Goal: Task Accomplishment & Management: Manage account settings

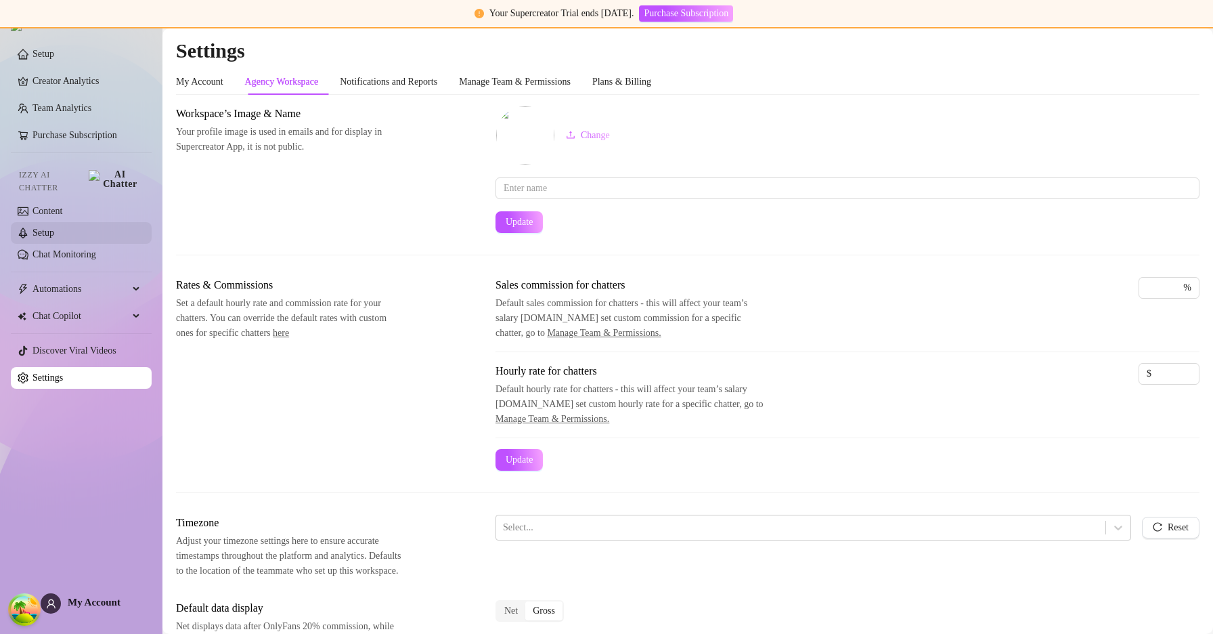
click at [54, 227] on link "Setup" at bounding box center [43, 232] width 22 height 10
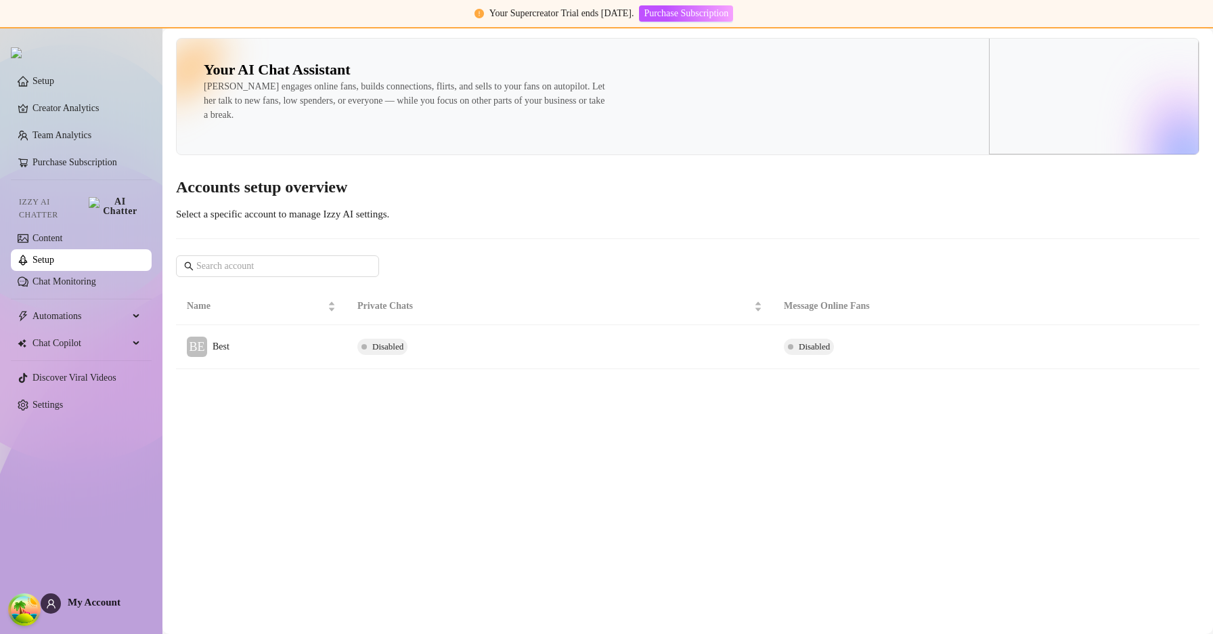
click at [255, 336] on td "BE Best" at bounding box center [261, 347] width 171 height 44
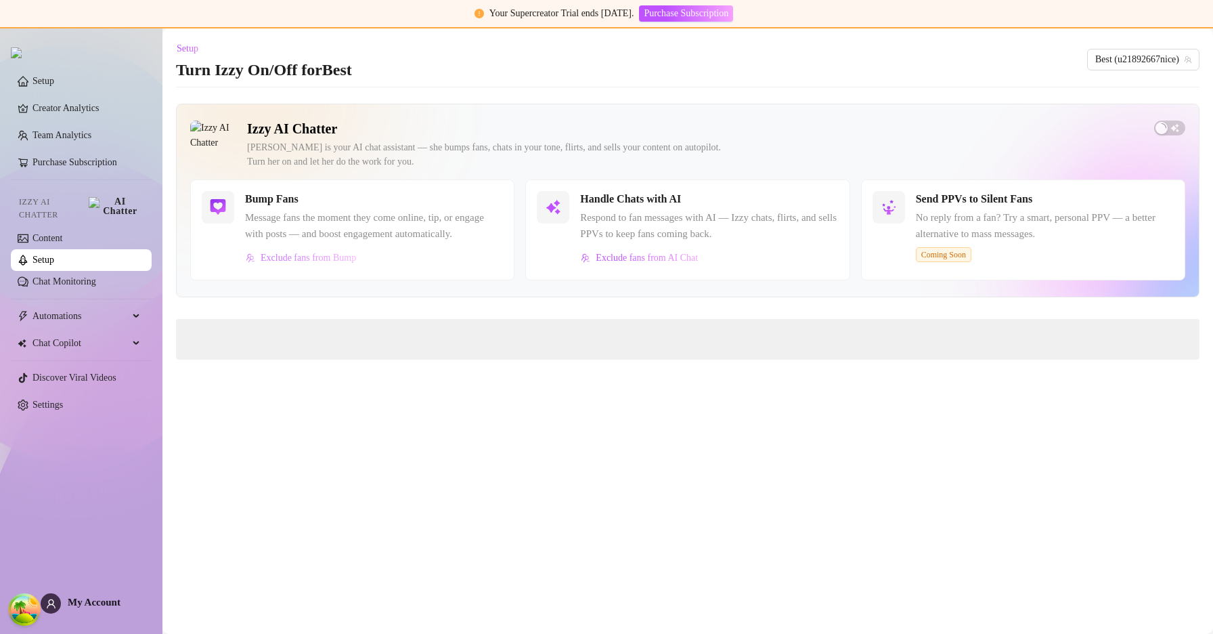
click at [342, 263] on span "Exclude fans from Bump" at bounding box center [308, 257] width 95 height 11
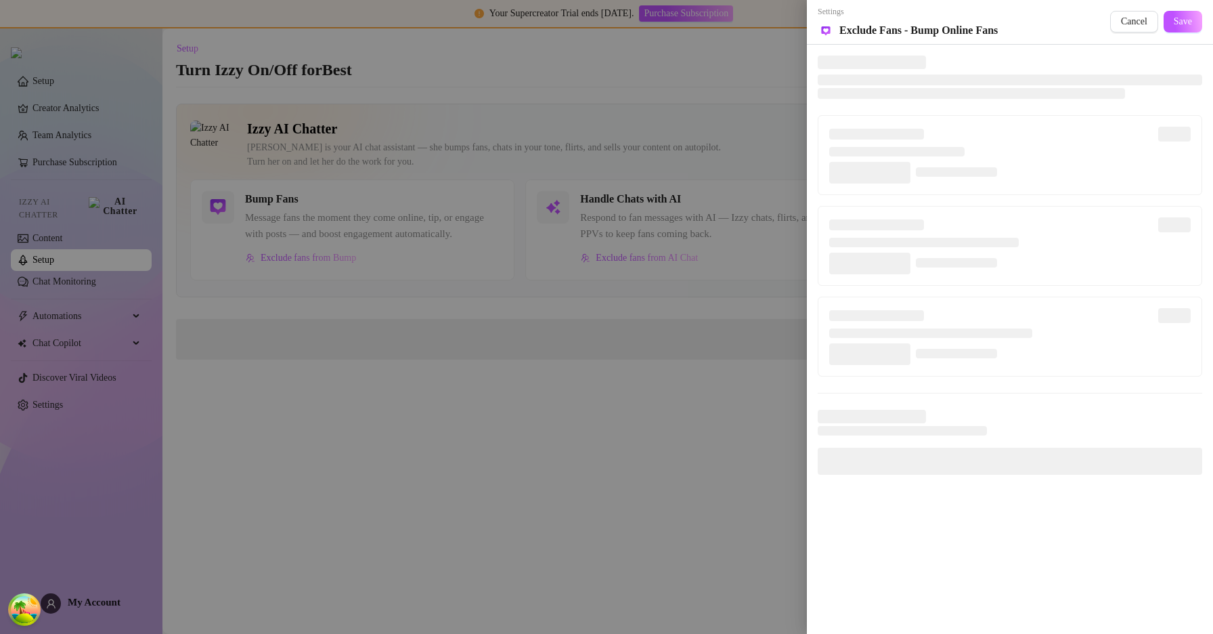
click at [299, 182] on div at bounding box center [606, 317] width 1213 height 634
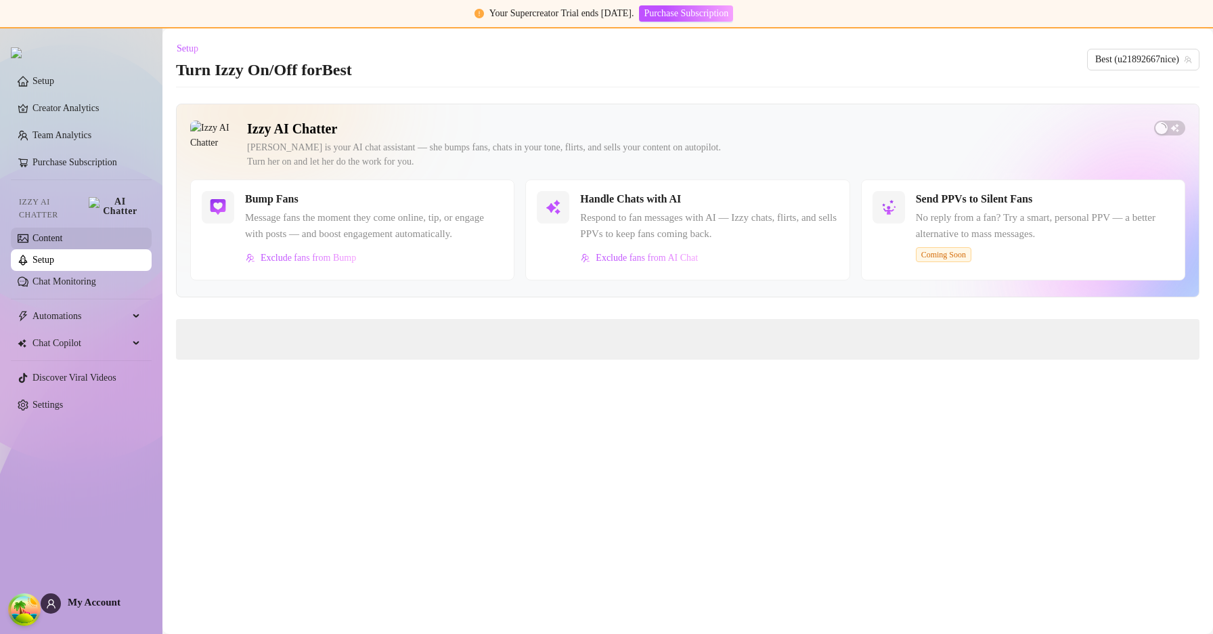
click at [61, 233] on link "Content" at bounding box center [47, 238] width 30 height 10
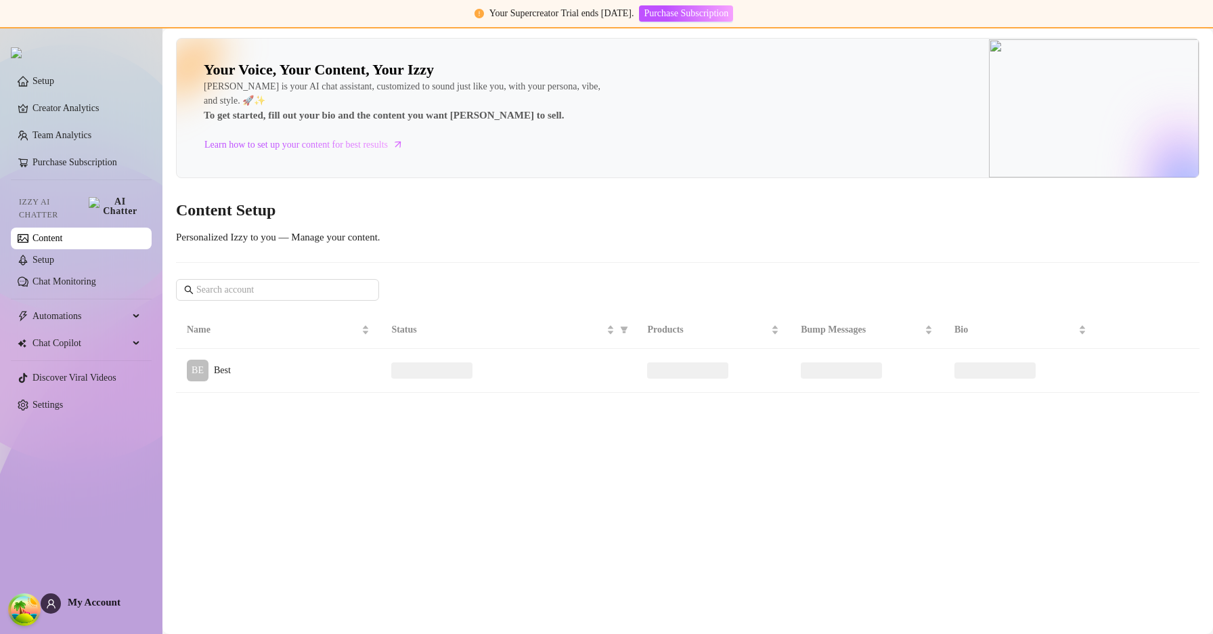
click at [62, 233] on link "Content" at bounding box center [47, 238] width 30 height 10
drag, startPoint x: 347, startPoint y: 382, endPoint x: 356, endPoint y: 380, distance: 9.2
click at [348, 382] on td "BE Best" at bounding box center [278, 371] width 204 height 44
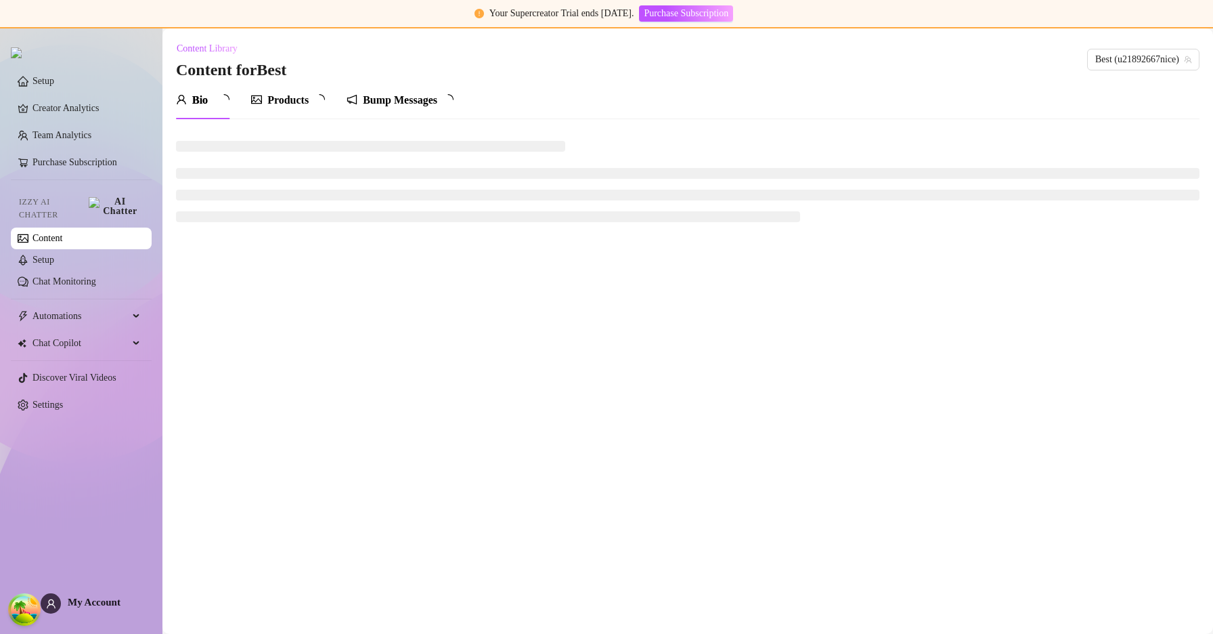
click at [425, 102] on div "Bump Messages" at bounding box center [400, 100] width 74 height 16
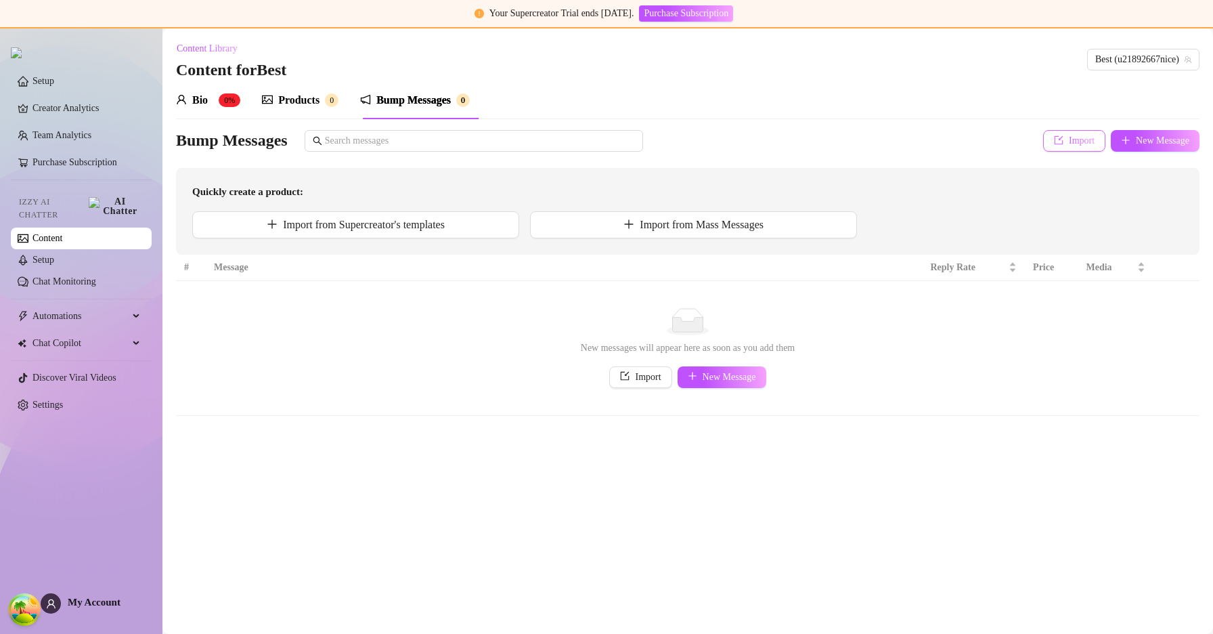
click at [1069, 139] on span "Import" at bounding box center [1082, 140] width 26 height 11
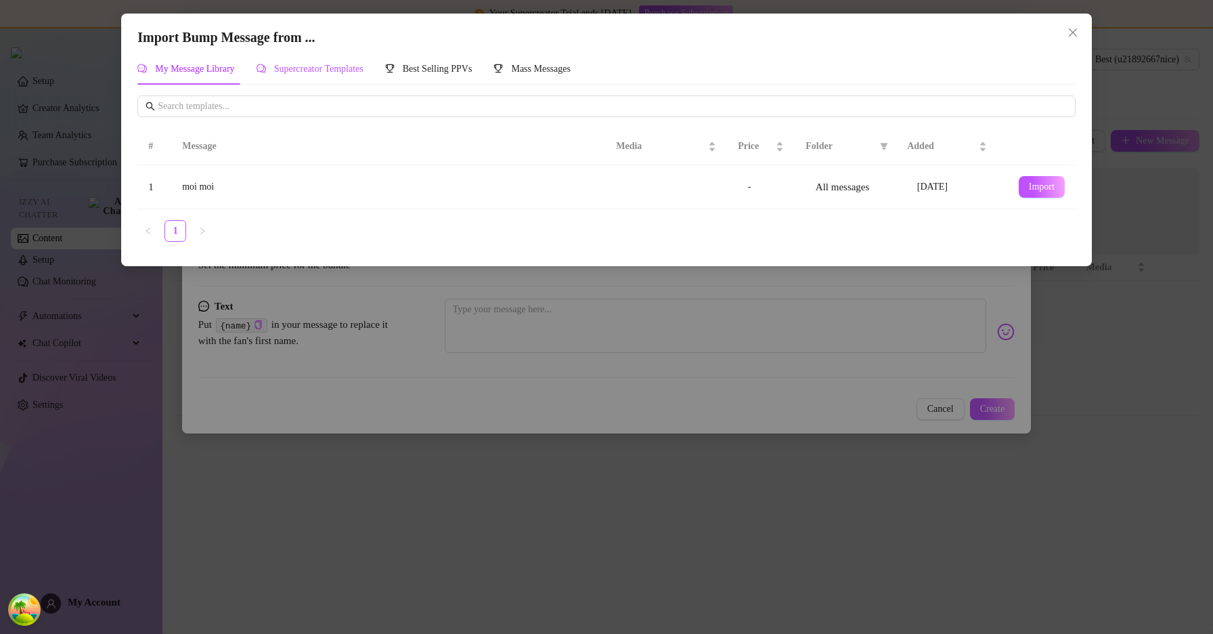
click at [328, 70] on span "Supercreator Templates" at bounding box center [318, 69] width 89 height 10
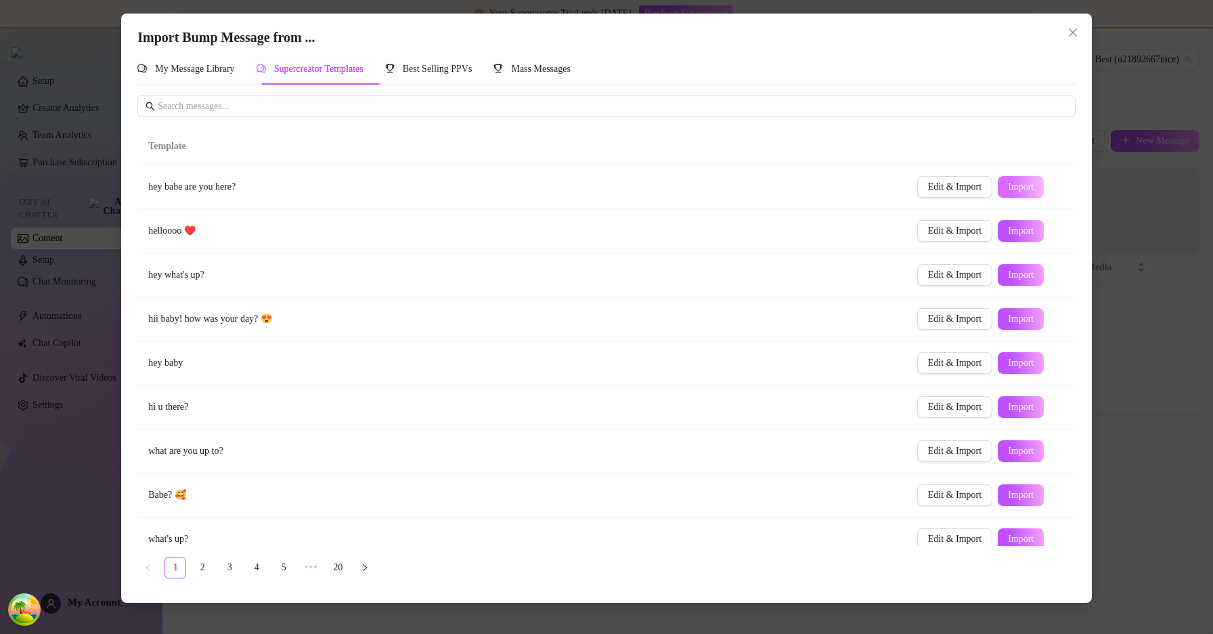
click at [1021, 191] on span "Import" at bounding box center [1021, 186] width 26 height 11
type textarea "hey babe are you here?"
click at [464, 75] on div "Best Selling PPVs" at bounding box center [428, 69] width 87 height 15
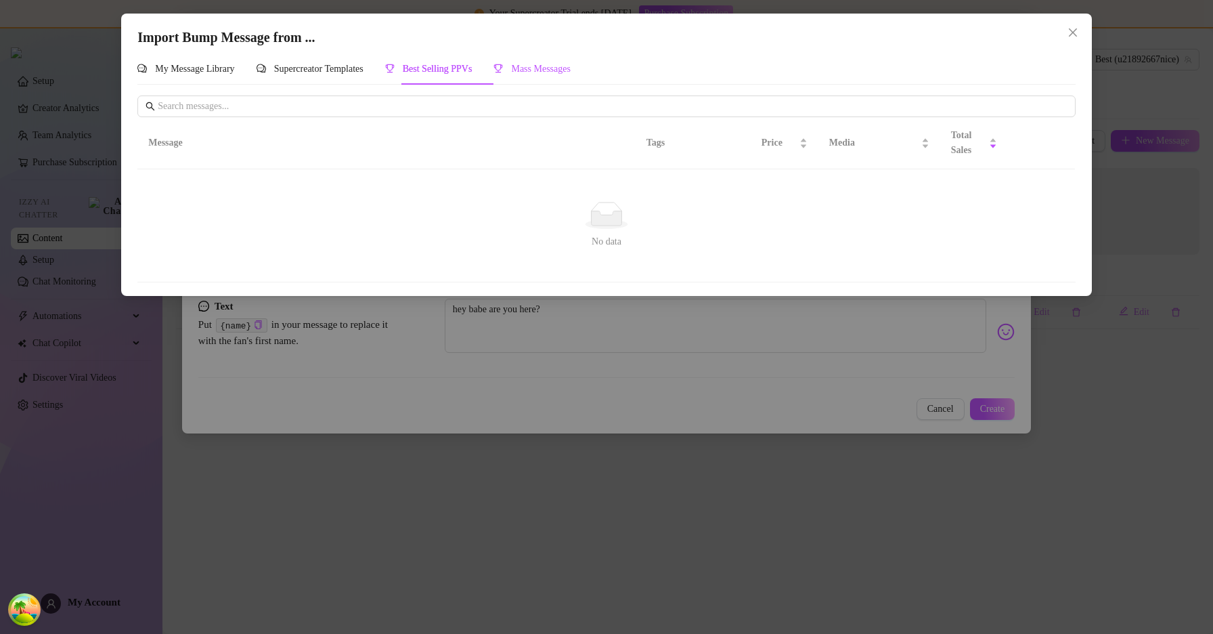
click at [543, 64] on span "Mass Messages" at bounding box center [541, 69] width 60 height 10
click at [420, 68] on span "Best Selling PPVs" at bounding box center [438, 69] width 70 height 10
click at [334, 70] on span "Supercreator Templates" at bounding box center [318, 69] width 89 height 10
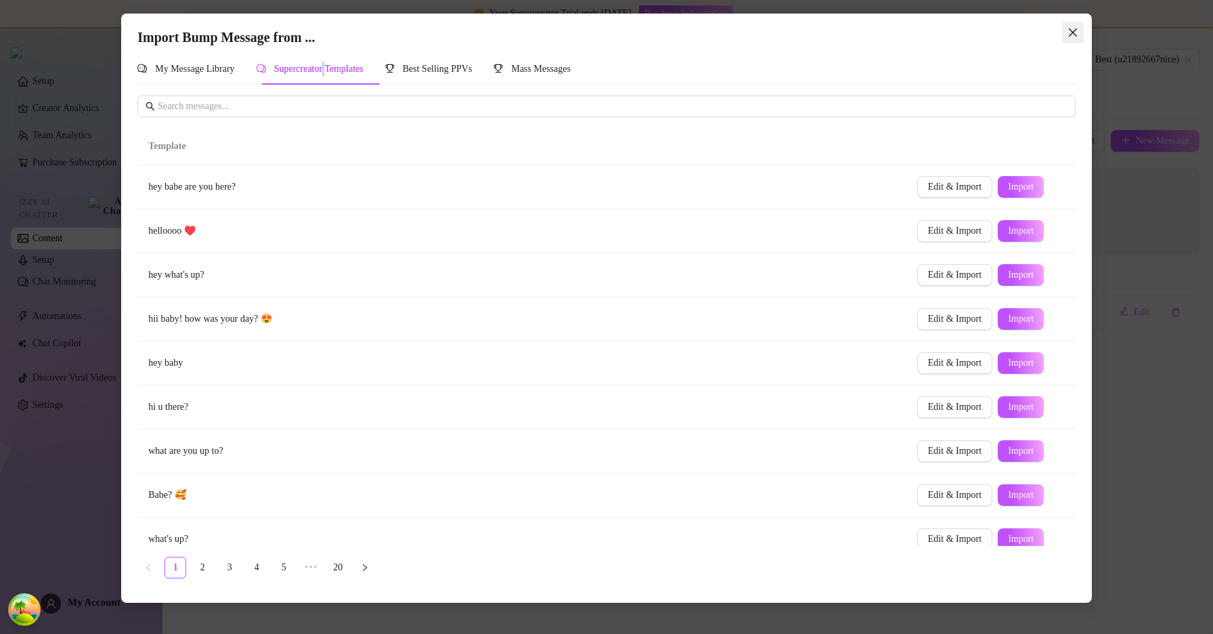
click at [1069, 26] on button "Close" at bounding box center [1073, 33] width 22 height 22
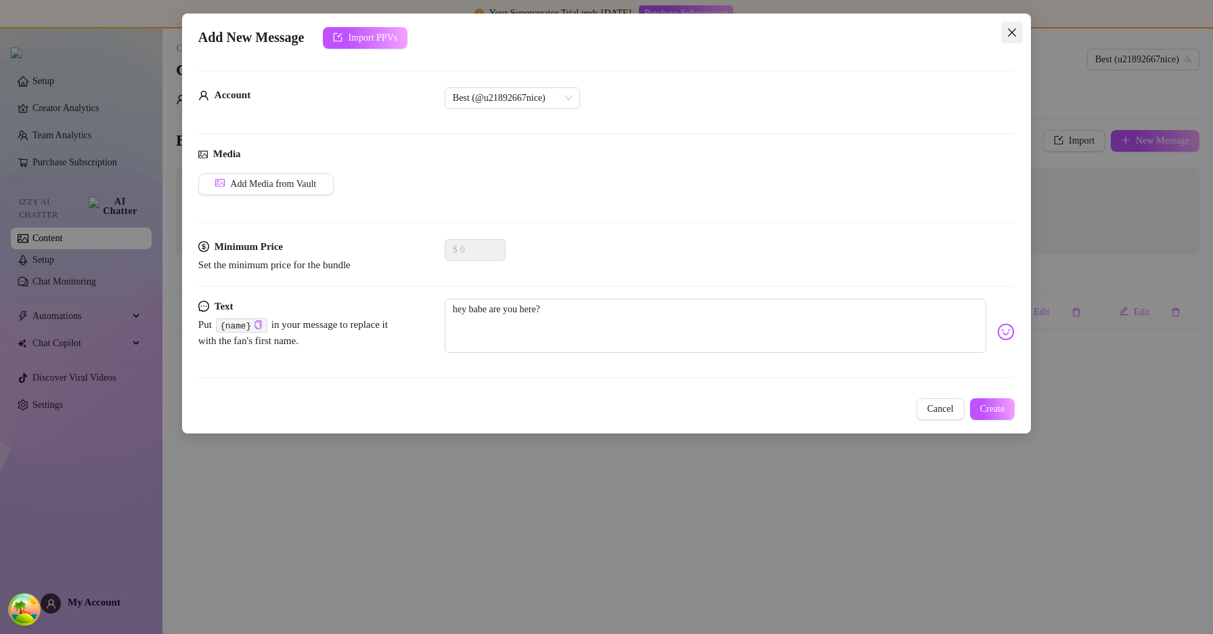
click at [1009, 35] on icon "close" at bounding box center [1012, 32] width 8 height 8
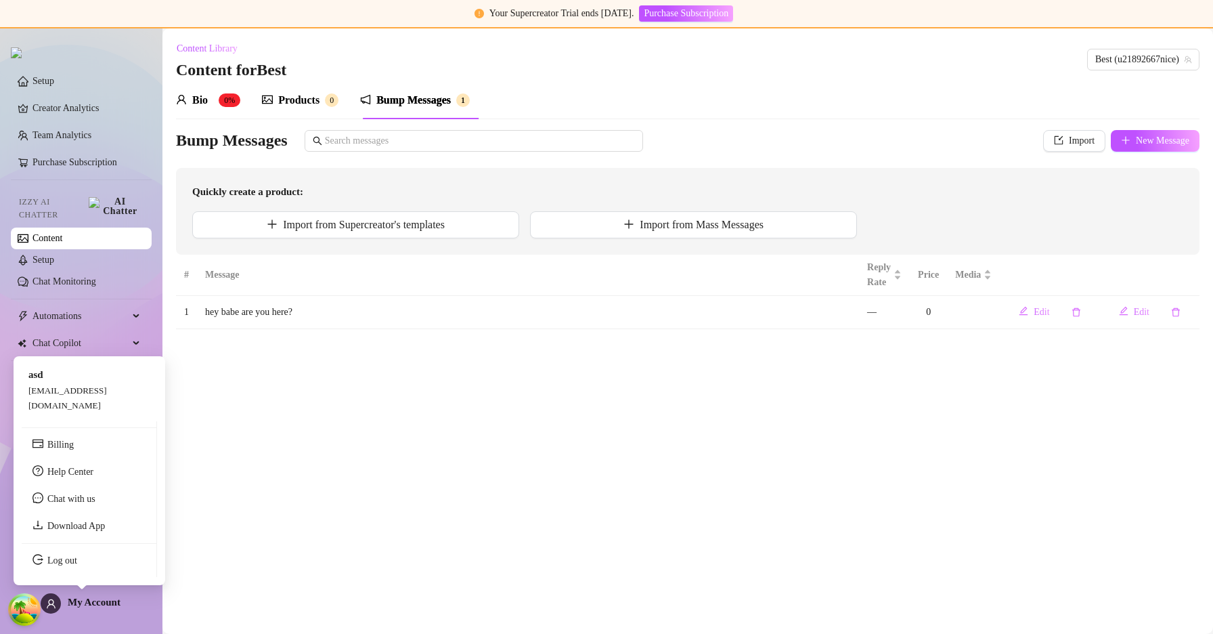
click at [83, 607] on span "My Account" at bounding box center [94, 601] width 53 height 11
click at [77, 565] on link "Log out" at bounding box center [62, 560] width 30 height 10
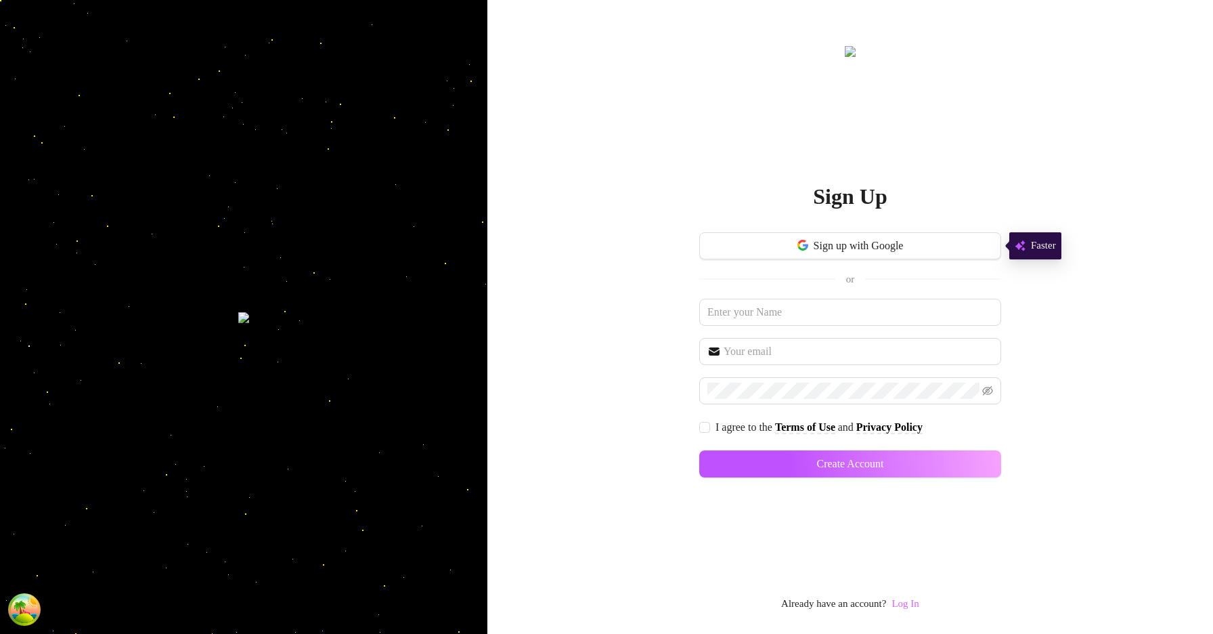
click at [902, 609] on link "Log In" at bounding box center [904, 604] width 27 height 16
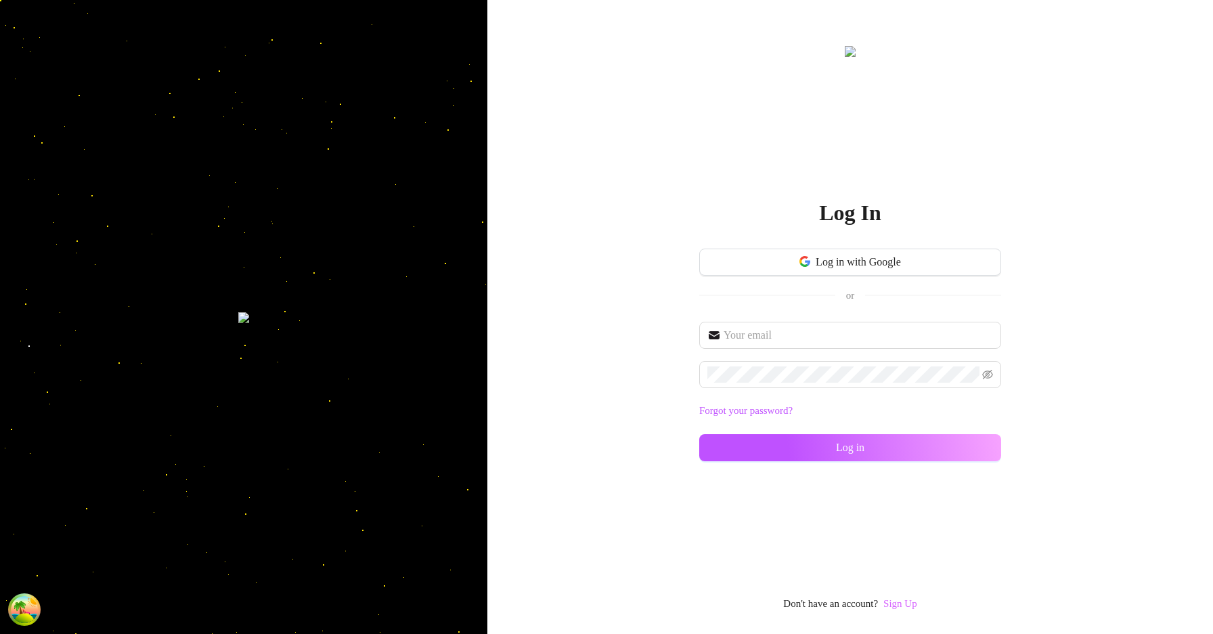
click at [903, 599] on link "Sign Up" at bounding box center [900, 603] width 34 height 11
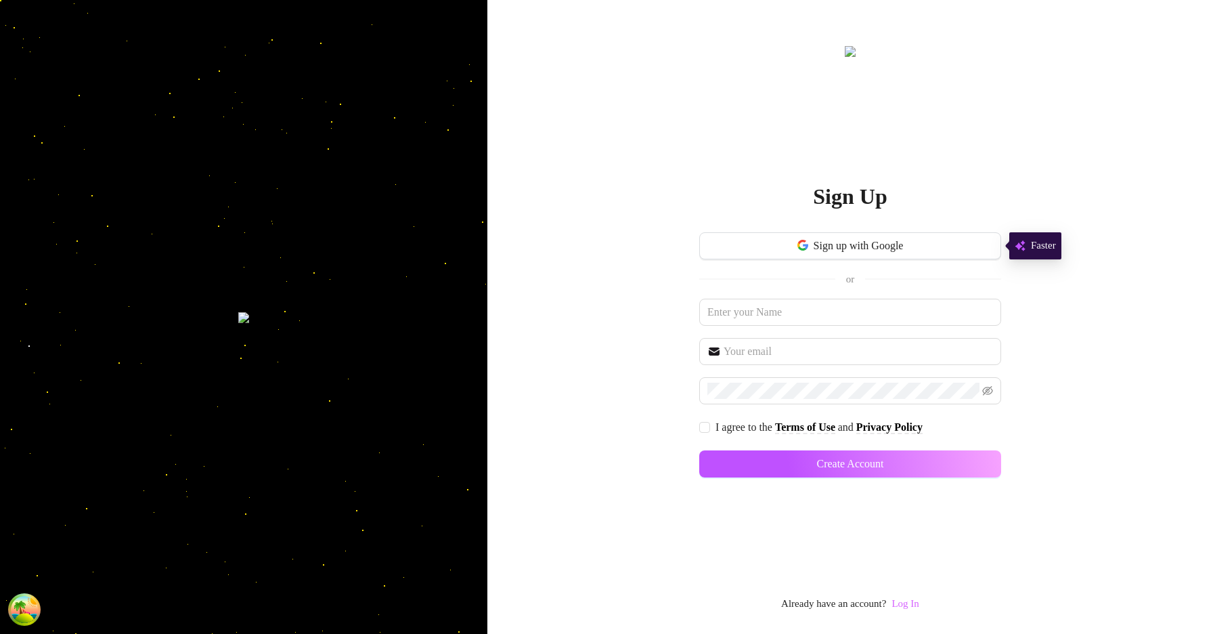
click at [918, 598] on link "Log In" at bounding box center [904, 603] width 27 height 11
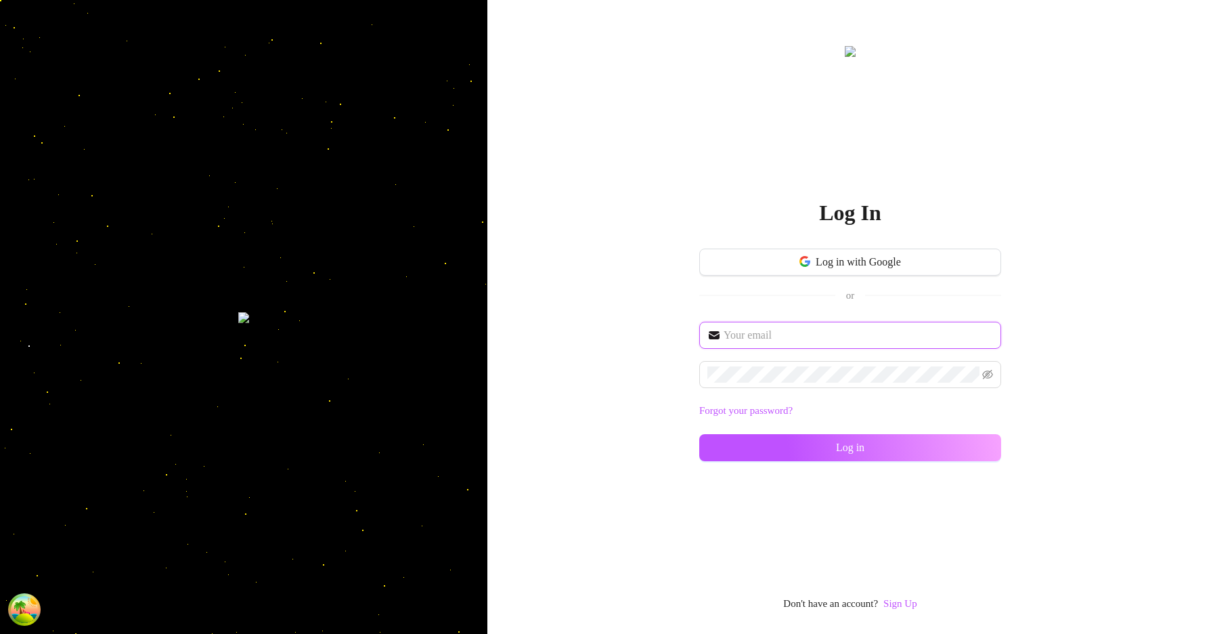
click at [829, 339] on input "text" at bounding box center [858, 335] width 269 height 16
type input "im@supercreator.app"
click at [984, 376] on icon "eye-invisible" at bounding box center [987, 374] width 11 height 9
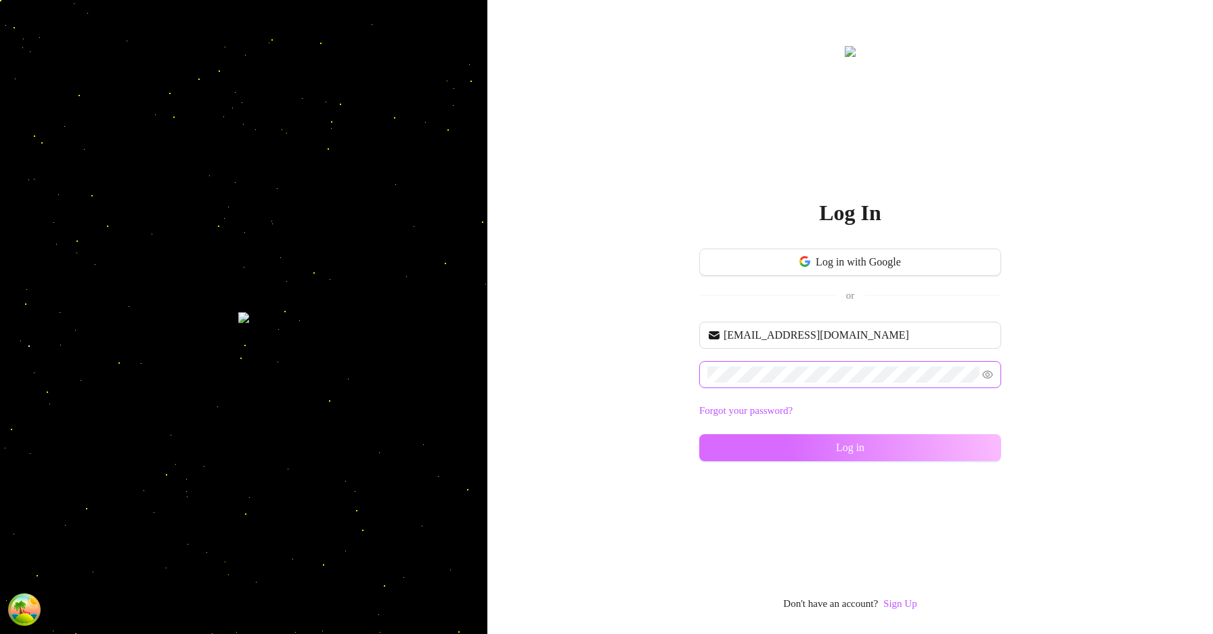
click at [965, 438] on button "Log in" at bounding box center [850, 447] width 302 height 27
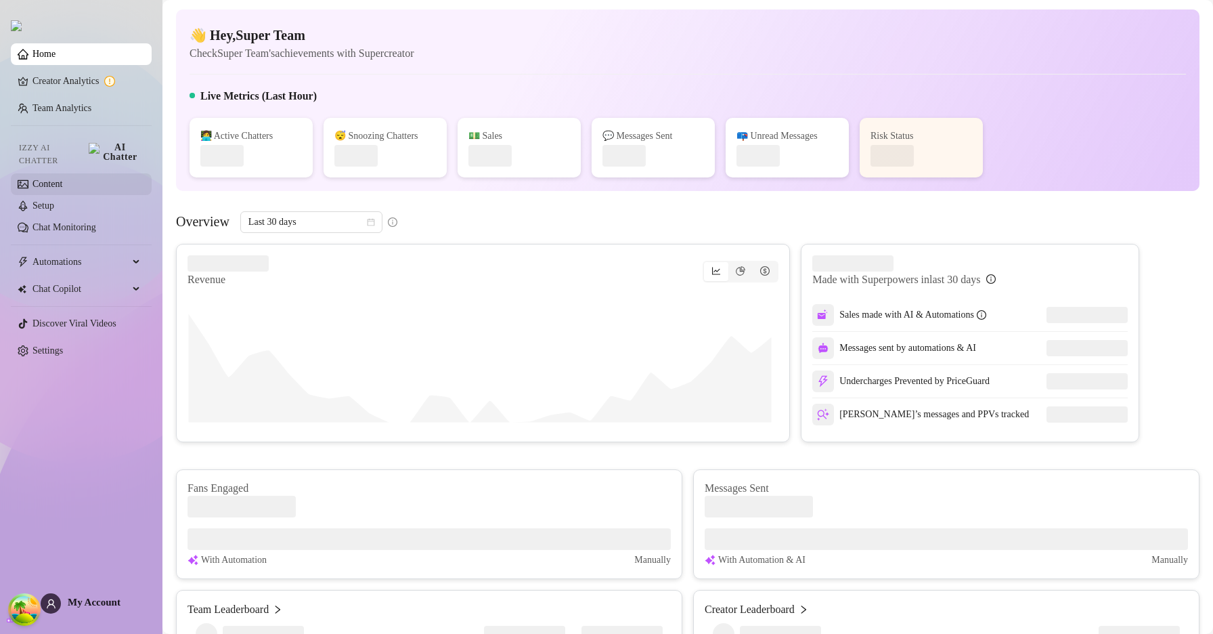
click at [62, 179] on link "Content" at bounding box center [47, 184] width 30 height 10
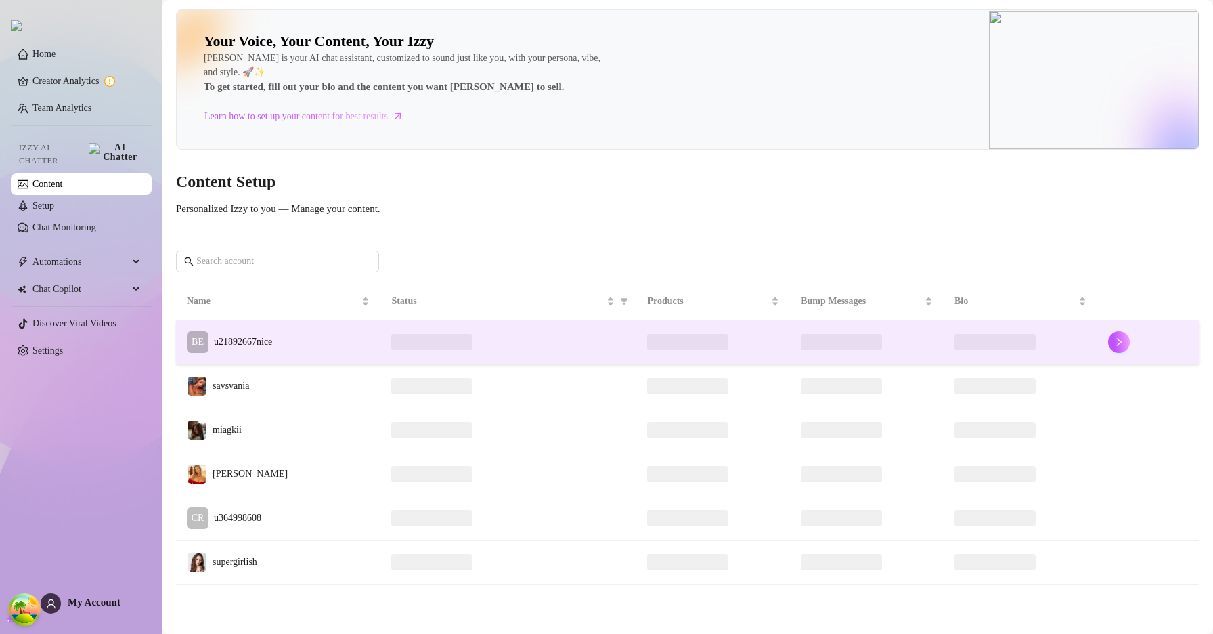
click at [290, 337] on td "BE u21892667nice" at bounding box center [278, 342] width 204 height 44
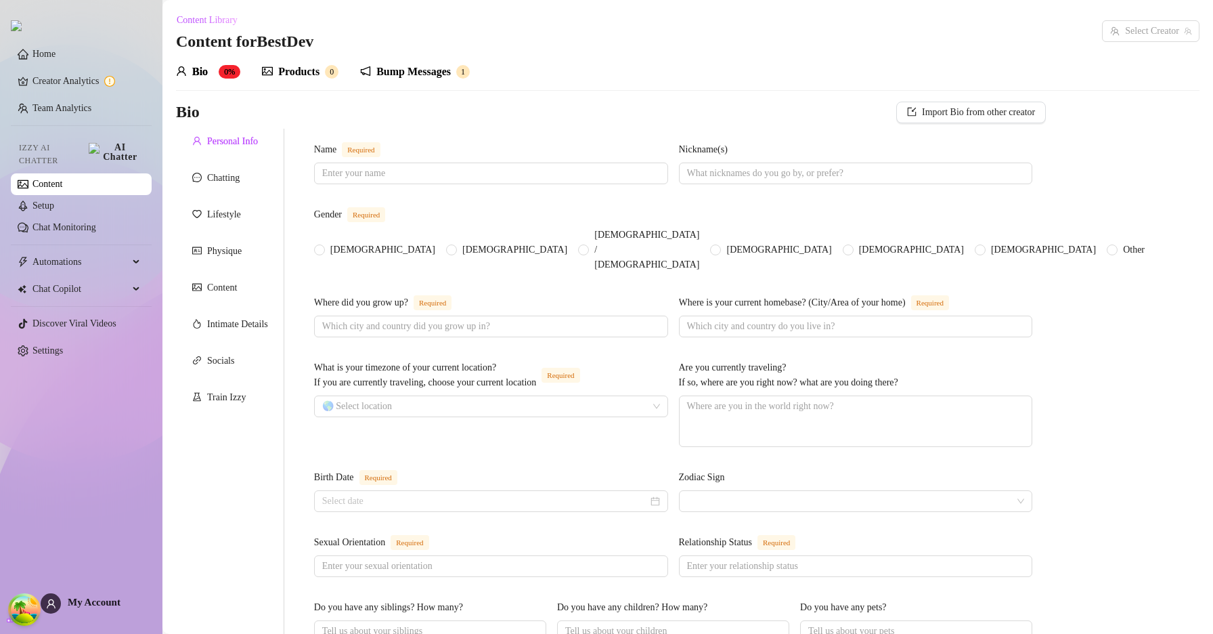
click at [389, 74] on div "Bump Messages" at bounding box center [413, 72] width 74 height 16
click at [392, 74] on div "Bump Messages" at bounding box center [413, 72] width 74 height 16
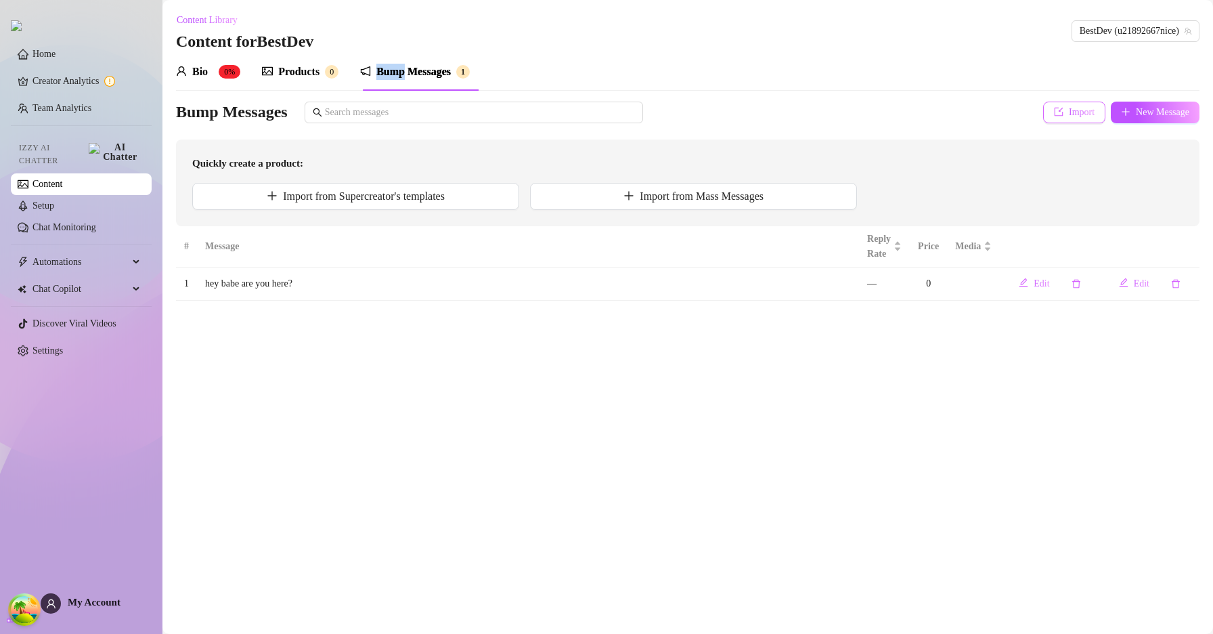
click at [1071, 112] on span "Import" at bounding box center [1082, 112] width 26 height 11
type textarea "Type your message here..."
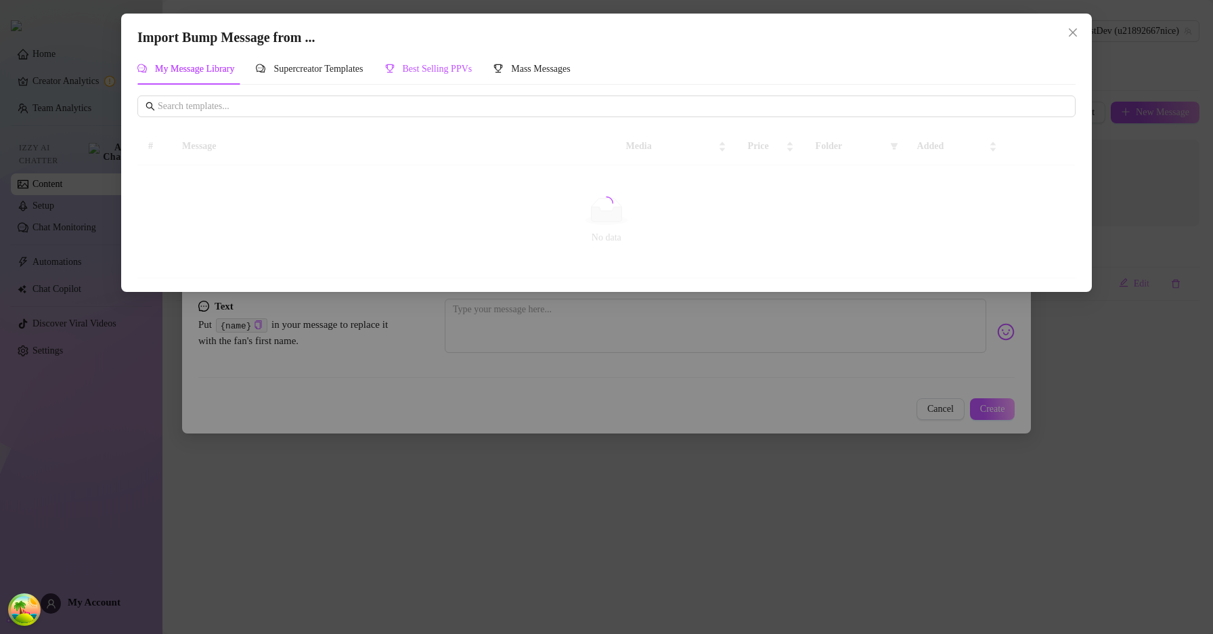
click at [472, 71] on span "Best Selling PPVs" at bounding box center [438, 69] width 70 height 10
click at [472, 70] on span "Best Selling PPVs" at bounding box center [438, 69] width 70 height 10
click at [472, 69] on span "Best Selling PPVs" at bounding box center [438, 69] width 70 height 10
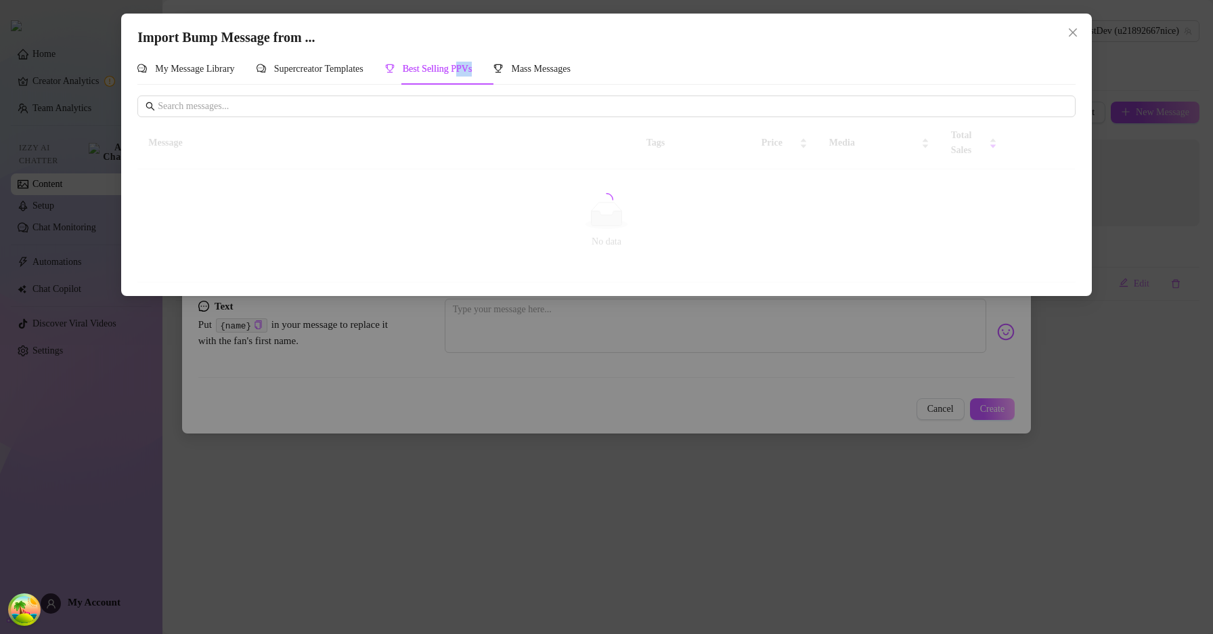
drag, startPoint x: 475, startPoint y: 67, endPoint x: 484, endPoint y: 71, distance: 9.7
click at [472, 68] on span "Best Selling PPVs" at bounding box center [438, 69] width 70 height 10
click at [340, 74] on span "Supercreator Templates" at bounding box center [318, 69] width 89 height 10
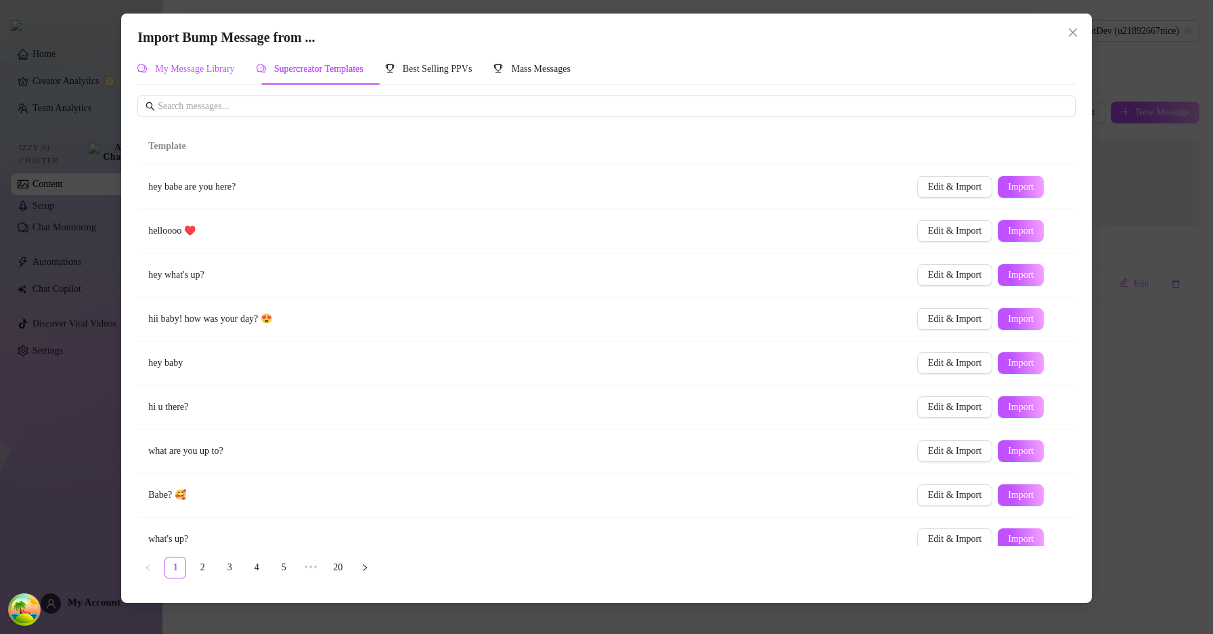
click at [208, 73] on span "My Message Library" at bounding box center [194, 69] width 79 height 10
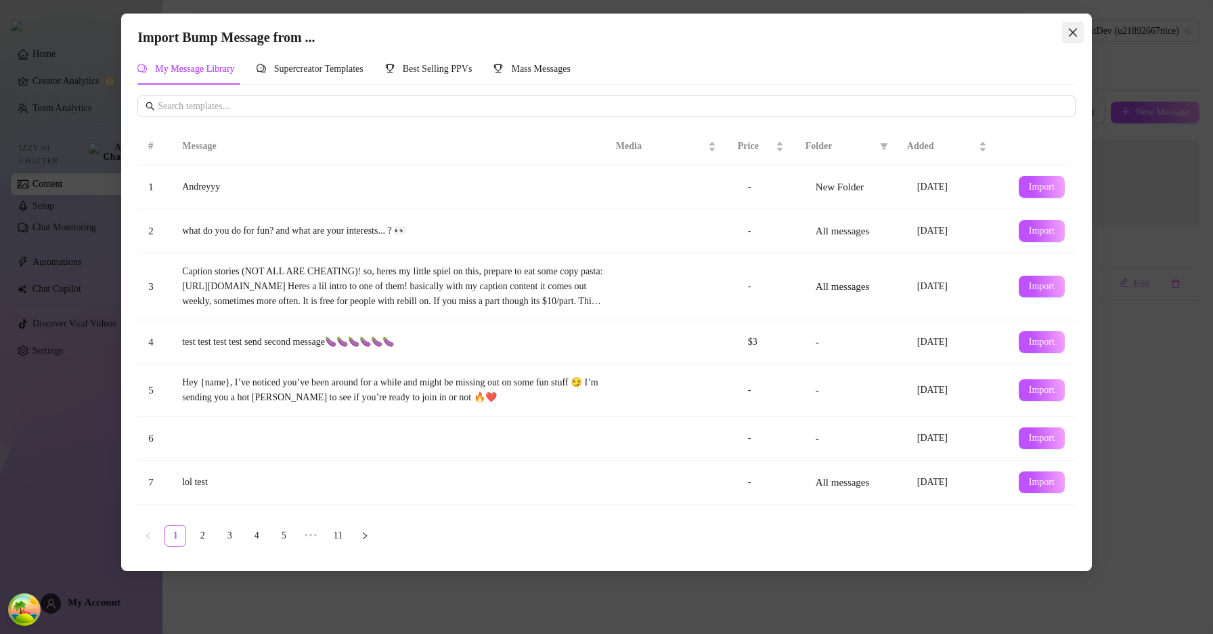
click at [1071, 35] on icon "close" at bounding box center [1072, 32] width 11 height 11
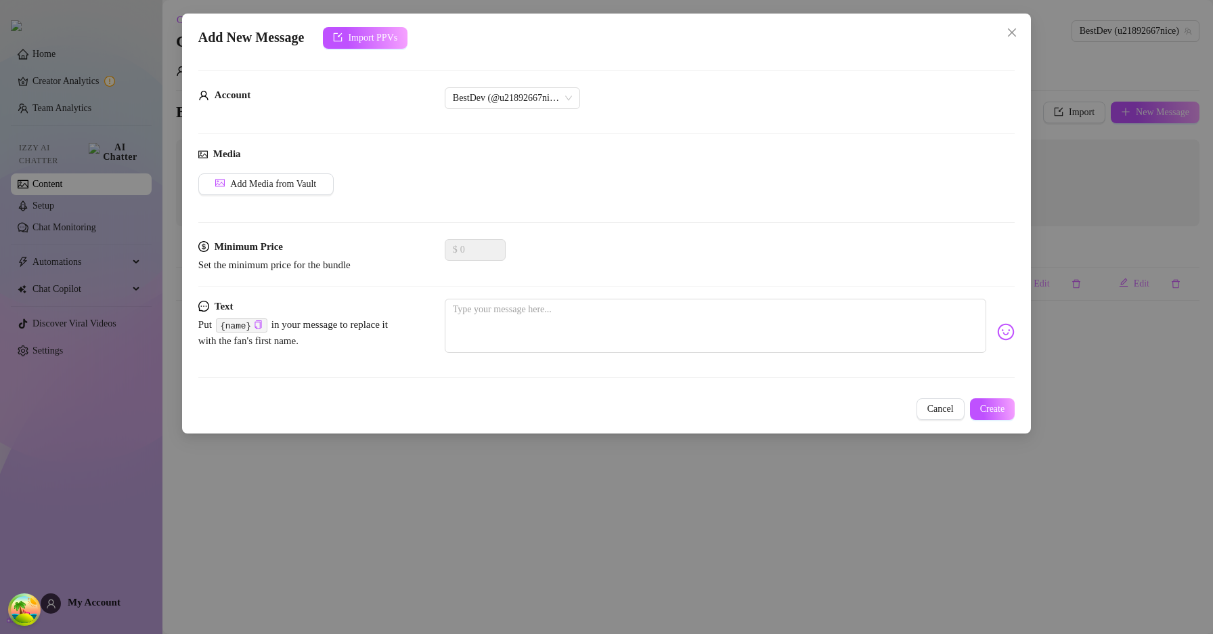
click at [1111, 22] on div "Add New Message Import PPVs Account BestDev (@u21892667nice) Media Add Media fr…" at bounding box center [606, 317] width 1213 height 634
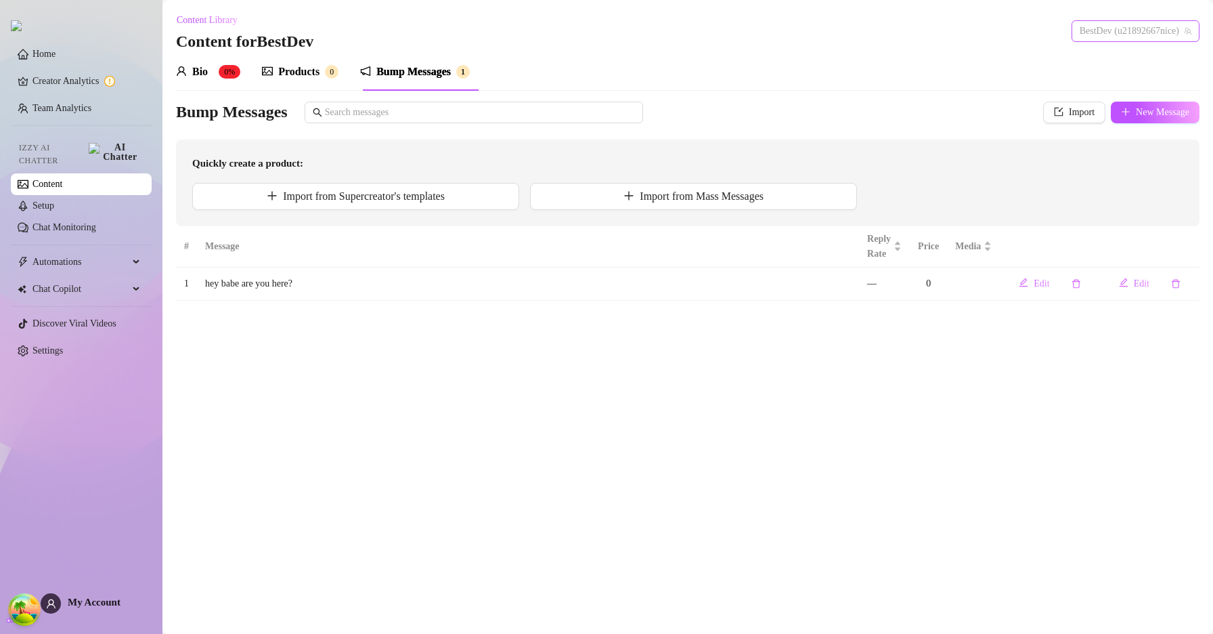
click at [1086, 31] on span "BestDev (u21892667nice)" at bounding box center [1136, 31] width 112 height 20
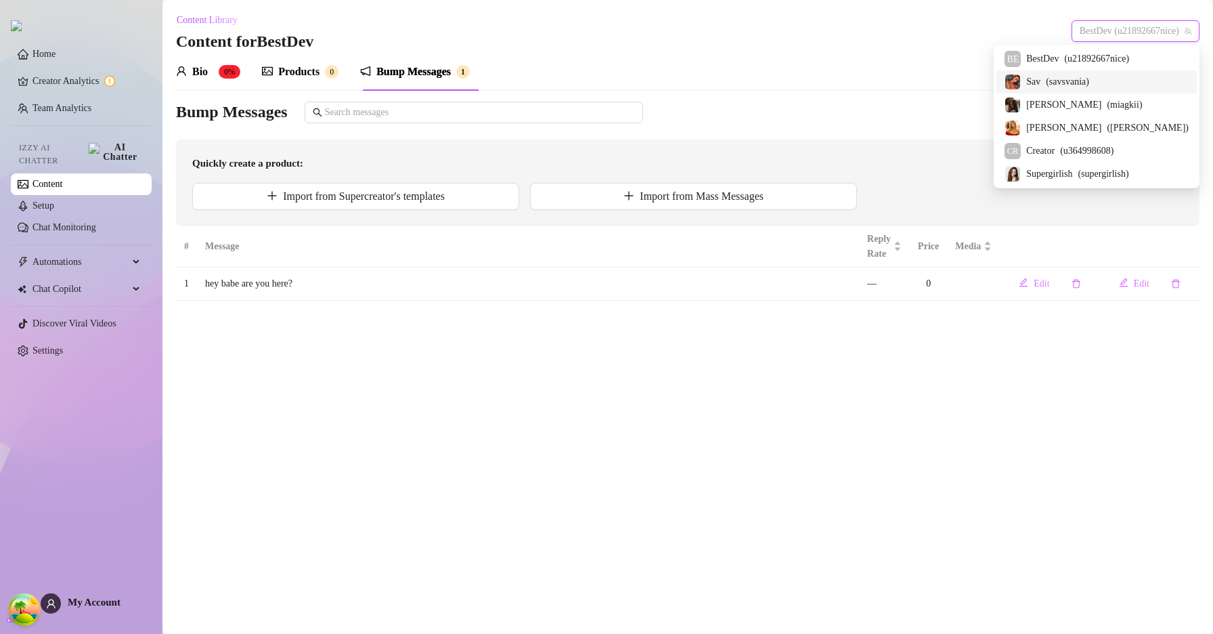
click at [1088, 85] on span "( savsvania )" at bounding box center [1067, 81] width 43 height 15
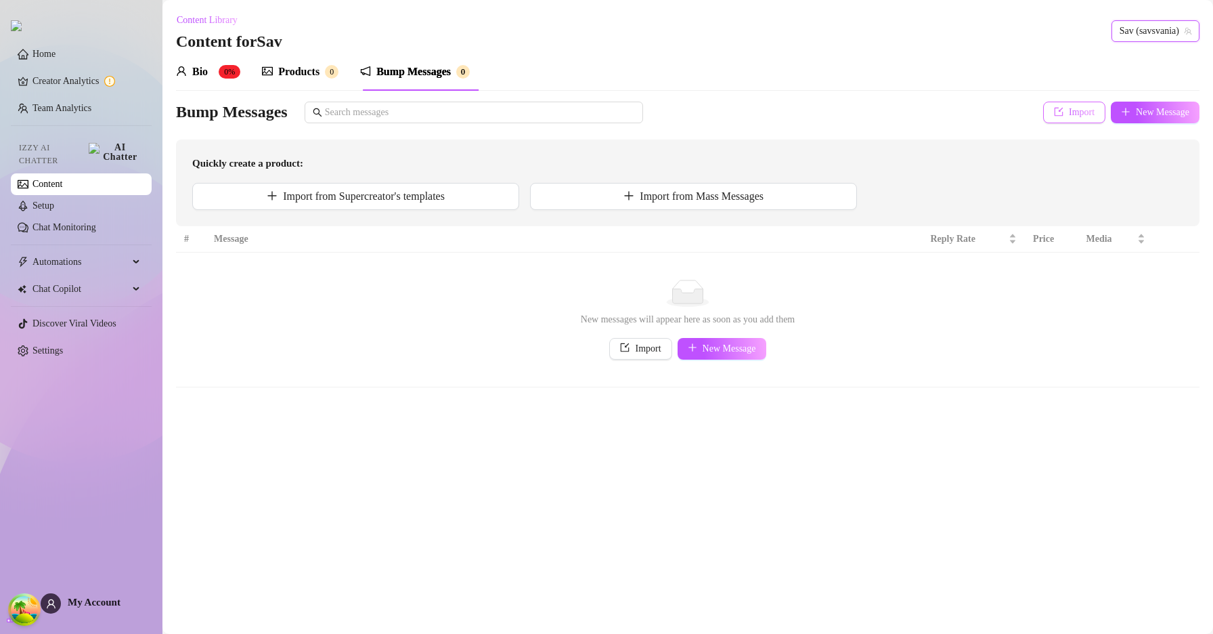
click at [1059, 114] on button "Import" at bounding box center [1074, 113] width 62 height 22
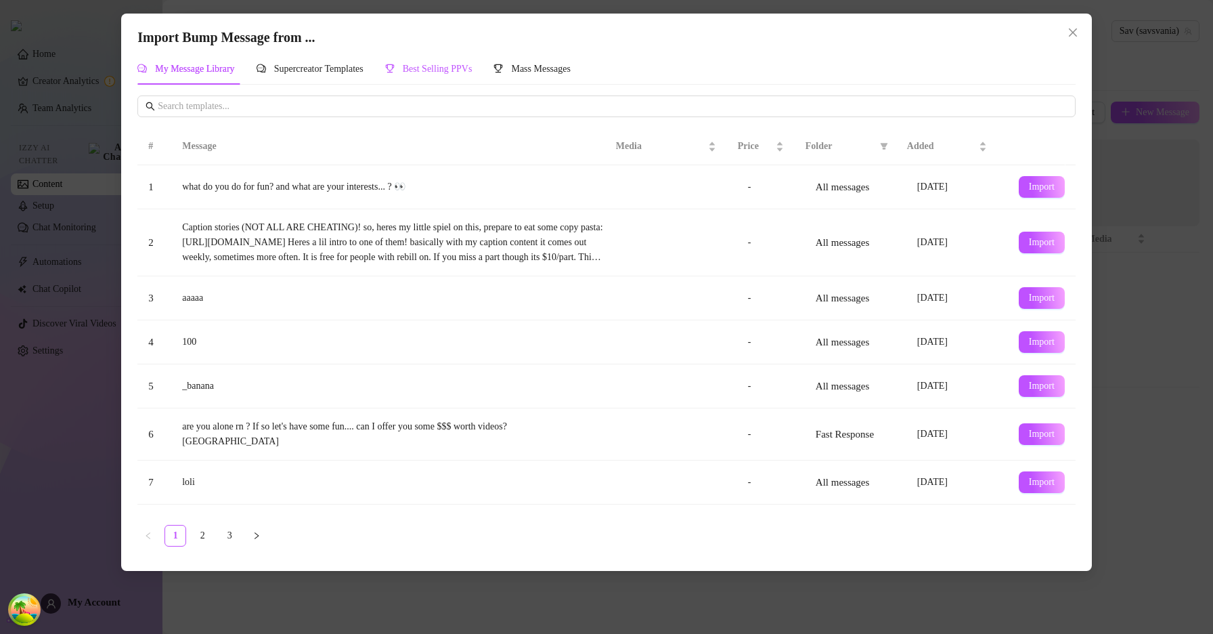
click at [468, 64] on span "Best Selling PPVs" at bounding box center [438, 69] width 70 height 10
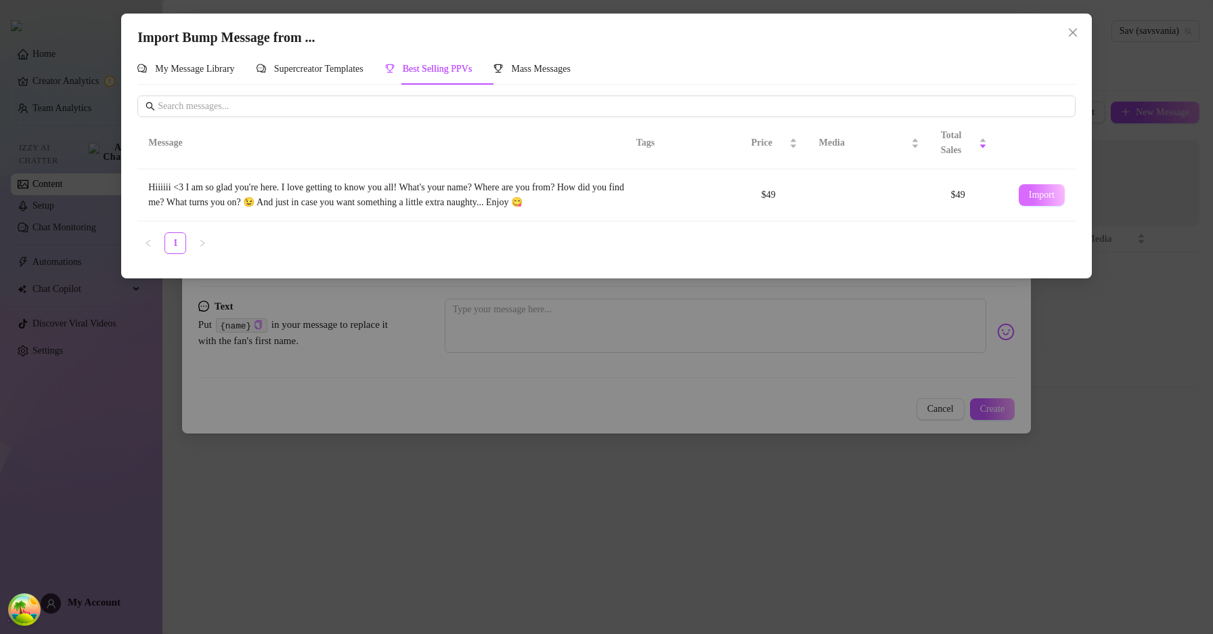
click at [1029, 194] on span "Import" at bounding box center [1042, 195] width 26 height 11
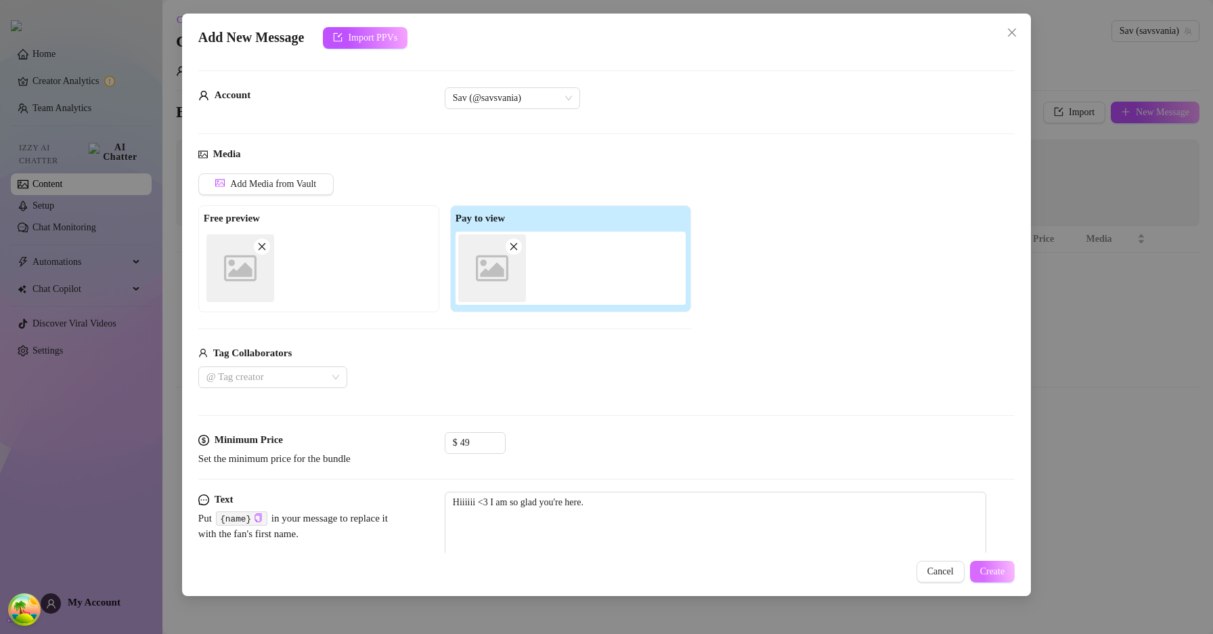
click at [980, 566] on span "Create" at bounding box center [992, 571] width 25 height 11
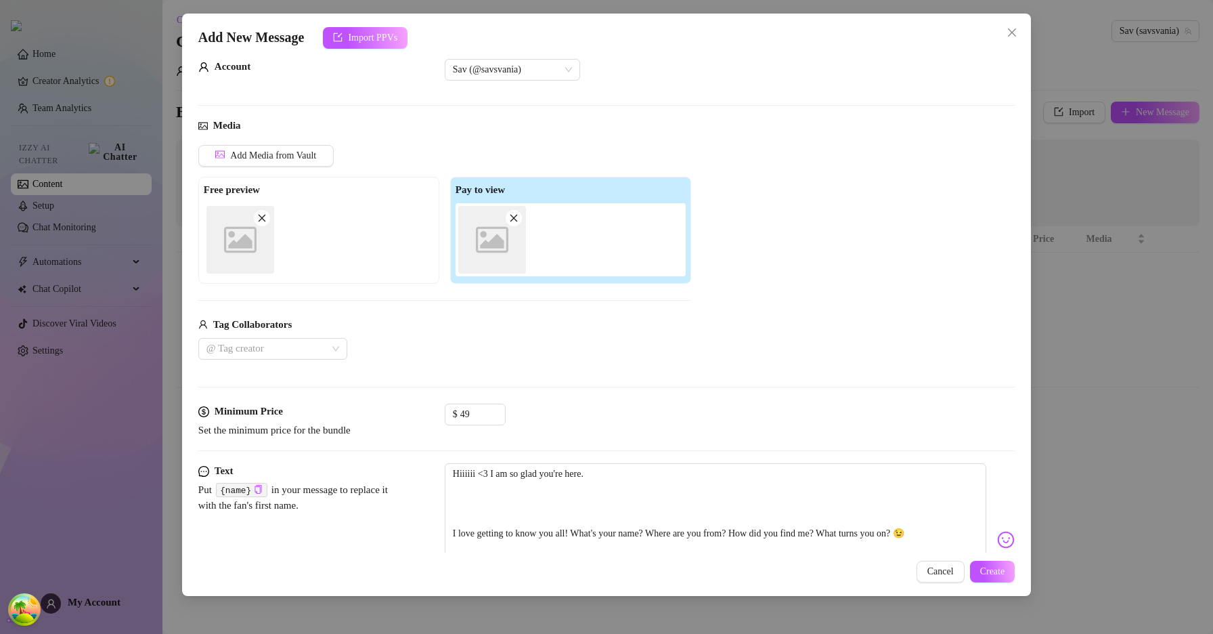
scroll to position [54, 0]
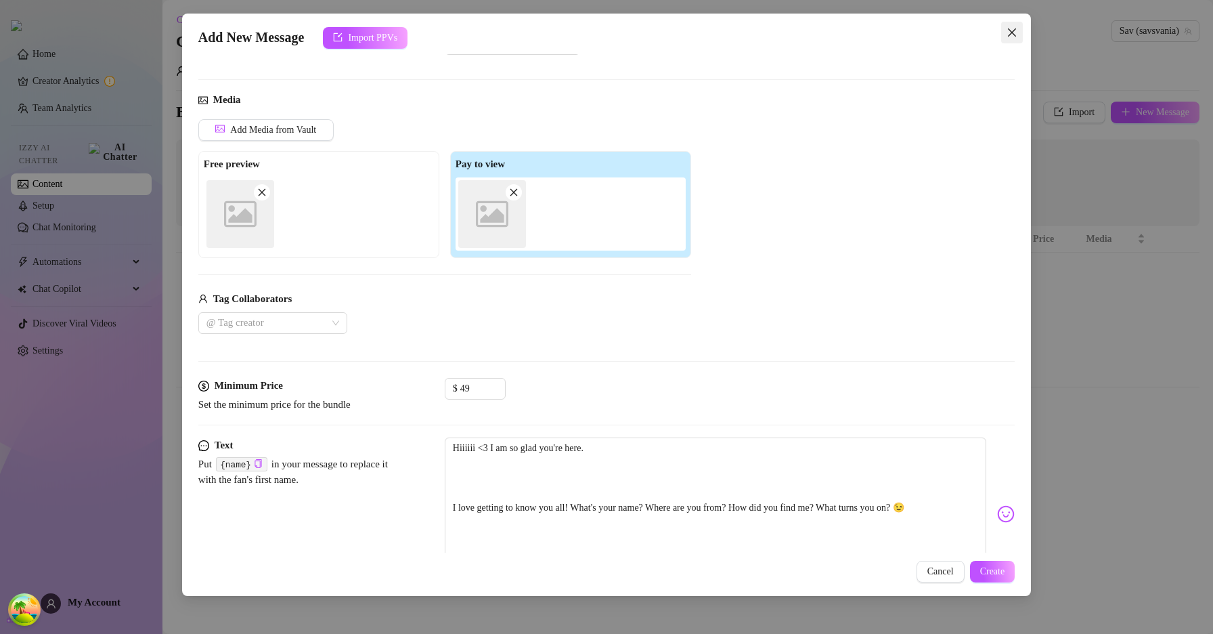
click at [1007, 30] on icon "close" at bounding box center [1012, 32] width 11 height 11
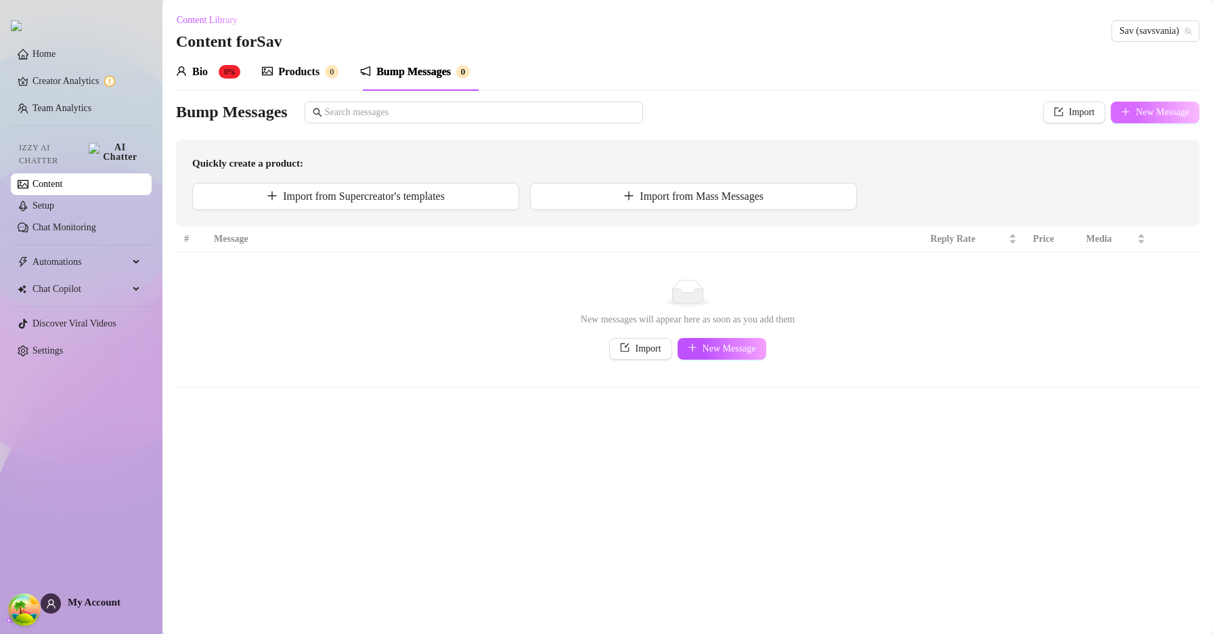
click at [1136, 116] on span "New Message" at bounding box center [1162, 112] width 53 height 11
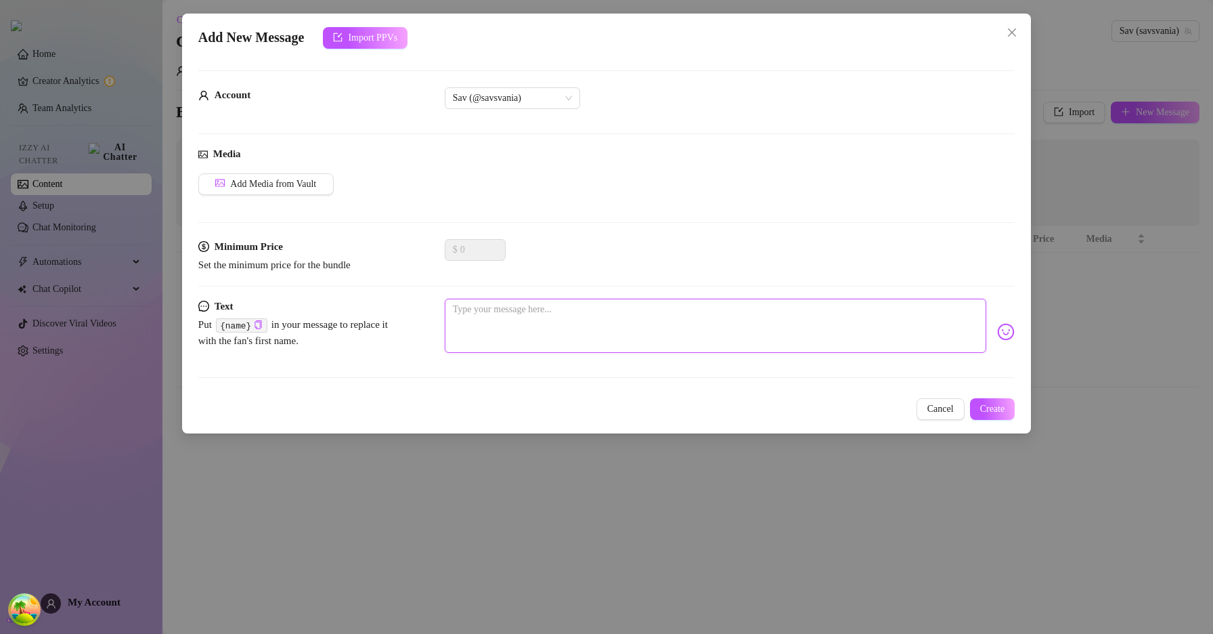
click at [524, 303] on textarea at bounding box center [715, 325] width 541 height 54
type textarea "k"
type textarea "kh"
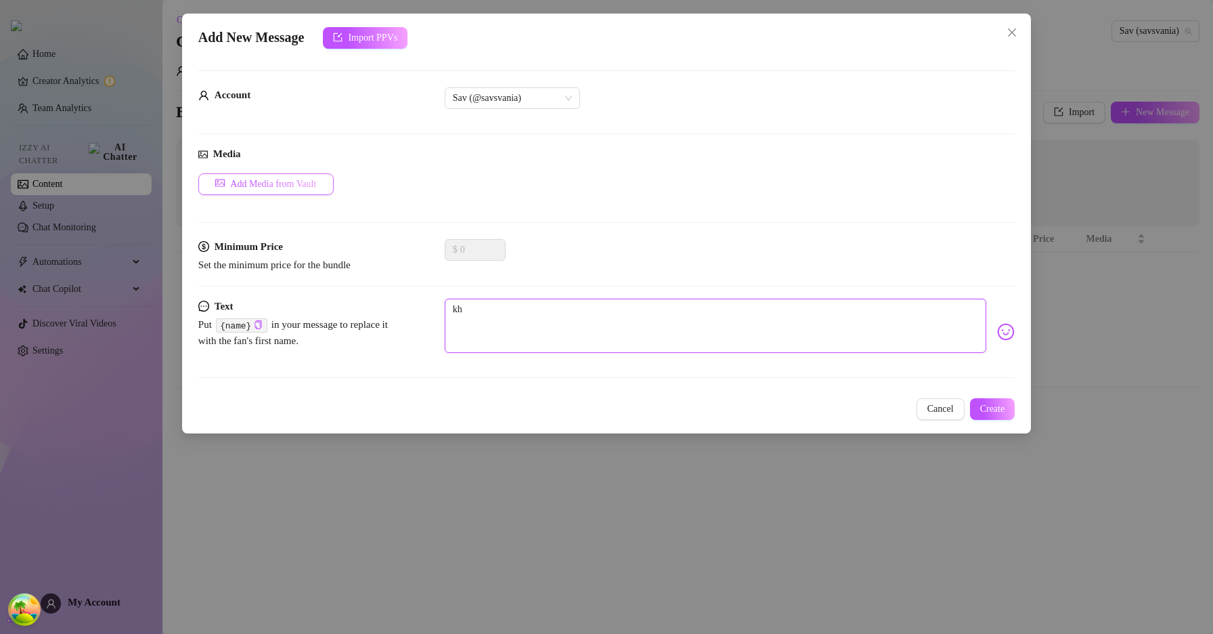
type textarea "khl"
type textarea "khlh"
type textarea "khlhk"
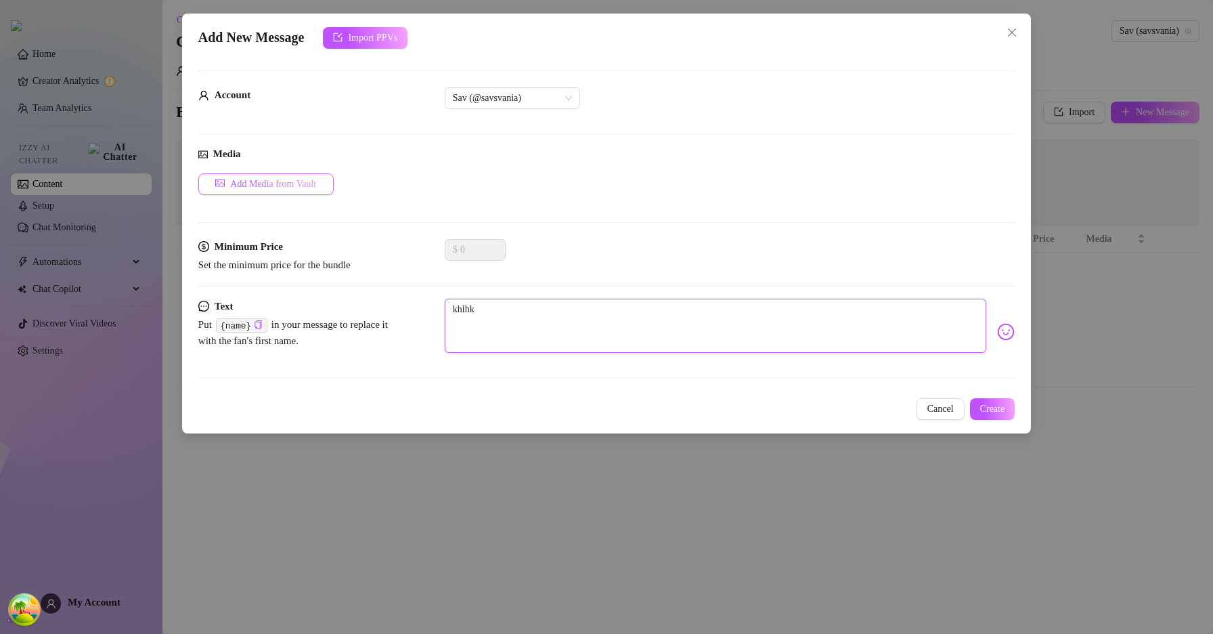
type textarea "khlhk"
click at [304, 187] on span "Add Media from Vault" at bounding box center [273, 184] width 86 height 11
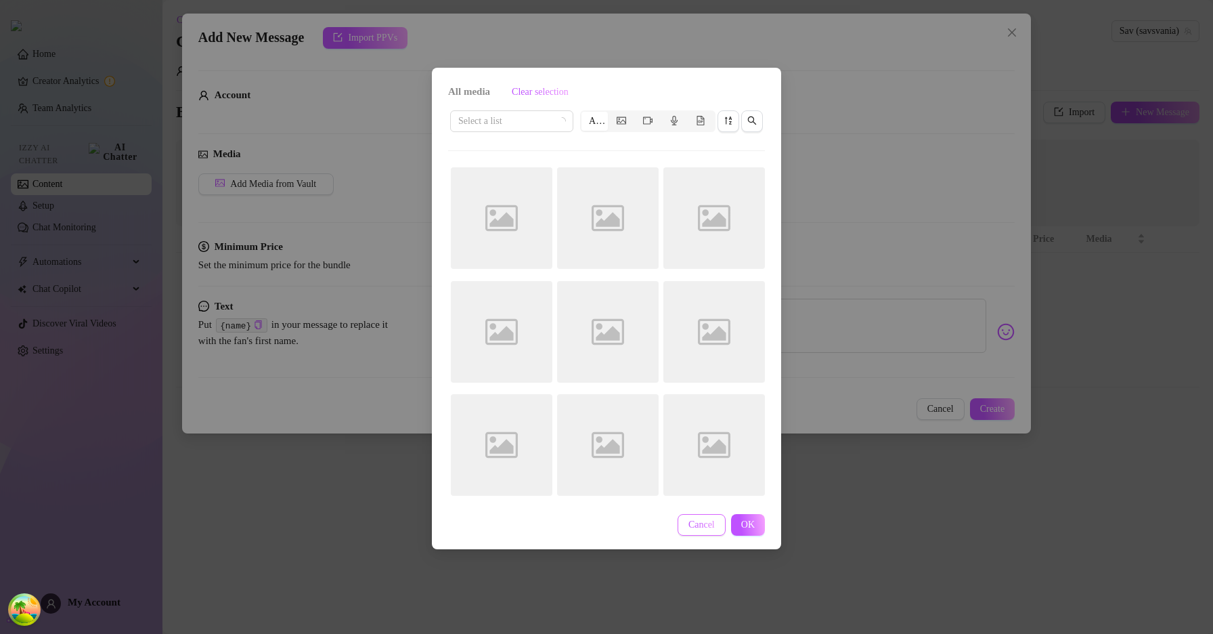
click at [703, 523] on span "Cancel" at bounding box center [701, 524] width 26 height 11
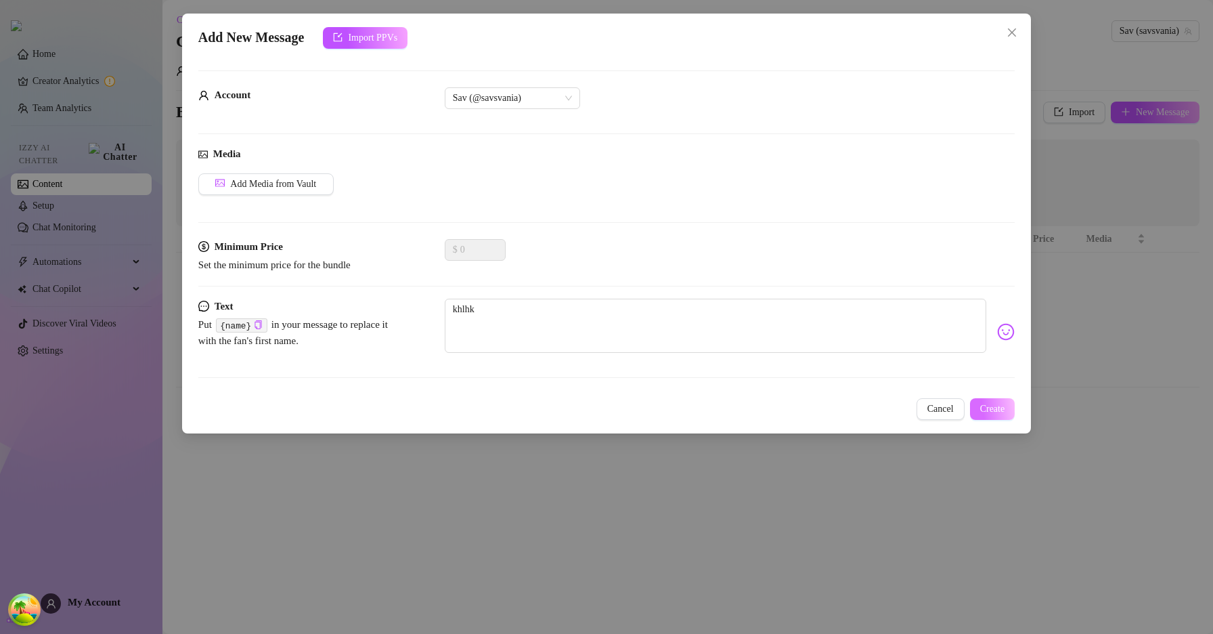
click at [980, 405] on span "Create" at bounding box center [992, 408] width 25 height 11
click at [945, 401] on button "Cancel" at bounding box center [940, 409] width 48 height 22
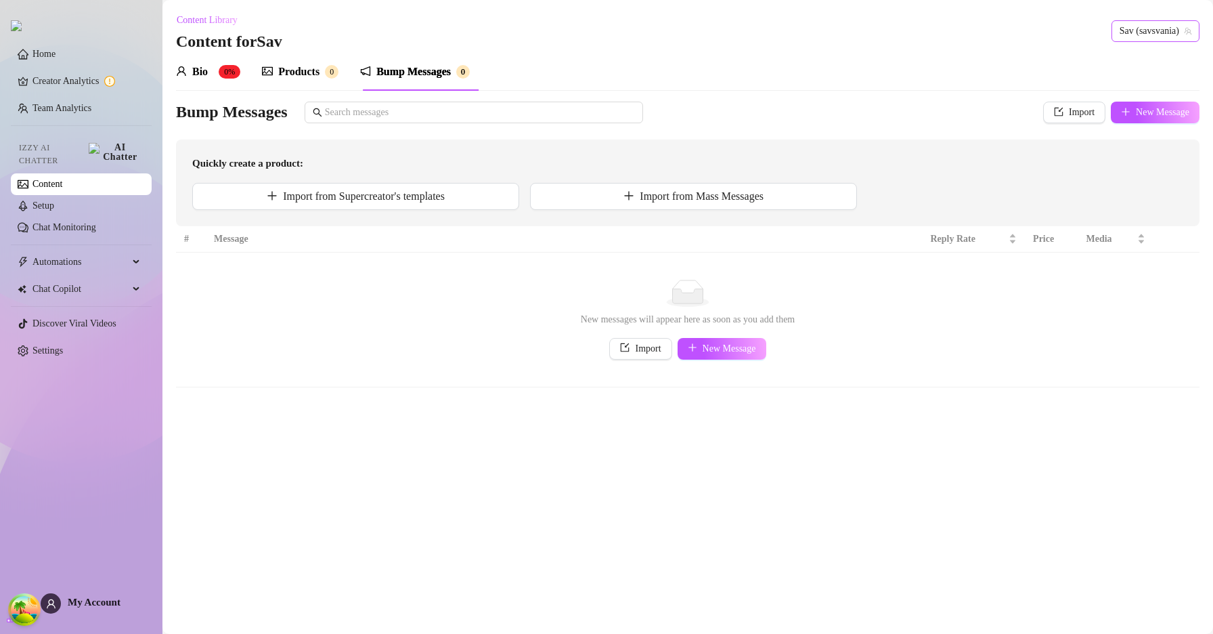
click at [1138, 39] on span "Sav (savsvania)" at bounding box center [1156, 31] width 72 height 20
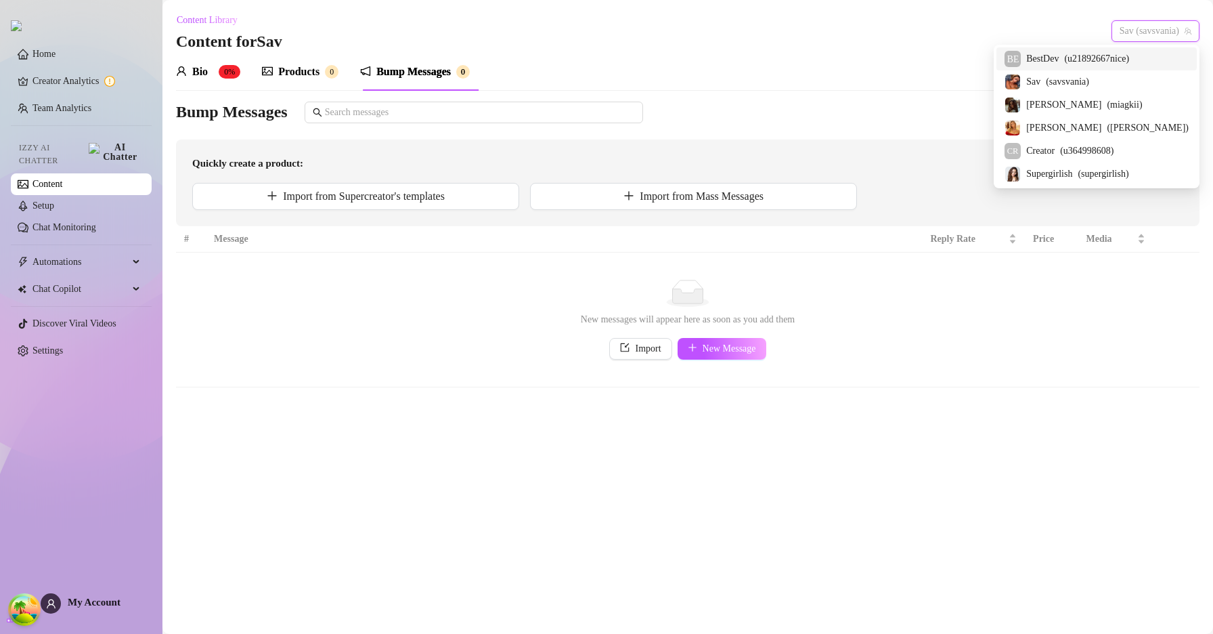
click at [1109, 62] on span "( u21892667nice )" at bounding box center [1096, 58] width 65 height 15
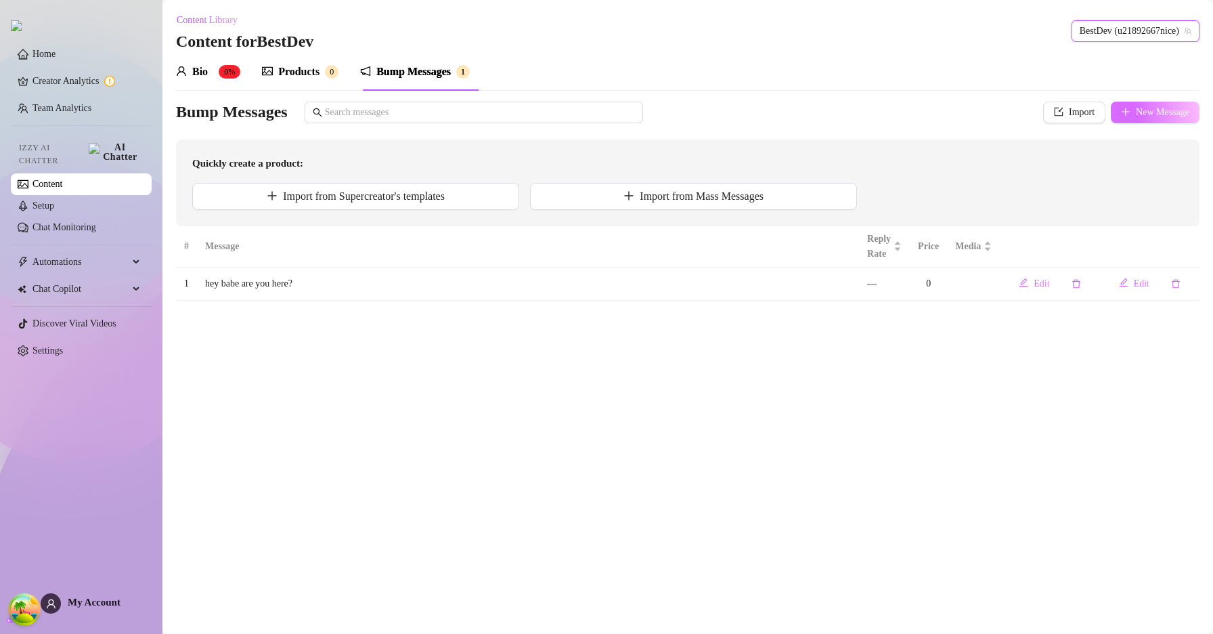
click at [1137, 118] on button "New Message" at bounding box center [1155, 113] width 89 height 22
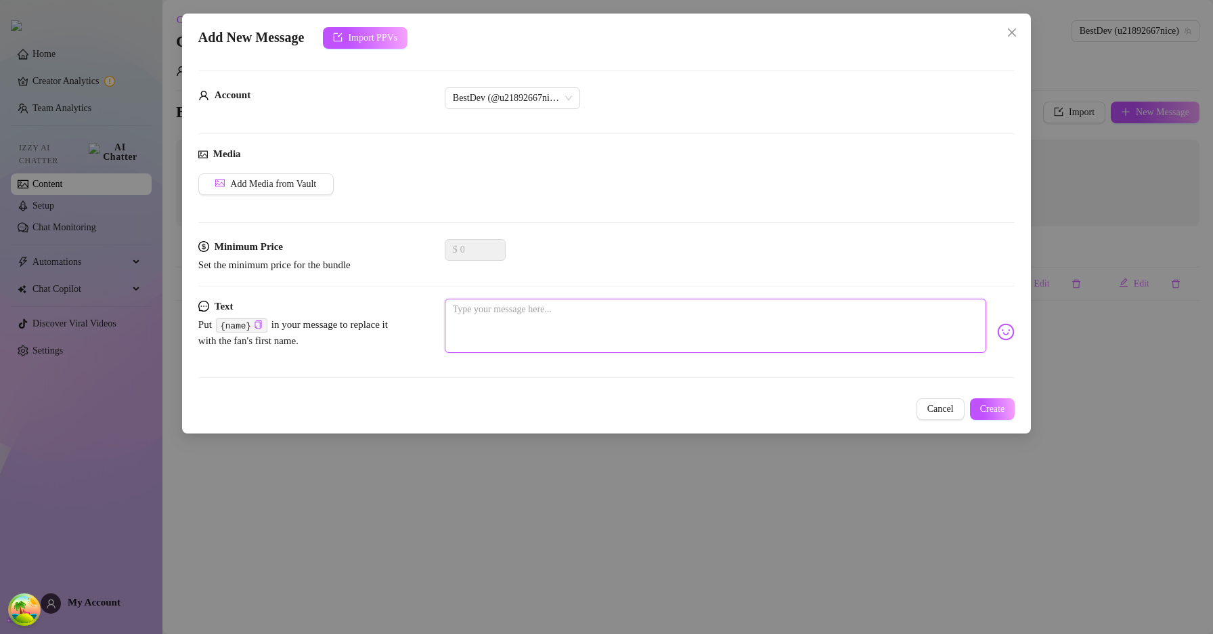
click at [831, 311] on textarea at bounding box center [715, 325] width 541 height 54
type textarea "k"
type textarea "kl"
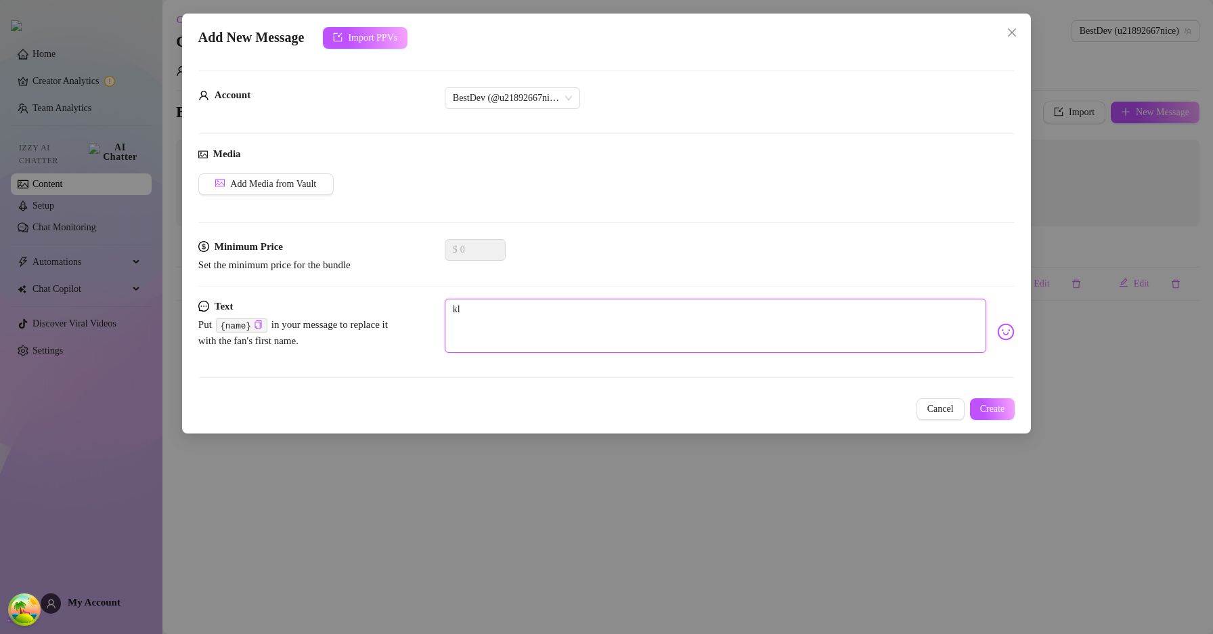
type textarea "kl;"
type textarea "kl;j"
click at [980, 405] on span "Create" at bounding box center [992, 408] width 25 height 11
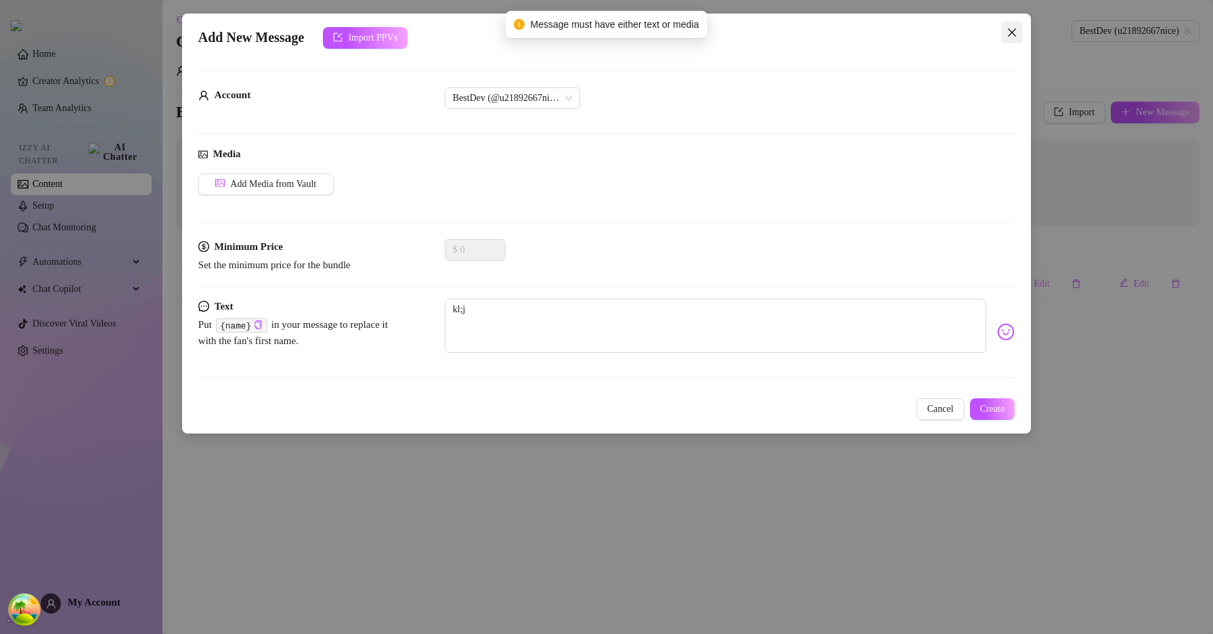
click at [1010, 28] on icon "close" at bounding box center [1012, 32] width 11 height 11
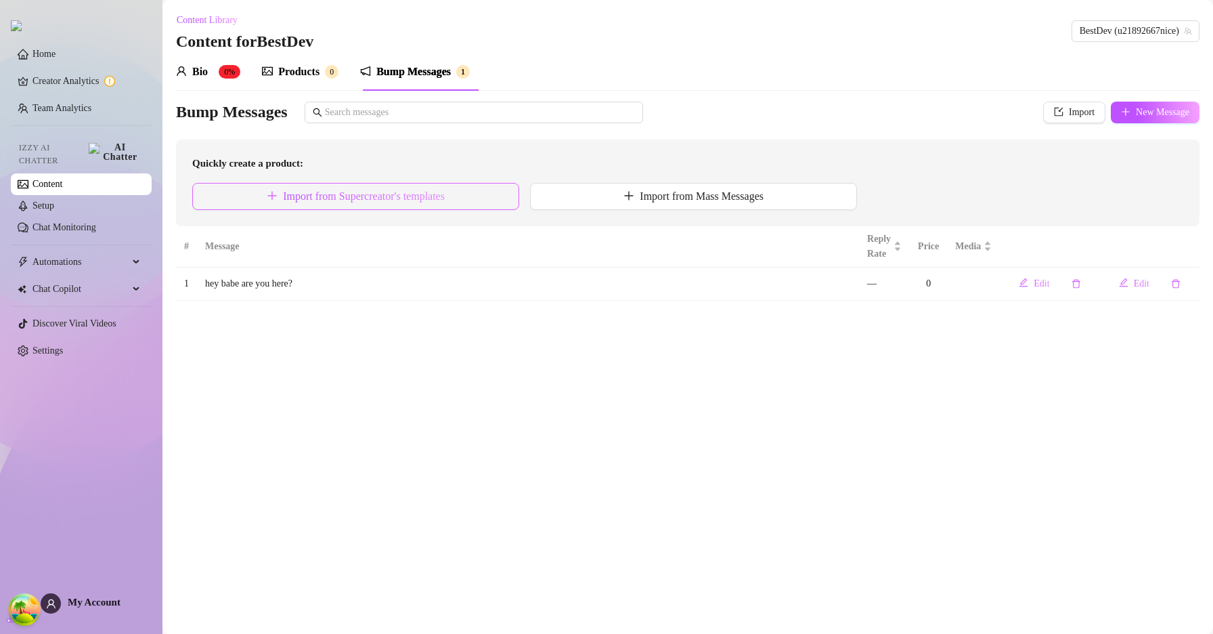
click at [460, 198] on button "Import from Supercreator's templates" at bounding box center [355, 196] width 327 height 27
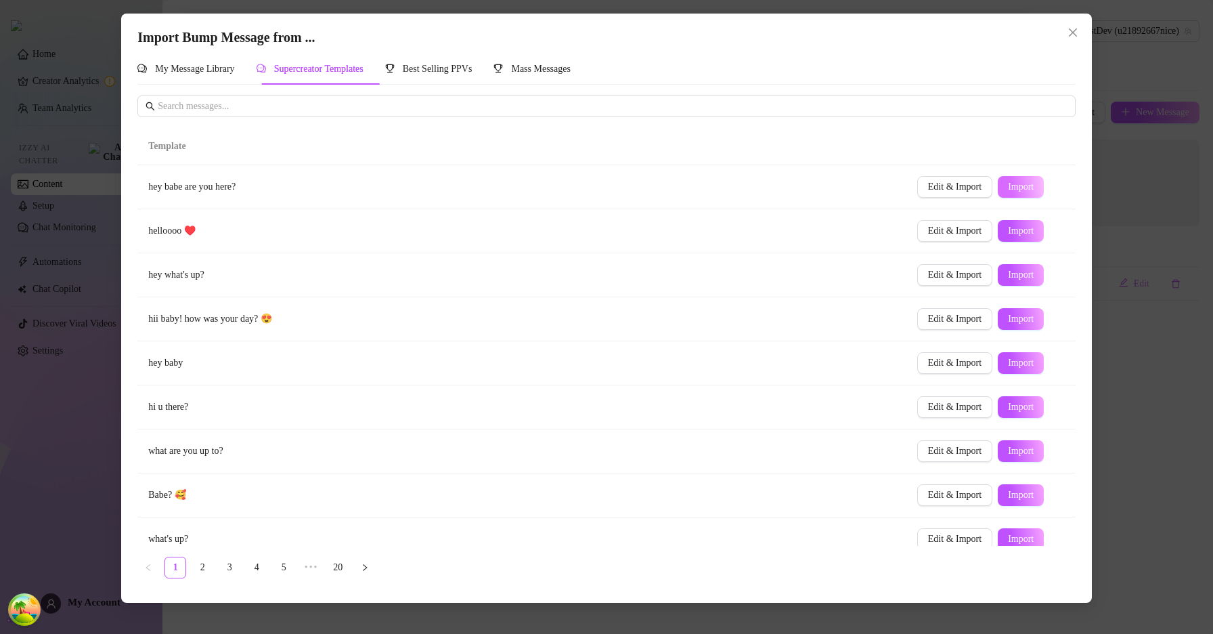
click at [1005, 178] on button "Import" at bounding box center [1021, 187] width 46 height 22
click at [1080, 30] on span "Close" at bounding box center [1073, 32] width 22 height 11
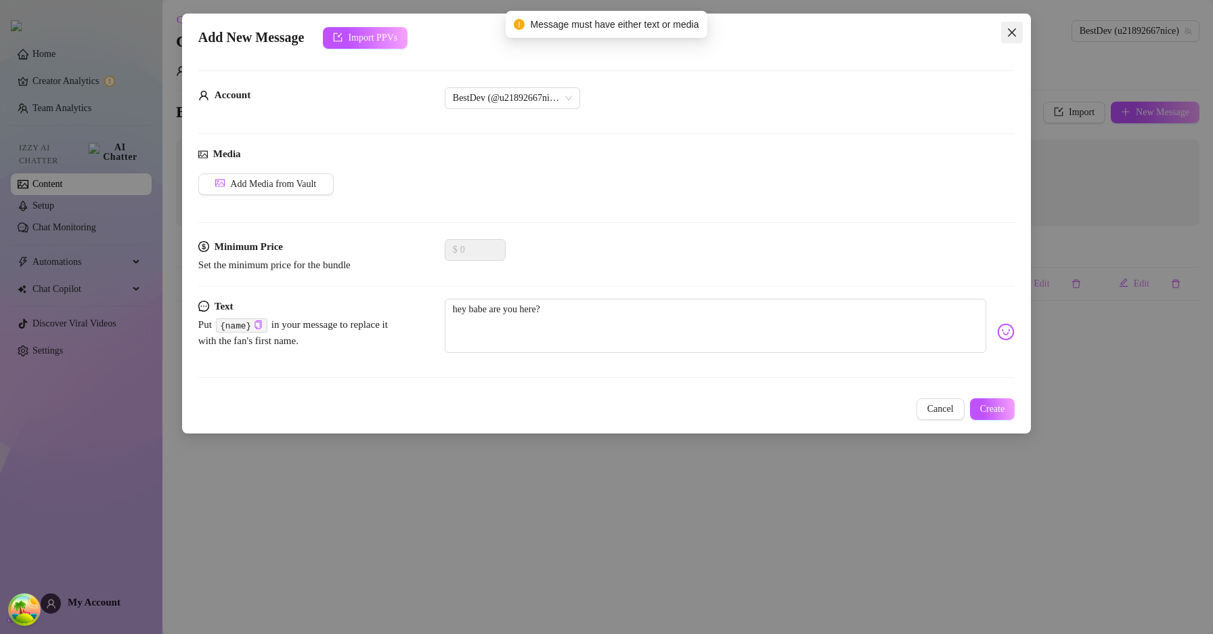
click at [1010, 28] on icon "close" at bounding box center [1012, 32] width 11 height 11
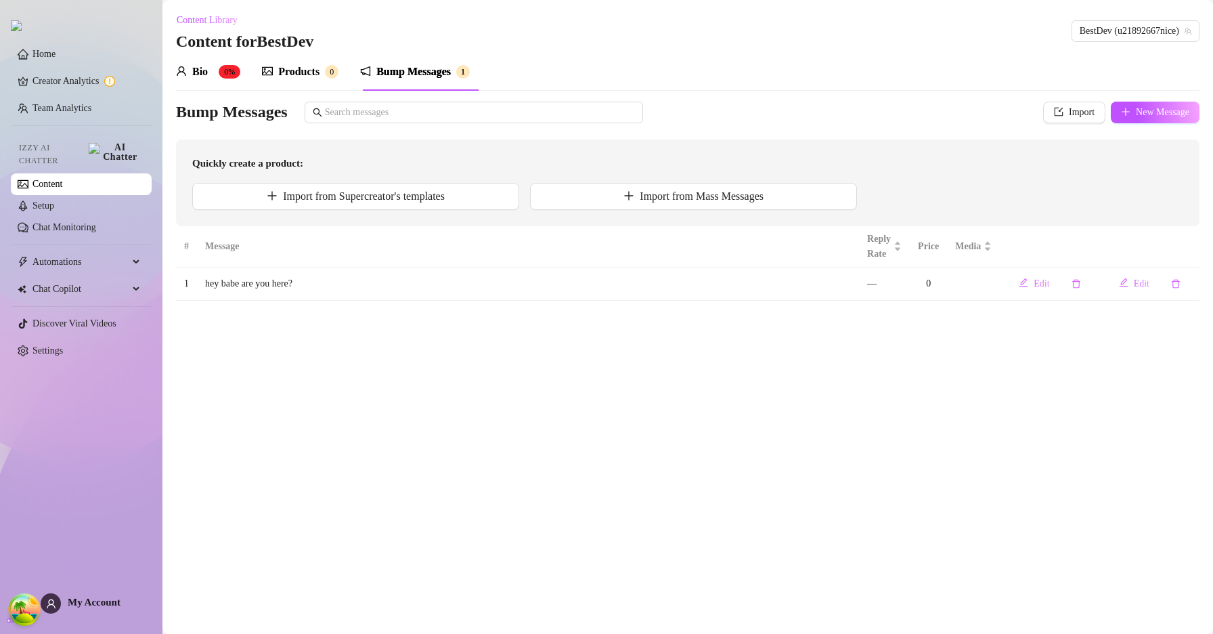
click at [314, 70] on div "Products" at bounding box center [298, 72] width 41 height 16
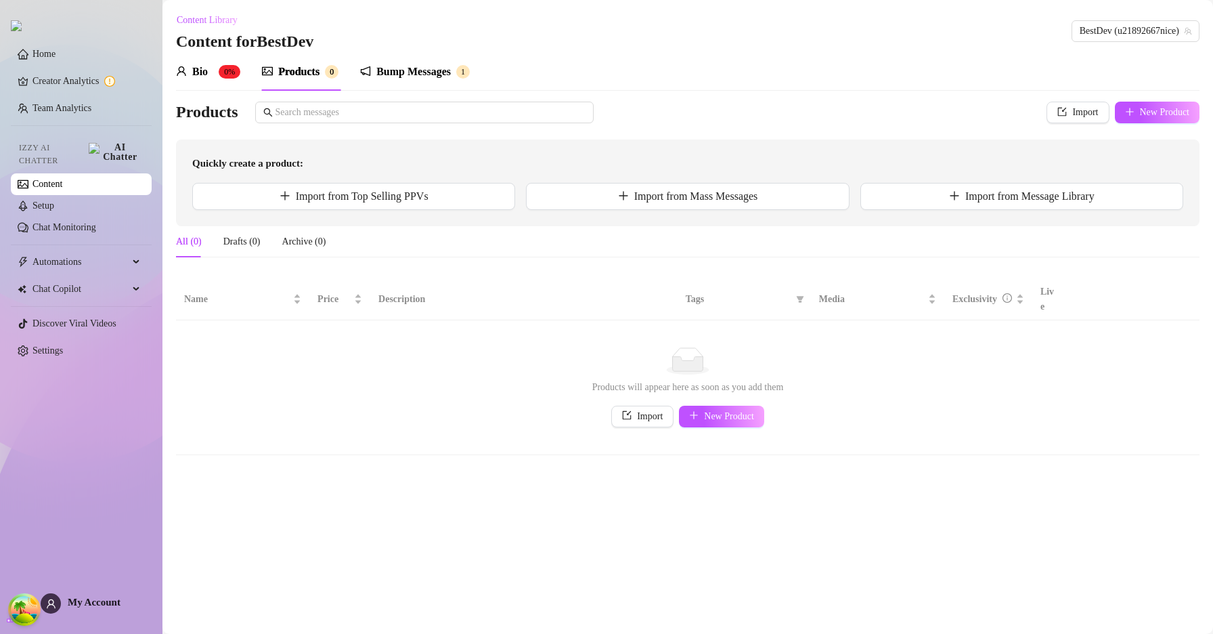
click at [417, 76] on div "Bump Messages" at bounding box center [413, 72] width 74 height 16
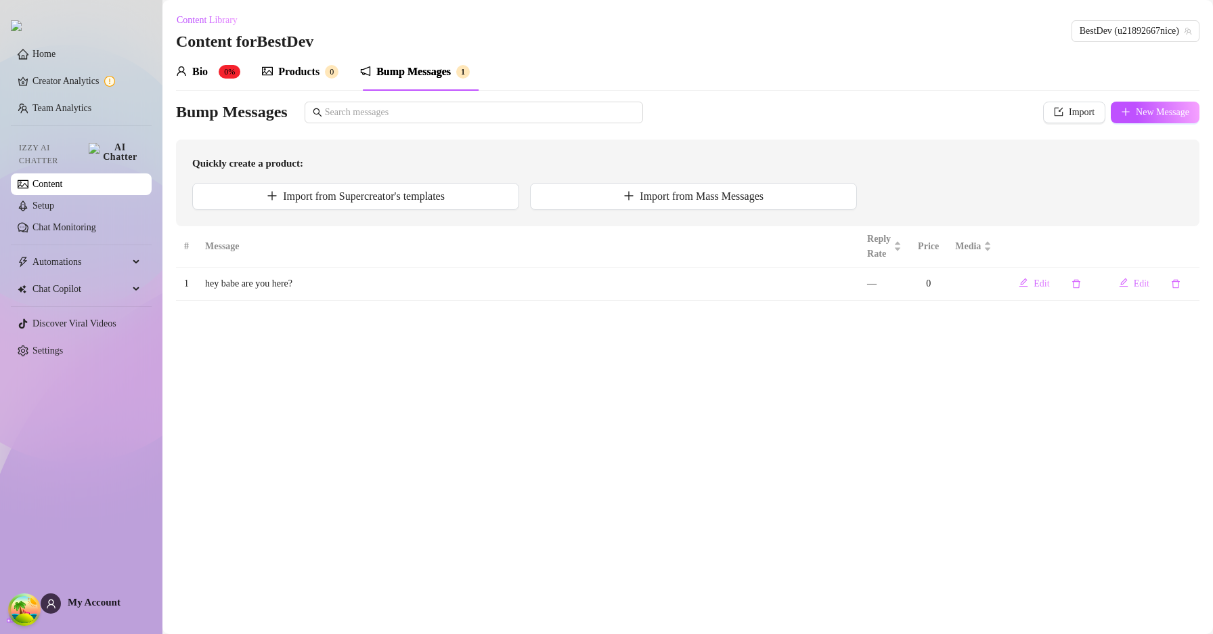
click at [106, 592] on div "Home Creator Analytics Team Analytics Izzy AI Chatter Content Setup Chat Monito…" at bounding box center [81, 310] width 141 height 621
click at [106, 598] on span "My Account" at bounding box center [94, 601] width 53 height 11
click at [667, 283] on td "hey babe are you here?" at bounding box center [528, 283] width 662 height 33
click at [1086, 109] on span "Import" at bounding box center [1082, 112] width 26 height 11
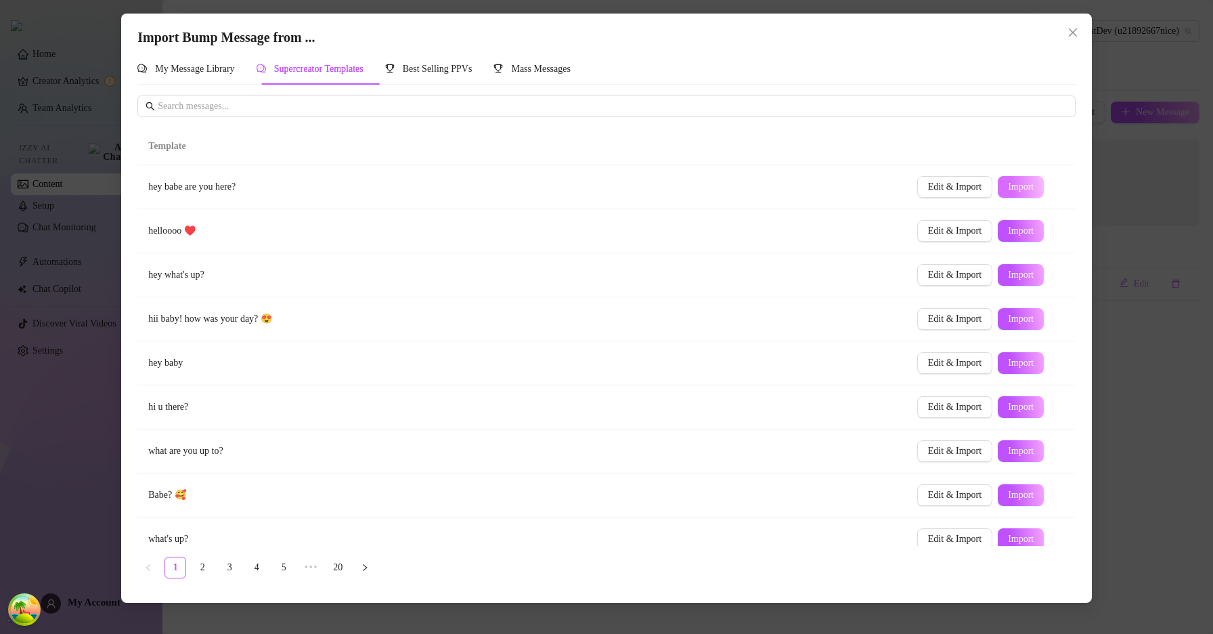
click at [998, 190] on button "Import" at bounding box center [1021, 187] width 46 height 22
type textarea "hey babe are you here?"
click at [1079, 24] on button "Close" at bounding box center [1073, 33] width 22 height 22
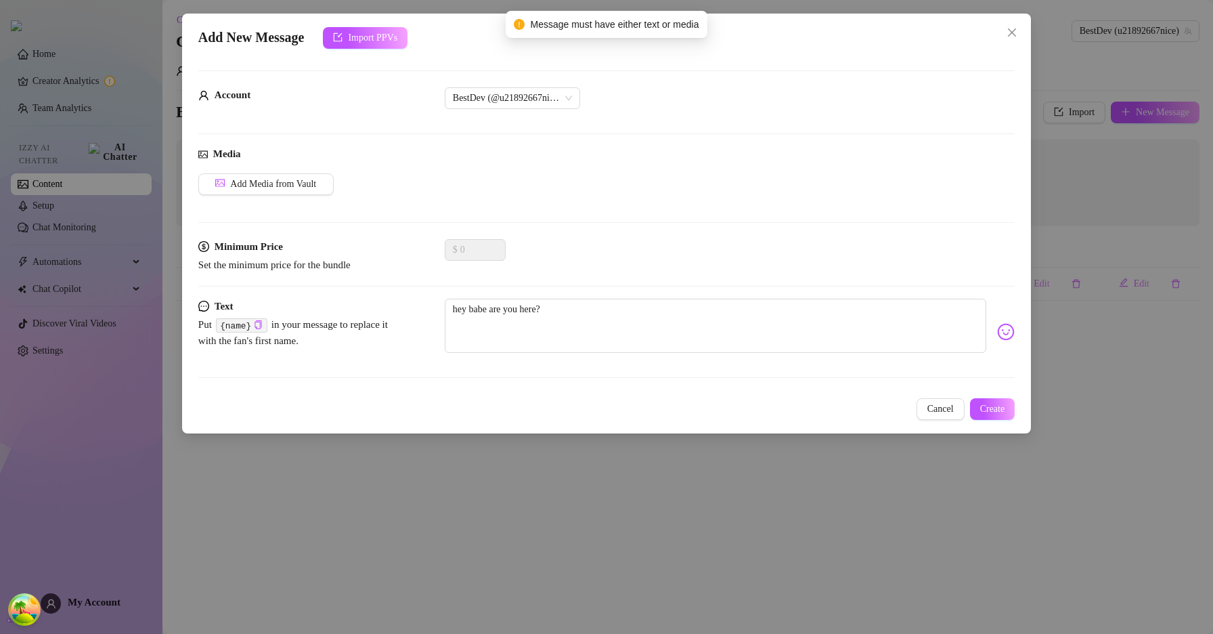
click at [250, 489] on div "Add New Message Import PPVs Account BestDev (@u21892667nice) Media Add Media fr…" at bounding box center [606, 317] width 1213 height 634
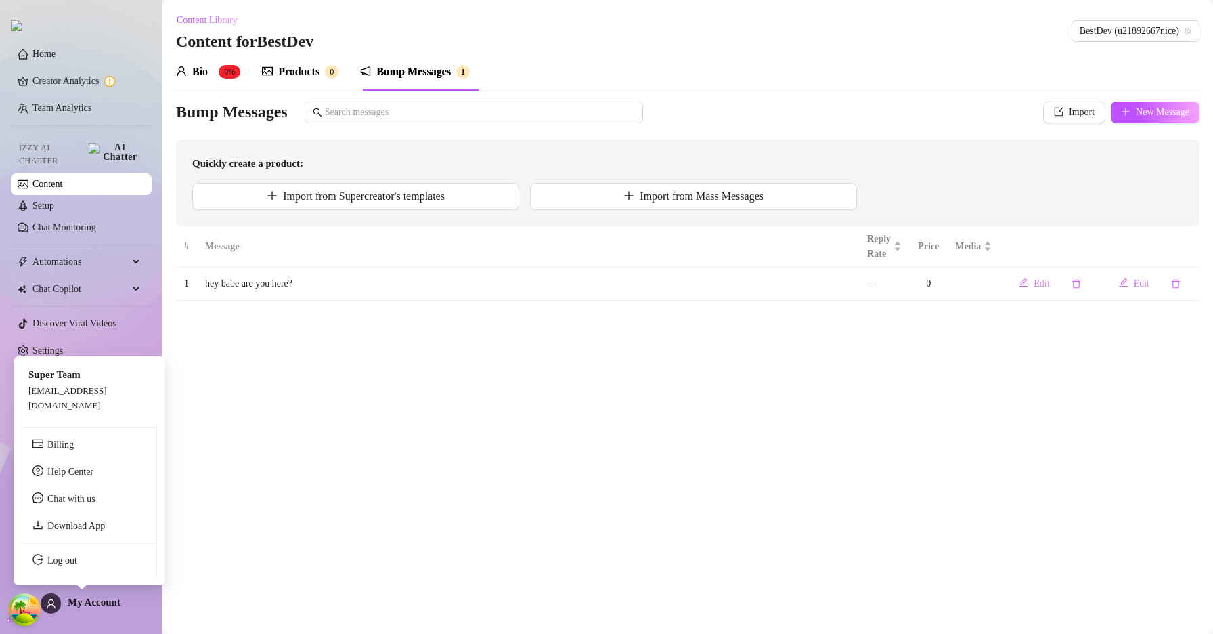
click at [82, 596] on span "My Account" at bounding box center [94, 601] width 53 height 11
click at [77, 565] on link "Log out" at bounding box center [62, 560] width 30 height 10
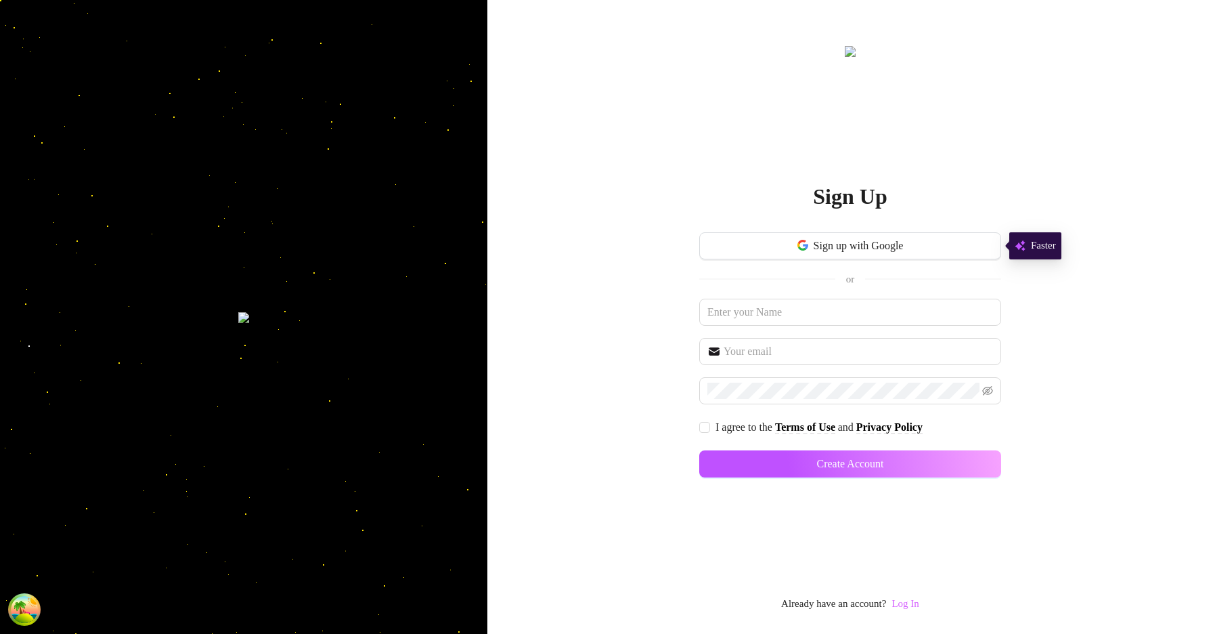
click at [919, 598] on link "Log In" at bounding box center [904, 603] width 27 height 11
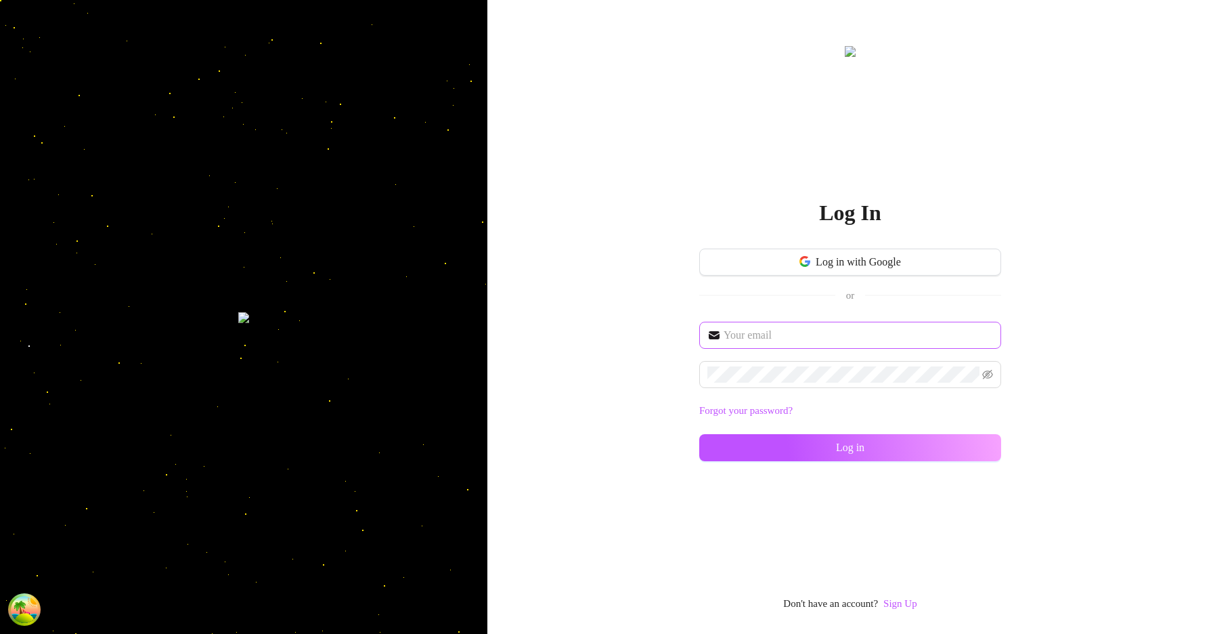
click at [837, 344] on span at bounding box center [850, 335] width 302 height 27
click at [832, 339] on input "text" at bounding box center [858, 335] width 269 height 16
type input "im@supercreator.app"
click at [837, 363] on span at bounding box center [850, 374] width 302 height 27
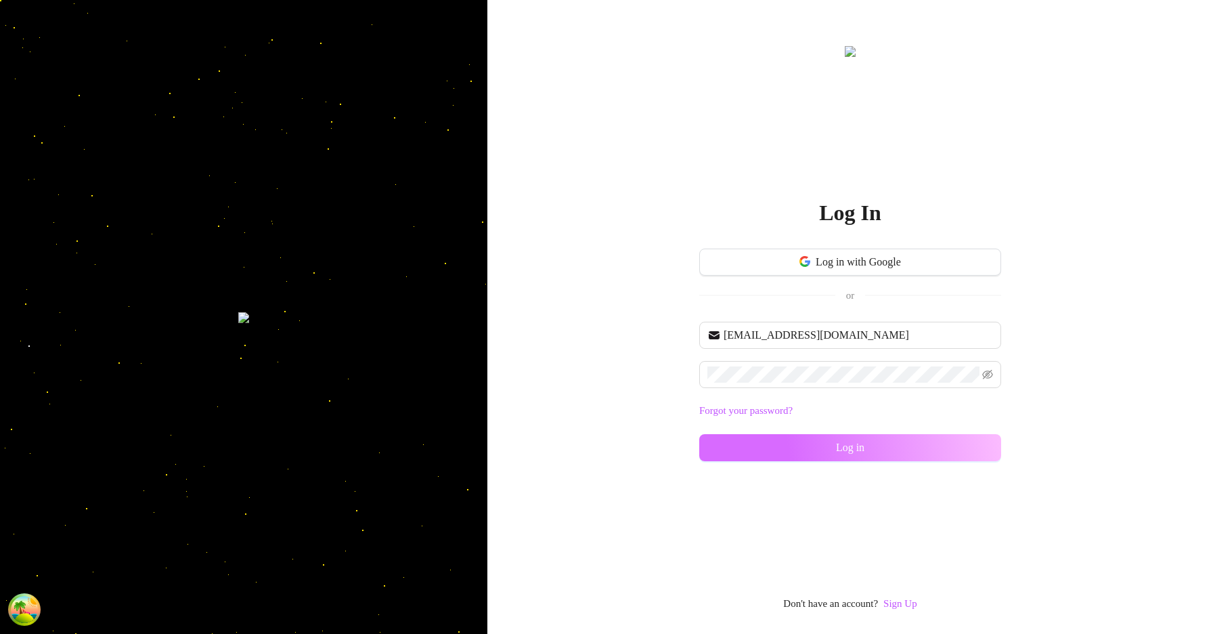
click at [914, 449] on button "Log in" at bounding box center [850, 447] width 302 height 27
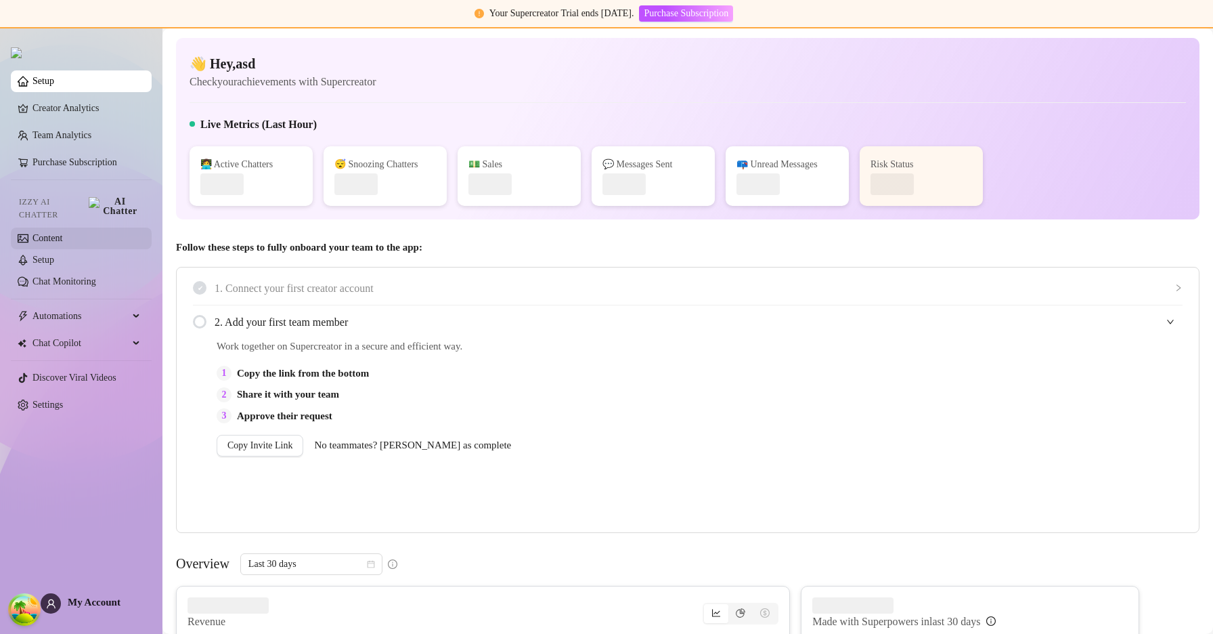
click at [55, 233] on link "Content" at bounding box center [47, 238] width 30 height 10
click at [56, 233] on link "Content" at bounding box center [47, 238] width 30 height 10
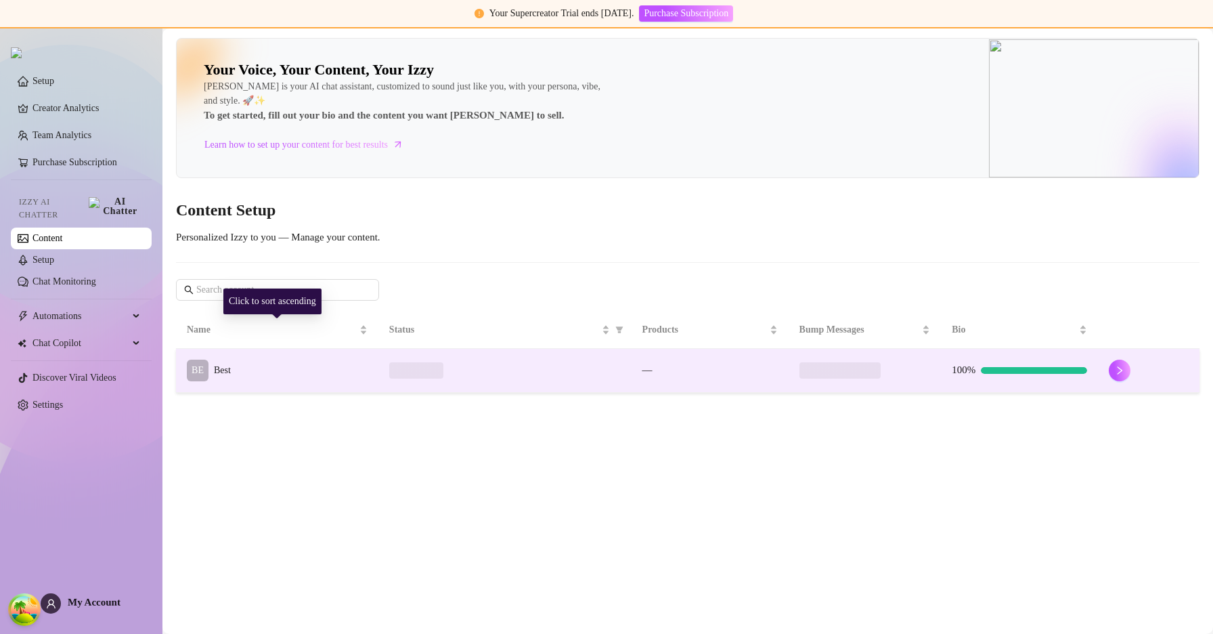
click at [301, 369] on td "BE Best" at bounding box center [277, 371] width 202 height 44
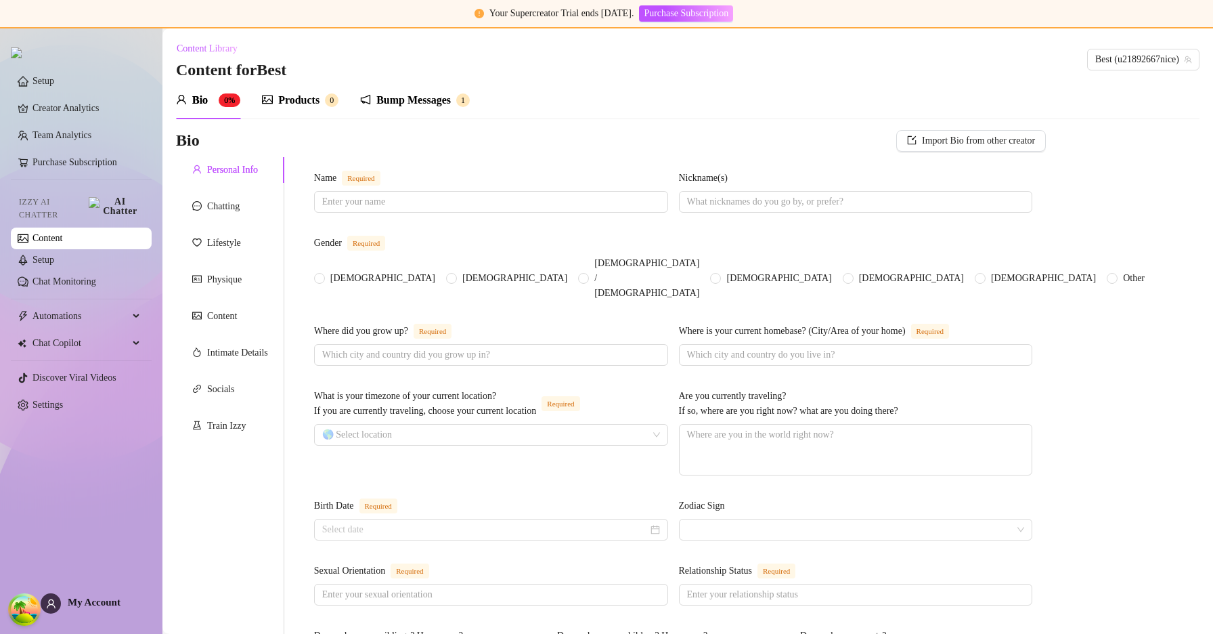
drag, startPoint x: 401, startPoint y: 118, endPoint x: 411, endPoint y: 102, distance: 18.6
click at [401, 117] on div "Bump Messages 1" at bounding box center [415, 100] width 110 height 38
click at [411, 102] on div "Bump Messages" at bounding box center [413, 100] width 74 height 16
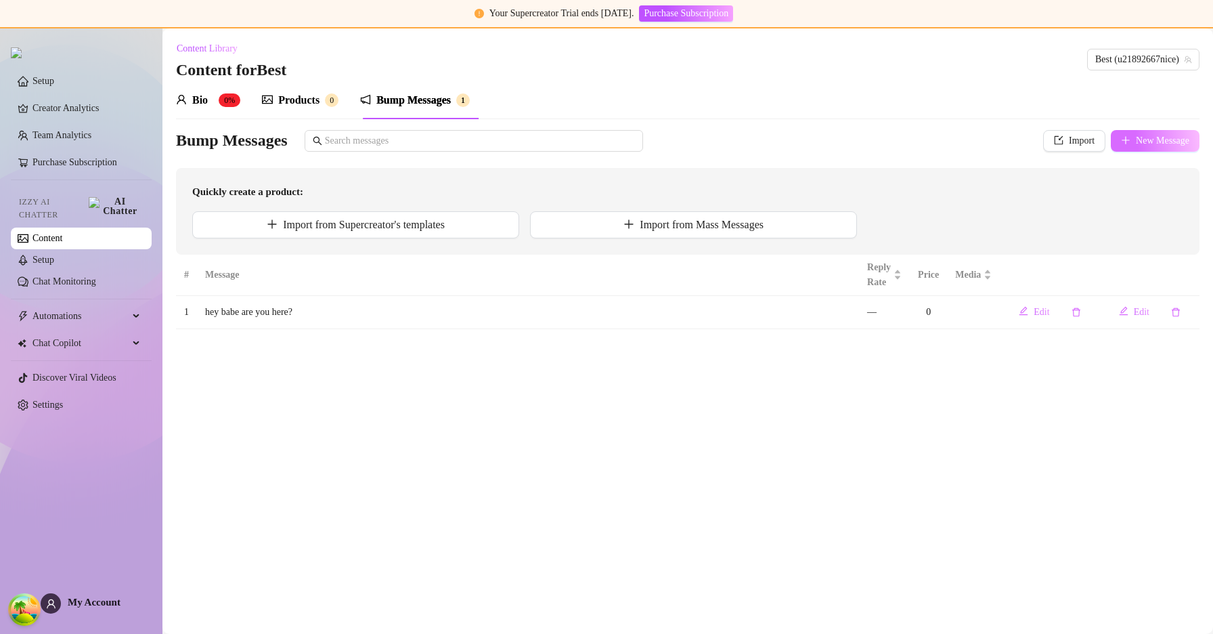
click at [1128, 140] on button "New Message" at bounding box center [1155, 141] width 89 height 22
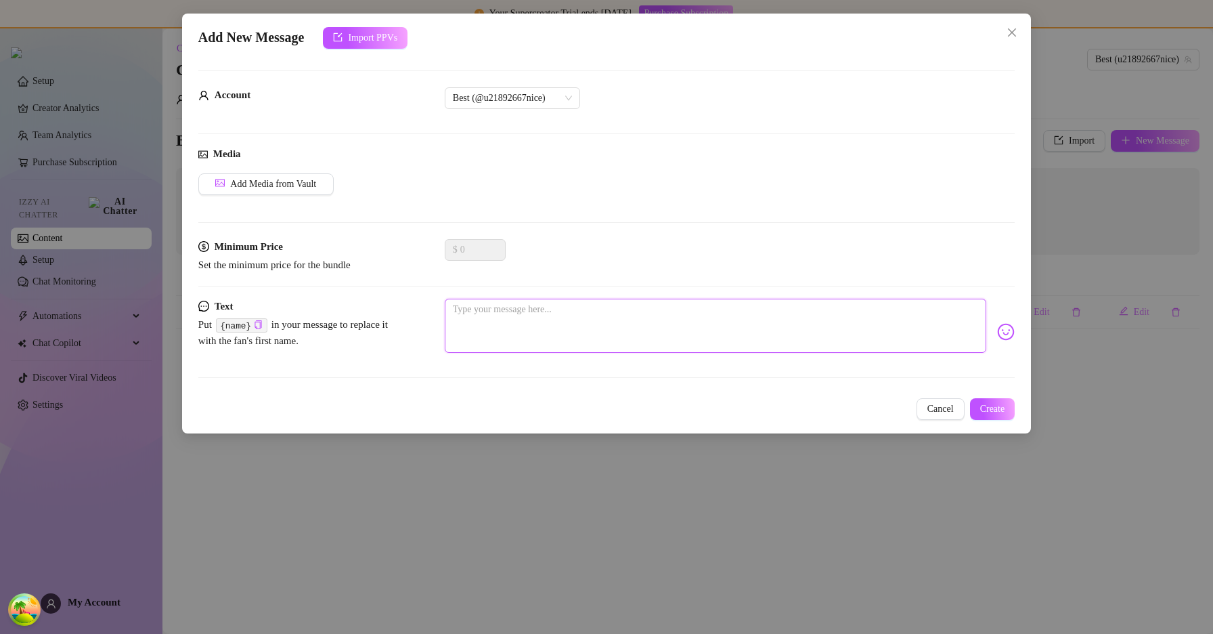
click at [780, 339] on textarea at bounding box center [715, 325] width 541 height 54
type textarea "u"
type textarea "uk"
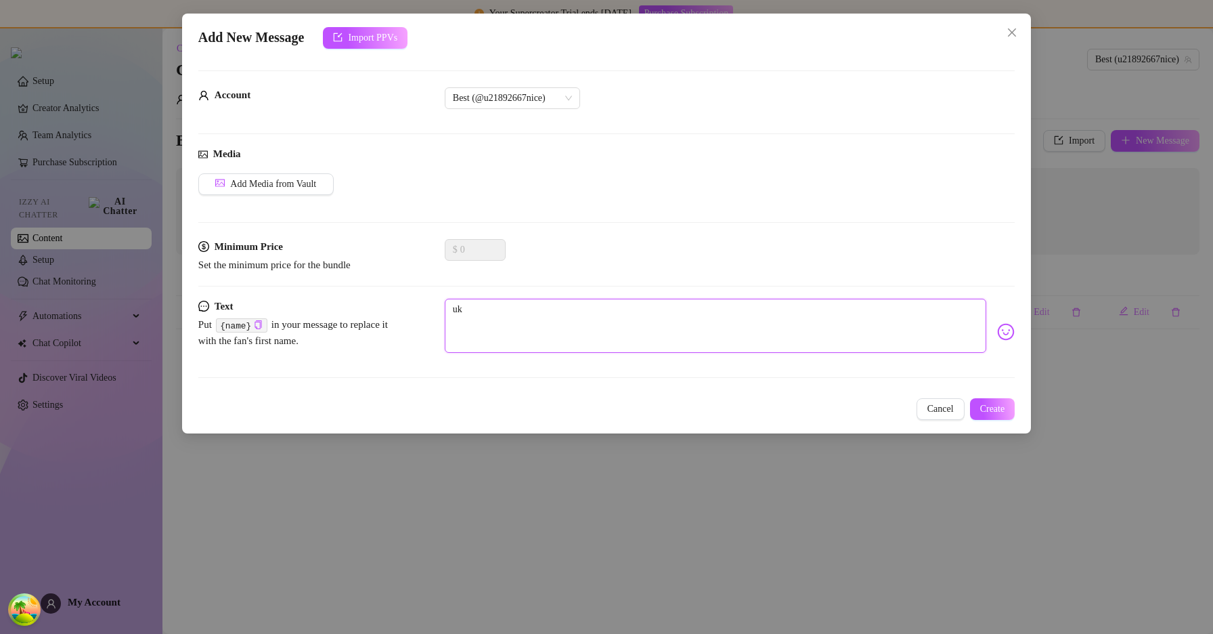
type textarea "ukj"
type textarea "ukjg"
type textarea "ukjgf"
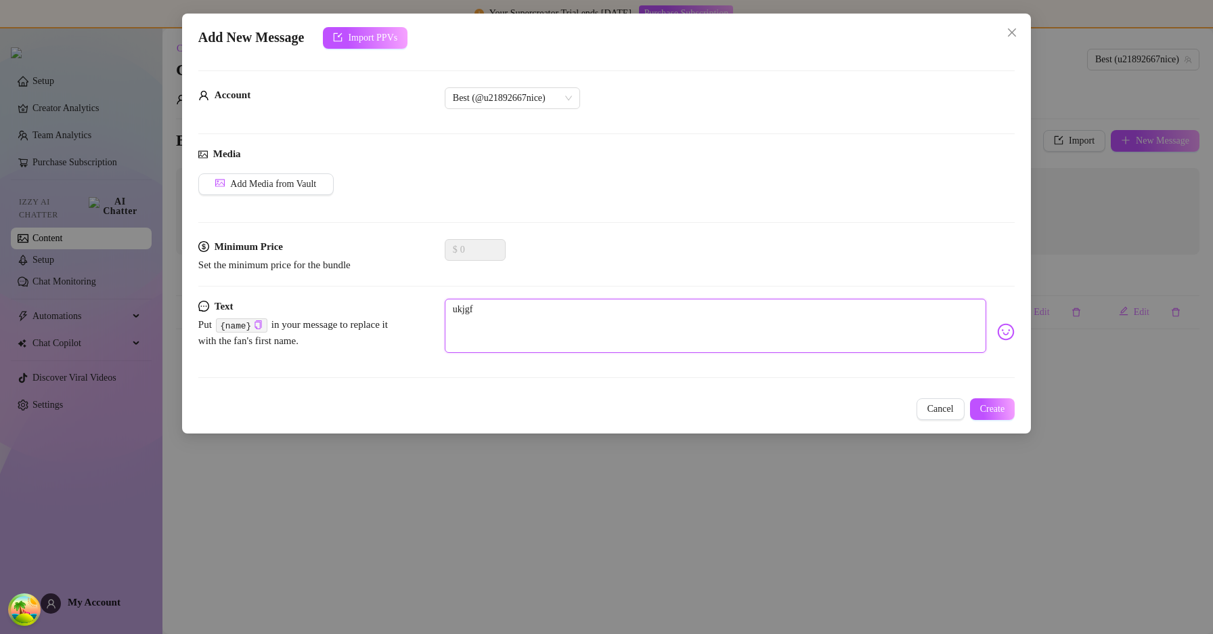
type textarea "ukjgf"
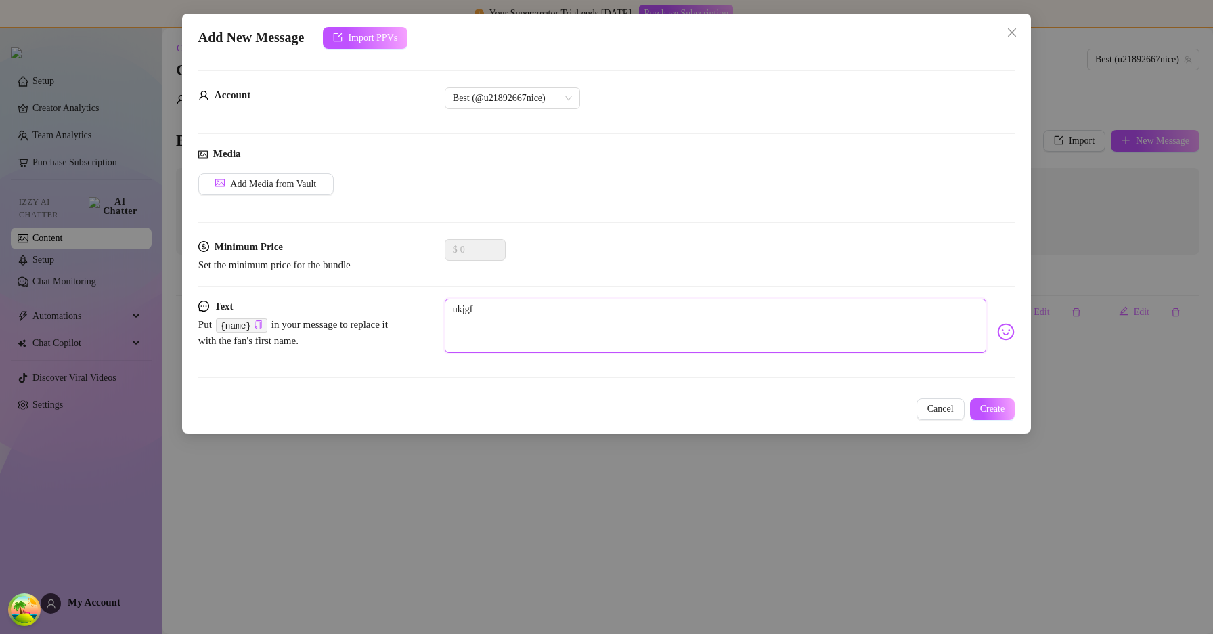
type textarea "ukjgf"
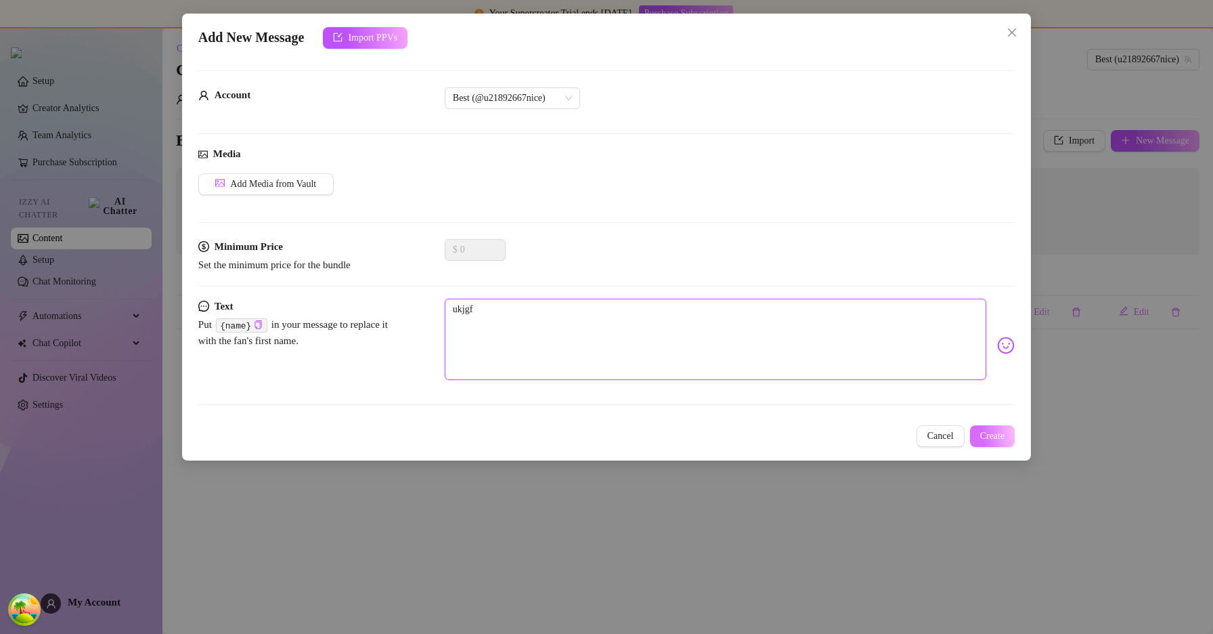
type textarea "ukjgf"
click at [982, 438] on span "Create" at bounding box center [992, 435] width 25 height 11
click at [943, 439] on span "Cancel" at bounding box center [940, 435] width 26 height 11
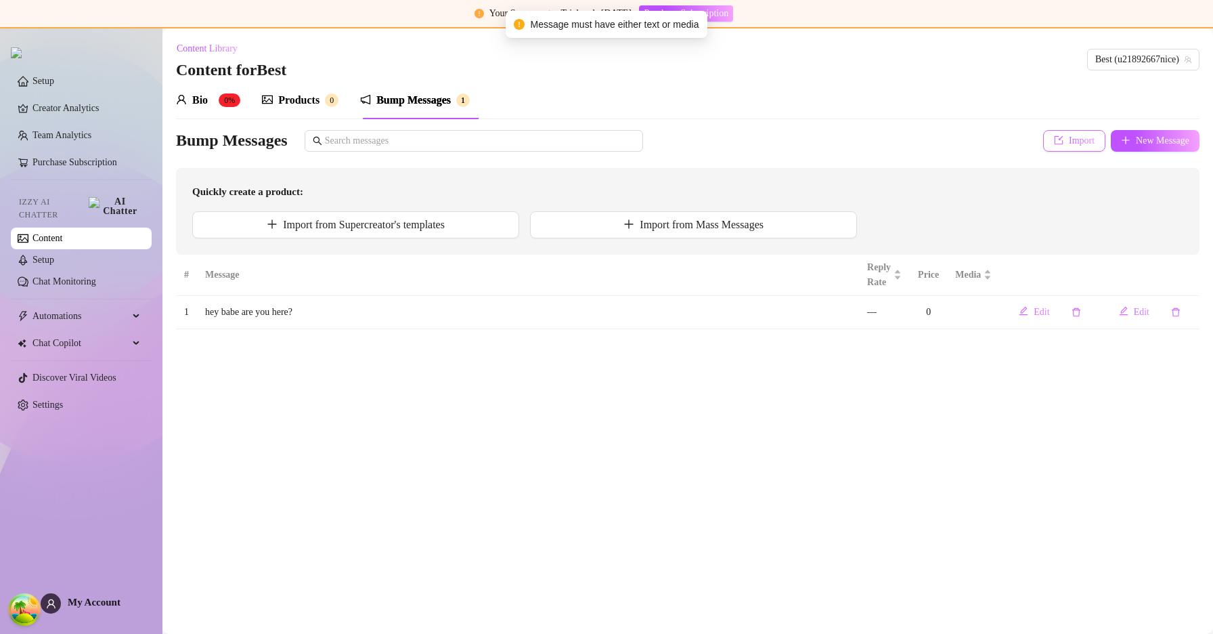
click at [1084, 148] on button "Import" at bounding box center [1074, 141] width 62 height 22
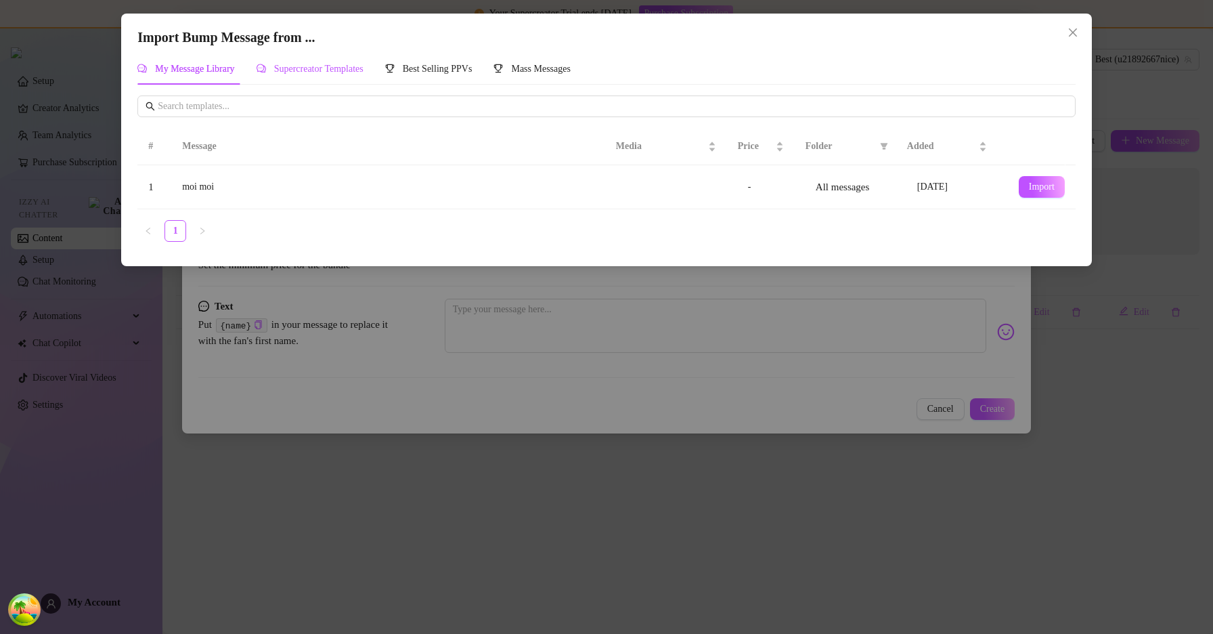
click at [356, 70] on span "Supercreator Templates" at bounding box center [318, 69] width 89 height 10
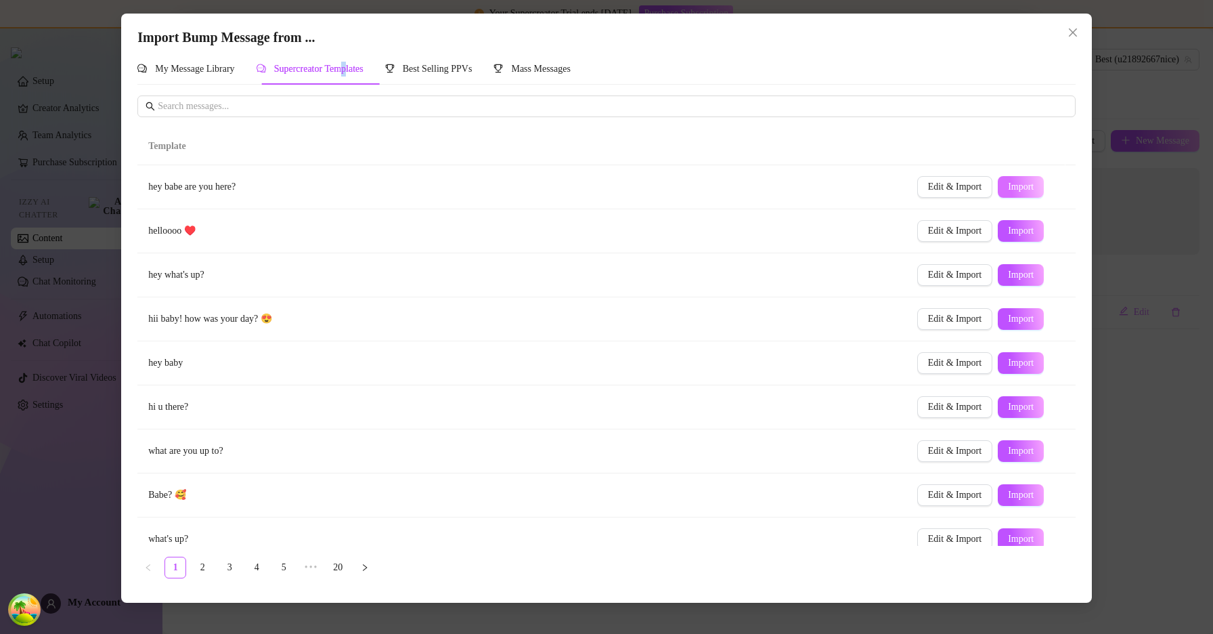
click at [1008, 192] on span "Import" at bounding box center [1021, 186] width 26 height 11
type textarea "hey babe are you here?"
click at [1074, 30] on icon "close" at bounding box center [1072, 32] width 11 height 11
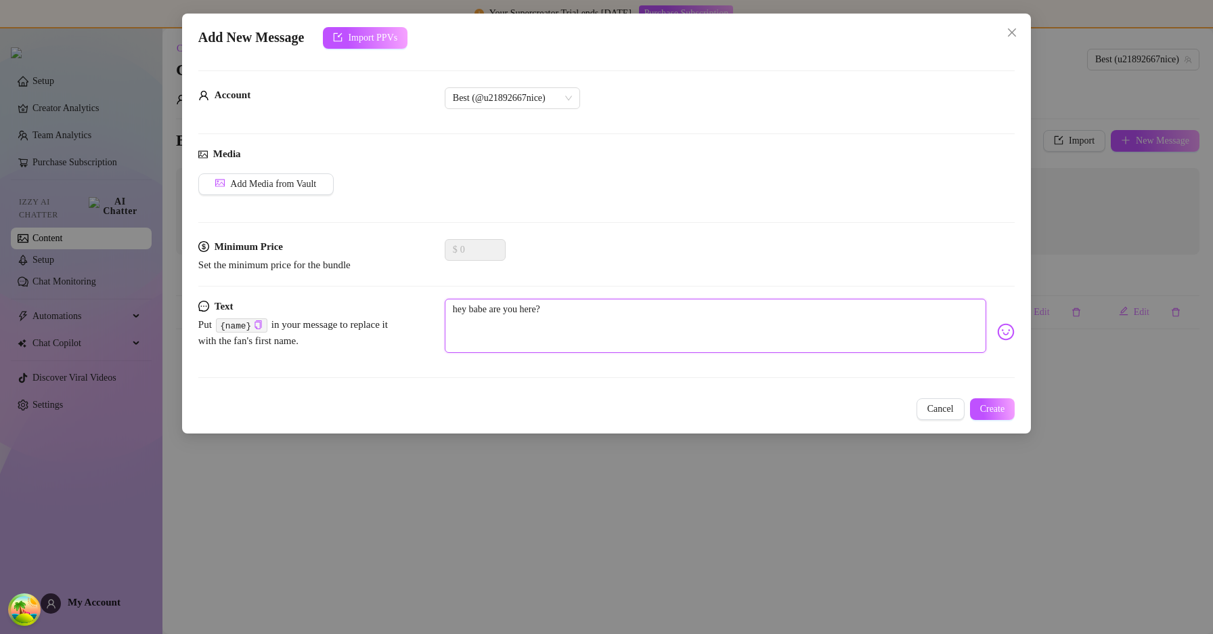
click at [601, 319] on textarea "hey babe are you here?" at bounding box center [715, 325] width 541 height 54
click at [295, 181] on span "Add Media from Vault" at bounding box center [273, 184] width 86 height 11
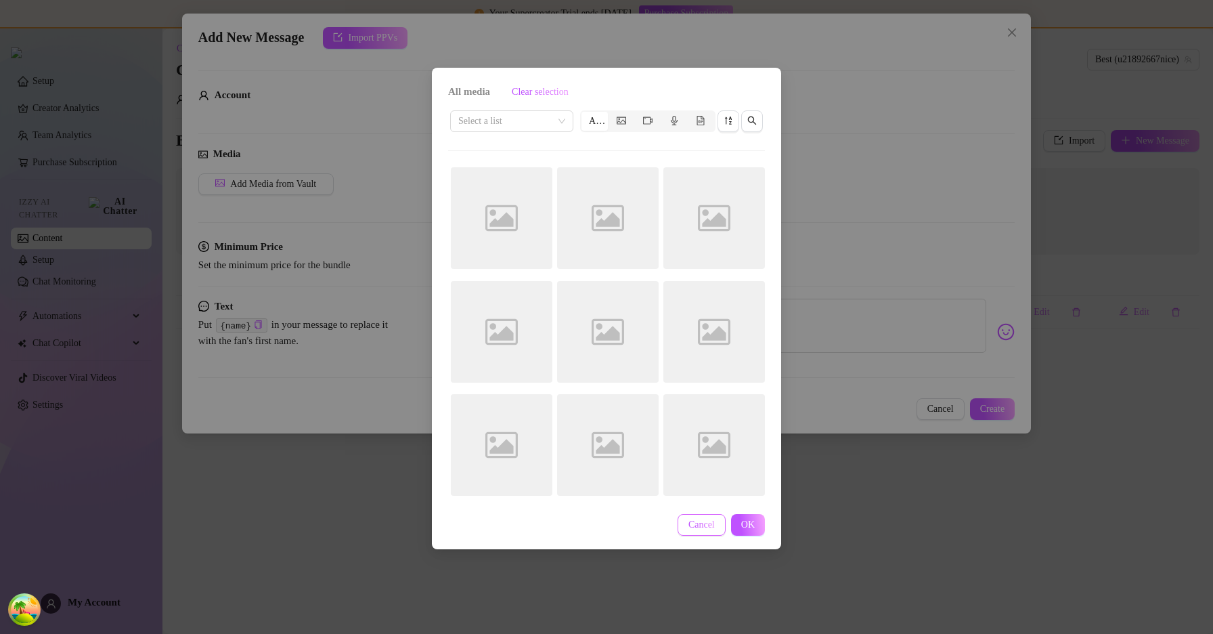
click at [688, 526] on span "Cancel" at bounding box center [701, 524] width 26 height 11
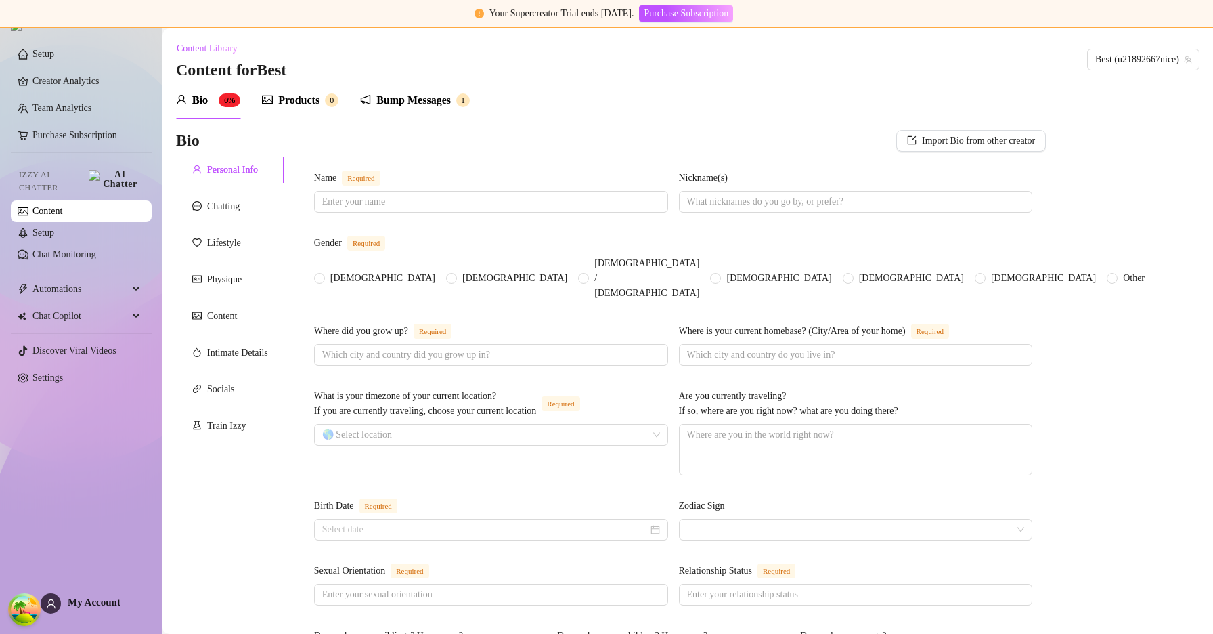
click at [397, 97] on div "Bump Messages" at bounding box center [413, 100] width 74 height 16
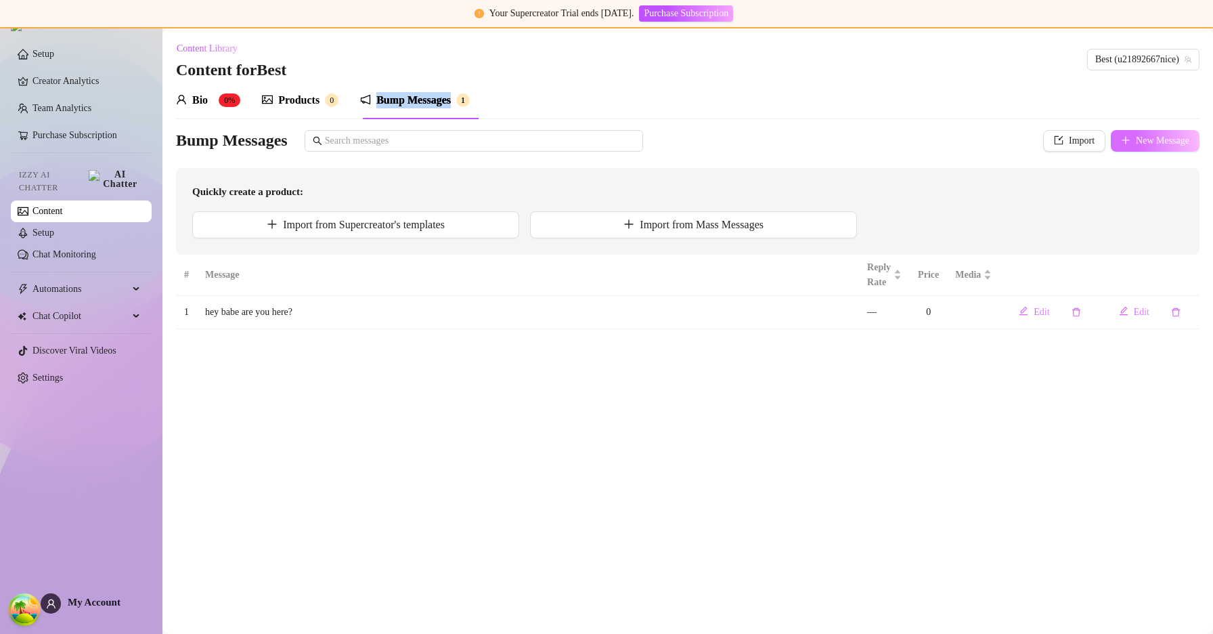
click at [1145, 137] on span "New Message" at bounding box center [1162, 140] width 53 height 11
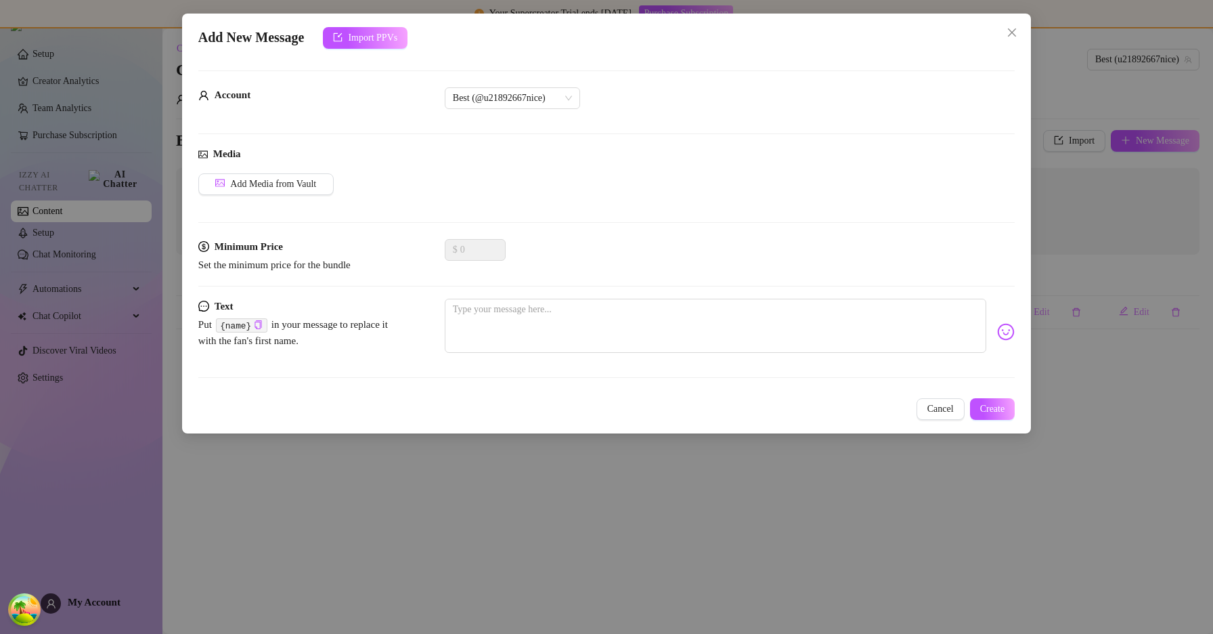
drag, startPoint x: 938, startPoint y: 401, endPoint x: 954, endPoint y: 357, distance: 46.3
click at [937, 401] on button "Cancel" at bounding box center [940, 409] width 48 height 22
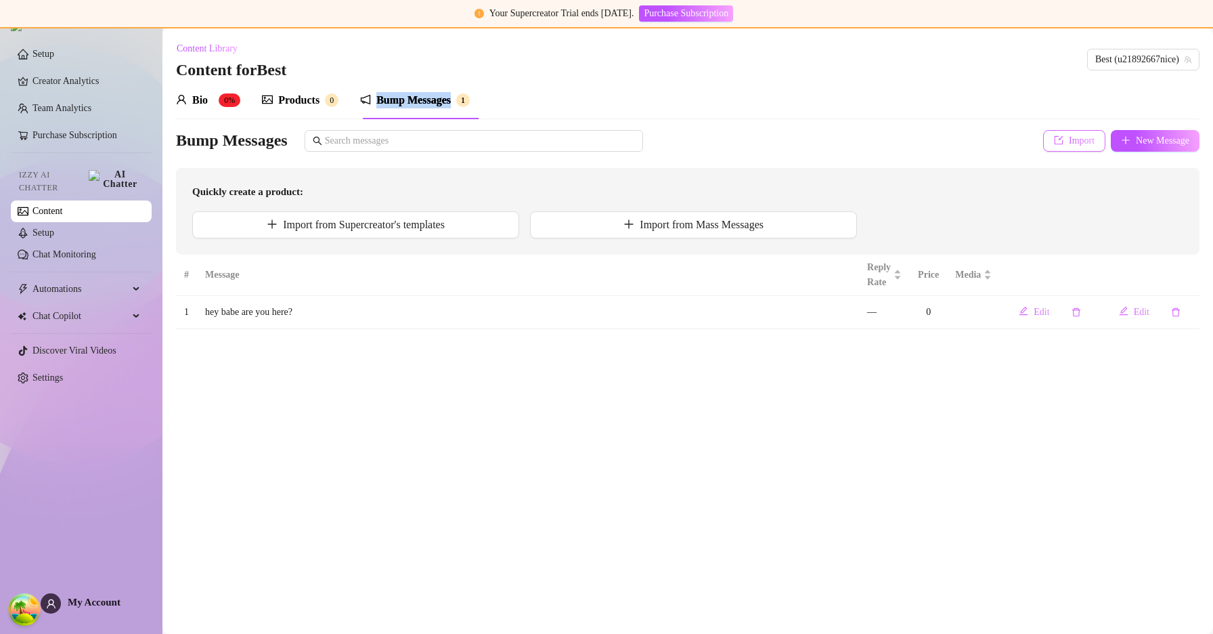
click at [1057, 144] on button "Import" at bounding box center [1074, 141] width 62 height 22
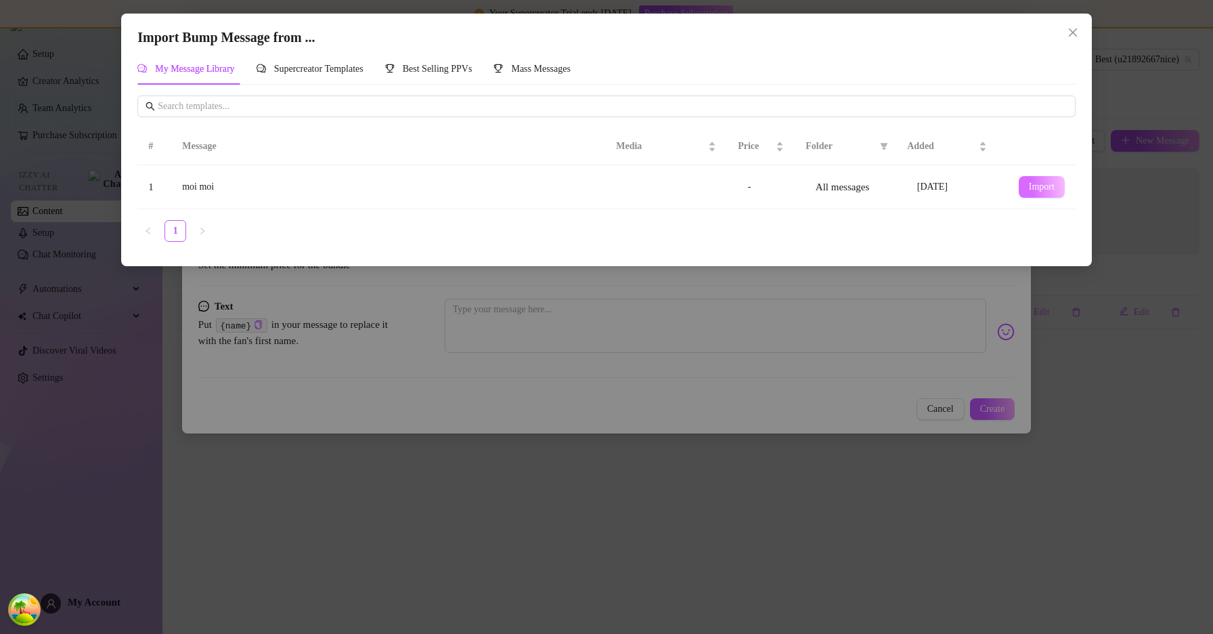
click at [1037, 192] on span "Import" at bounding box center [1042, 186] width 26 height 11
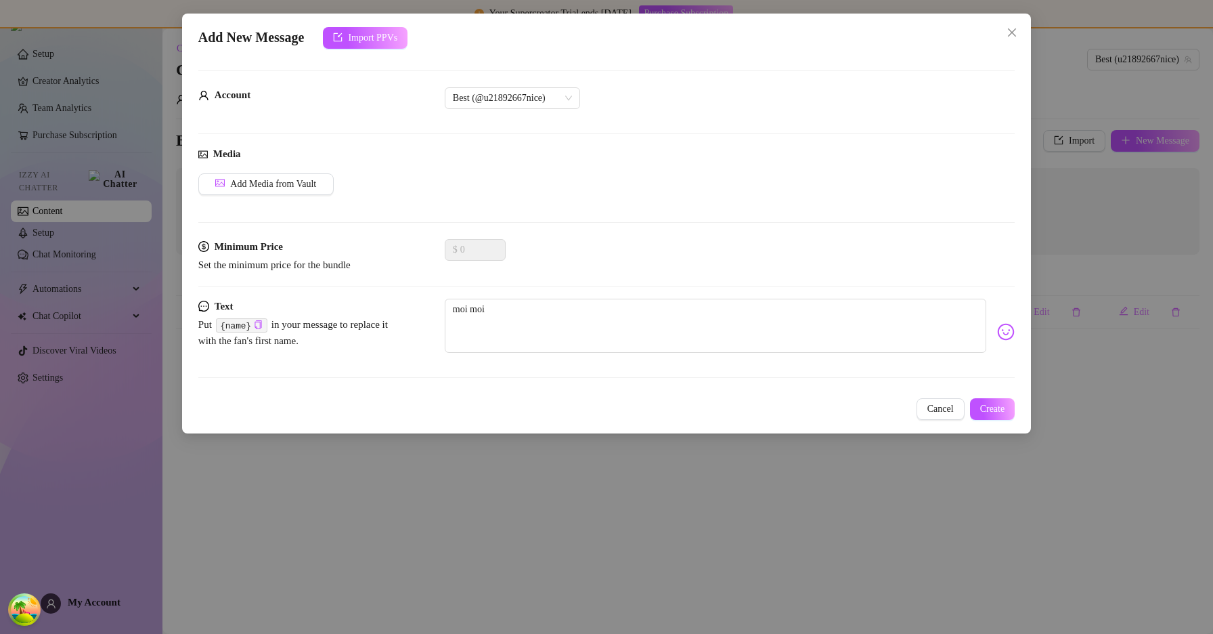
click at [1001, 389] on div "Text Put {name} in your message to replace it with the fan's first name. moi moi" at bounding box center [606, 343] width 816 height 91
click at [998, 405] on span "Create" at bounding box center [992, 408] width 25 height 11
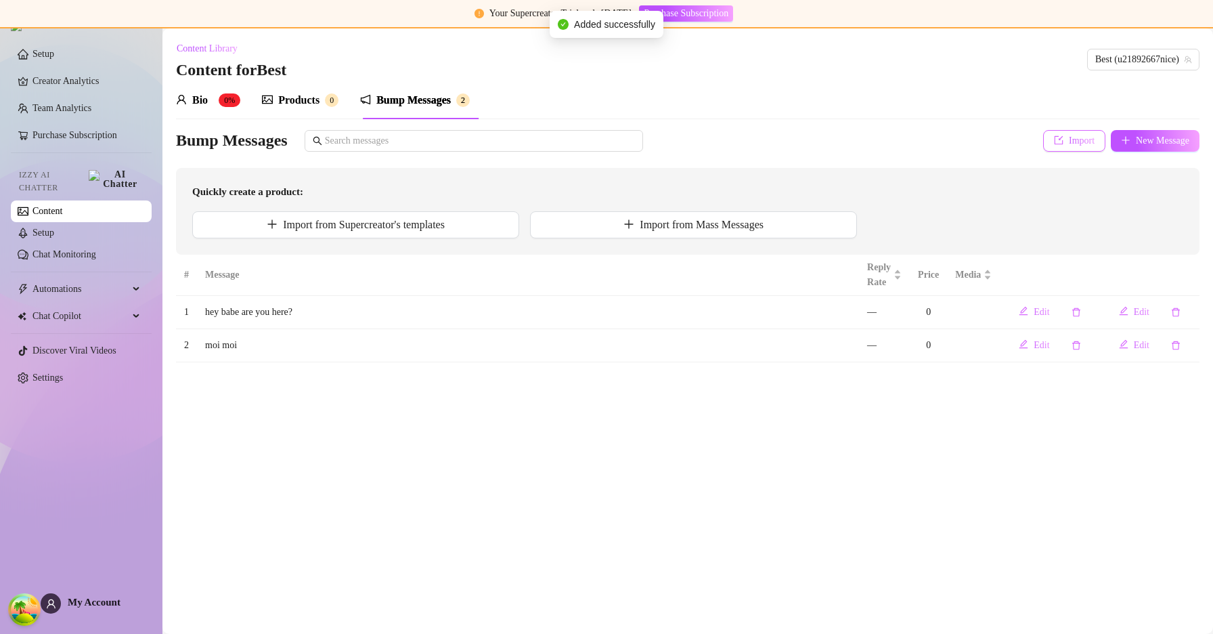
click at [1058, 149] on button "Import" at bounding box center [1074, 141] width 62 height 22
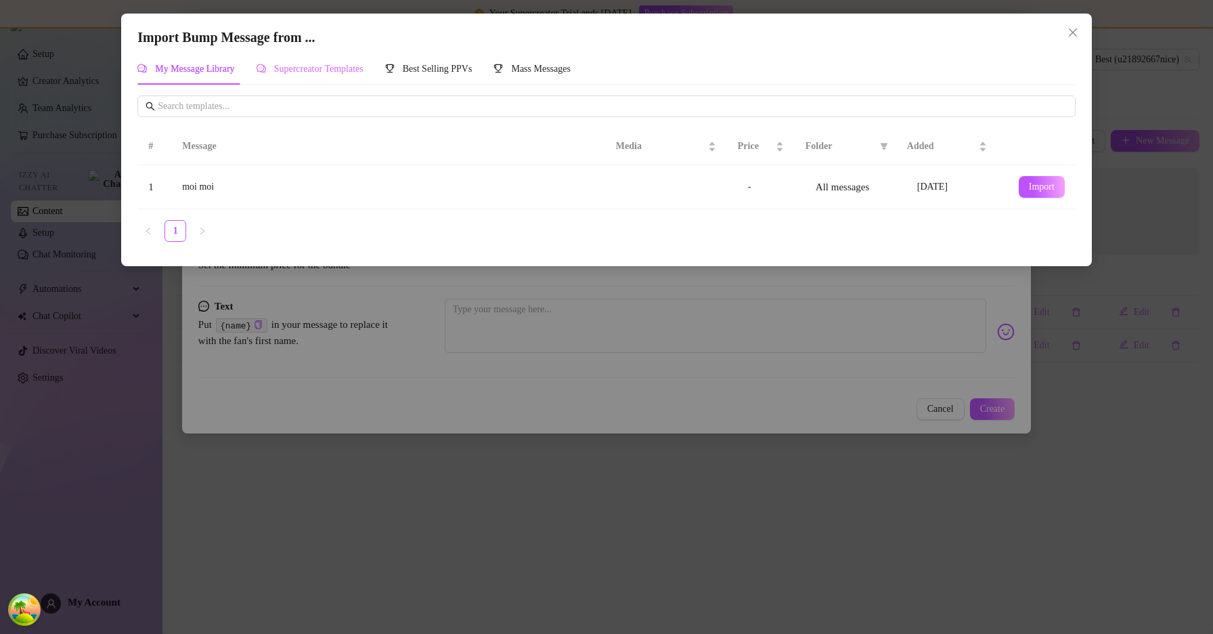
click at [355, 77] on div "Supercreator Templates" at bounding box center [310, 68] width 107 height 31
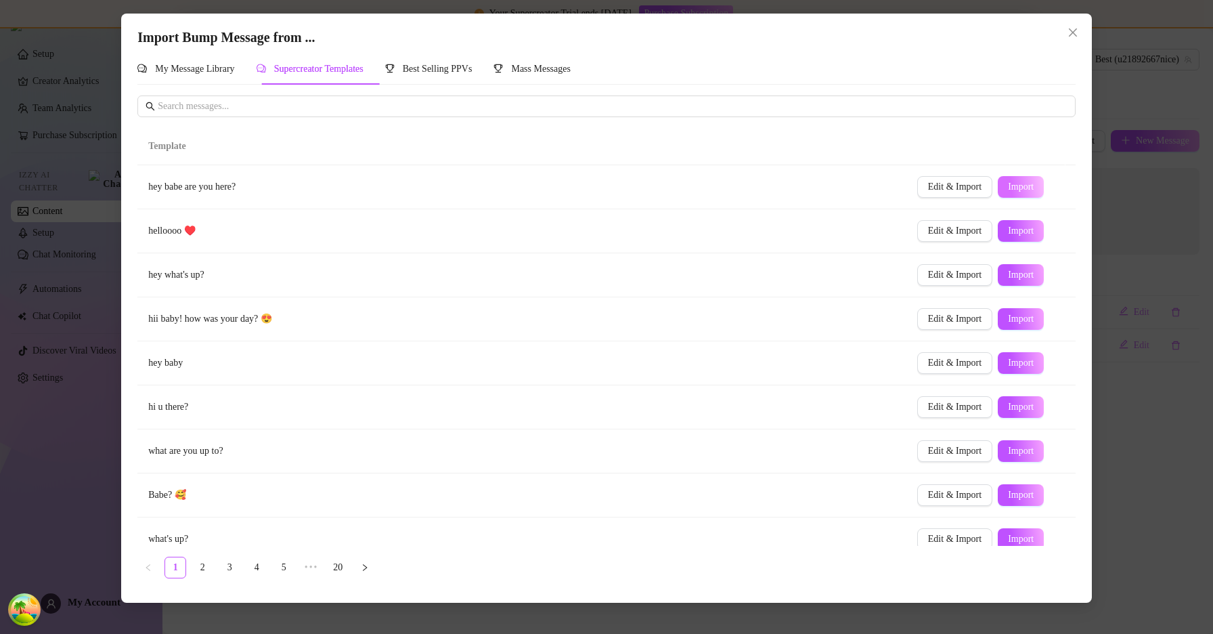
click at [998, 181] on button "Import" at bounding box center [1021, 187] width 46 height 22
type textarea "hey babe are you here?"
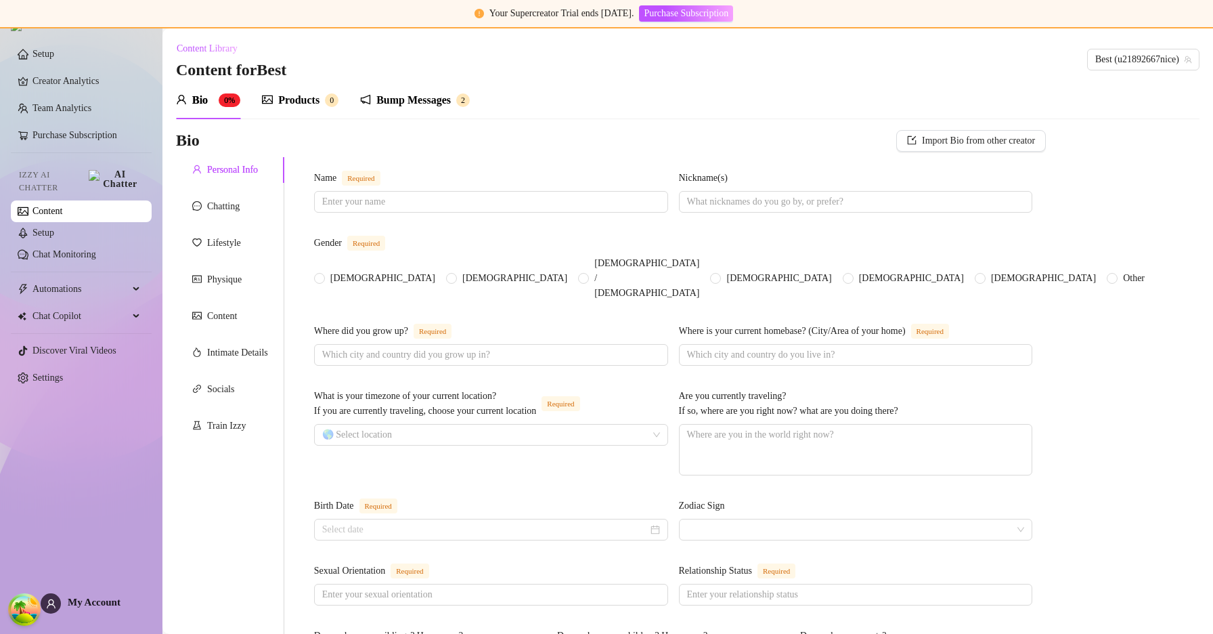
click at [412, 102] on div "Bump Messages" at bounding box center [413, 100] width 74 height 16
click at [410, 103] on div "Bump Messages" at bounding box center [413, 100] width 74 height 16
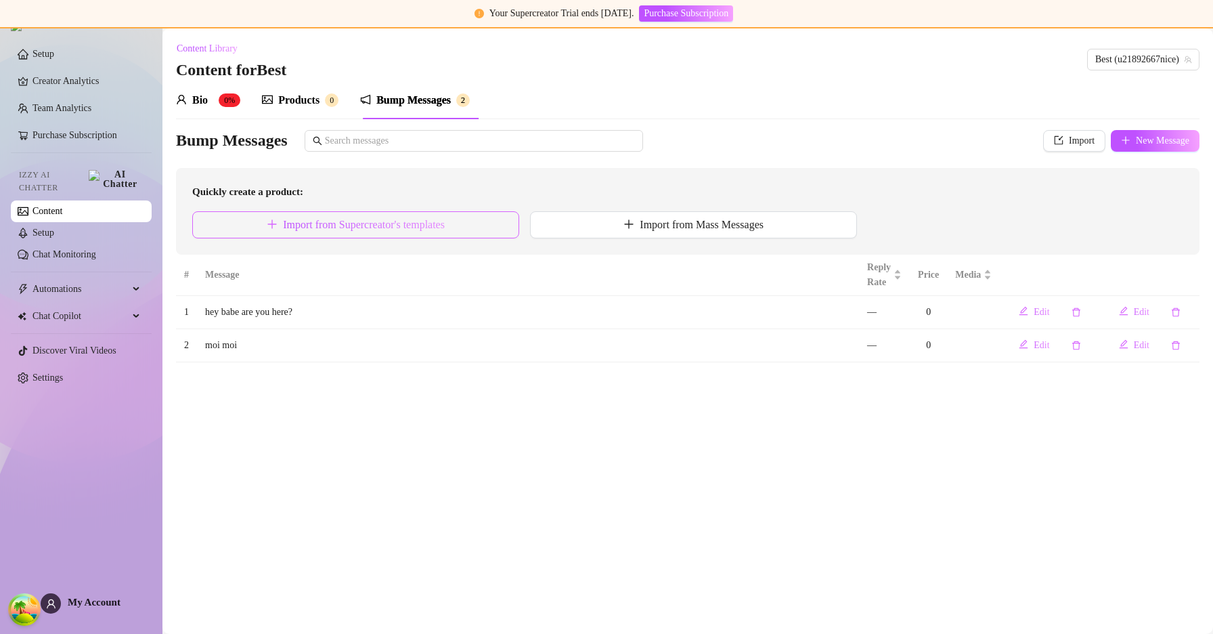
click at [417, 224] on span "Import from Supercreator's templates" at bounding box center [364, 225] width 162 height 12
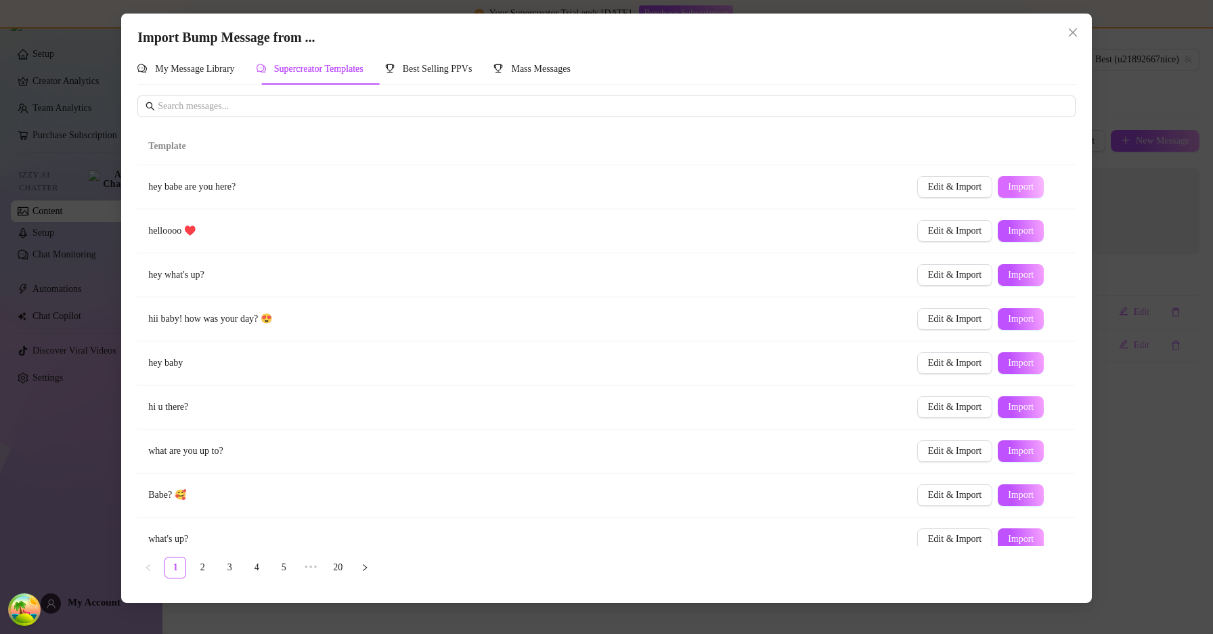
click at [1011, 180] on button "Import" at bounding box center [1021, 187] width 46 height 22
click at [1016, 228] on span "Import" at bounding box center [1021, 230] width 26 height 11
click at [1073, 32] on icon "close" at bounding box center [1073, 32] width 8 height 8
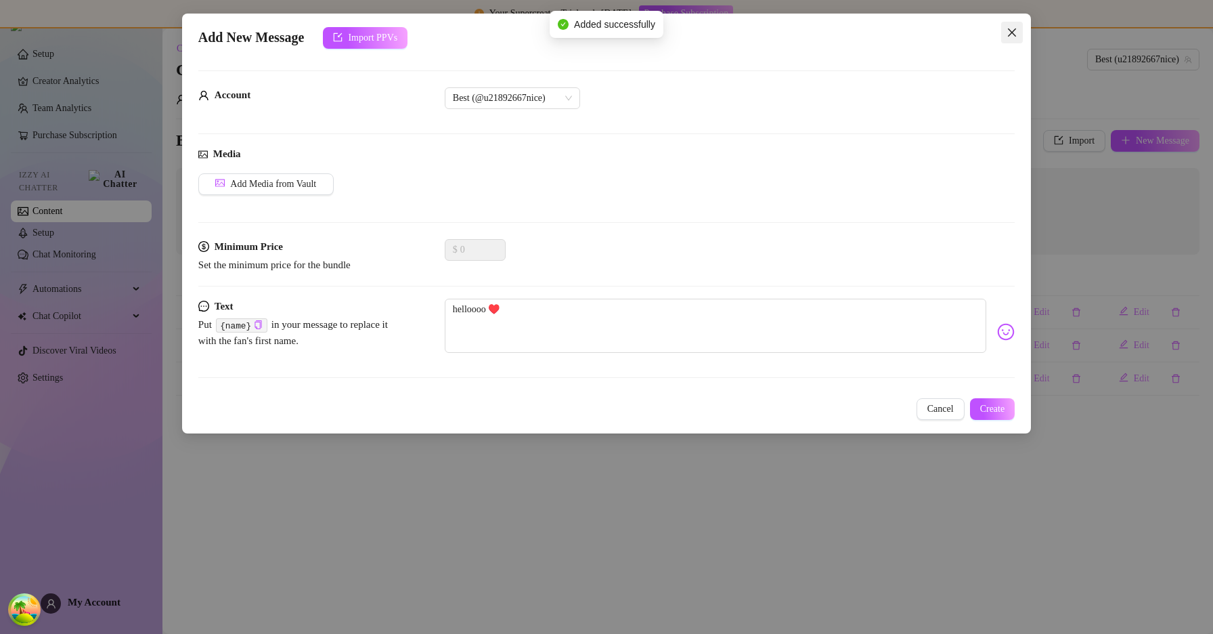
click at [1011, 30] on icon "close" at bounding box center [1012, 32] width 11 height 11
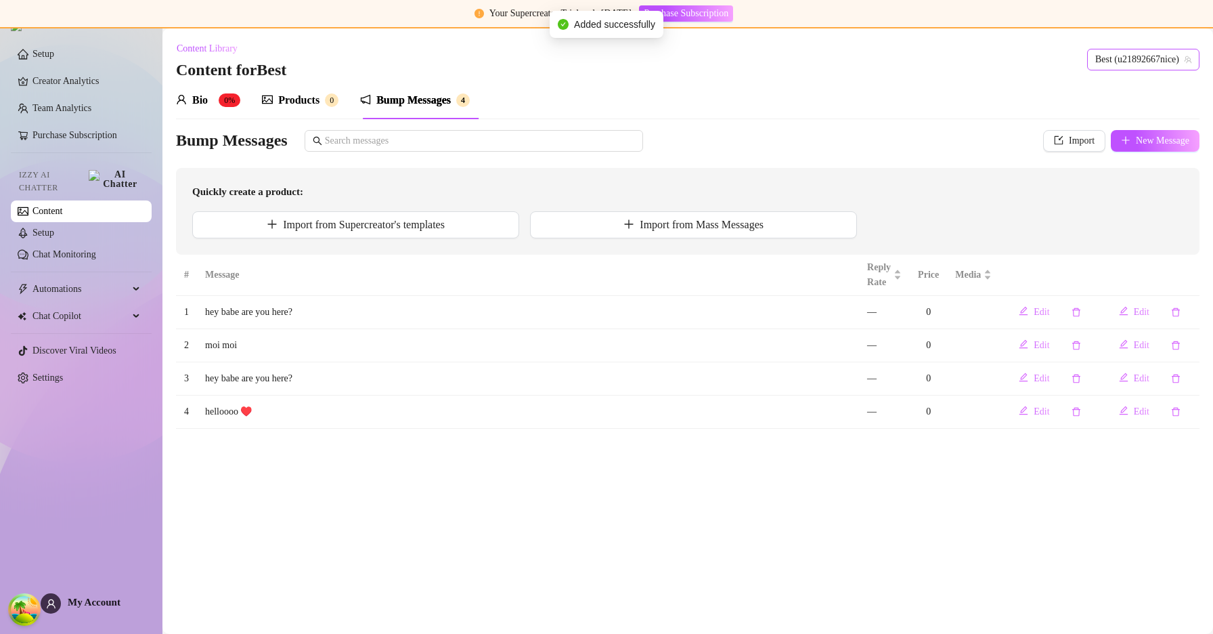
click at [1100, 58] on span "Best (u21892667nice)" at bounding box center [1143, 59] width 96 height 20
click at [303, 101] on div "Products" at bounding box center [298, 100] width 41 height 16
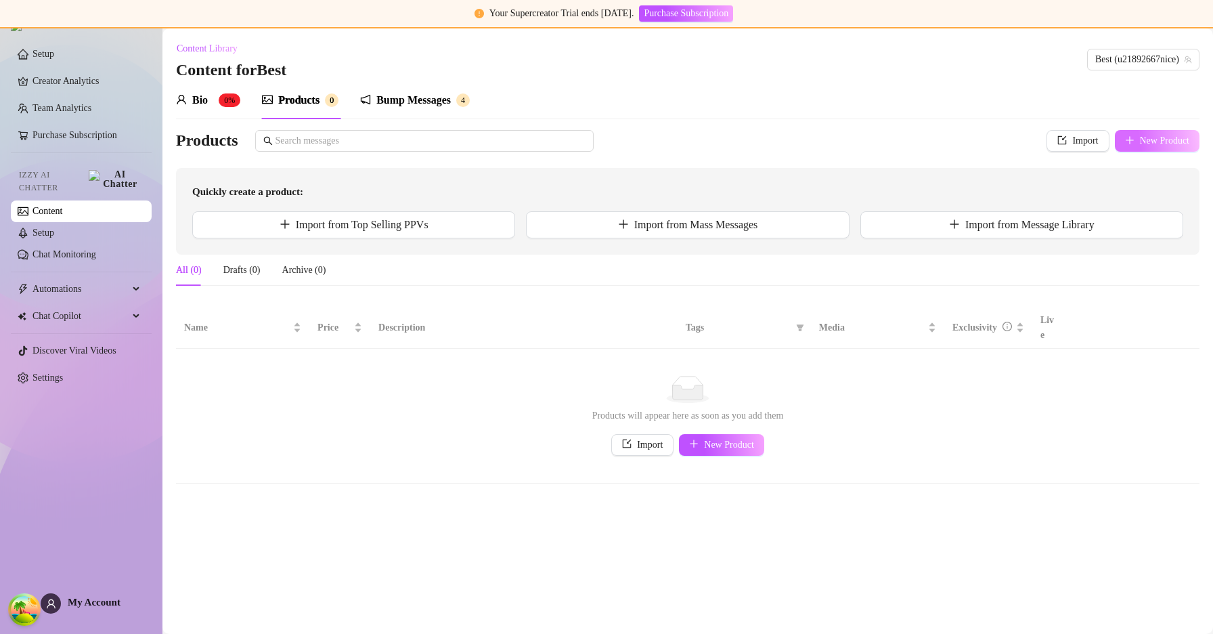
click at [1125, 143] on icon "plus" at bounding box center [1129, 139] width 9 height 9
type textarea "Type your message here..."
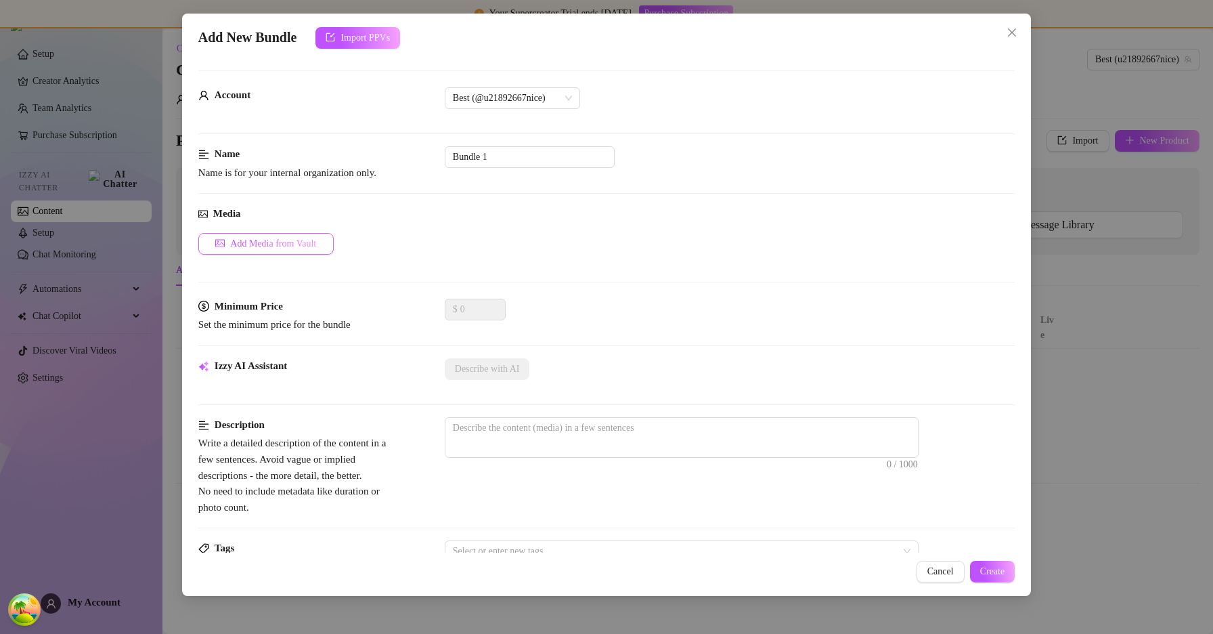
click at [299, 250] on button "Add Media from Vault" at bounding box center [265, 244] width 135 height 22
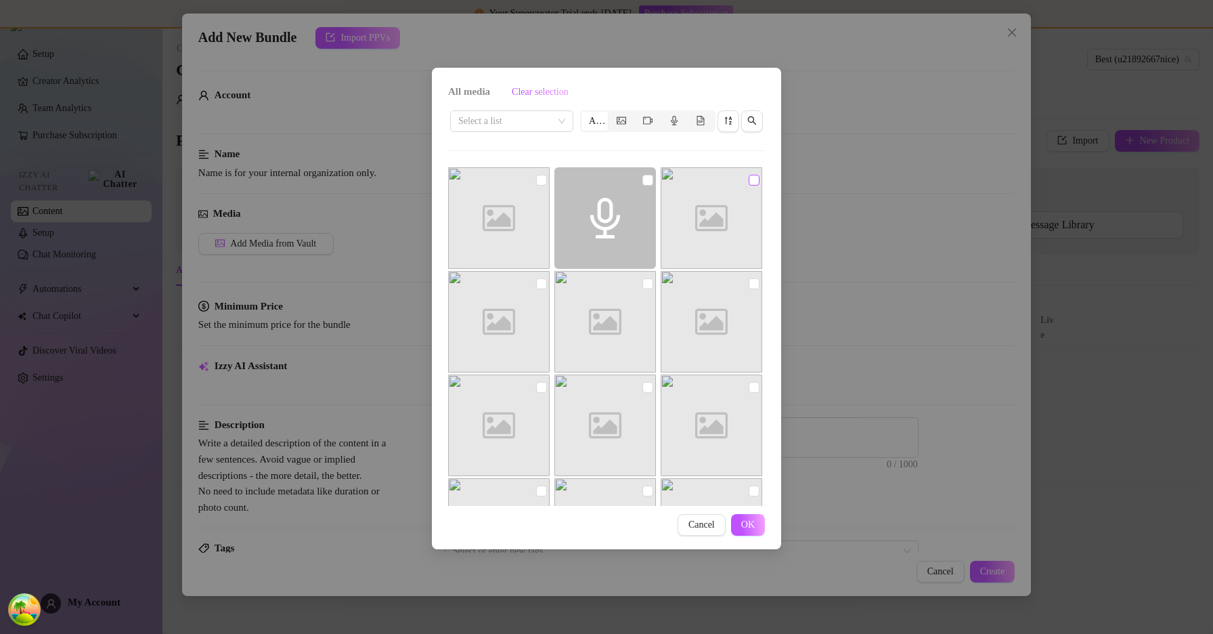
click at [749, 182] on input "checkbox" at bounding box center [754, 180] width 11 height 11
checkbox input "true"
click at [741, 517] on button "OK" at bounding box center [748, 525] width 34 height 22
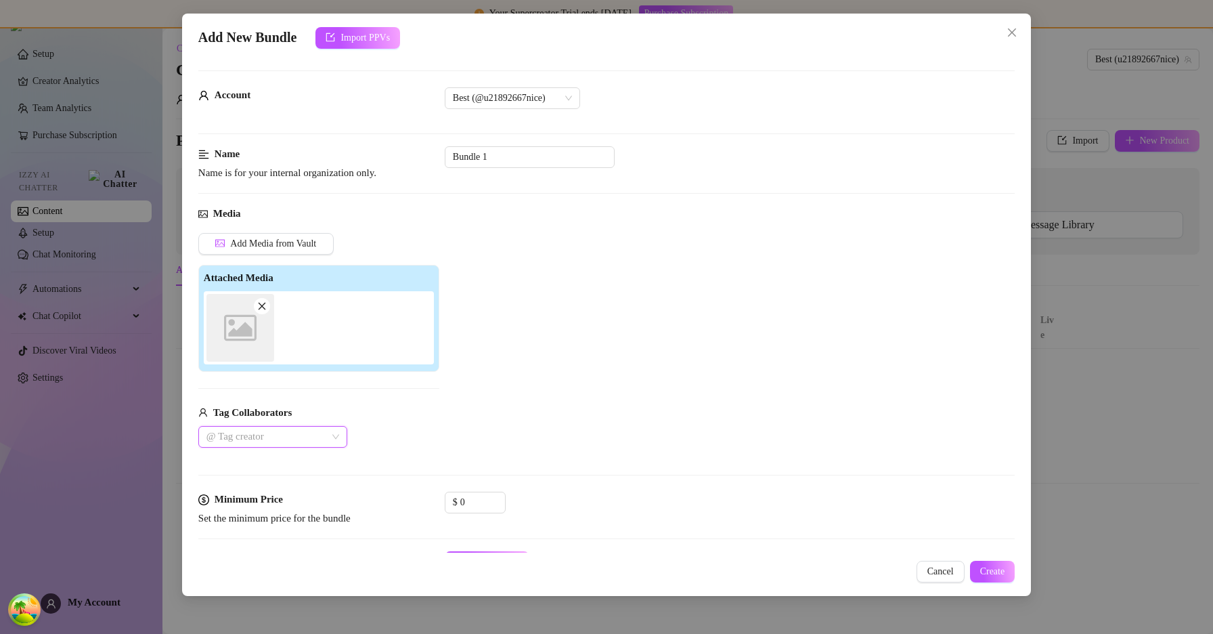
scroll to position [255, 0]
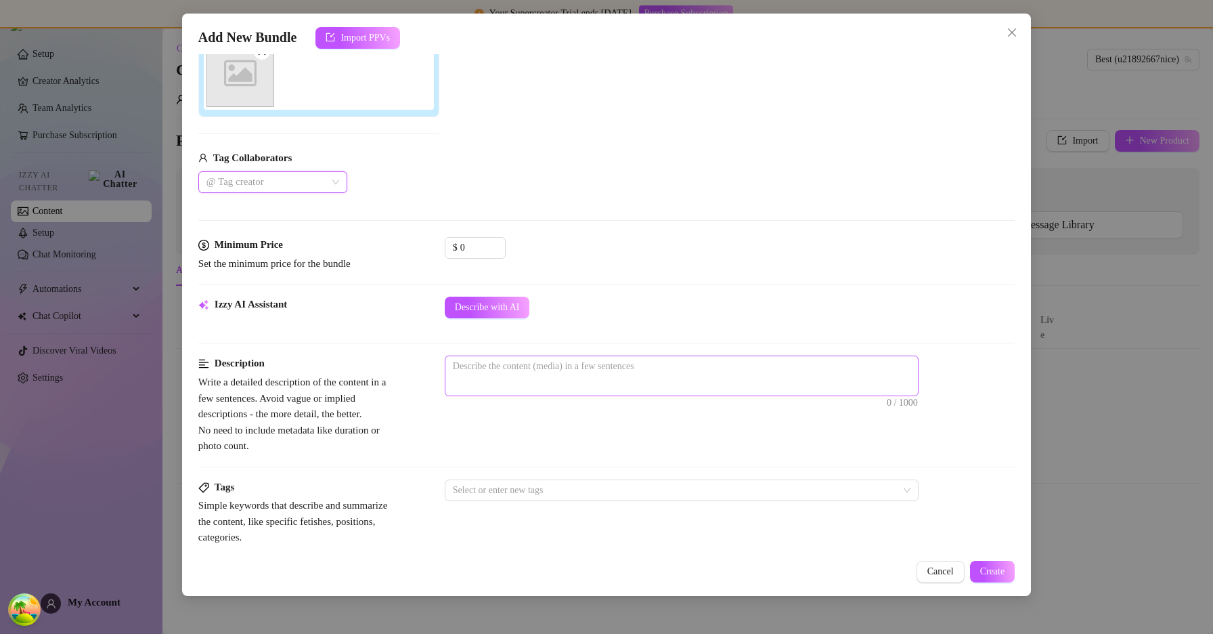
click at [600, 380] on span "0 / 1000" at bounding box center [682, 375] width 474 height 41
click at [549, 366] on textarea at bounding box center [681, 366] width 472 height 20
type textarea "i"
type textarea "il"
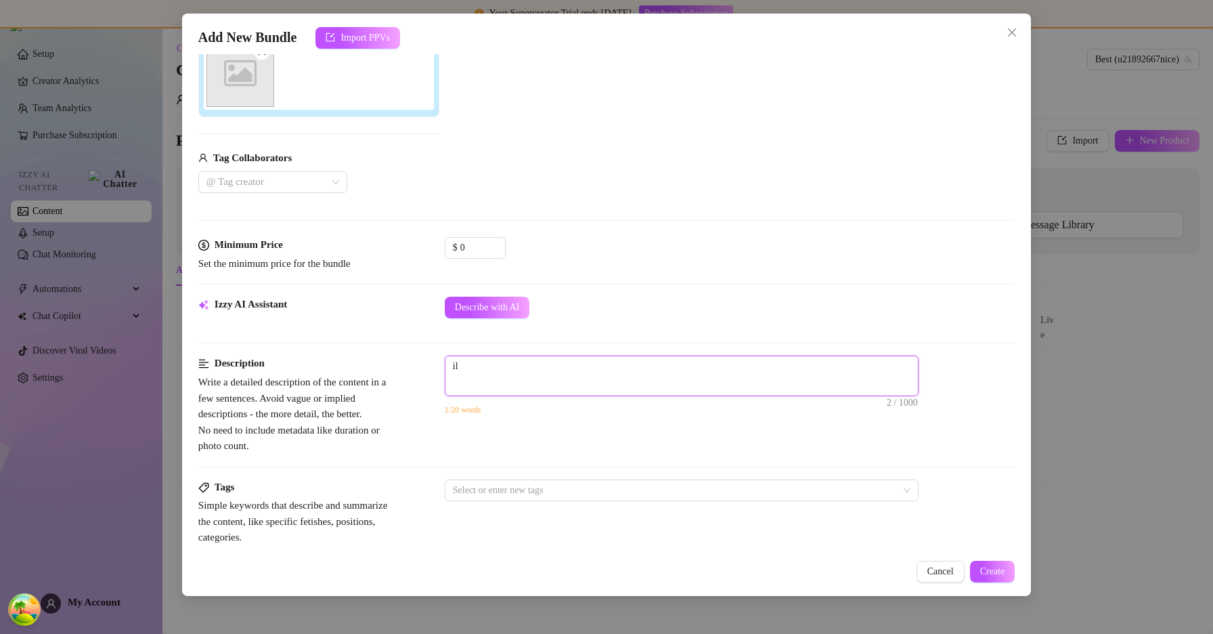
type textarea "ilh"
type textarea "ilhg"
type textarea "ilhgi"
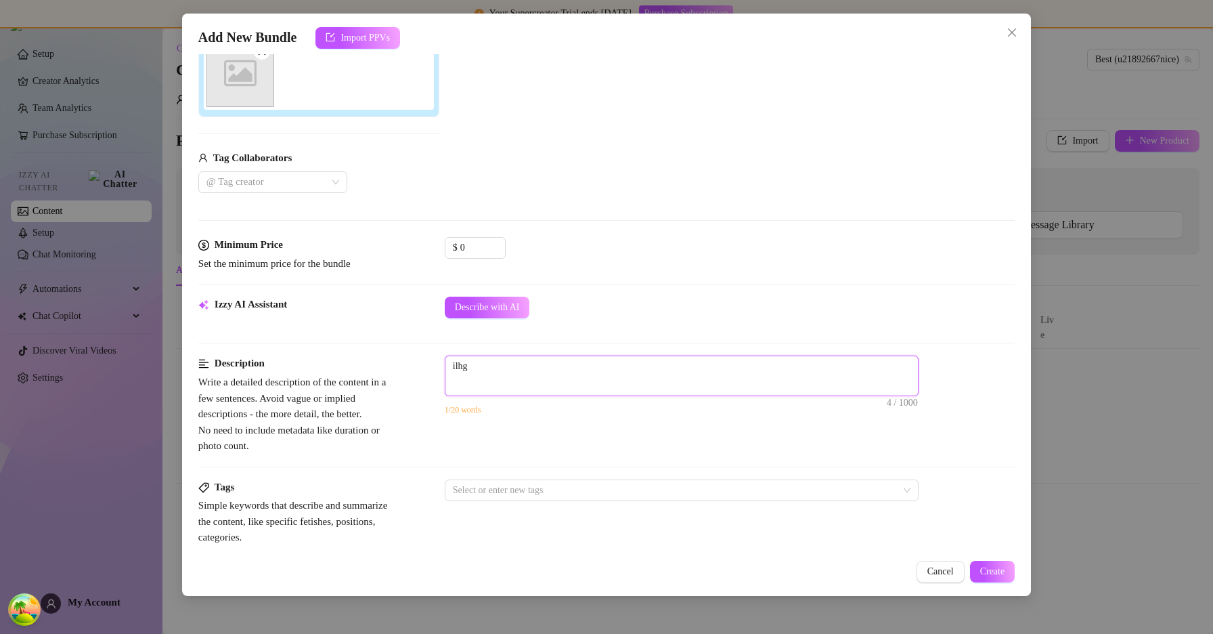
type textarea "ilhgi"
type textarea "ilhgip"
type textarea "ilhgipg"
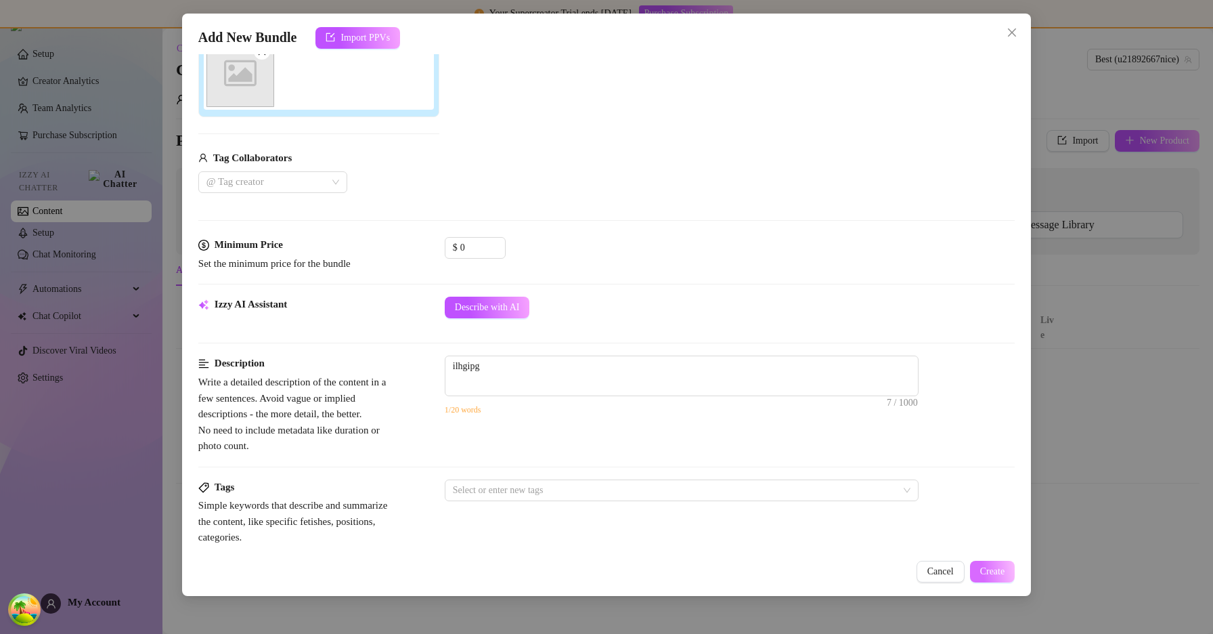
click at [990, 569] on span "Create" at bounding box center [992, 571] width 25 height 11
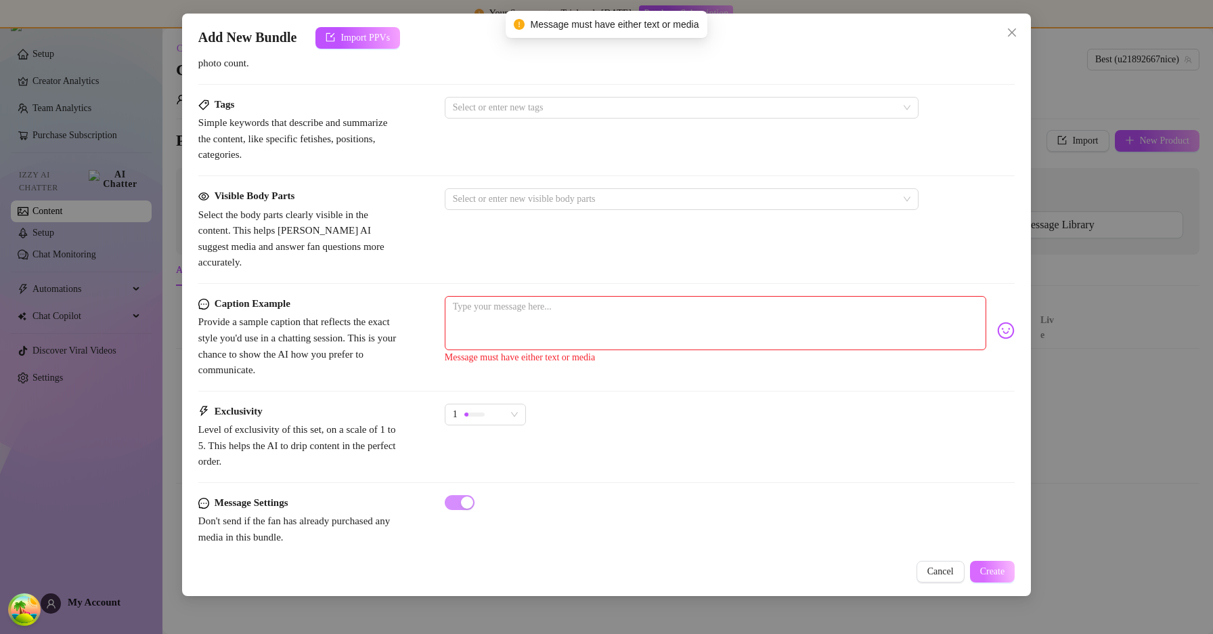
scroll to position [639, 0]
click at [678, 309] on textarea at bounding box center [715, 321] width 541 height 54
type textarea "k"
type textarea "kl"
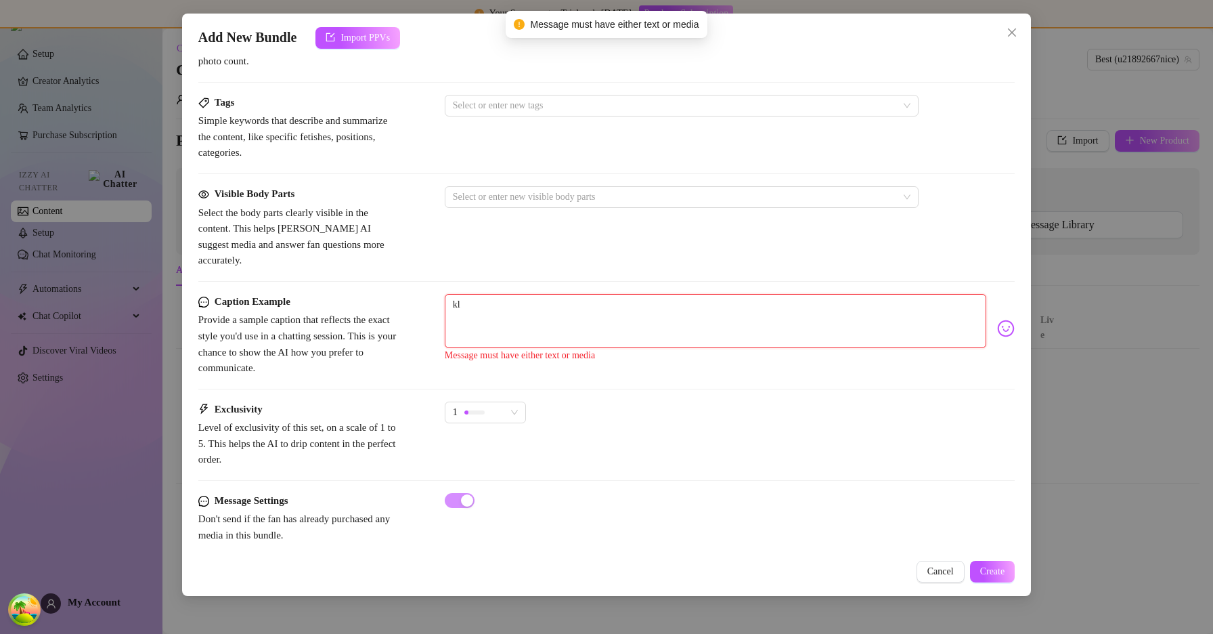
type textarea "klj"
type textarea "kljn"
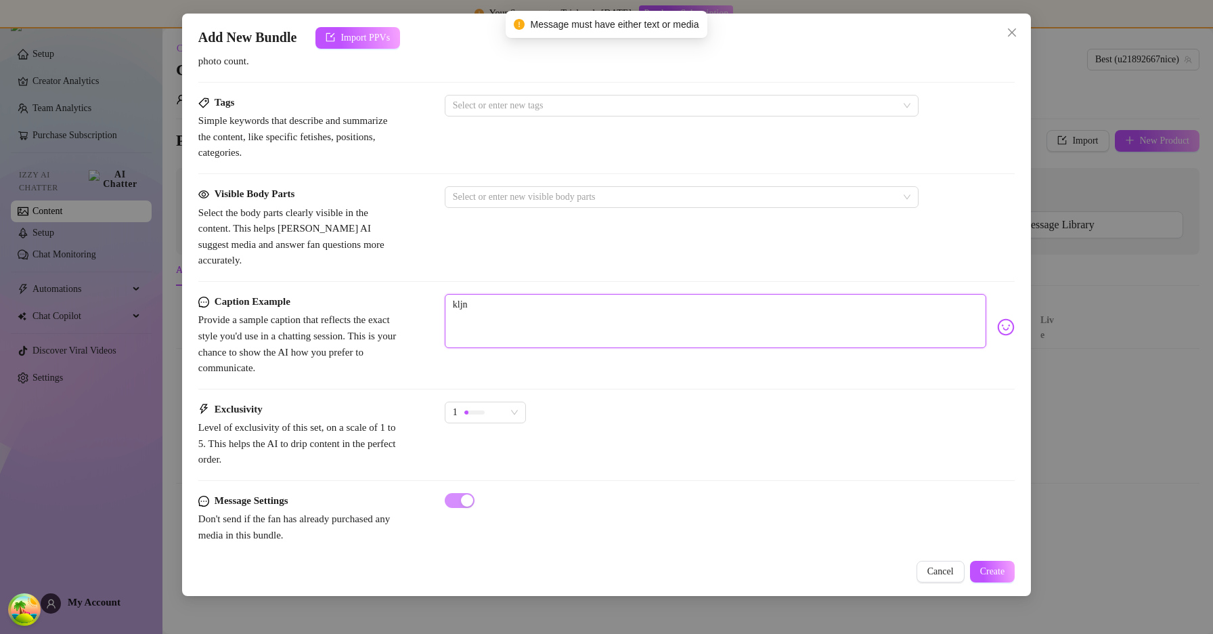
type textarea "kljn'"
type textarea "kljn'p"
type textarea "kljn'pj"
type textarea "kljn'pjk"
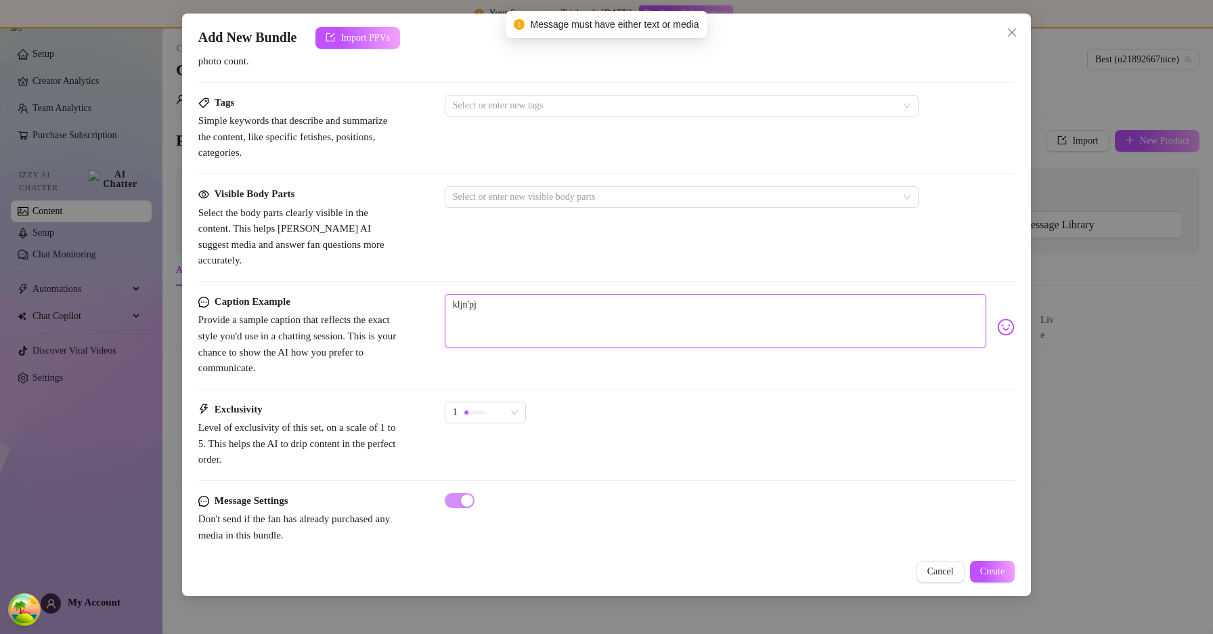
type textarea "kljn'pjk"
type textarea "kljn'pjkp"
type textarea "kljn'pjkpk"
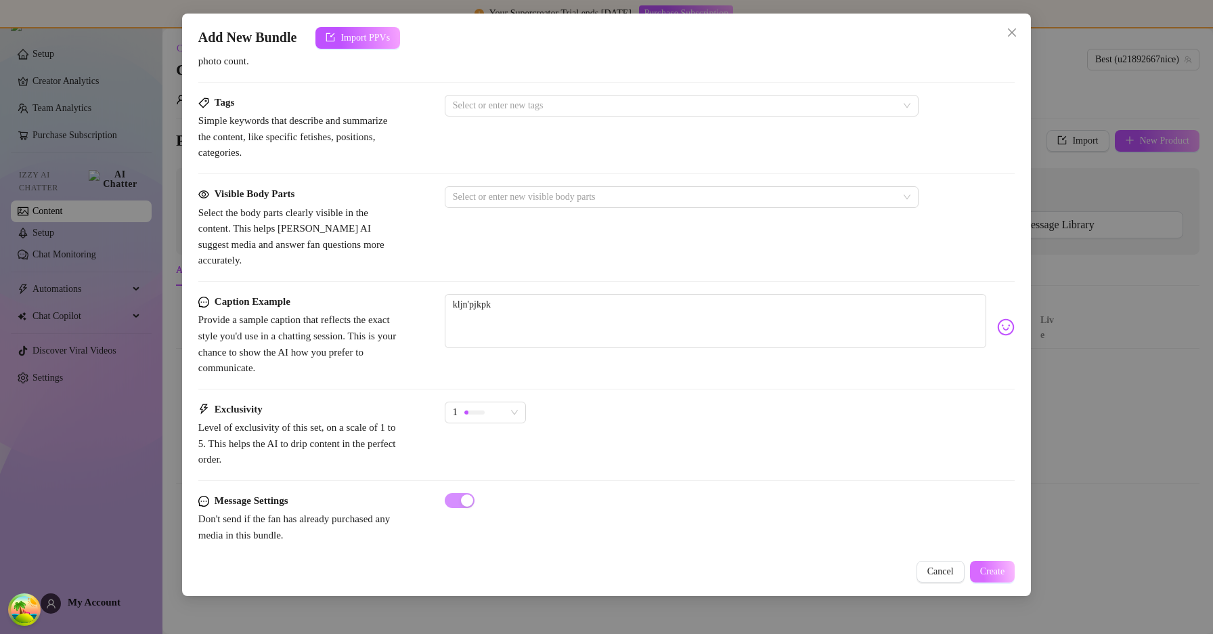
click at [984, 567] on span "Create" at bounding box center [992, 571] width 25 height 11
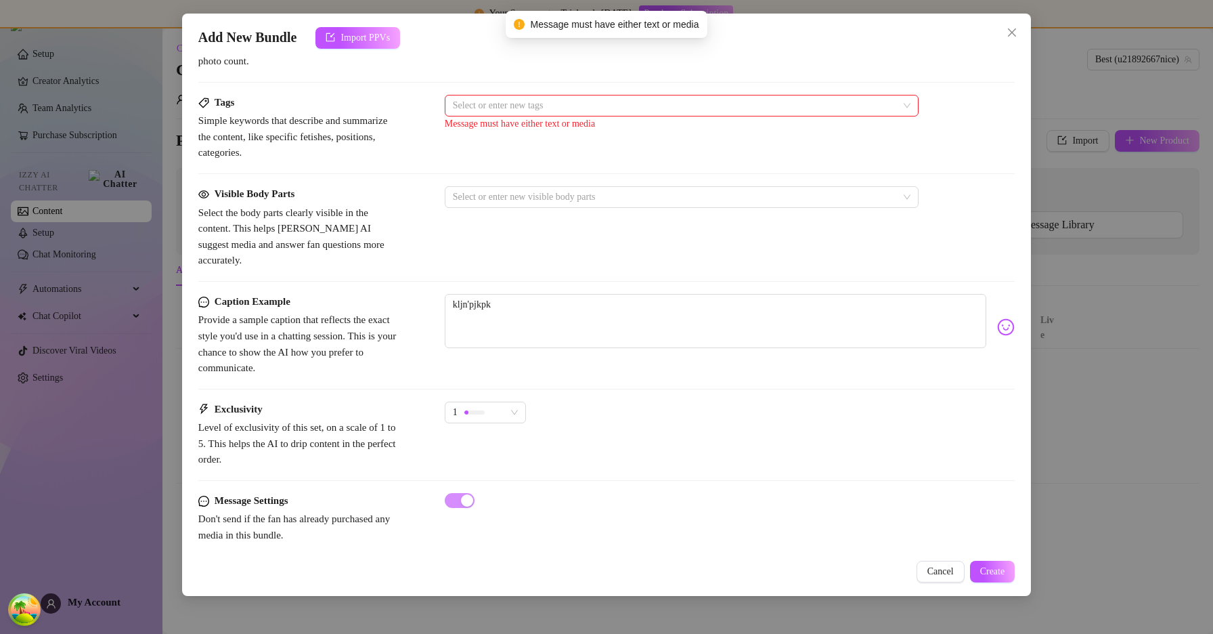
scroll to position [534, 0]
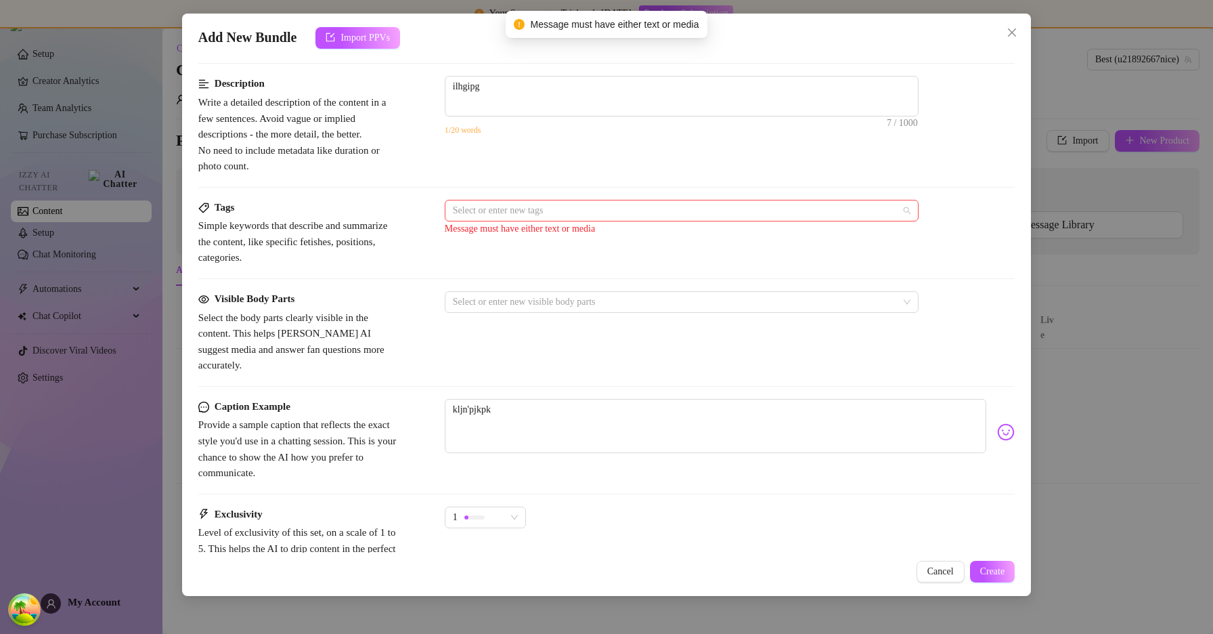
click at [543, 205] on div at bounding box center [674, 210] width 454 height 19
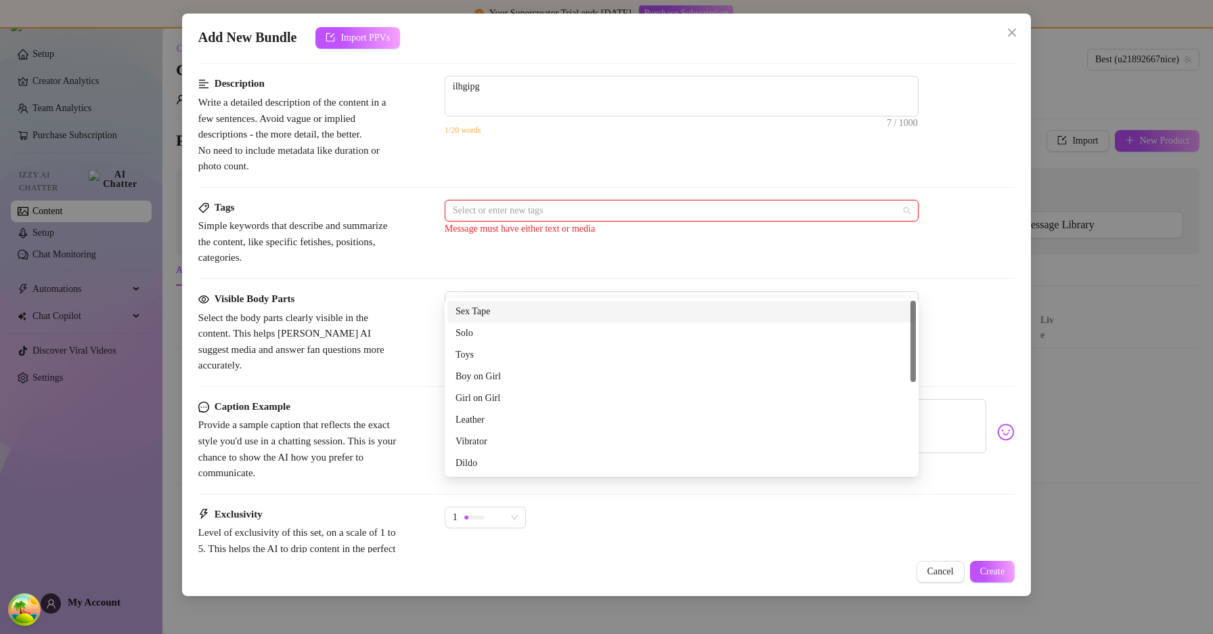
scroll to position [254, 0]
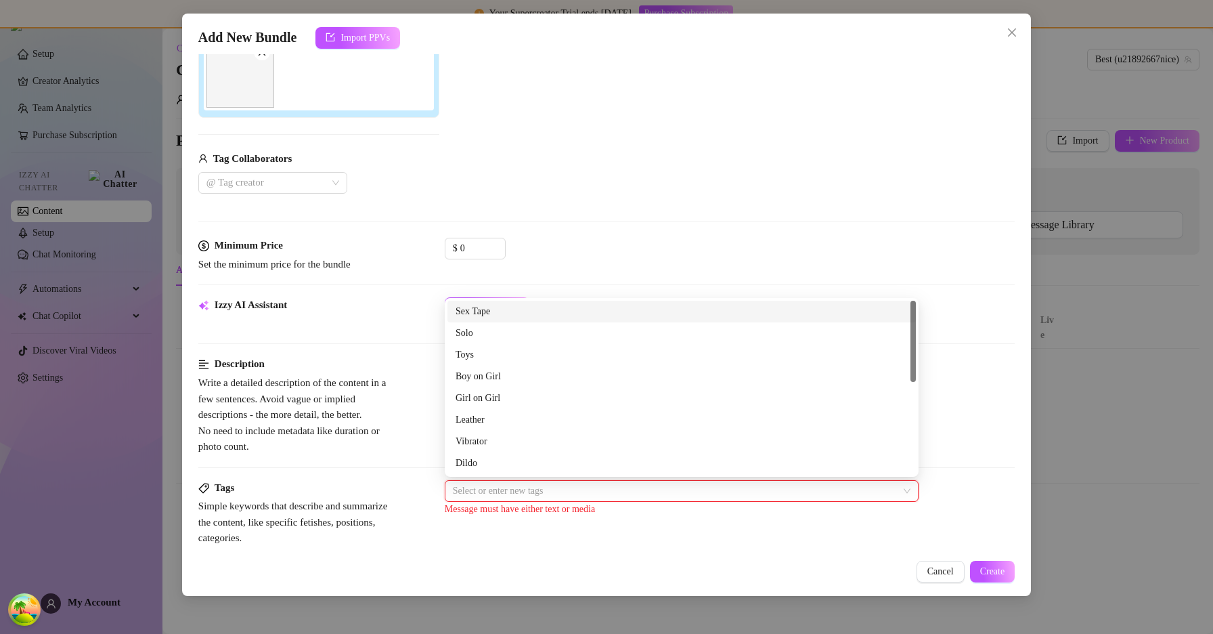
click at [517, 205] on div "Media Add Media from Vault Attached Media Tag Collaborators @ Tag creator" at bounding box center [606, 95] width 816 height 286
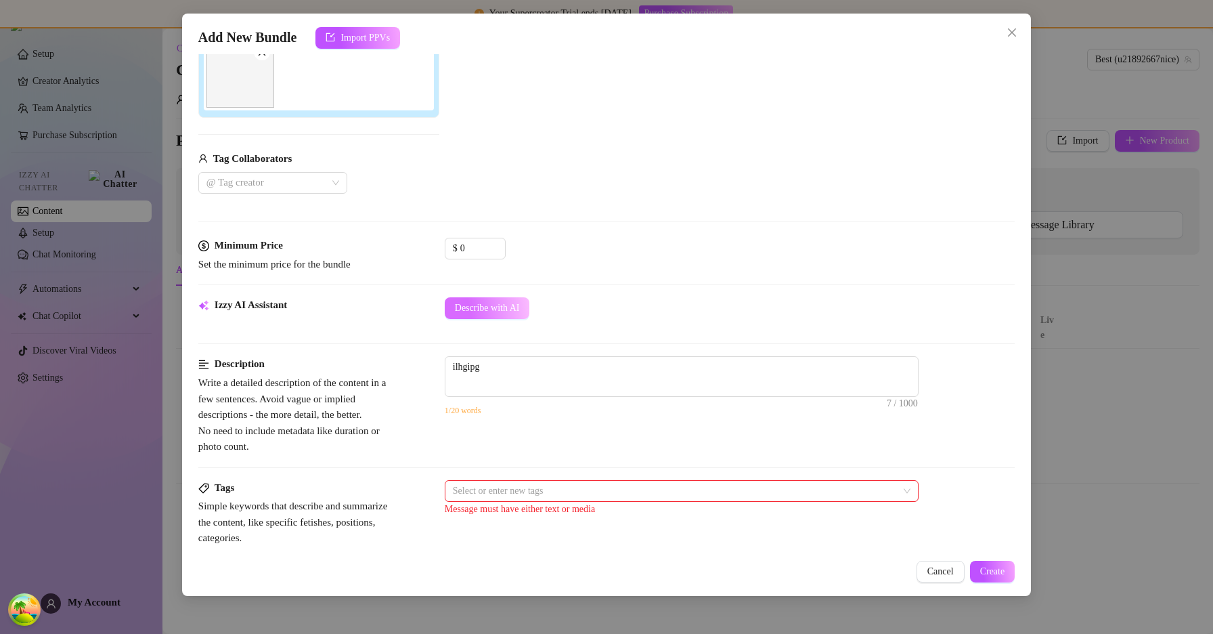
click at [494, 301] on button "Describe with AI" at bounding box center [487, 308] width 85 height 22
type textarea "The"
type textarea "The creator"
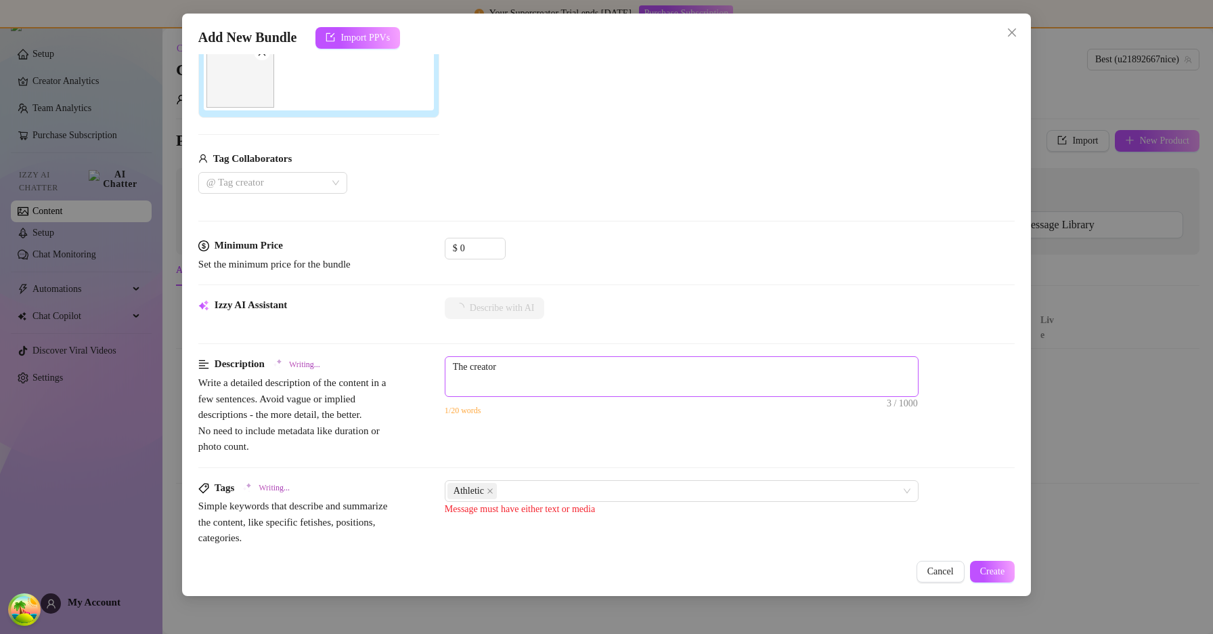
type textarea "The creator is"
type textarea "The creator is on"
type textarea "The creator is on a"
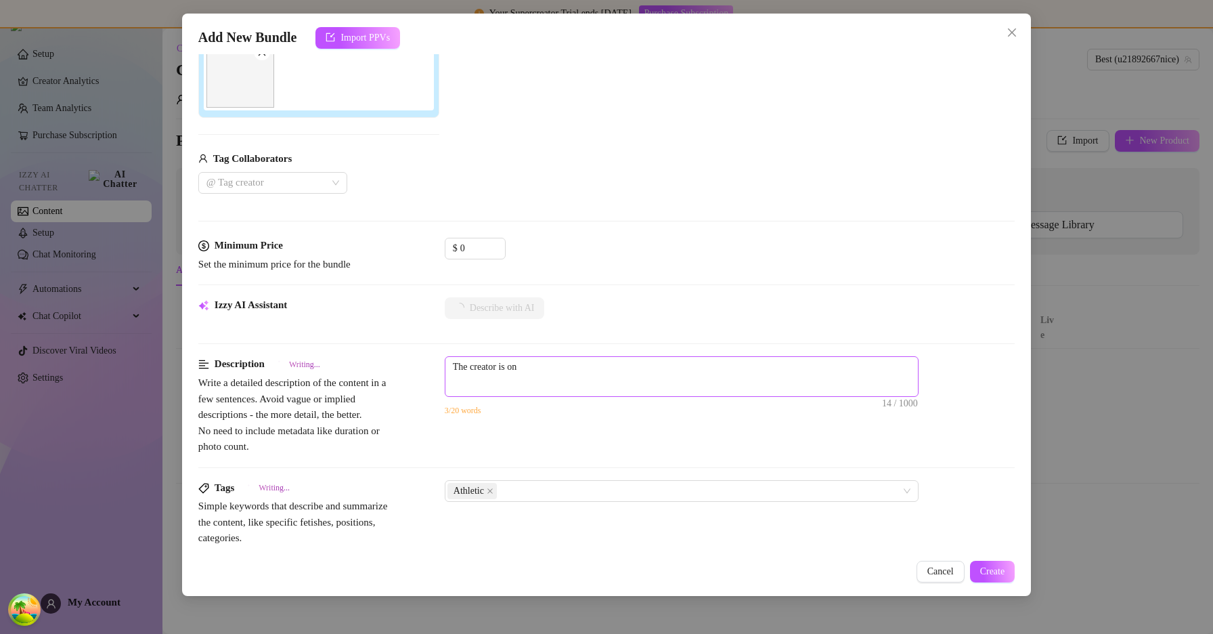
type textarea "The creator is on a"
type textarea "The creator is on a sandy"
type textarea "The creator is on a sandy beach"
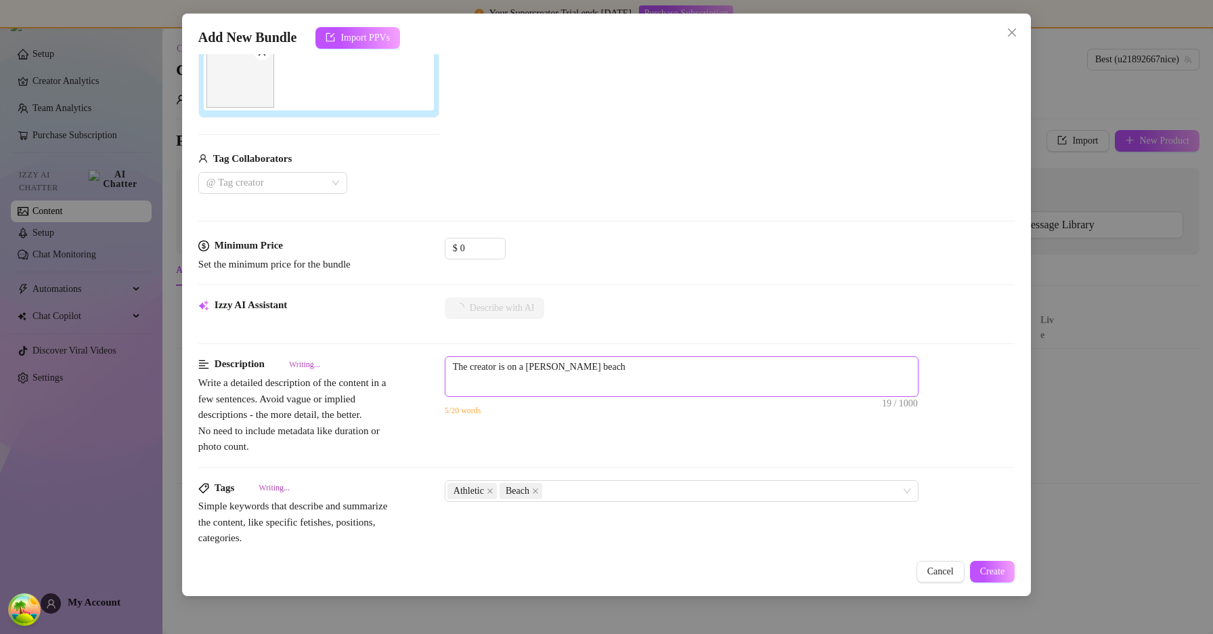
type textarea "The creator is on a sandy beach volleyball"
type textarea "The creator is on a sandy beach volleyball court,"
type textarea "The creator is on a sandy beach volleyball court, wearing"
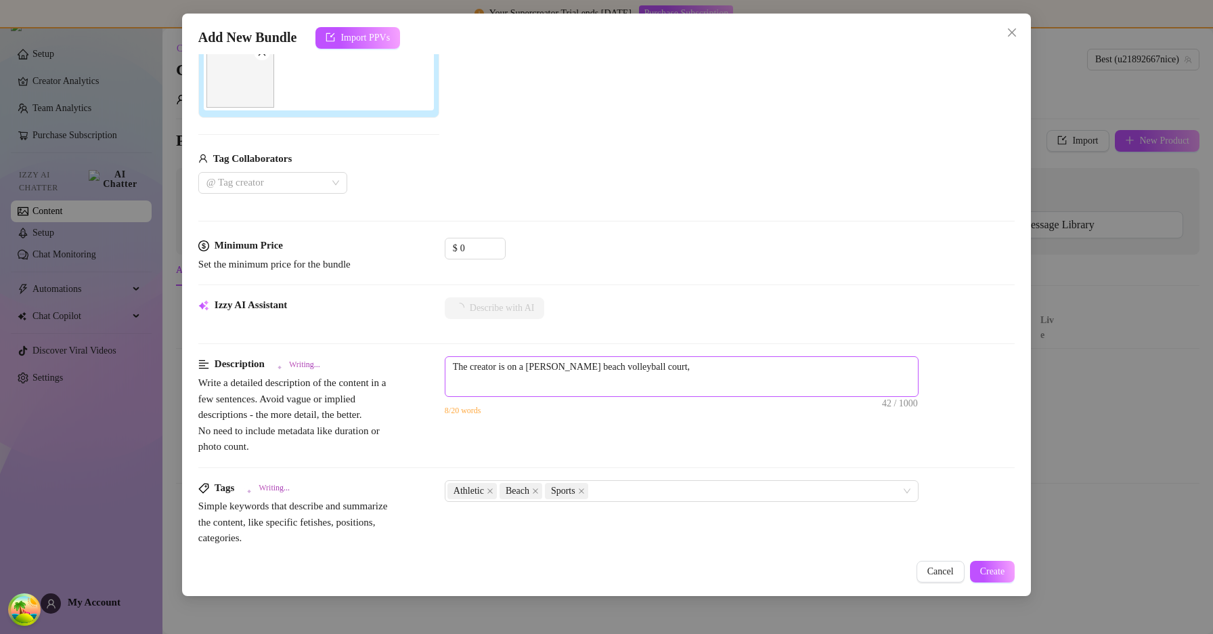
type textarea "The creator is on a sandy beach volleyball court, wearing"
type textarea "The creator is on a sandy beach volleyball court, wearing a"
type textarea "The creator is on a sandy beach volleyball court, wearing a sleeveless"
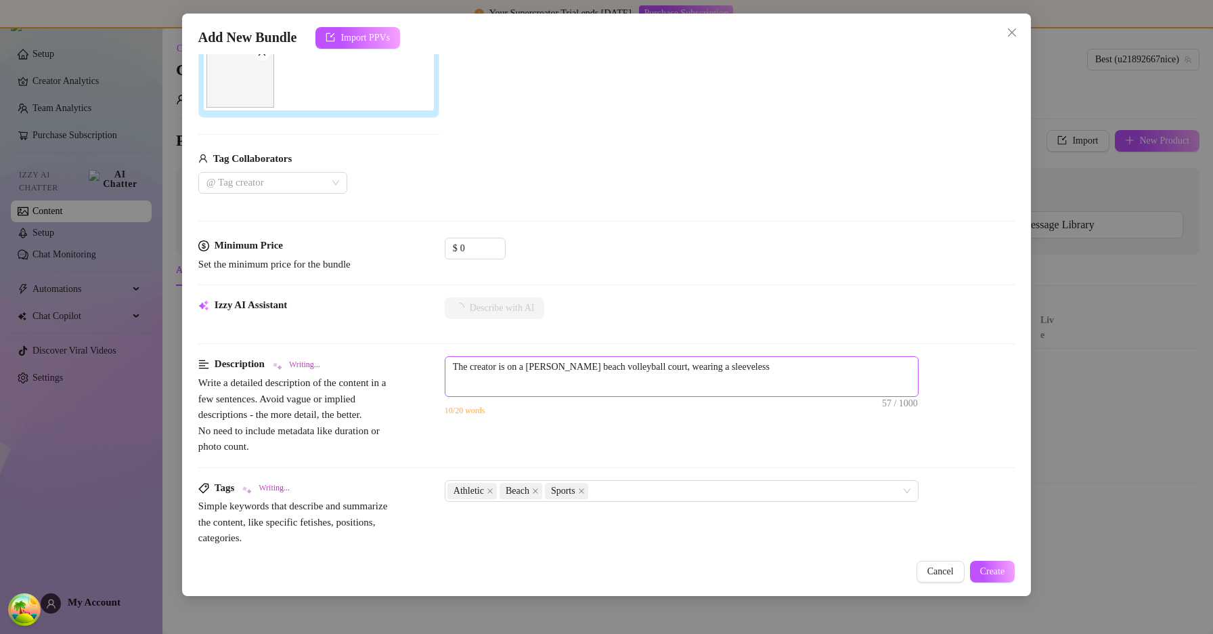
type textarea "The creator is on a sandy beach volleyball court, wearing a sleeveless athletic"
type textarea "The creator is on a sandy beach volleyball court, wearing a sleeveless athletic…"
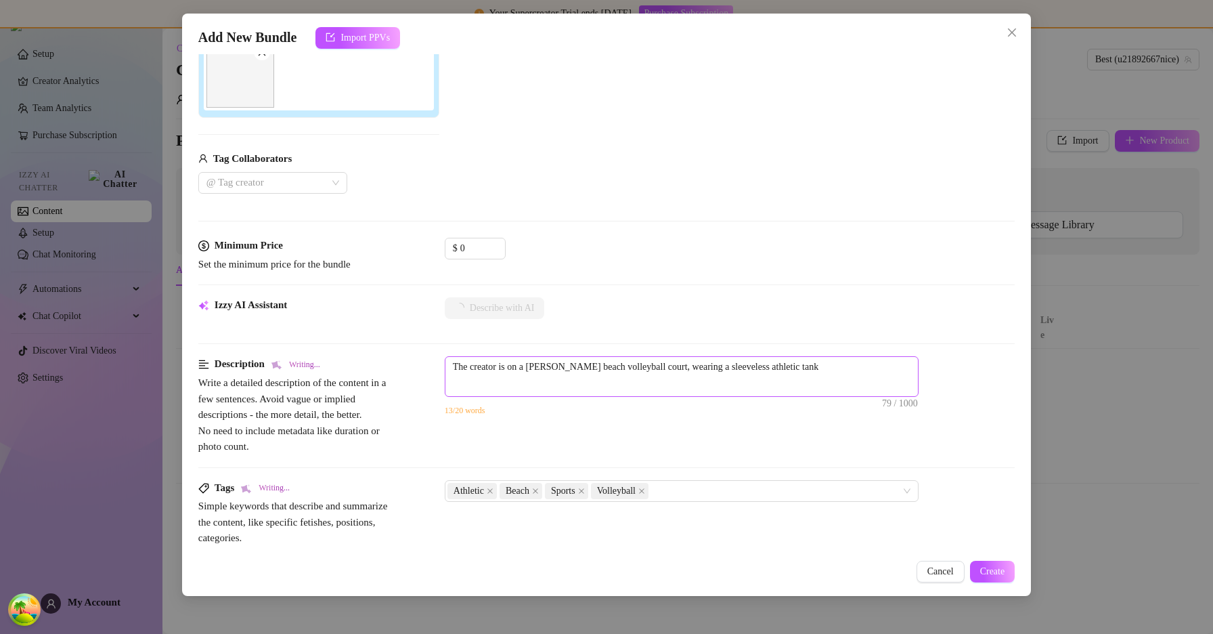
type textarea "The creator is on a sandy beach volleyball court, wearing a sleeveless athletic…"
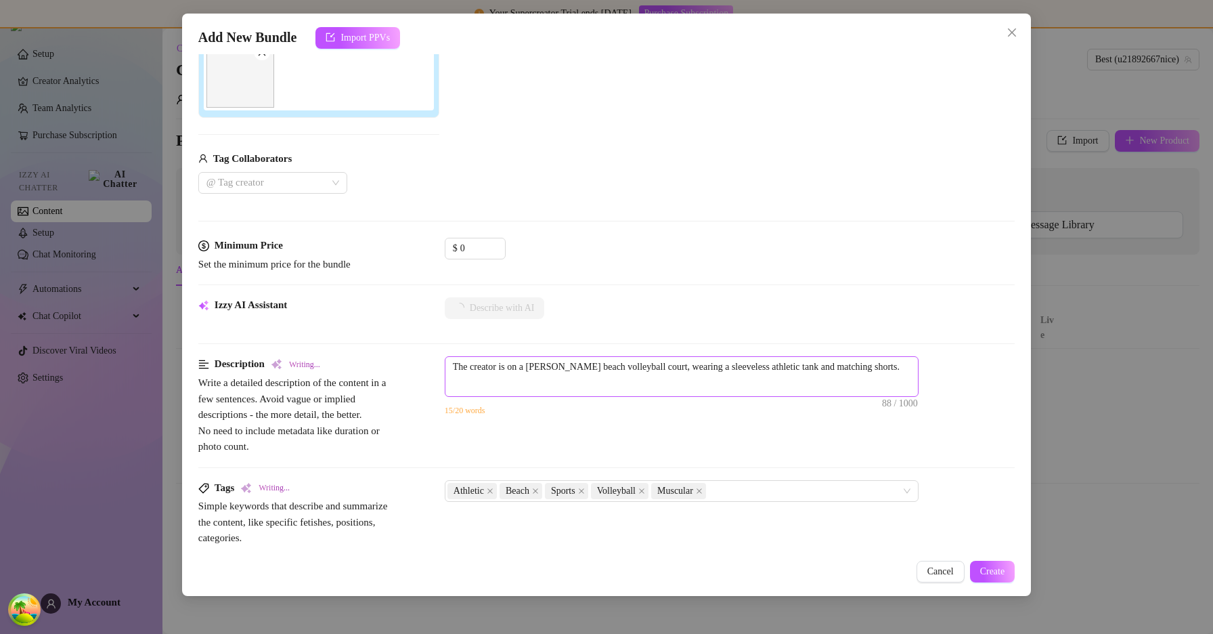
type textarea "The creator is on a sandy beach volleyball court, wearing a sleeveless athletic…"
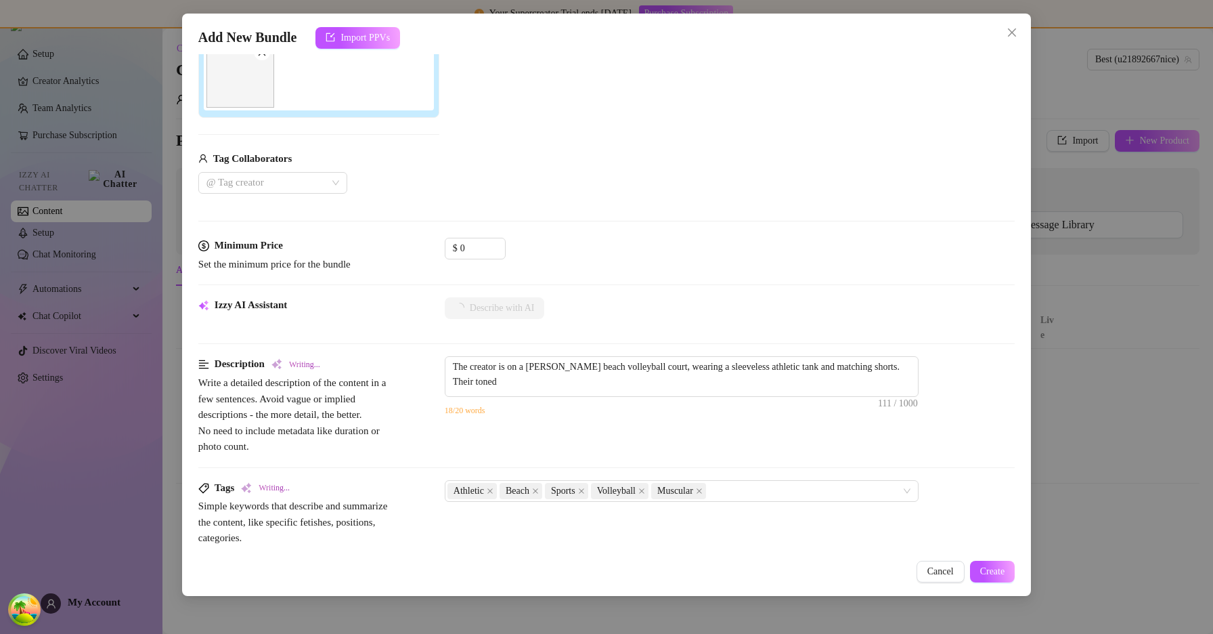
type textarea "The creator is on a sandy beach volleyball court, wearing a sleeveless athletic…"
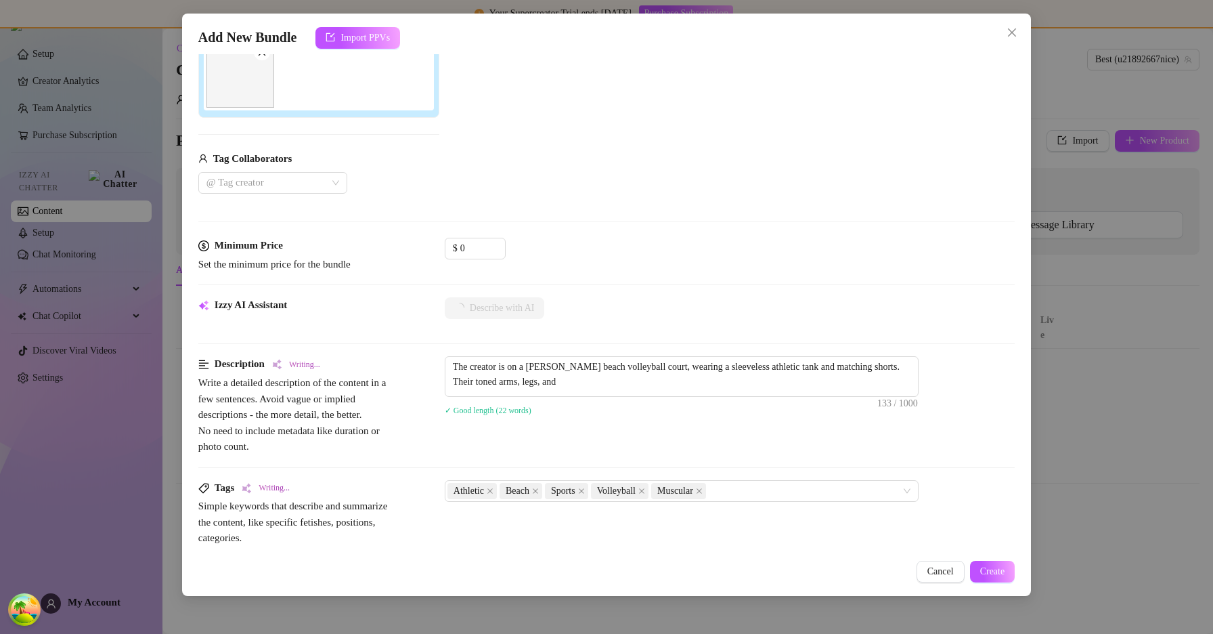
type textarea "The creator is on a sandy beach volleyball court, wearing a sleeveless athletic…"
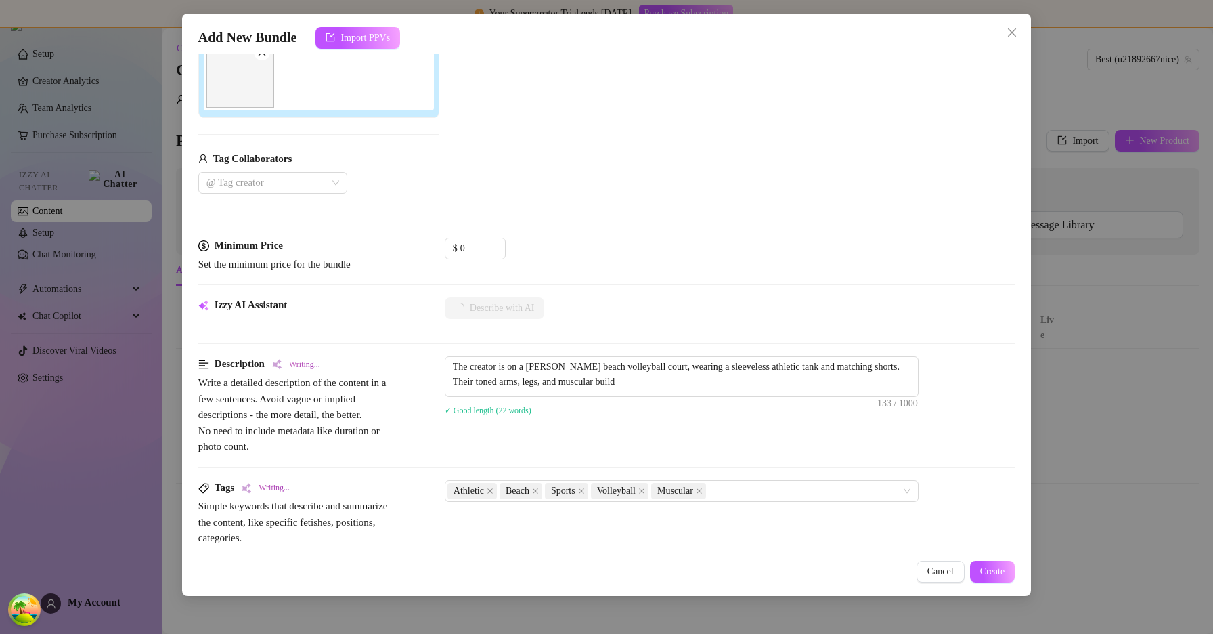
type textarea "The creator is on a sandy beach volleyball court, wearing a sleeveless athletic…"
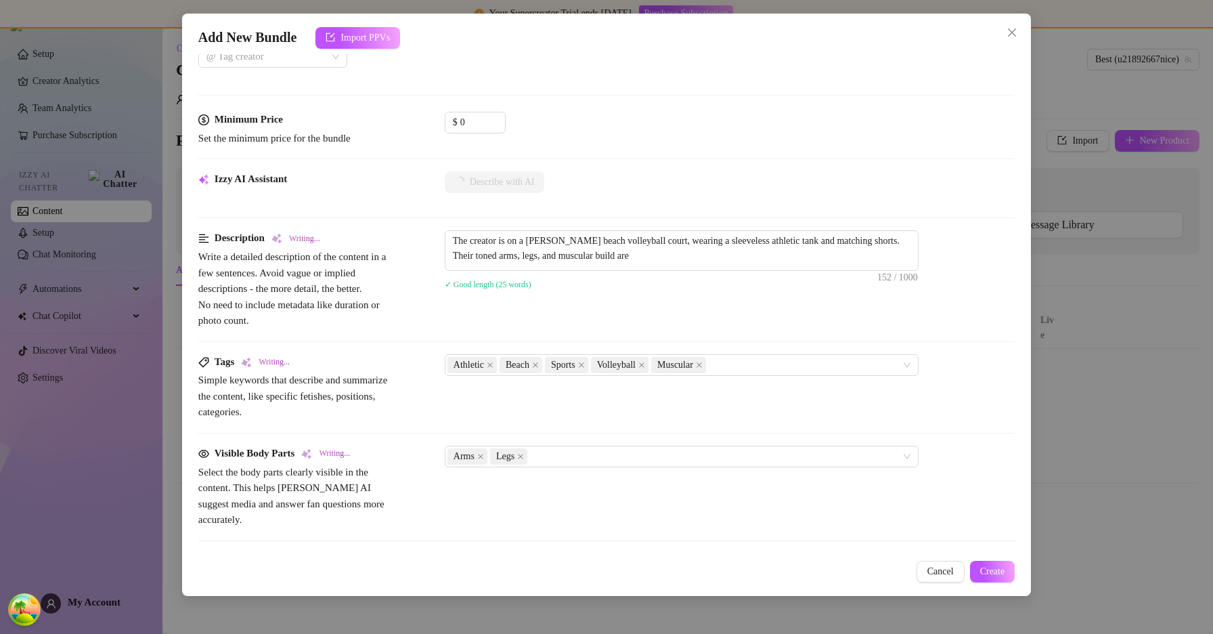
type textarea "The creator is on a sandy beach volleyball court, wearing a sleeveless athletic…"
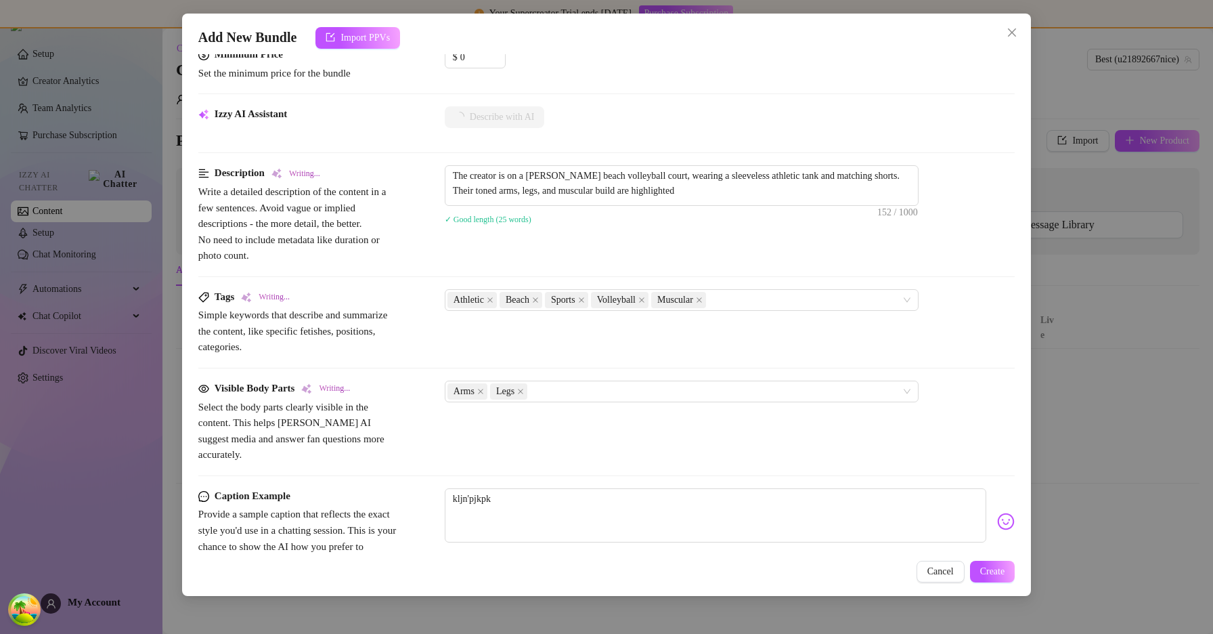
type textarea "The creator is on a sandy beach volleyball court, wearing a sleeveless athletic…"
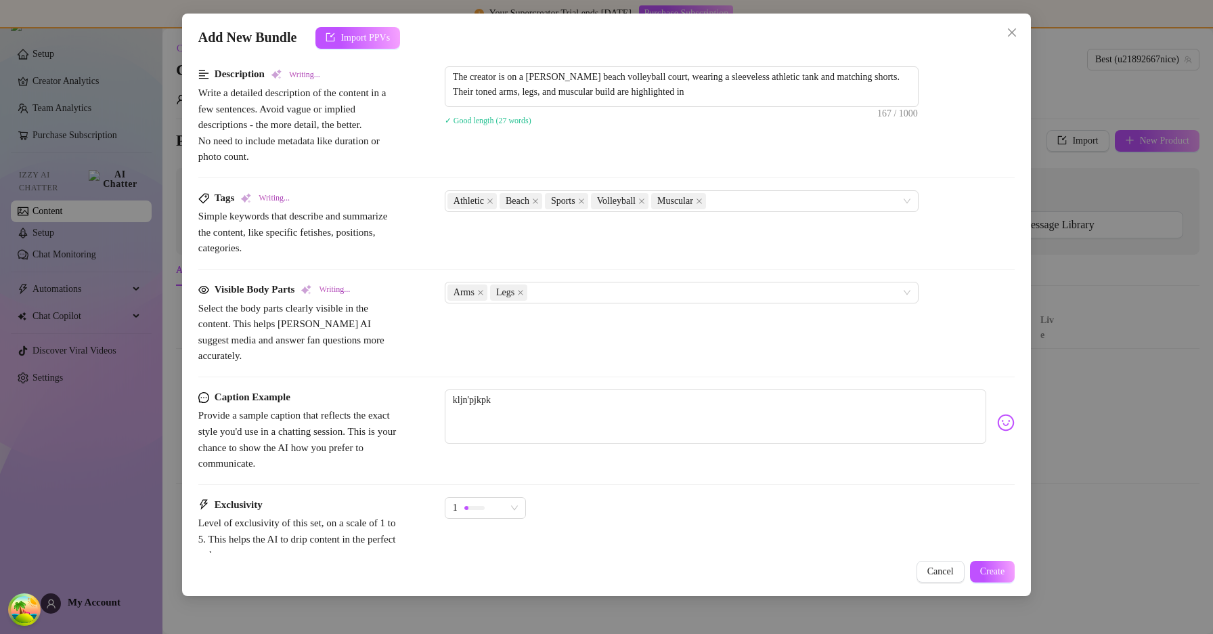
type textarea "The creator is on a sandy beach volleyball court, wearing a sleeveless athletic…"
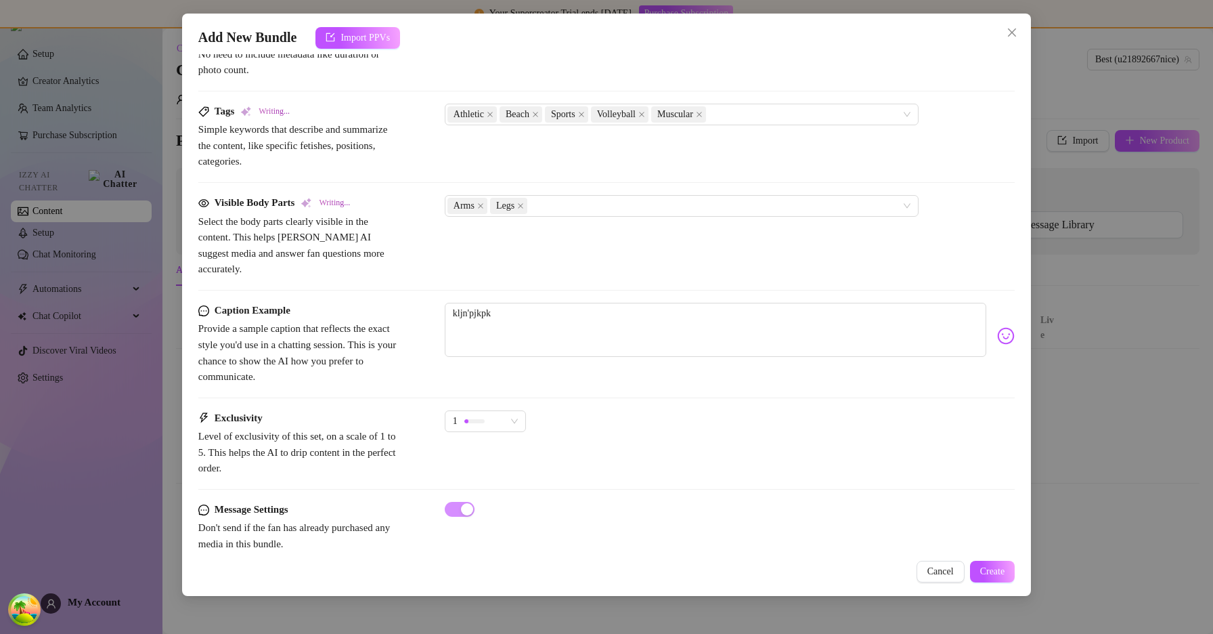
type textarea "The creator is on a sandy beach volleyball court, wearing a sleeveless athletic…"
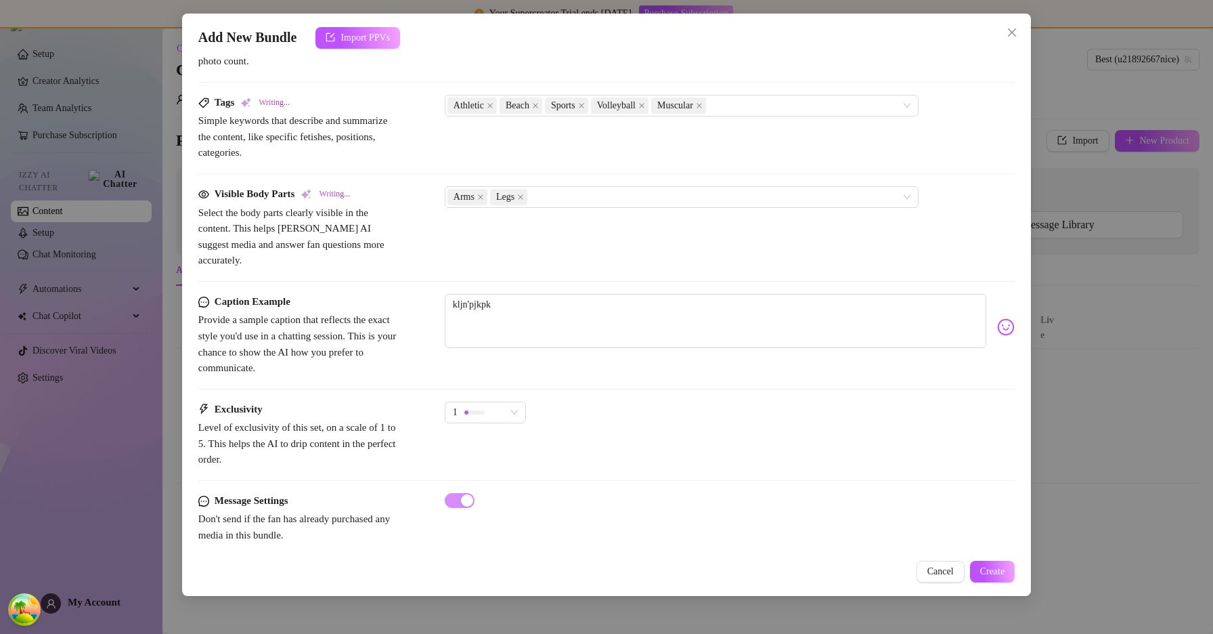
type textarea "The creator is on a sandy beach volleyball court, wearing a sleeveless athletic…"
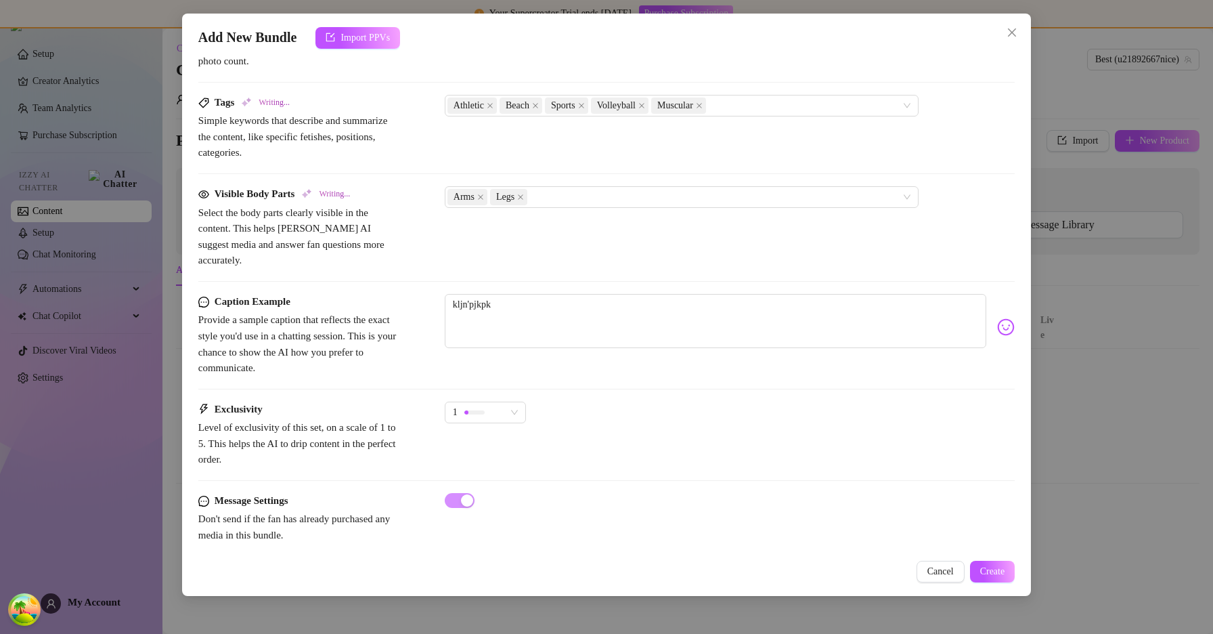
type textarea "The creator is on a sandy beach volleyball court, wearing a sleeveless athletic…"
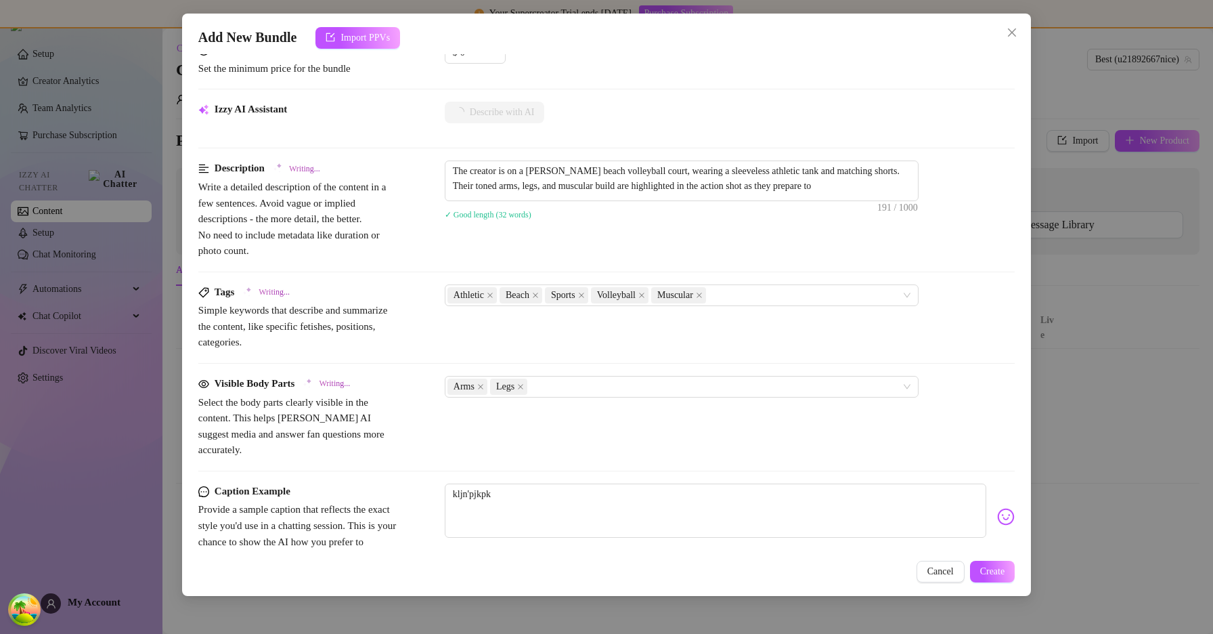
type textarea "The creator is on a sandy beach volleyball court, wearing a sleeveless athletic…"
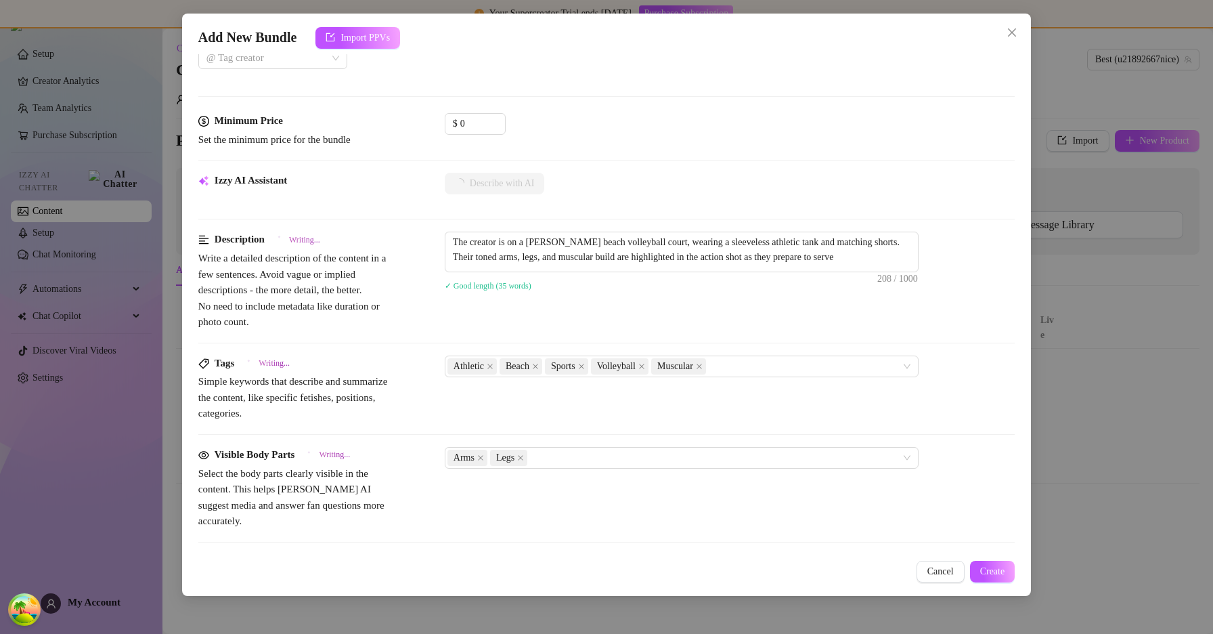
type textarea "The creator is on a sandy beach volleyball court, wearing a sleeveless athletic…"
click at [990, 571] on span "Create" at bounding box center [992, 571] width 25 height 11
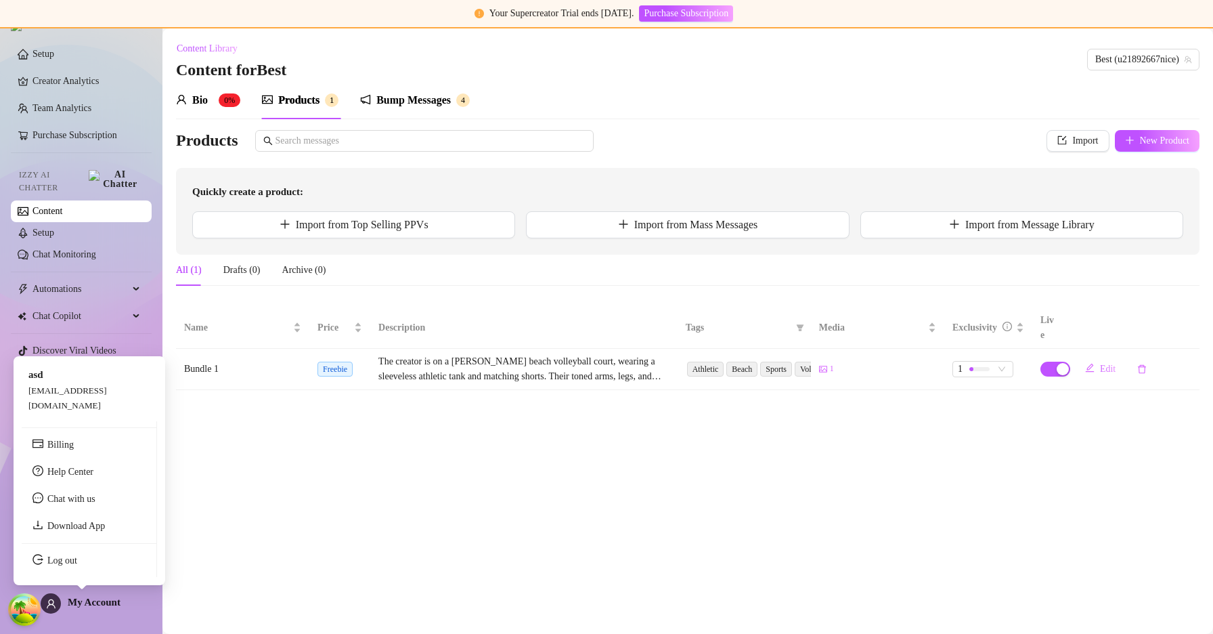
click at [93, 600] on span "My Account" at bounding box center [94, 601] width 53 height 11
click at [75, 564] on link "Log out" at bounding box center [62, 560] width 30 height 10
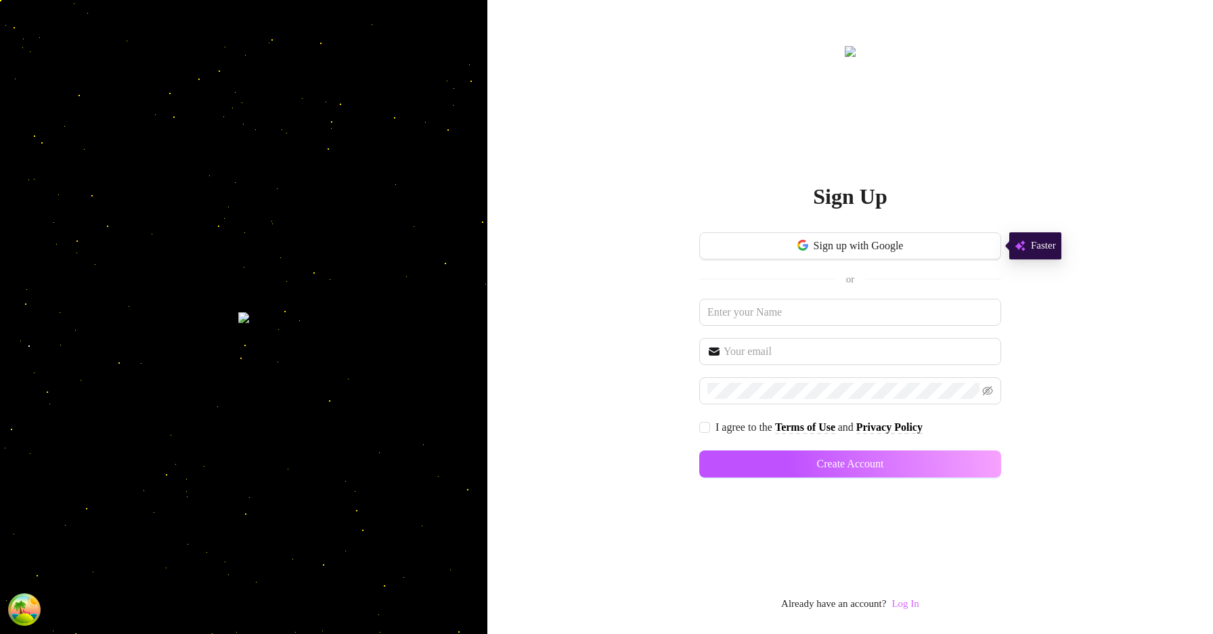
click at [906, 606] on link "Log In" at bounding box center [904, 603] width 27 height 11
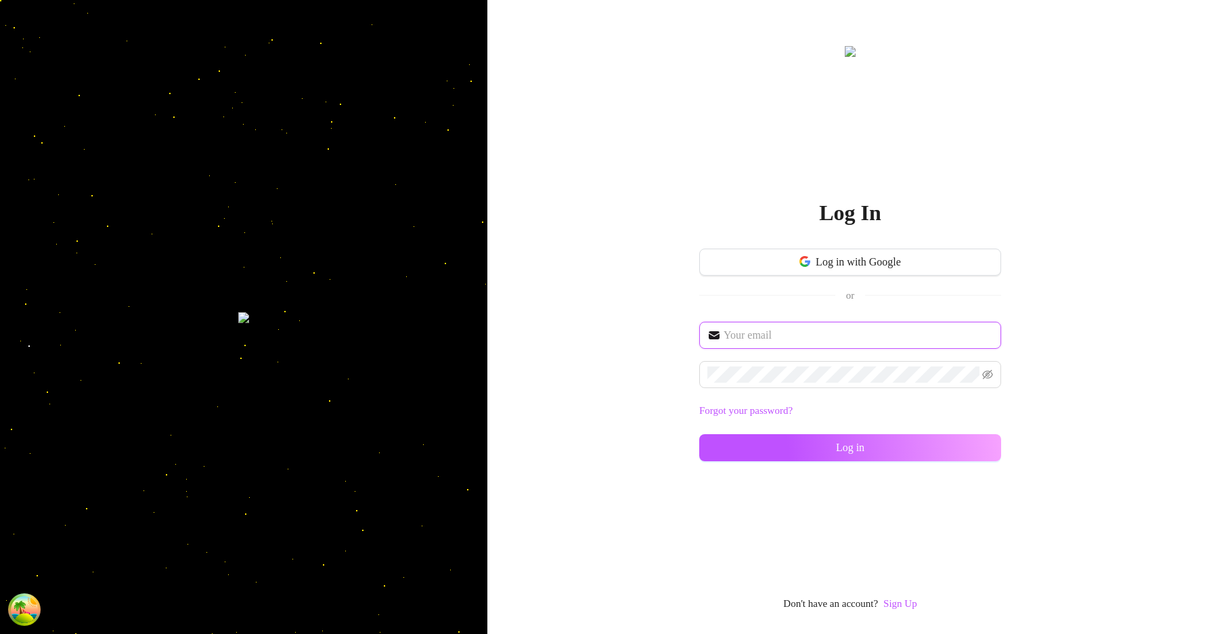
click at [841, 330] on input "text" at bounding box center [858, 335] width 269 height 16
type input "[EMAIL_ADDRESS][DOMAIN_NAME]"
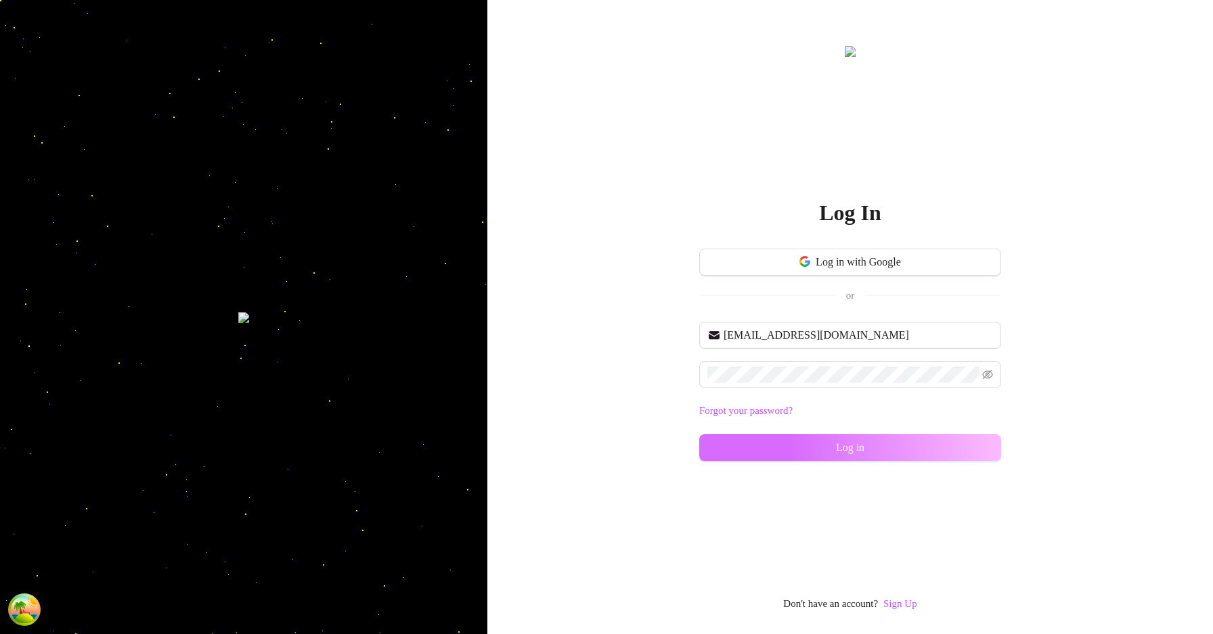
click at [898, 447] on button "Log in" at bounding box center [850, 447] width 302 height 27
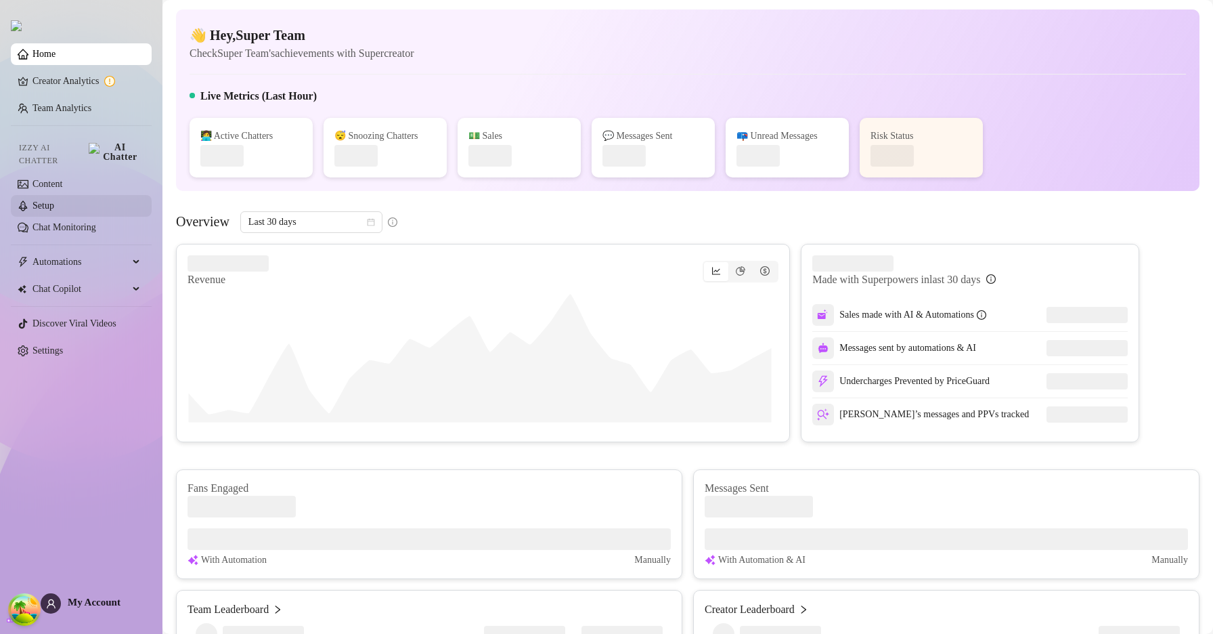
click at [54, 200] on link "Setup" at bounding box center [43, 205] width 22 height 10
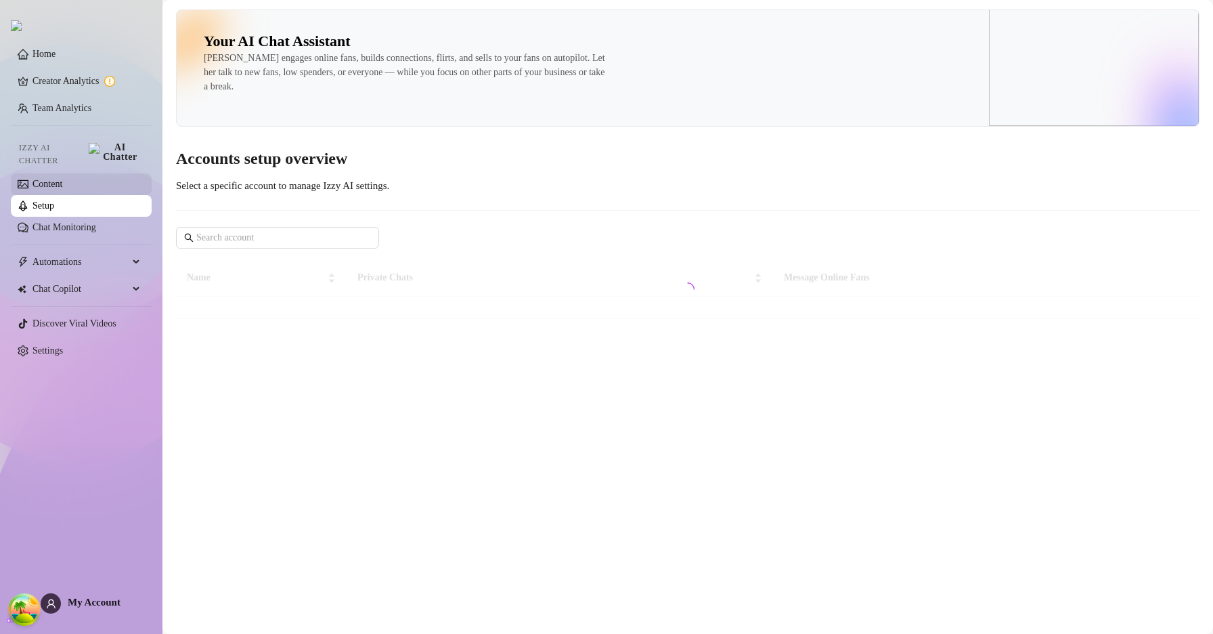
click at [62, 181] on link "Content" at bounding box center [47, 184] width 30 height 10
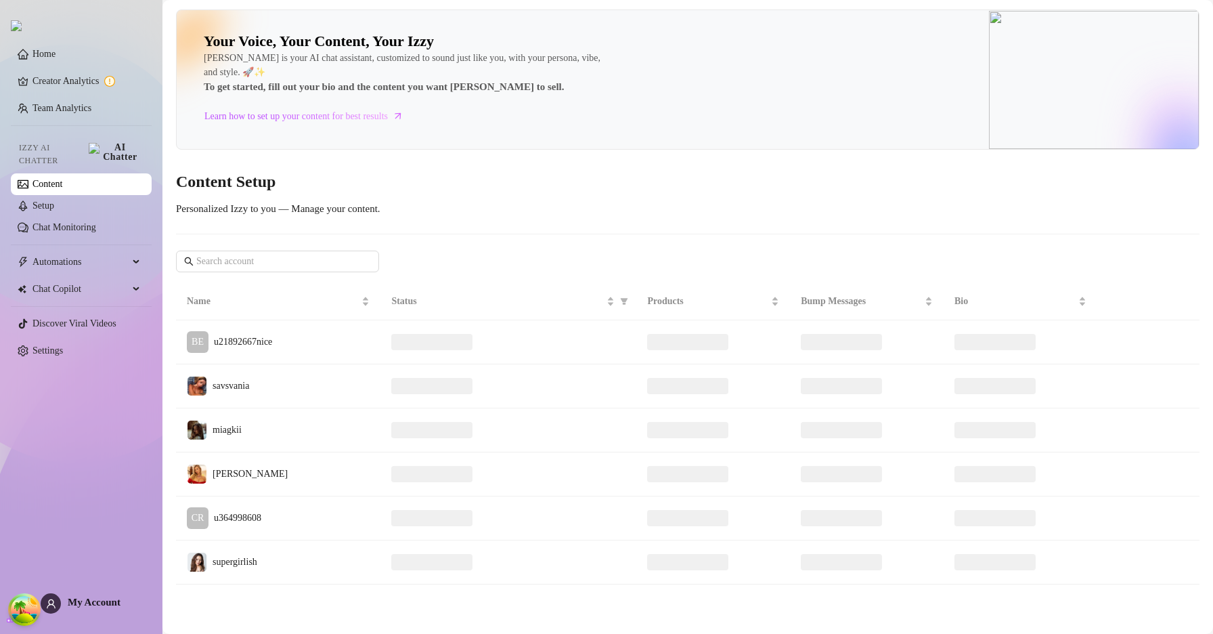
click at [511, 339] on td at bounding box center [508, 342] width 256 height 44
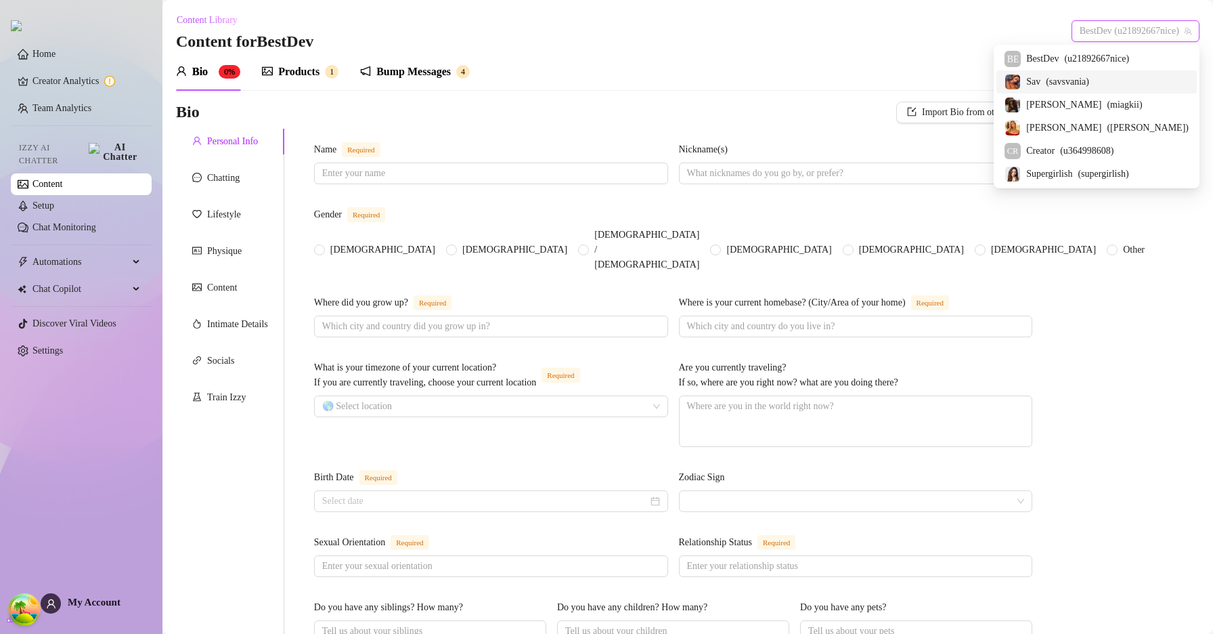
click at [1088, 81] on span "( savsvania )" at bounding box center [1067, 81] width 43 height 15
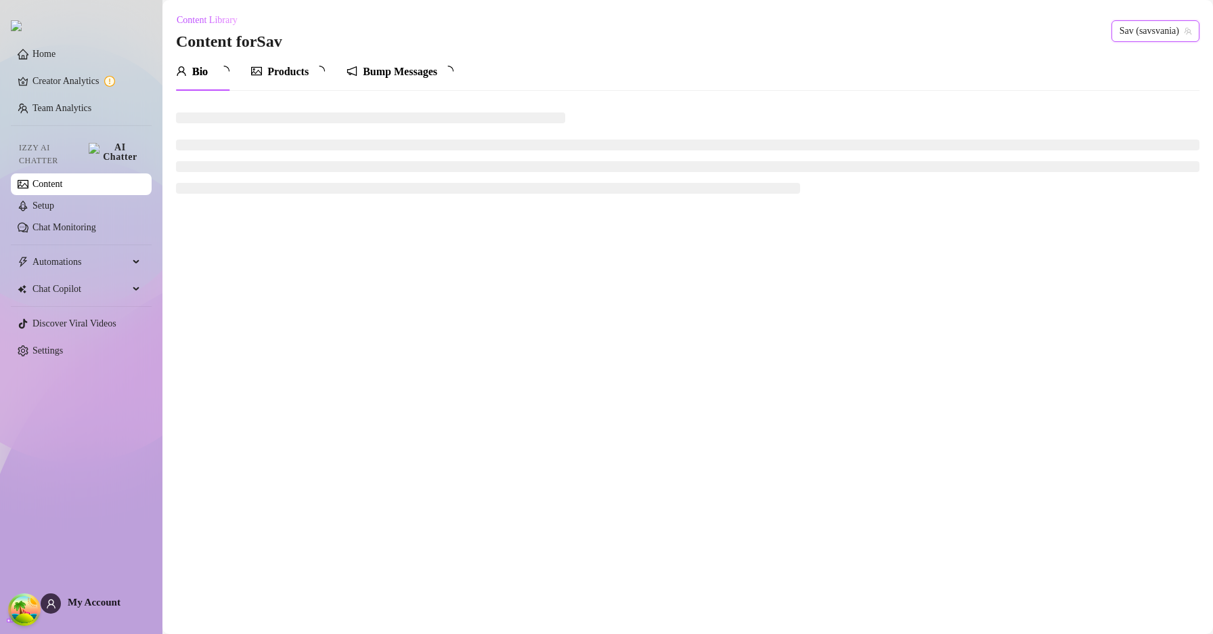
click at [415, 73] on div "Bump Messages" at bounding box center [400, 72] width 74 height 16
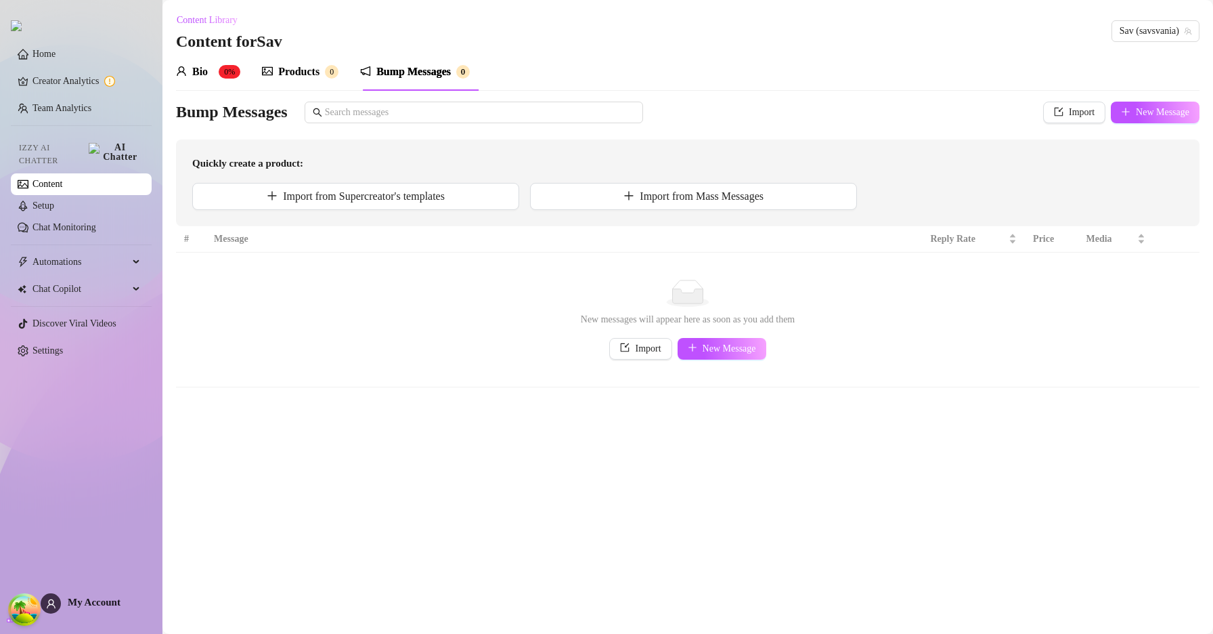
click at [435, 70] on div "Bump Messages" at bounding box center [413, 72] width 74 height 16
click at [1076, 110] on span "Import" at bounding box center [1082, 112] width 26 height 11
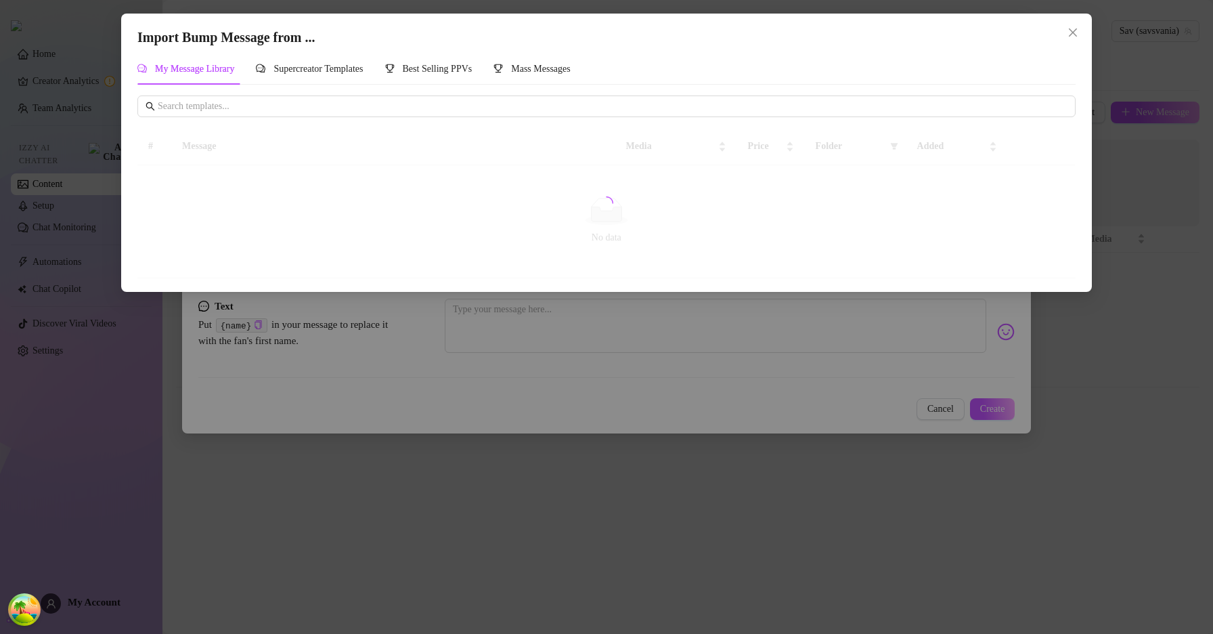
click at [456, 68] on div "Import Bump Message from ... My Message Library Supercreator Templates Best Sel…" at bounding box center [606, 317] width 1213 height 634
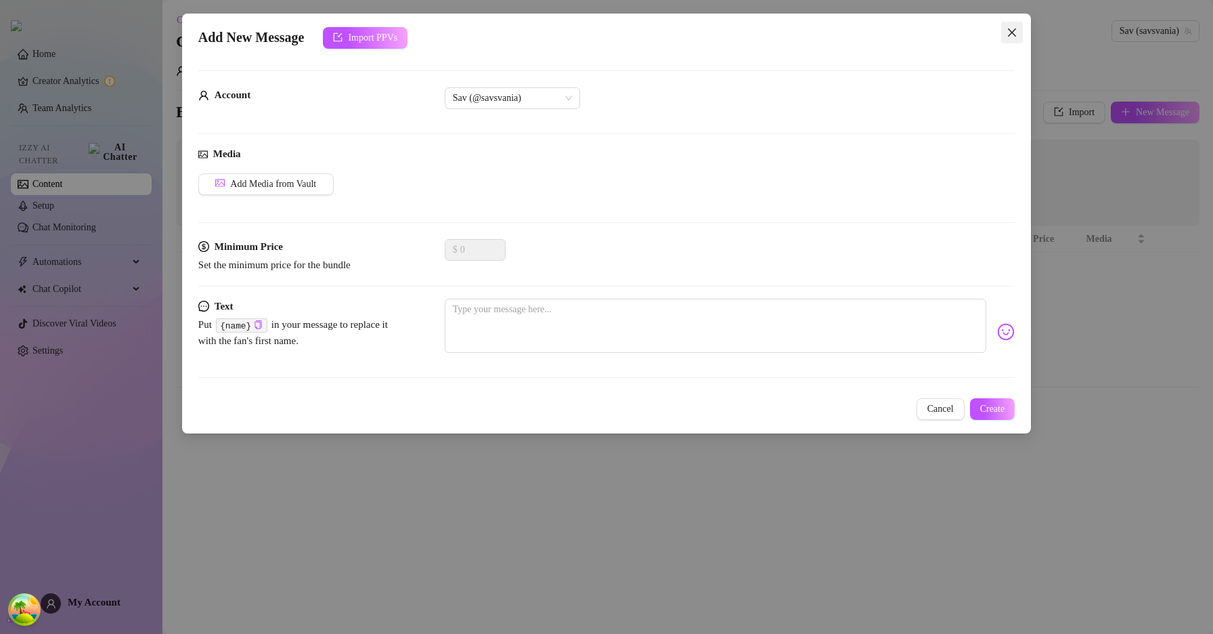
click at [1014, 29] on icon "close" at bounding box center [1012, 32] width 8 height 8
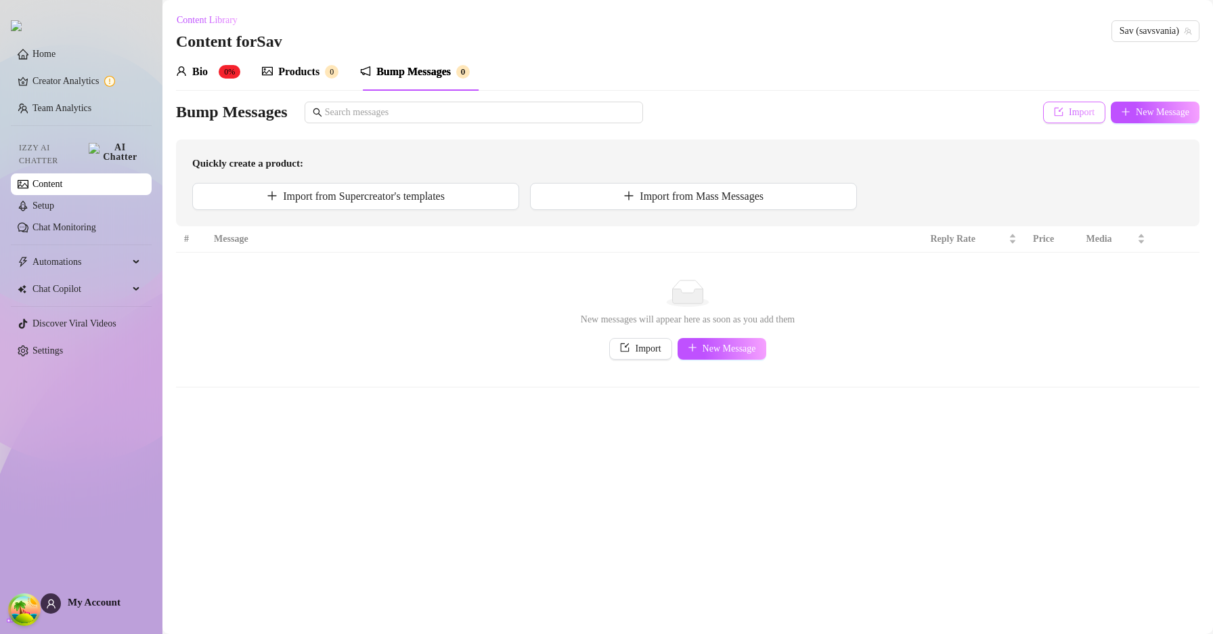
click at [1062, 105] on button "Import" at bounding box center [1074, 113] width 62 height 22
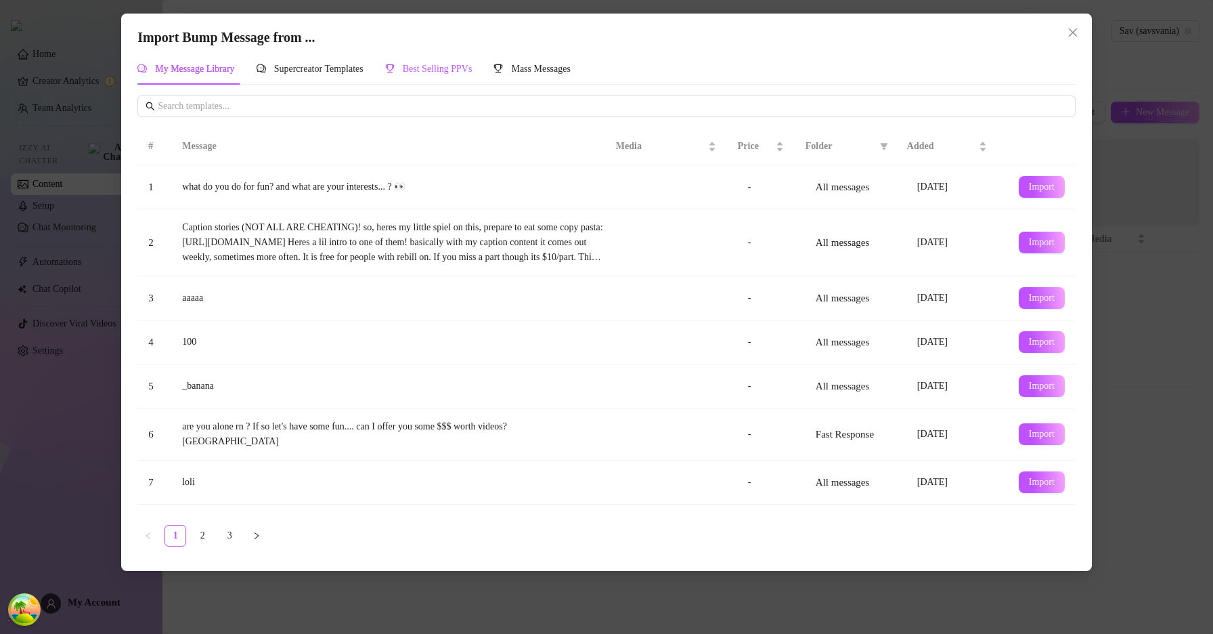
click at [472, 70] on span "Best Selling PPVs" at bounding box center [438, 69] width 70 height 10
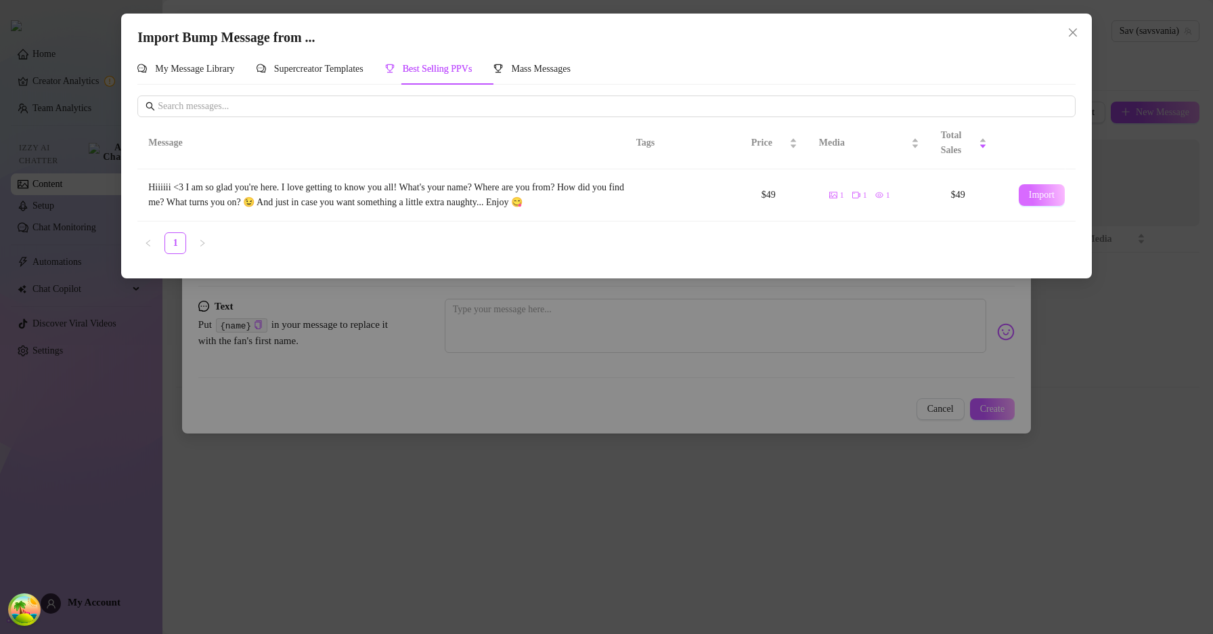
click at [1034, 195] on span "Import" at bounding box center [1042, 195] width 26 height 11
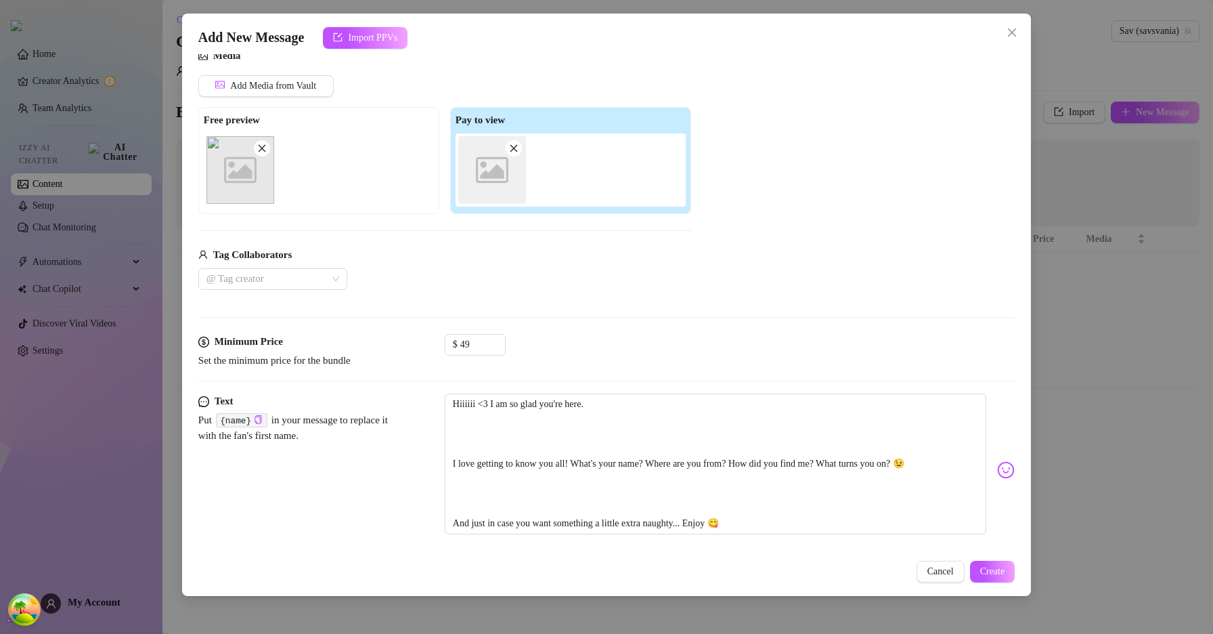
scroll to position [117, 0]
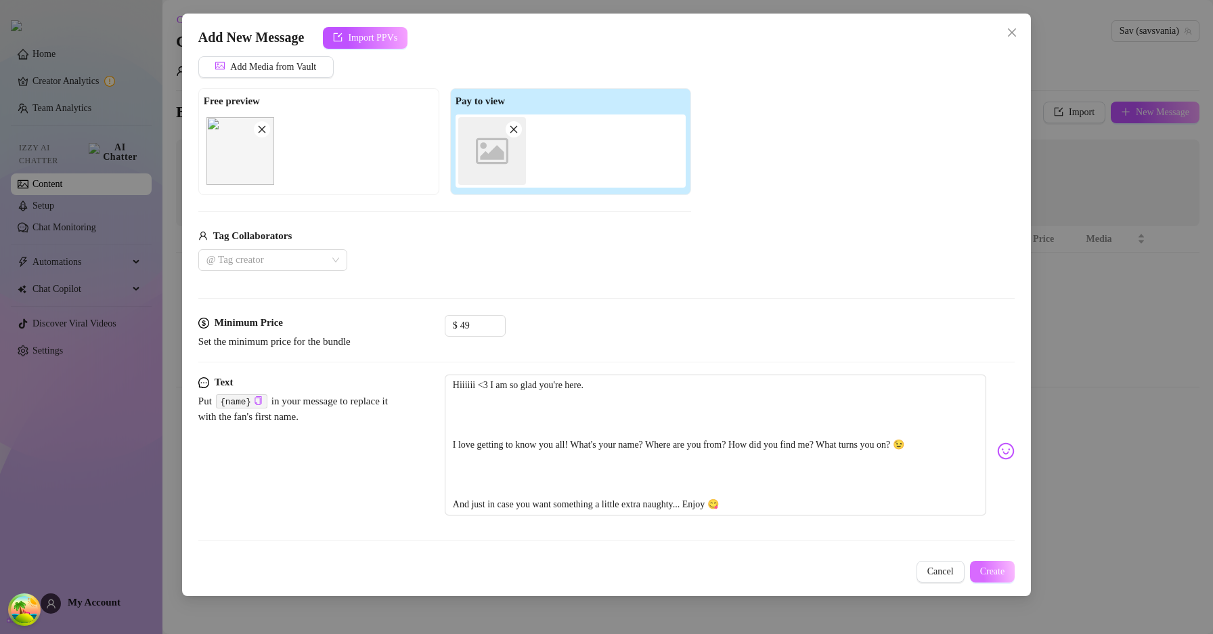
click at [984, 570] on span "Create" at bounding box center [992, 571] width 25 height 11
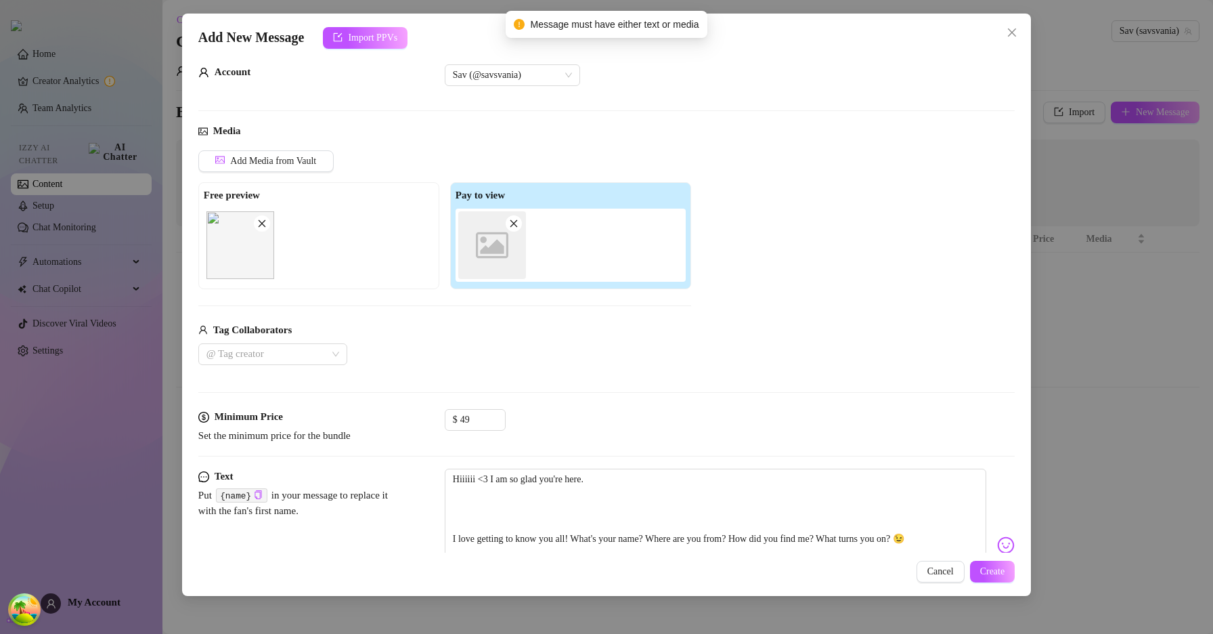
scroll to position [0, 0]
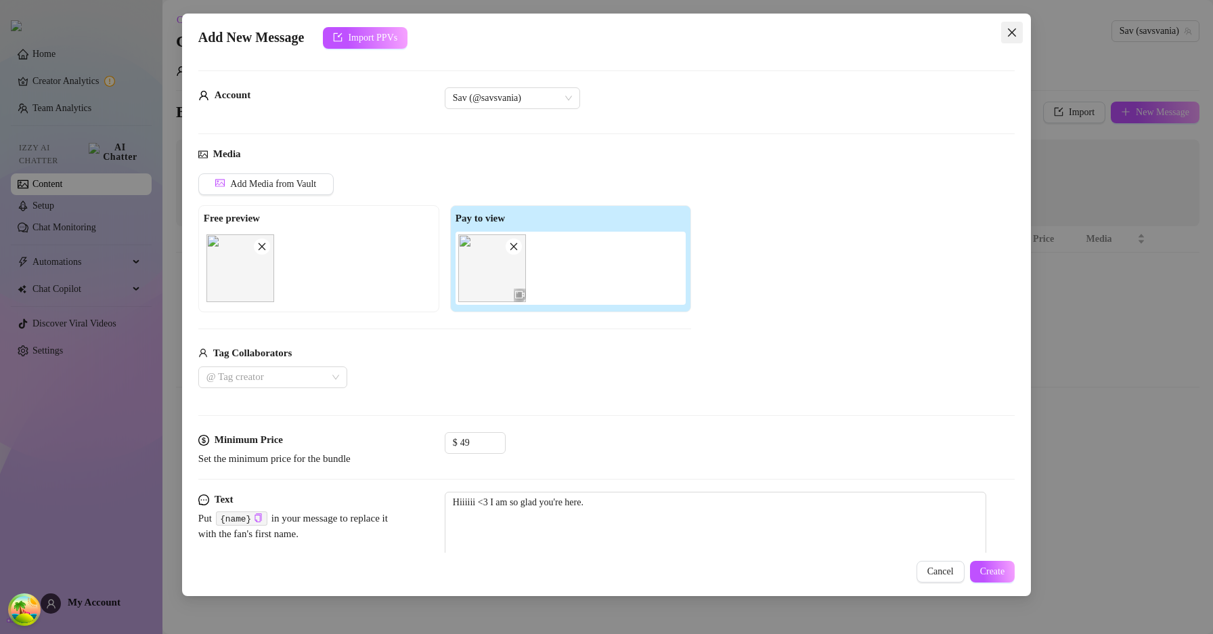
click at [1012, 33] on icon "close" at bounding box center [1012, 32] width 8 height 8
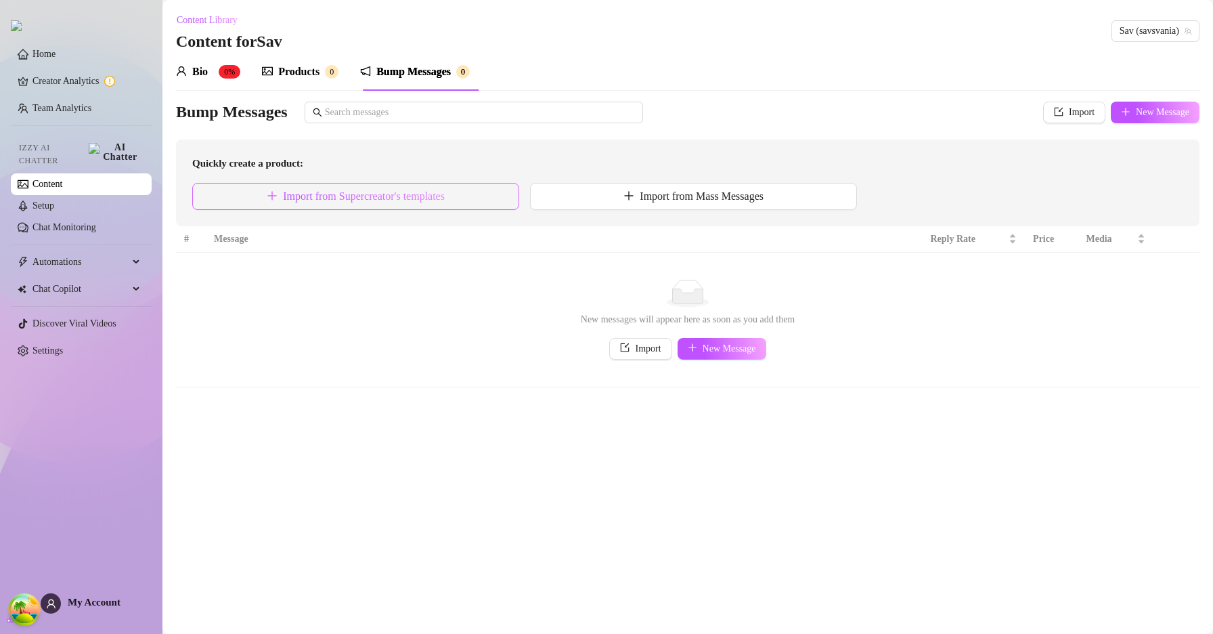
click at [476, 197] on button "Import from Supercreator's templates" at bounding box center [355, 196] width 327 height 27
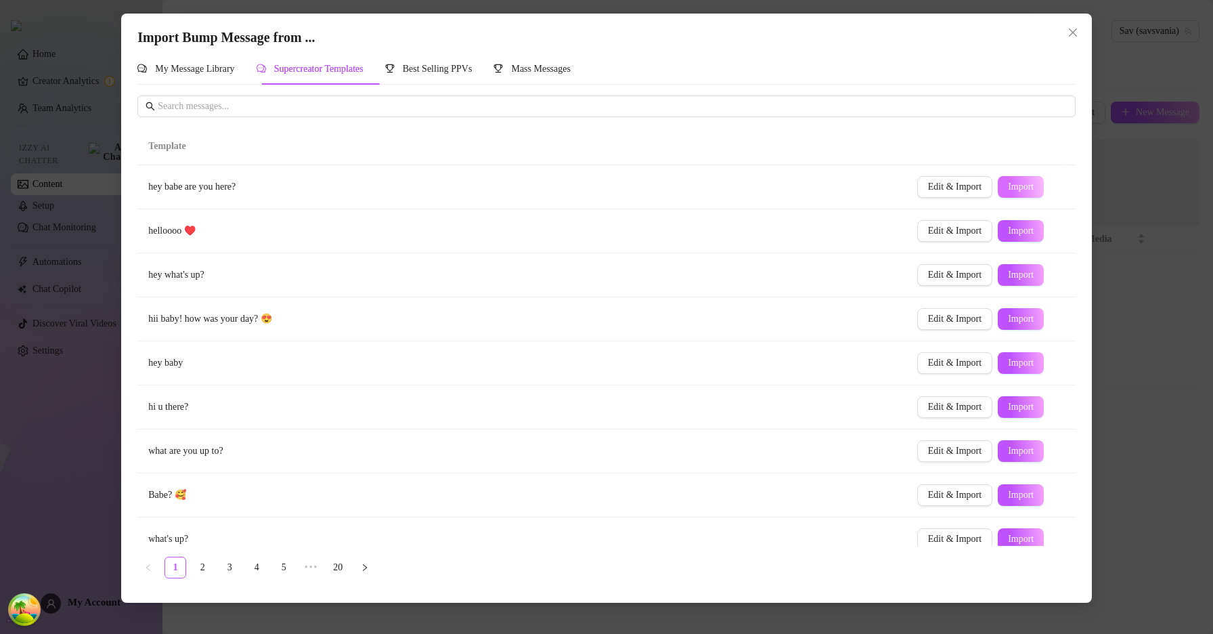
click at [1019, 185] on span "Import" at bounding box center [1021, 186] width 26 height 11
type textarea "hey babe are you here?"
click at [1071, 37] on icon "close" at bounding box center [1072, 32] width 11 height 11
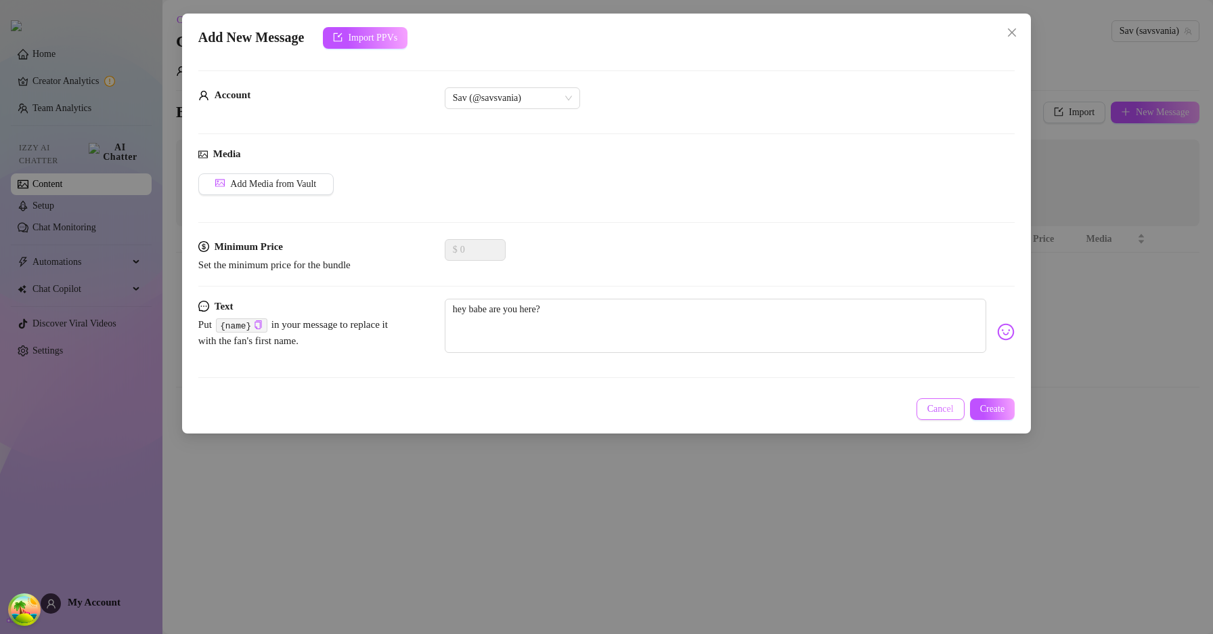
click at [942, 410] on span "Cancel" at bounding box center [940, 408] width 26 height 11
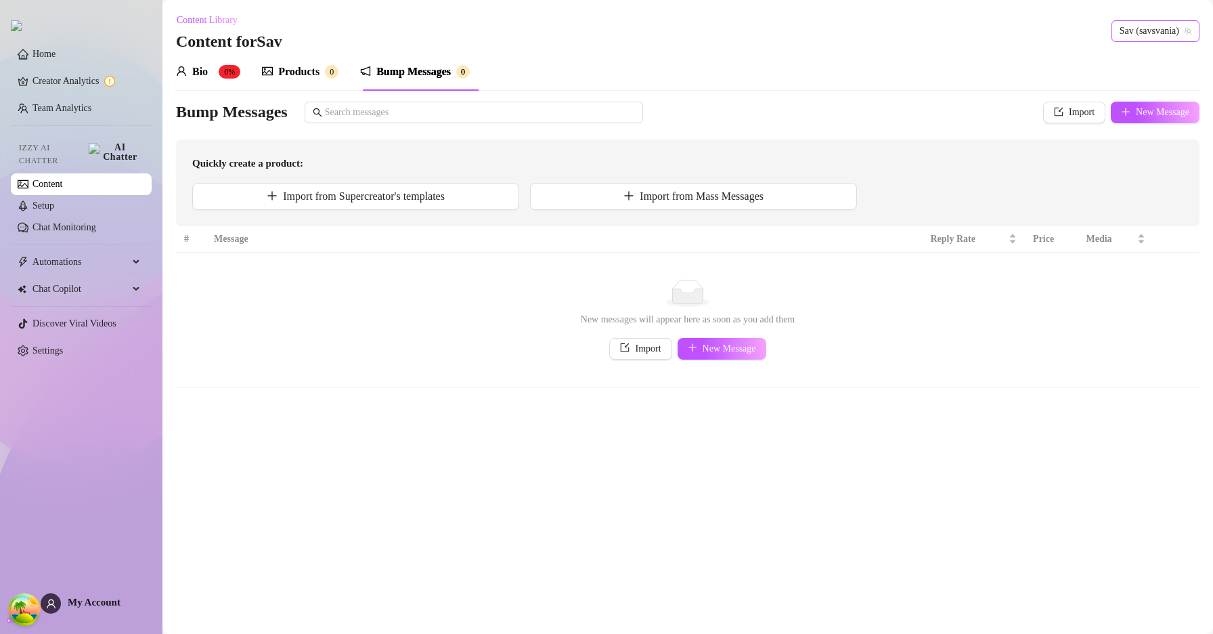
click at [1139, 26] on span "Sav (savsvania)" at bounding box center [1156, 31] width 72 height 20
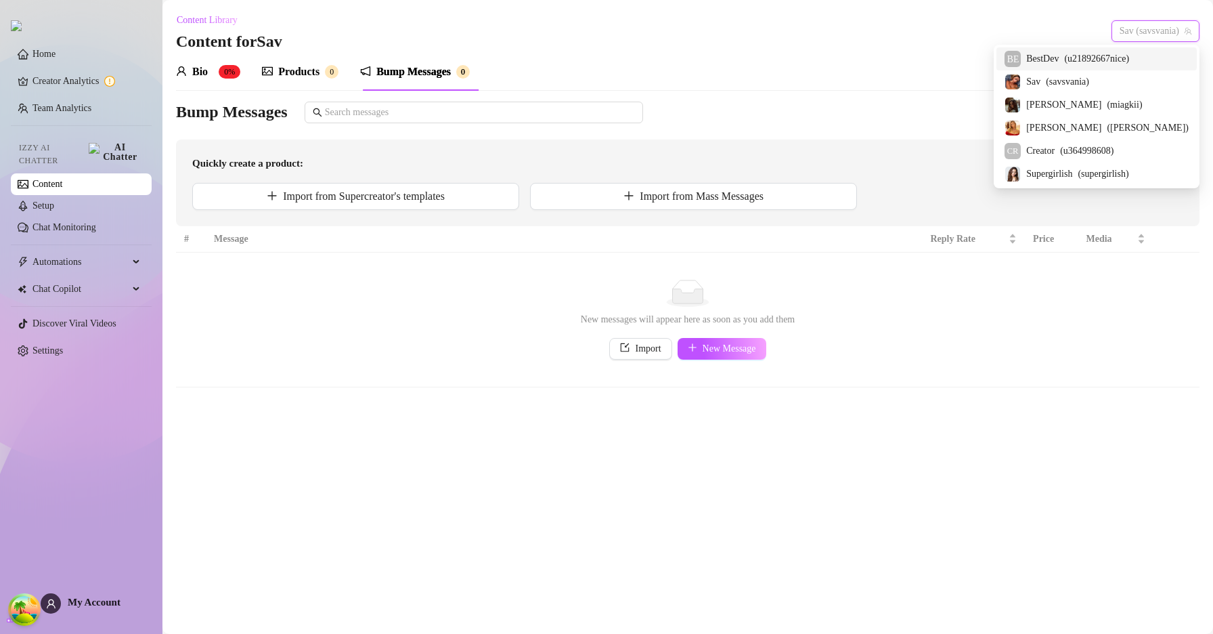
click at [1113, 62] on span "( u21892667nice )" at bounding box center [1096, 58] width 65 height 15
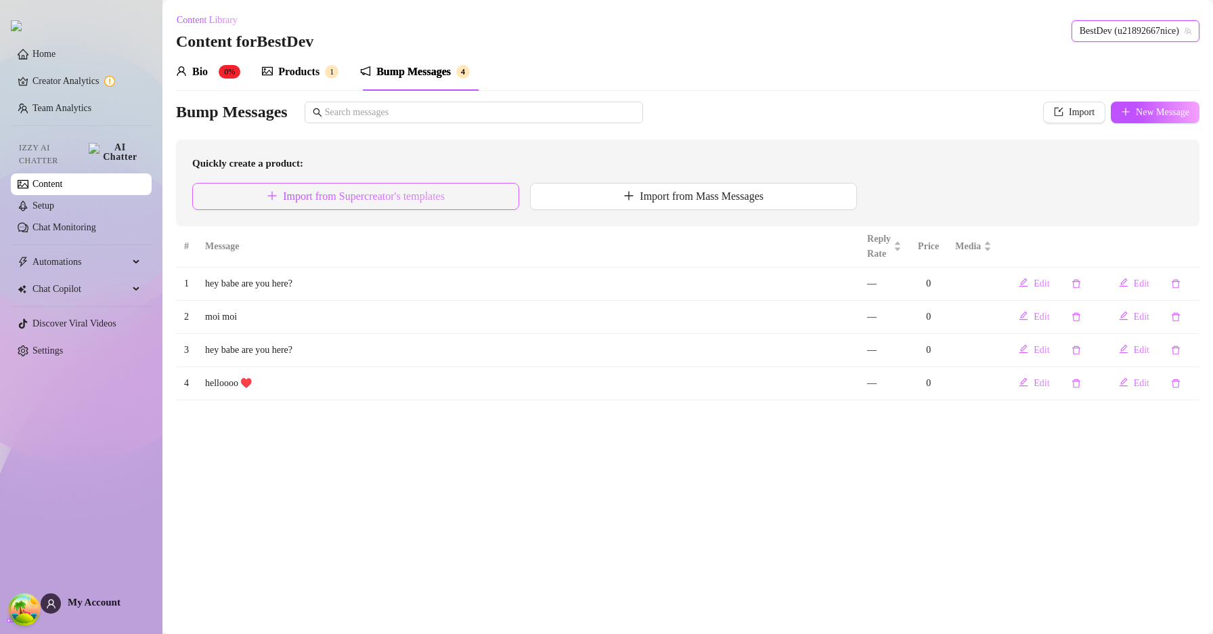
click at [462, 194] on button "Import from Supercreator's templates" at bounding box center [355, 196] width 327 height 27
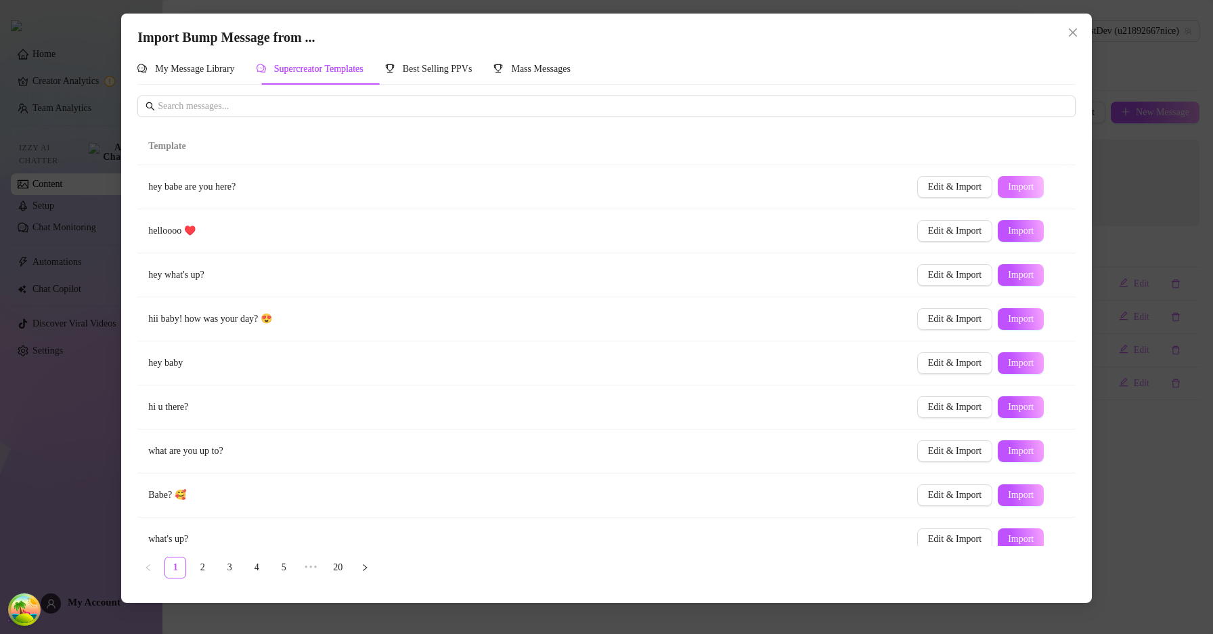
click at [1008, 190] on span "Import" at bounding box center [1021, 186] width 26 height 11
type textarea "hey babe are you here?"
click at [1068, 32] on icon "close" at bounding box center [1072, 32] width 11 height 11
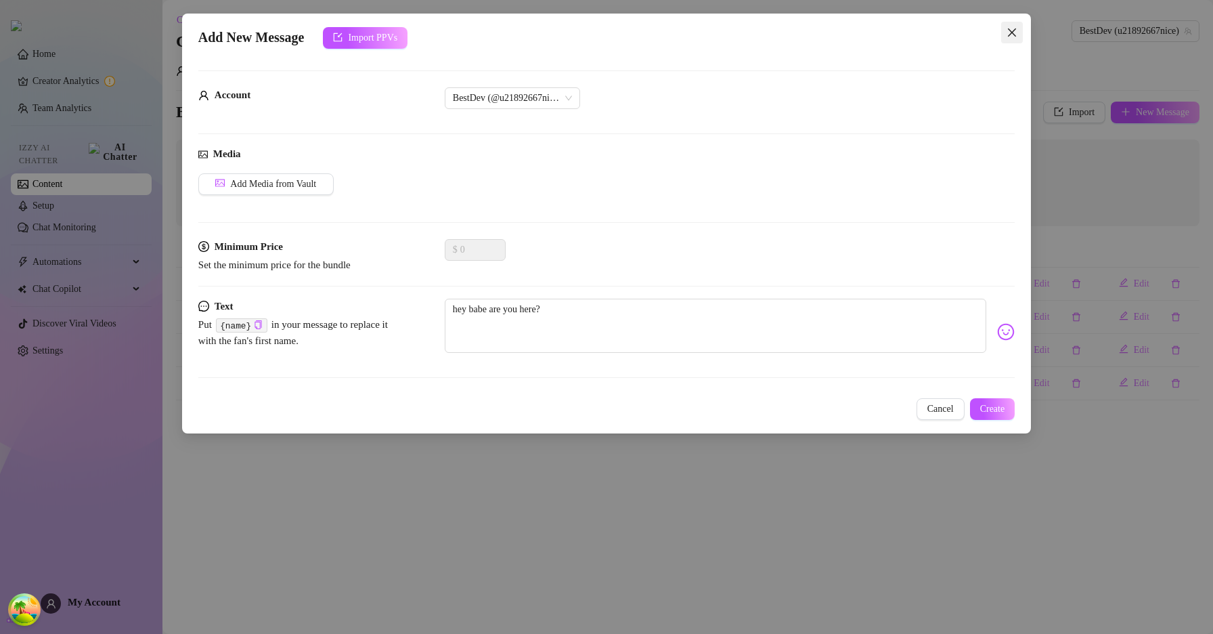
click at [1009, 32] on icon "close" at bounding box center [1012, 32] width 11 height 11
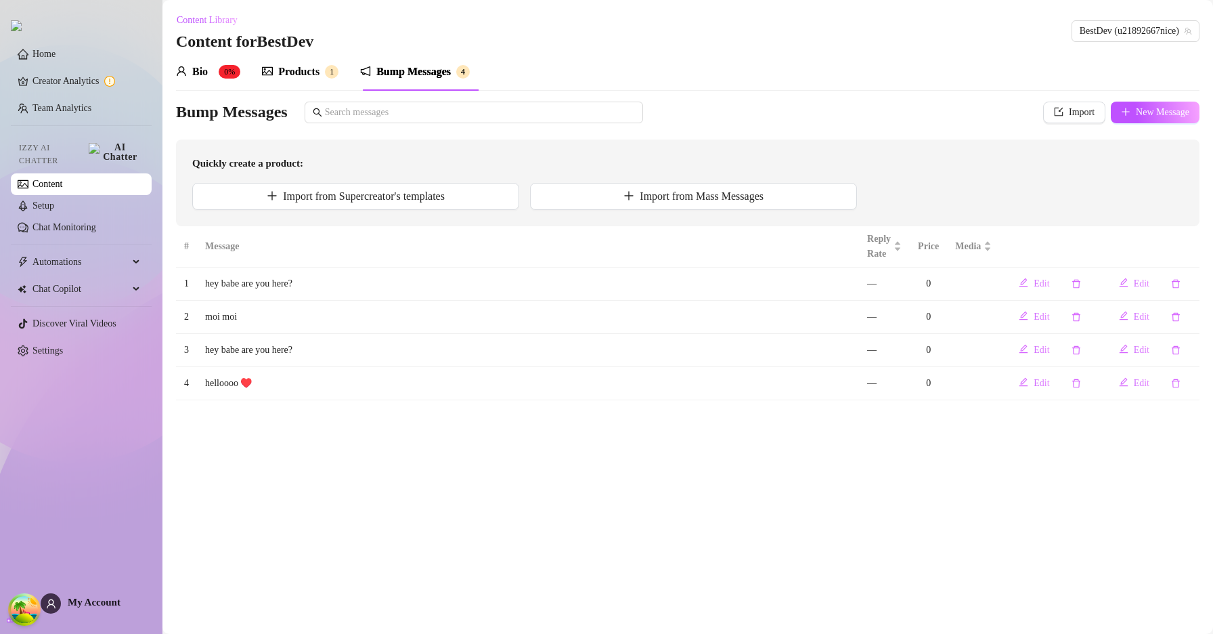
click at [746, 123] on div "Bump Messages" at bounding box center [581, 113] width 810 height 22
click at [78, 619] on div "Home Creator Analytics Team Analytics Izzy AI Chatter Content Setup Chat Monito…" at bounding box center [81, 310] width 141 height 621
click at [84, 605] on span "My Account" at bounding box center [94, 601] width 53 height 11
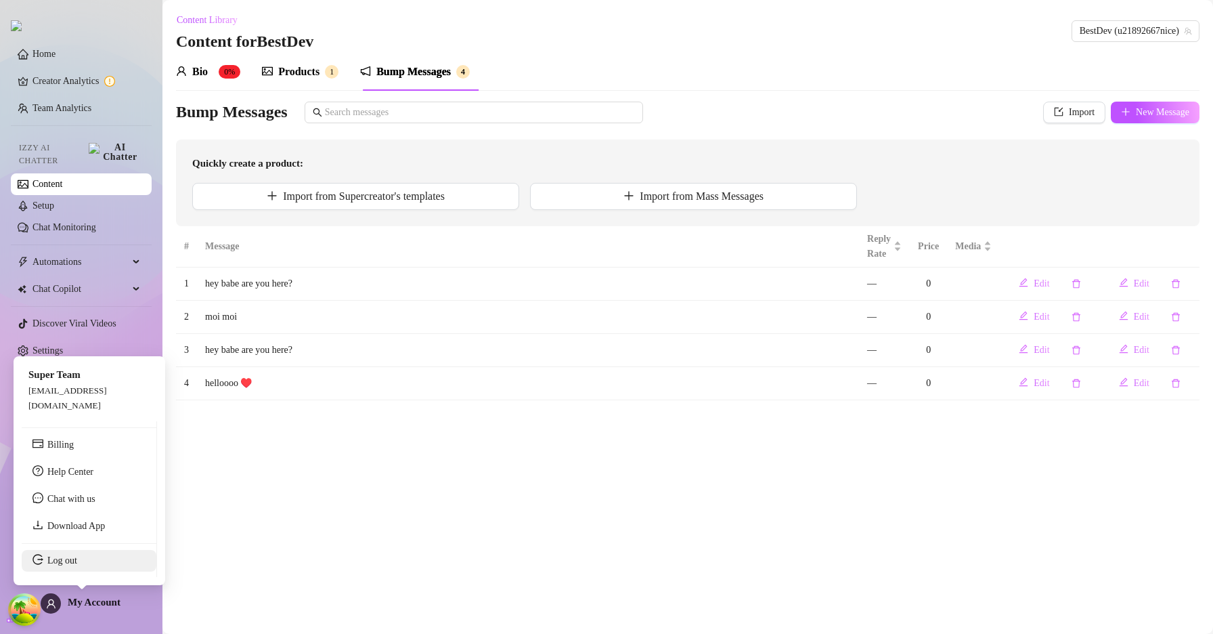
click at [74, 565] on link "Log out" at bounding box center [62, 560] width 30 height 10
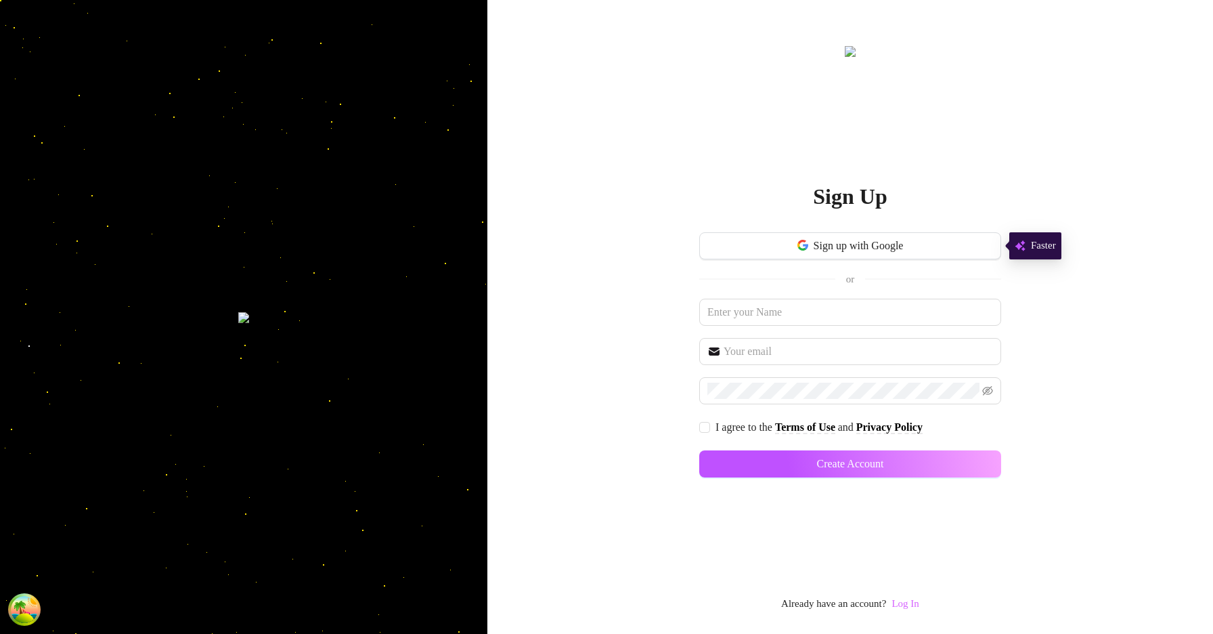
click at [906, 606] on link "Log In" at bounding box center [904, 603] width 27 height 11
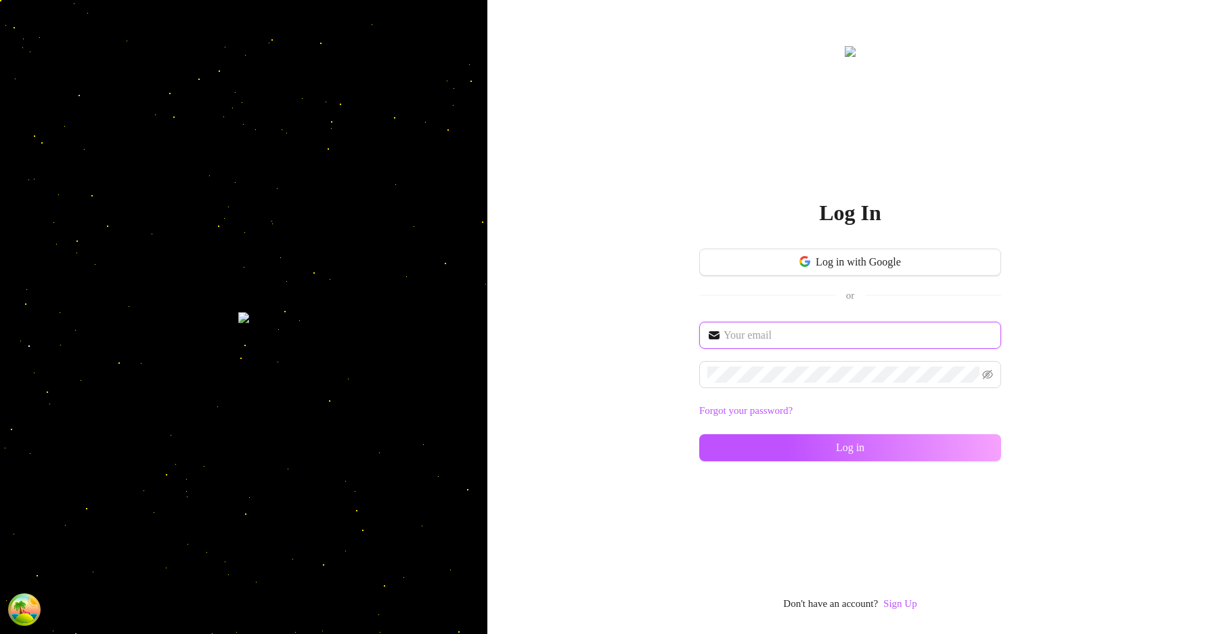
click at [774, 330] on input "text" at bounding box center [858, 335] width 269 height 16
type input "[EMAIL_ADDRESS][DOMAIN_NAME]"
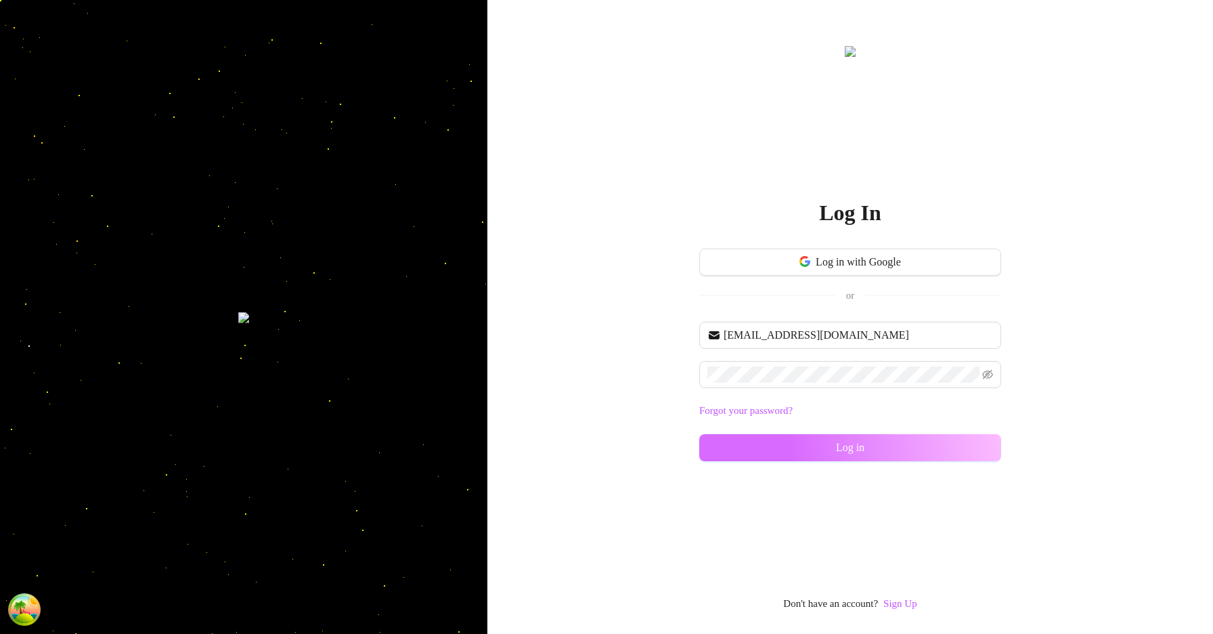
click at [833, 443] on button "Log in" at bounding box center [850, 447] width 302 height 27
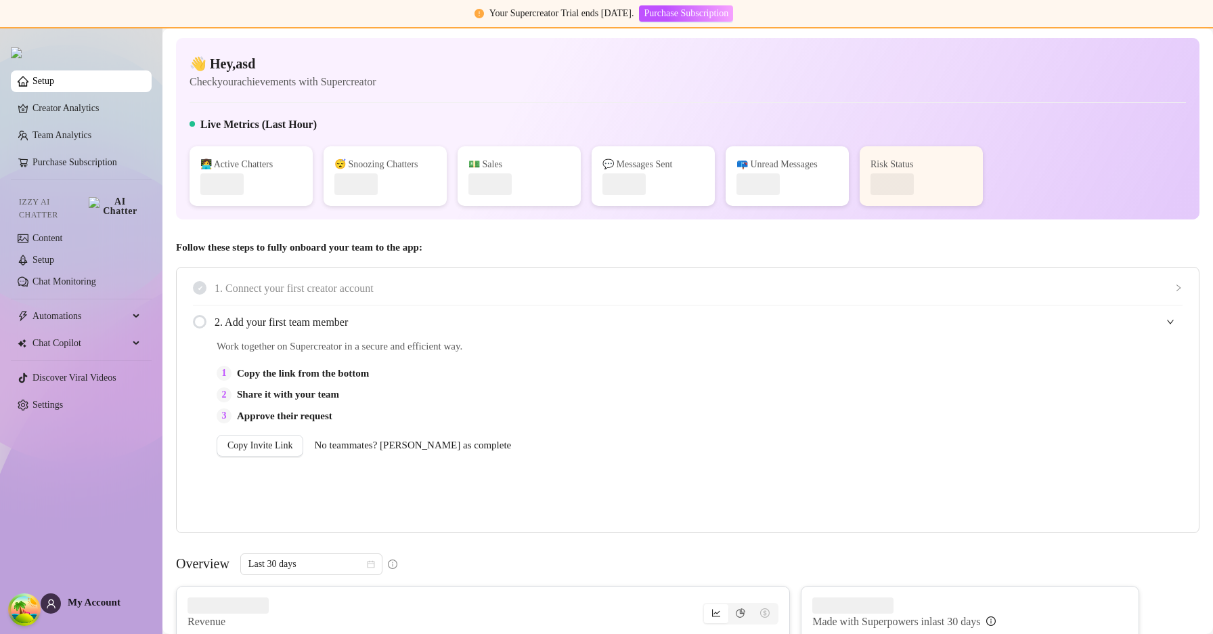
click at [78, 218] on div "Izzy AI Chatter" at bounding box center [79, 206] width 143 height 41
click at [54, 255] on link "Setup" at bounding box center [43, 260] width 22 height 10
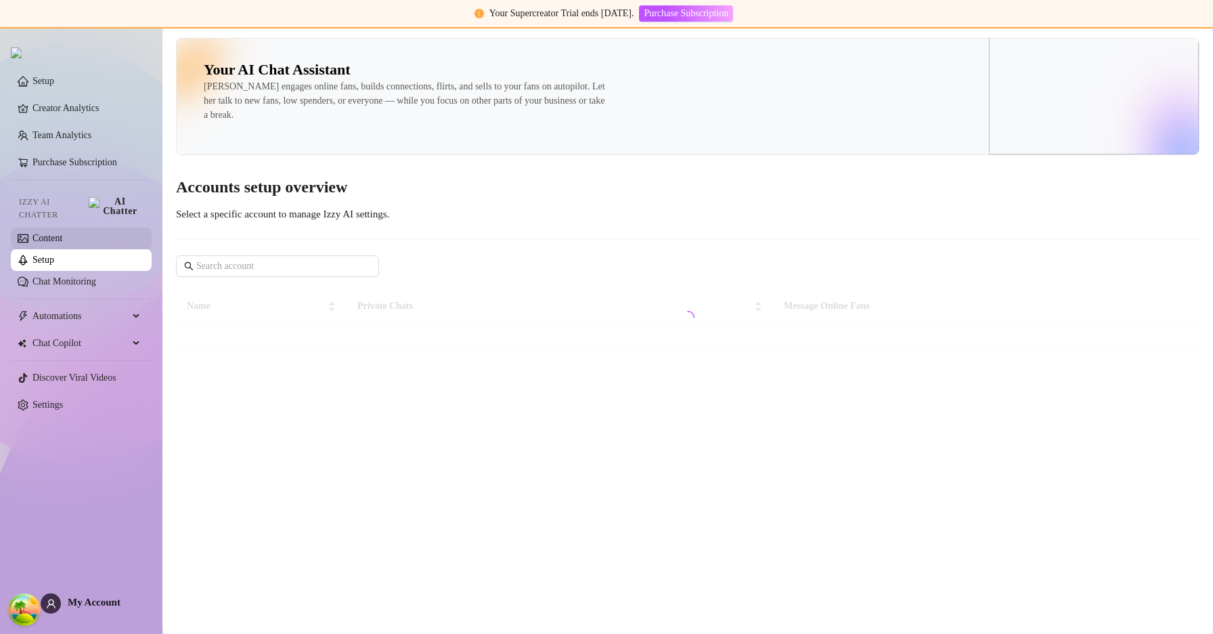
click at [62, 236] on link "Content" at bounding box center [47, 238] width 30 height 10
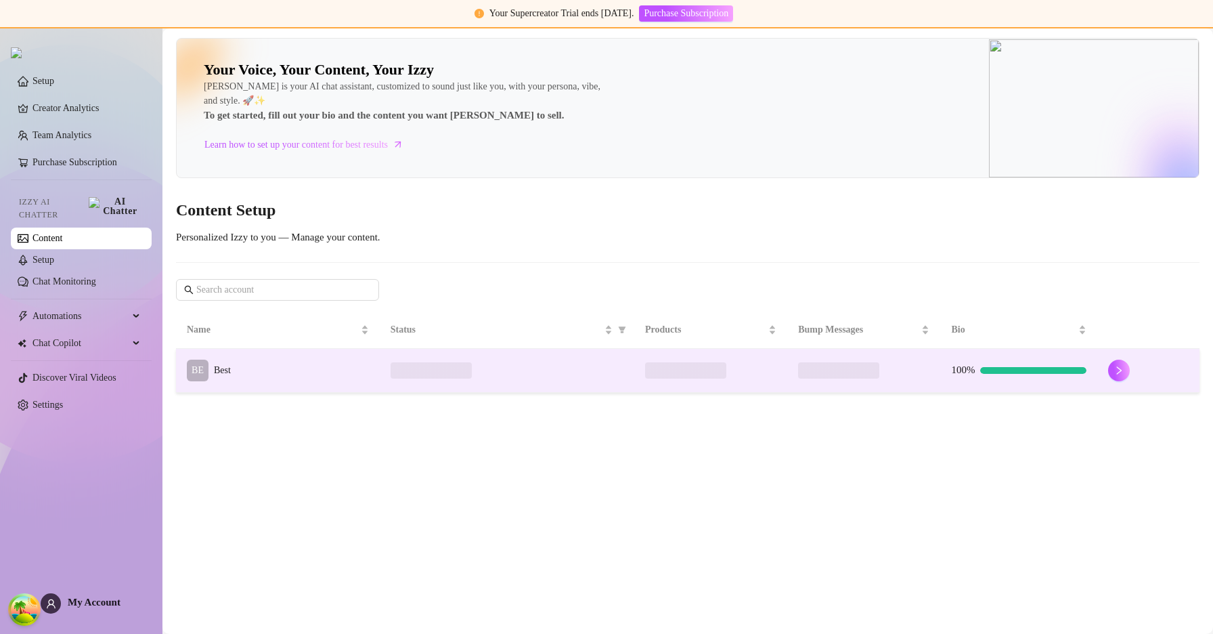
click at [304, 376] on td "BE Best" at bounding box center [278, 371] width 204 height 44
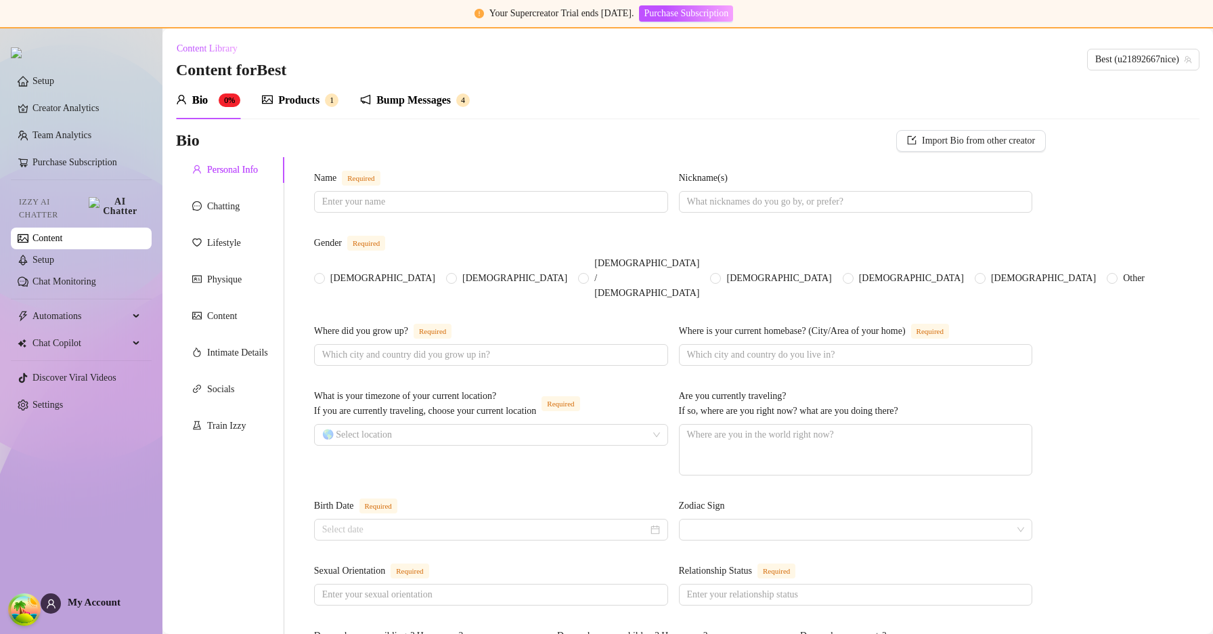
click at [429, 101] on div "Bump Messages" at bounding box center [413, 100] width 74 height 16
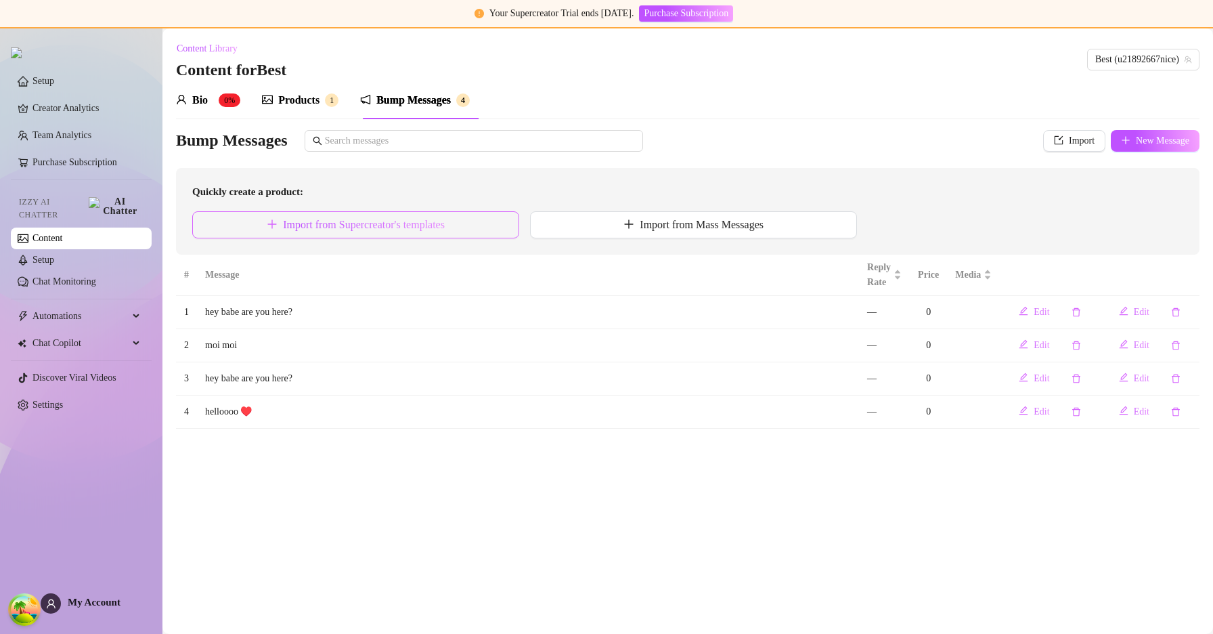
click at [422, 220] on span "Import from Supercreator's templates" at bounding box center [364, 225] width 162 height 12
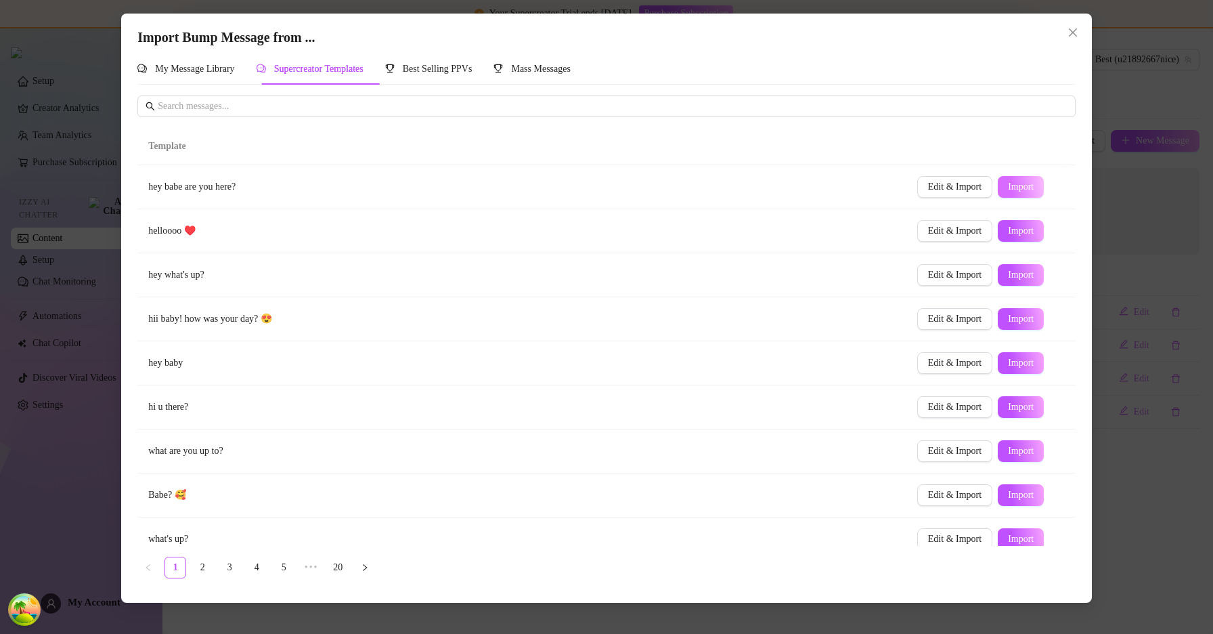
click at [1013, 187] on span "Import" at bounding box center [1021, 186] width 26 height 11
click at [1079, 31] on span "Close" at bounding box center [1073, 32] width 22 height 11
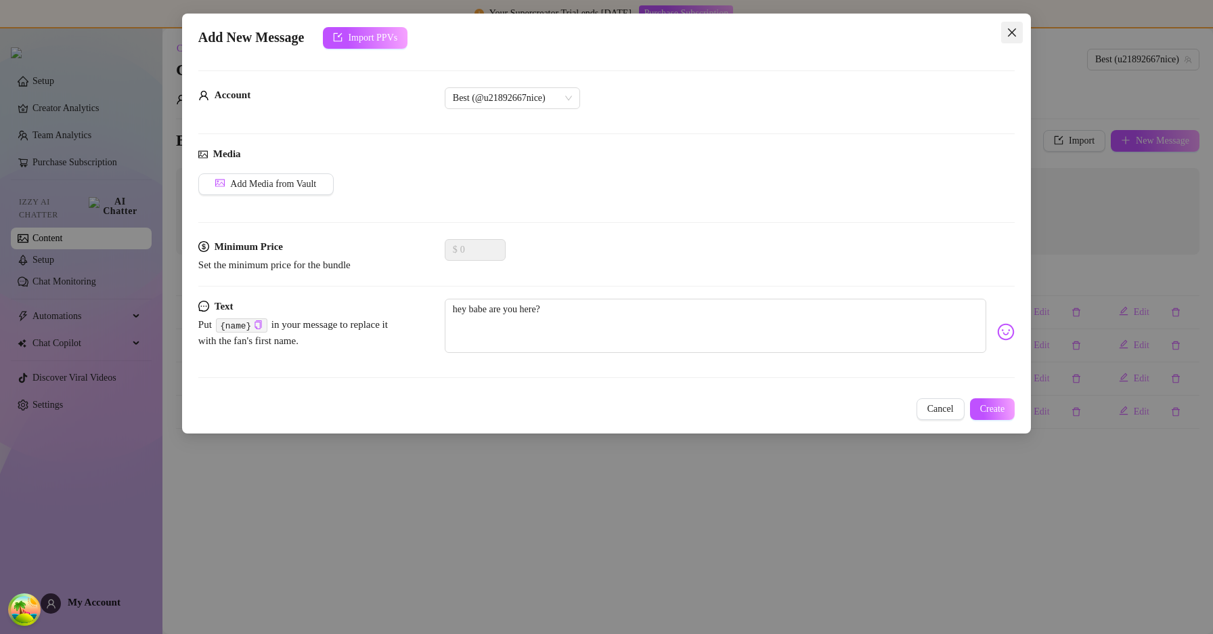
click at [1017, 30] on icon "close" at bounding box center [1012, 32] width 11 height 11
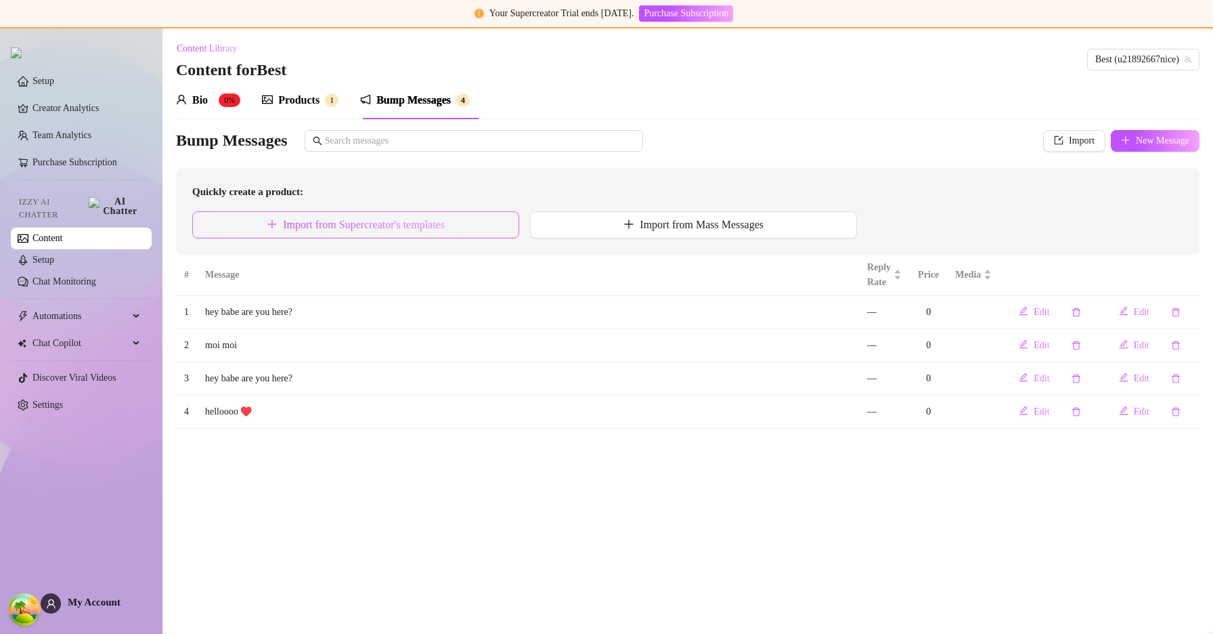
click at [391, 227] on span "Import from Supercreator's templates" at bounding box center [364, 225] width 162 height 12
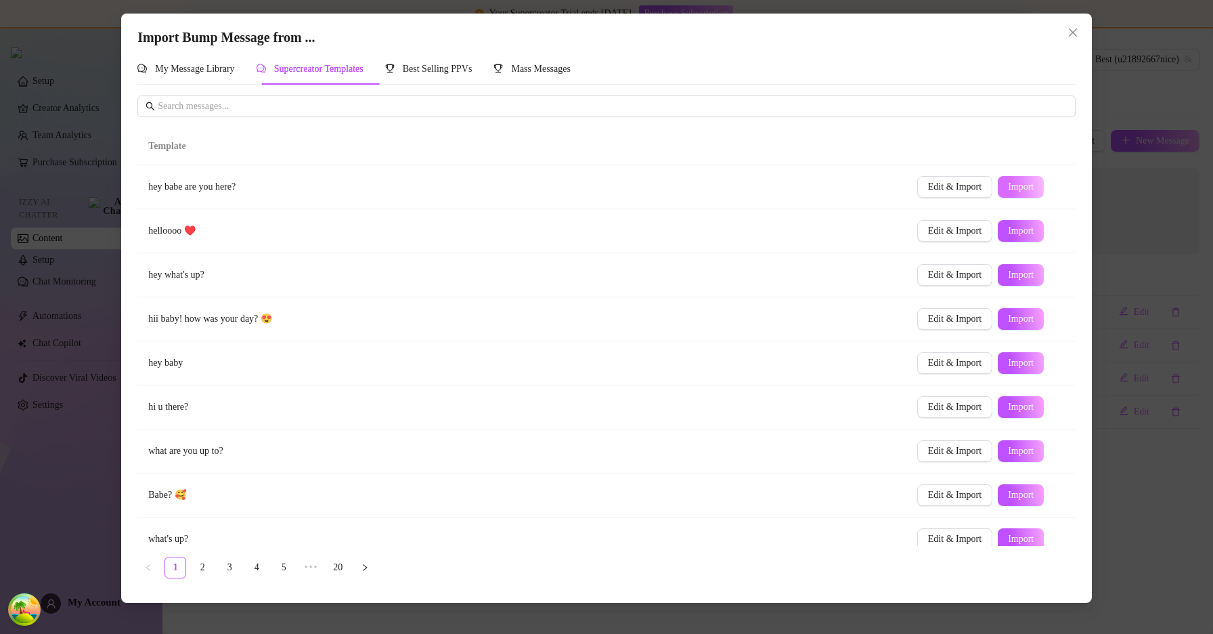
click at [1009, 185] on span "Import" at bounding box center [1021, 186] width 26 height 11
type textarea "hey babe are you here?"
click at [1009, 185] on span "Import" at bounding box center [1021, 186] width 26 height 11
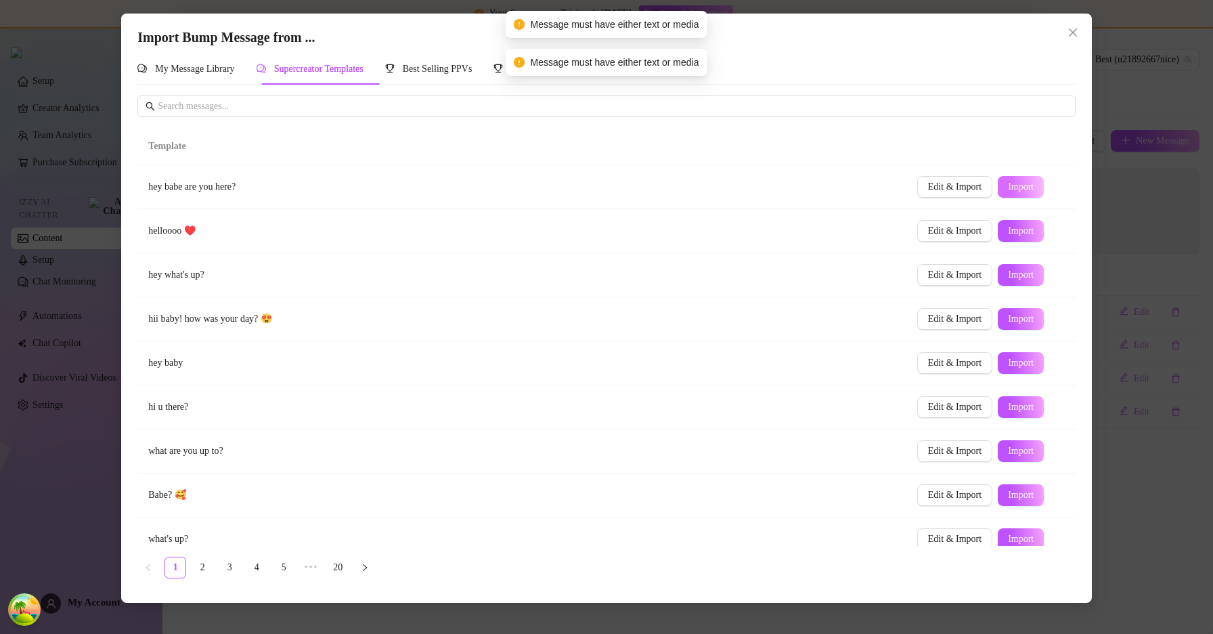
click at [1009, 185] on span "Import" at bounding box center [1021, 186] width 26 height 11
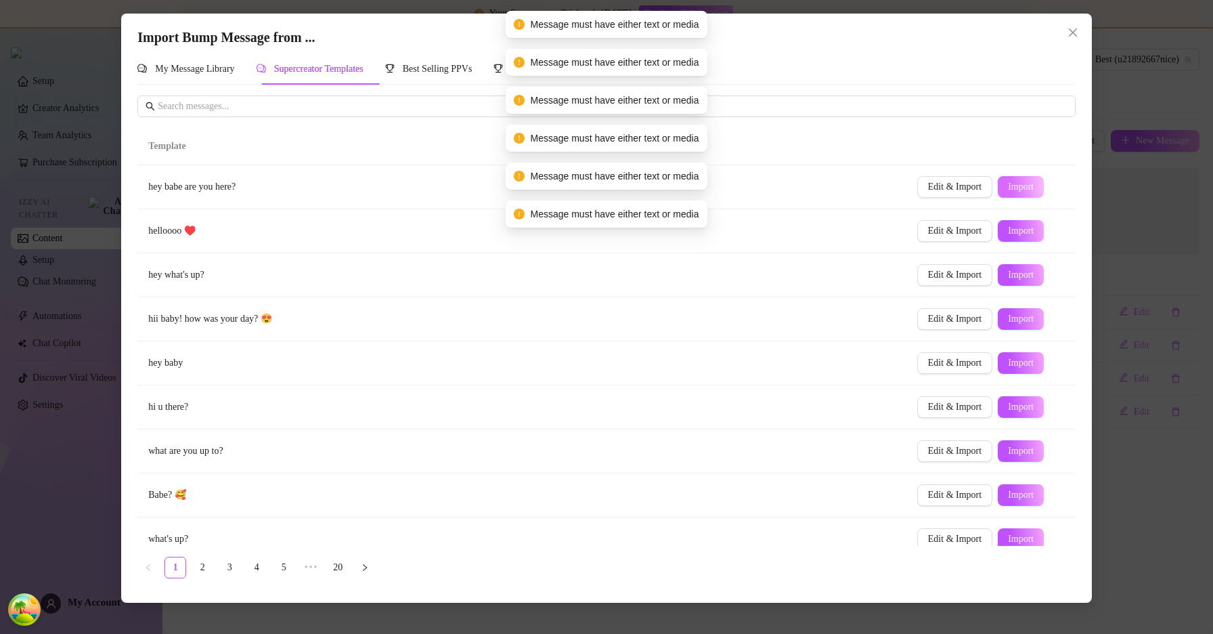
click at [1009, 185] on span "Import" at bounding box center [1021, 186] width 26 height 11
type input "0"
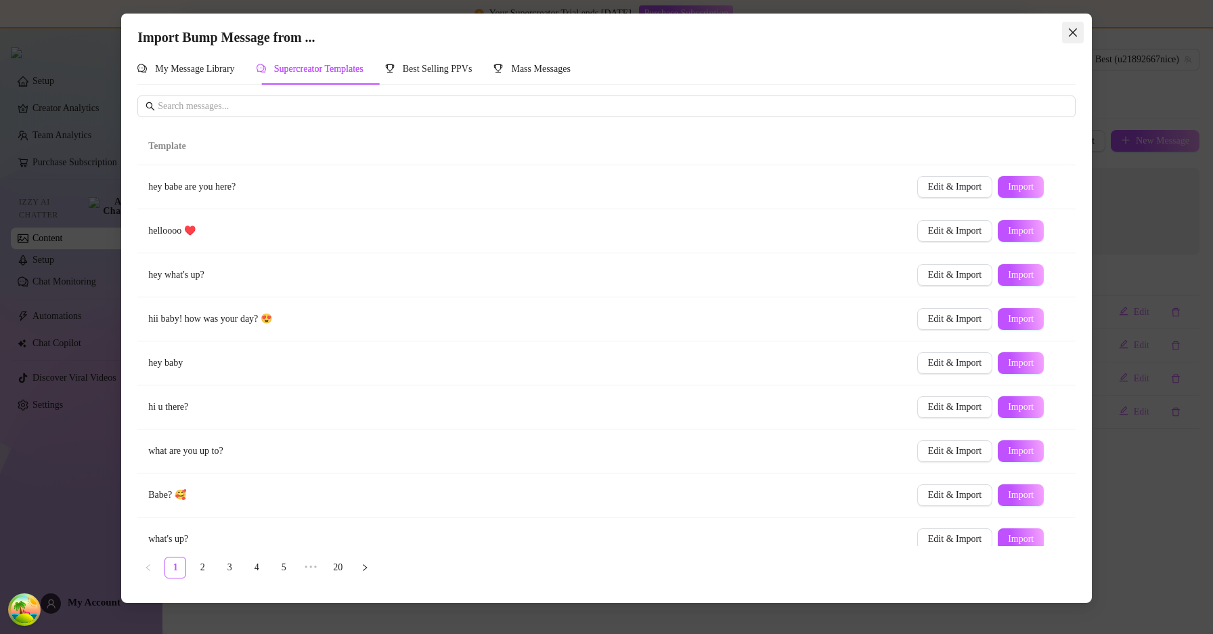
click at [1074, 27] on icon "close" at bounding box center [1072, 32] width 11 height 11
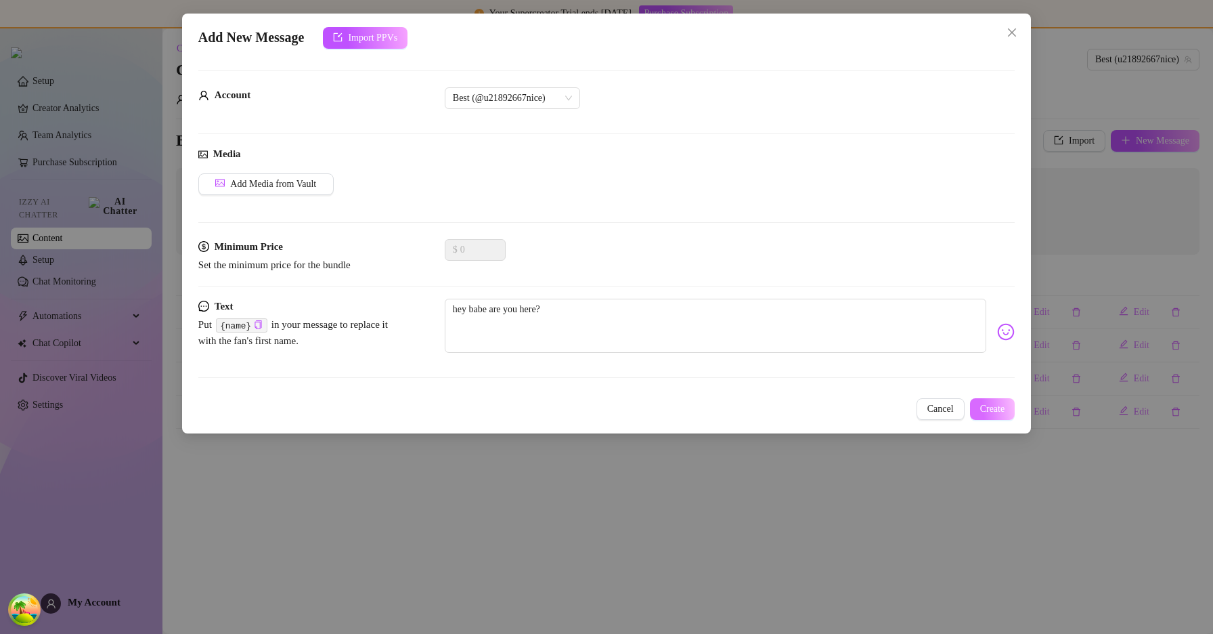
click at [1006, 406] on button "Create" at bounding box center [992, 409] width 45 height 22
click at [950, 414] on button "Cancel" at bounding box center [940, 409] width 48 height 22
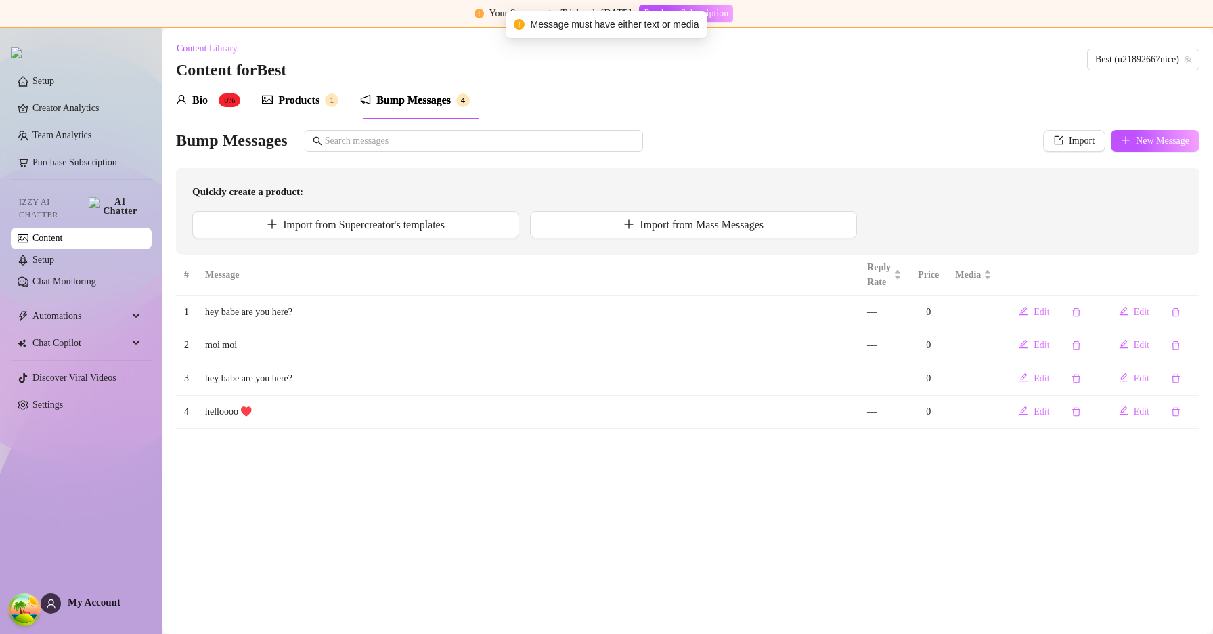
click at [324, 111] on div "Products 1" at bounding box center [300, 100] width 76 height 38
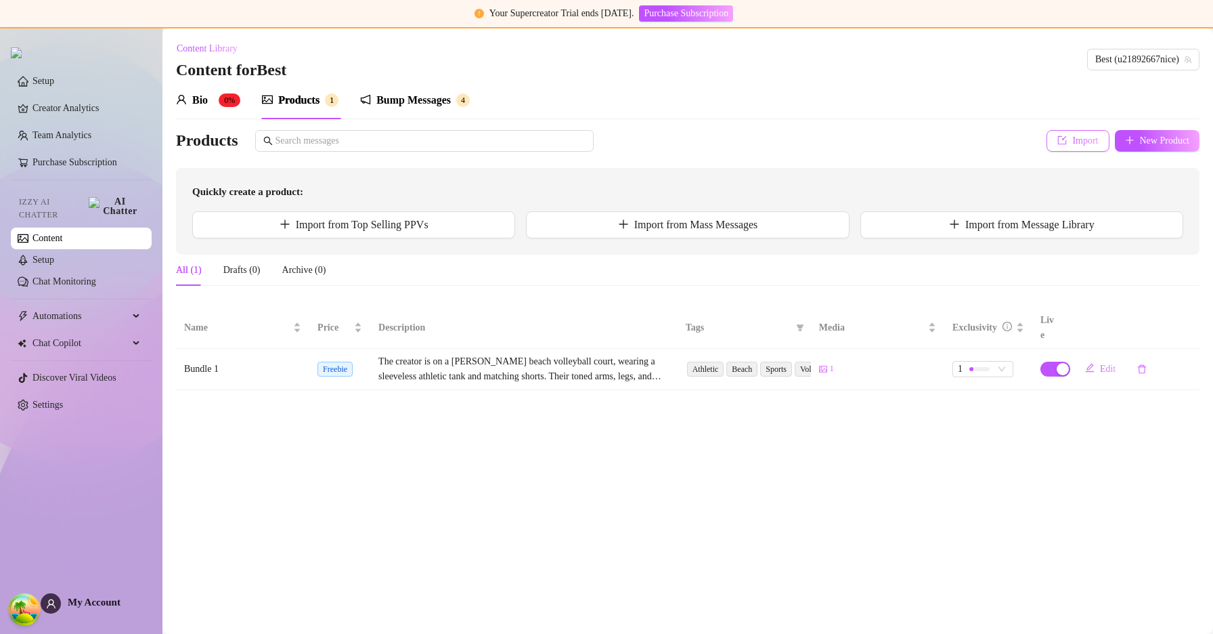
click at [1052, 148] on button "Import" at bounding box center [1077, 141] width 62 height 22
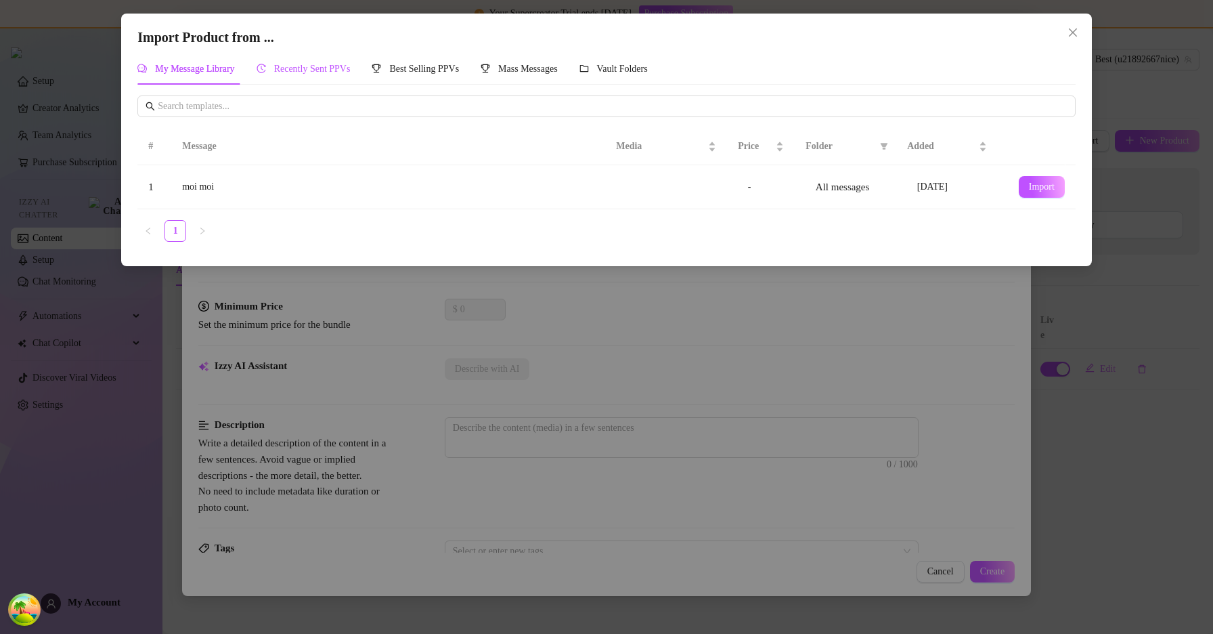
click at [351, 72] on span "Recently Sent PPVs" at bounding box center [312, 69] width 76 height 10
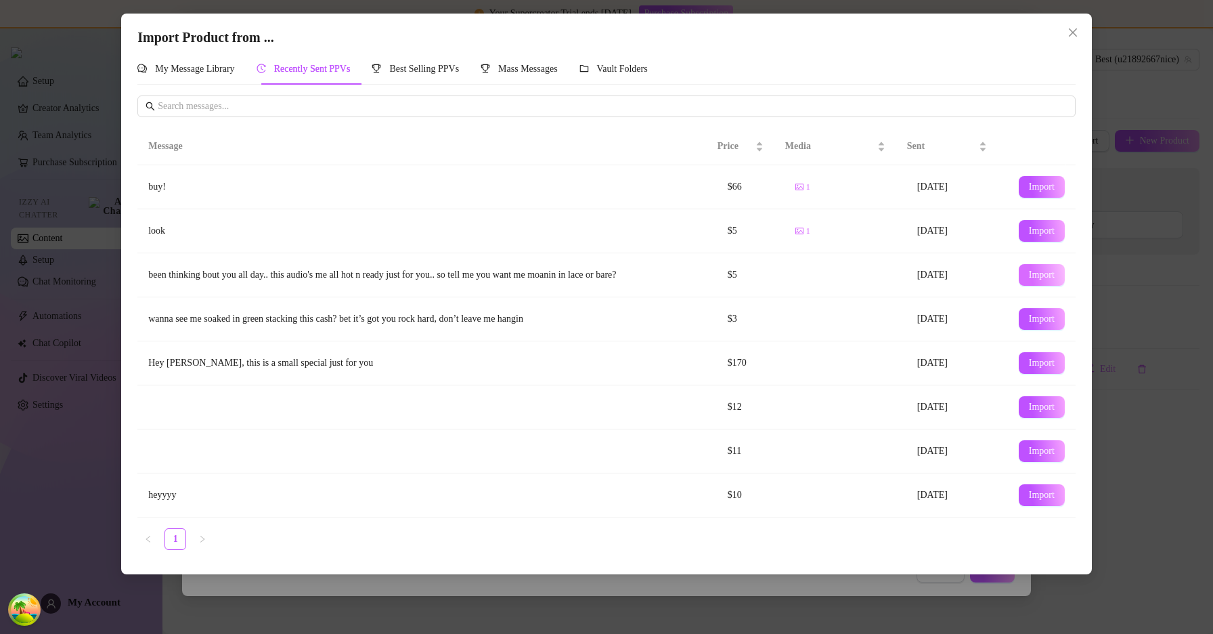
click at [1029, 273] on span "Import" at bounding box center [1042, 274] width 26 height 11
type textarea "been thinking bout you all day.. this audio's me all hot n ready just for you..…"
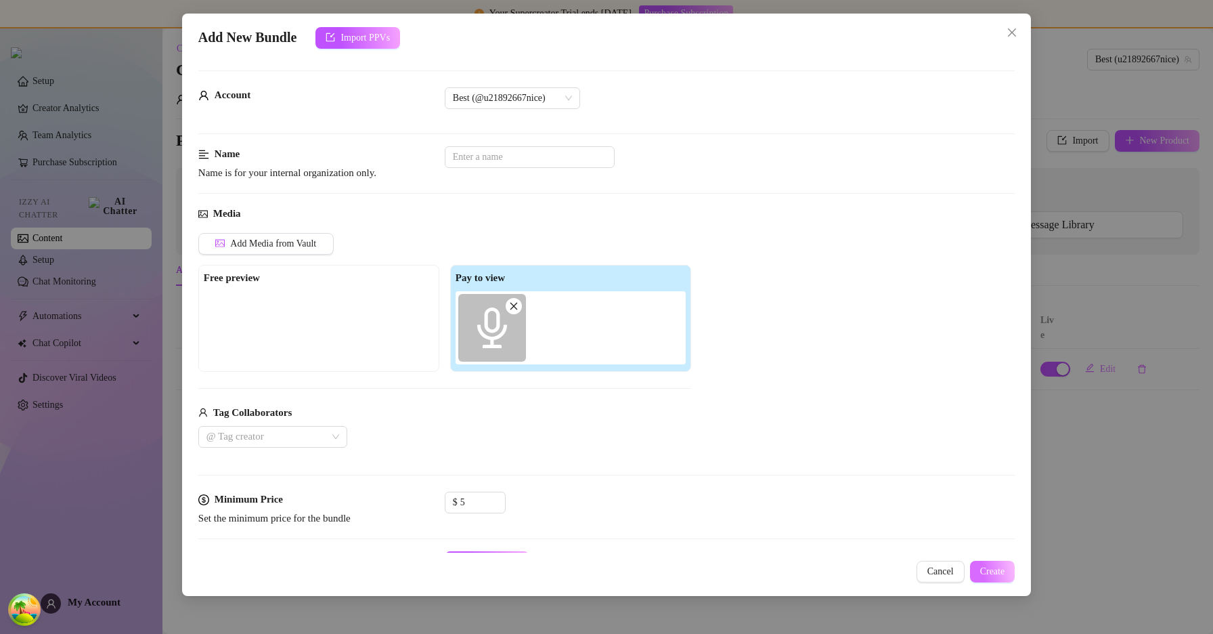
click at [988, 569] on span "Create" at bounding box center [992, 571] width 25 height 11
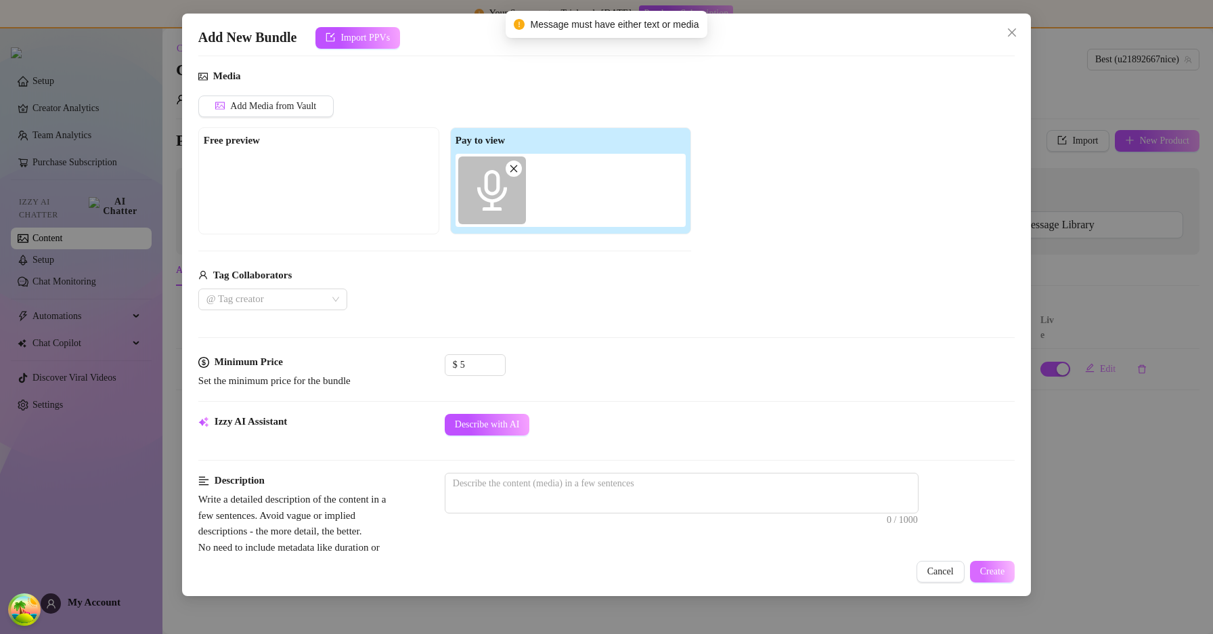
scroll to position [441, 0]
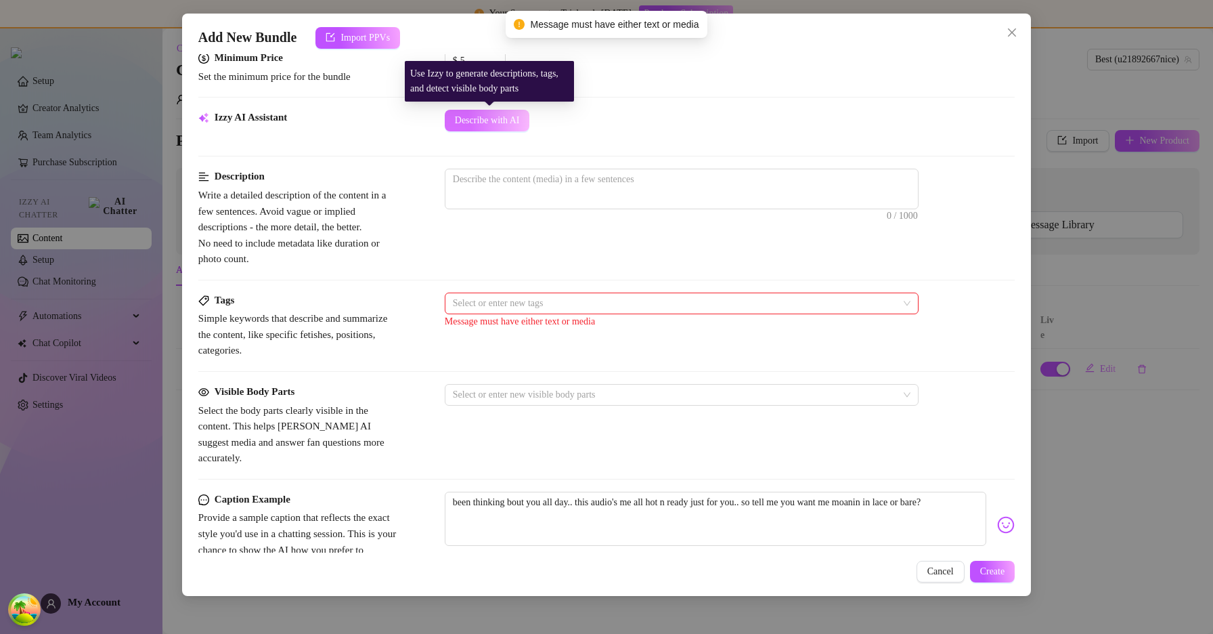
click at [502, 120] on span "Describe with AI" at bounding box center [487, 120] width 65 height 11
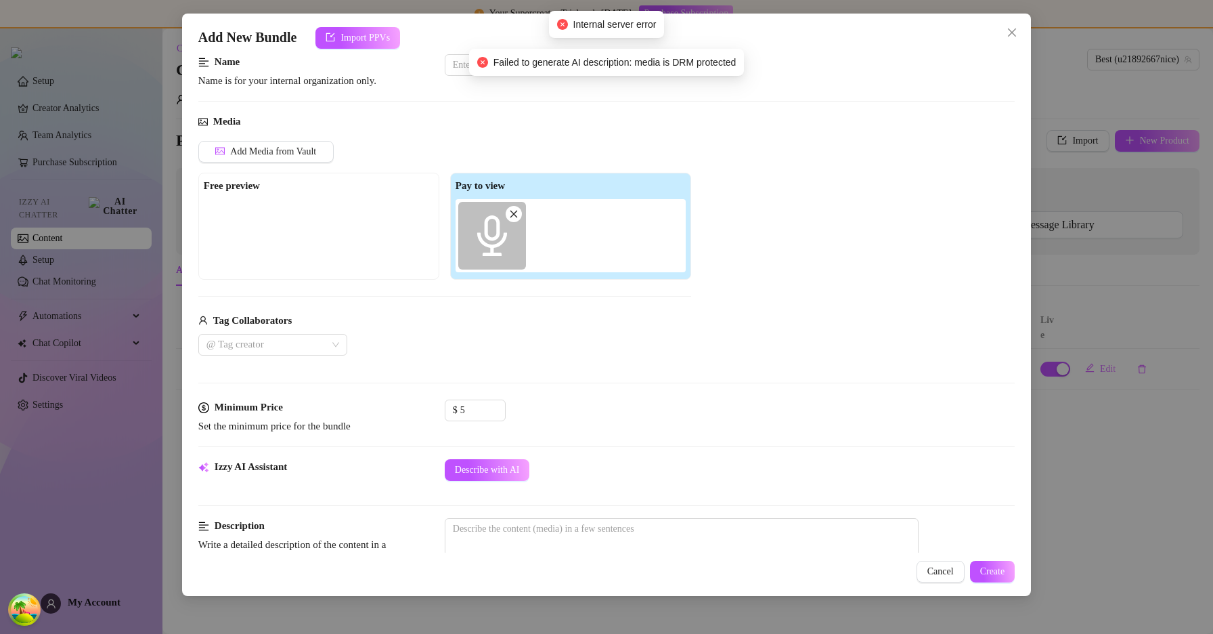
scroll to position [74, 0]
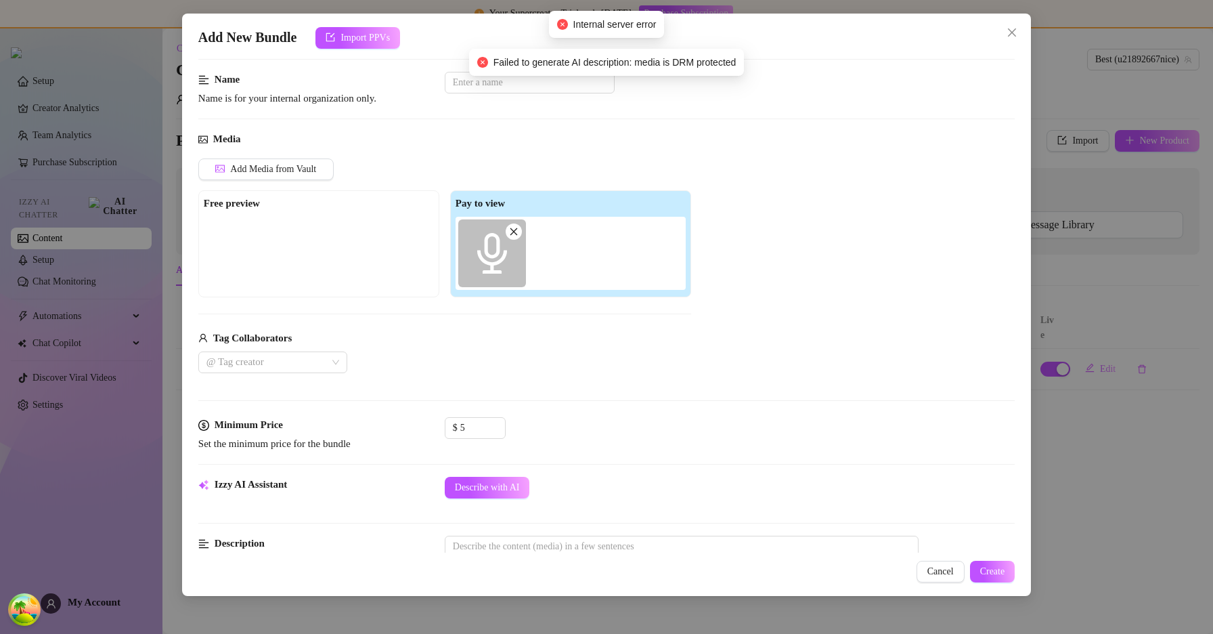
click at [519, 229] on span at bounding box center [514, 231] width 16 height 16
type input "0"
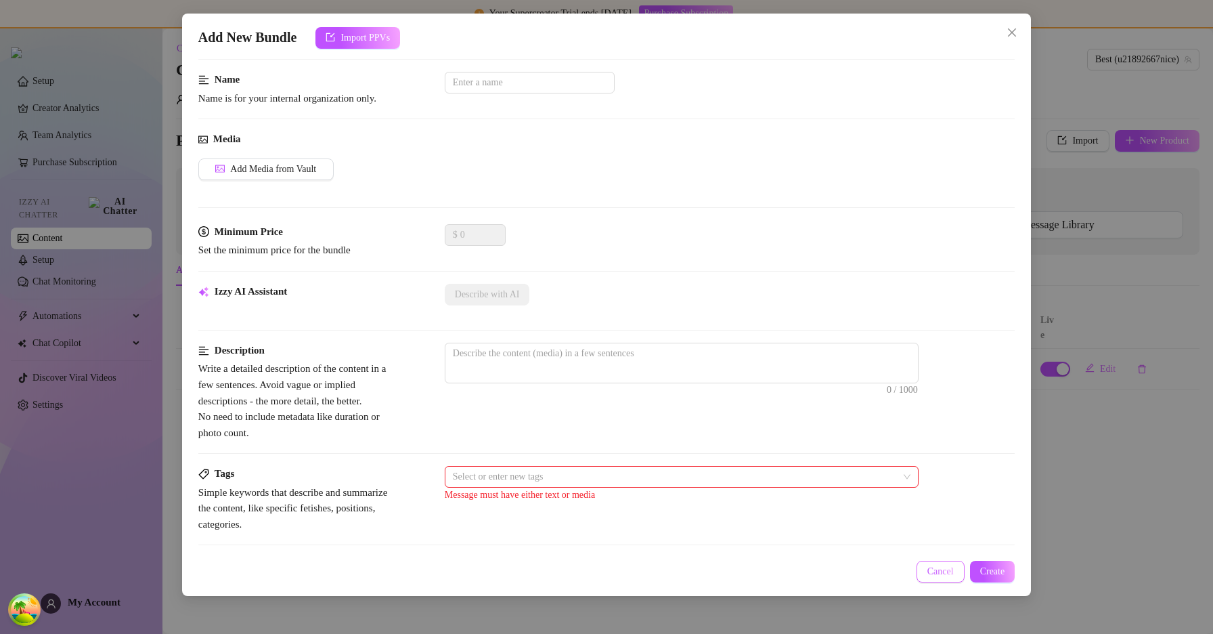
click at [942, 577] on button "Cancel" at bounding box center [940, 571] width 48 height 22
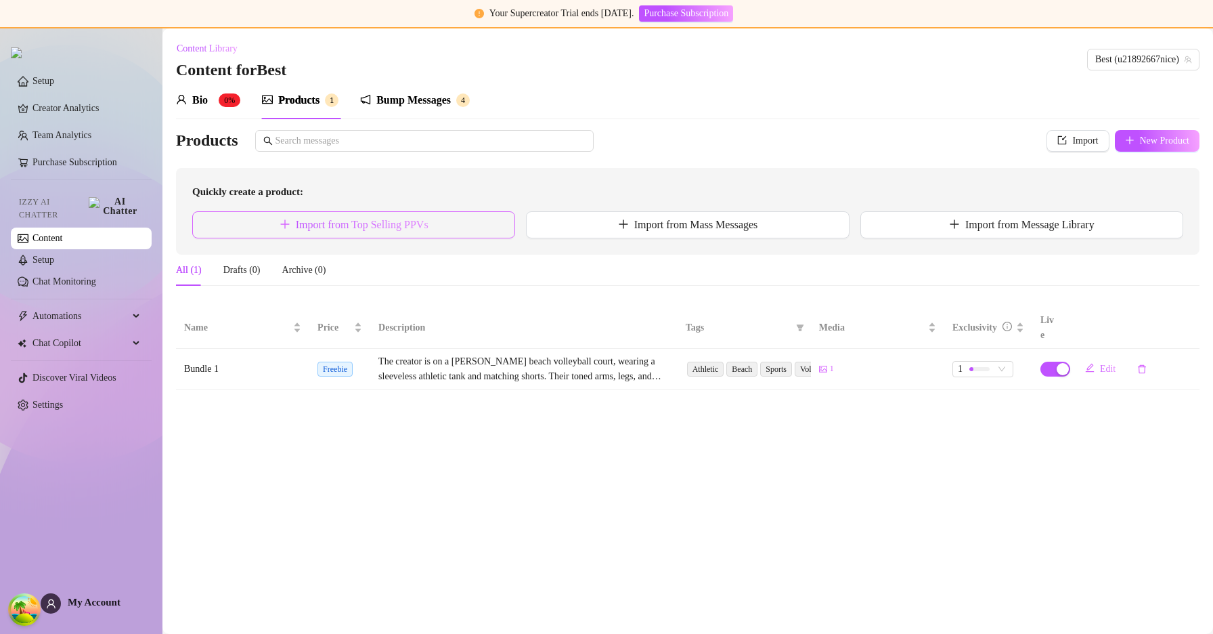
click at [443, 213] on button "Import from Top Selling PPVs" at bounding box center [353, 224] width 323 height 27
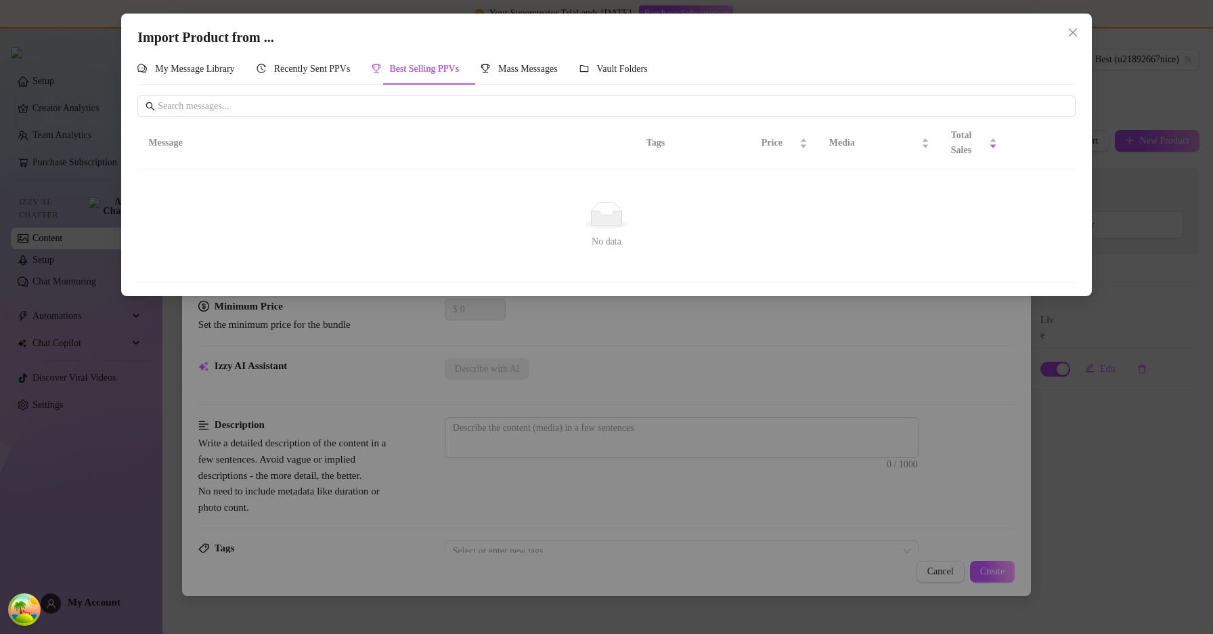
click at [1084, 28] on div "Import Product from ... My Message Library Recently Sent PPVs Best Selling PPVs…" at bounding box center [606, 155] width 971 height 282
click at [1079, 30] on span "Close" at bounding box center [1073, 32] width 22 height 11
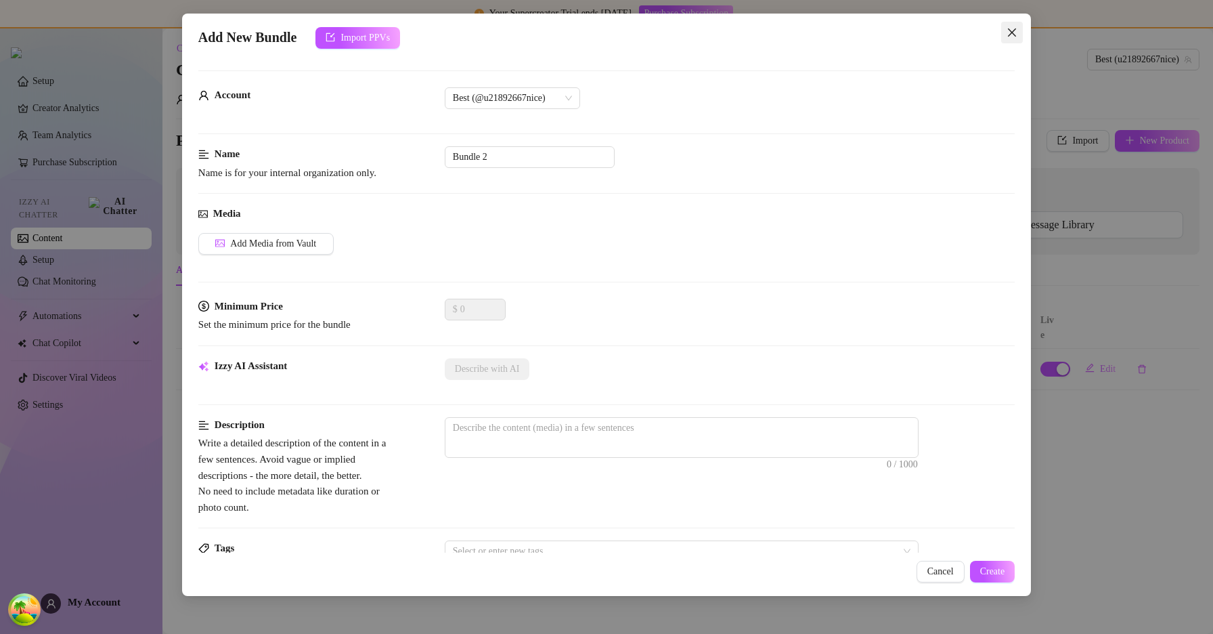
click at [1007, 37] on icon "close" at bounding box center [1012, 32] width 11 height 11
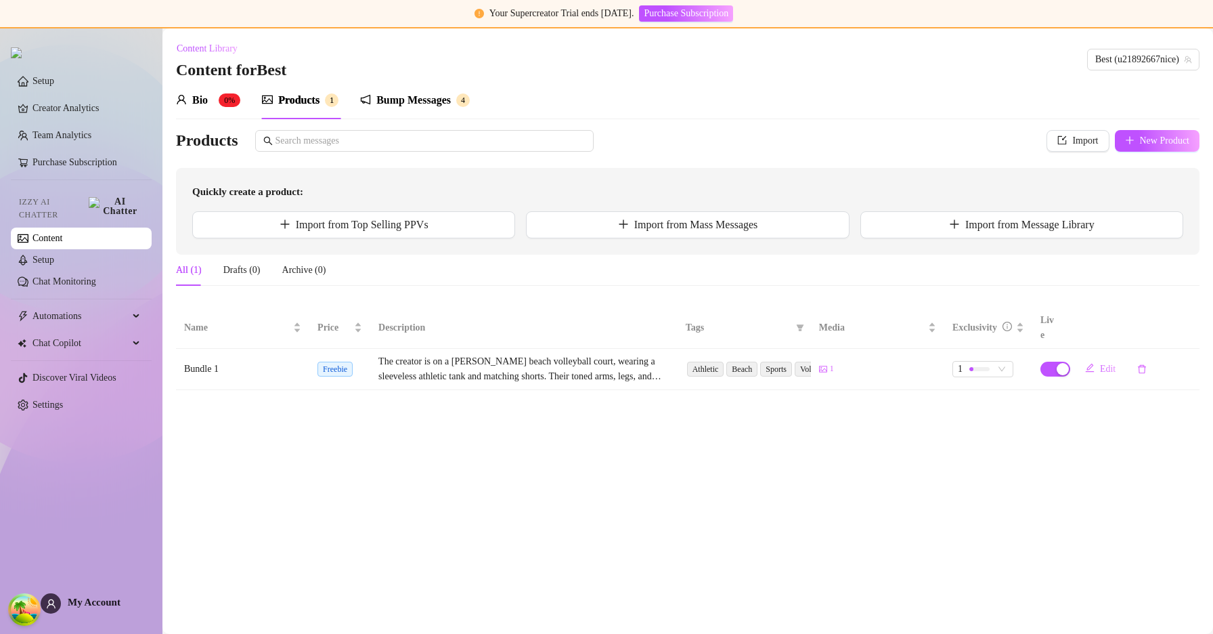
click at [1141, 43] on div "Content Library Content for Best Best (u21892667nice)" at bounding box center [687, 59] width 1023 height 43
click at [1138, 53] on span "Best (u21892667nice)" at bounding box center [1143, 59] width 96 height 20
click at [1124, 82] on div "BE Best ( u21892667nice )" at bounding box center [1144, 87] width 109 height 16
click at [447, 236] on button "Import from Top Selling PPVs" at bounding box center [353, 224] width 323 height 27
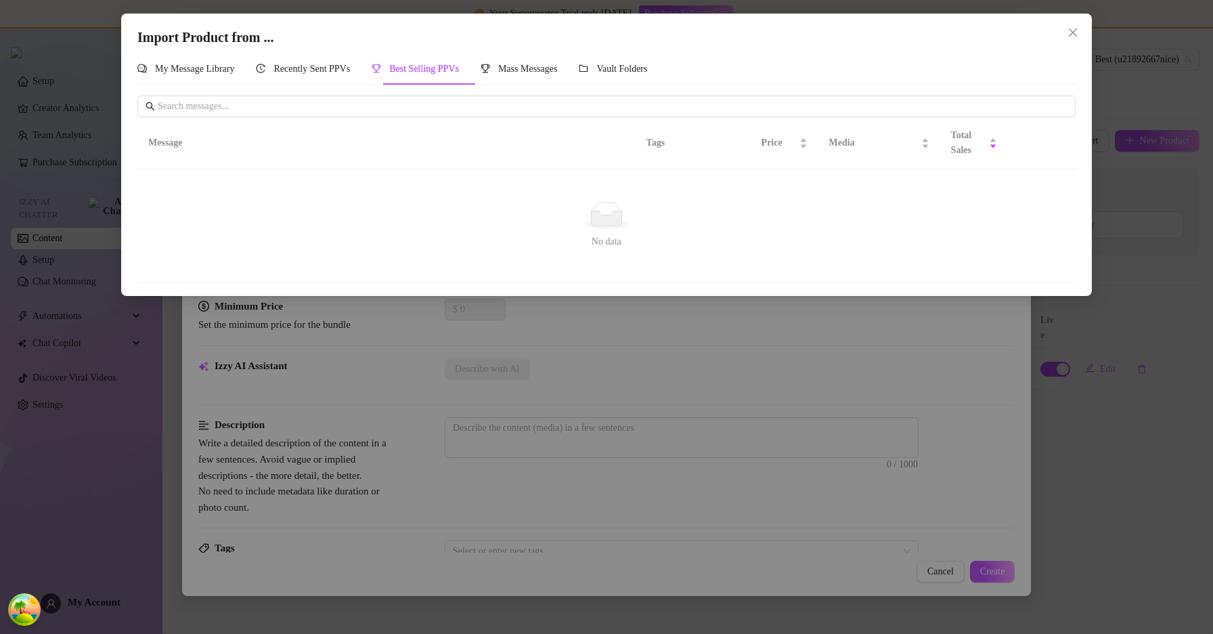
click at [449, 229] on div "No data" at bounding box center [607, 215] width 906 height 27
drag, startPoint x: 309, startPoint y: 77, endPoint x: 305, endPoint y: 86, distance: 9.7
click at [309, 77] on div "Recently Sent PPVs" at bounding box center [304, 68] width 94 height 31
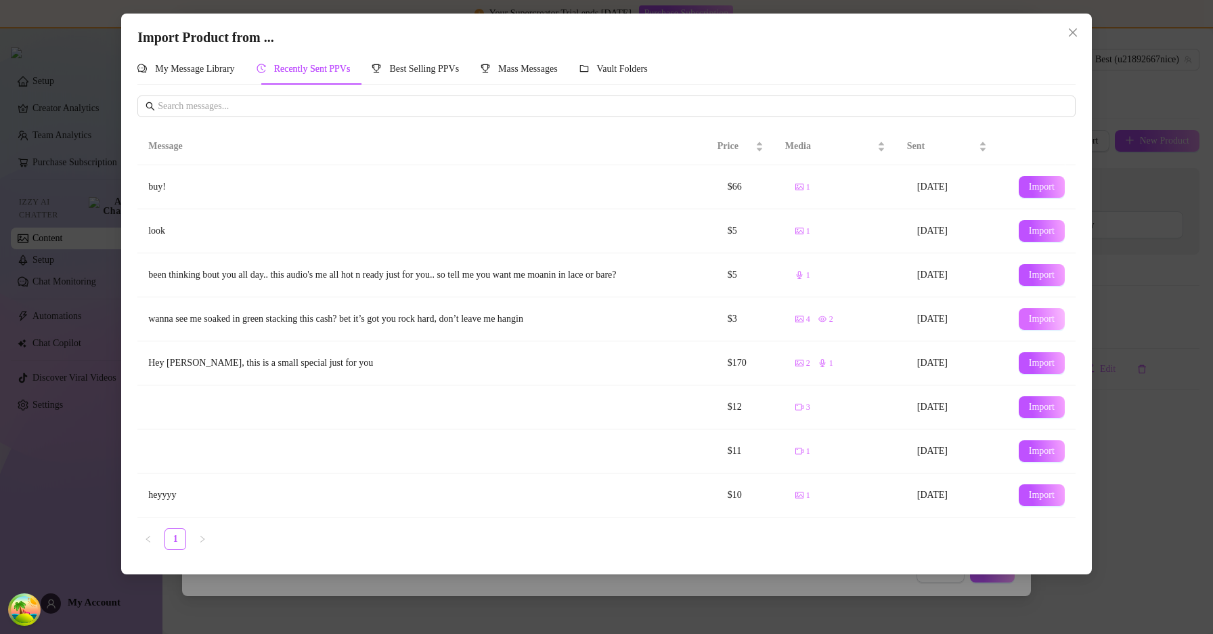
click at [1036, 324] on span "Import" at bounding box center [1042, 318] width 26 height 11
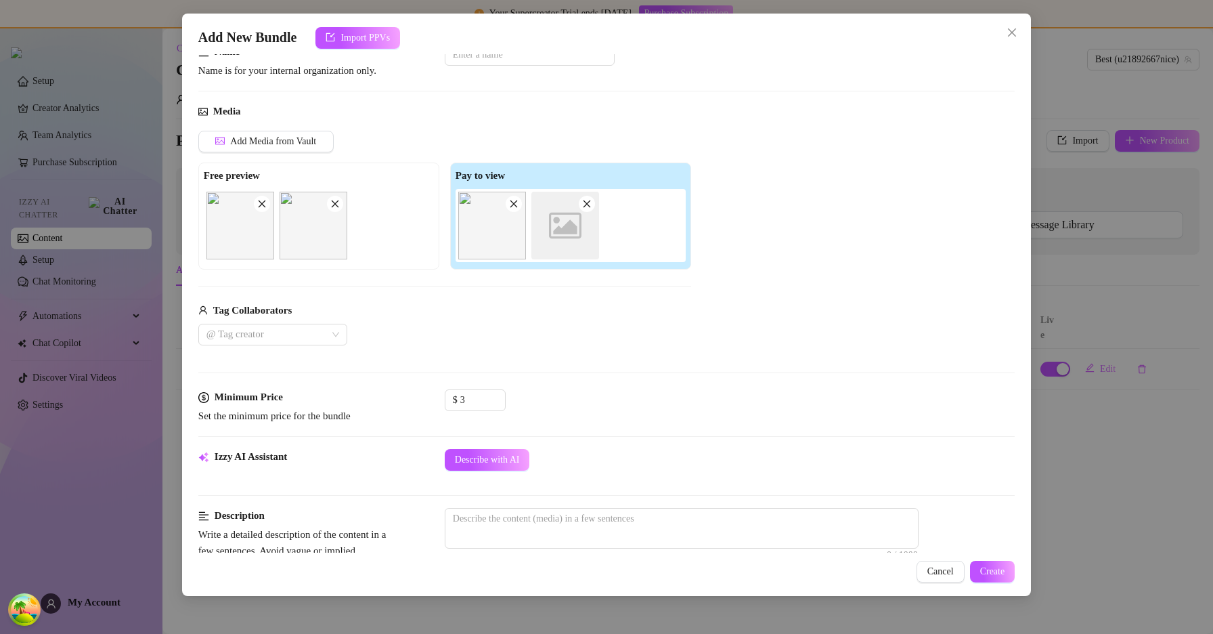
scroll to position [104, 0]
click at [498, 459] on span "Describe with AI" at bounding box center [487, 458] width 65 height 11
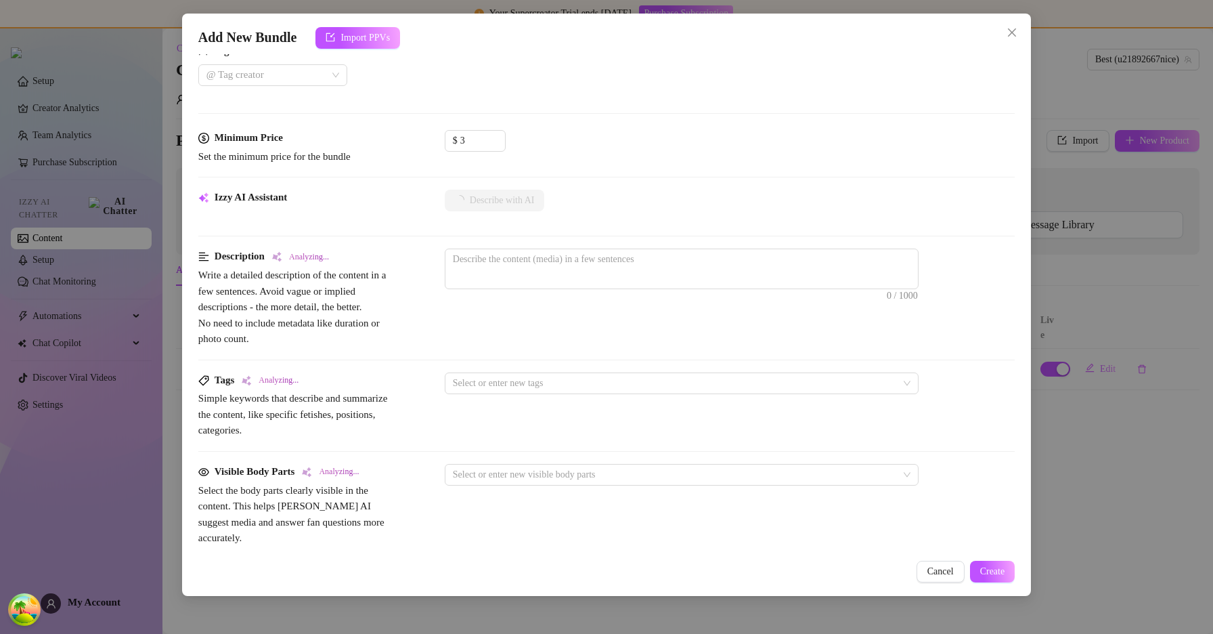
scroll to position [418, 0]
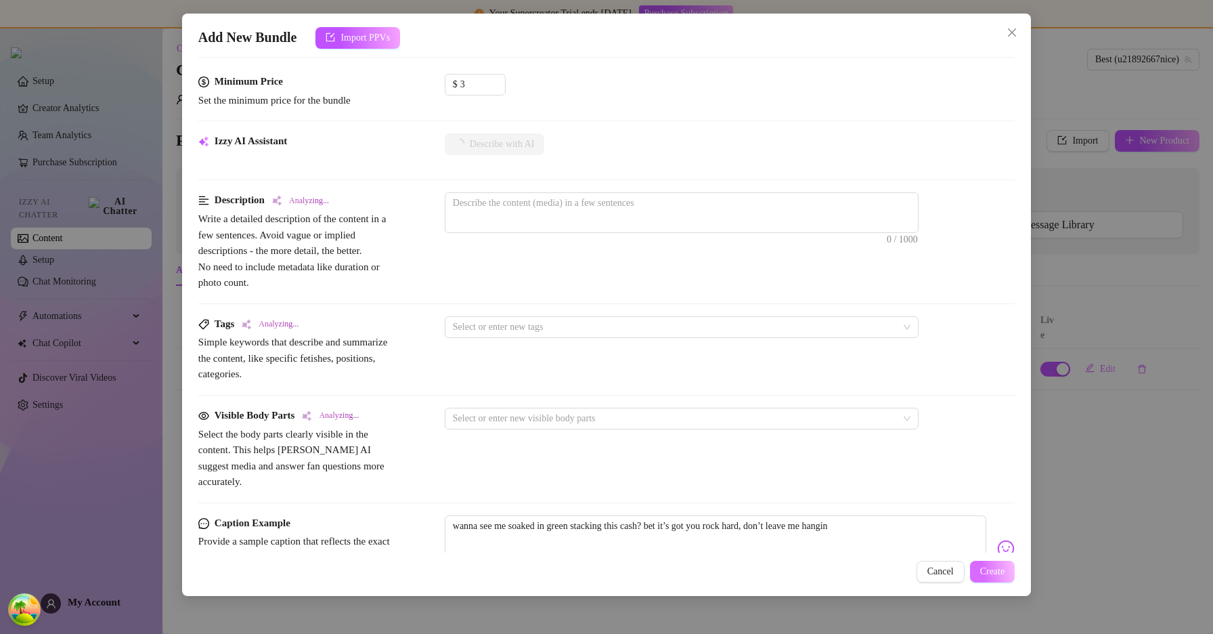
type textarea "These"
type textarea "These images"
type textarea "These images feature"
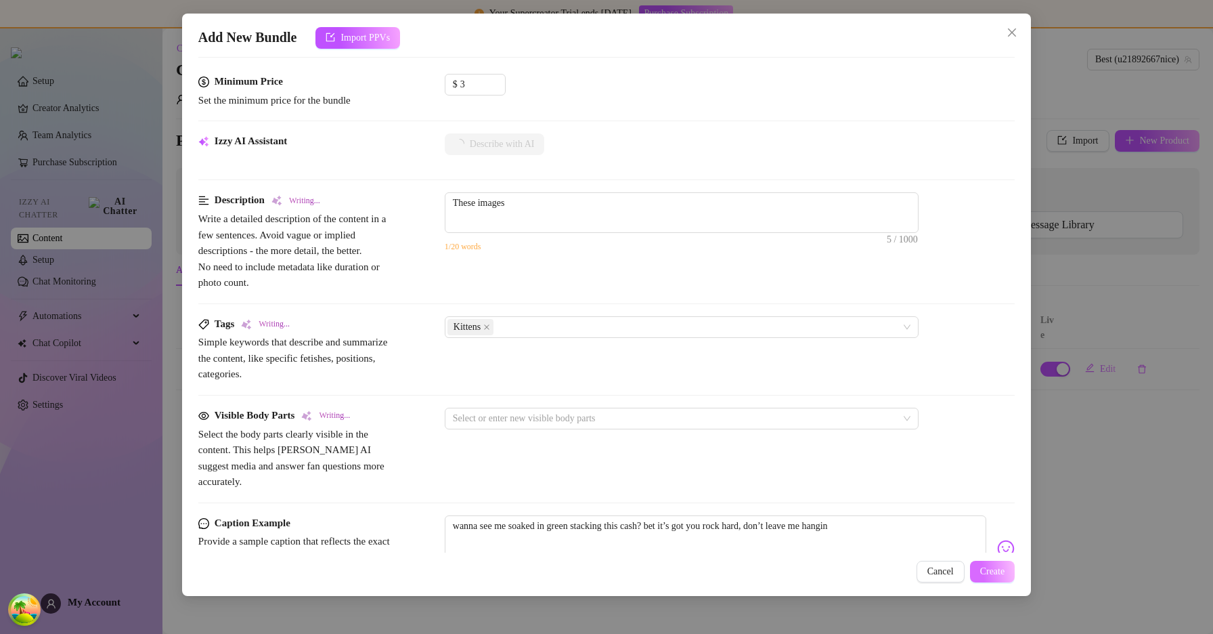
type textarea "These images feature"
type textarea "These images feature close-up"
type textarea "These images feature close-up shots"
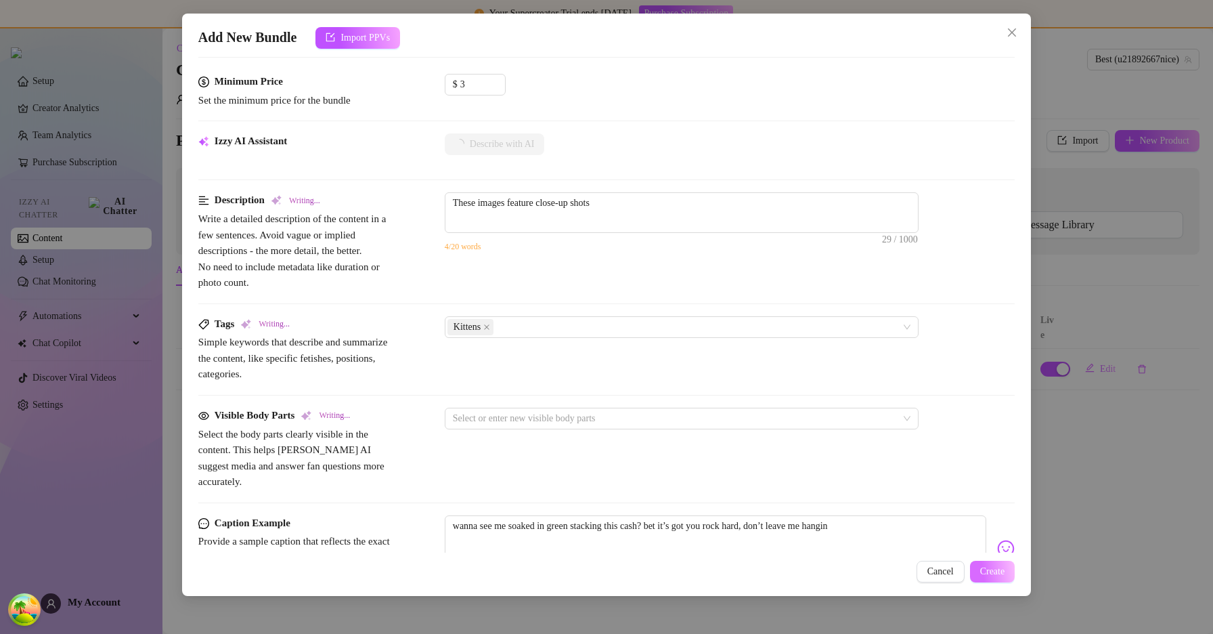
type textarea "These images feature close-up shots of"
type textarea "These images feature close-up shots of adorable"
type textarea "These images feature close-up shots of adorable kittens"
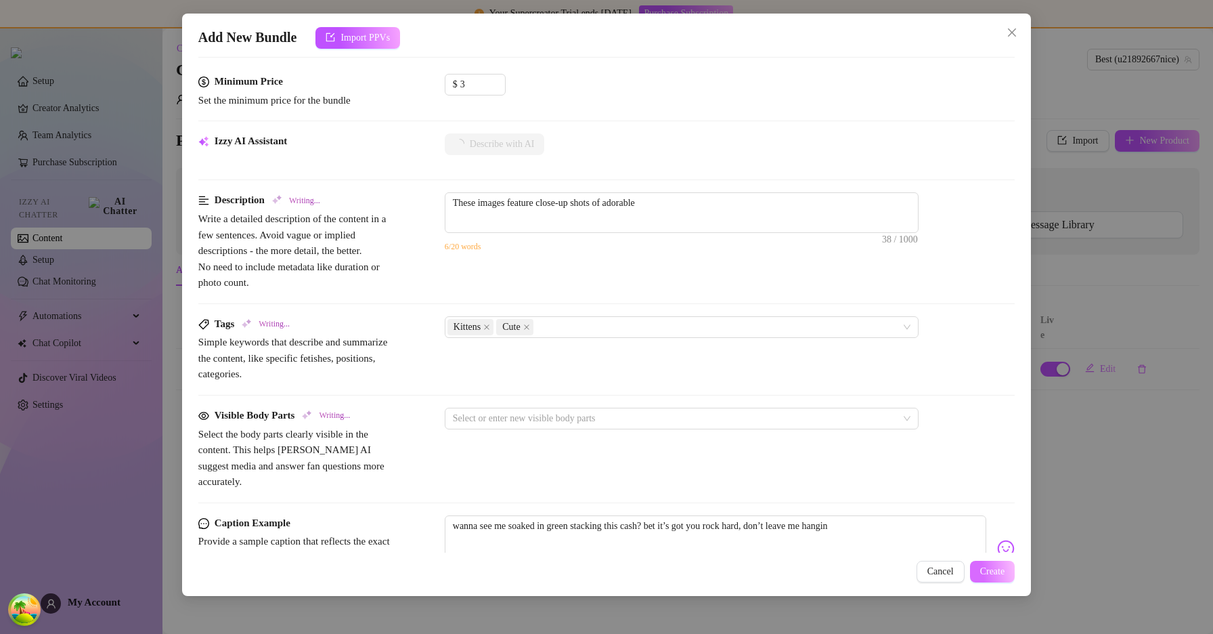
type textarea "These images feature close-up shots of adorable kittens"
type textarea "These images feature close-up shots of adorable kittens peacefully"
type textarea "These images feature close-up shots of adorable kittens peacefully sleeping"
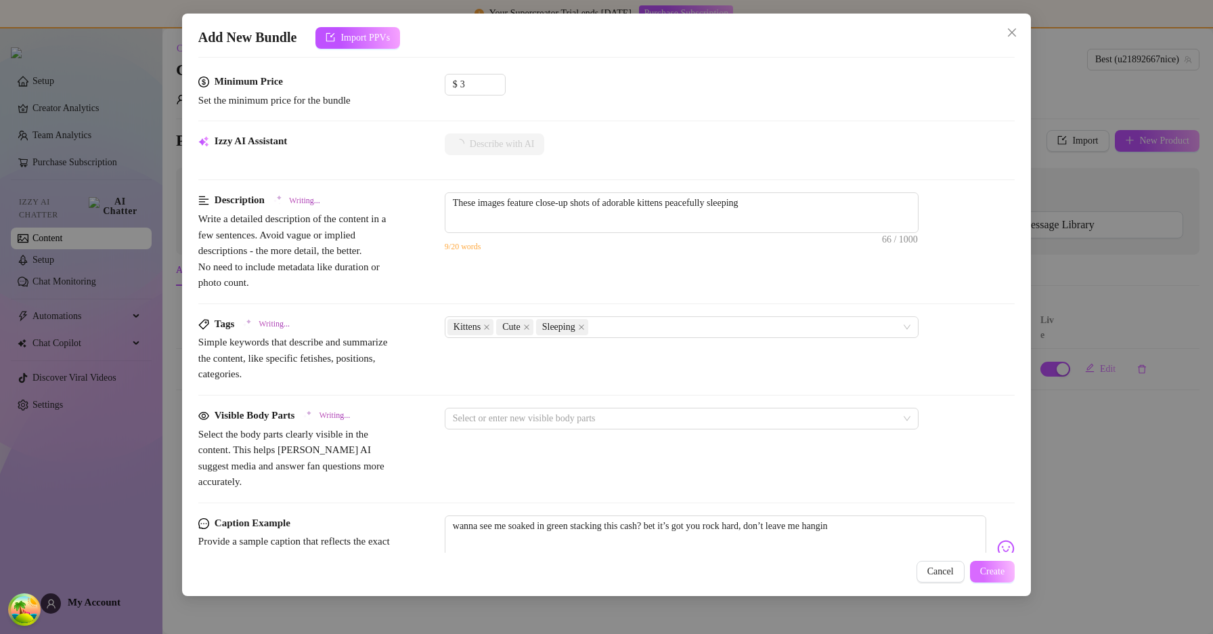
type textarea "These images feature close-up shots of adorable kittens peacefully sleeping —"
type textarea "These images feature close-up shots of adorable kittens peacefully sleeping — o…"
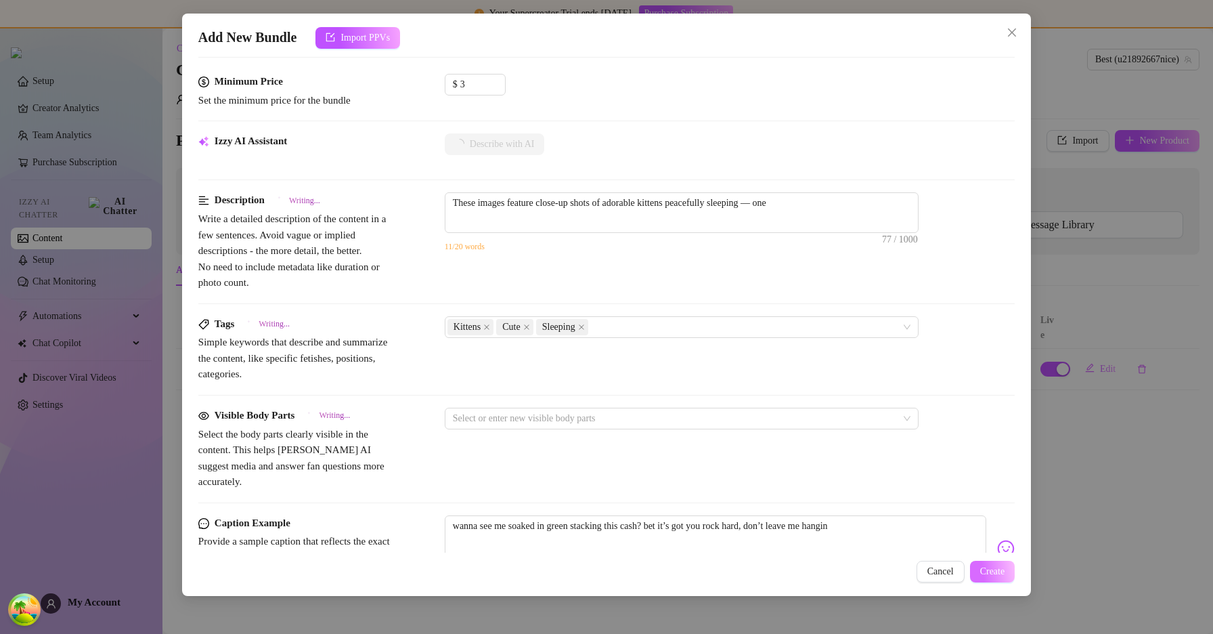
type textarea "These images feature close-up shots of adorable kittens peacefully sleeping — o…"
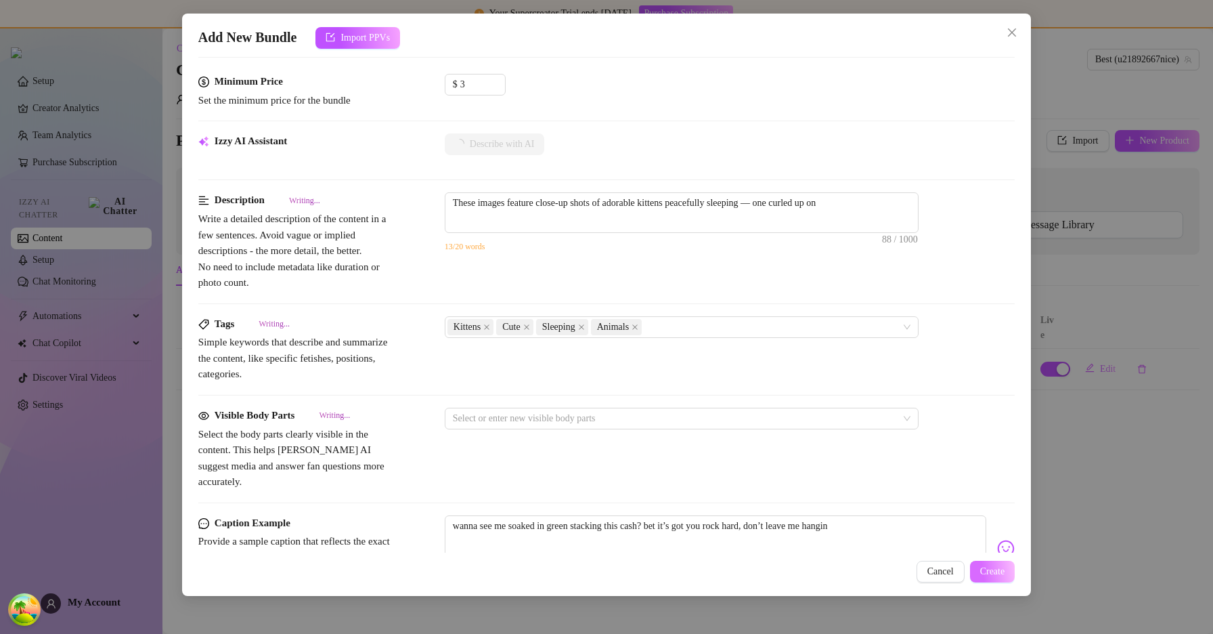
type textarea "These images feature close-up shots of adorable kittens peacefully sleeping — o…"
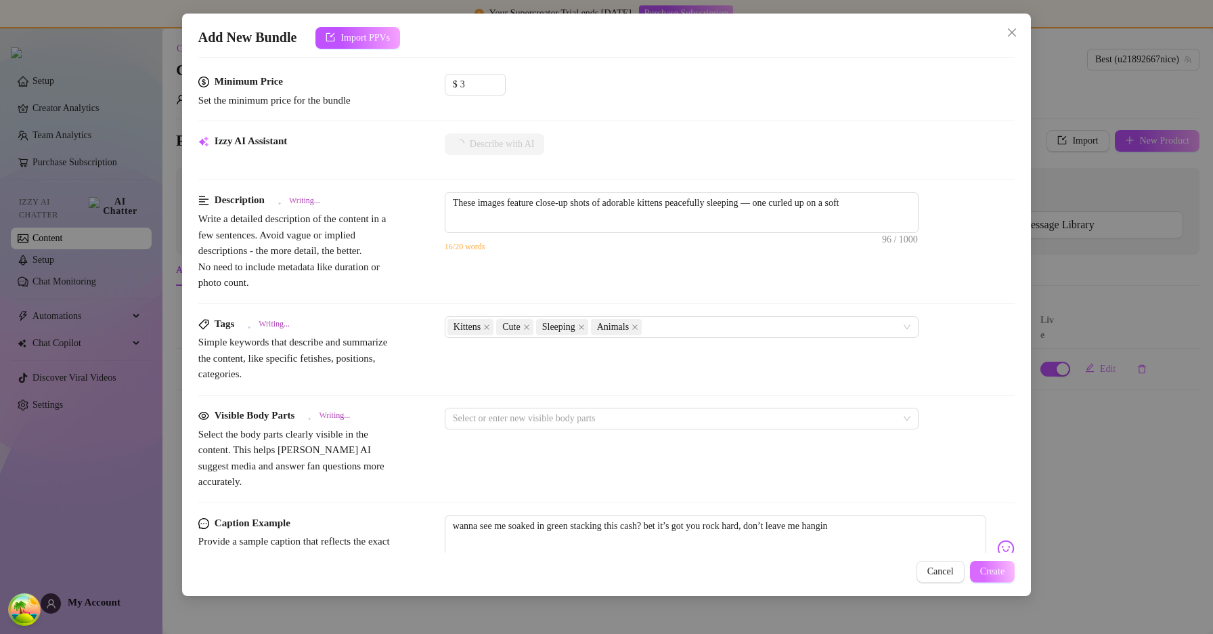
type textarea "These images feature close-up shots of adorable kittens peacefully sleeping — o…"
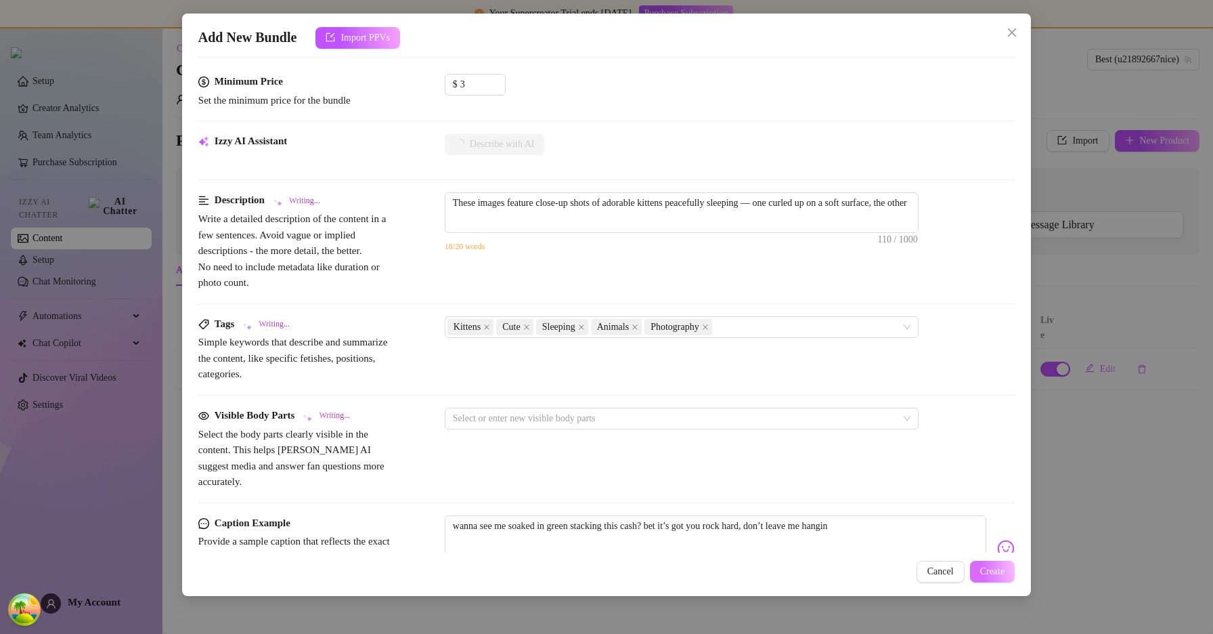
type textarea "These images feature close-up shots of adorable kittens peacefully sleeping — o…"
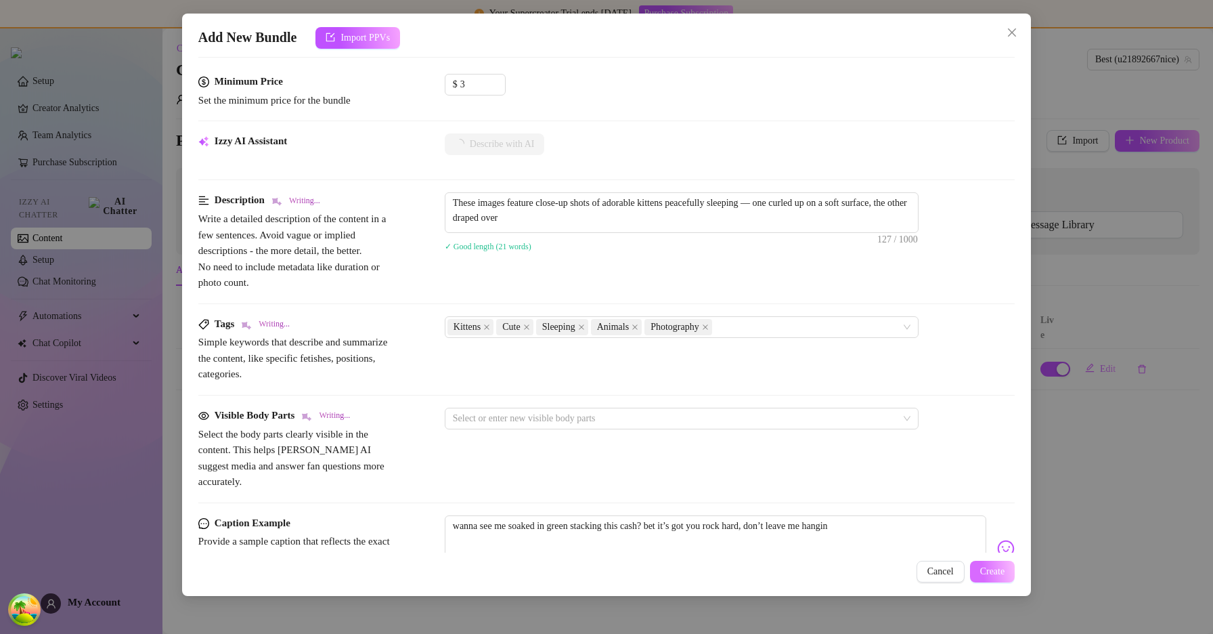
type textarea "These images feature close-up shots of adorable kittens peacefully sleeping — o…"
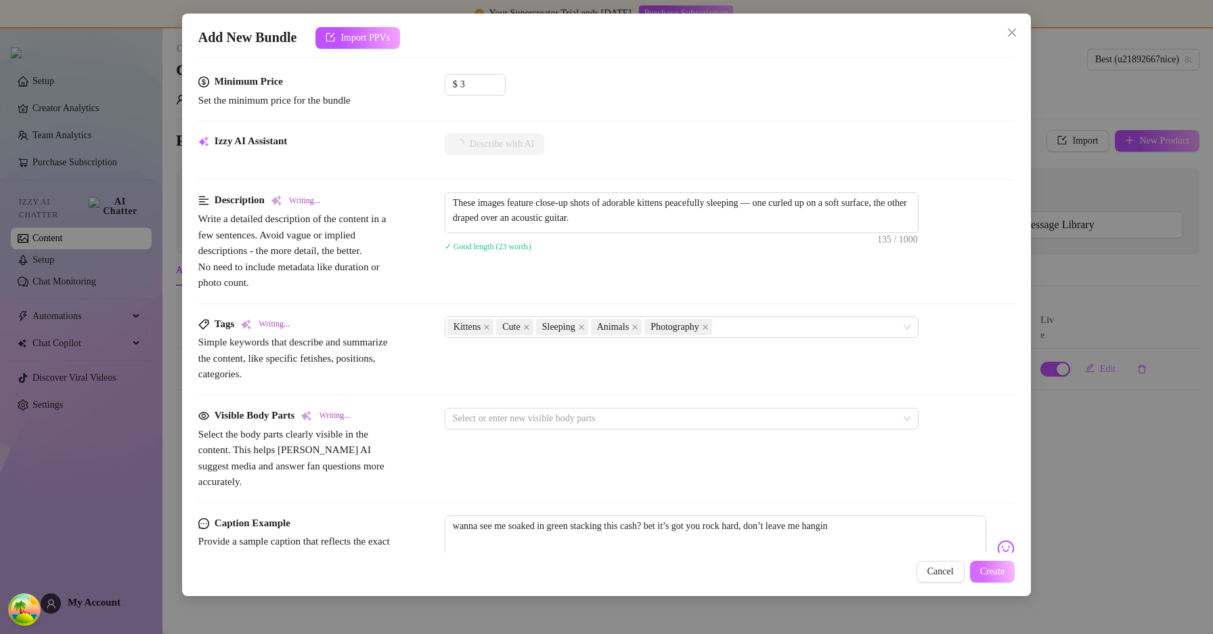
type textarea "These images feature close-up shots of adorable kittens peacefully sleeping — o…"
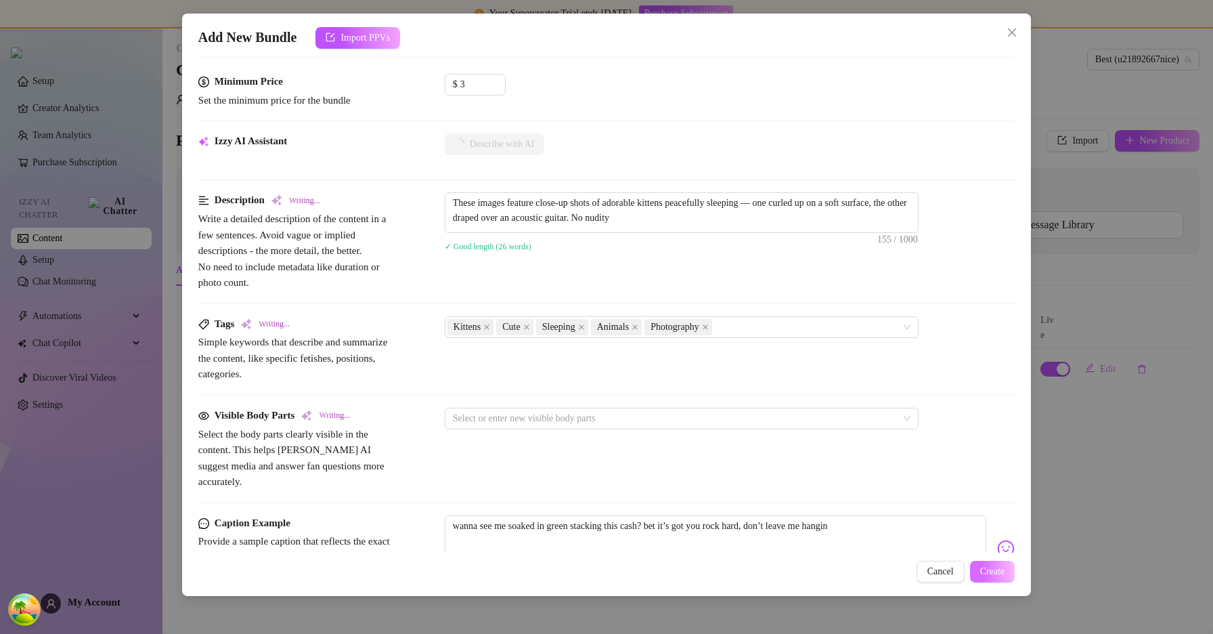
type textarea "These images feature close-up shots of adorable kittens peacefully sleeping — o…"
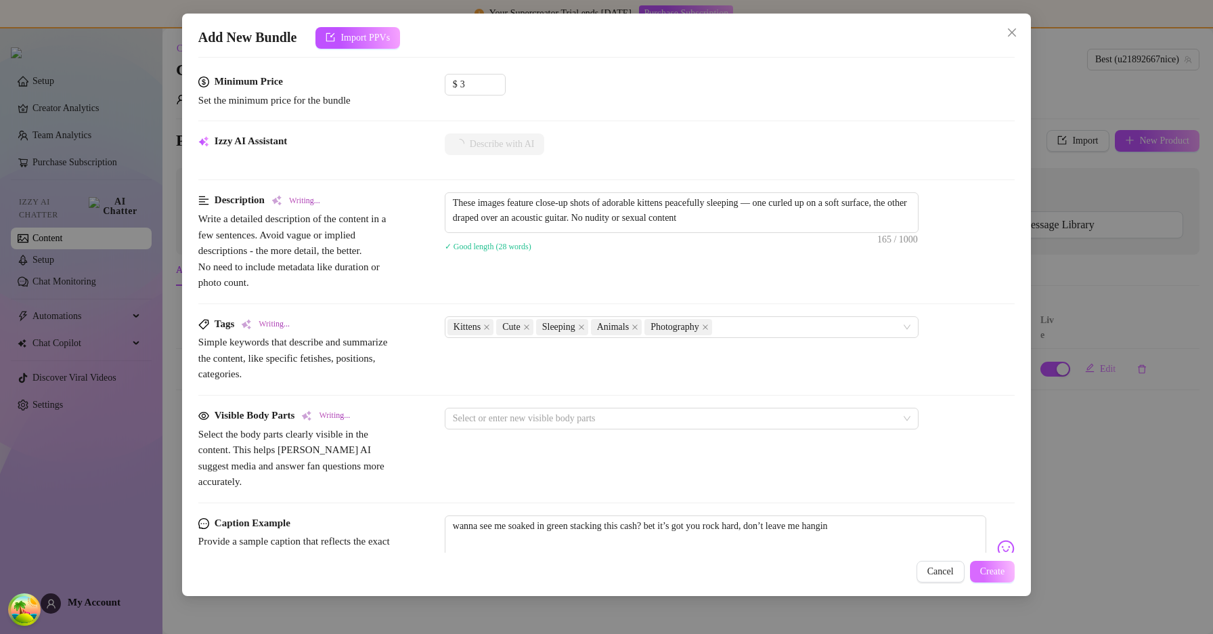
type textarea "These images feature close-up shots of adorable kittens peacefully sleeping — o…"
click at [990, 567] on span "Create" at bounding box center [992, 571] width 25 height 11
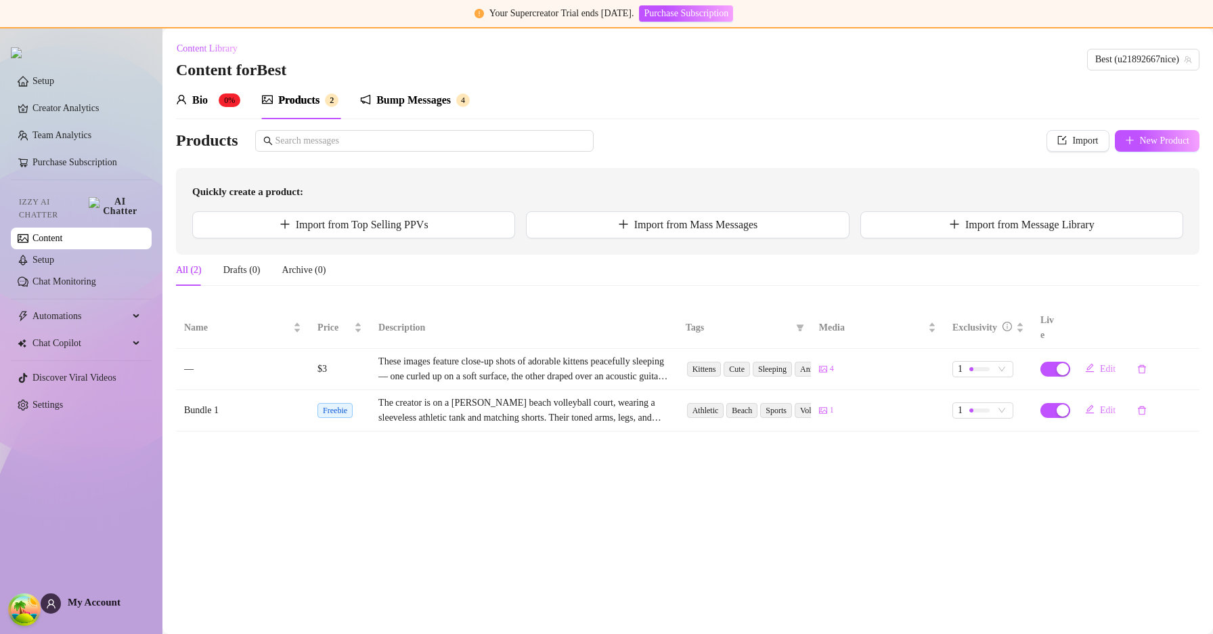
click at [414, 102] on div "Bump Messages" at bounding box center [413, 100] width 74 height 16
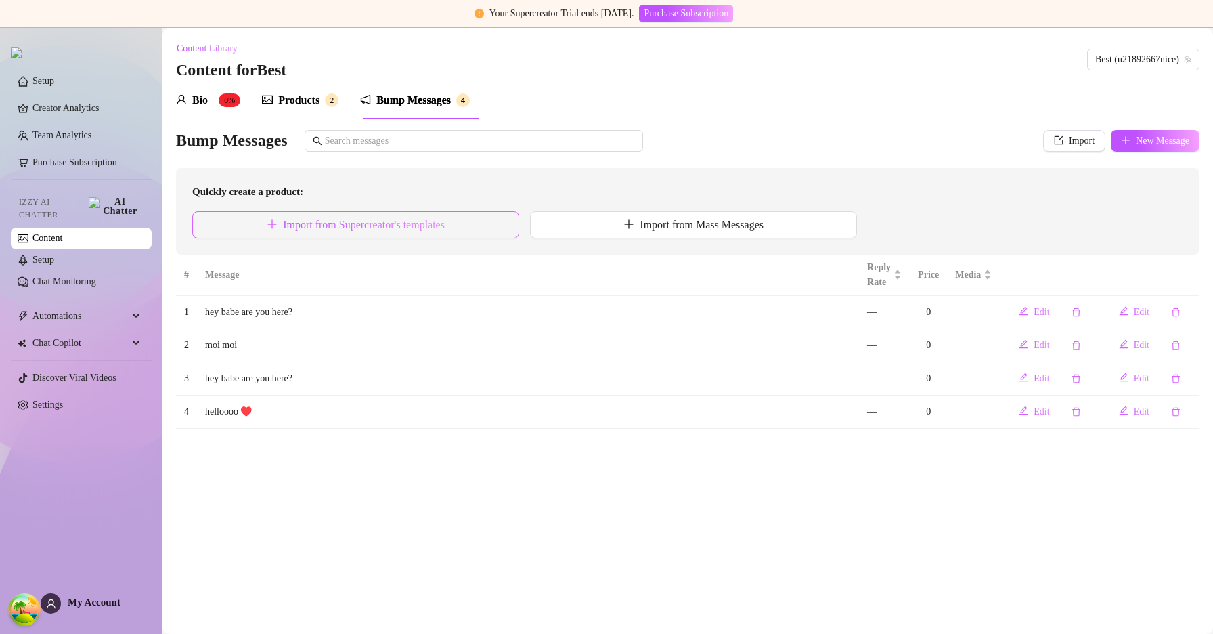
click at [433, 229] on span "Import from Supercreator's templates" at bounding box center [364, 225] width 162 height 12
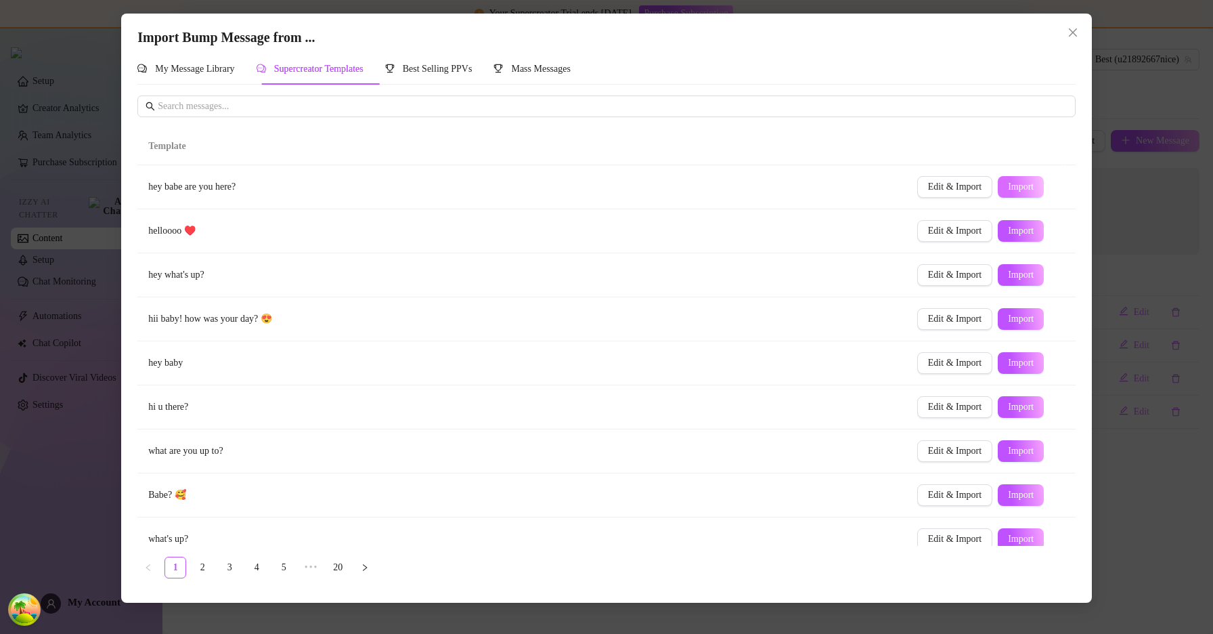
click at [1008, 187] on span "Import" at bounding box center [1021, 186] width 26 height 11
click at [1009, 217] on td "Edit & Import Import" at bounding box center [990, 231] width 169 height 44
click at [1011, 226] on span "Import" at bounding box center [1021, 230] width 26 height 11
click at [1072, 30] on icon "close" at bounding box center [1072, 32] width 11 height 11
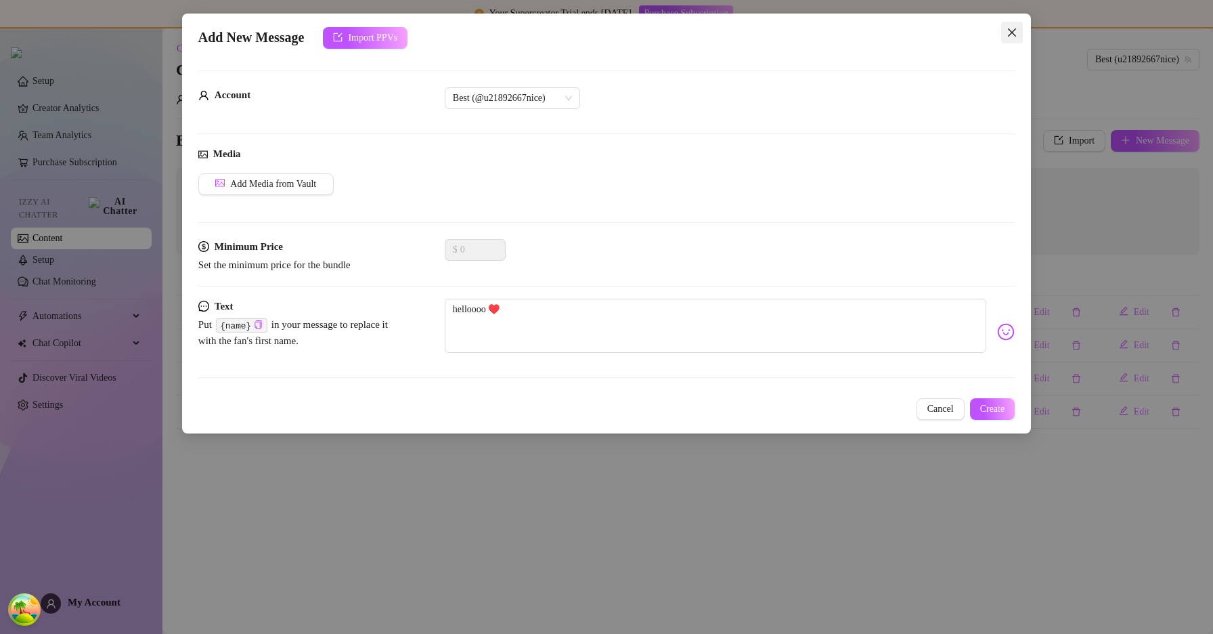
click at [1013, 28] on icon "close" at bounding box center [1012, 32] width 11 height 11
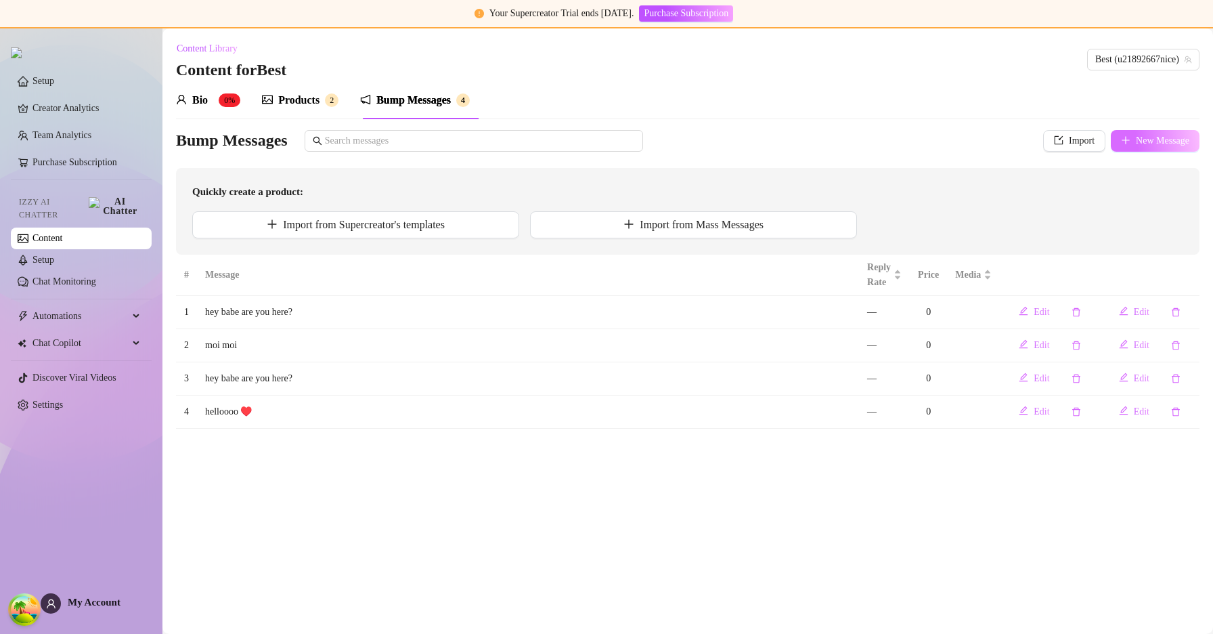
click at [1136, 137] on span "New Message" at bounding box center [1162, 140] width 53 height 11
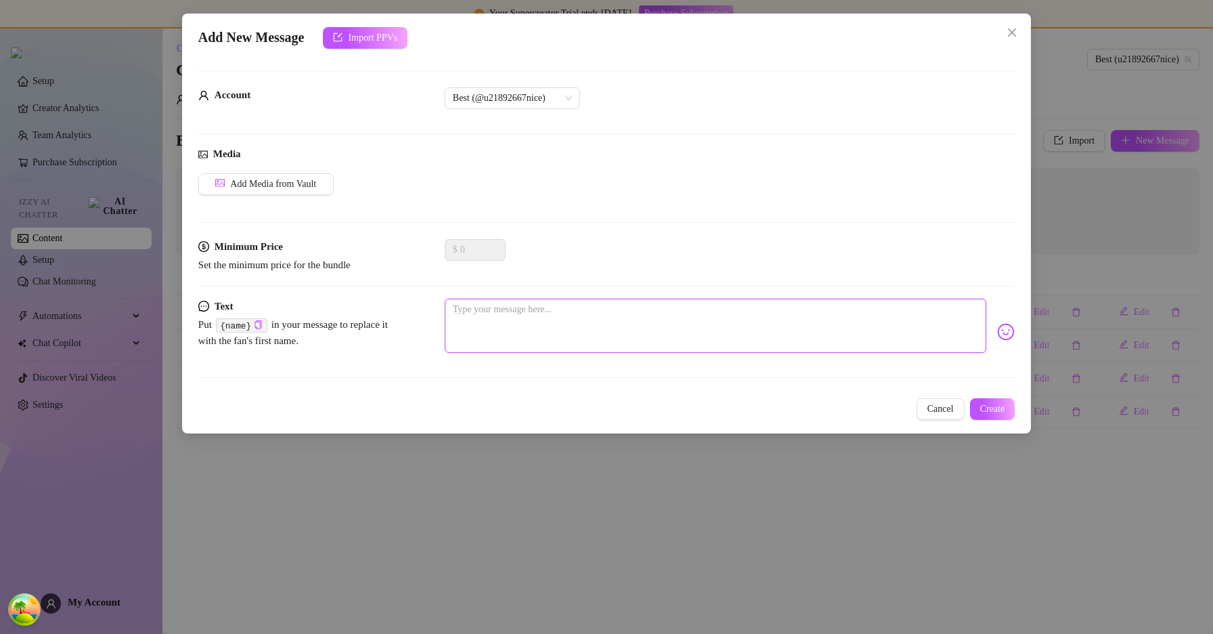
click at [606, 309] on textarea at bounding box center [715, 325] width 541 height 54
type textarea "t"
type textarea "th"
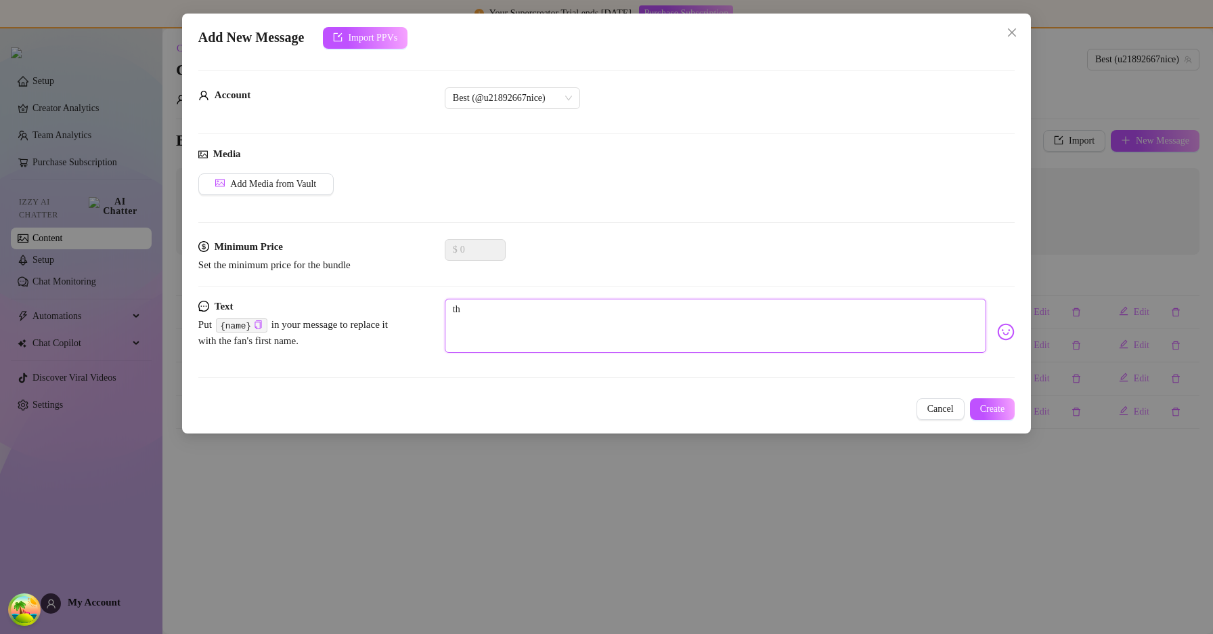
type textarea "thj"
type textarea "thjj"
type textarea "thjjh"
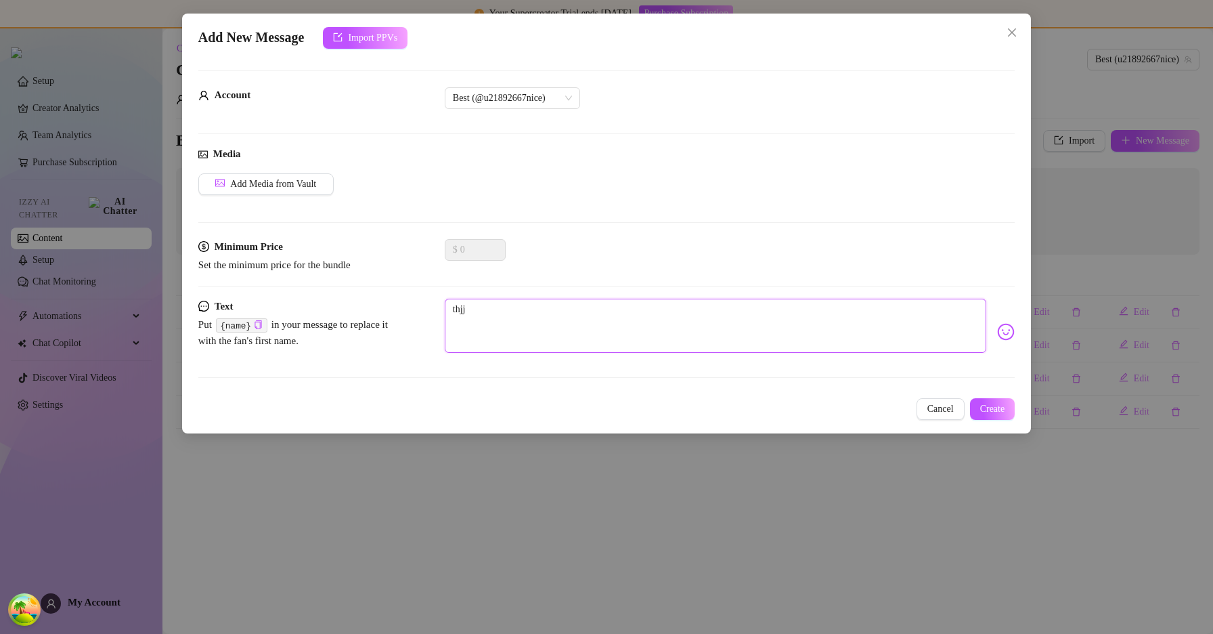
type textarea "thjjh"
type textarea "thjjhd"
type textarea "thjjhdf"
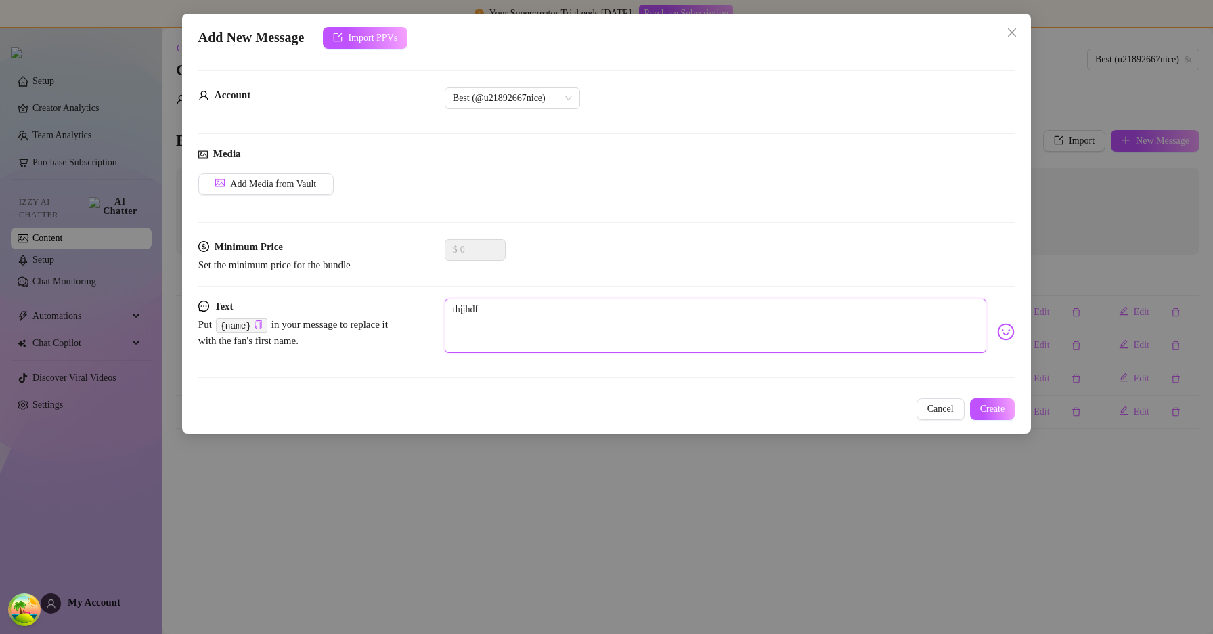
type textarea "thjjhdfh"
type textarea "thjjhdfhf"
click at [994, 407] on span "Create" at bounding box center [992, 408] width 25 height 11
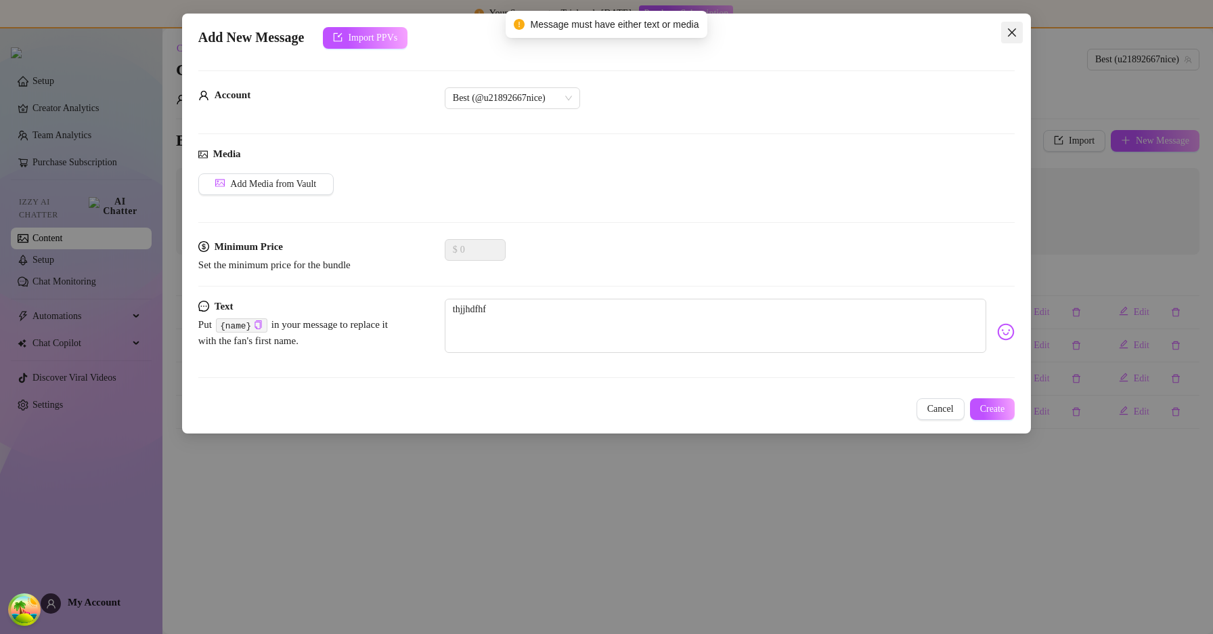
click at [1013, 24] on button "Close" at bounding box center [1012, 33] width 22 height 22
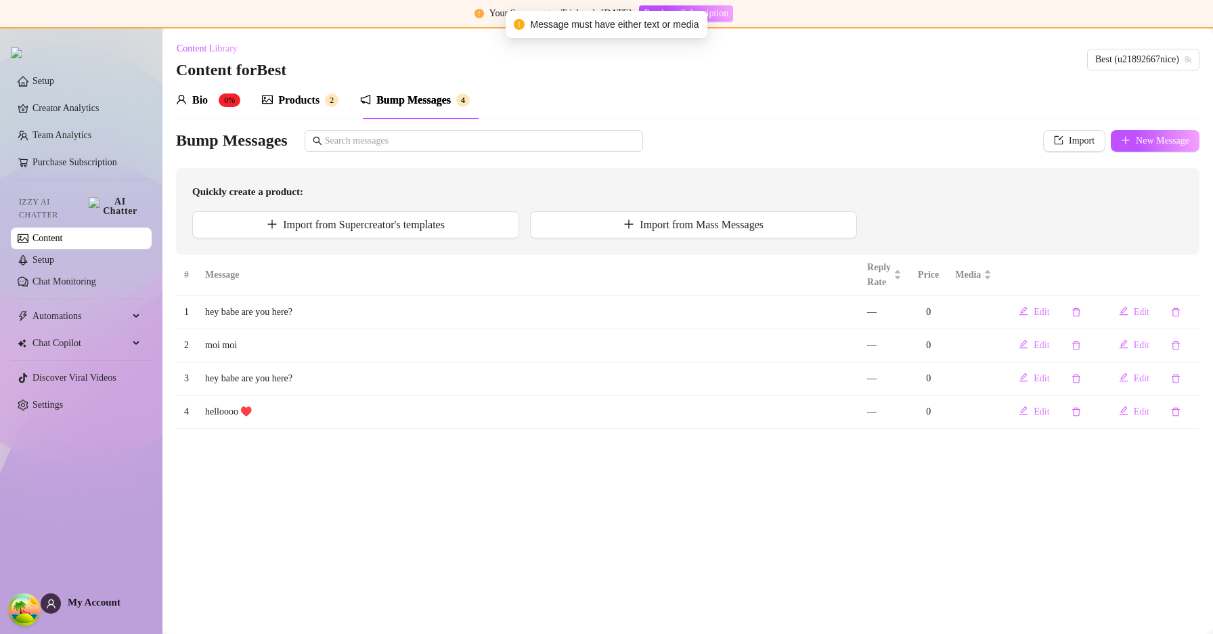
click at [338, 101] on sup "2" at bounding box center [332, 100] width 14 height 14
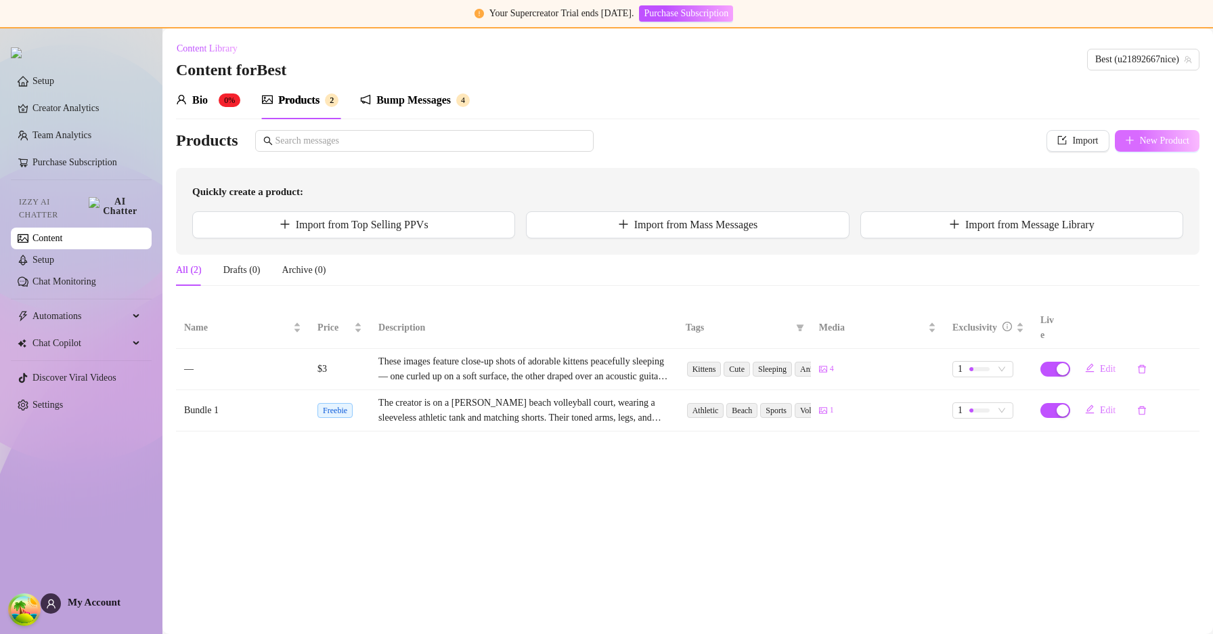
click at [1140, 143] on span "New Product" at bounding box center [1165, 140] width 50 height 11
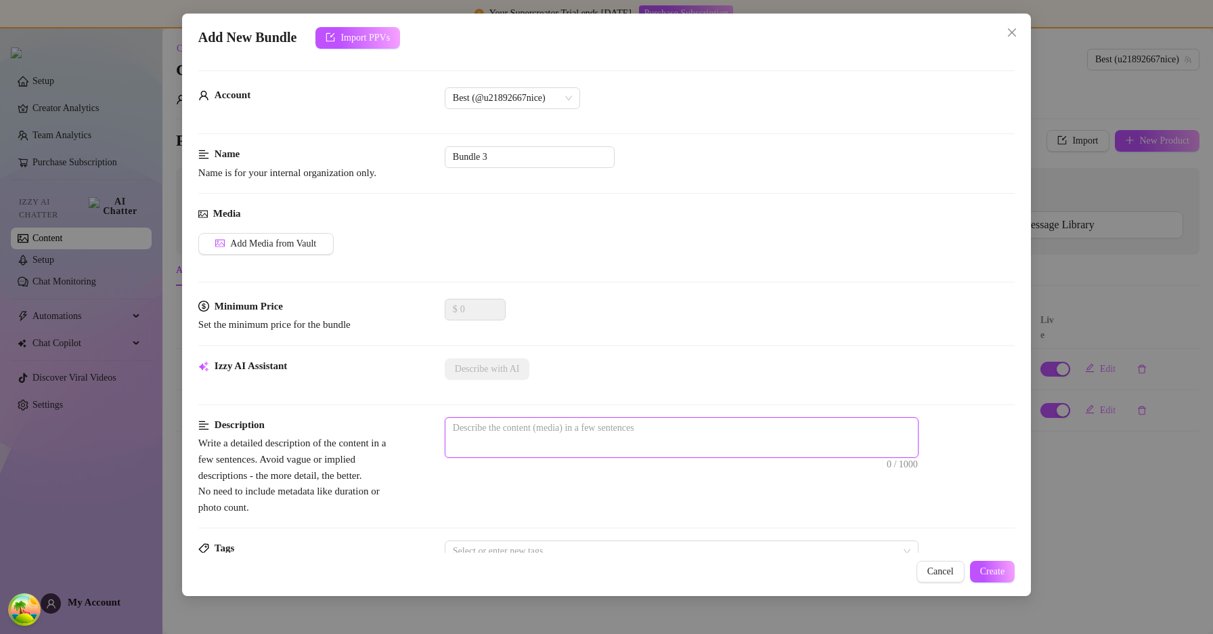
click at [605, 437] on textarea at bounding box center [681, 428] width 472 height 20
type textarea "h"
type textarea "hg"
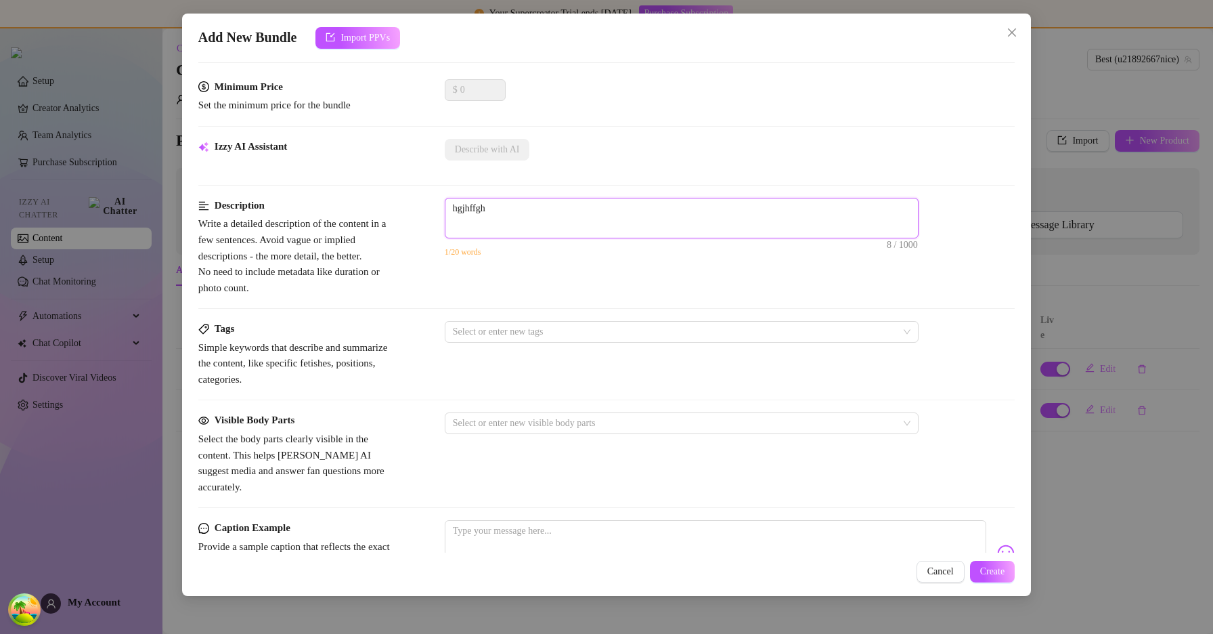
scroll to position [405, 0]
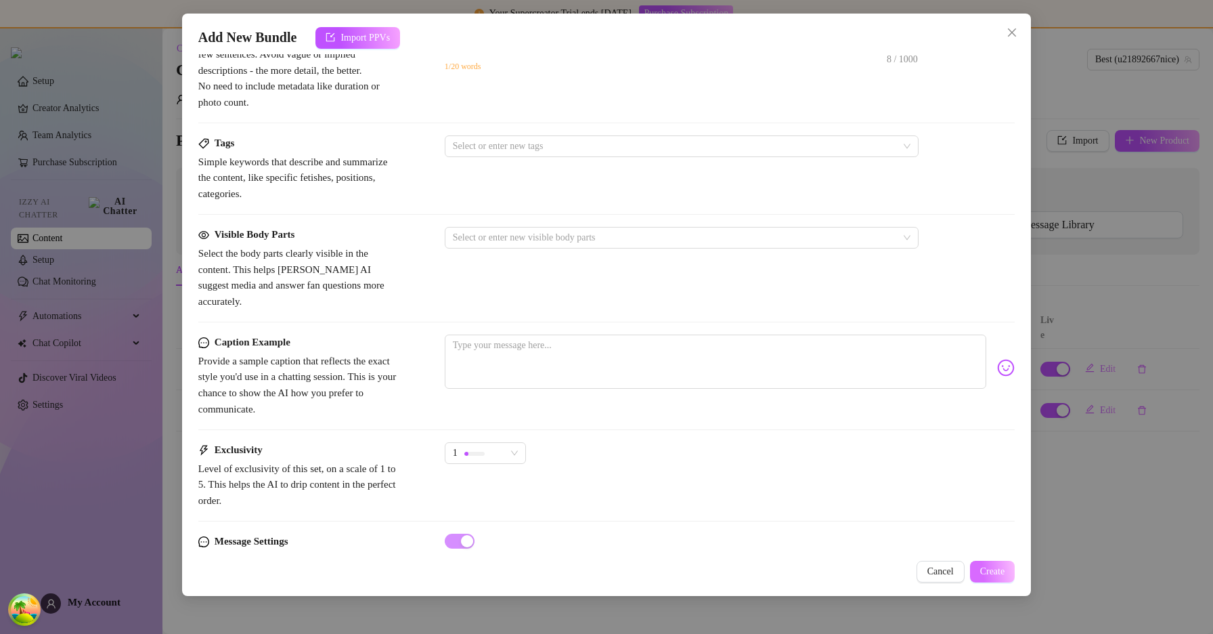
click at [982, 570] on span "Create" at bounding box center [992, 571] width 25 height 11
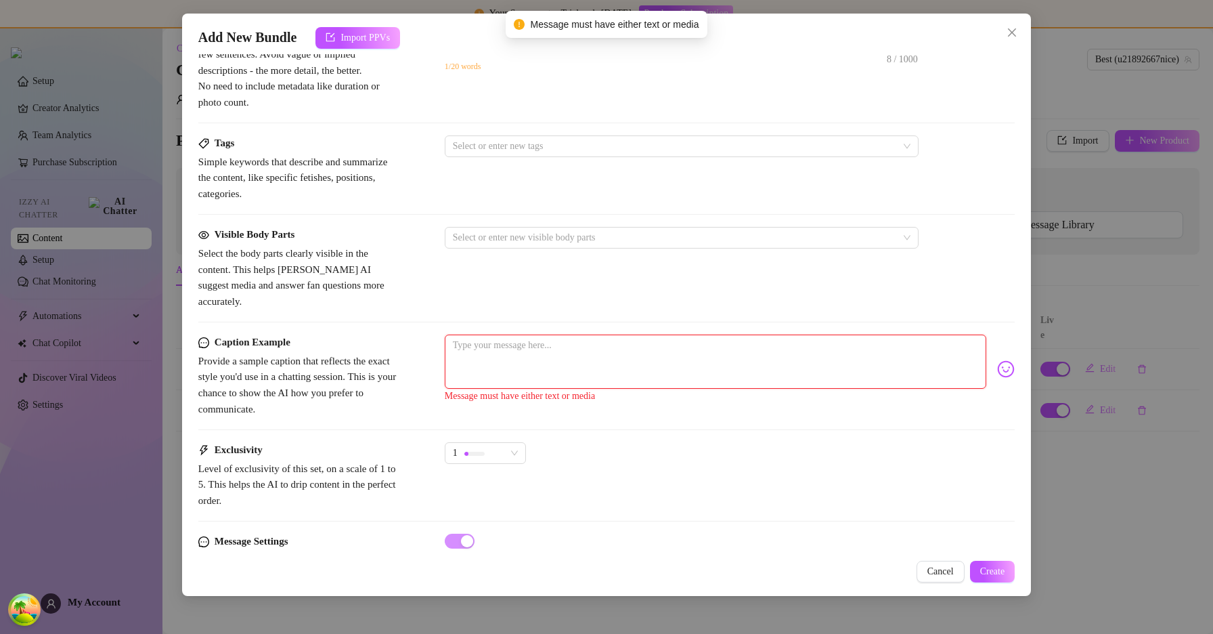
click at [701, 334] on textarea at bounding box center [715, 361] width 541 height 54
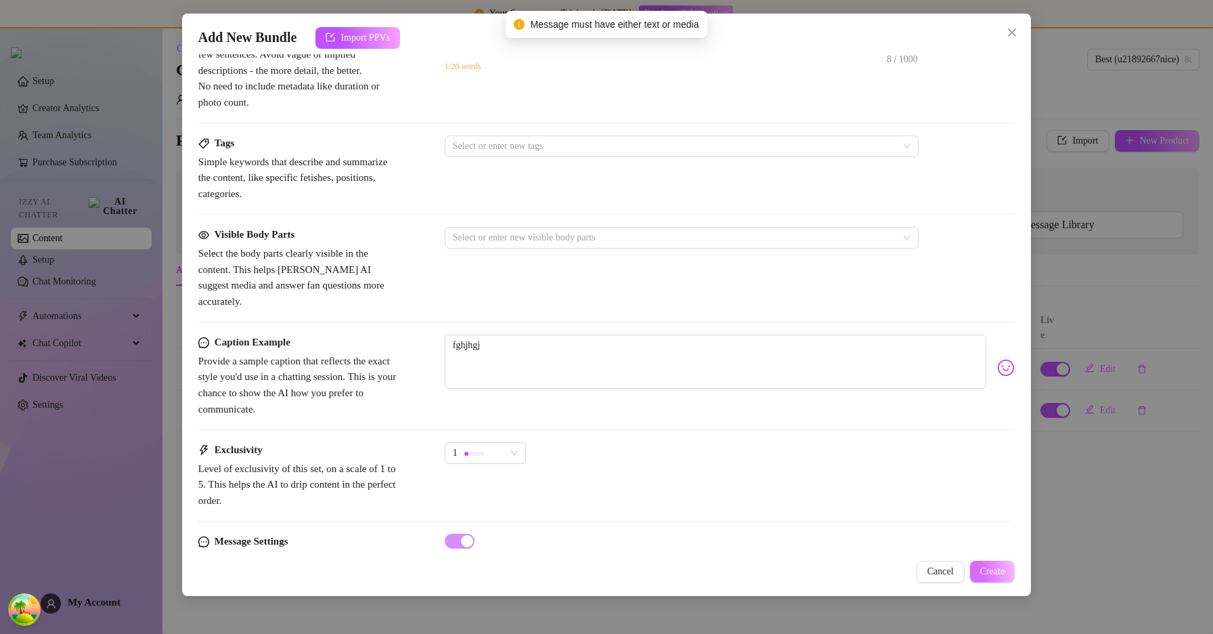
click at [990, 569] on span "Create" at bounding box center [992, 571] width 25 height 11
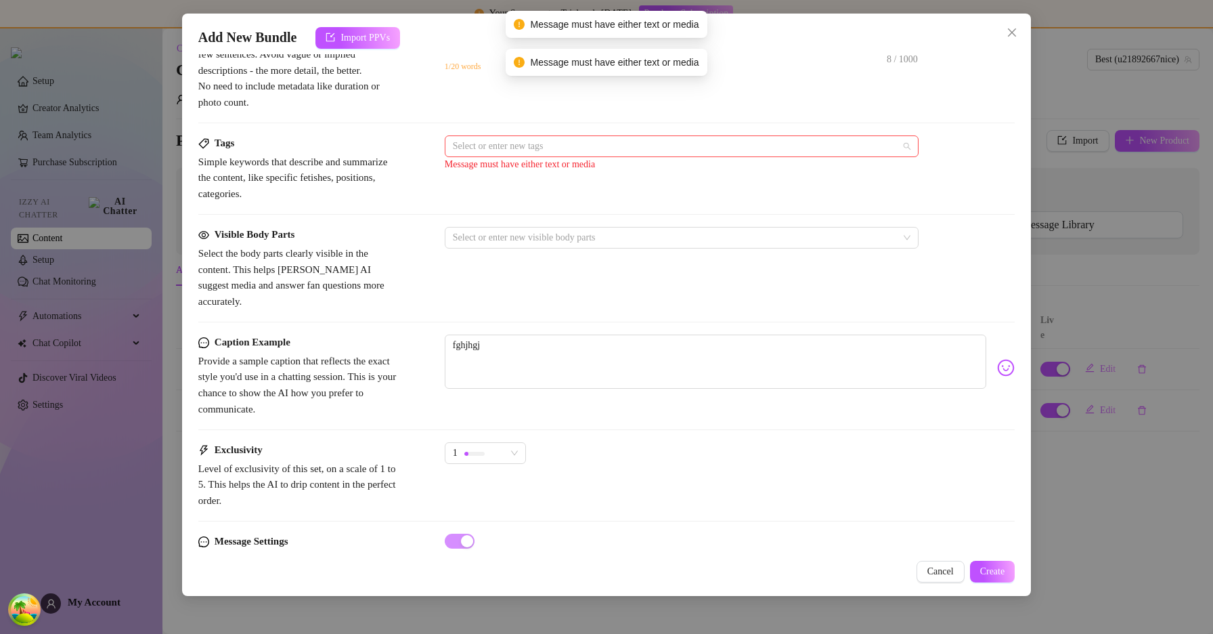
click at [701, 146] on div at bounding box center [674, 146] width 454 height 19
click at [986, 569] on span "Create" at bounding box center [992, 571] width 25 height 11
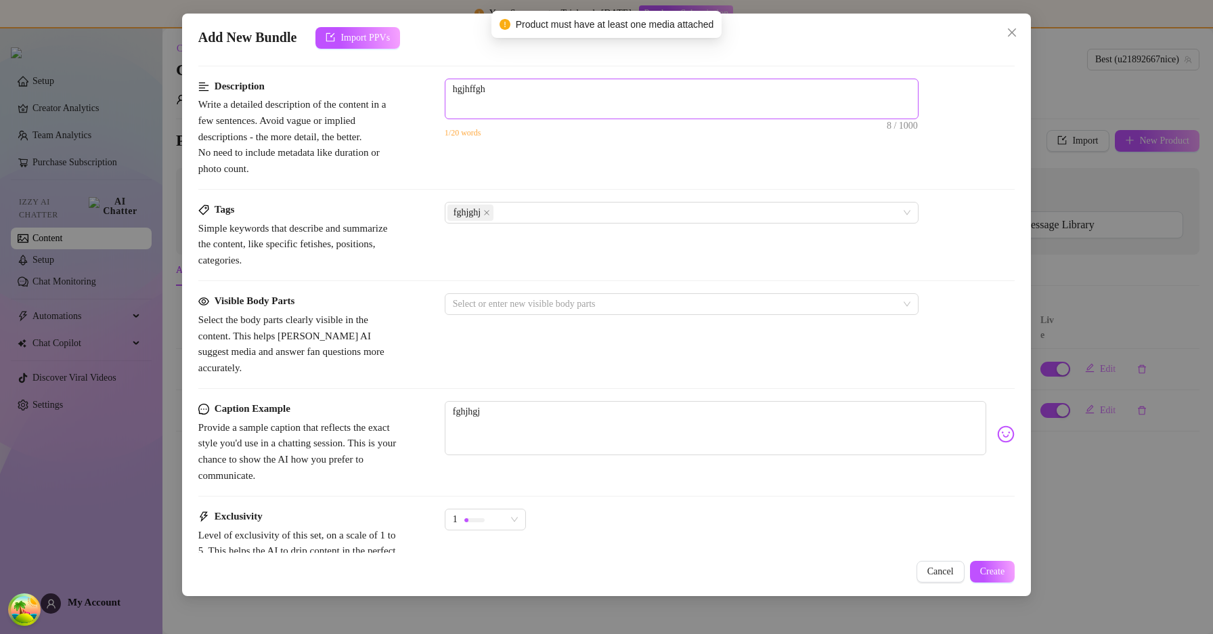
scroll to position [0, 0]
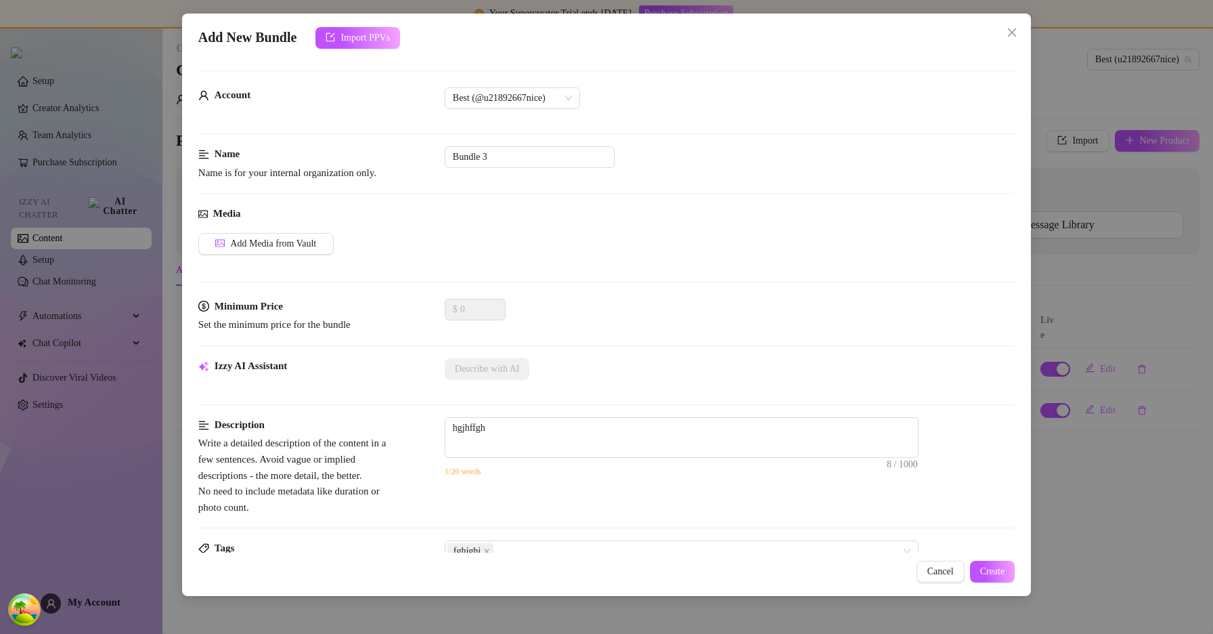
click at [286, 231] on div "Media Add Media from Vault" at bounding box center [606, 252] width 816 height 93
click at [286, 239] on span "Add Media from Vault" at bounding box center [273, 243] width 86 height 11
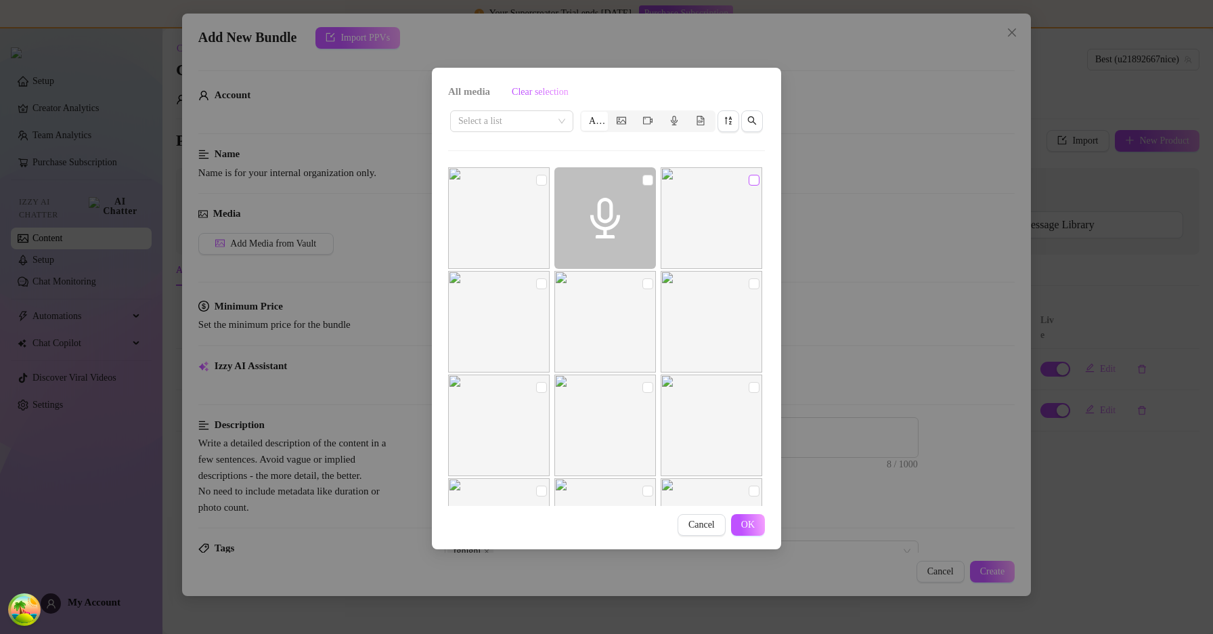
click at [749, 177] on input "checkbox" at bounding box center [754, 180] width 11 height 11
click at [760, 529] on button "OK" at bounding box center [748, 525] width 34 height 22
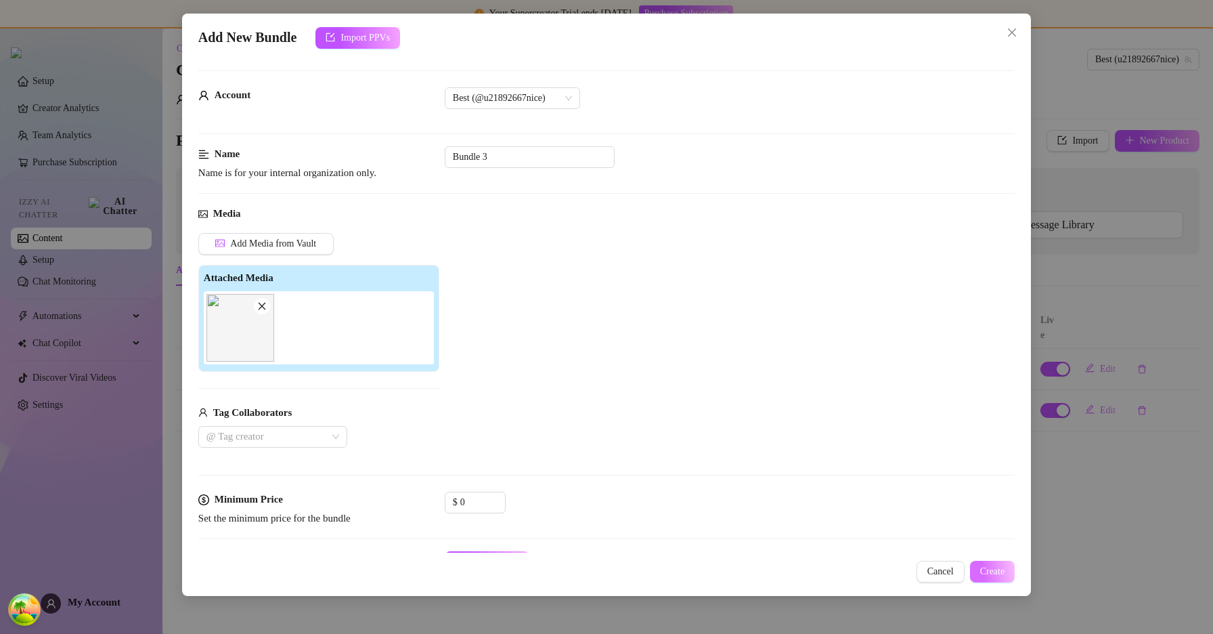
click at [970, 569] on button "Create" at bounding box center [992, 571] width 45 height 22
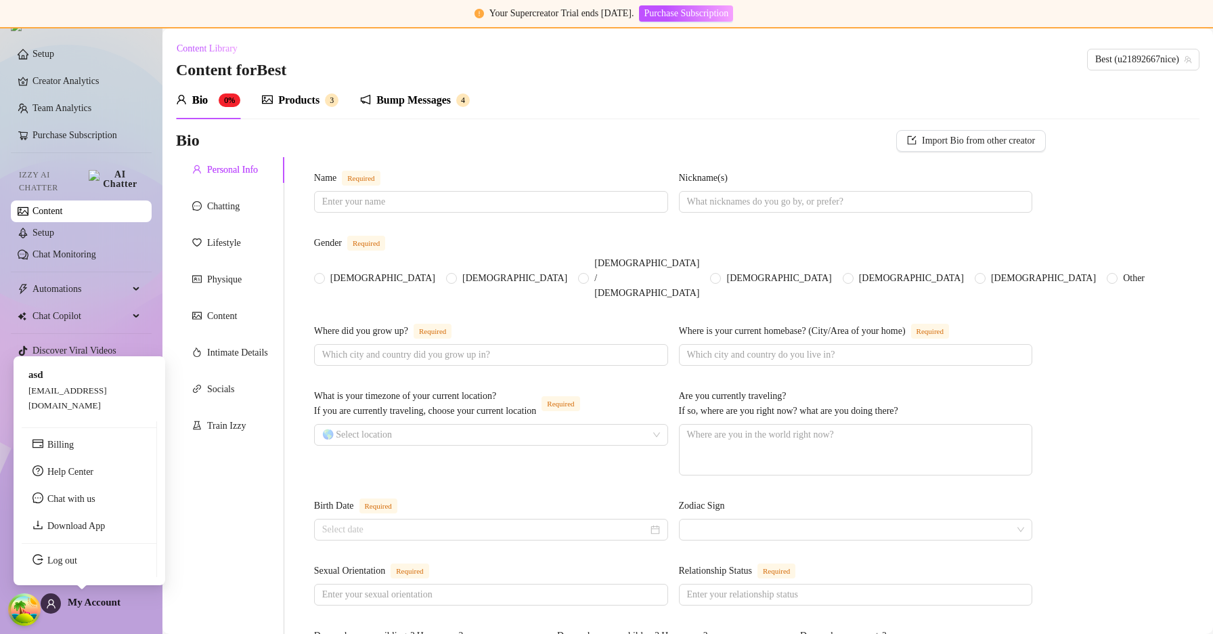
click at [82, 604] on span "My Account" at bounding box center [94, 601] width 53 height 11
click at [77, 565] on link "Log out" at bounding box center [62, 560] width 30 height 10
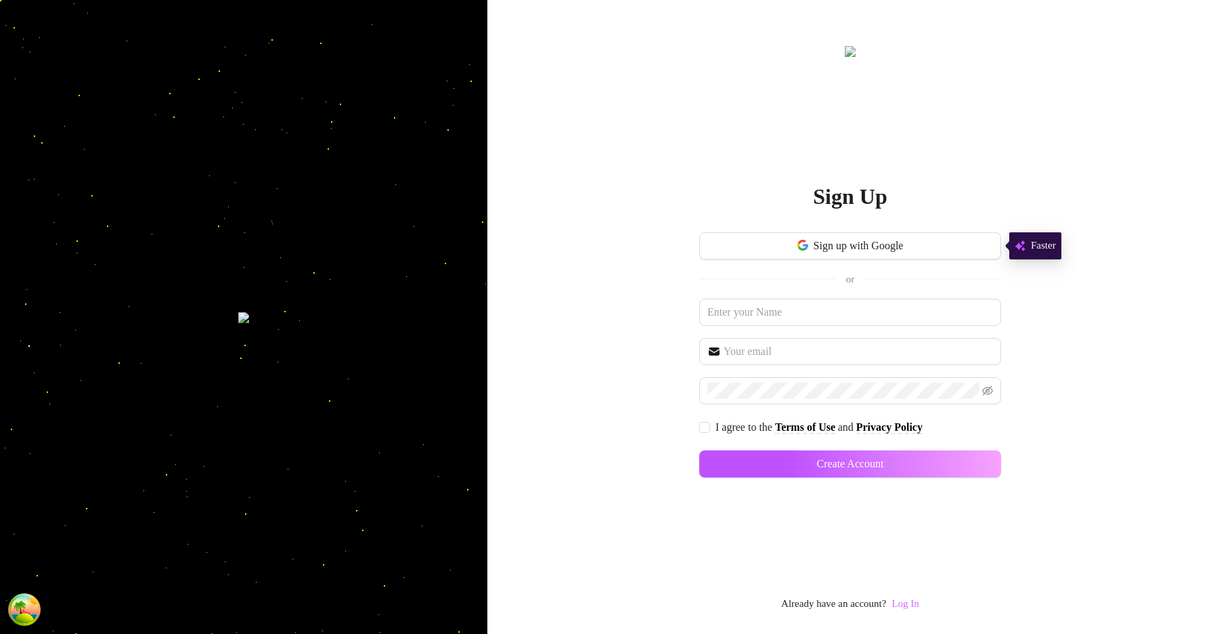
click at [919, 606] on link "Log In" at bounding box center [904, 603] width 27 height 11
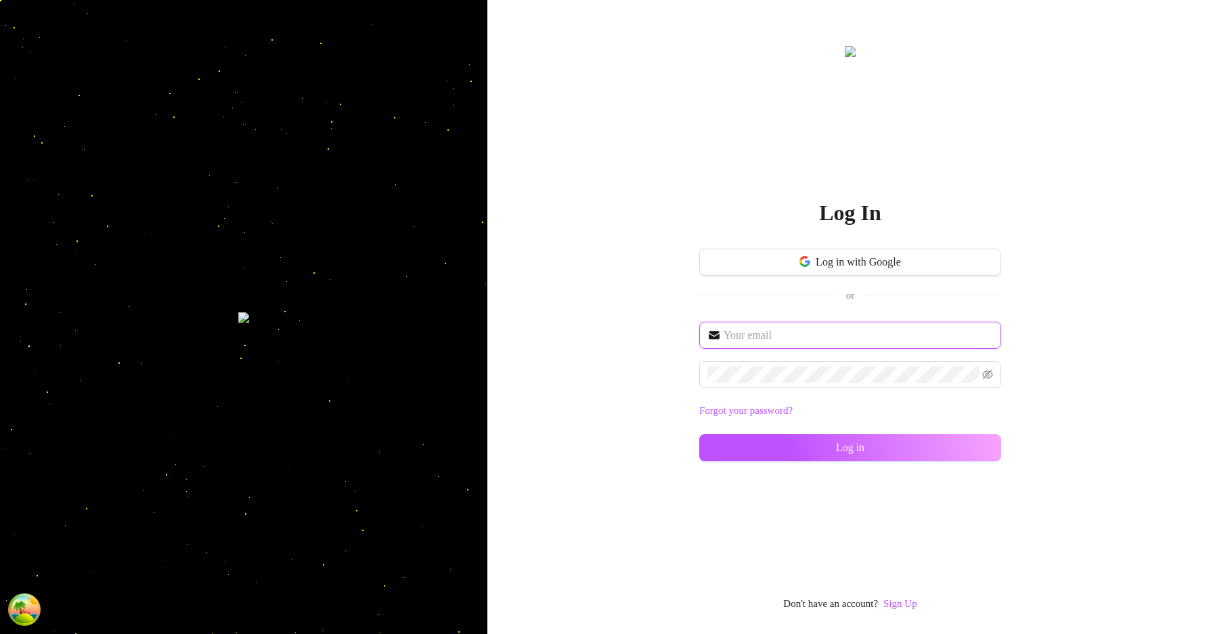
click at [825, 329] on input "text" at bounding box center [858, 335] width 269 height 16
type input "[EMAIL_ADDRESS][DOMAIN_NAME]"
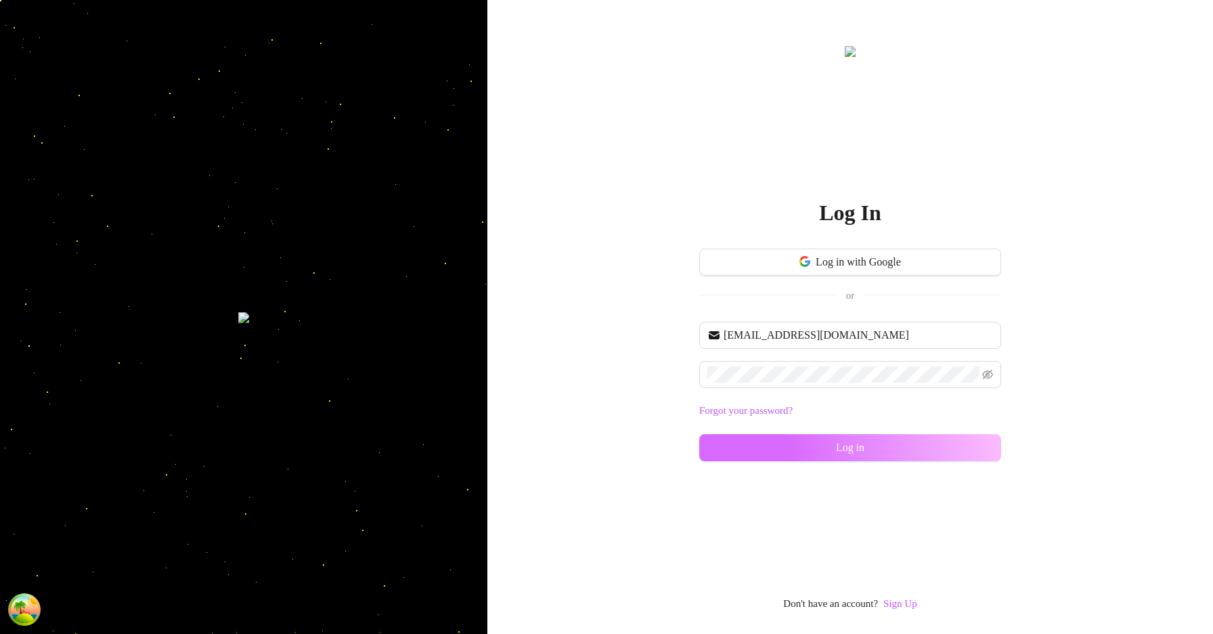
click at [954, 443] on button "Log in" at bounding box center [850, 447] width 302 height 27
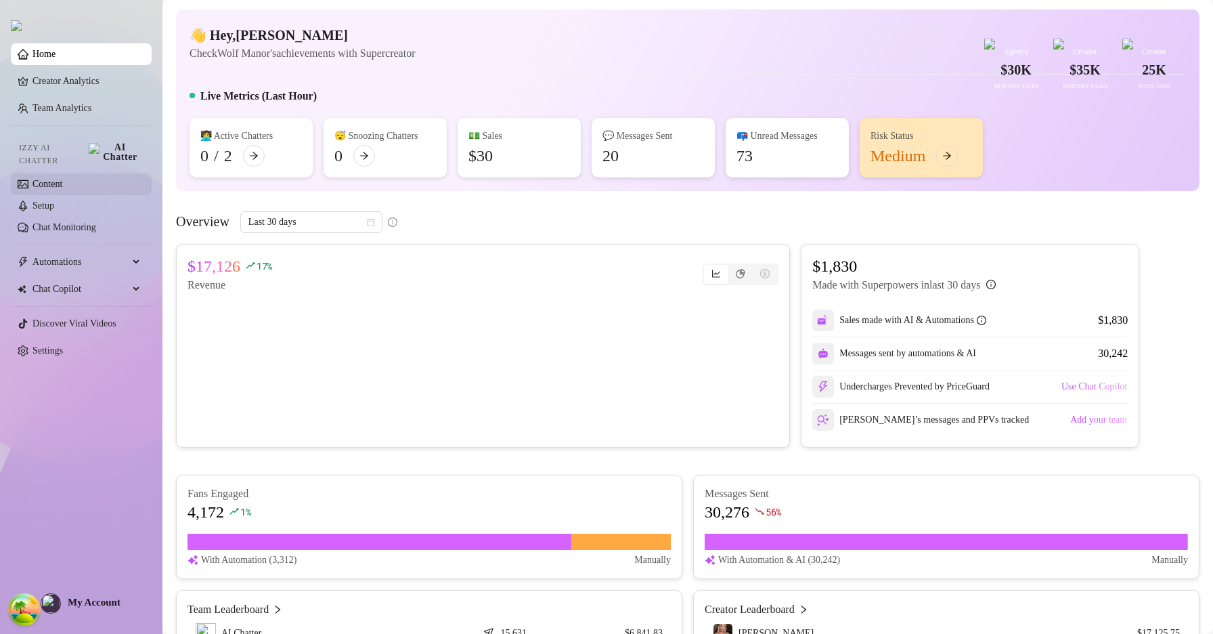
click at [62, 179] on link "Content" at bounding box center [47, 184] width 30 height 10
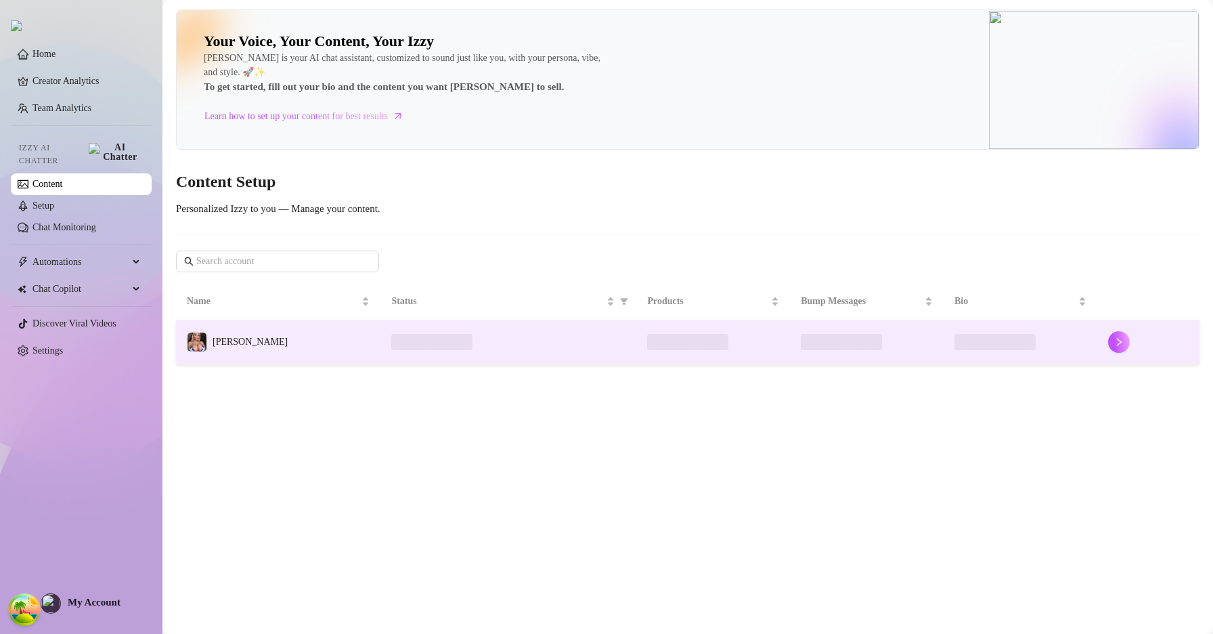
click at [277, 355] on td "Lana Wolf" at bounding box center [278, 342] width 204 height 44
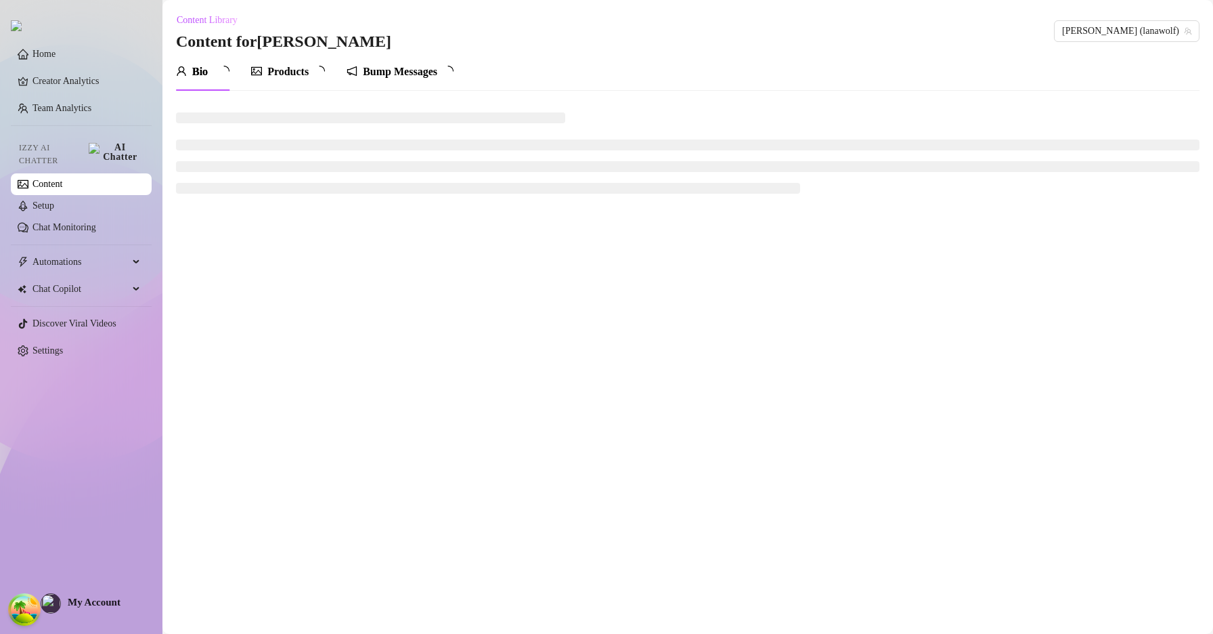
click at [290, 72] on div "Products" at bounding box center [287, 72] width 41 height 16
click at [290, 73] on div "Products" at bounding box center [287, 72] width 41 height 16
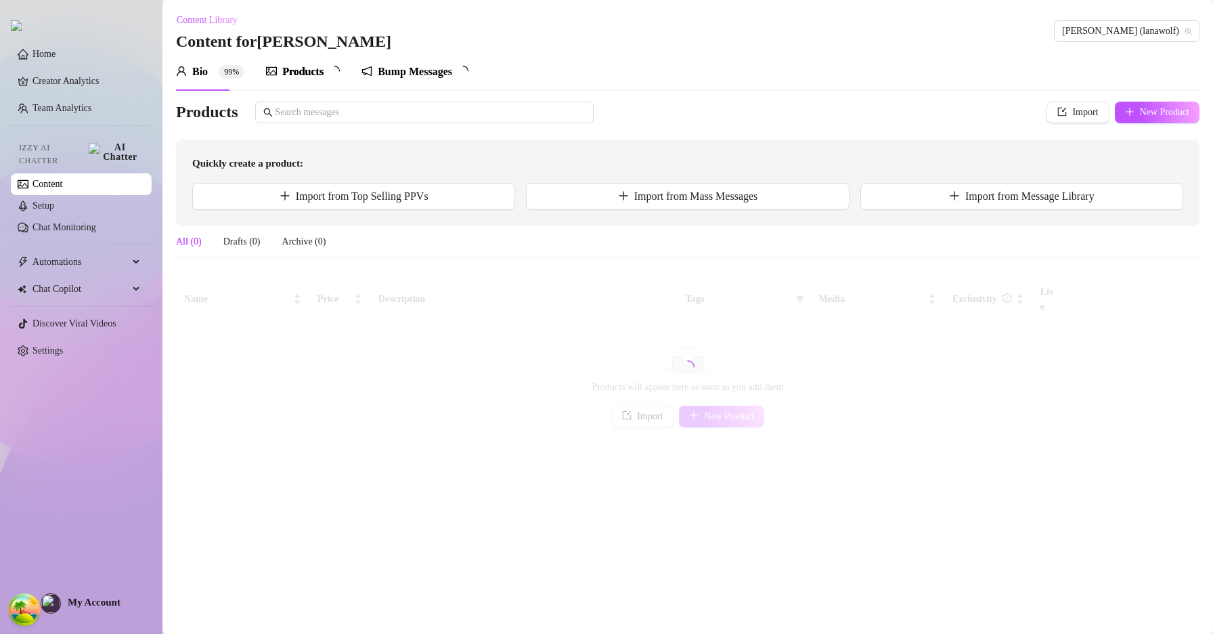
click at [290, 74] on div "Products" at bounding box center [302, 72] width 41 height 16
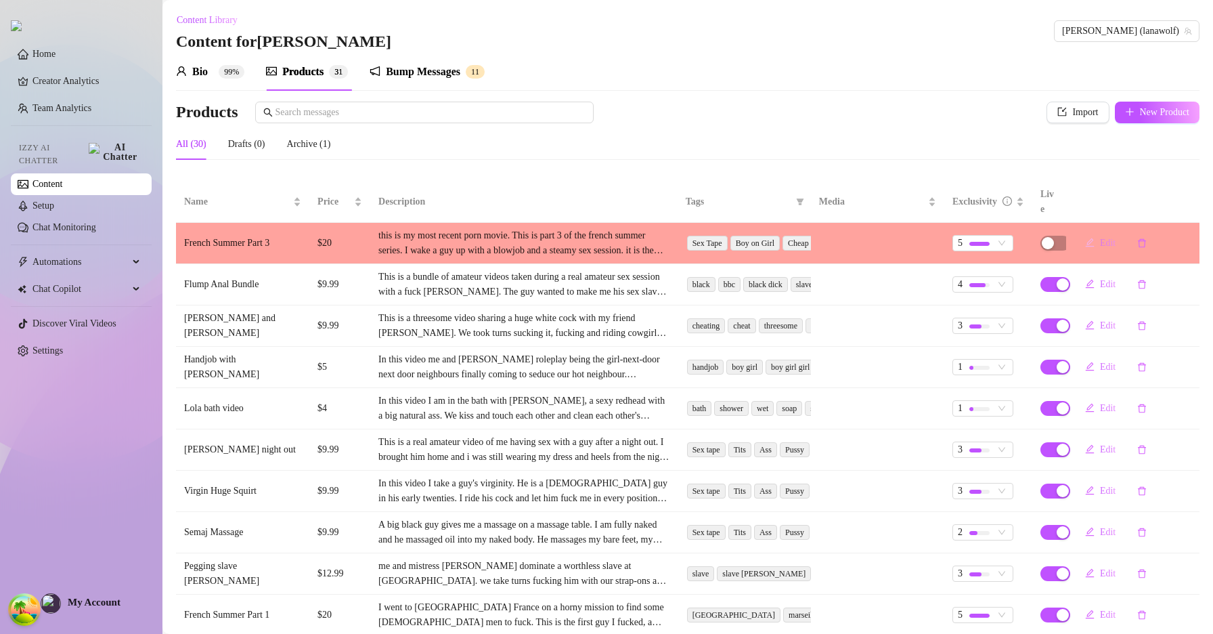
click at [1100, 238] on span "Edit" at bounding box center [1108, 243] width 16 height 11
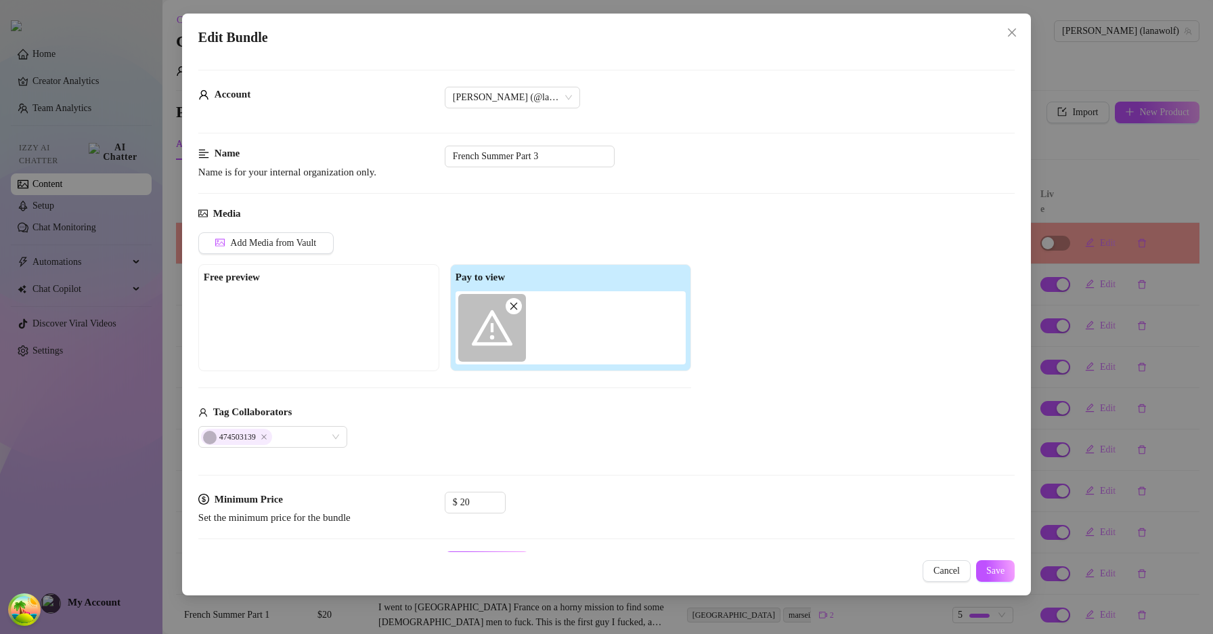
click at [948, 568] on span "Cancel" at bounding box center [946, 570] width 26 height 11
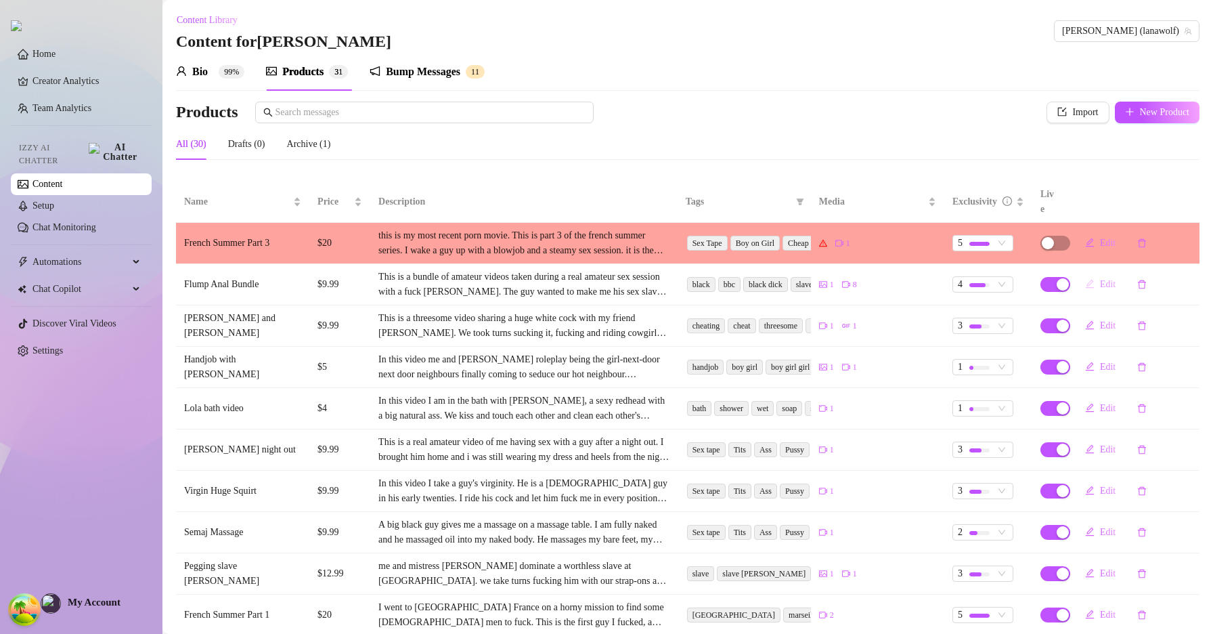
click at [1090, 273] on button "Edit" at bounding box center [1100, 284] width 52 height 22
type textarea "So basically I had this guy come to Wolf Manor for some discreet fun and he put…"
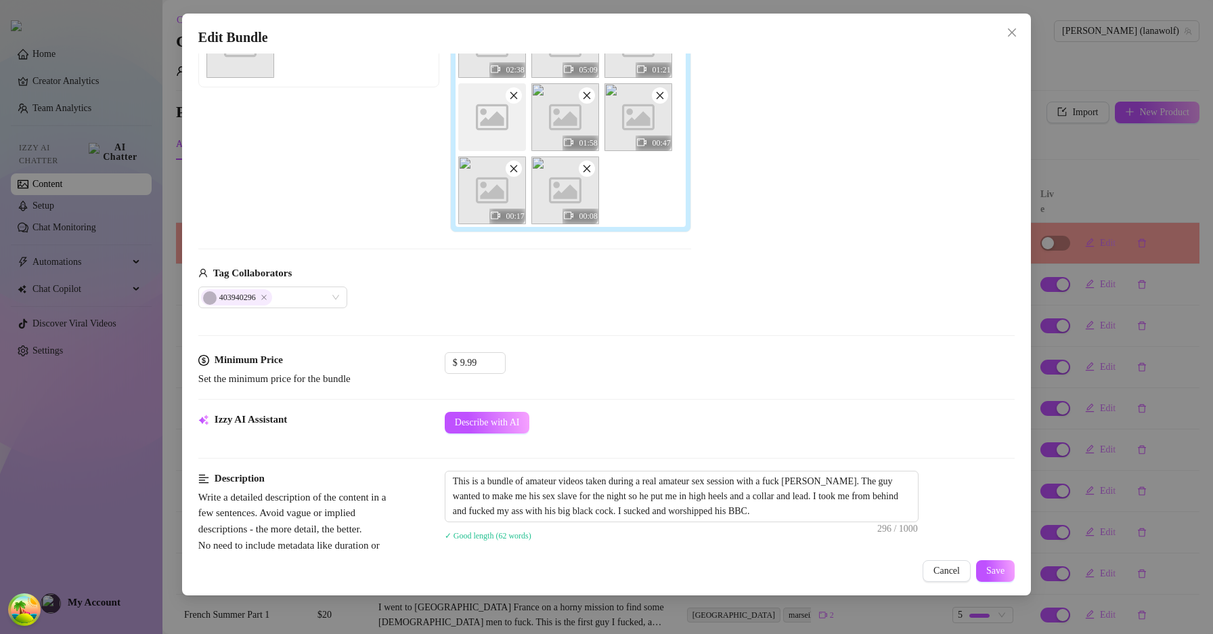
scroll to position [334, 0]
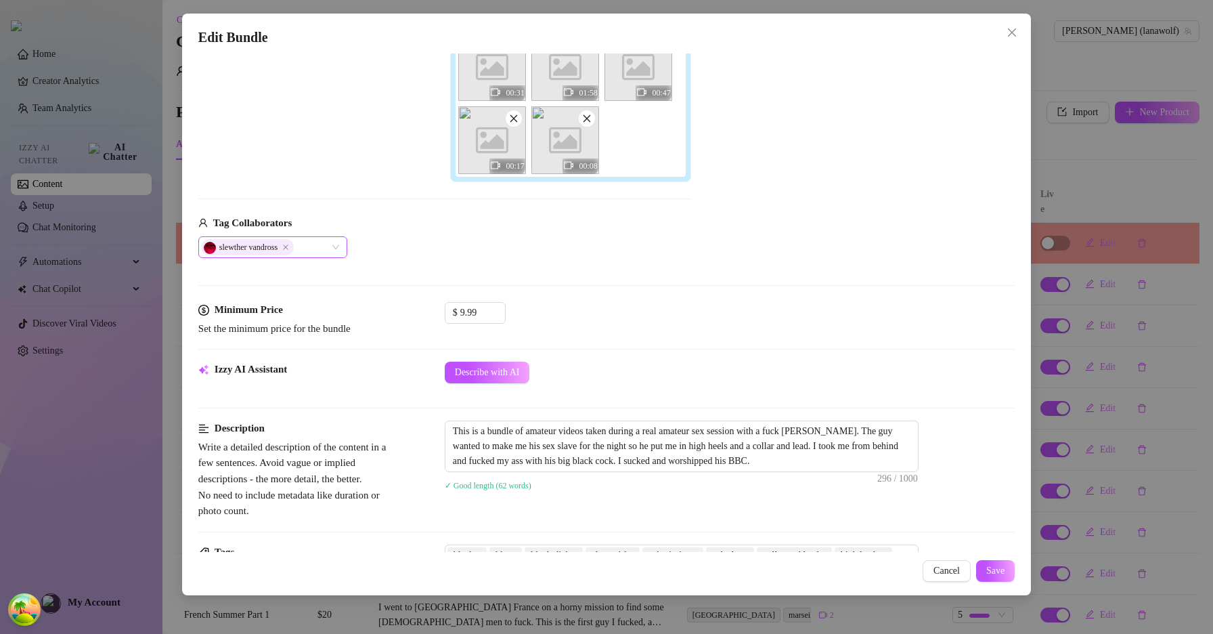
click at [317, 250] on div "slewther vandross" at bounding box center [265, 247] width 129 height 19
type input "b"
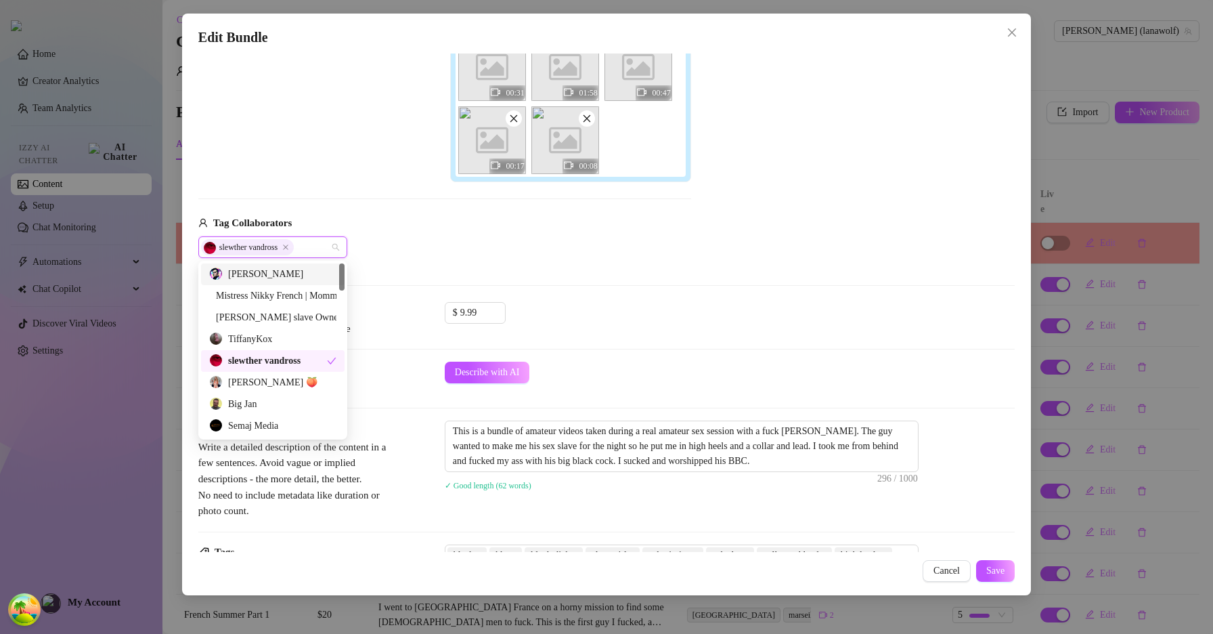
click at [653, 229] on div "Tag Collaborators" at bounding box center [444, 223] width 493 height 16
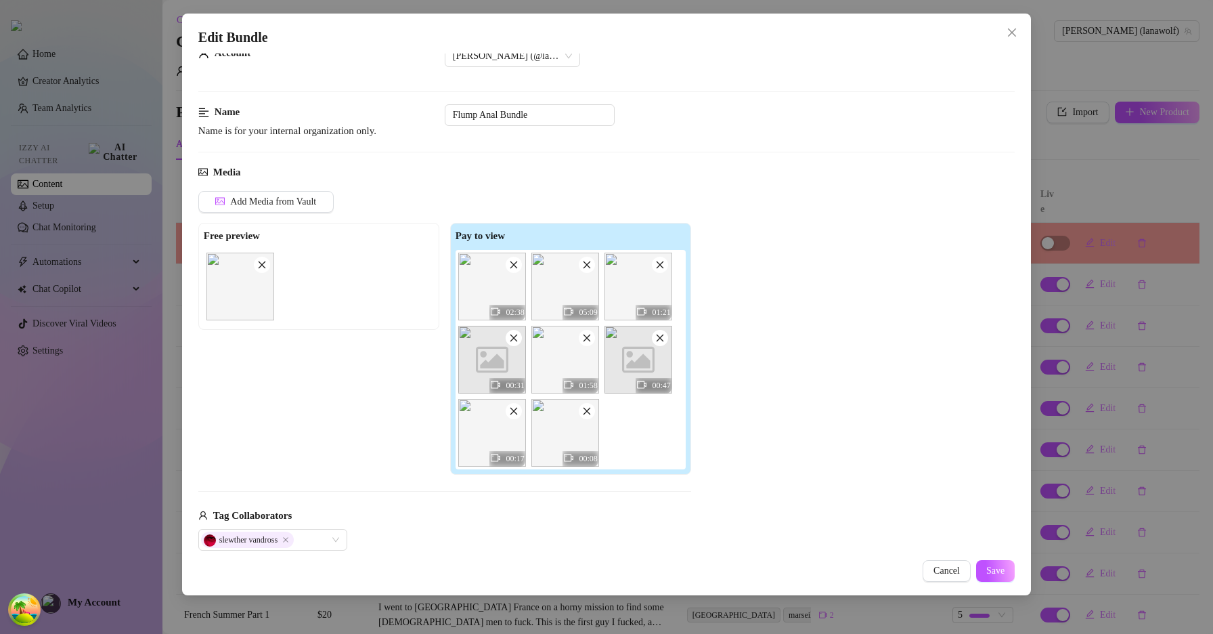
scroll to position [51, 0]
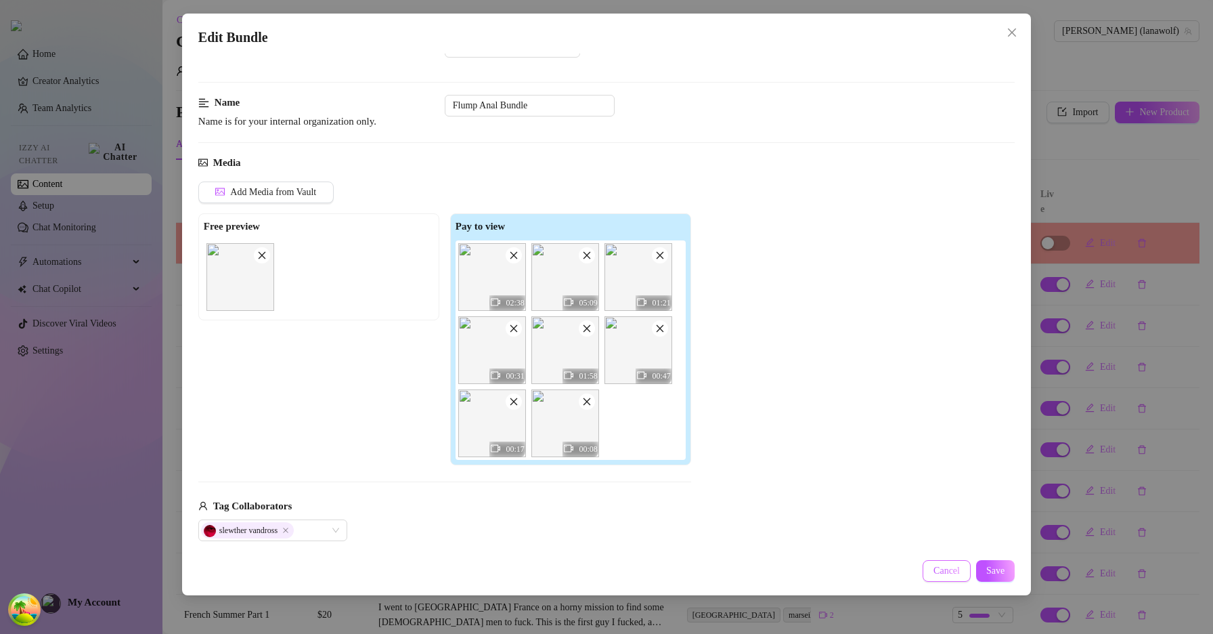
click at [939, 568] on span "Cancel" at bounding box center [946, 570] width 26 height 11
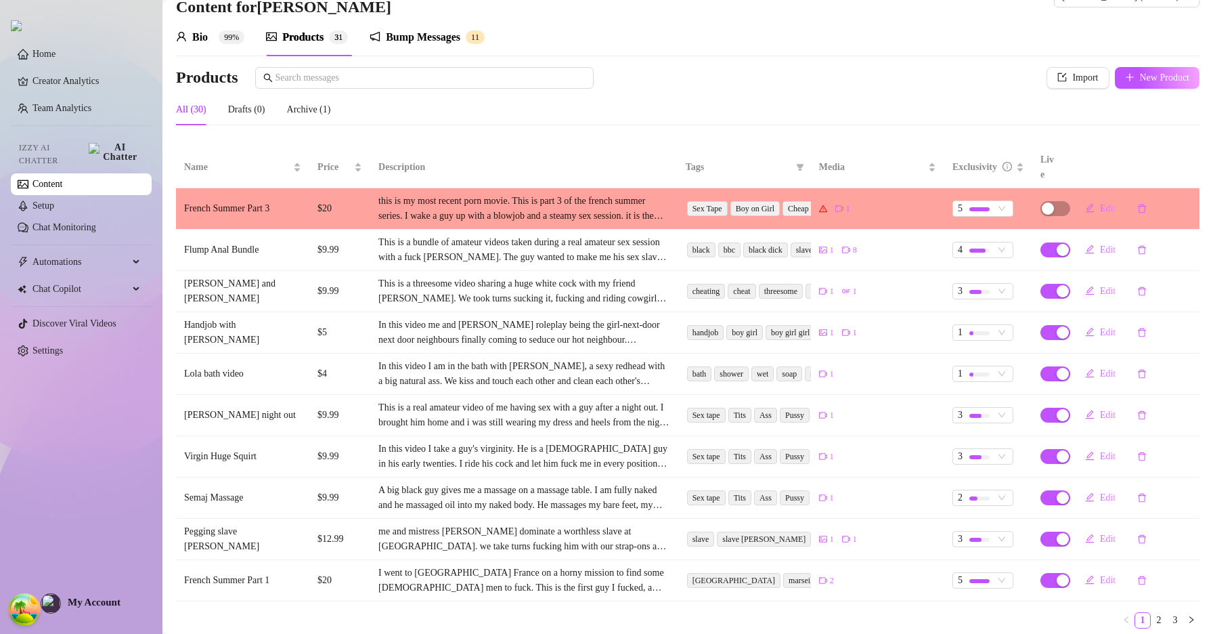
scroll to position [66, 0]
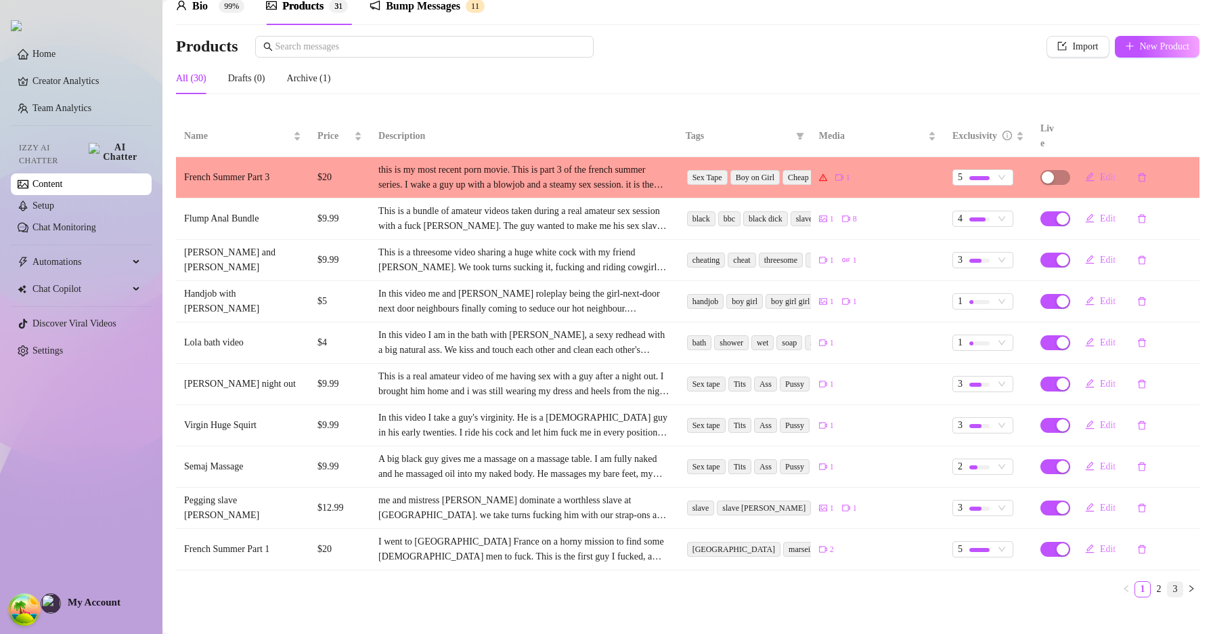
click at [1168, 581] on link "3" at bounding box center [1175, 588] width 15 height 15
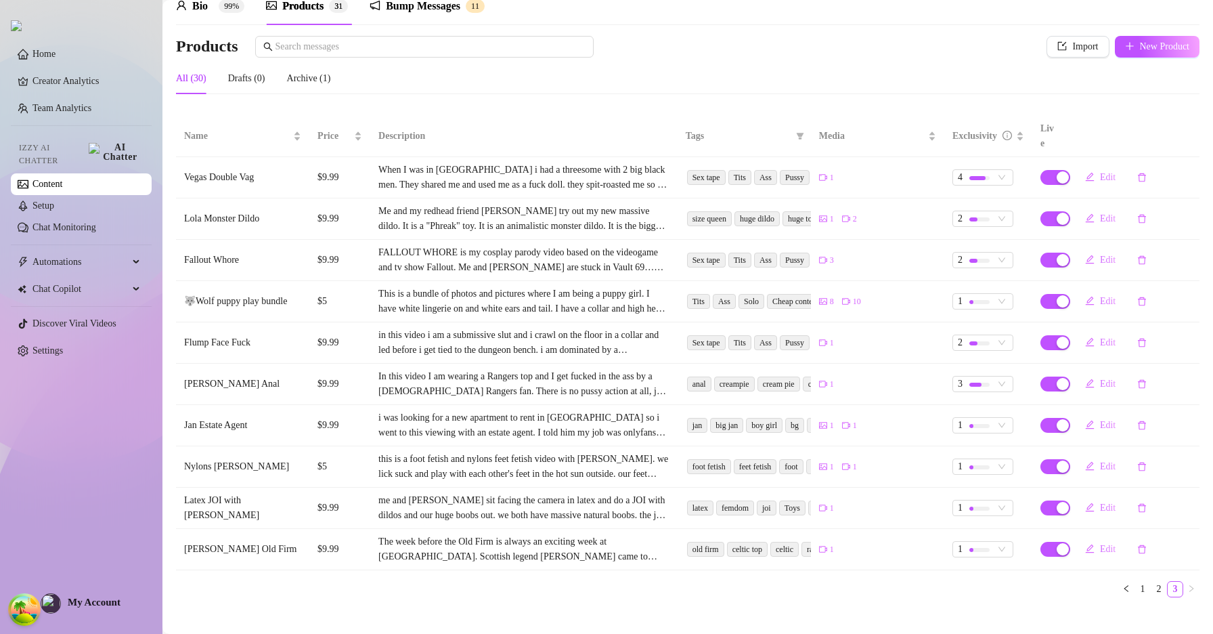
click at [385, 3] on div "Bump Messages 1 1" at bounding box center [427, 6] width 115 height 16
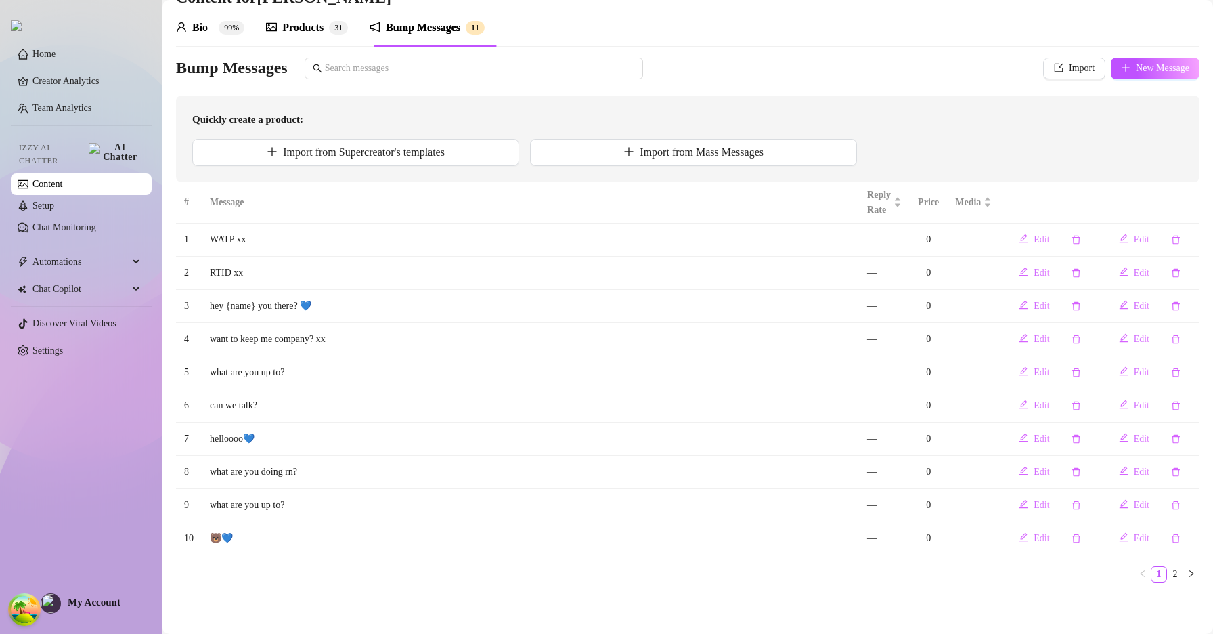
scroll to position [43, 0]
click at [1122, 537] on button "Edit" at bounding box center [1134, 539] width 52 height 22
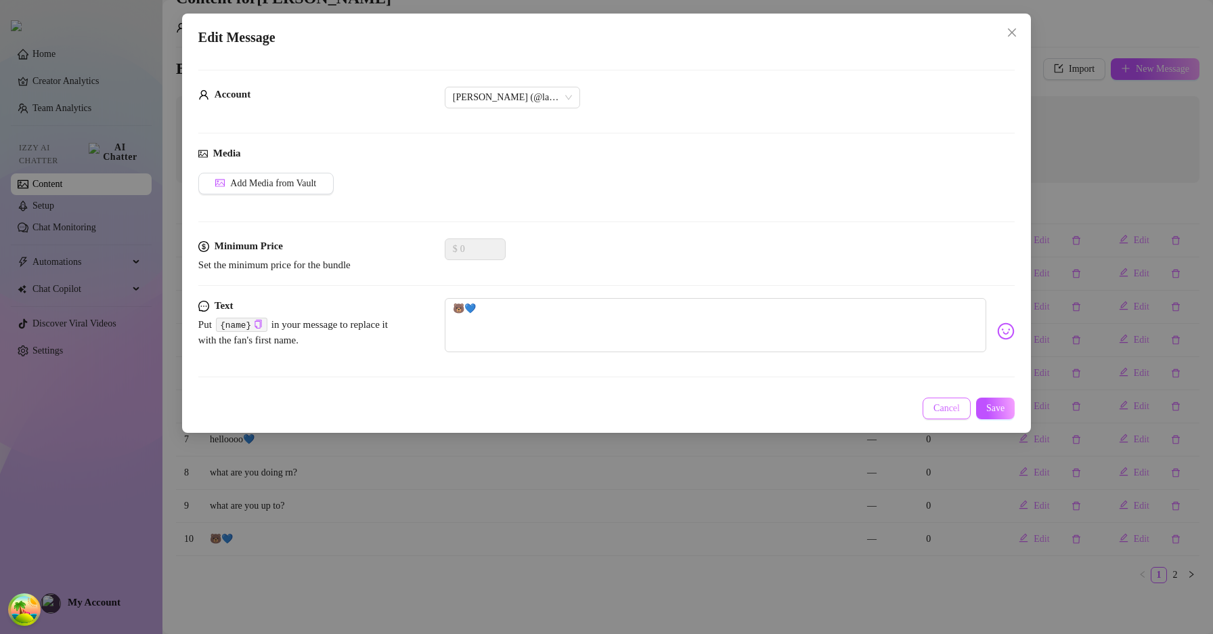
click at [930, 417] on button "Cancel" at bounding box center [947, 408] width 48 height 22
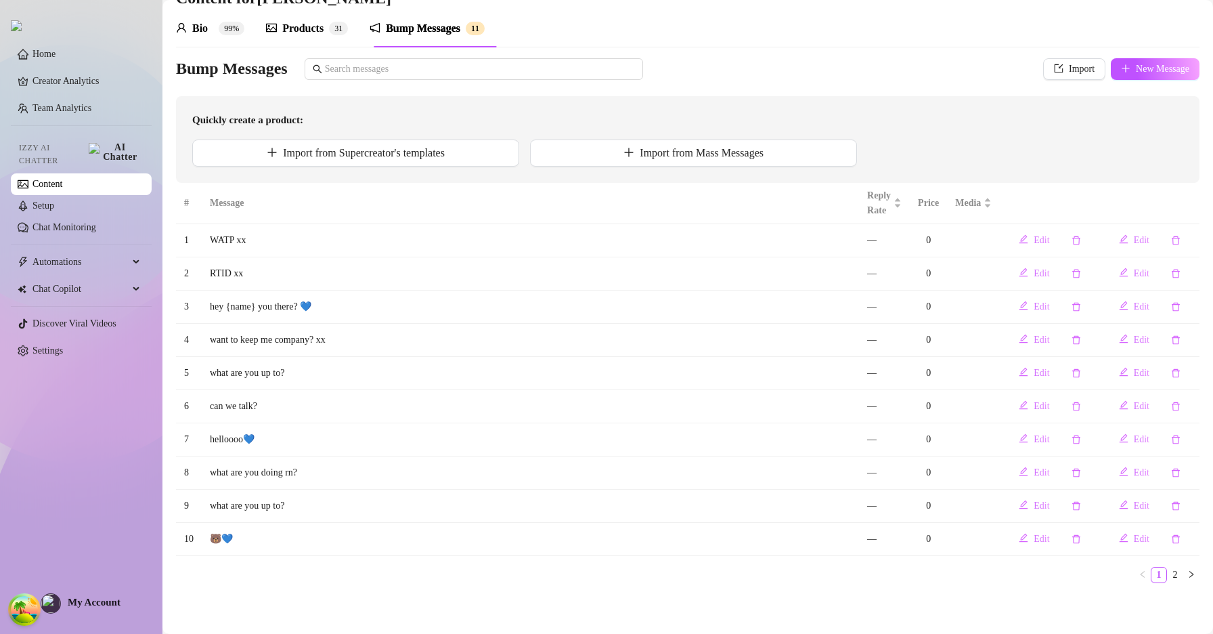
click at [309, 28] on div "Products" at bounding box center [302, 28] width 41 height 16
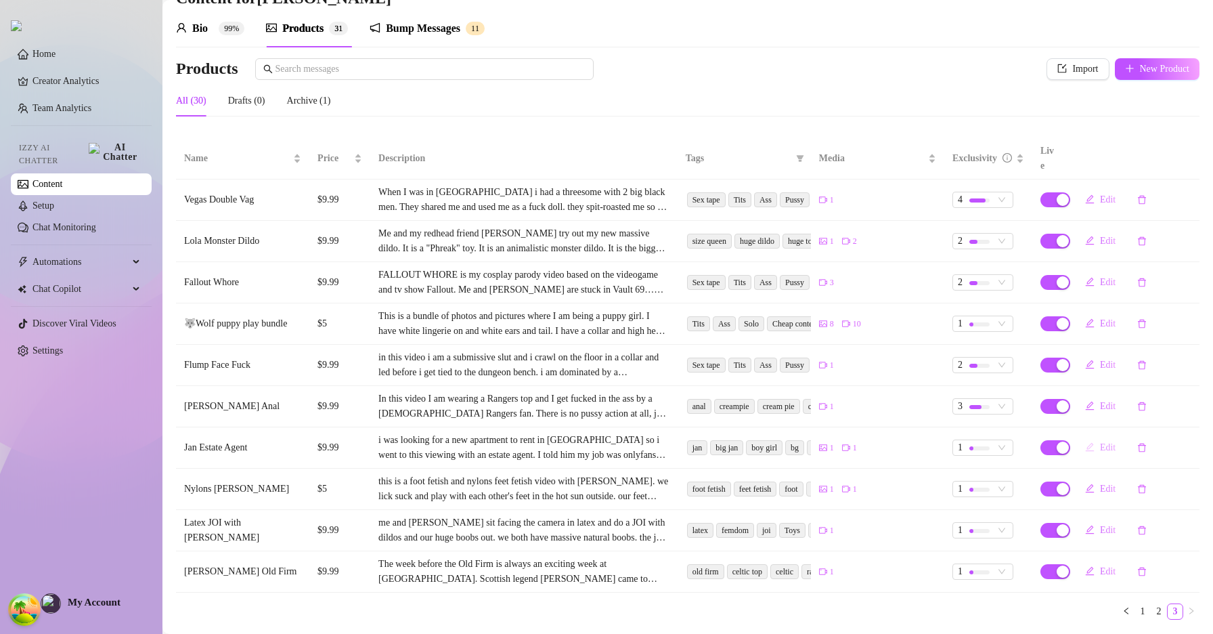
click at [1087, 437] on button "Edit" at bounding box center [1100, 448] width 52 height 22
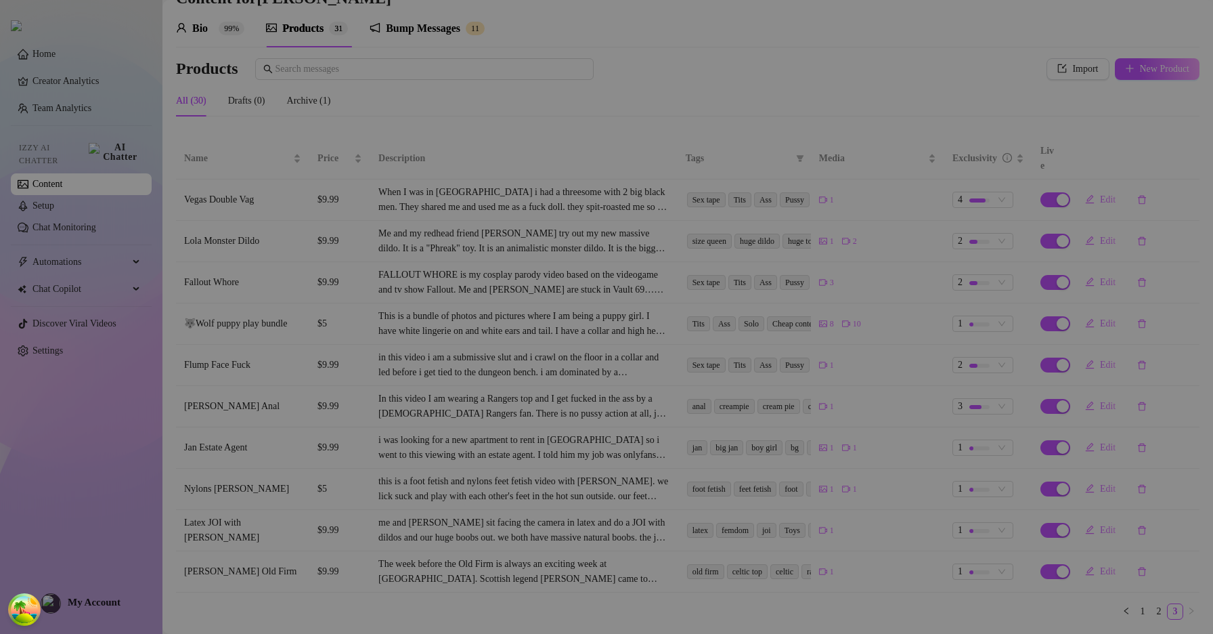
type textarea "I noticed you haven't watched my newest video yet... i went to a viewing for re…"
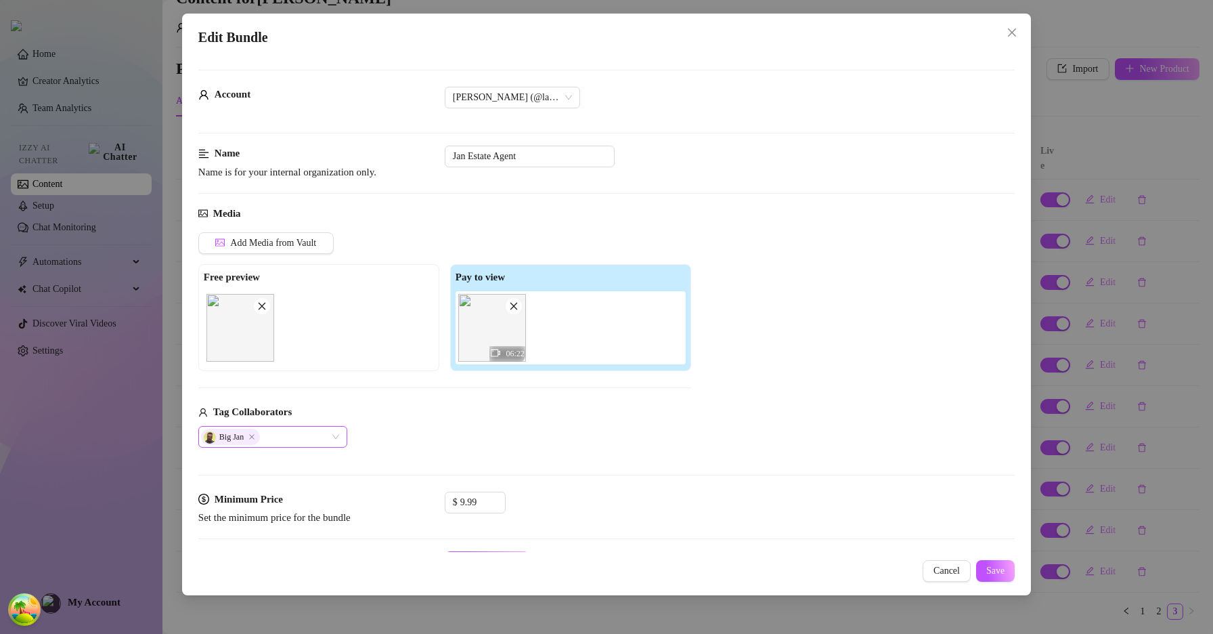
click at [307, 435] on div "Big Jan" at bounding box center [265, 436] width 129 height 19
type input "bas"
click at [290, 460] on div "Bastien deluca" at bounding box center [272, 463] width 127 height 15
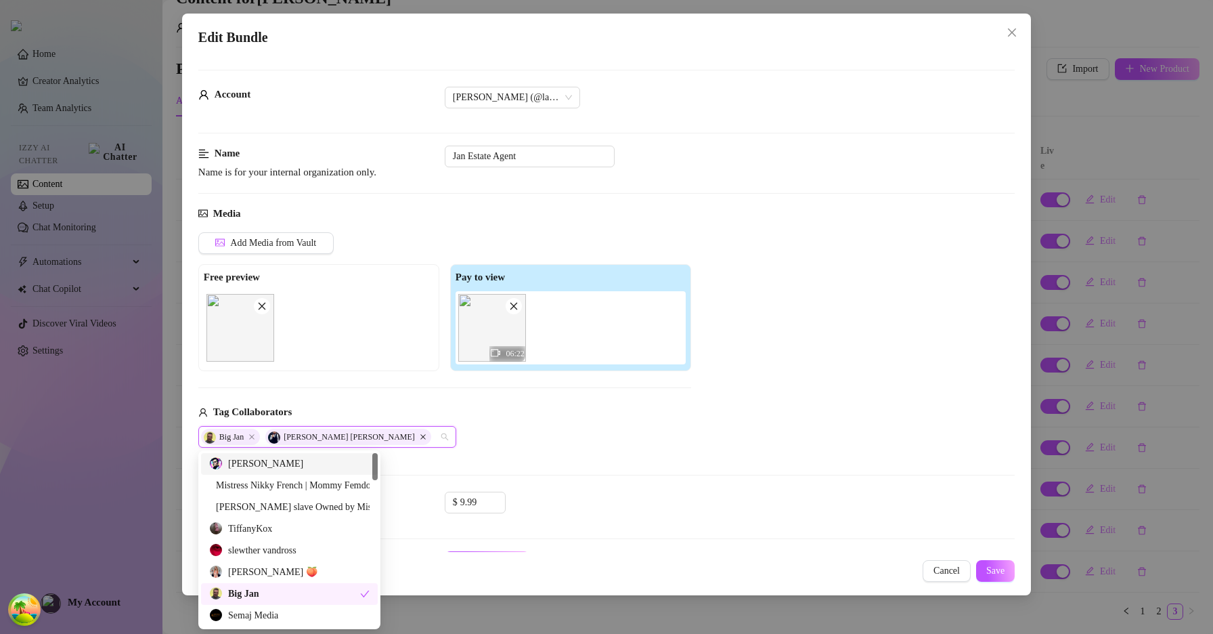
click at [420, 439] on icon "Close" at bounding box center [423, 436] width 7 height 7
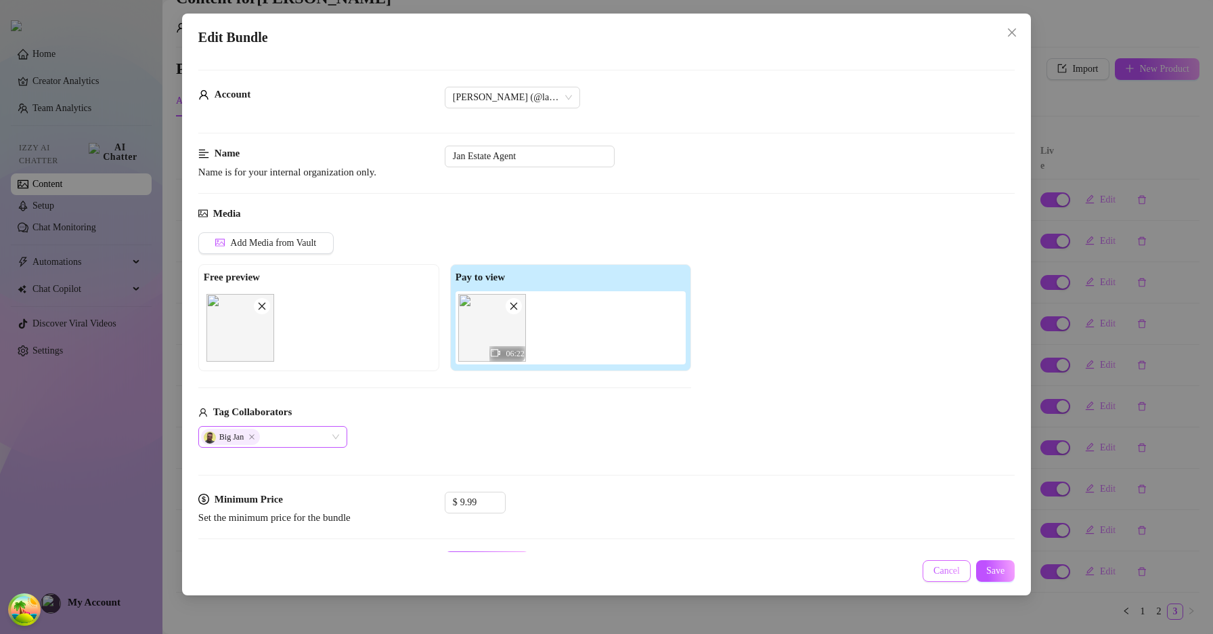
click at [954, 571] on span "Cancel" at bounding box center [946, 570] width 26 height 11
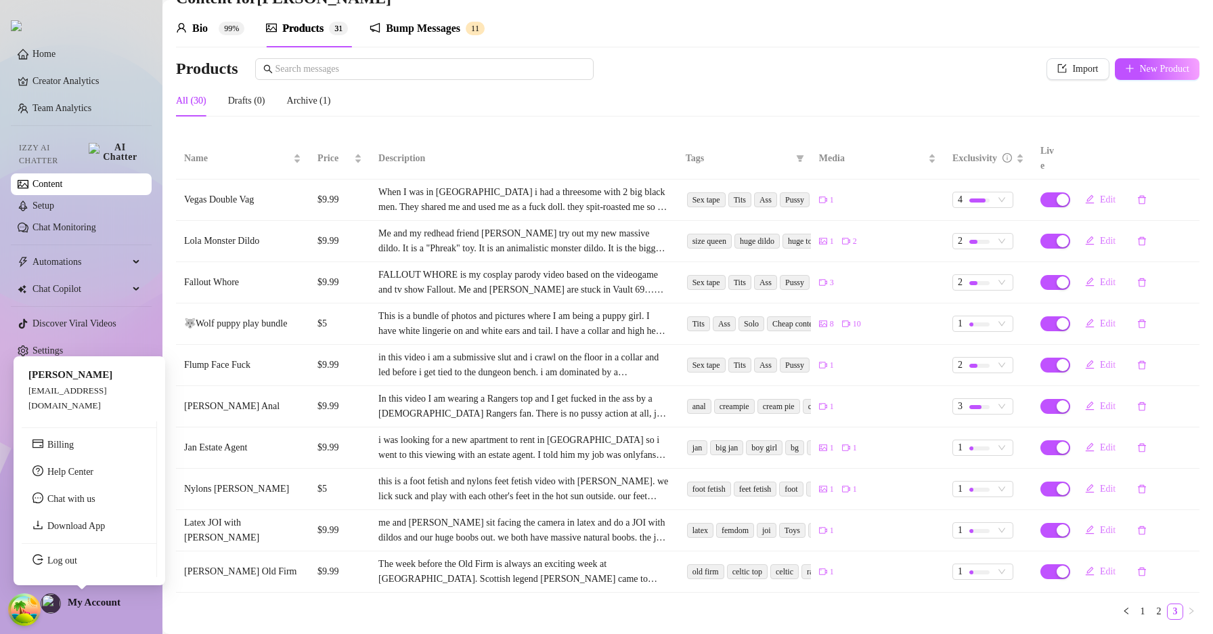
click at [91, 599] on span "My Account" at bounding box center [94, 601] width 53 height 11
click at [77, 565] on link "Log out" at bounding box center [62, 560] width 30 height 10
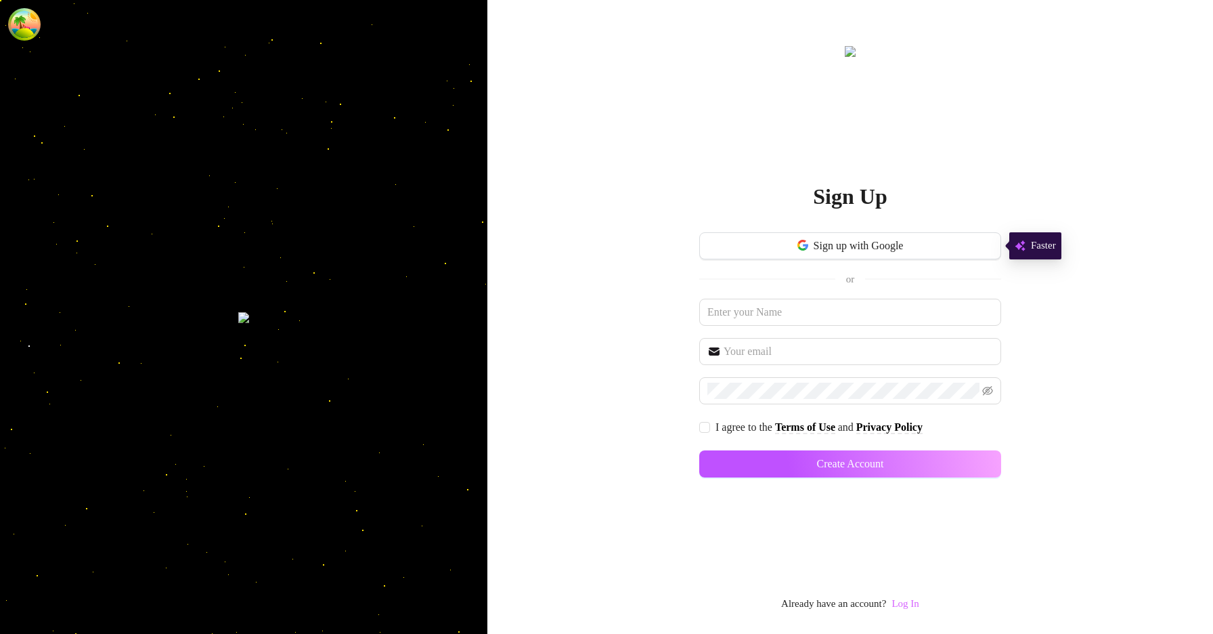
click at [905, 604] on link "Log In" at bounding box center [904, 603] width 27 height 11
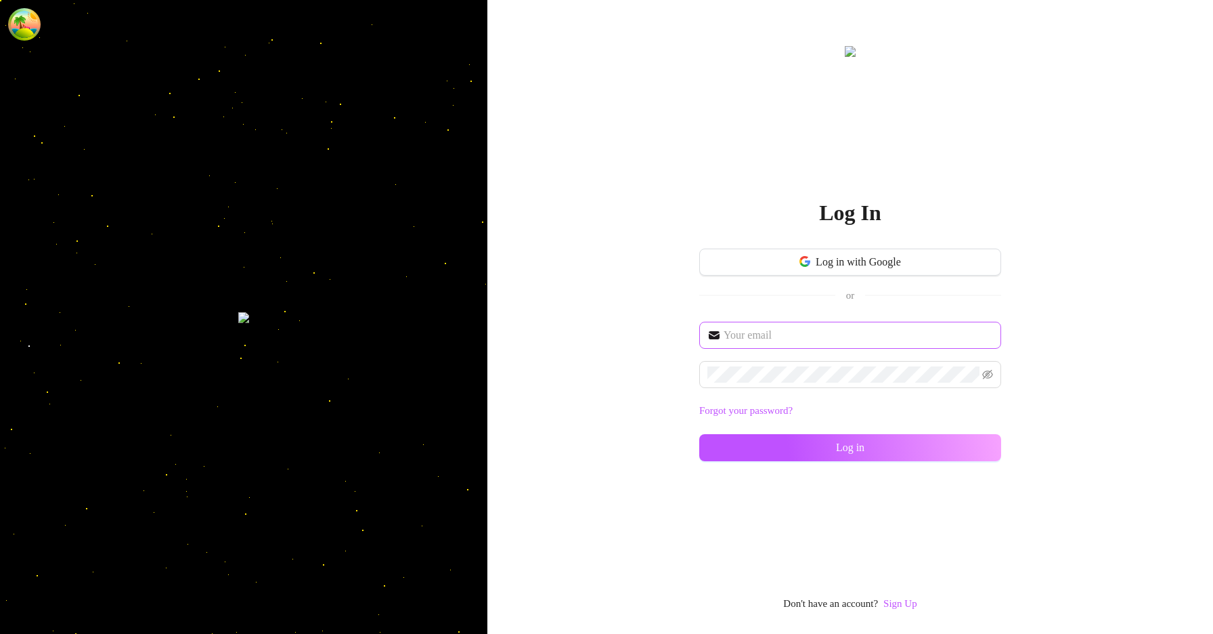
click at [778, 320] on div "Log in with Google or" at bounding box center [850, 284] width 302 height 73
click at [786, 329] on input "text" at bounding box center [858, 335] width 269 height 16
type input "[EMAIL_ADDRESS][DOMAIN_NAME]"
click at [895, 427] on div "[EMAIL_ADDRESS][DOMAIN_NAME] Forgot your password? Log in" at bounding box center [850, 398] width 302 height 152
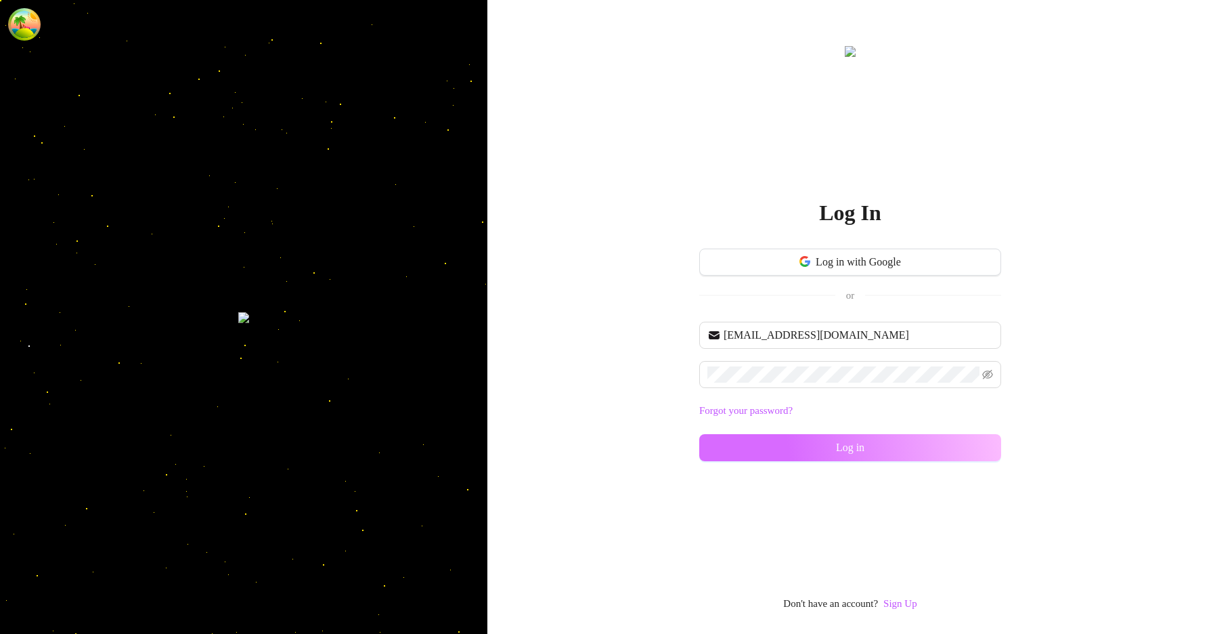
click at [921, 446] on button "Log in" at bounding box center [850, 447] width 302 height 27
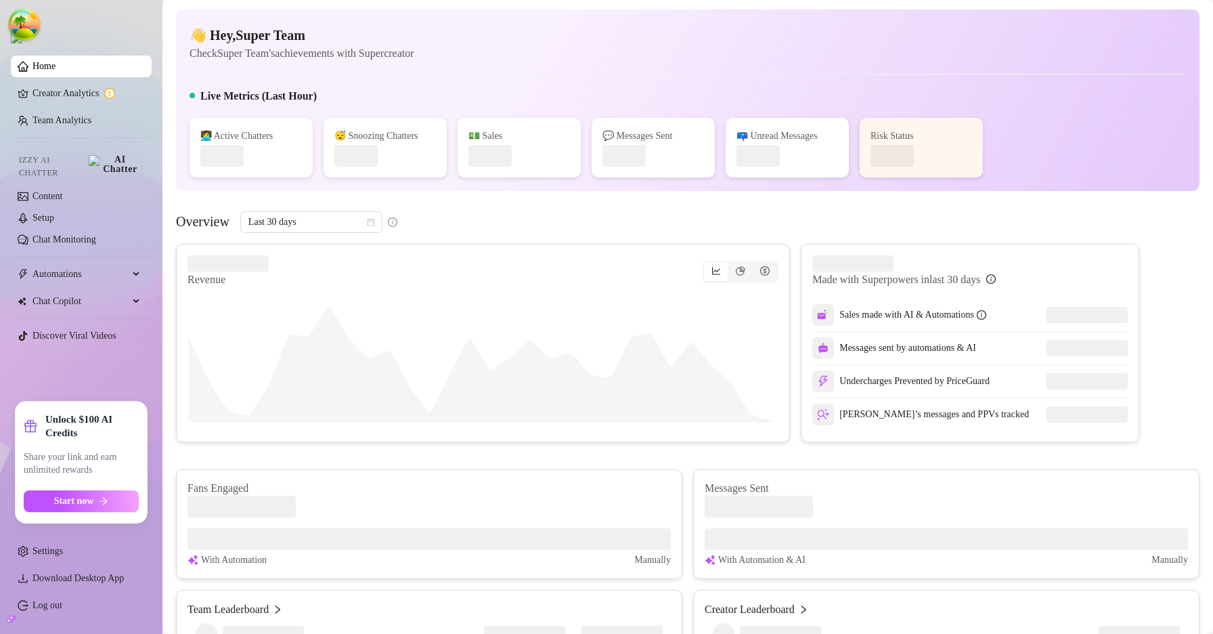
click at [76, 437] on strong "Unlock $100 AI Credits" at bounding box center [91, 425] width 93 height 27
click at [49, 71] on link "Home" at bounding box center [43, 66] width 23 height 10
click at [54, 213] on link "Setup" at bounding box center [43, 218] width 22 height 10
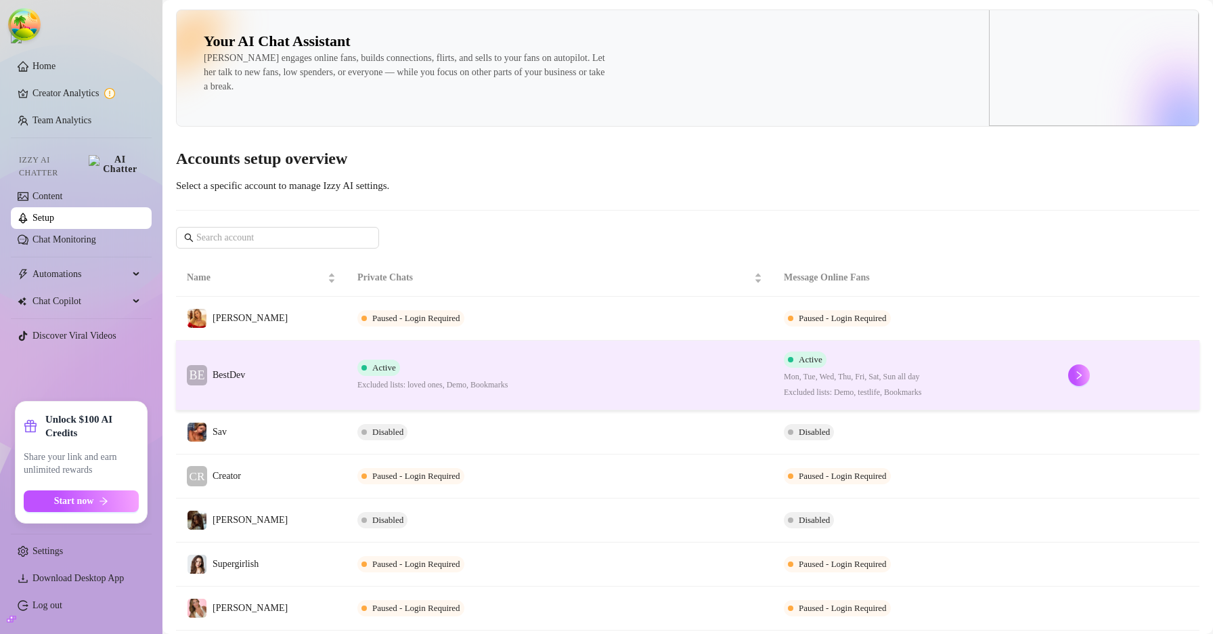
click at [256, 361] on td "BE BestDev" at bounding box center [261, 375] width 171 height 70
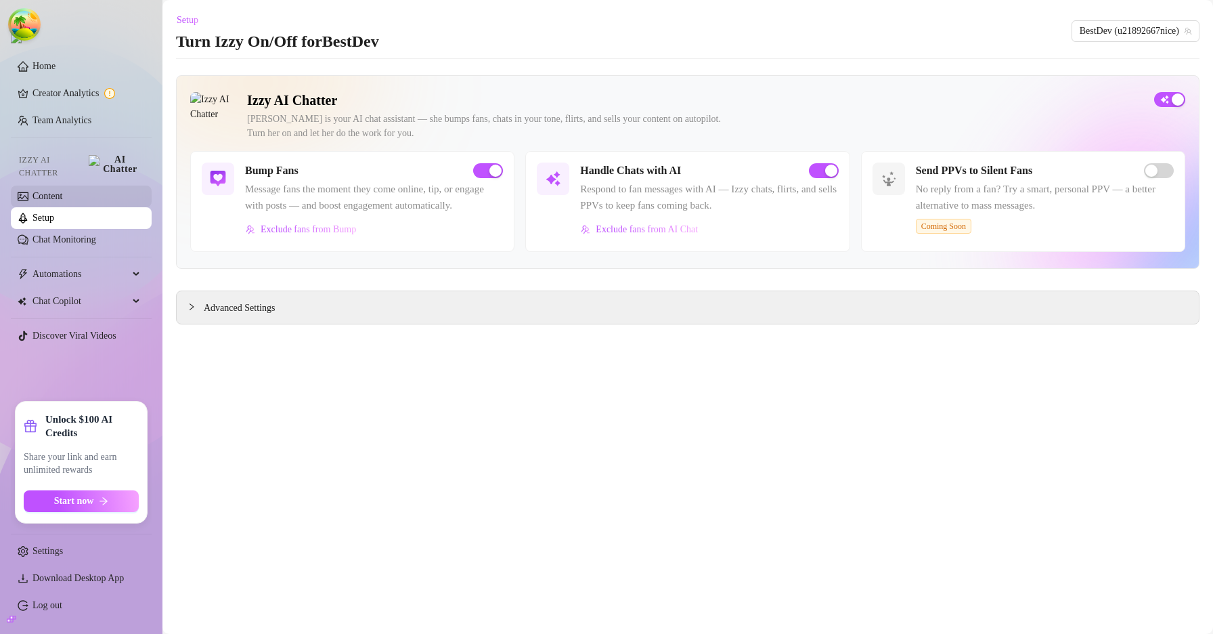
click at [62, 191] on link "Content" at bounding box center [47, 196] width 30 height 10
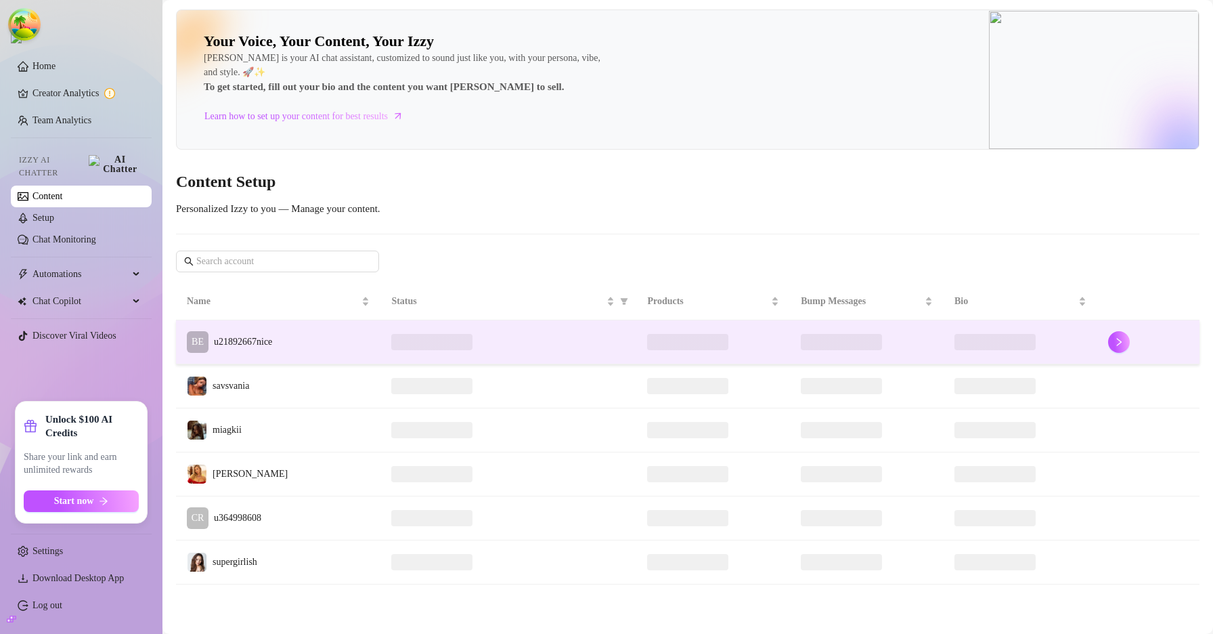
click at [311, 345] on td "BE u21892667nice" at bounding box center [278, 342] width 204 height 44
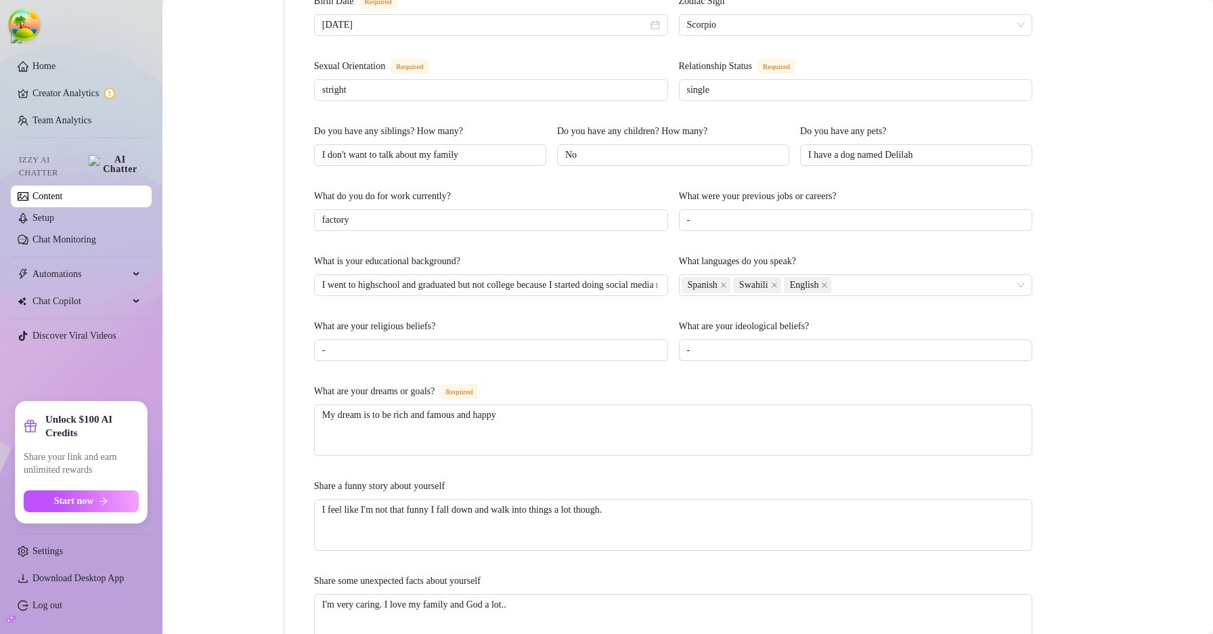
scroll to position [683, 0]
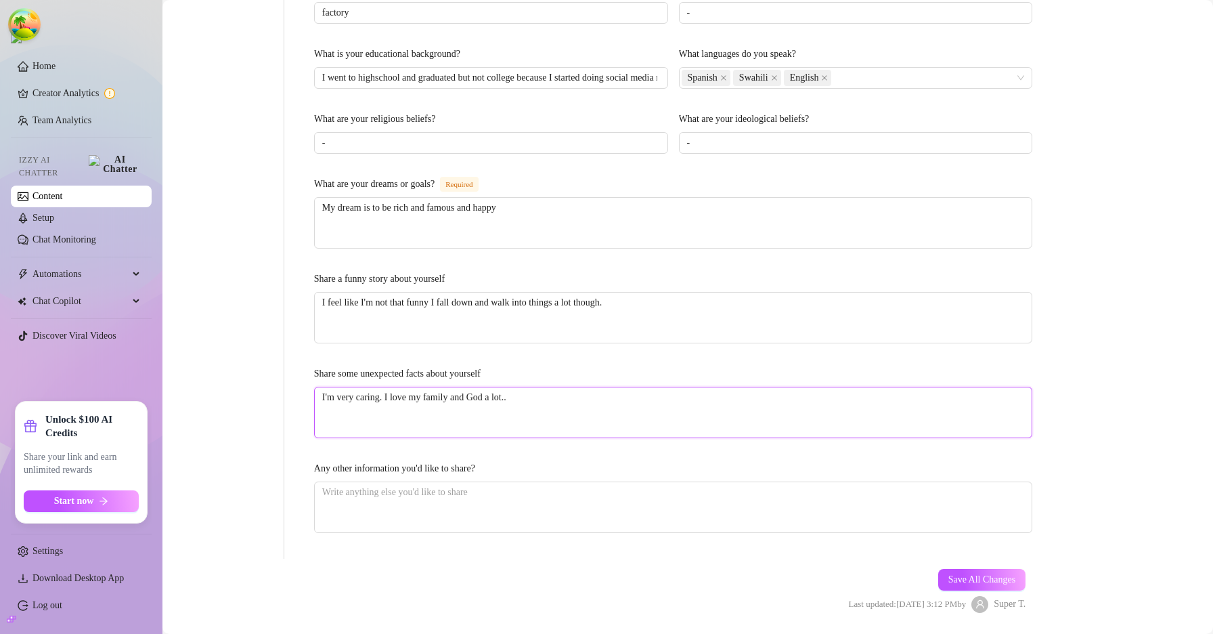
click at [585, 389] on textarea "I'm very caring. I love my family and God a lot.." at bounding box center [673, 412] width 717 height 50
type textarea "I'm very caring. I love my family and God a lot.."
type textarea "I'm very caring. I love my family and God a lot.. fg"
type textarea "I'm very caring. I love my family and God a lot.. fgh"
type textarea "I'm very caring. I love my family and God a lot.. fghd"
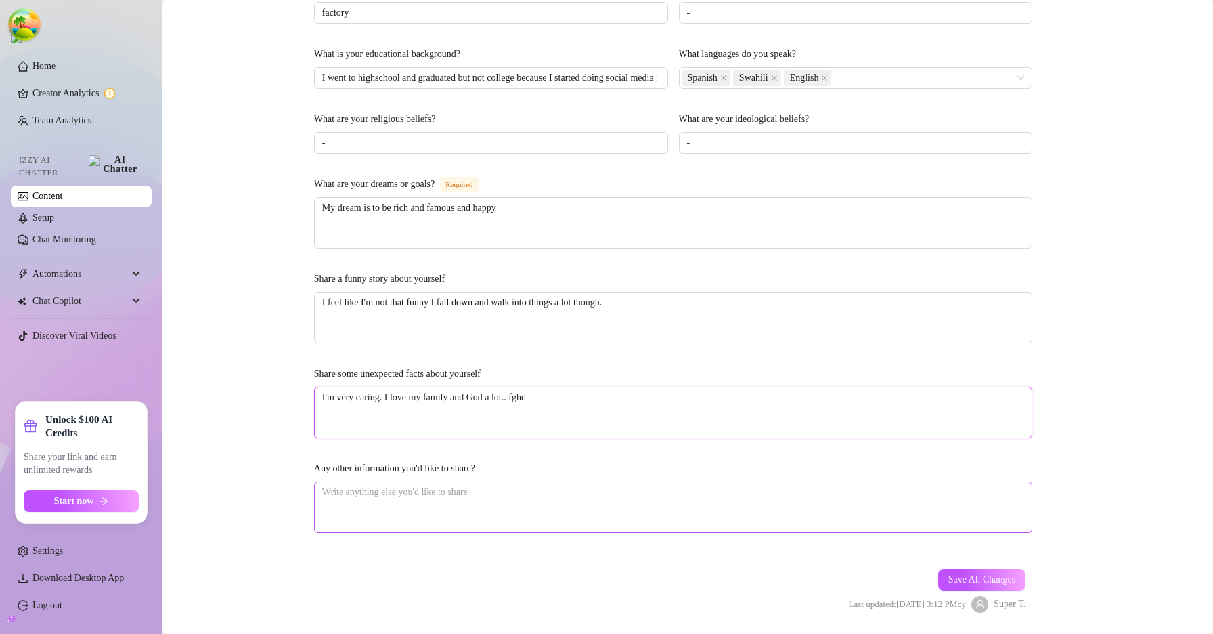
type textarea "I'm very caring. I love my family and God a lot.. fghdg"
type textarea "I'm very caring. I love my family and God a lot.. fghdgh"
type textarea "I'm very caring. I love my family and God a lot.. fghdghd"
type textarea "I'm very caring. I love my family and God a lot.. fghdghdfg"
type textarea "I'm very caring. I love my family and God a lot.. fghdghdfgh"
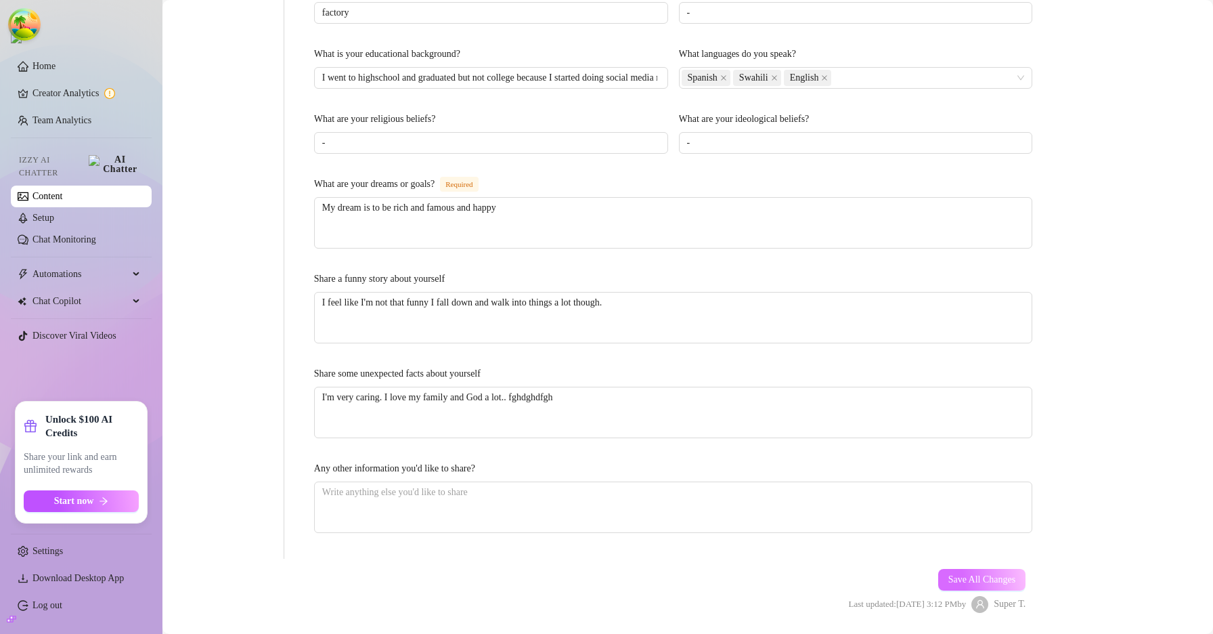
click at [986, 569] on button "Save All Changes" at bounding box center [982, 580] width 88 height 22
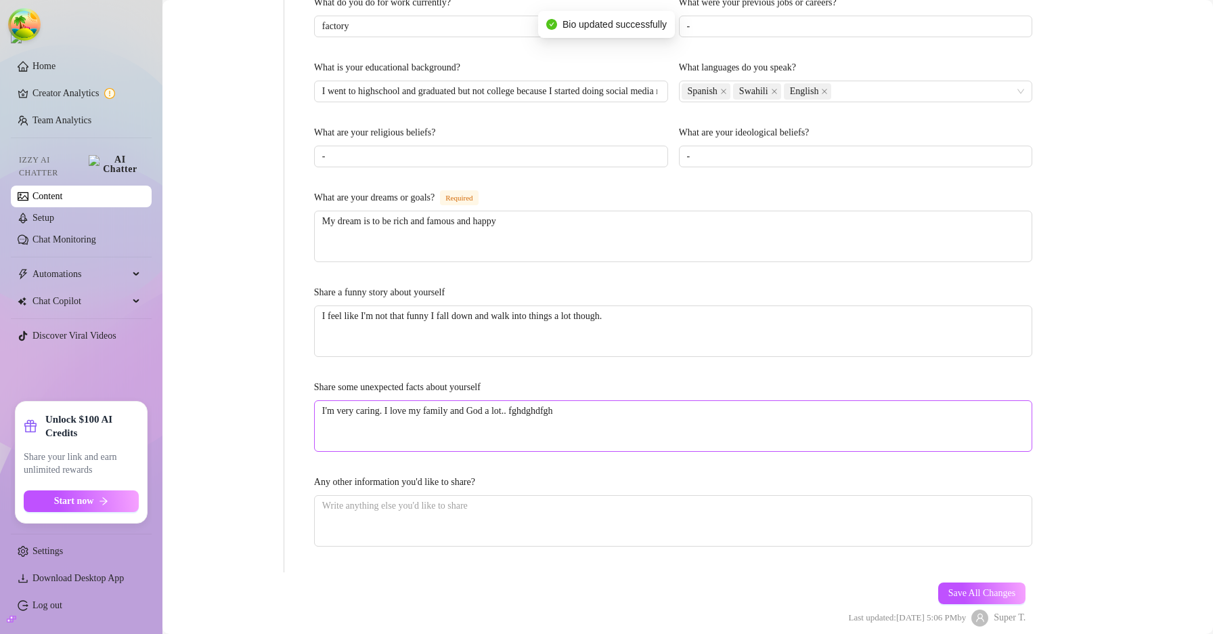
scroll to position [669, 0]
click at [558, 401] on textarea "I'm very caring. I love my family and God a lot.. fghdghdfgh" at bounding box center [673, 426] width 717 height 50
type textarea "I'm very caring. I love my family and God a lot.."
click at [987, 588] on span "Save All Changes" at bounding box center [982, 593] width 68 height 11
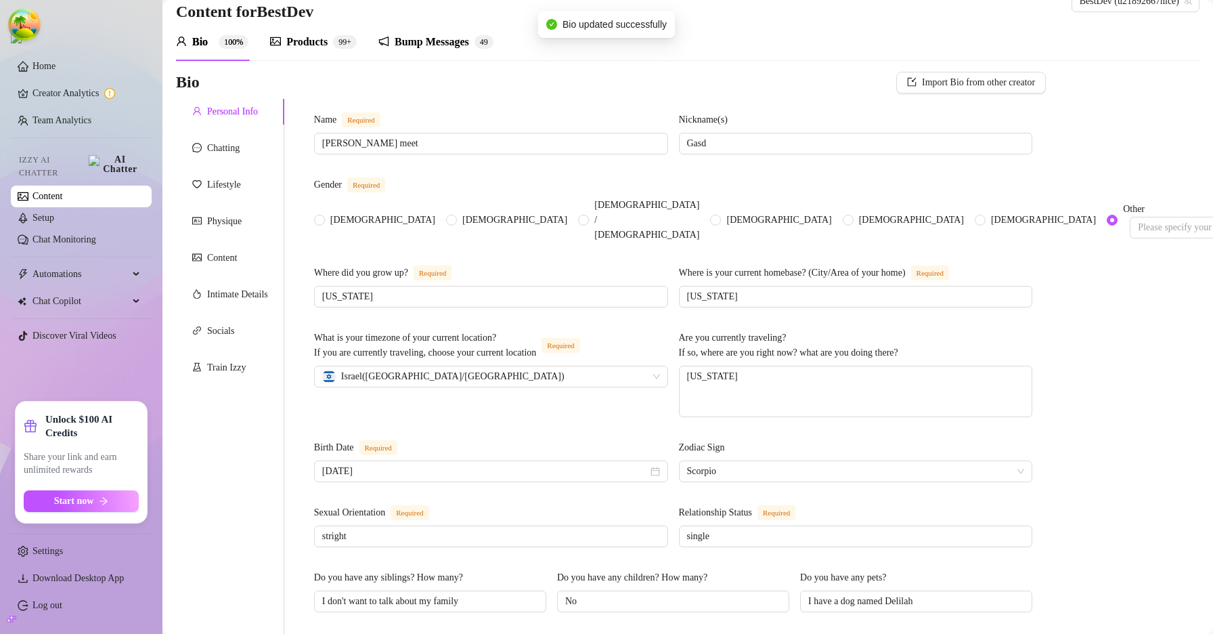
scroll to position [0, 0]
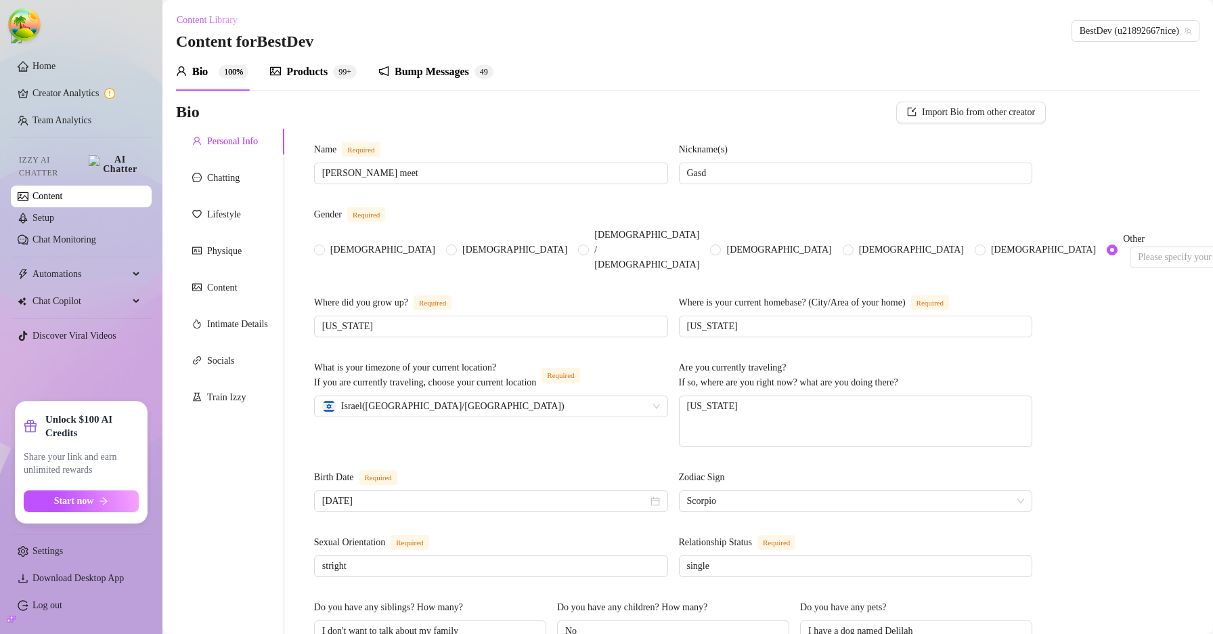
click at [438, 74] on div "Bump Messages" at bounding box center [432, 72] width 74 height 16
click at [437, 74] on div "Bump Messages" at bounding box center [432, 72] width 74 height 16
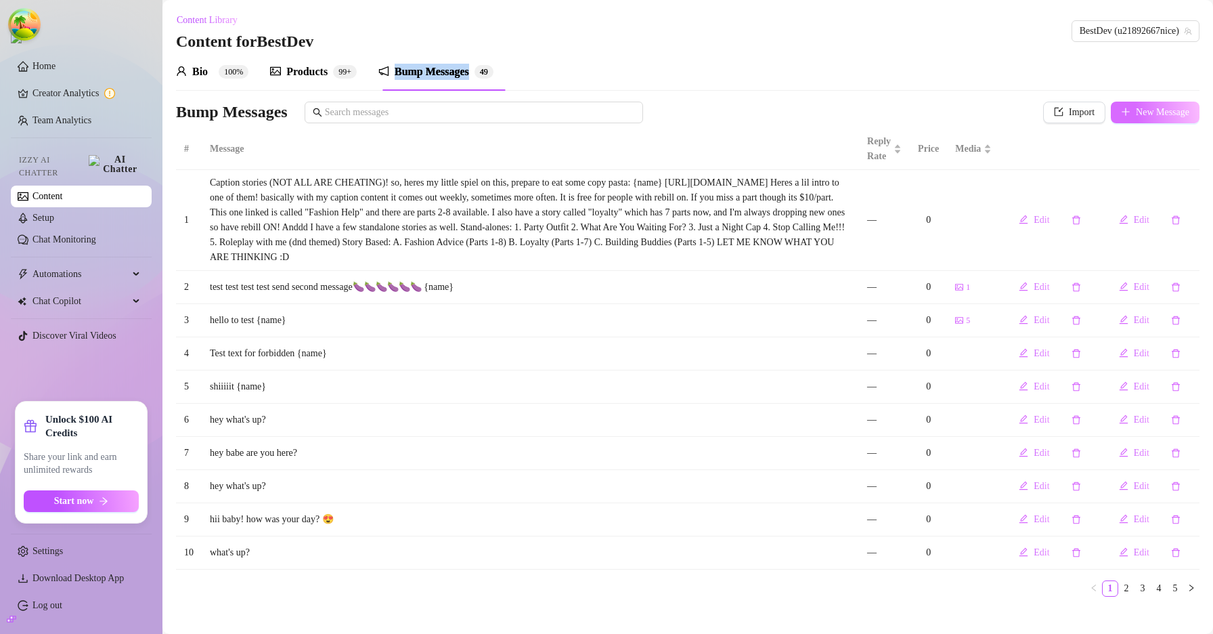
click at [1136, 111] on span "New Message" at bounding box center [1162, 112] width 53 height 11
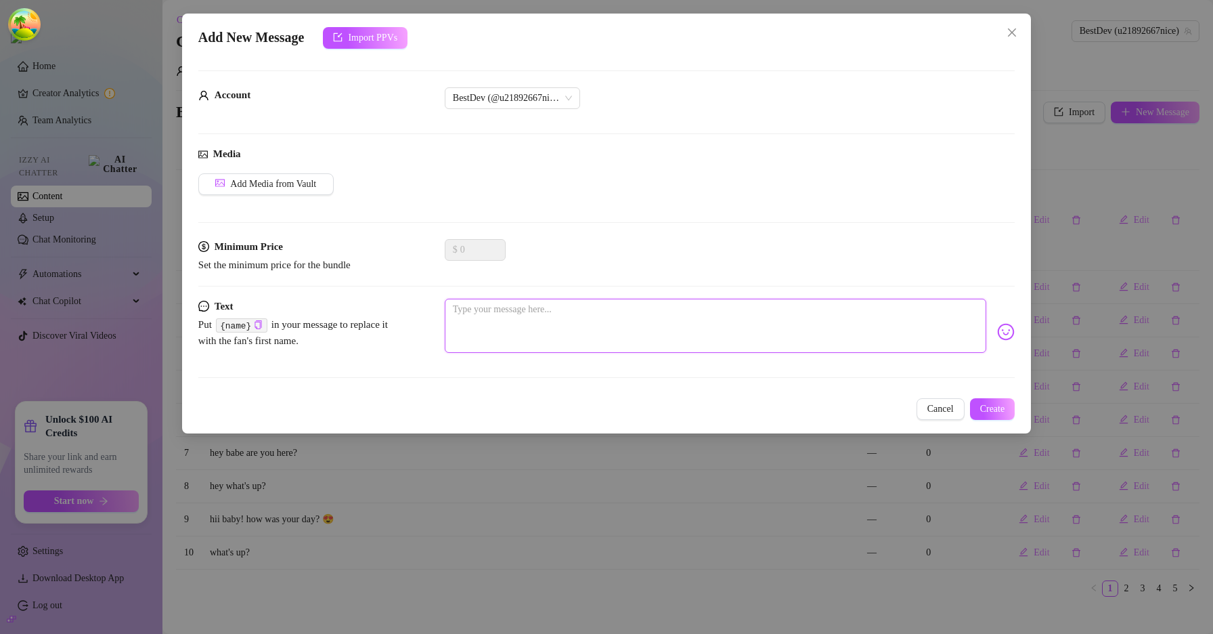
click at [502, 320] on textarea at bounding box center [715, 325] width 541 height 54
type textarea "b"
type textarea "bv"
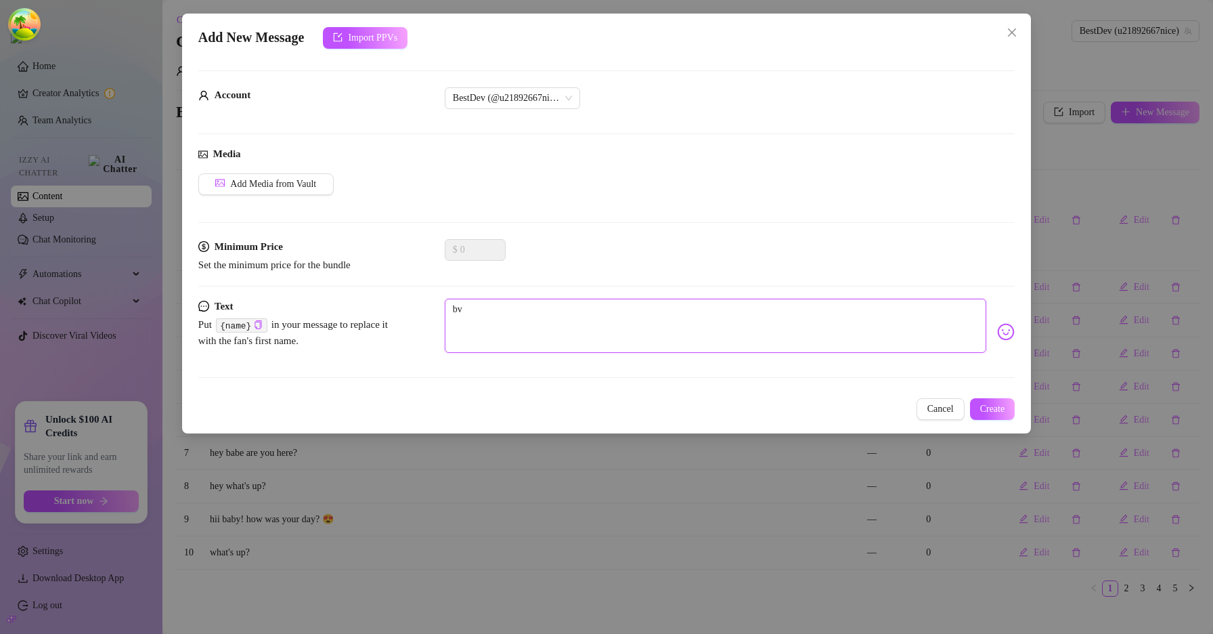
type textarea "bvm"
type textarea "bvmf"
type textarea "bvmfh"
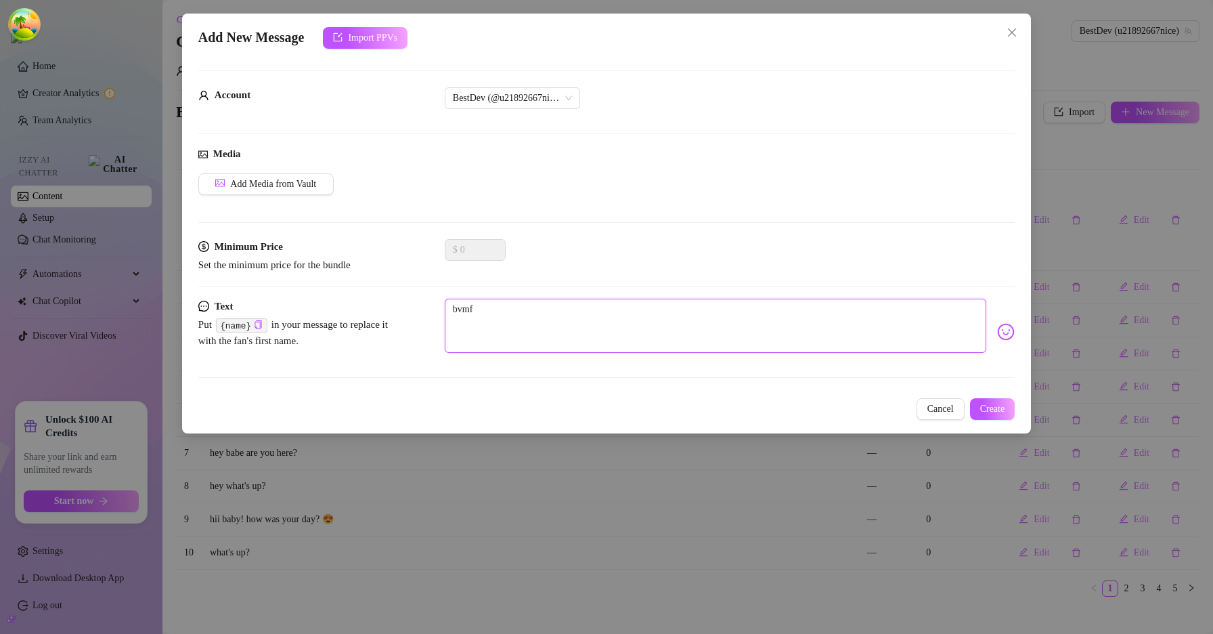
type textarea "bvmfh"
type textarea "bvmfhf"
type textarea "bvmfhfh"
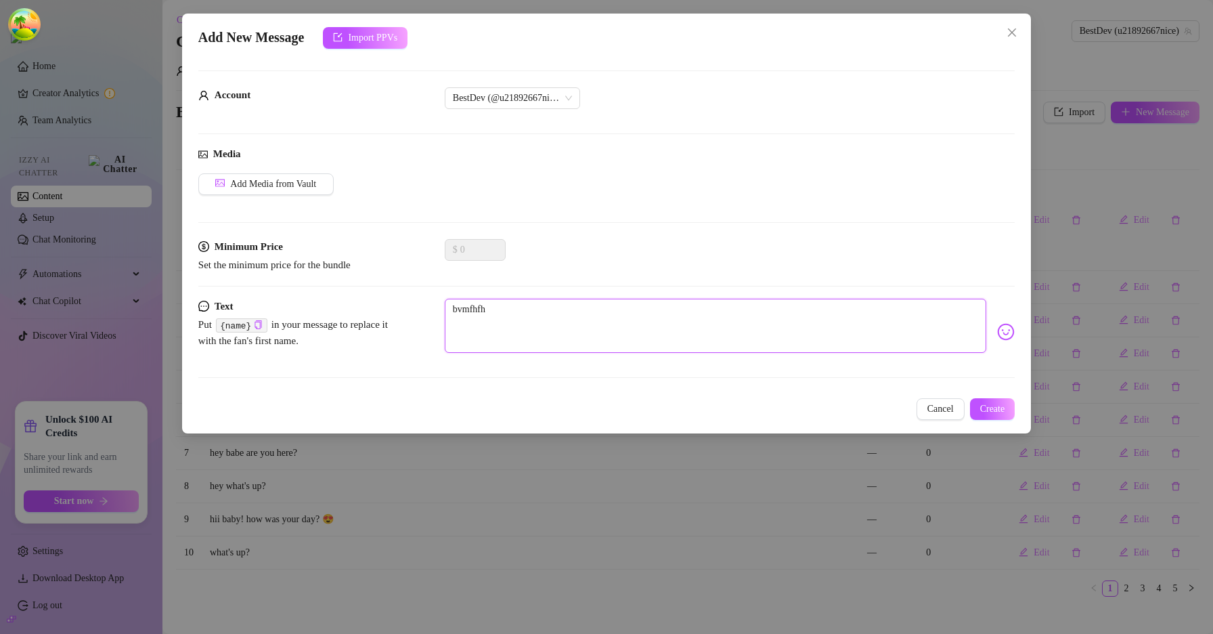
type textarea "bvmfhfhc"
click at [971, 406] on button "Create" at bounding box center [992, 409] width 45 height 22
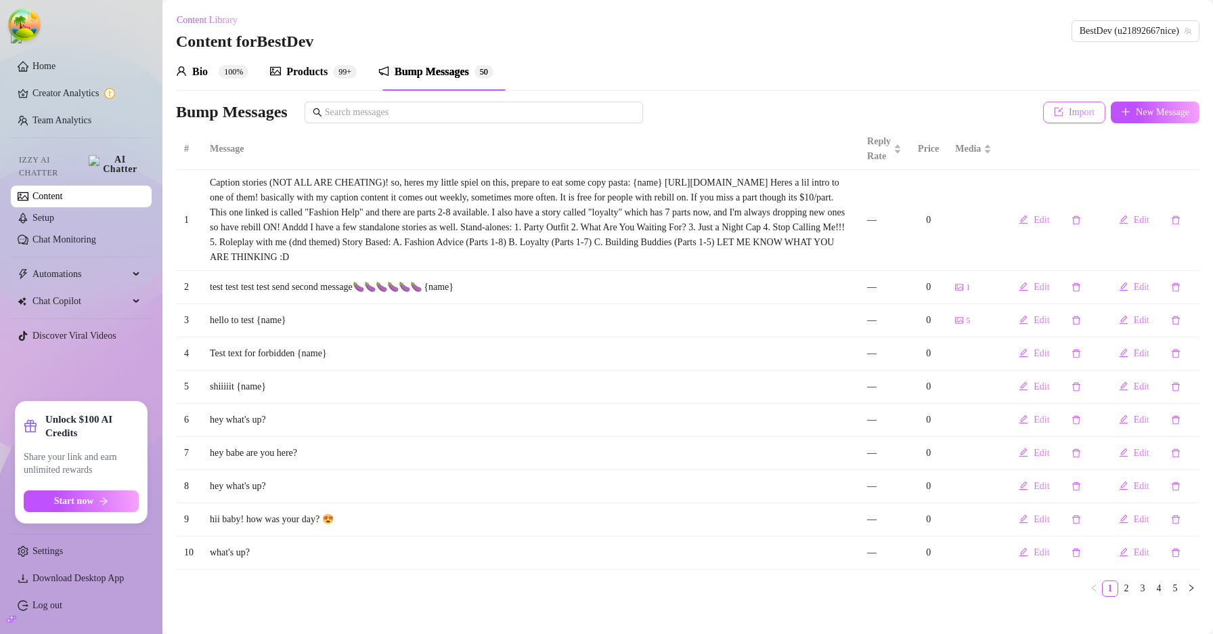
click at [1054, 112] on icon "import" at bounding box center [1058, 111] width 9 height 9
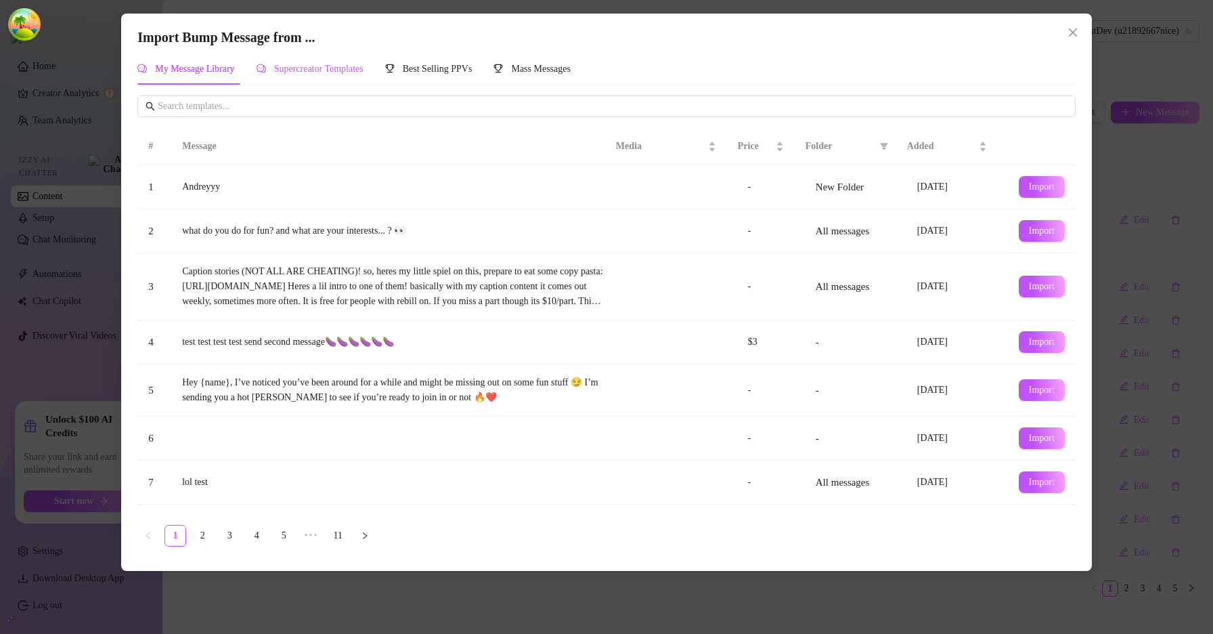
click at [350, 69] on span "Supercreator Templates" at bounding box center [318, 69] width 89 height 10
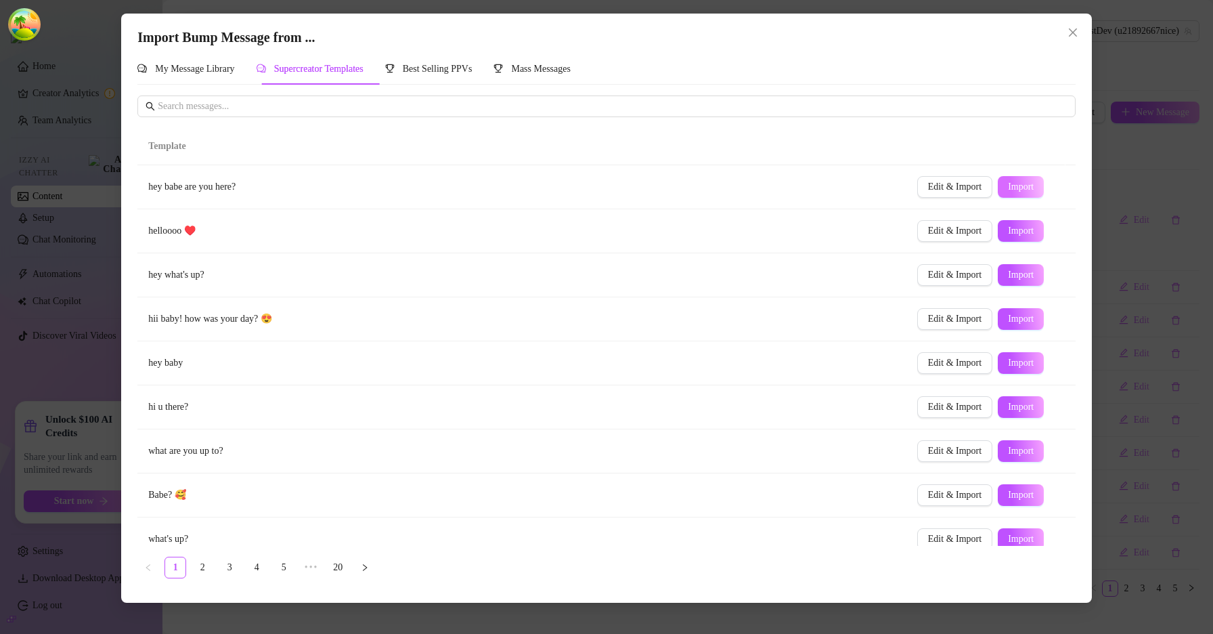
click at [1008, 183] on span "Import" at bounding box center [1021, 186] width 26 height 11
click at [1074, 31] on icon "close" at bounding box center [1073, 32] width 8 height 8
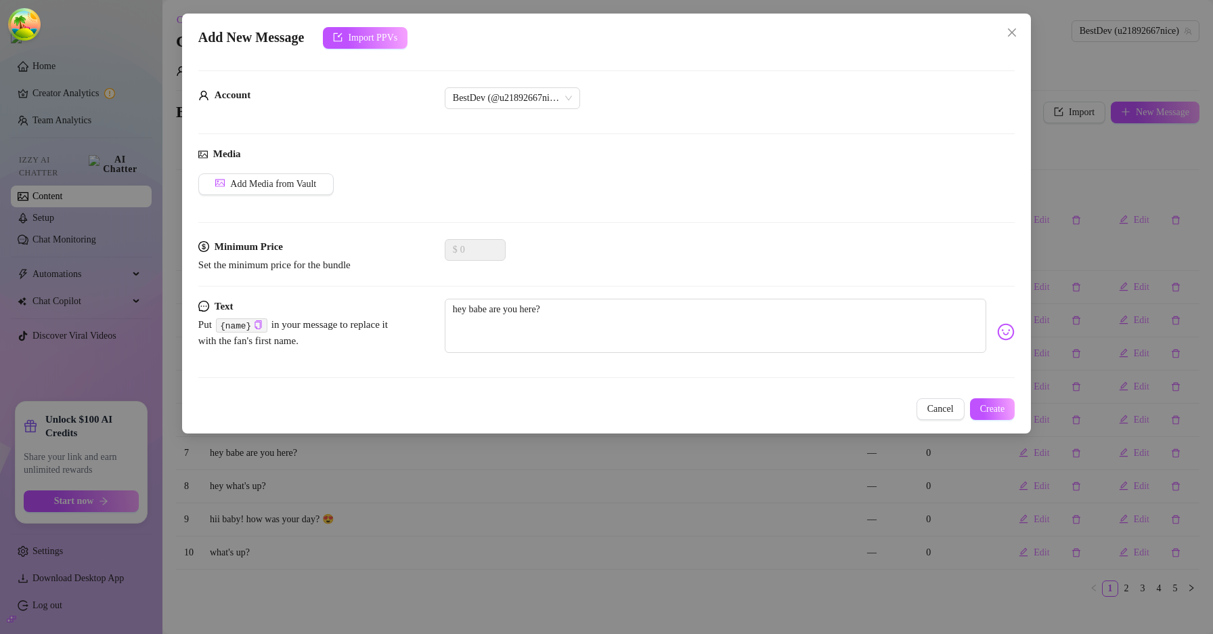
click at [998, 39] on div "Add New Message Import PPVs" at bounding box center [606, 38] width 816 height 22
click at [1003, 36] on span "Close" at bounding box center [1012, 32] width 22 height 11
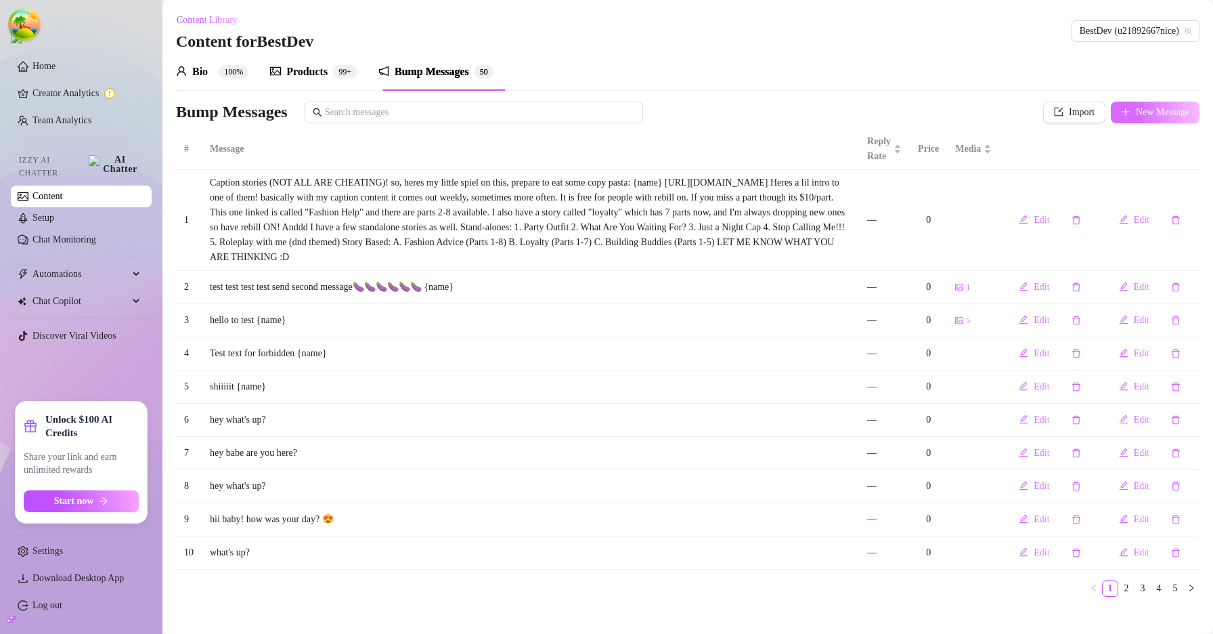
click at [1136, 112] on span "New Message" at bounding box center [1162, 112] width 53 height 11
type textarea "Type your message here..."
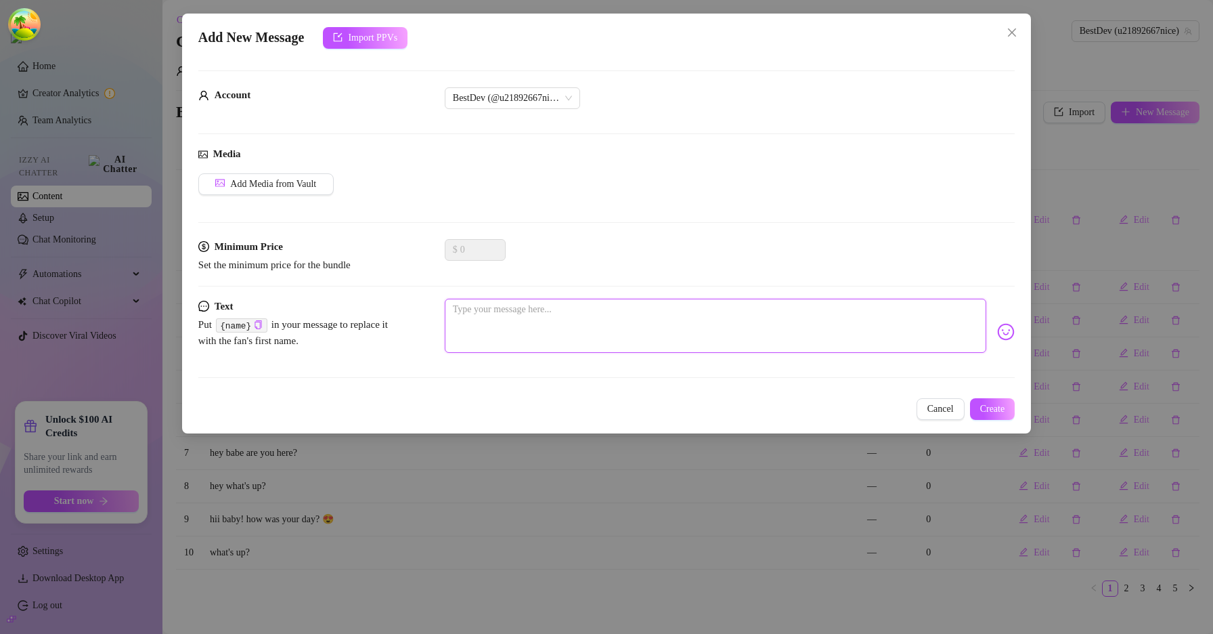
click at [703, 310] on textarea at bounding box center [715, 325] width 541 height 54
type textarea "ghfj"
type textarea "ghfjh"
type textarea "ghfjhg"
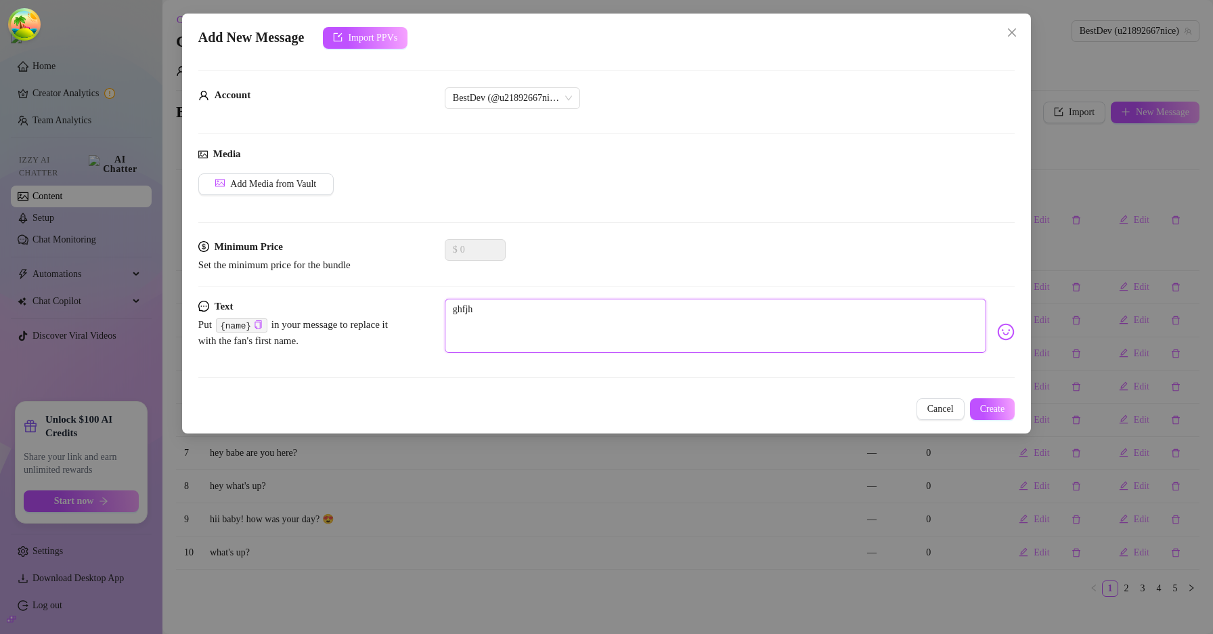
type textarea "ghfjhg"
type textarea "ghfjhgf"
type textarea "ghfjhgfj"
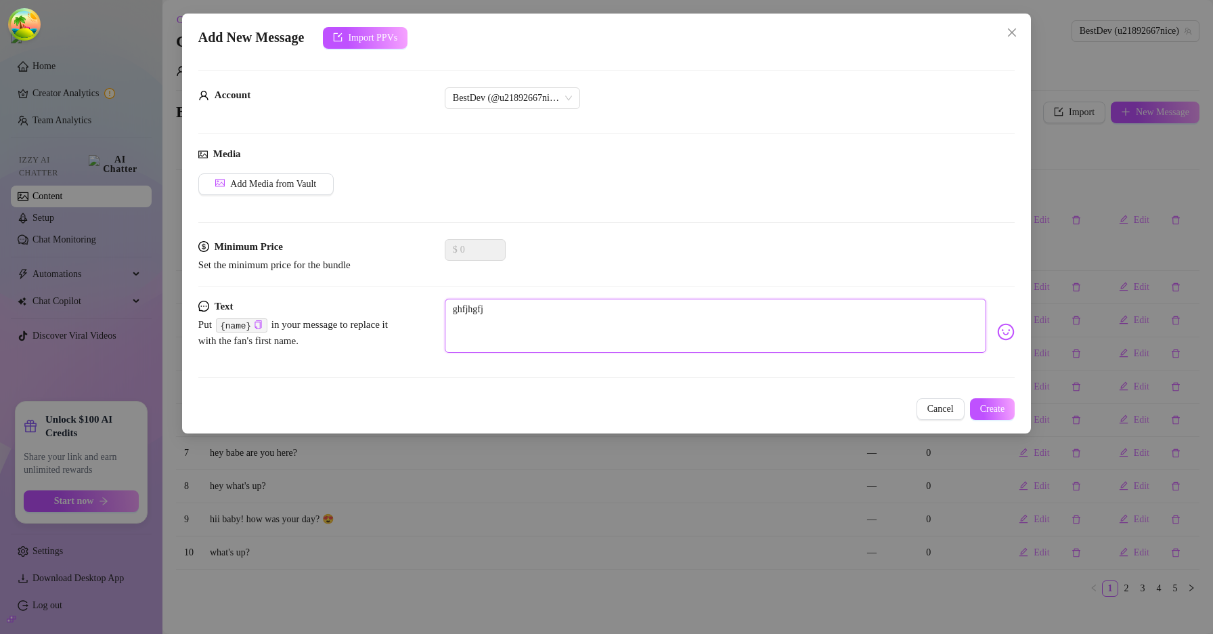
type textarea "ghfjhgfjh"
type textarea "ghfjhgfjhh"
type textarea "ghfjhgfjhhj"
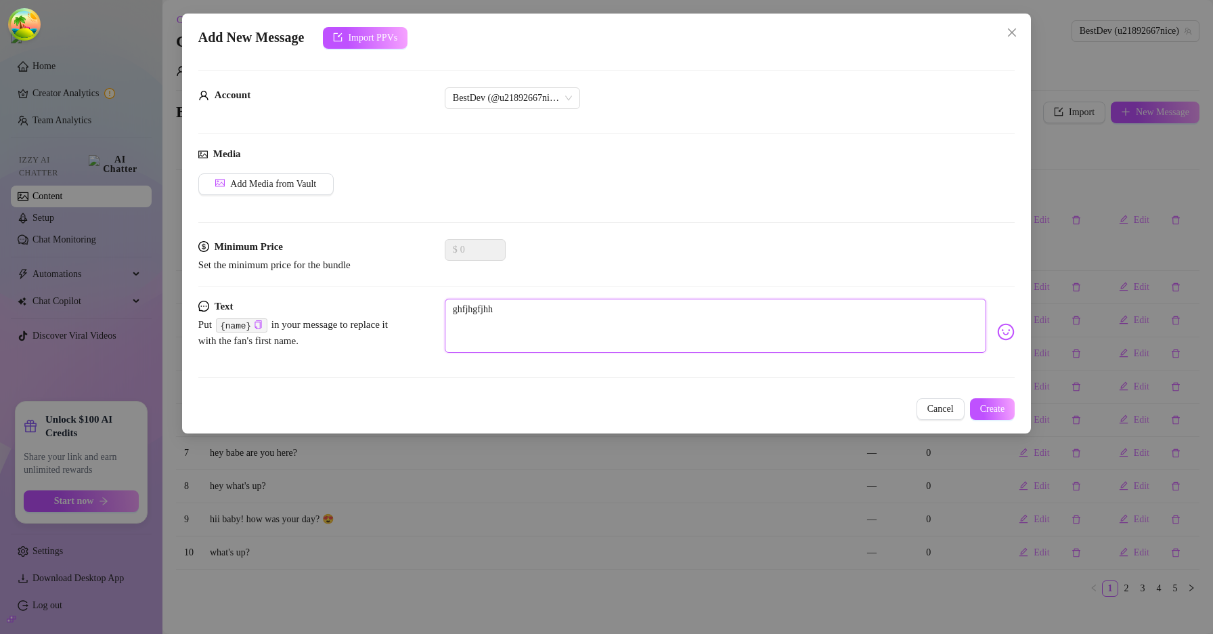
type textarea "ghfjhgfjhhj"
type textarea "ghfjhgfjhhjg"
click at [980, 404] on span "Create" at bounding box center [992, 408] width 25 height 11
click at [939, 407] on span "Cancel" at bounding box center [940, 408] width 26 height 11
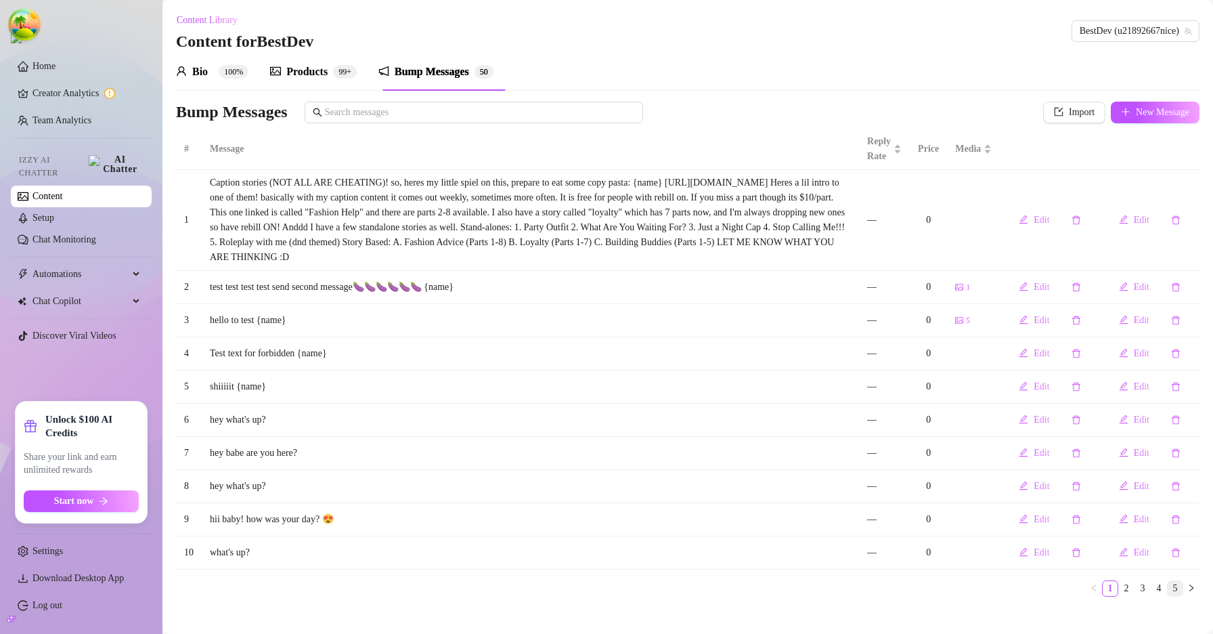
click at [1170, 596] on link "5" at bounding box center [1175, 588] width 15 height 15
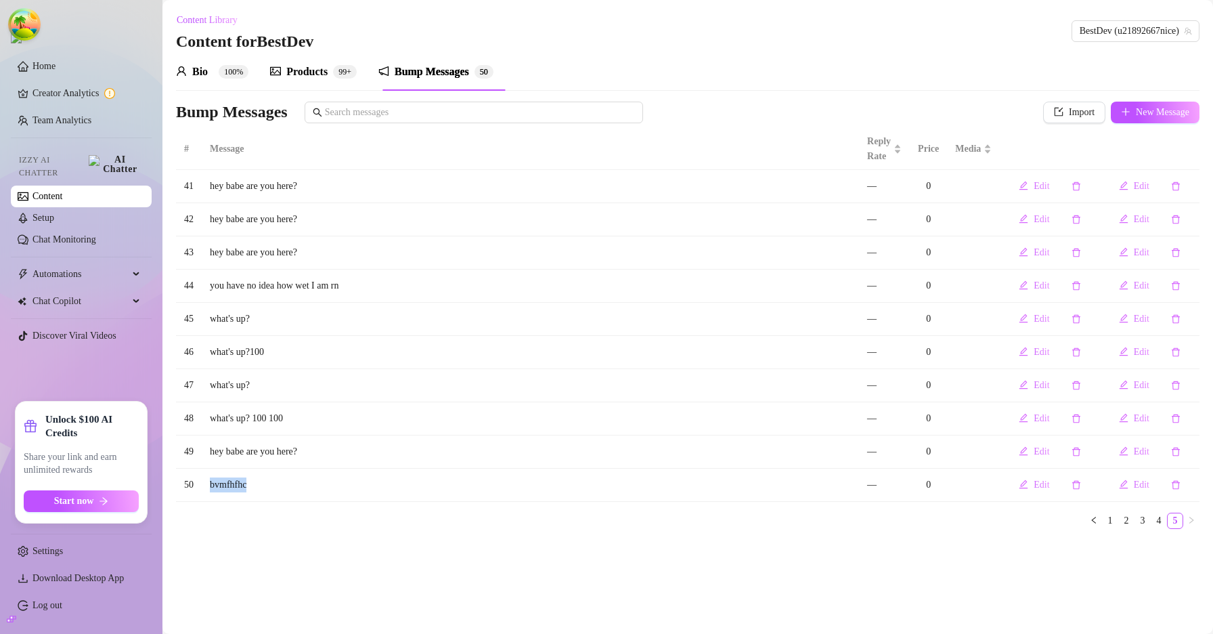
drag, startPoint x: 278, startPoint y: 481, endPoint x: 202, endPoint y: 481, distance: 75.8
click at [202, 481] on tr "50 bvmfhfhc — 0 Edit Edit" at bounding box center [687, 484] width 1023 height 33
click at [312, 71] on div "Products" at bounding box center [306, 72] width 41 height 16
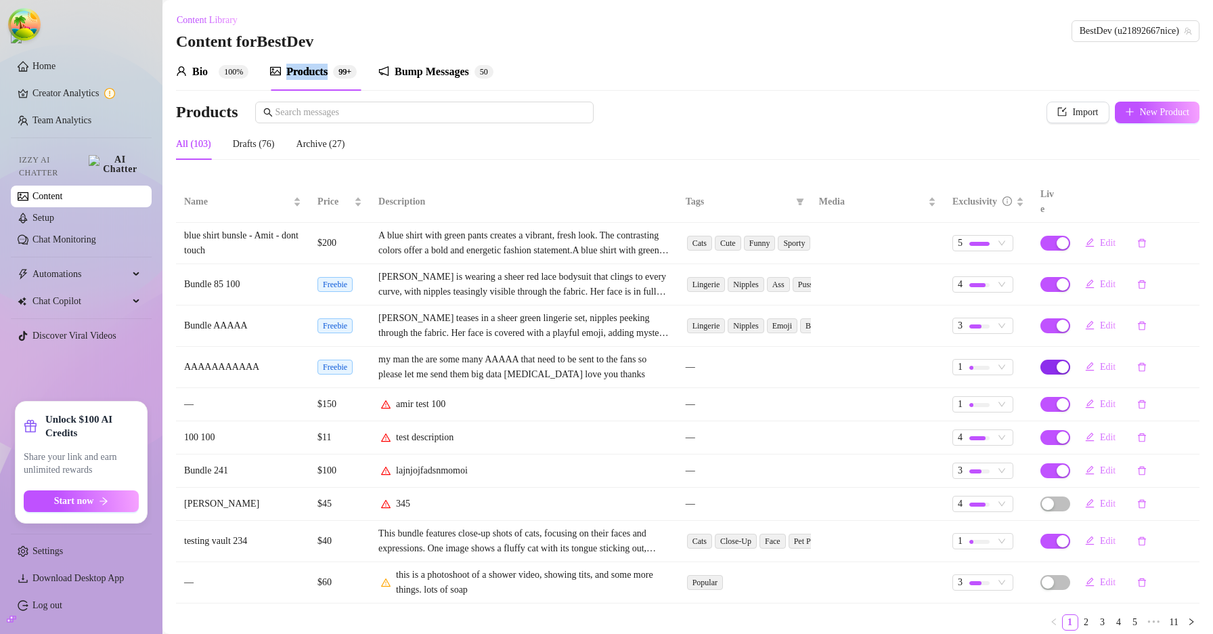
click at [1042, 359] on span "button" at bounding box center [1055, 366] width 30 height 15
click at [1141, 319] on span "OK" at bounding box center [1135, 320] width 14 height 11
click at [1137, 362] on icon "delete" at bounding box center [1141, 366] width 9 height 9
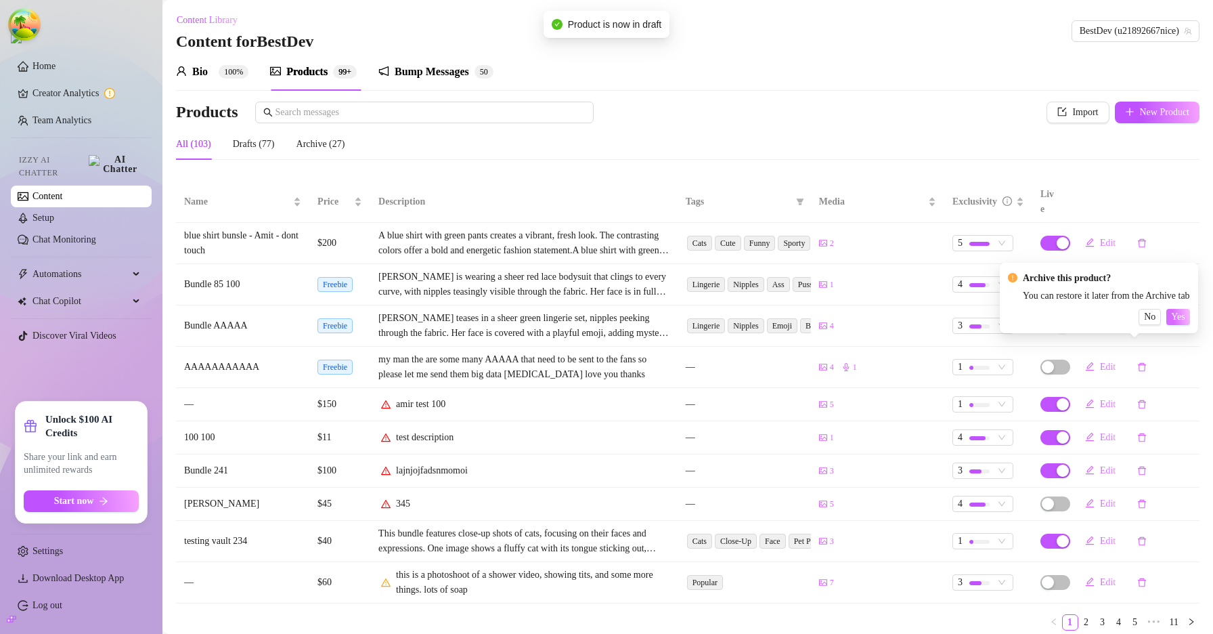
click at [1179, 317] on div "No Yes" at bounding box center [1099, 317] width 182 height 16
click at [1185, 319] on span "Yes" at bounding box center [1178, 316] width 14 height 11
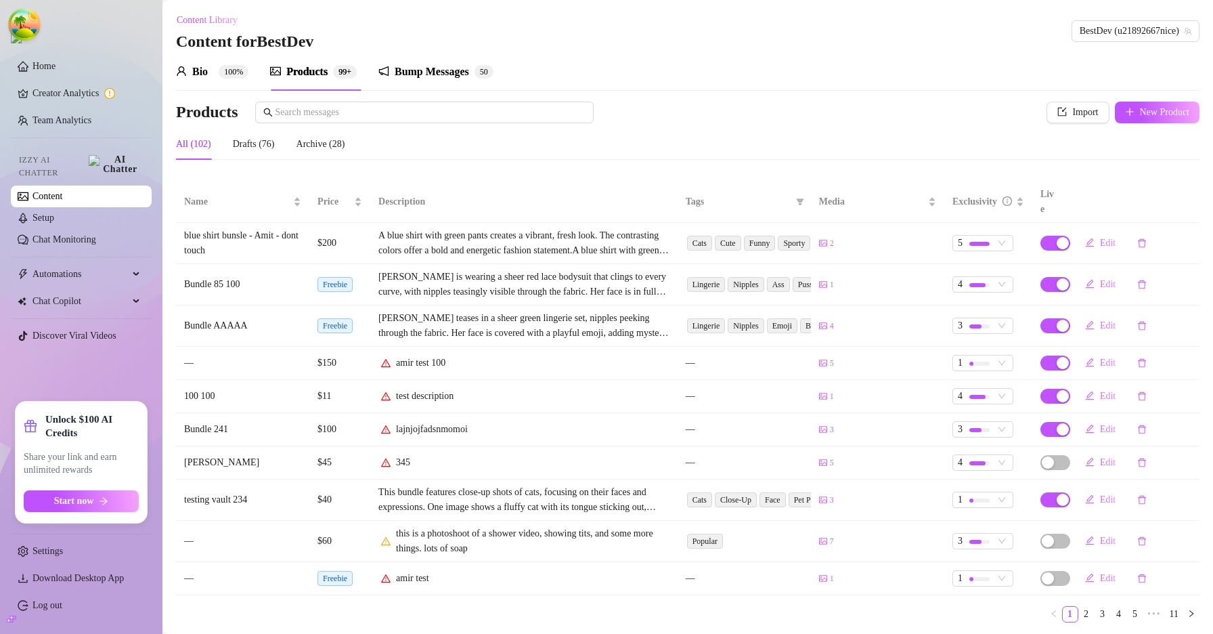
click at [207, 76] on div "Bio" at bounding box center [200, 72] width 16 height 16
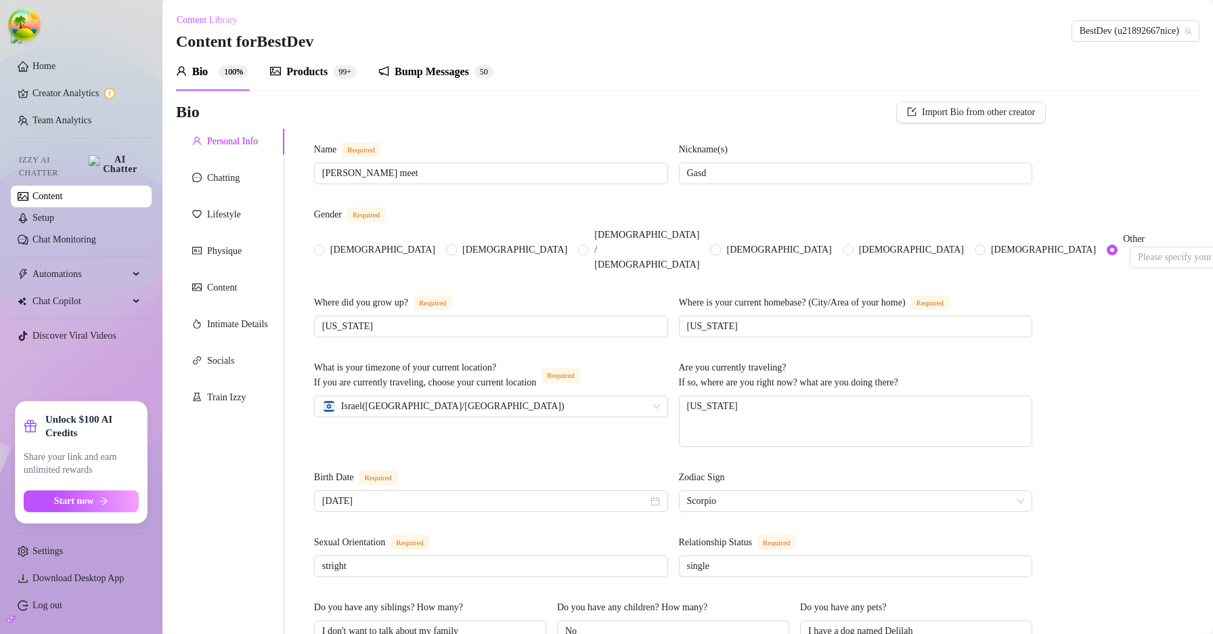
click at [297, 73] on div "Products" at bounding box center [306, 72] width 41 height 16
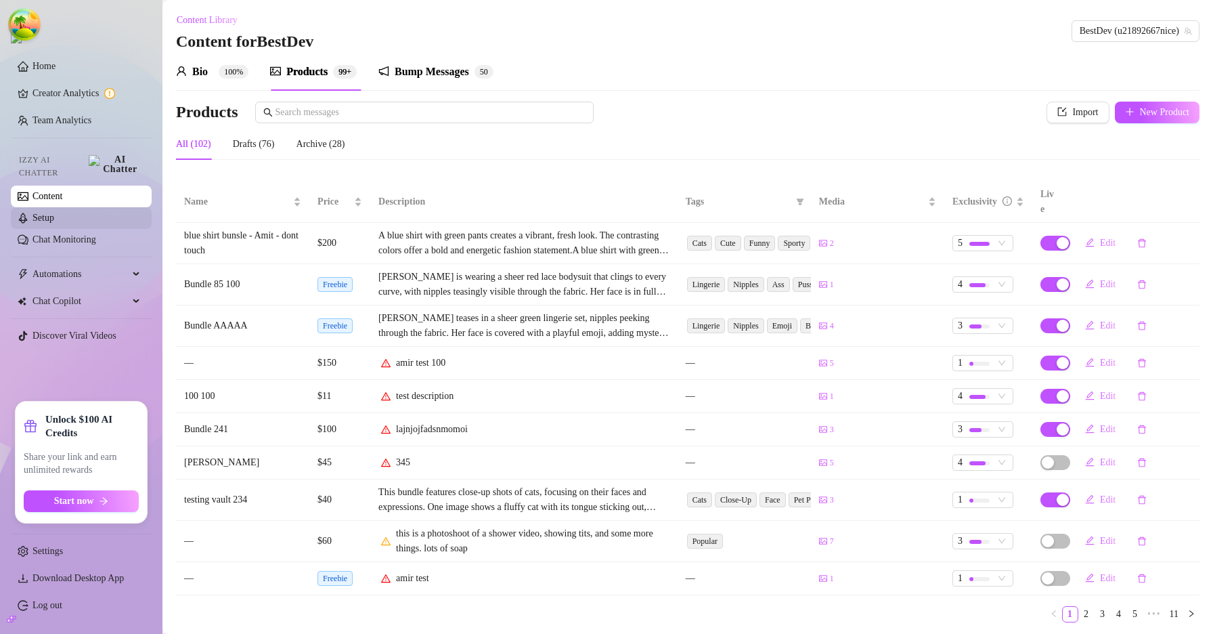
click at [54, 213] on link "Setup" at bounding box center [43, 218] width 22 height 10
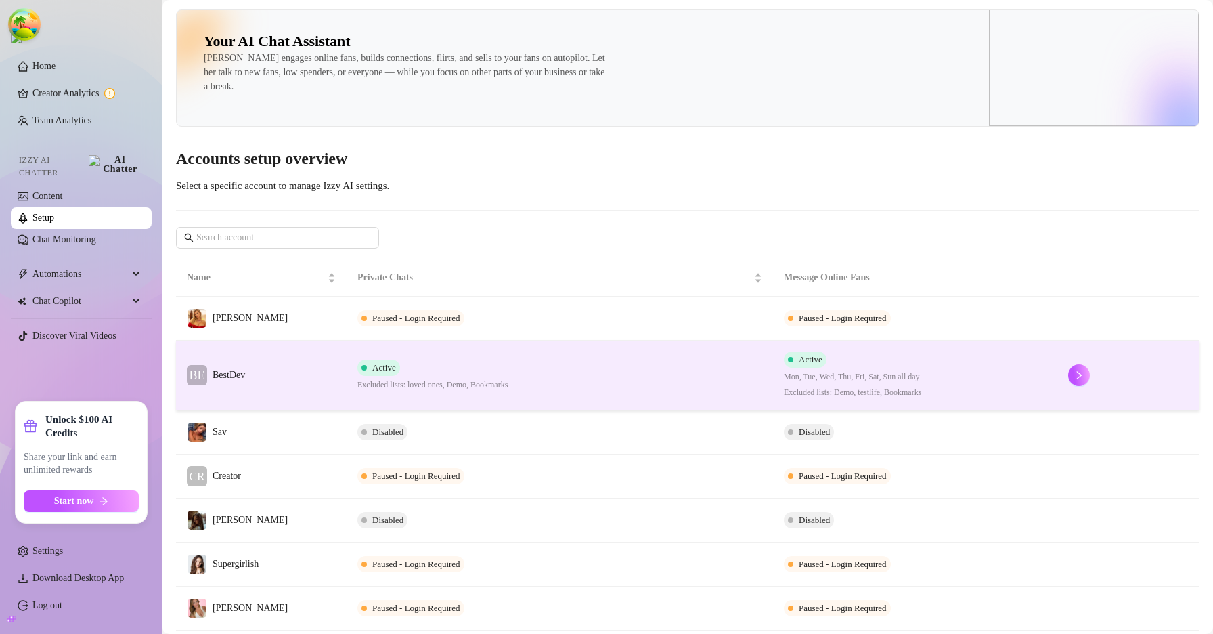
click at [307, 390] on td "BE BestDev" at bounding box center [261, 375] width 171 height 70
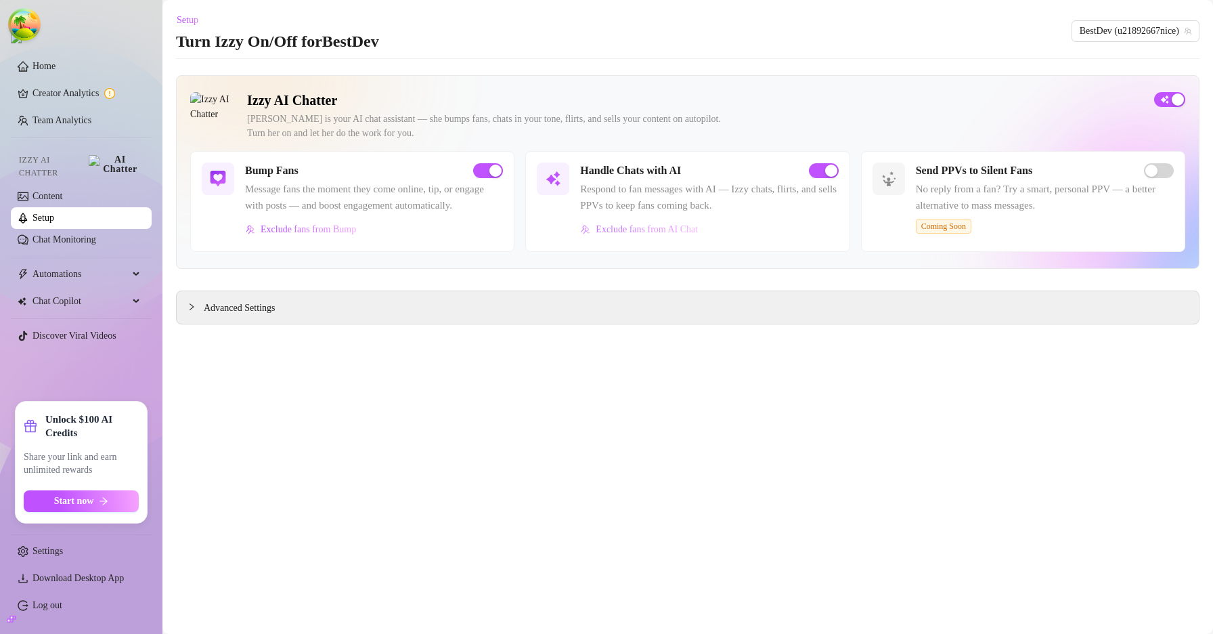
click at [611, 240] on button "Exclude fans from AI Chat" at bounding box center [639, 230] width 118 height 22
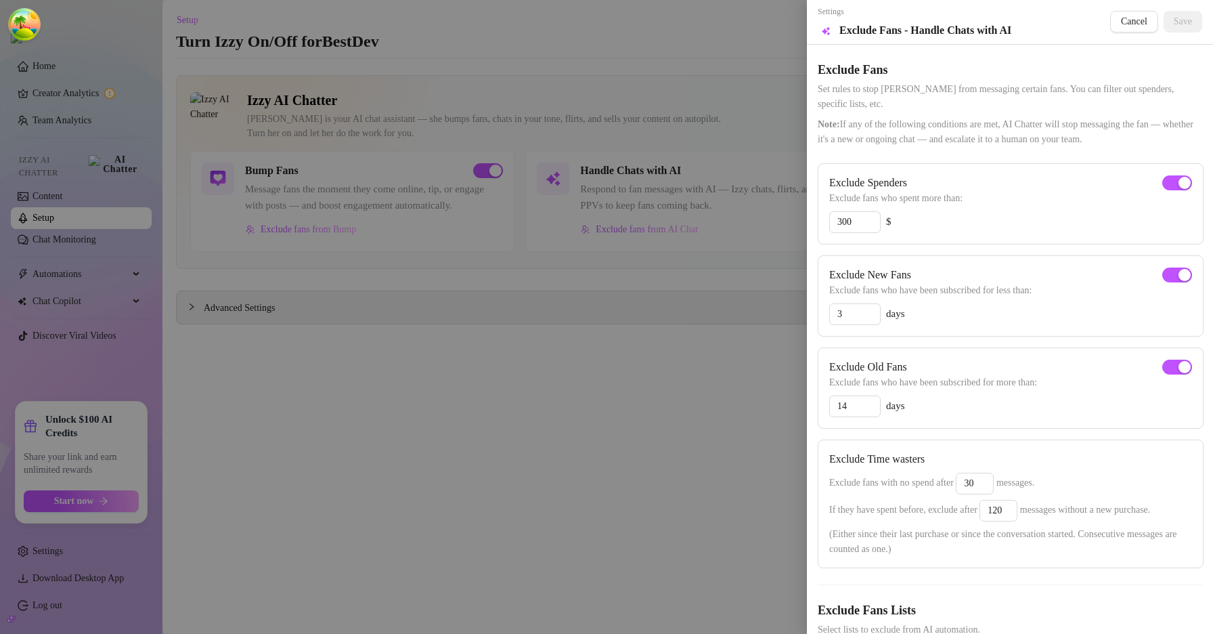
click at [345, 245] on div at bounding box center [606, 317] width 1213 height 634
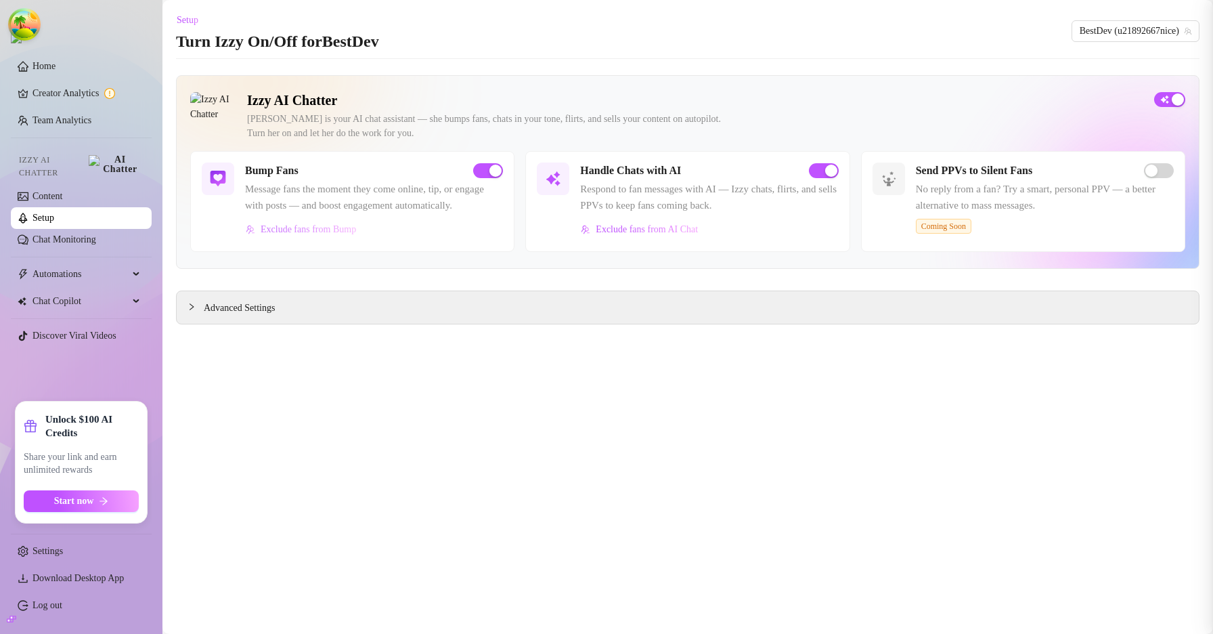
click at [345, 235] on span "Exclude fans from Bump" at bounding box center [308, 229] width 95 height 11
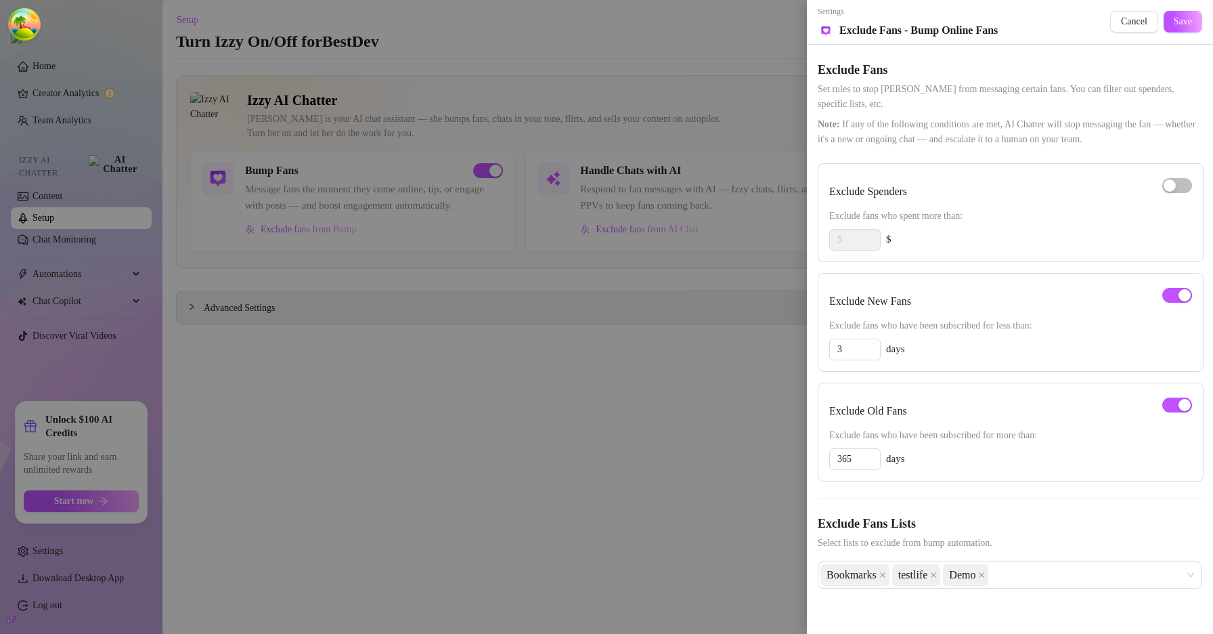
click at [341, 525] on div at bounding box center [606, 317] width 1213 height 634
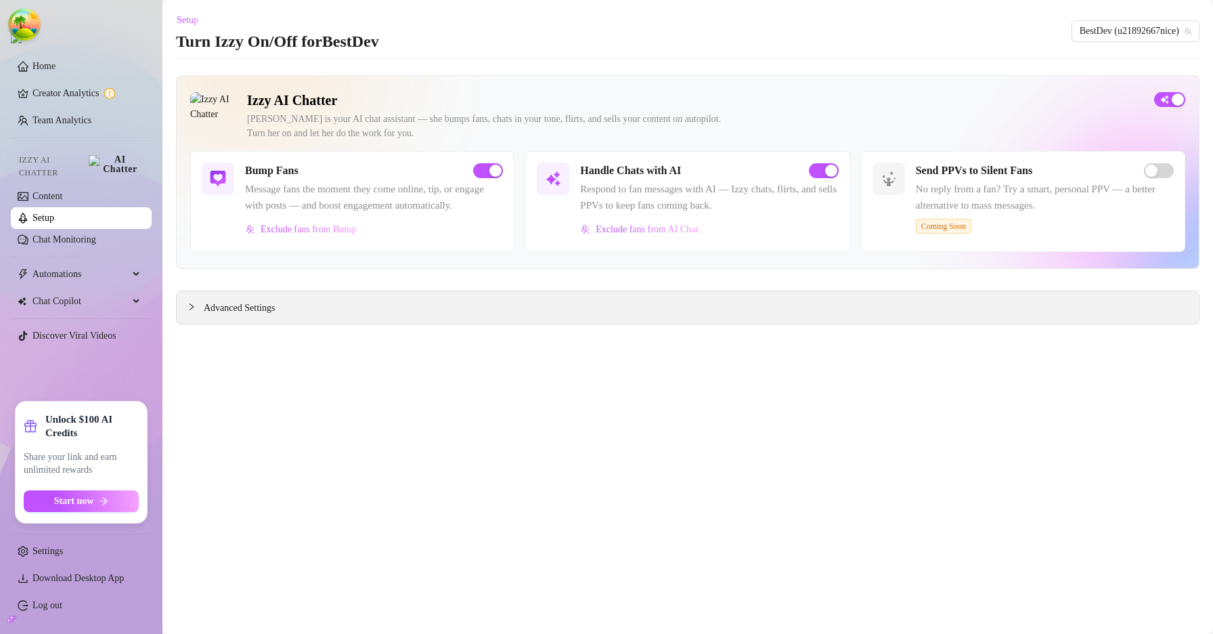
click at [275, 315] on span "Advanced Settings" at bounding box center [239, 308] width 71 height 15
click at [259, 315] on span "Advanced Settings" at bounding box center [239, 308] width 71 height 15
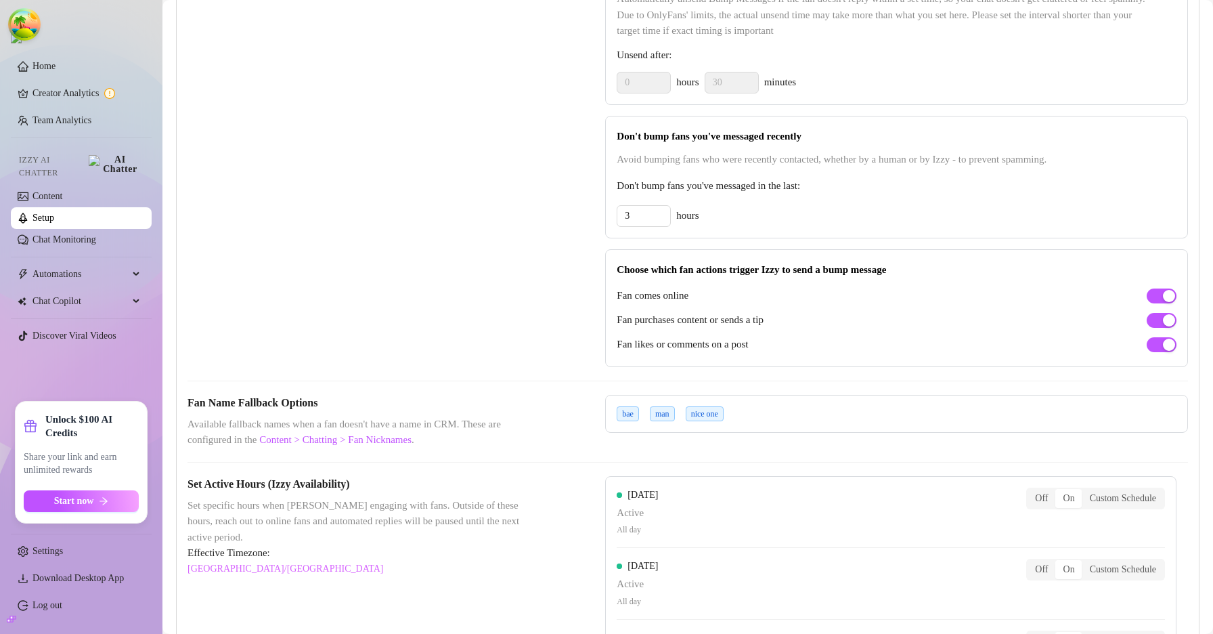
scroll to position [667, 0]
click at [775, 431] on div "bae man nice one" at bounding box center [896, 414] width 583 height 38
click at [760, 429] on div "bae man nice one" at bounding box center [896, 414] width 583 height 38
click at [758, 429] on div "bae man nice one" at bounding box center [896, 414] width 583 height 38
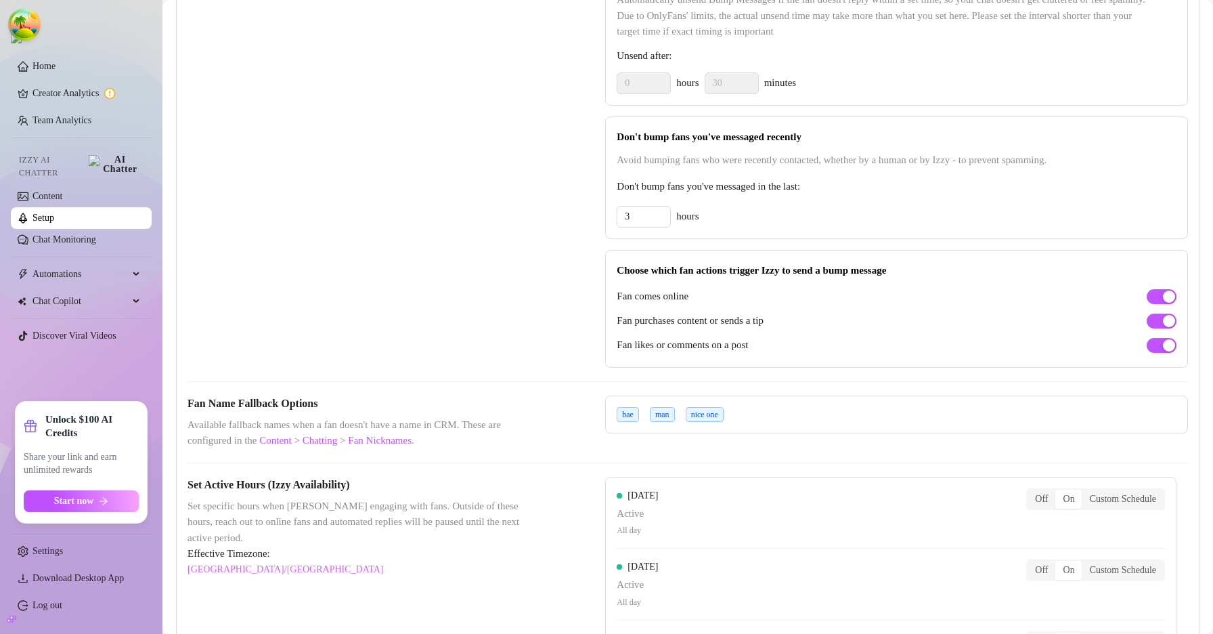
drag, startPoint x: 758, startPoint y: 429, endPoint x: 751, endPoint y: 429, distance: 7.4
click at [755, 429] on div "bae man nice one" at bounding box center [896, 414] width 583 height 38
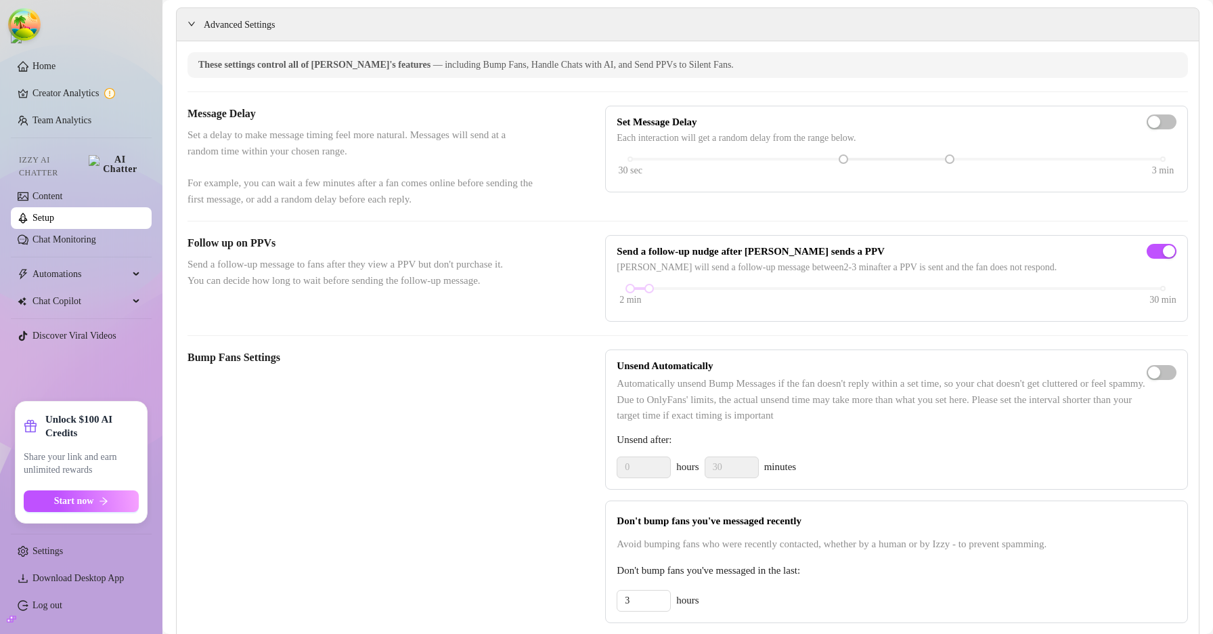
scroll to position [273, 0]
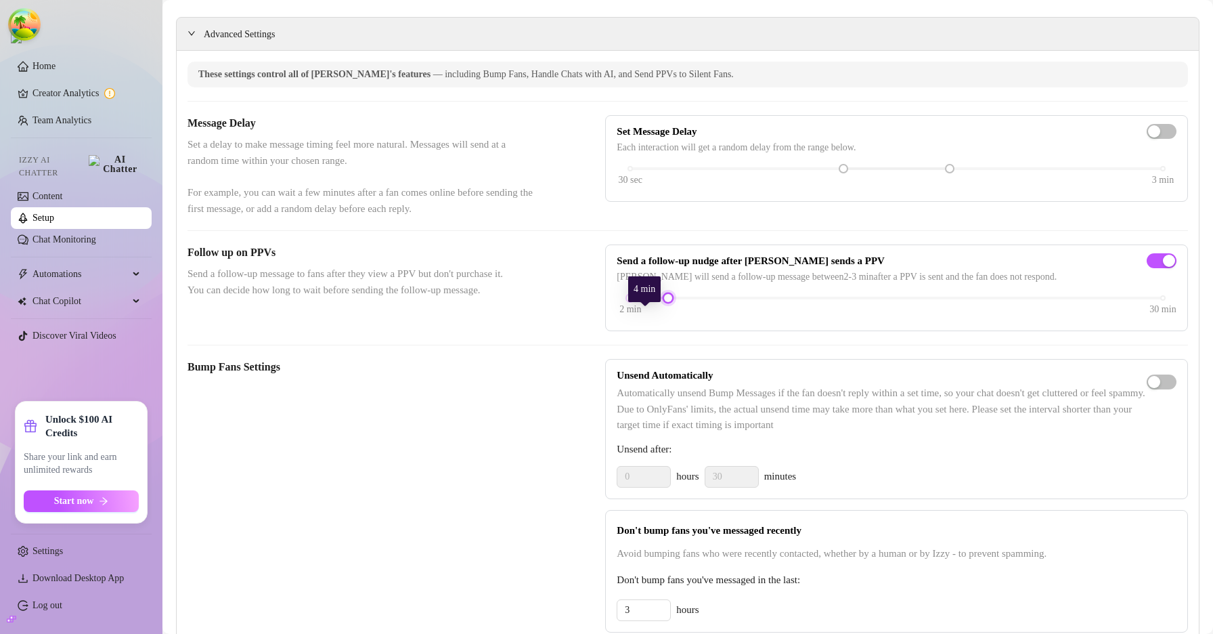
drag, startPoint x: 649, startPoint y: 312, endPoint x: 701, endPoint y: 308, distance: 52.3
click at [671, 301] on div at bounding box center [668, 297] width 7 height 7
drag, startPoint x: 685, startPoint y: 314, endPoint x: 650, endPoint y: 317, distance: 34.6
click at [650, 301] on div at bounding box center [649, 297] width 7 height 7
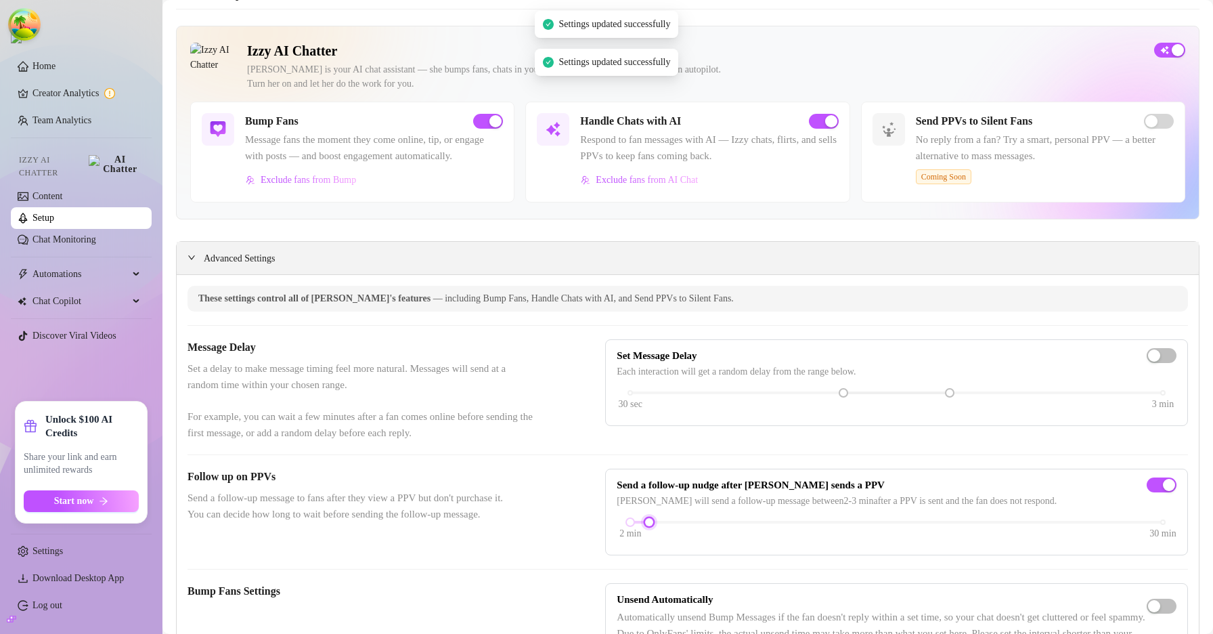
scroll to position [3, 0]
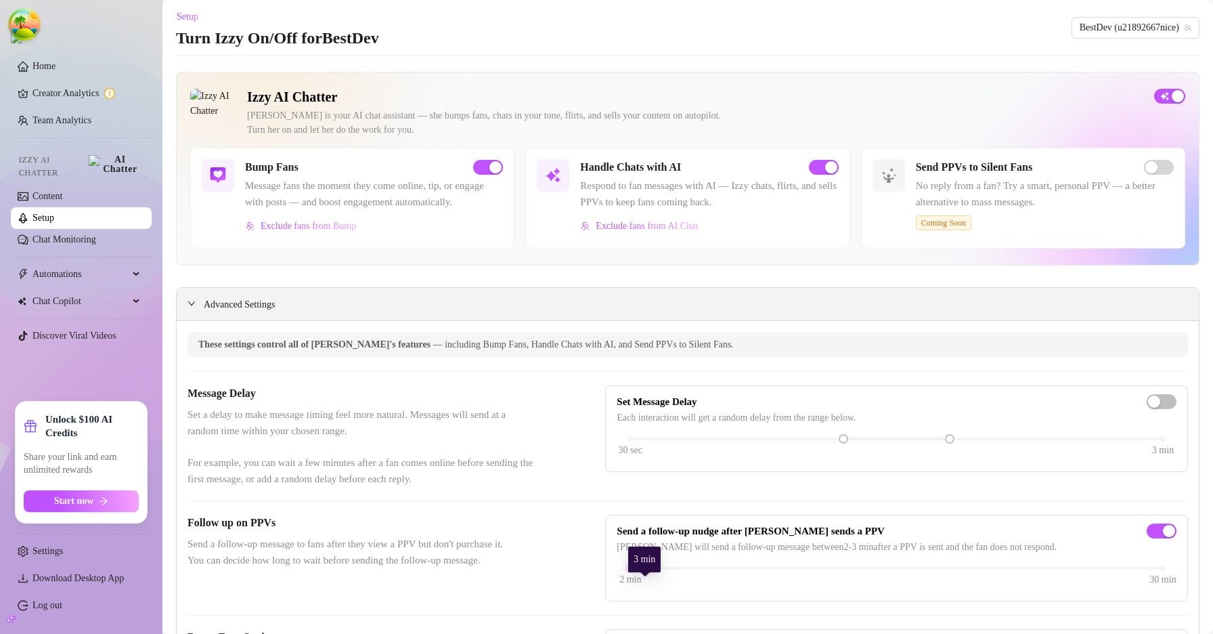
click at [507, 317] on div "Advanced Settings" at bounding box center [688, 304] width 1022 height 32
click at [461, 319] on div "Advanced Settings" at bounding box center [688, 304] width 1022 height 32
click at [250, 312] on span "Advanced Settings" at bounding box center [239, 304] width 71 height 15
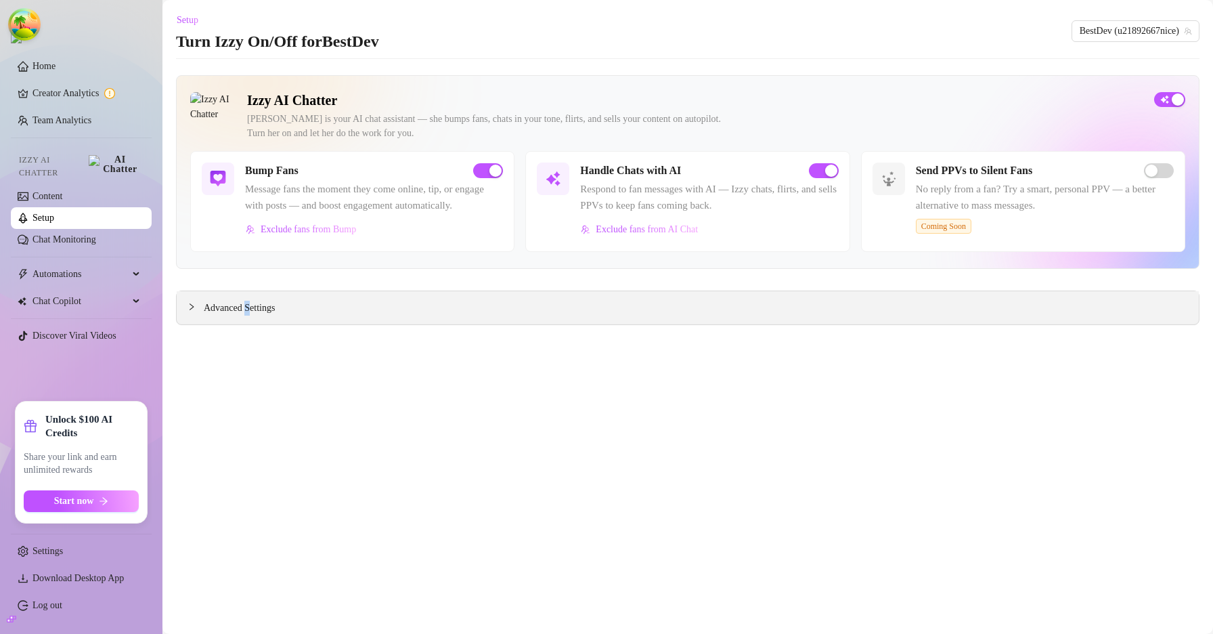
scroll to position [0, 0]
click at [227, 315] on span "Advanced Settings" at bounding box center [239, 308] width 71 height 15
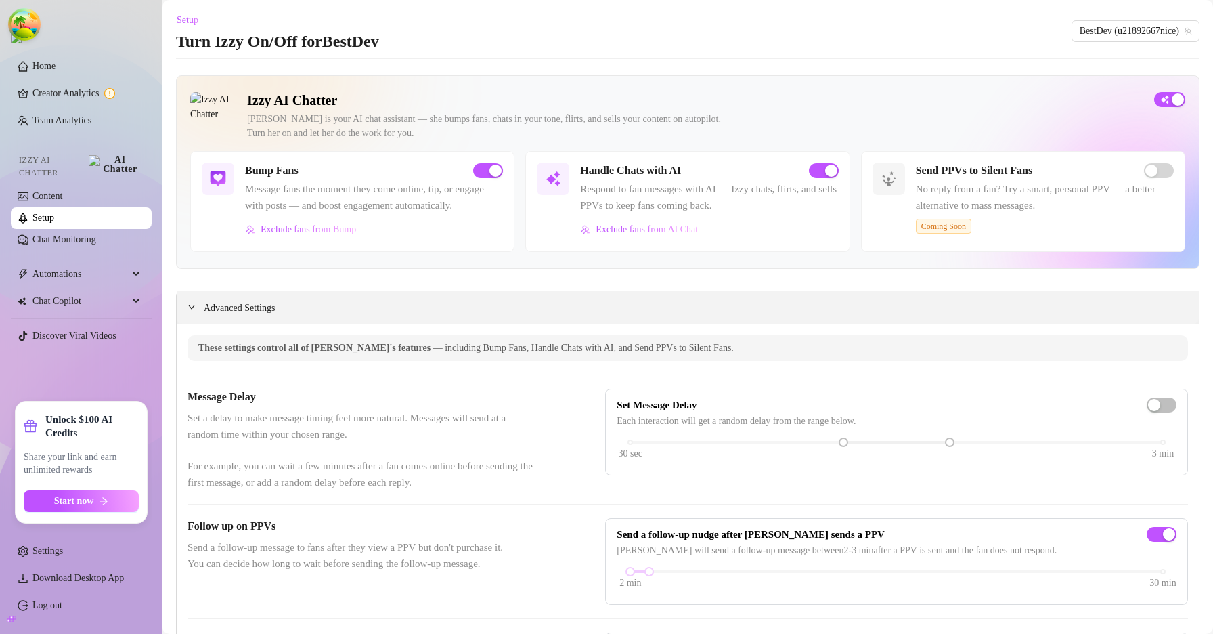
click at [206, 315] on span "Advanced Settings" at bounding box center [239, 308] width 71 height 15
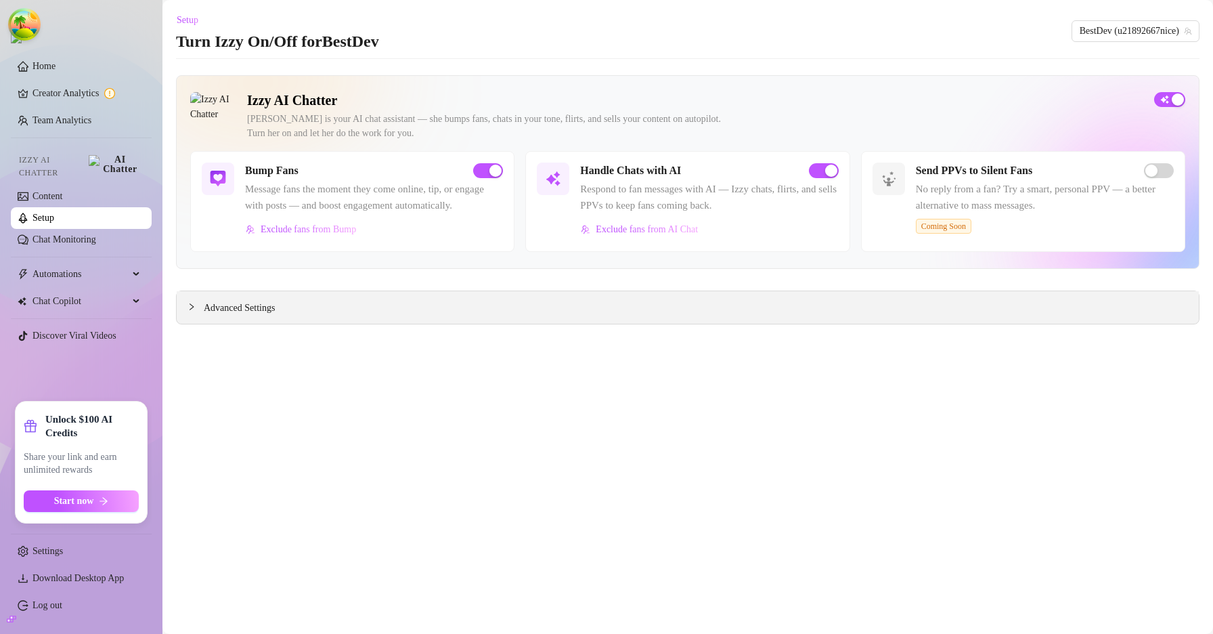
click at [192, 311] on icon "collapsed" at bounding box center [191, 307] width 8 height 8
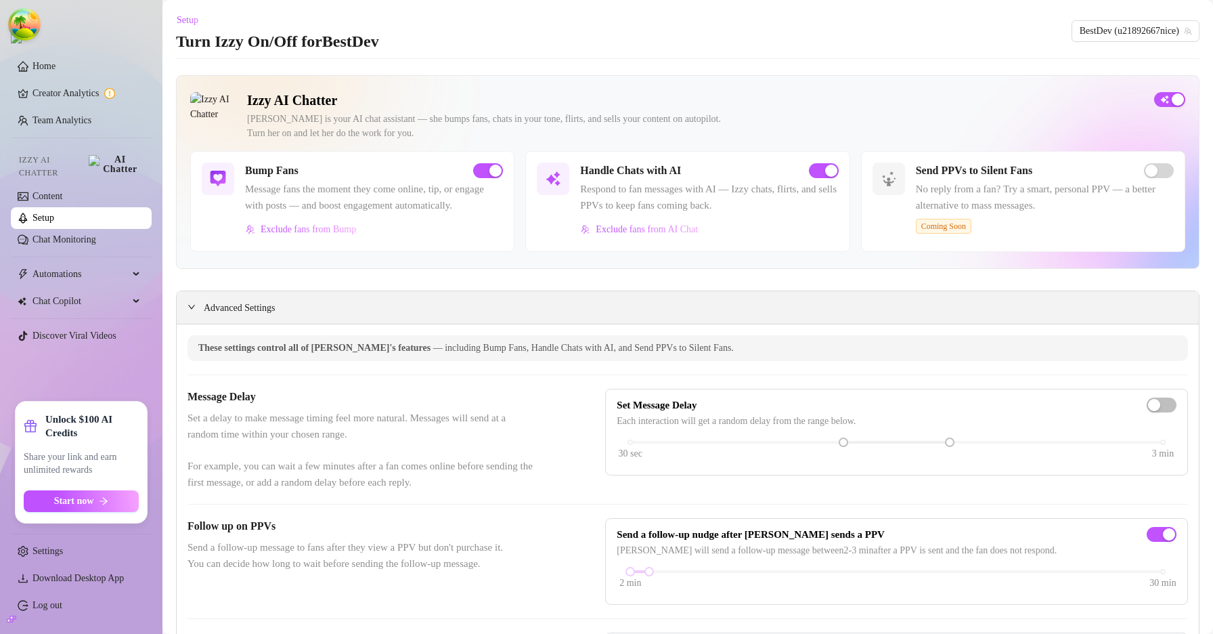
click at [192, 311] on icon "expanded" at bounding box center [191, 307] width 8 height 8
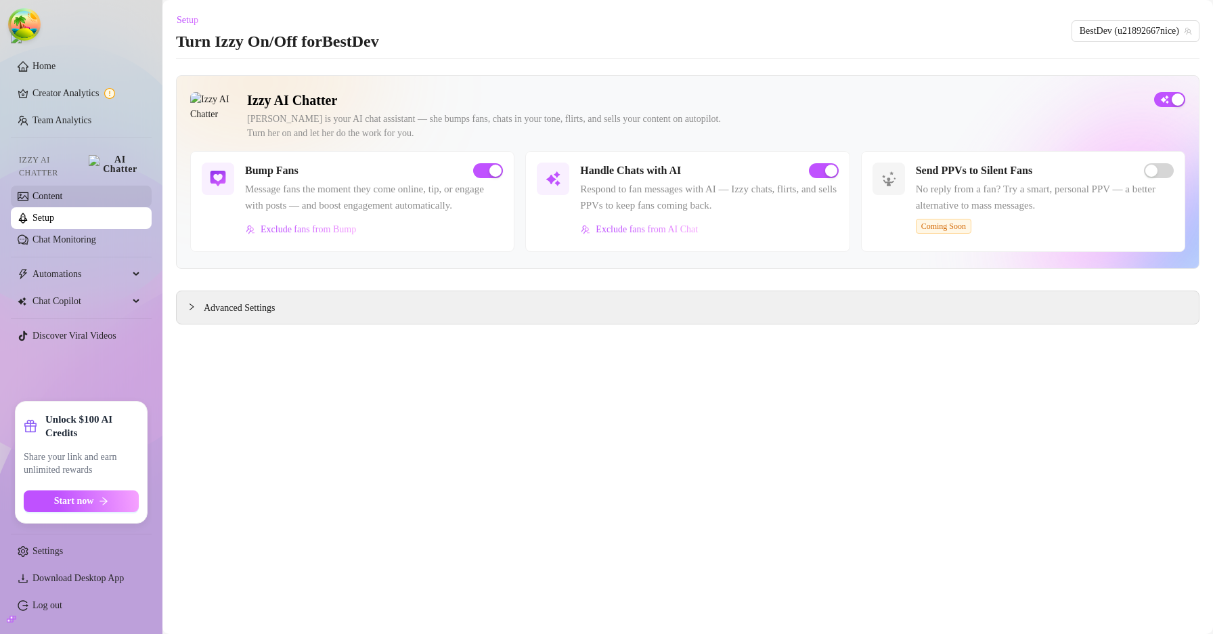
click at [62, 191] on link "Content" at bounding box center [47, 196] width 30 height 10
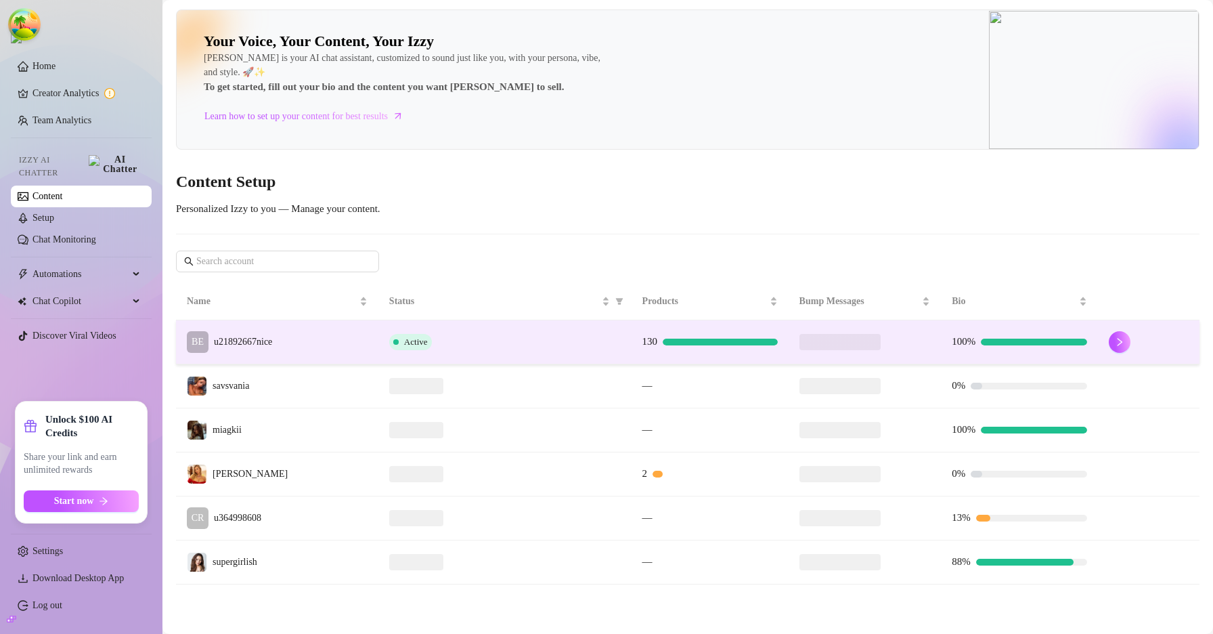
click at [295, 340] on td "BE u21892667nice" at bounding box center [277, 342] width 202 height 44
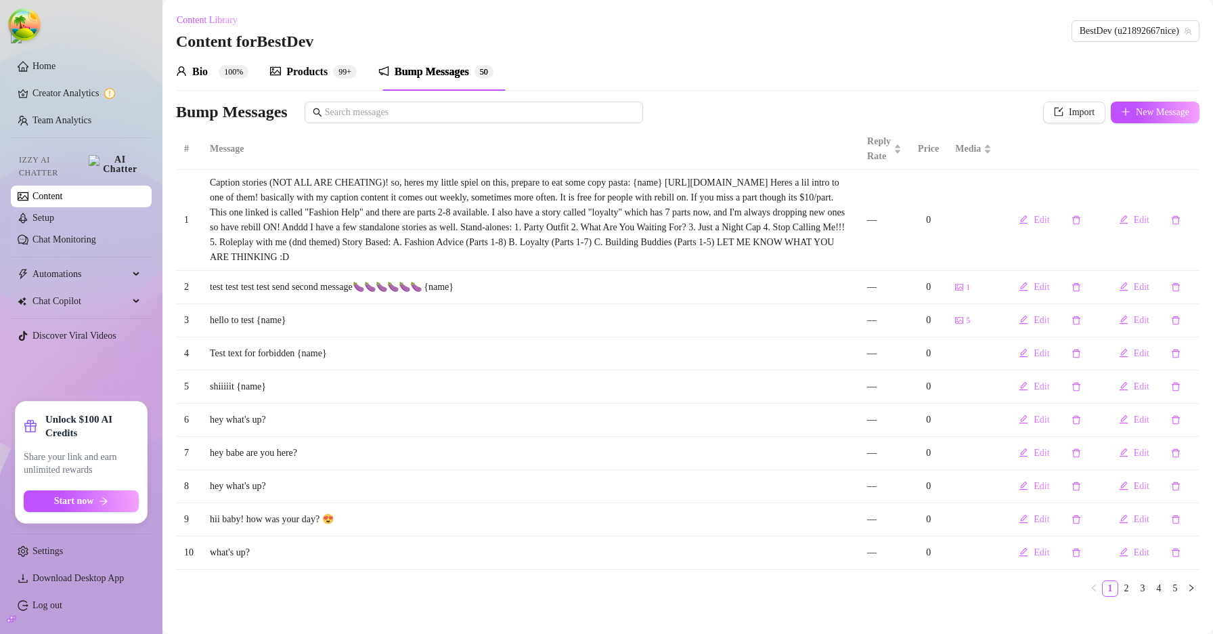
click at [278, 68] on icon "picture" at bounding box center [275, 71] width 11 height 9
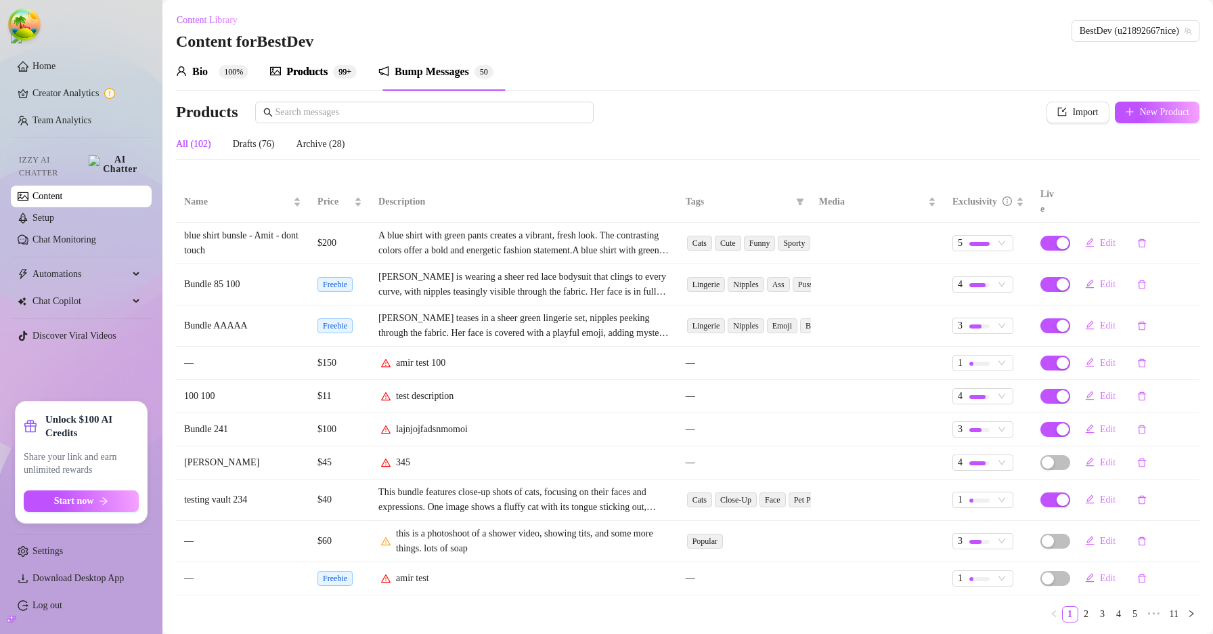
click at [295, 68] on div "Products" at bounding box center [306, 72] width 41 height 16
click at [1052, 533] on span "button" at bounding box center [1055, 540] width 30 height 15
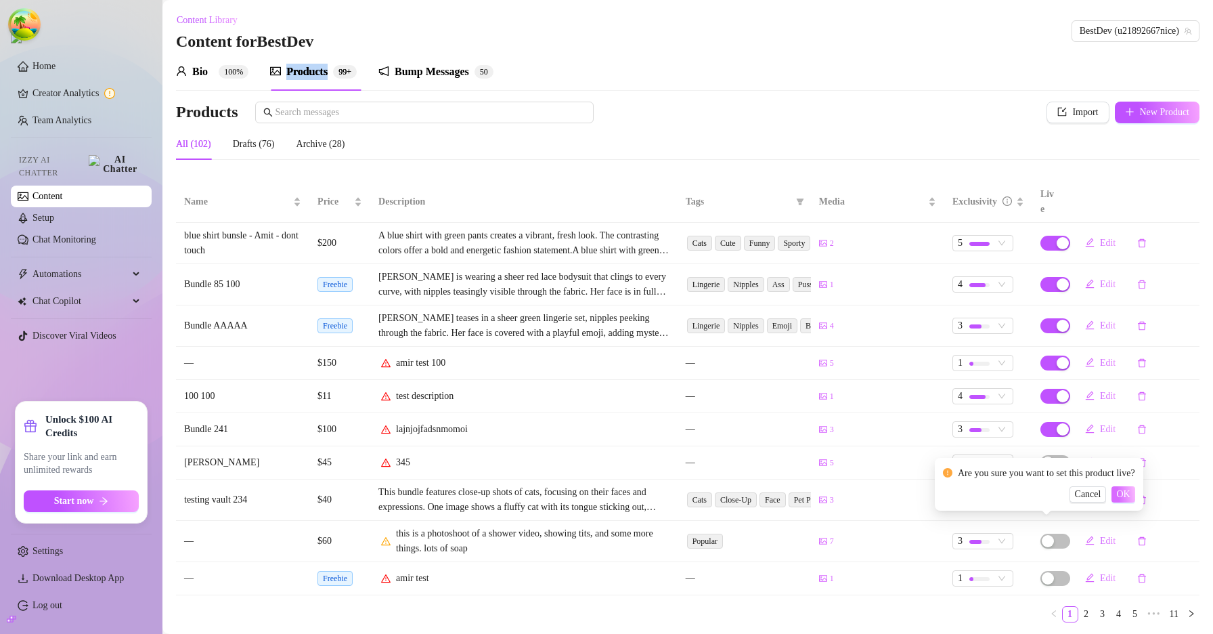
click at [1130, 497] on span "OK" at bounding box center [1123, 494] width 14 height 11
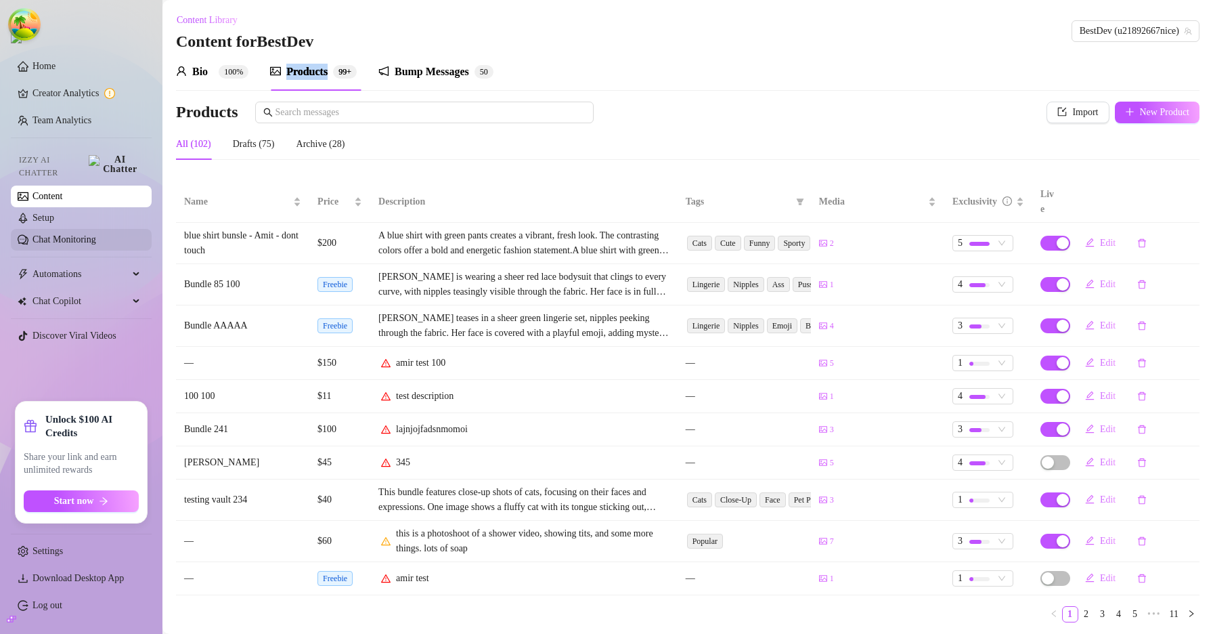
click at [96, 234] on link "Chat Monitoring" at bounding box center [64, 239] width 64 height 10
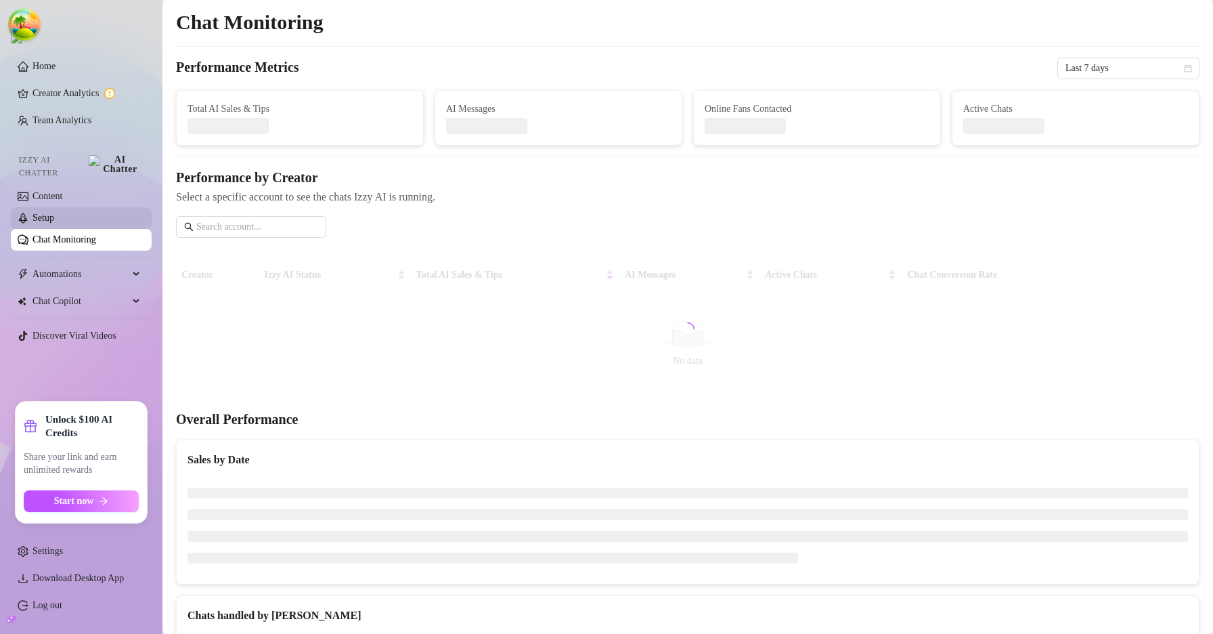
click at [62, 194] on link "Content" at bounding box center [47, 196] width 30 height 10
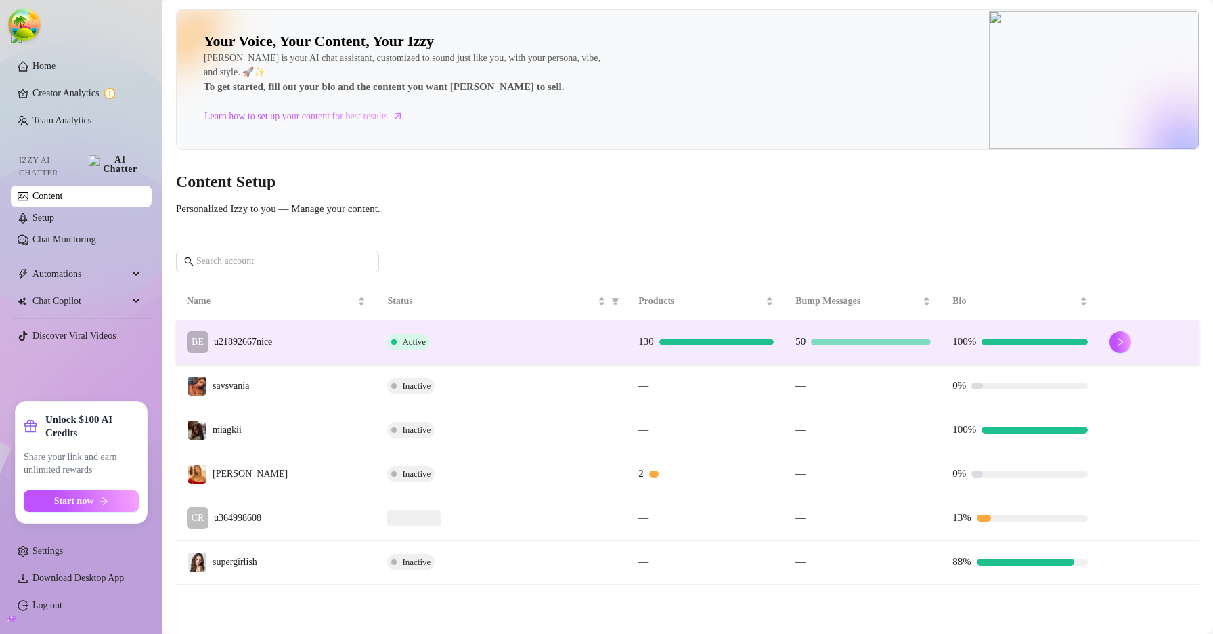
click at [230, 339] on span "u21892667nice" at bounding box center [243, 341] width 58 height 10
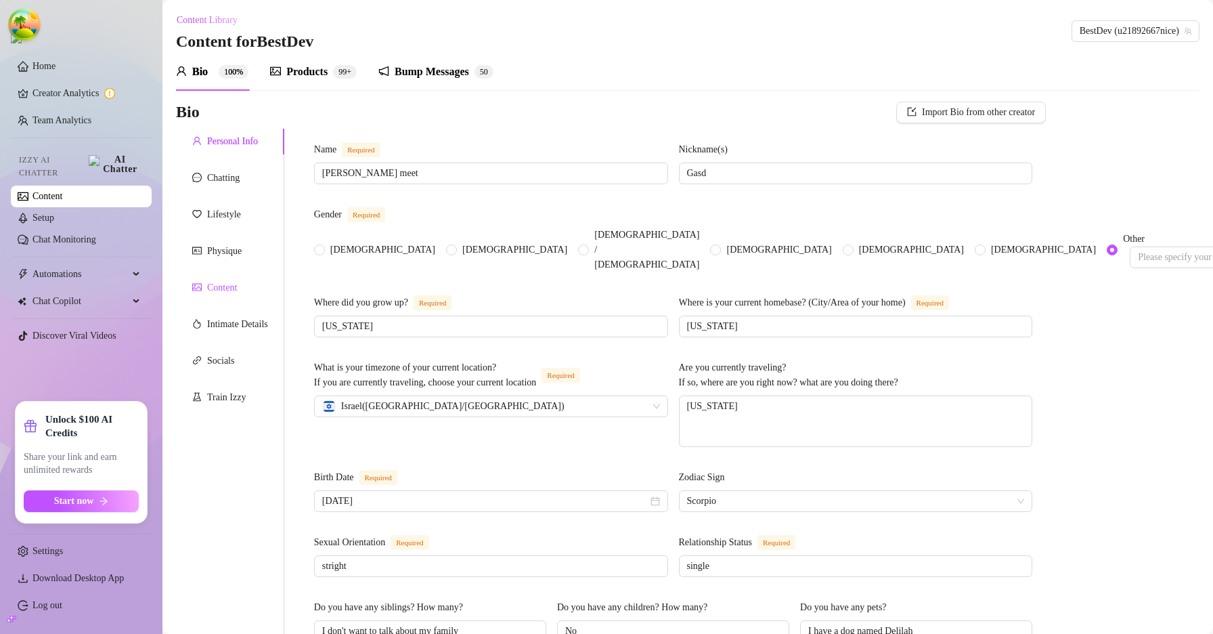
click at [237, 289] on div "Content" at bounding box center [222, 287] width 30 height 15
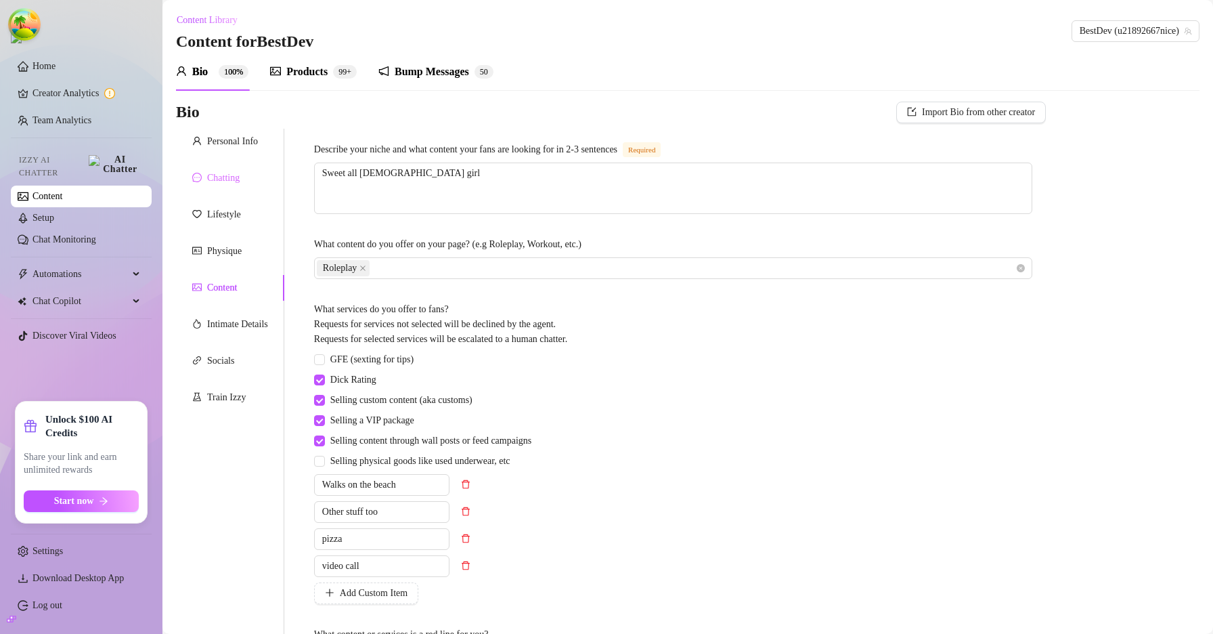
click at [233, 185] on div "Chatting" at bounding box center [230, 178] width 108 height 26
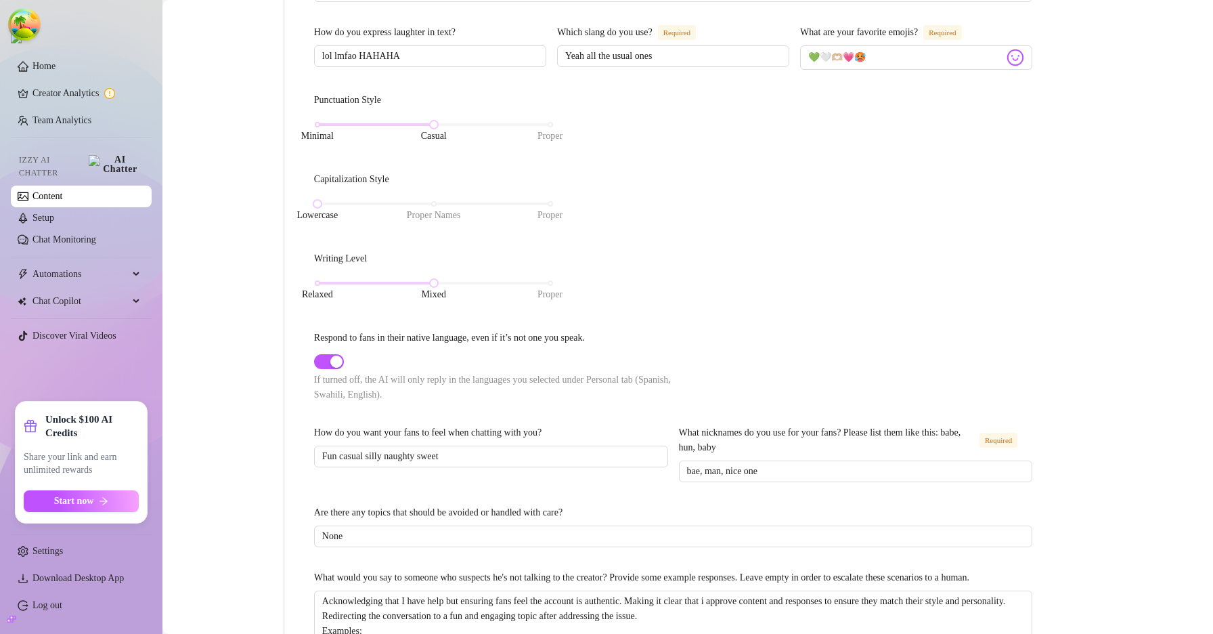
scroll to position [480, 0]
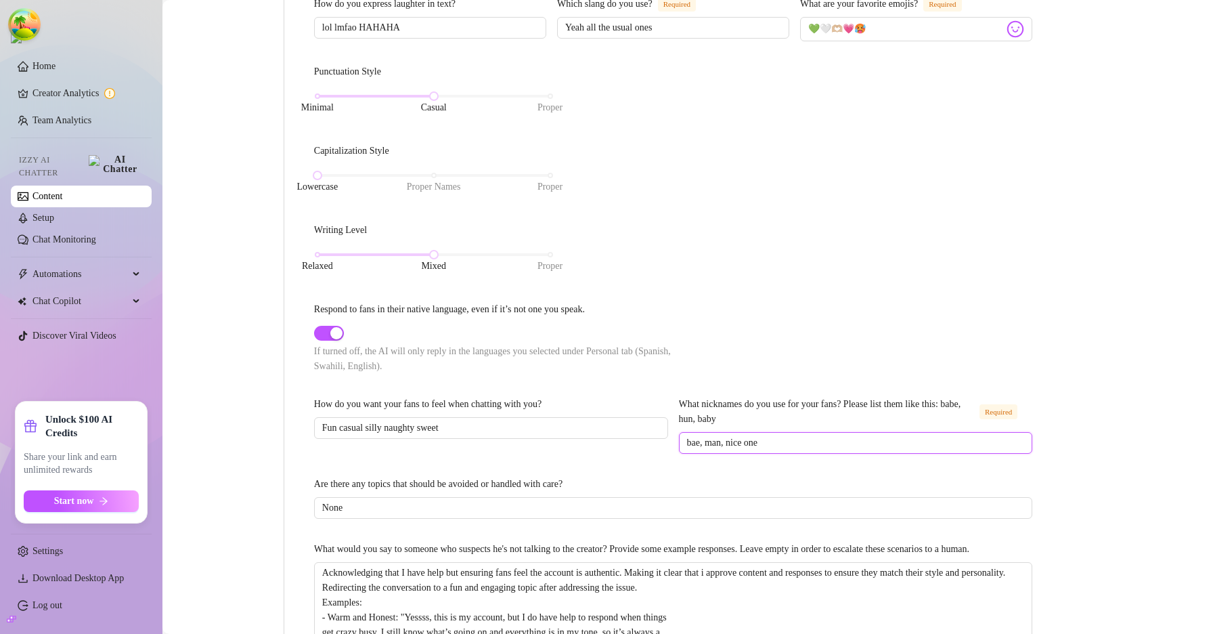
click at [812, 443] on input "bae, man, nice one" at bounding box center [854, 442] width 335 height 15
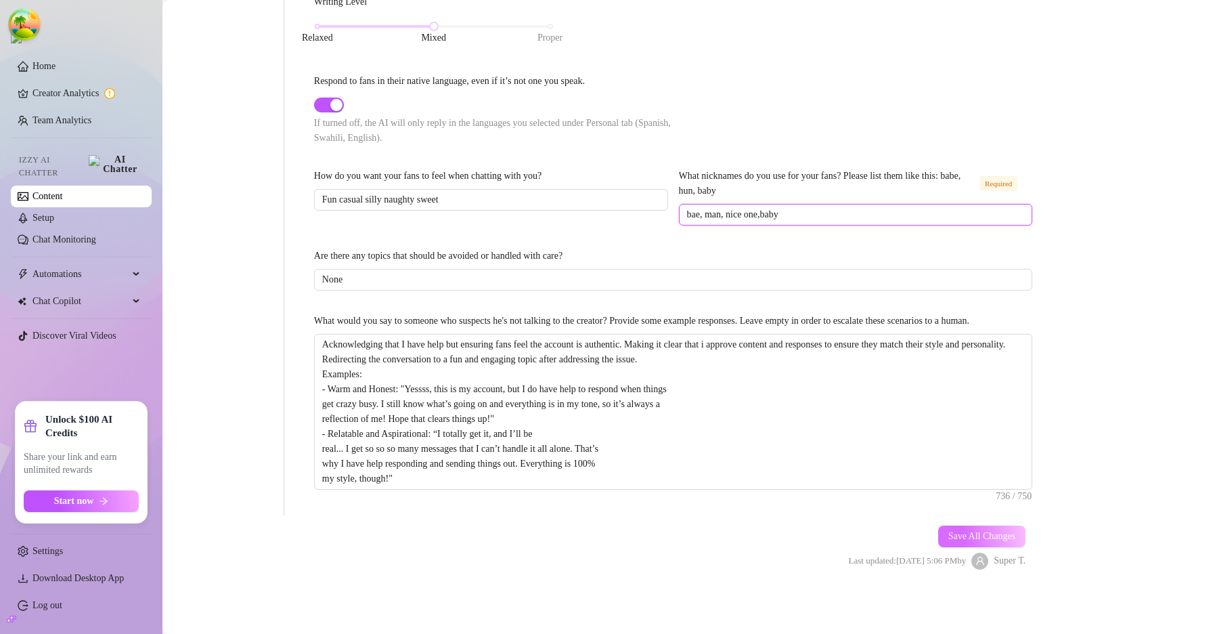
type input "bae, man, nice one,baby"
click at [986, 531] on span "Save All Changes" at bounding box center [982, 536] width 68 height 11
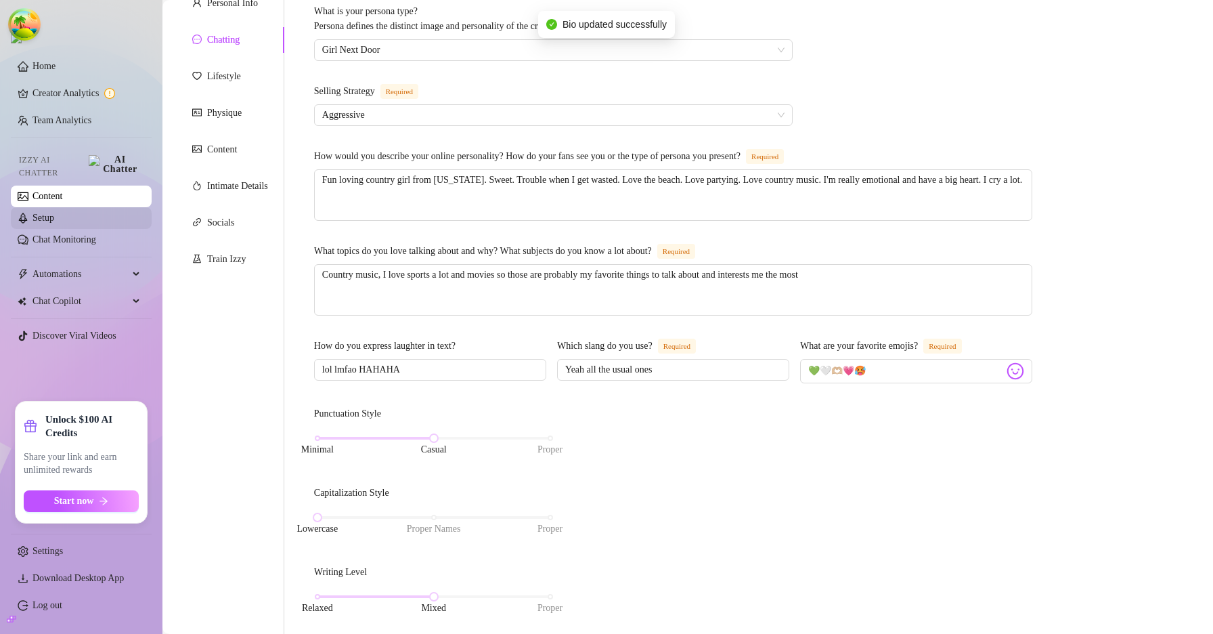
click at [54, 213] on link "Setup" at bounding box center [43, 218] width 22 height 10
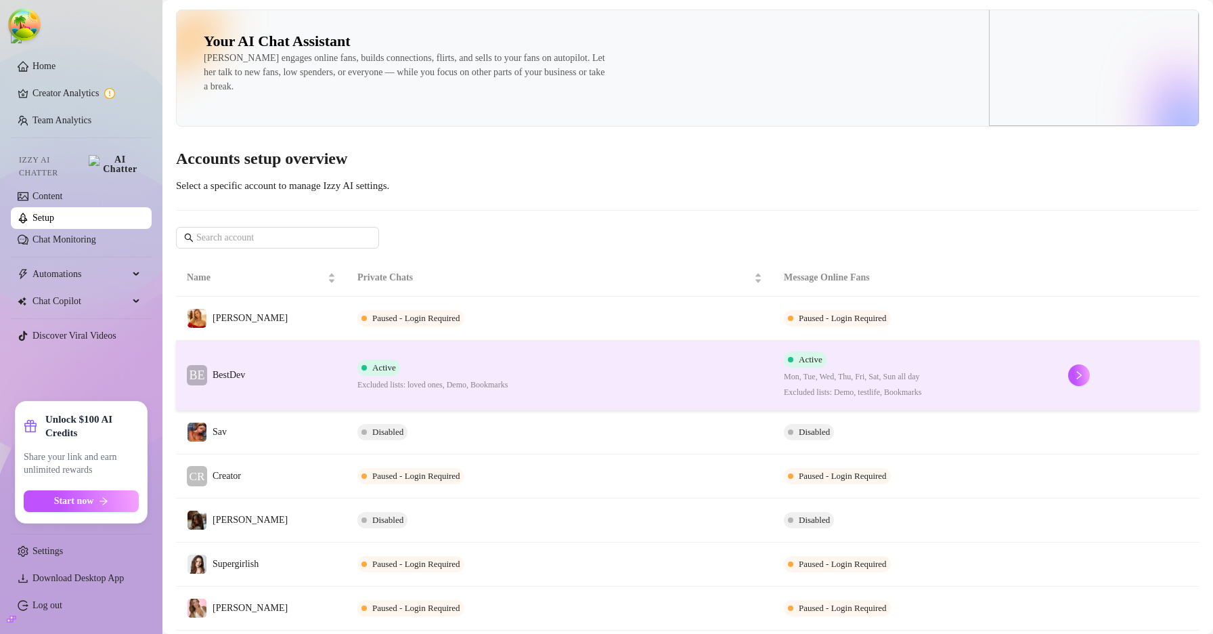
click at [296, 368] on td "BE BestDev" at bounding box center [261, 375] width 171 height 70
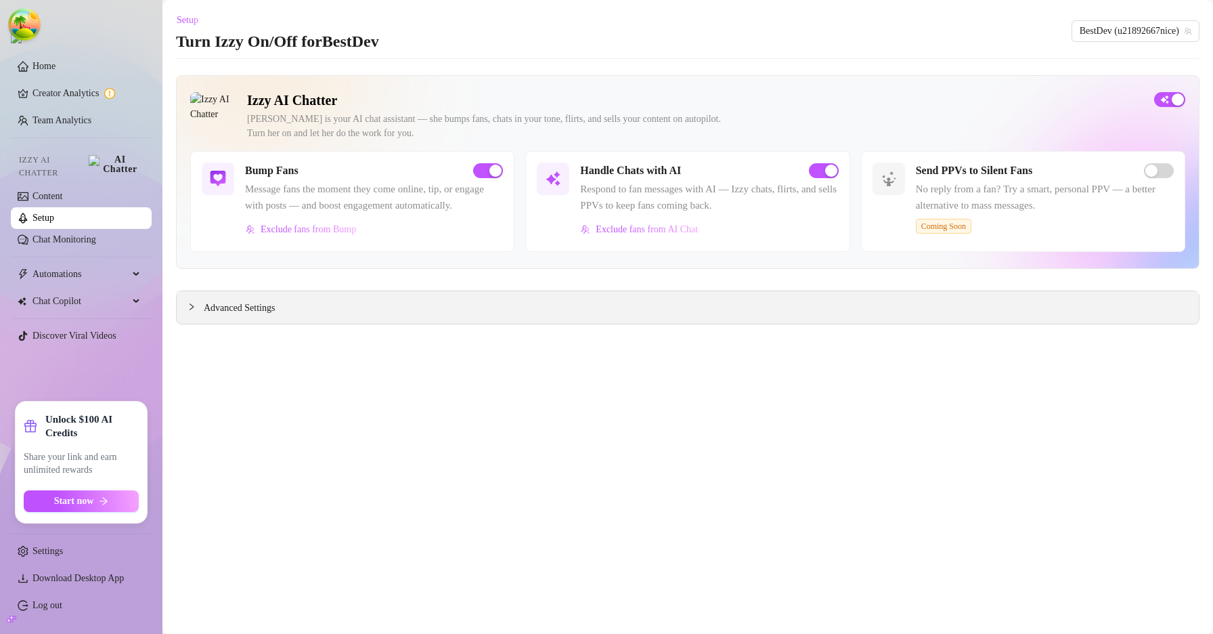
click at [190, 311] on icon "collapsed" at bounding box center [191, 307] width 8 height 8
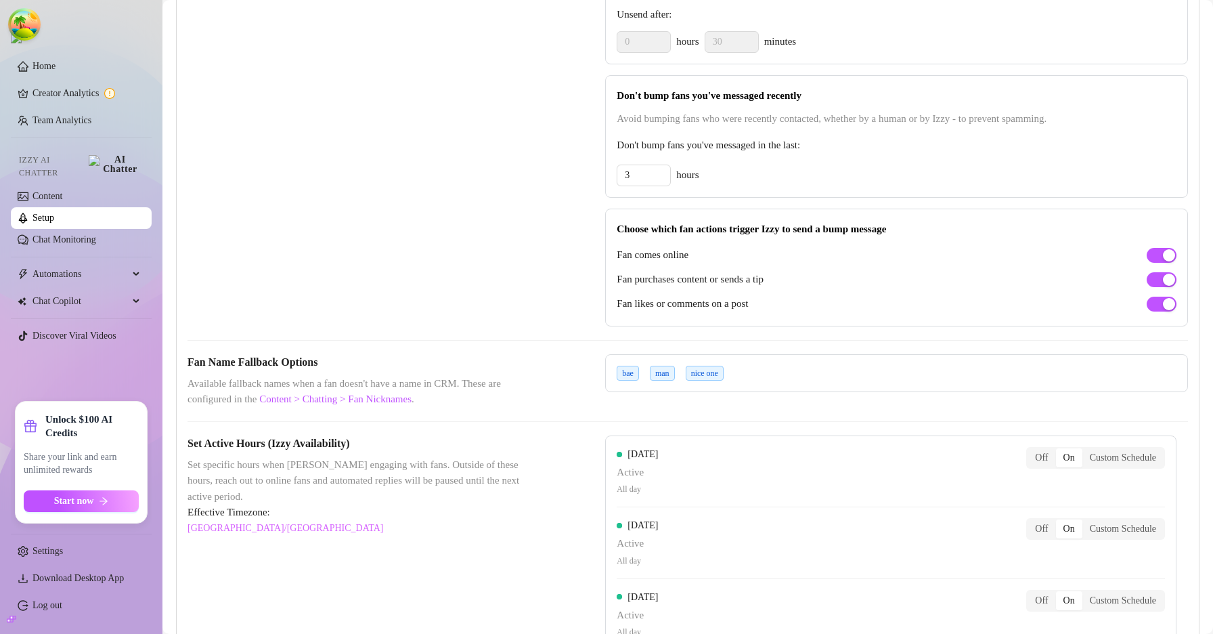
scroll to position [715, 0]
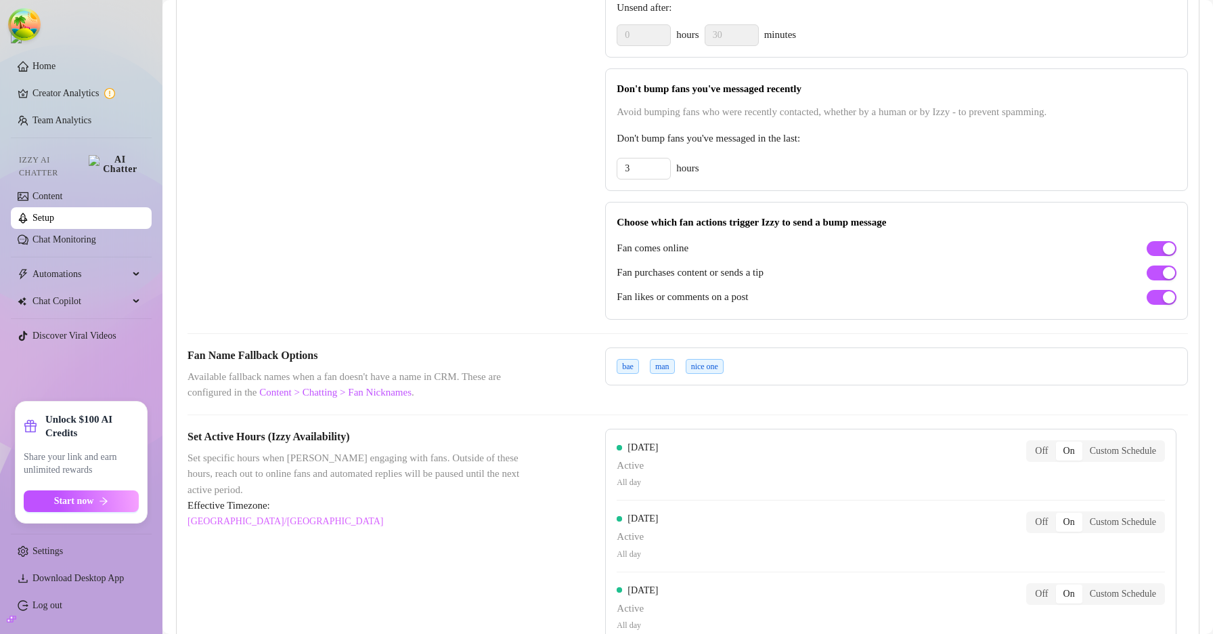
click at [737, 385] on div "bae man nice one" at bounding box center [896, 366] width 583 height 38
drag, startPoint x: 739, startPoint y: 378, endPoint x: 744, endPoint y: 370, distance: 8.8
click at [741, 376] on div "bae man nice one" at bounding box center [896, 366] width 583 height 38
click at [745, 368] on div "bae man nice one" at bounding box center [896, 366] width 583 height 38
click at [399, 397] on link "Content > Chatting > Fan Nicknames" at bounding box center [335, 391] width 152 height 11
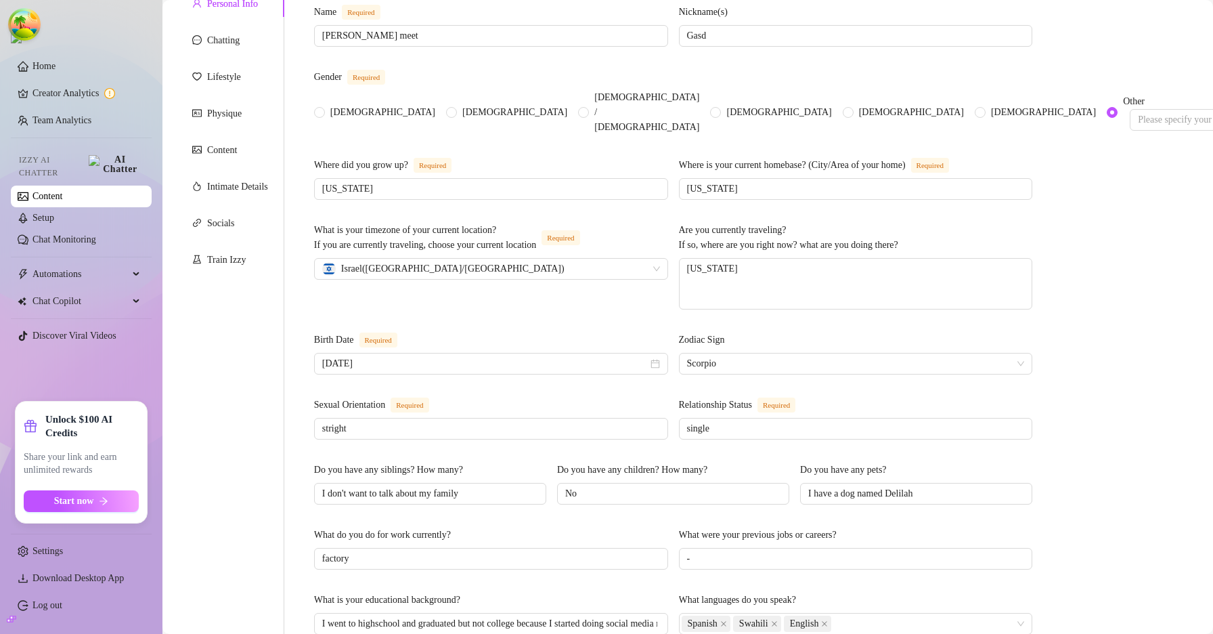
scroll to position [137, 0]
click at [91, 234] on link "Chat Monitoring" at bounding box center [64, 239] width 64 height 10
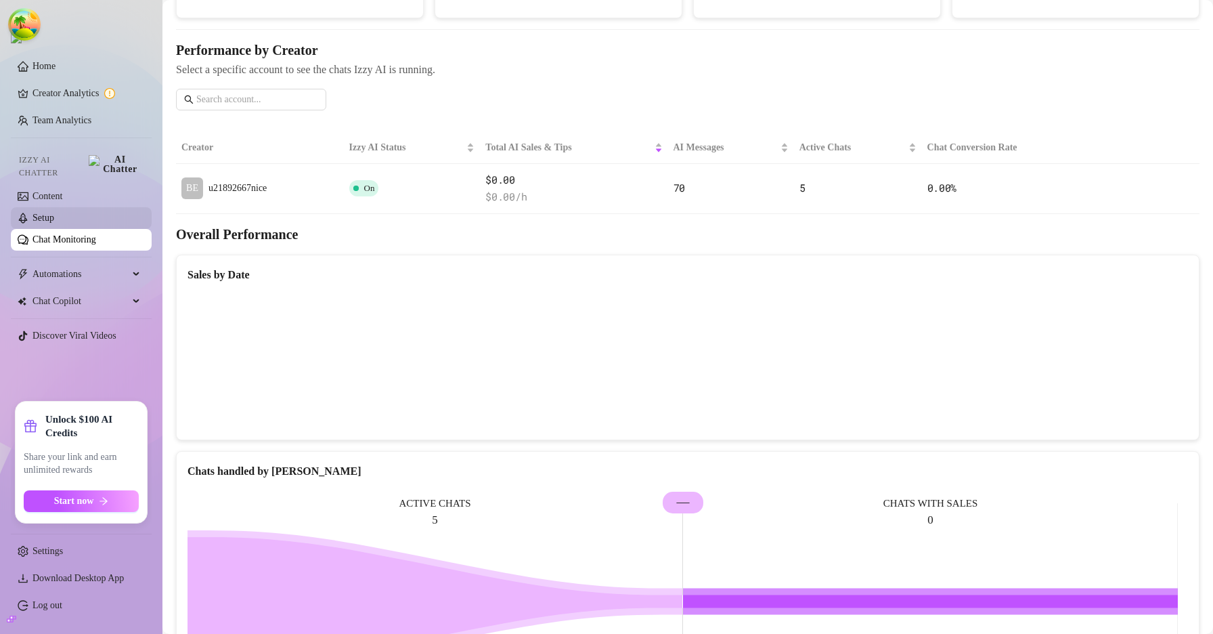
click at [54, 215] on link "Setup" at bounding box center [43, 218] width 22 height 10
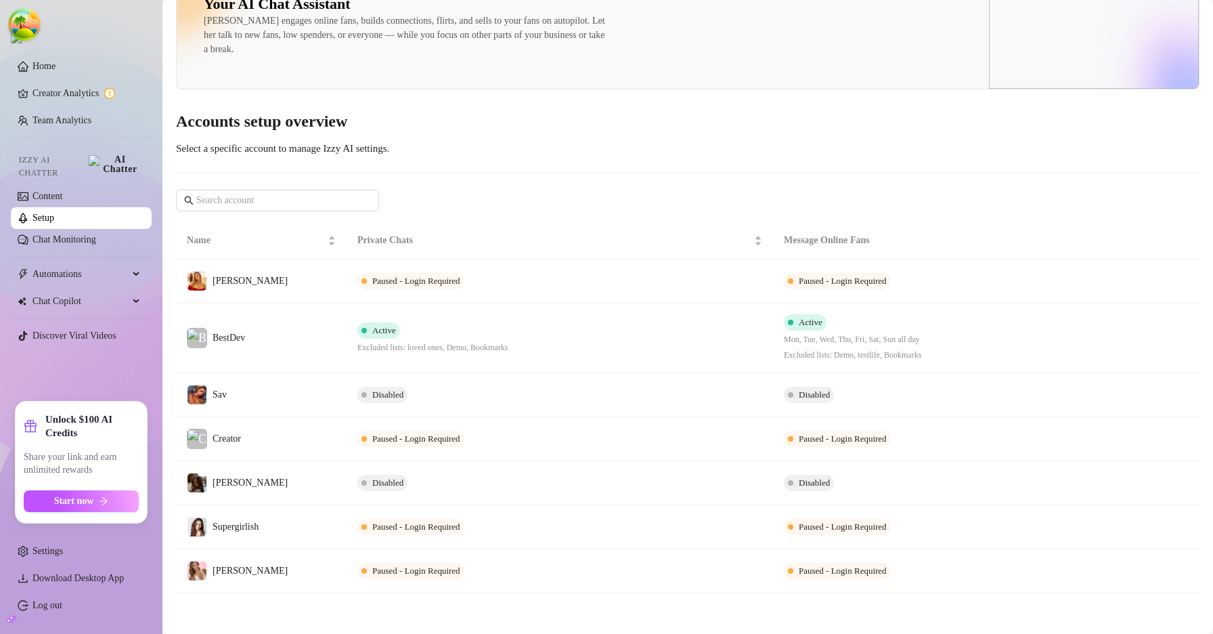
scroll to position [37, 0]
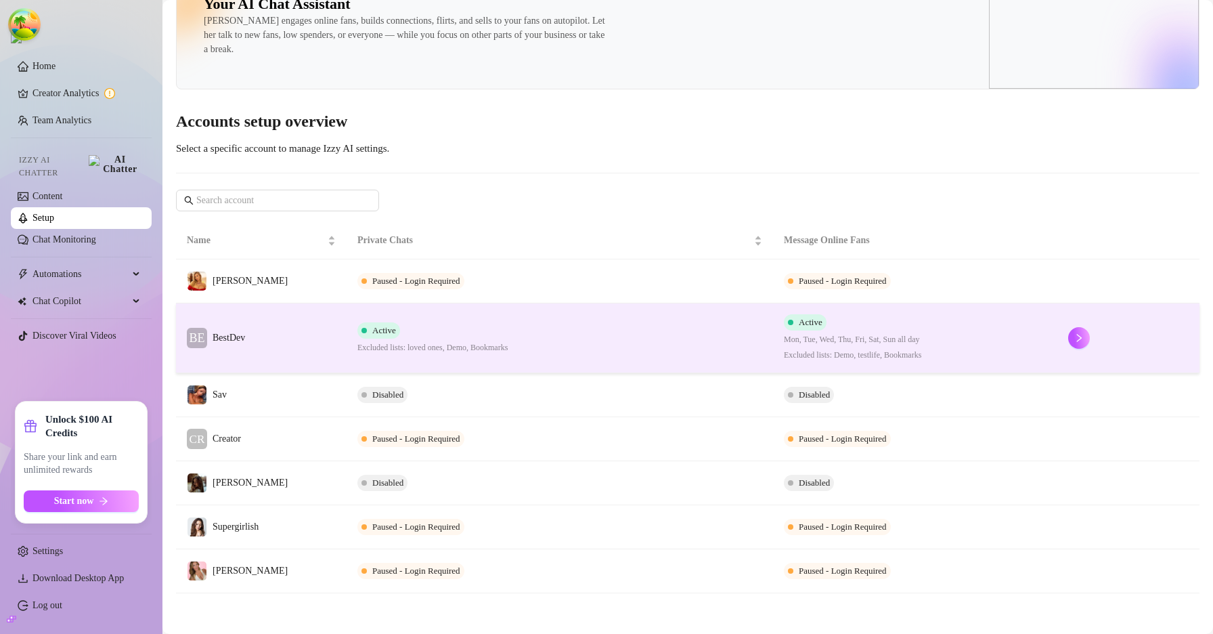
click at [304, 340] on td "BE BestDev" at bounding box center [261, 338] width 171 height 70
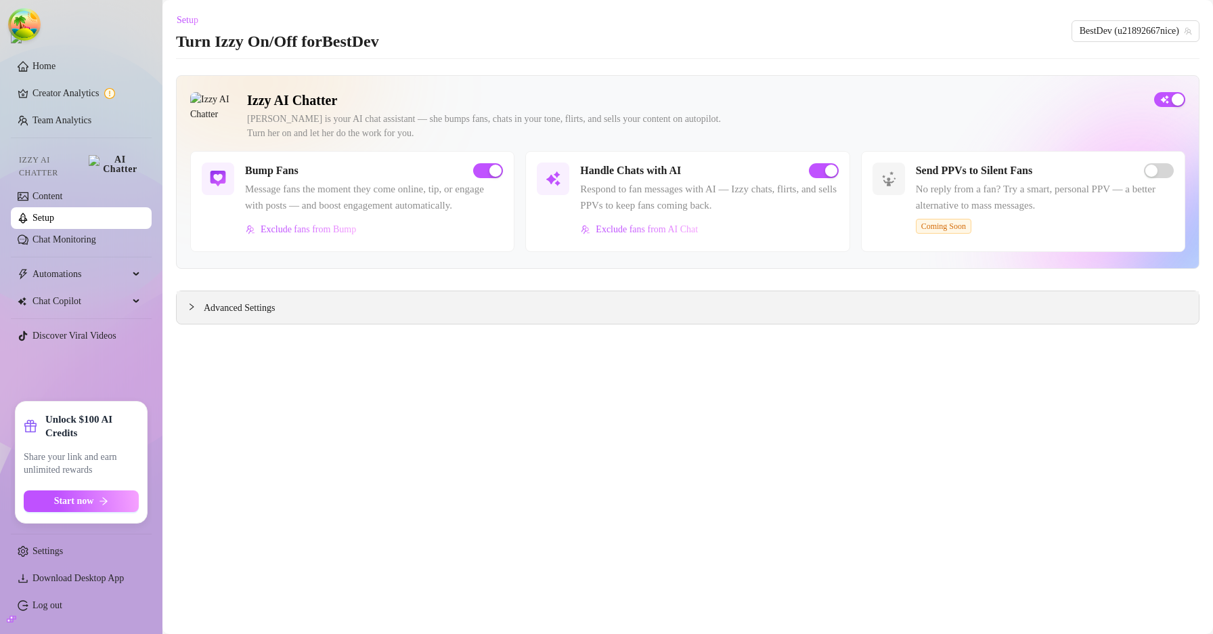
click at [193, 324] on div "Advanced Settings" at bounding box center [688, 307] width 1022 height 32
click at [195, 314] on div at bounding box center [195, 306] width 16 height 15
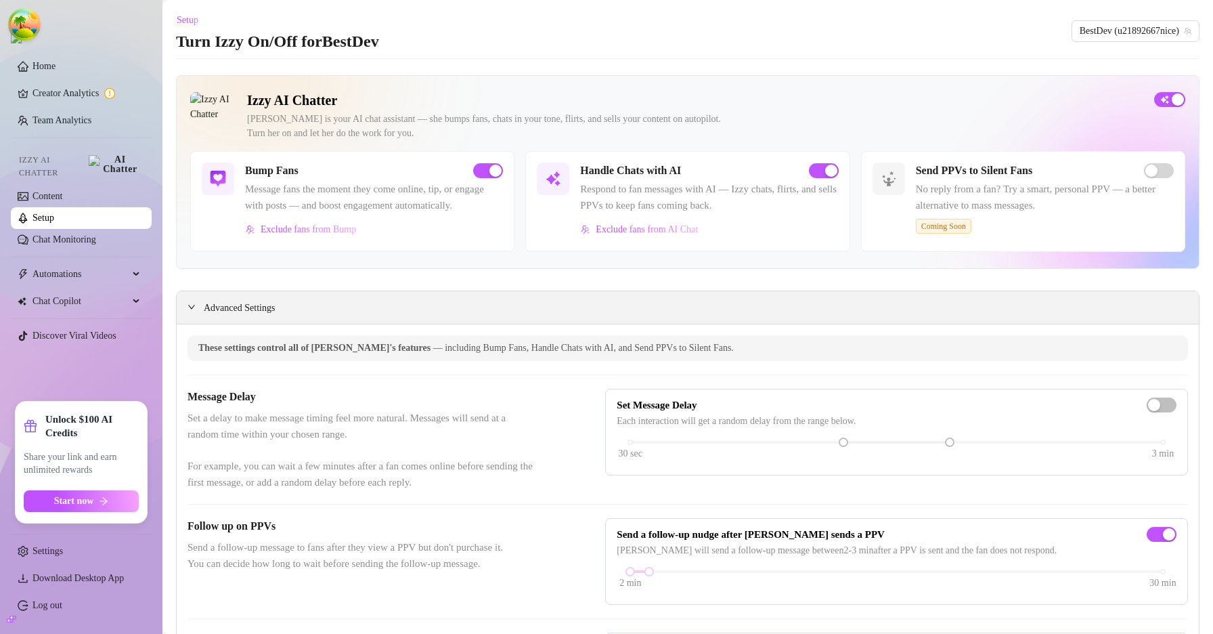
click at [195, 311] on icon "expanded" at bounding box center [191, 307] width 8 height 8
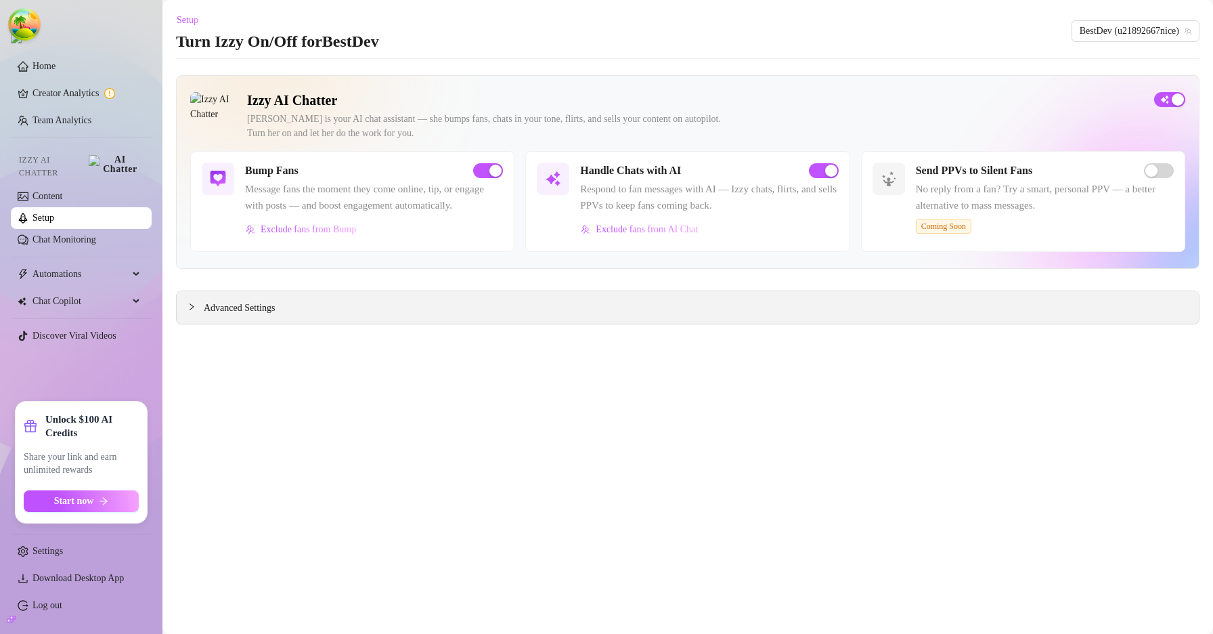
click at [195, 311] on icon "collapsed" at bounding box center [191, 307] width 8 height 8
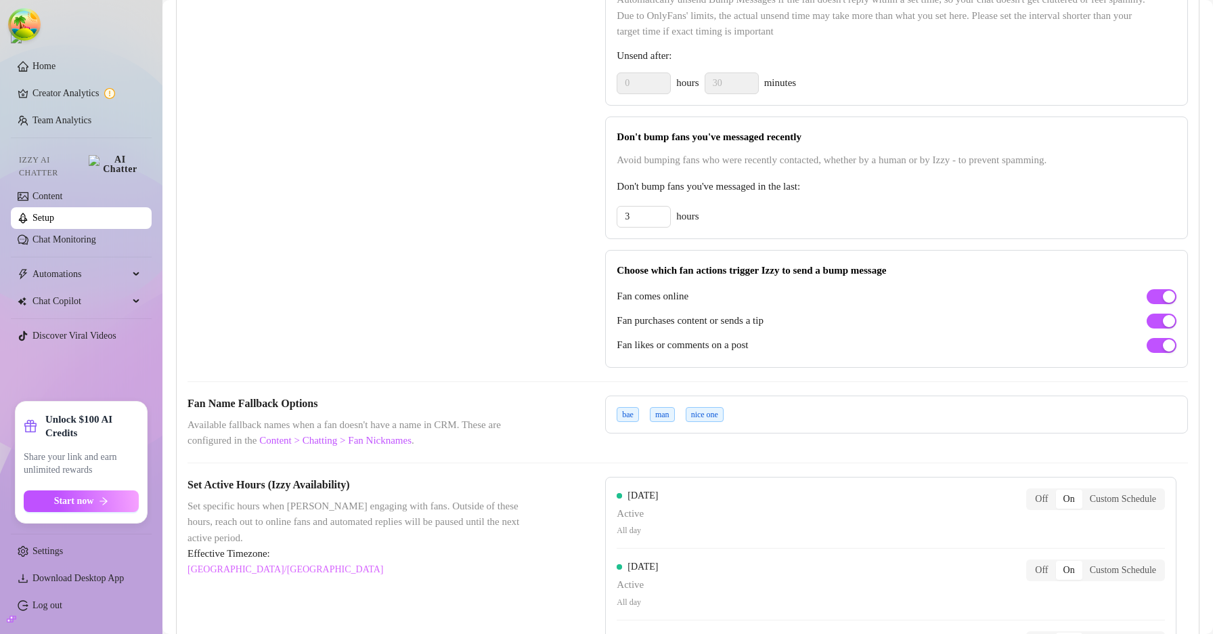
scroll to position [664, 0]
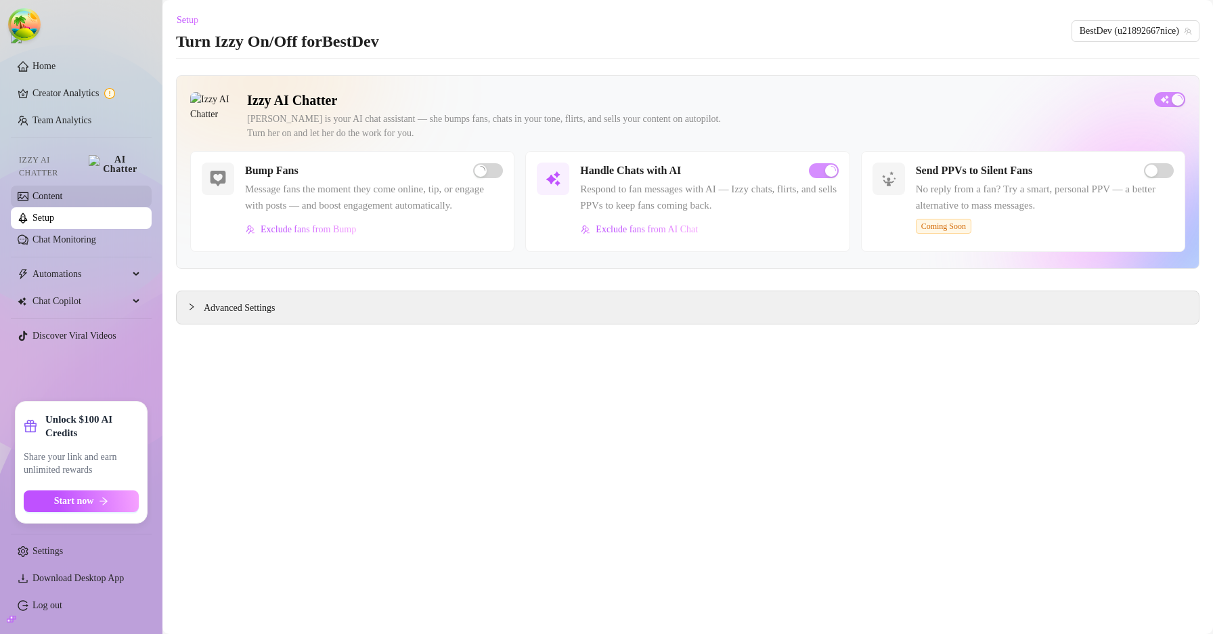
click at [62, 191] on link "Content" at bounding box center [47, 196] width 30 height 10
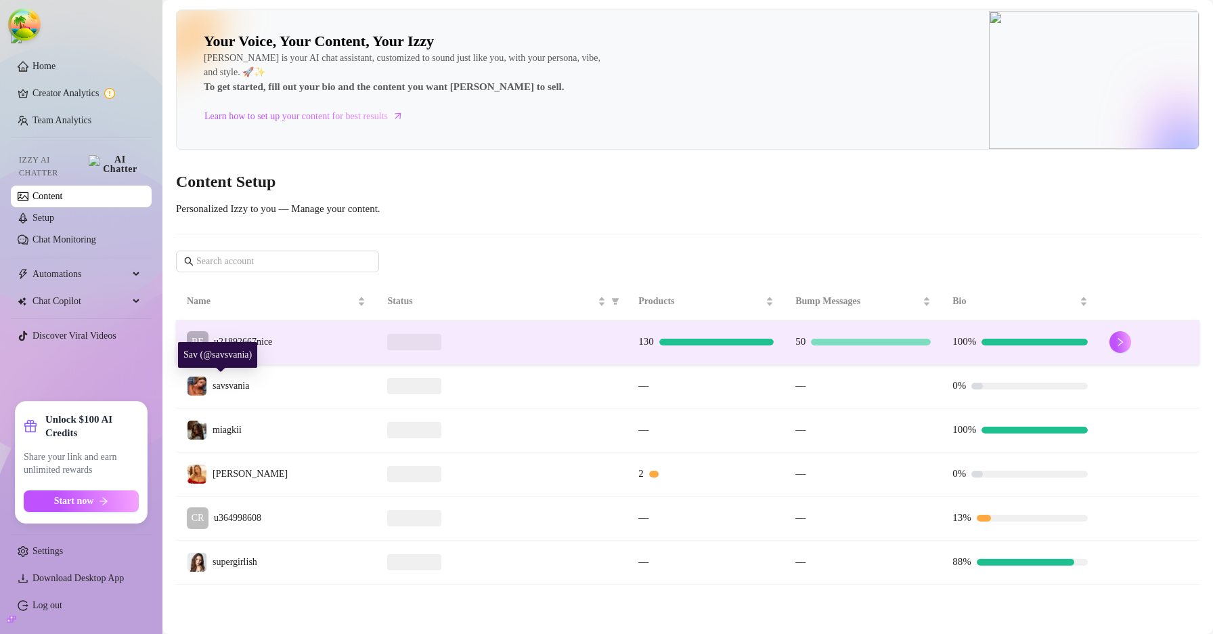
click at [255, 343] on span "u21892667nice" at bounding box center [243, 341] width 58 height 10
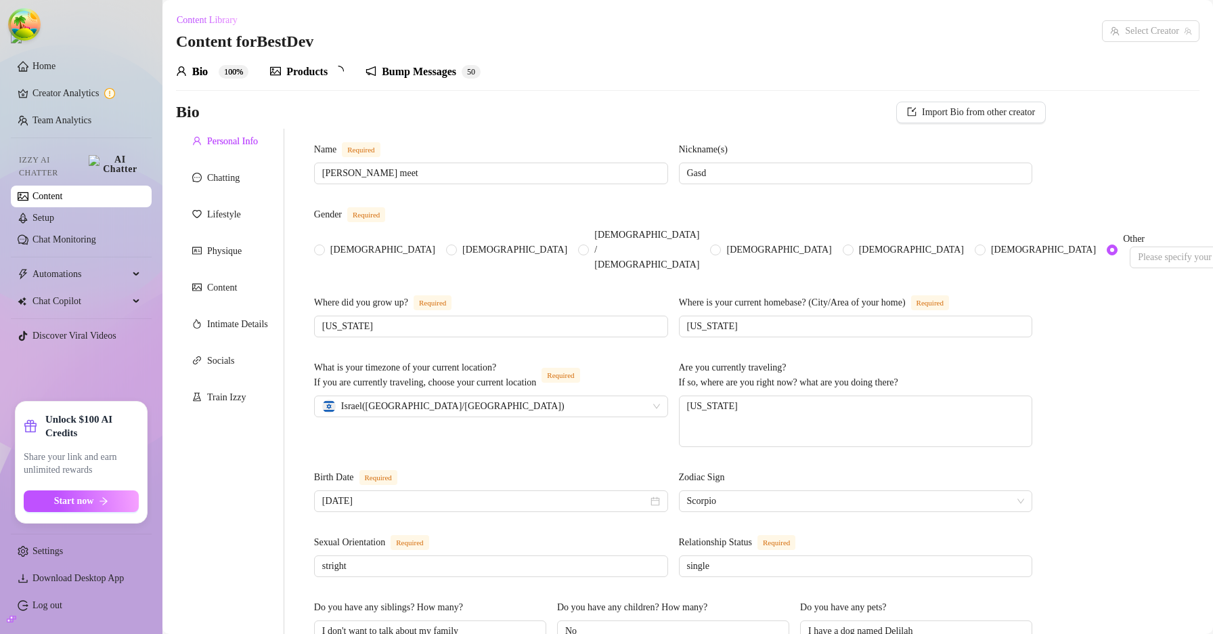
click at [250, 179] on div "Chatting" at bounding box center [230, 178] width 108 height 26
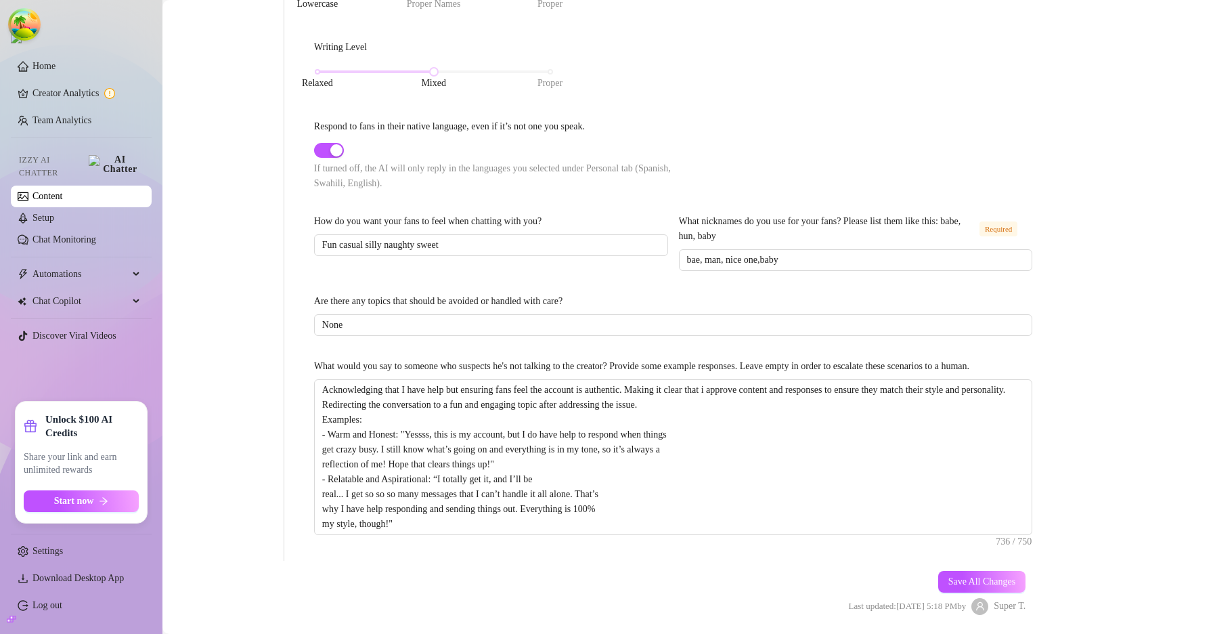
scroll to position [663, 0]
click at [54, 213] on link "Setup" at bounding box center [43, 218] width 22 height 10
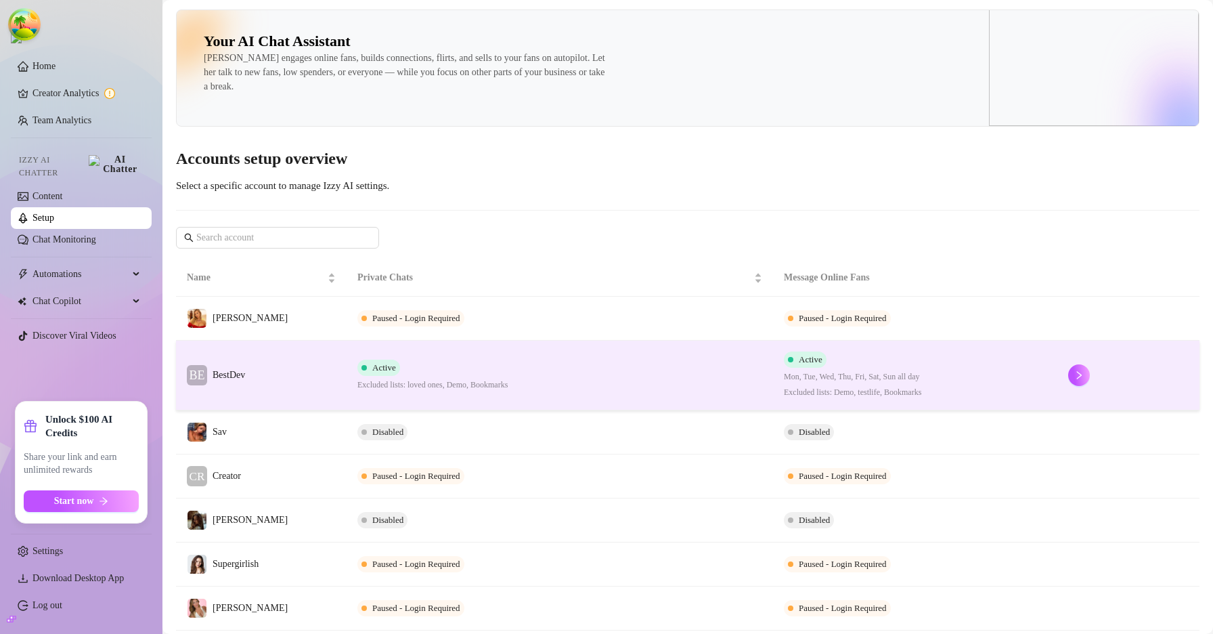
click at [290, 354] on td "BE BestDev" at bounding box center [261, 375] width 171 height 70
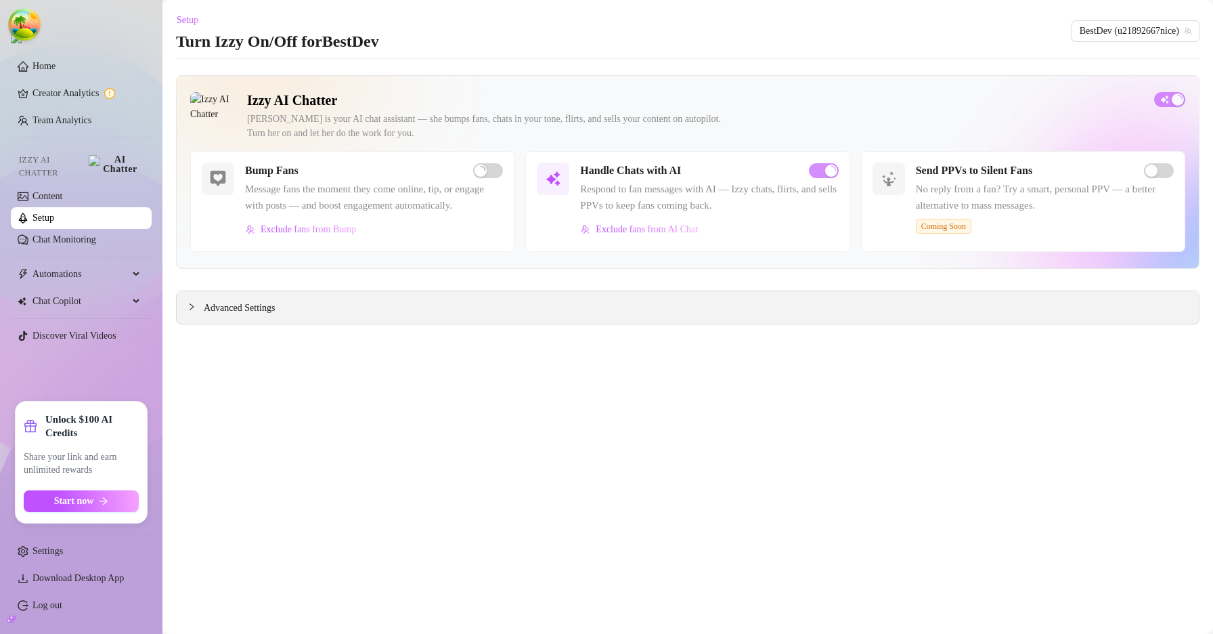
click at [224, 324] on div "Advanced Settings" at bounding box center [688, 307] width 1022 height 32
click at [213, 315] on span "Advanced Settings" at bounding box center [239, 308] width 71 height 15
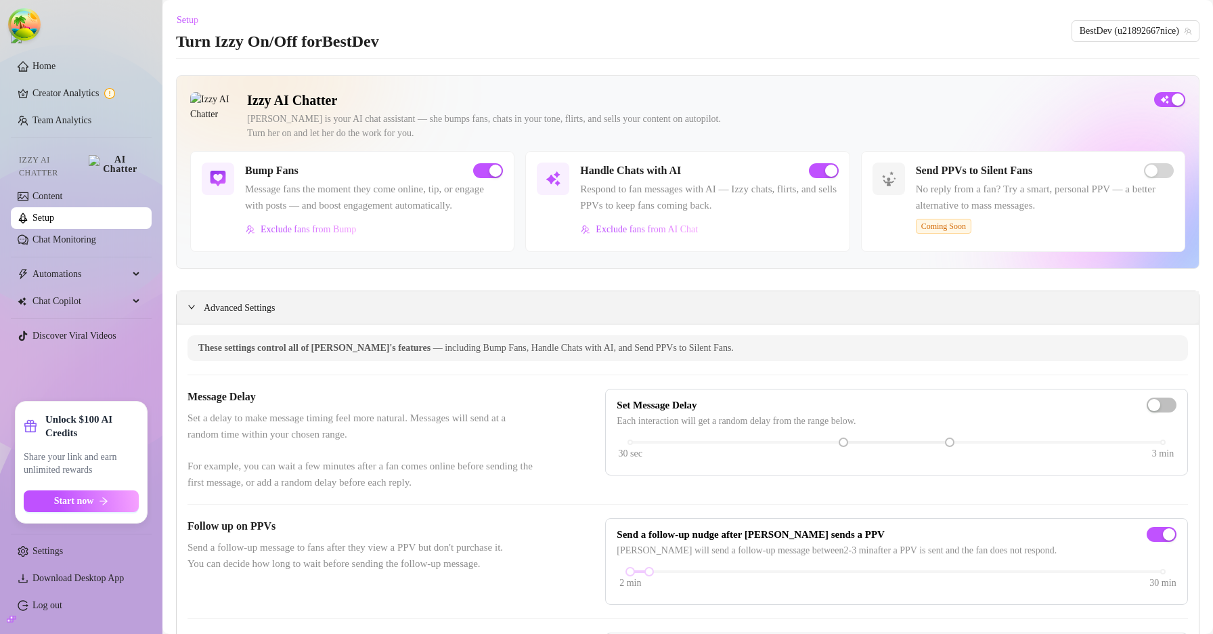
click at [237, 315] on span "Advanced Settings" at bounding box center [239, 308] width 71 height 15
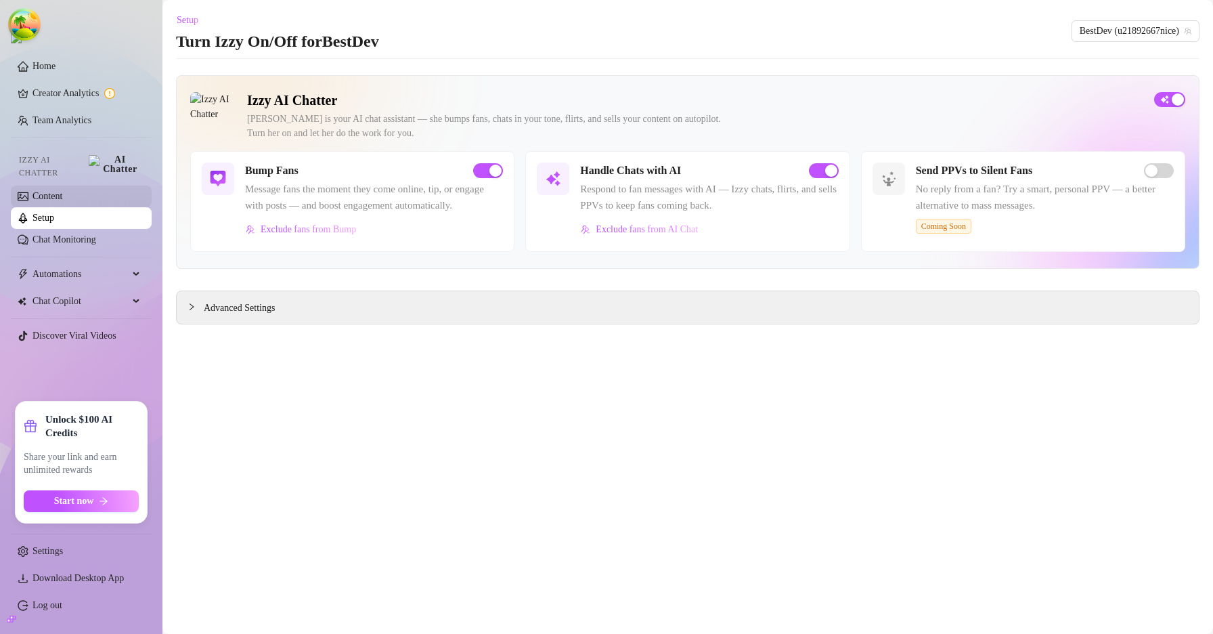
click at [53, 191] on link "Content" at bounding box center [47, 196] width 30 height 10
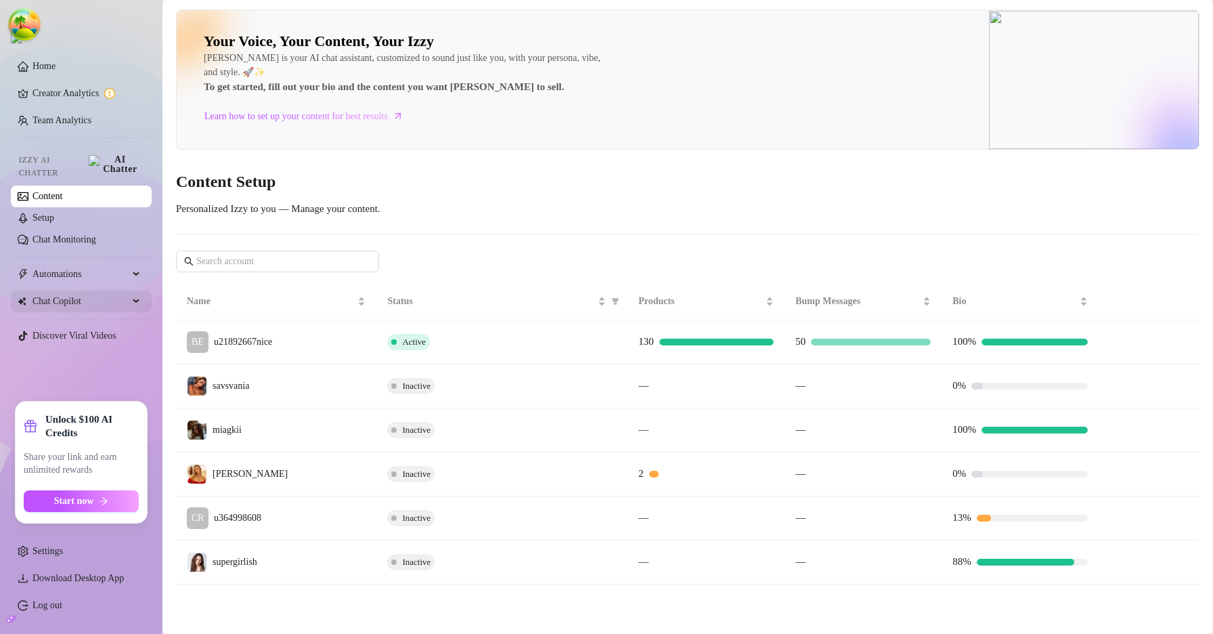
click at [90, 290] on span "Chat Copilot" at bounding box center [80, 301] width 96 height 22
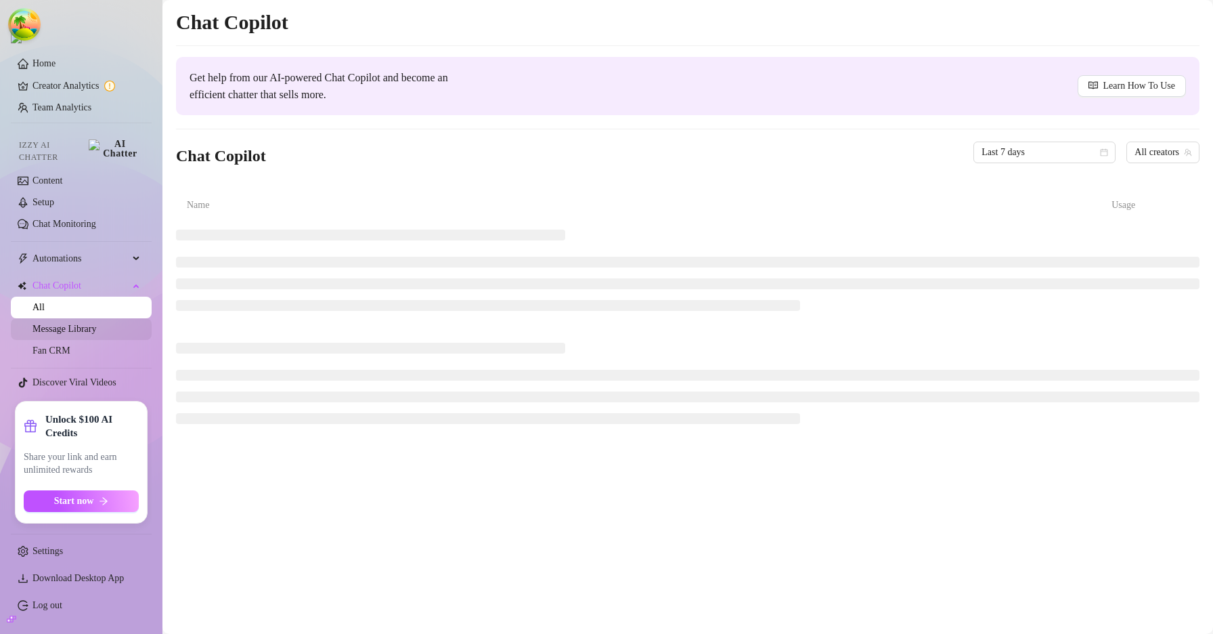
click at [95, 324] on link "Message Library" at bounding box center [64, 329] width 64 height 10
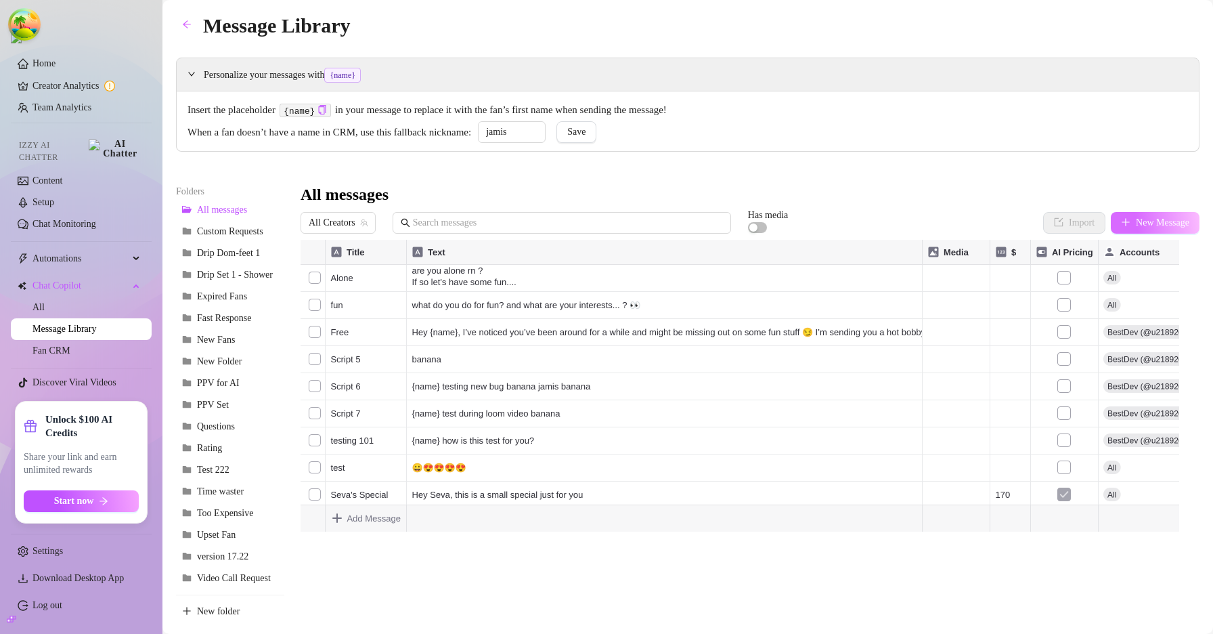
click at [1118, 226] on button "New Message" at bounding box center [1155, 223] width 89 height 22
type textarea "Type your message here..."
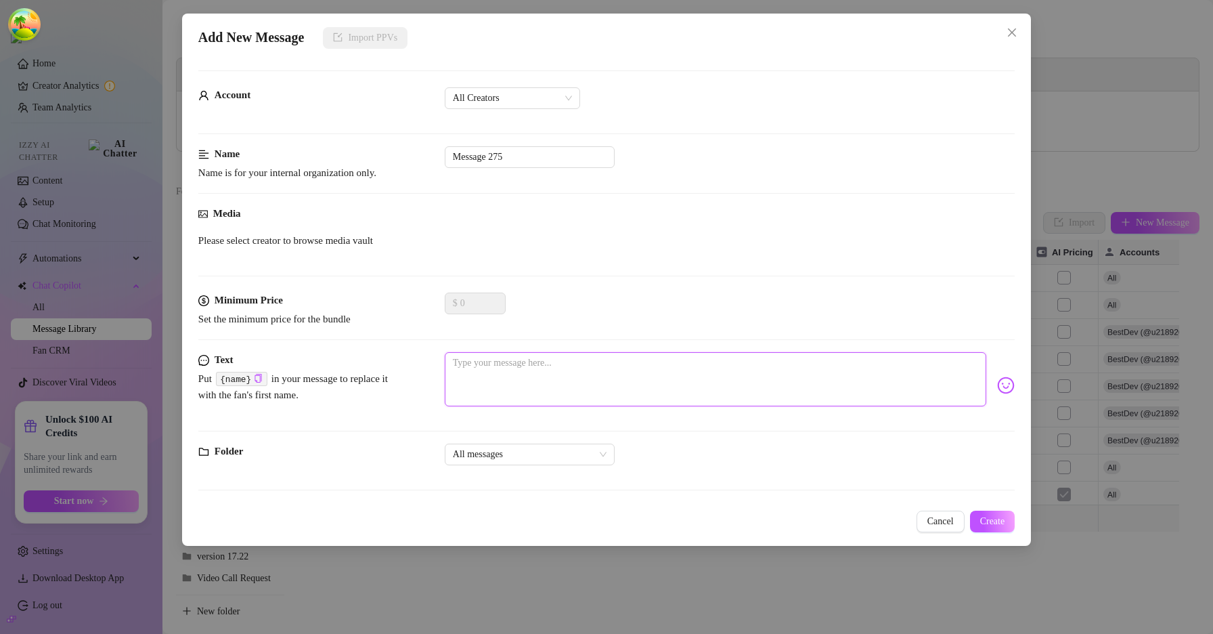
click at [544, 368] on textarea at bounding box center [715, 379] width 541 height 54
type textarea "p"
type textarea "po"
type textarea "poi"
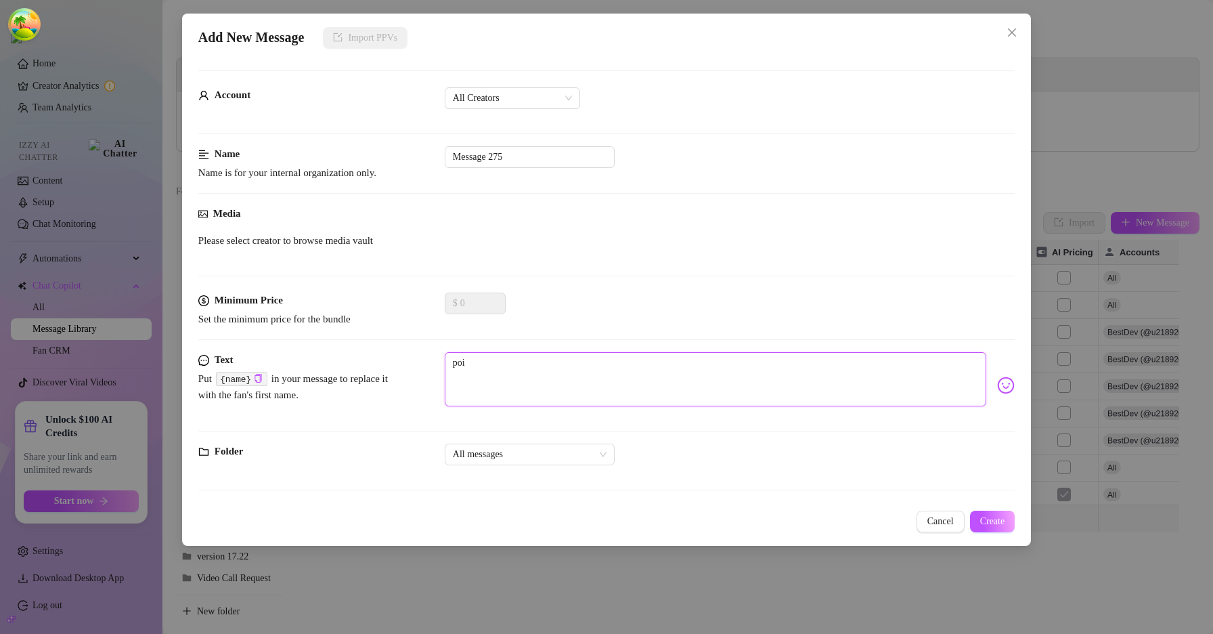
type textarea "poik"
type textarea "poikj"
type textarea "poikjd"
type textarea "poikjdp"
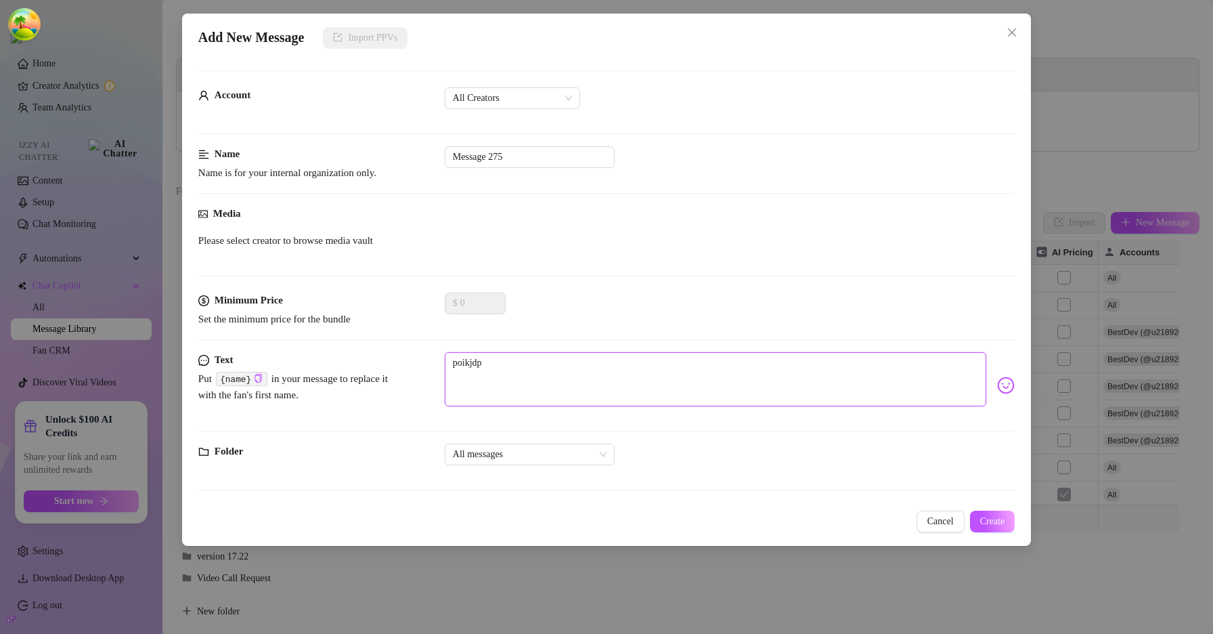
type textarea "poikjdpa"
type textarea "poikjdpaf"
type textarea "poikjdpafd"
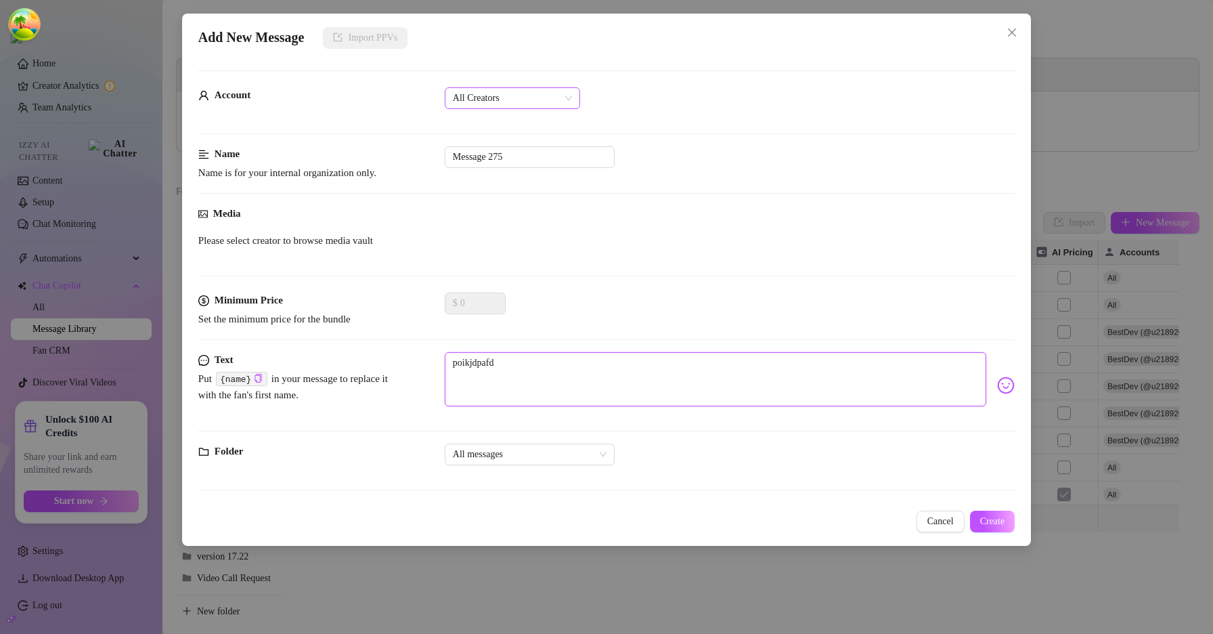
click at [546, 98] on span "All Creators" at bounding box center [512, 98] width 119 height 20
type textarea "poikjdpafd"
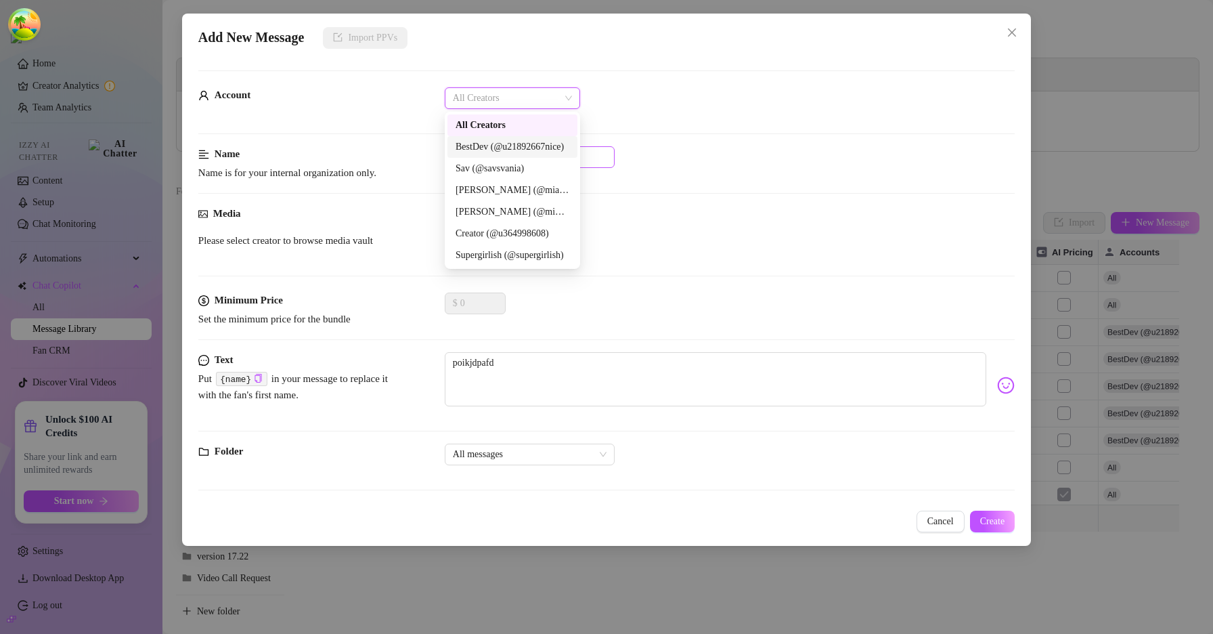
click at [543, 146] on div "BestDev (@u21892667nice)" at bounding box center [513, 146] width 114 height 15
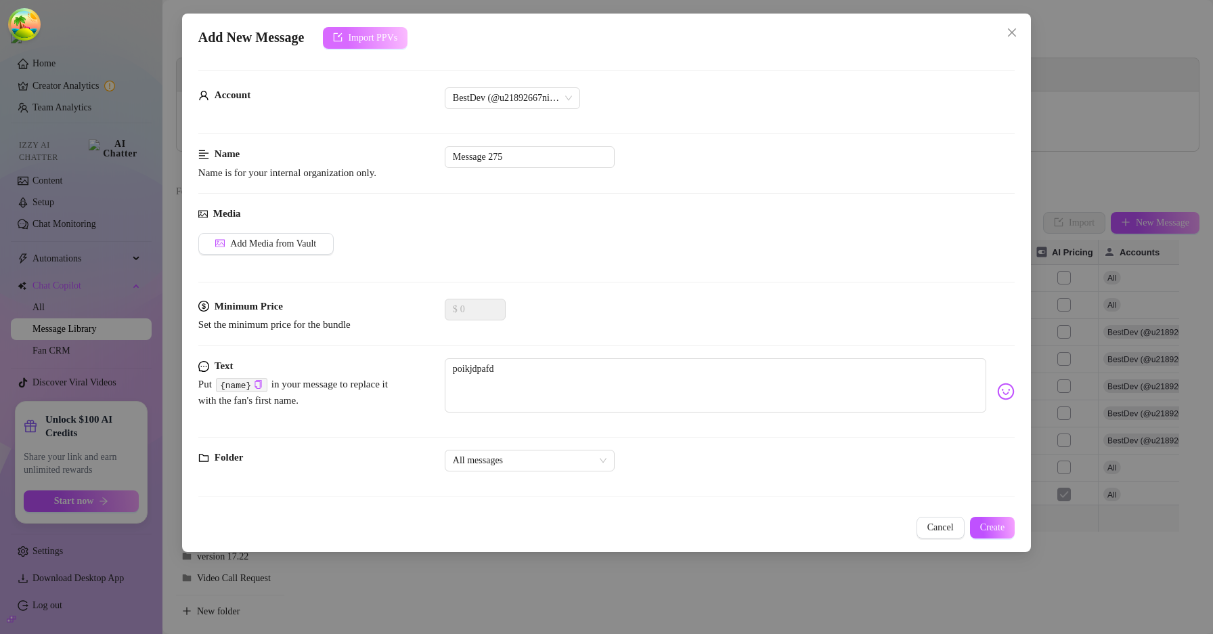
click at [379, 39] on span "Import PPVs" at bounding box center [372, 37] width 49 height 11
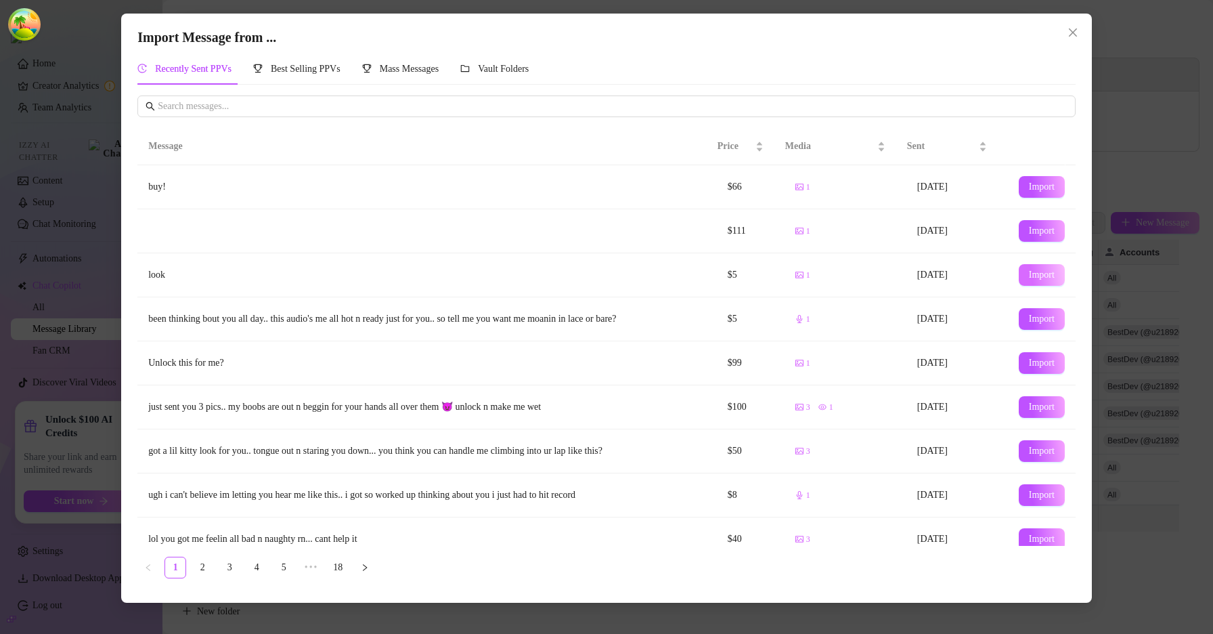
click at [1033, 273] on span "Import" at bounding box center [1042, 274] width 26 height 11
type textarea "look"
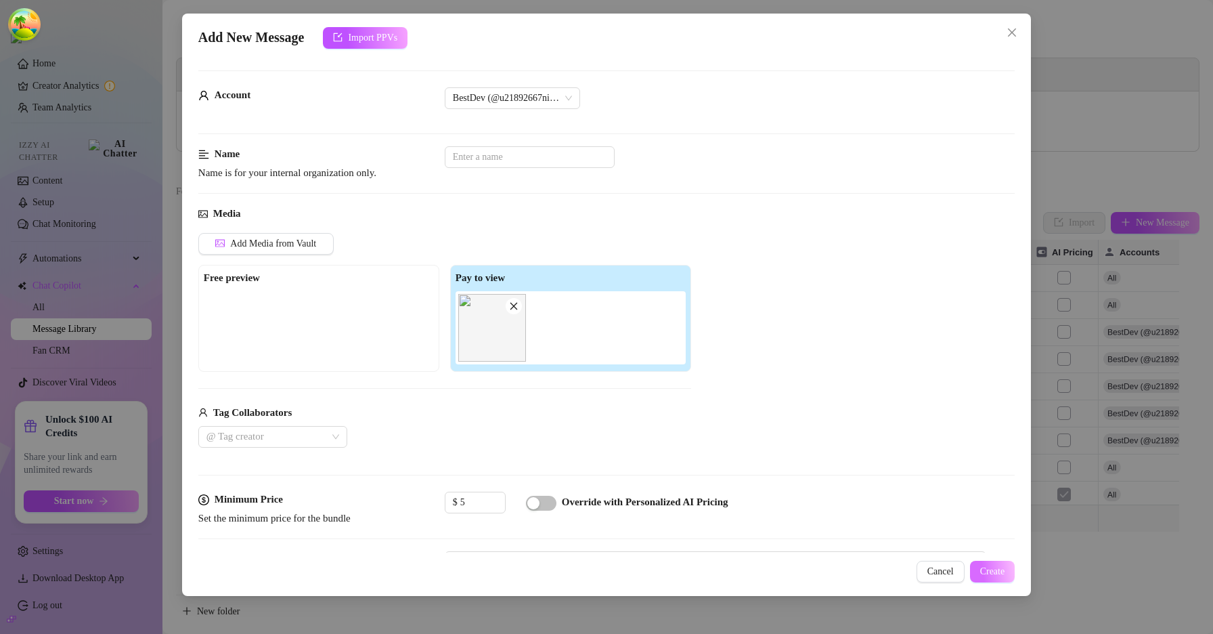
click at [988, 575] on span "Create" at bounding box center [992, 571] width 25 height 11
click at [530, 148] on input "text" at bounding box center [530, 157] width 170 height 22
type input "sdgsga"
click at [989, 569] on span "Create" at bounding box center [992, 571] width 25 height 11
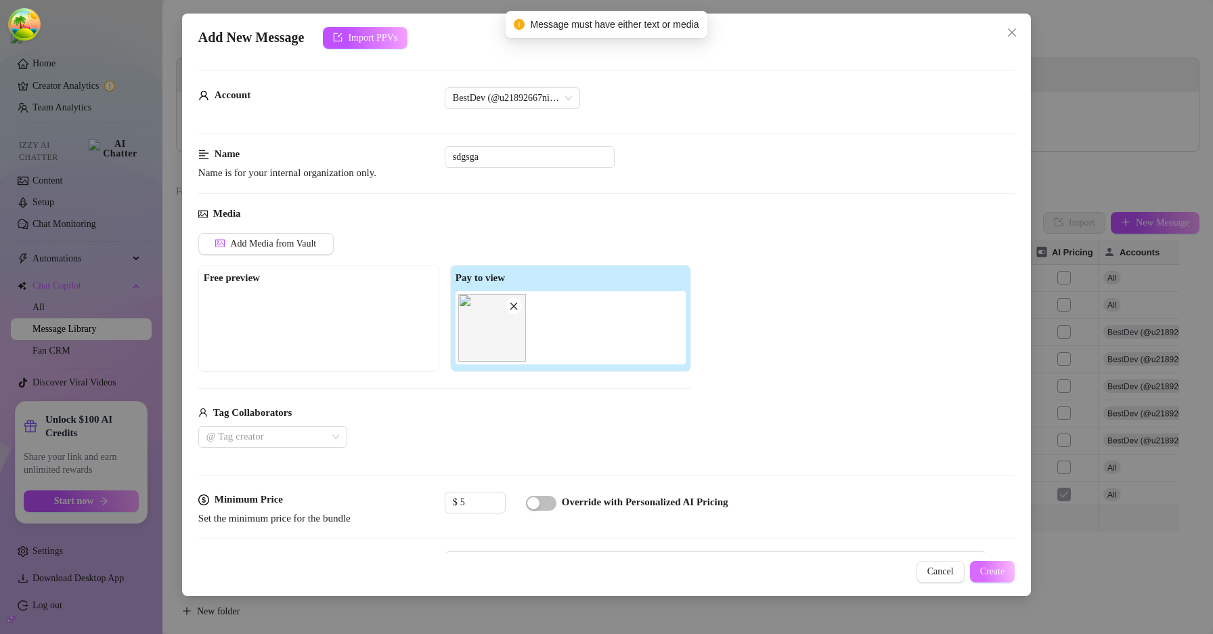
click at [989, 569] on span "Create" at bounding box center [992, 571] width 25 height 11
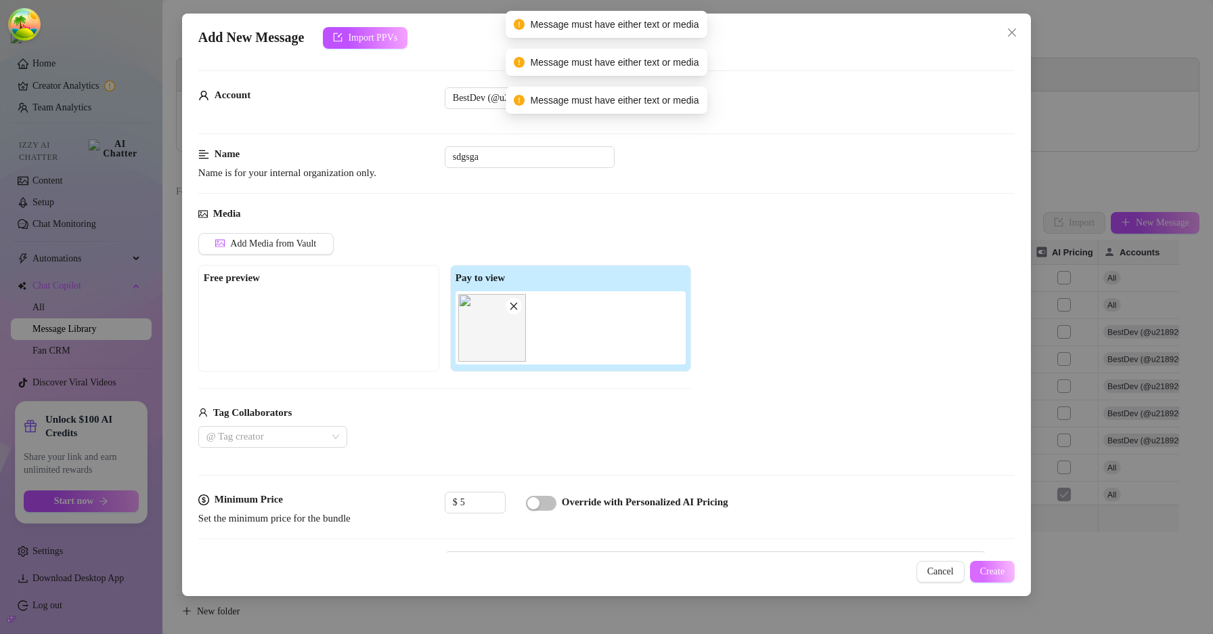
click at [989, 569] on span "Create" at bounding box center [992, 571] width 25 height 11
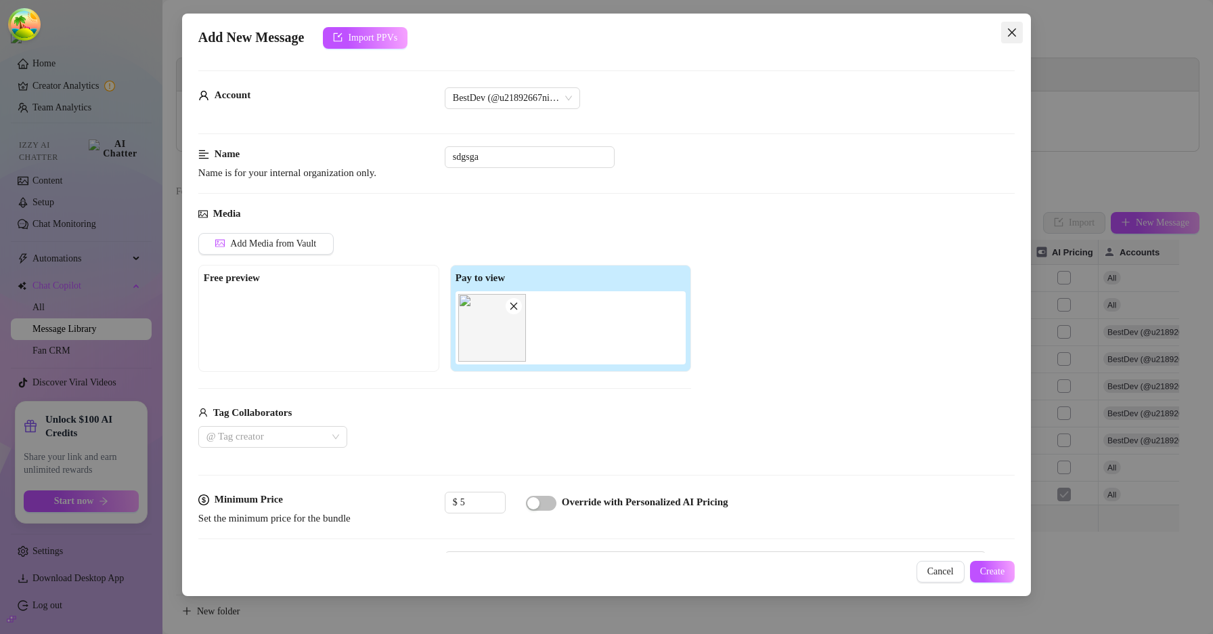
click at [1007, 37] on icon "close" at bounding box center [1012, 32] width 11 height 11
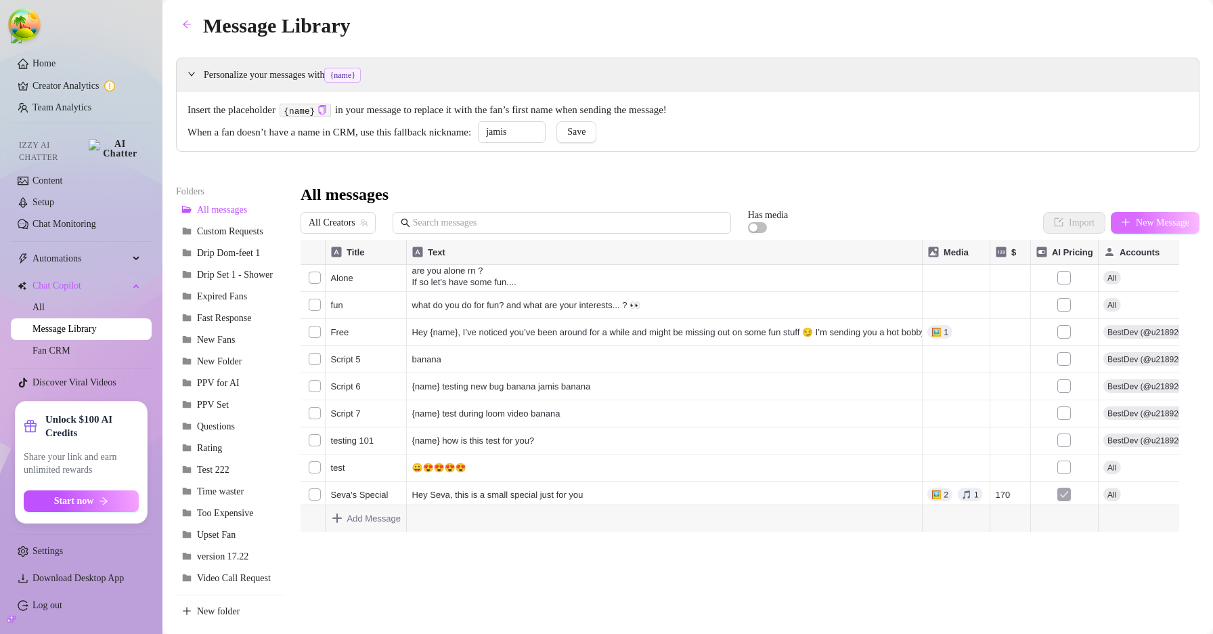
click at [1136, 223] on span "New Message" at bounding box center [1162, 222] width 53 height 11
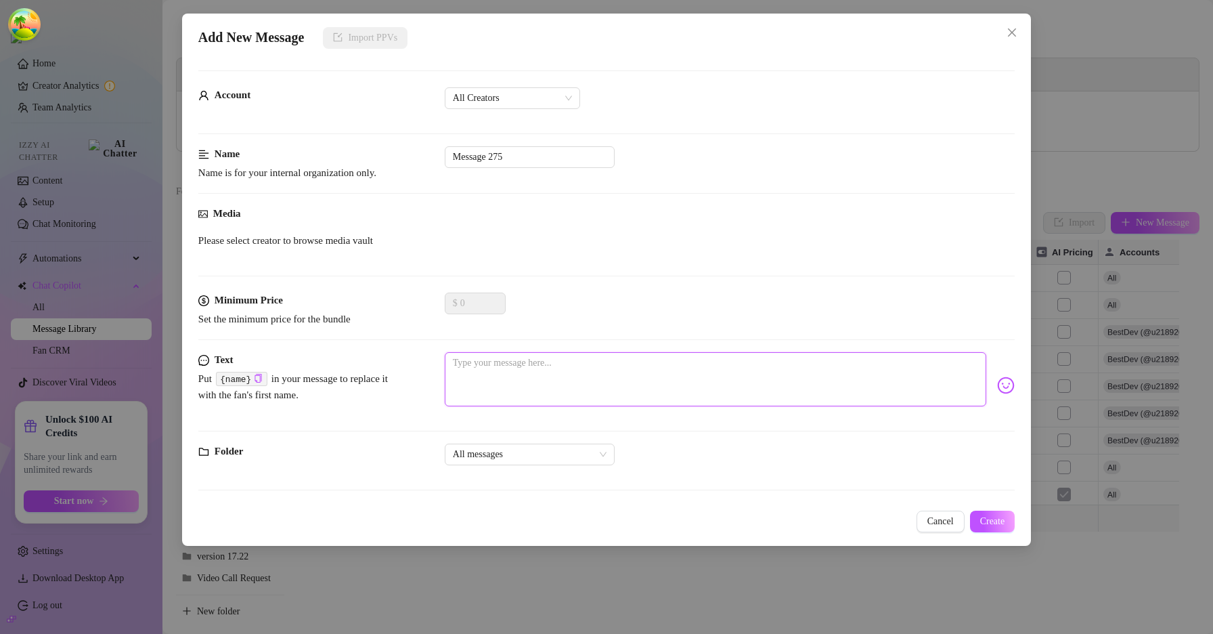
click at [614, 360] on textarea at bounding box center [715, 379] width 541 height 54
type textarea "v"
type textarea "vc"
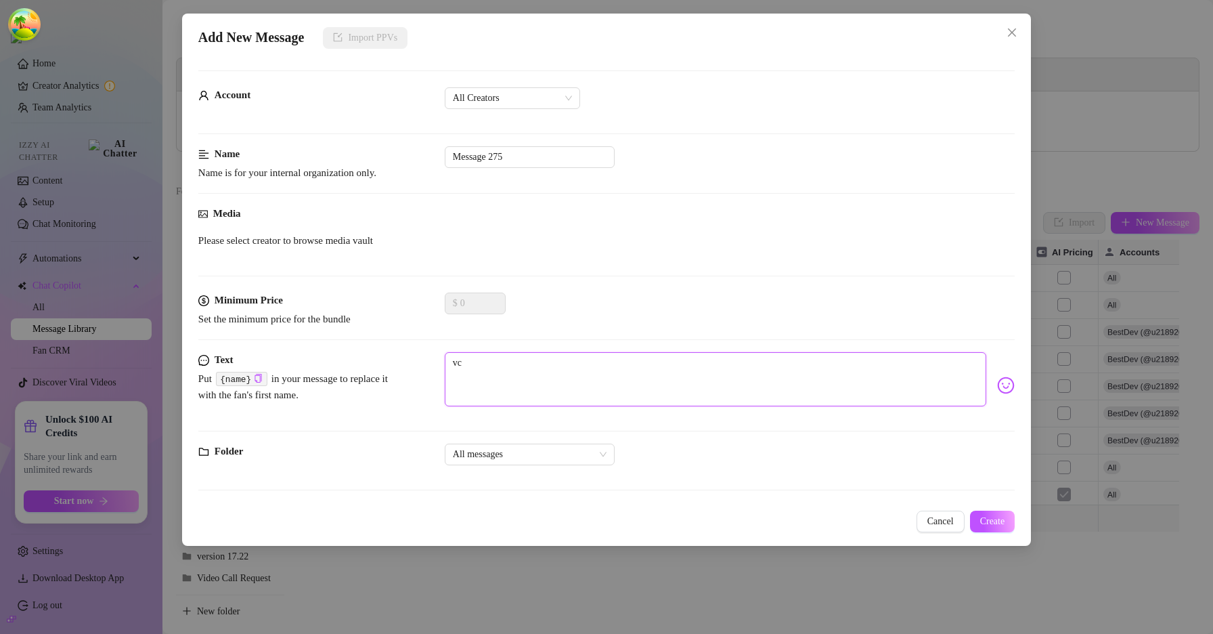
type textarea "vcx"
type textarea "vcxn"
type textarea "vcxnx"
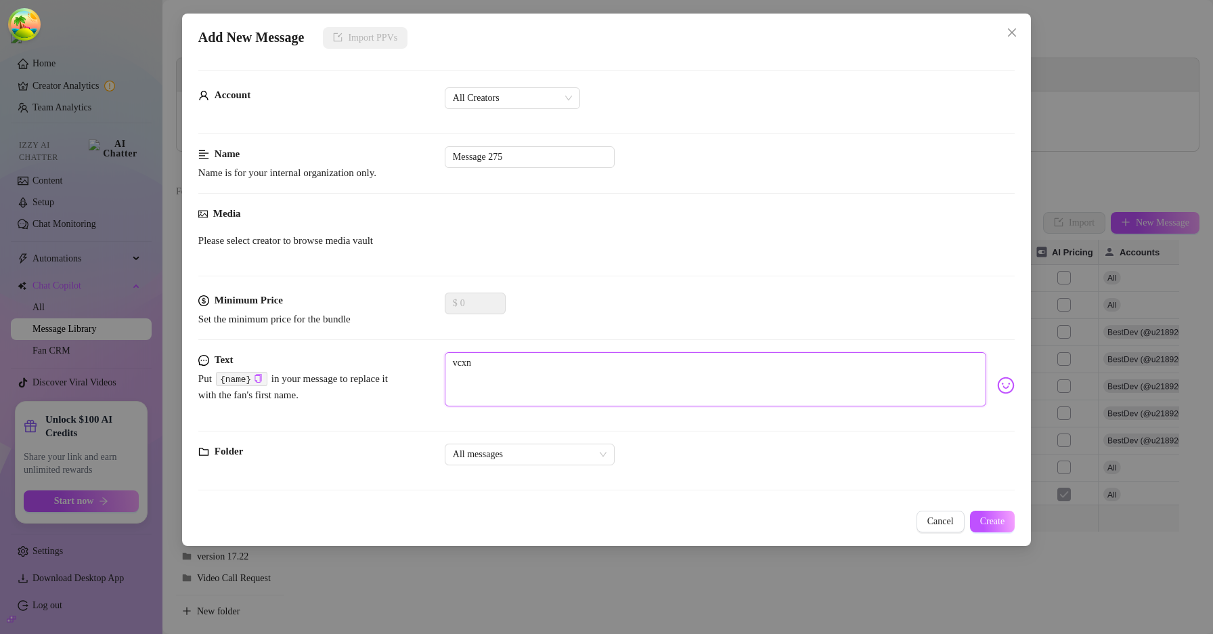
type textarea "vcxnx"
type textarea "vcxnxc"
type textarea "vcxnxcv"
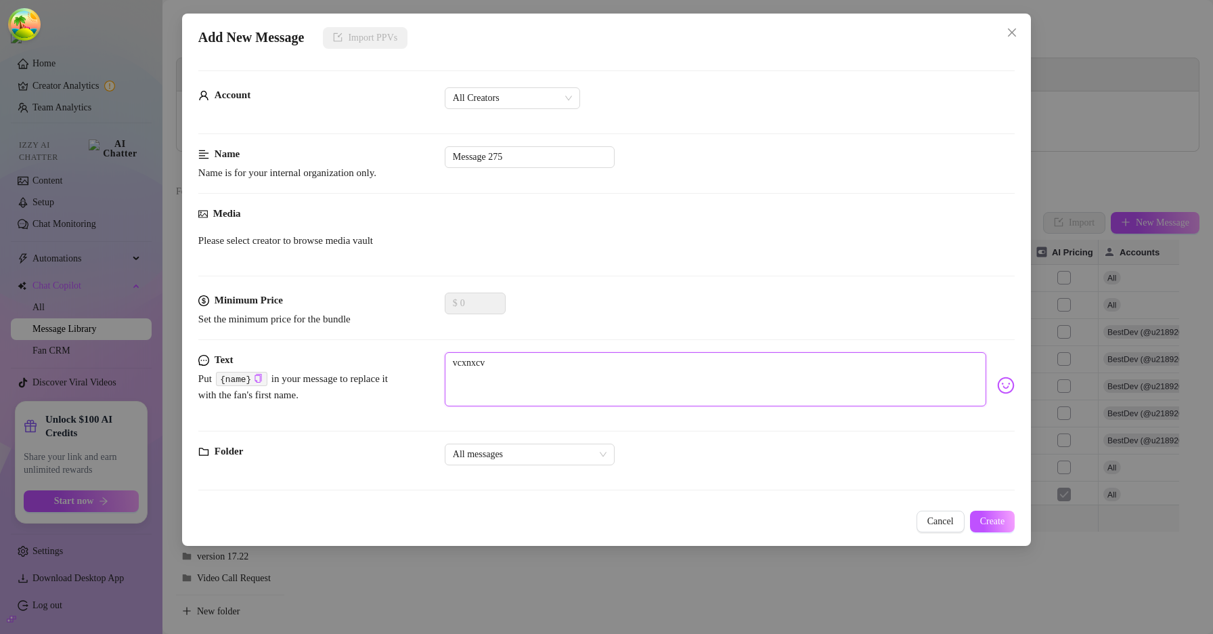
type textarea "vcxnxcvn"
click at [983, 520] on span "Create" at bounding box center [992, 521] width 25 height 11
click at [937, 525] on span "Cancel" at bounding box center [940, 521] width 26 height 11
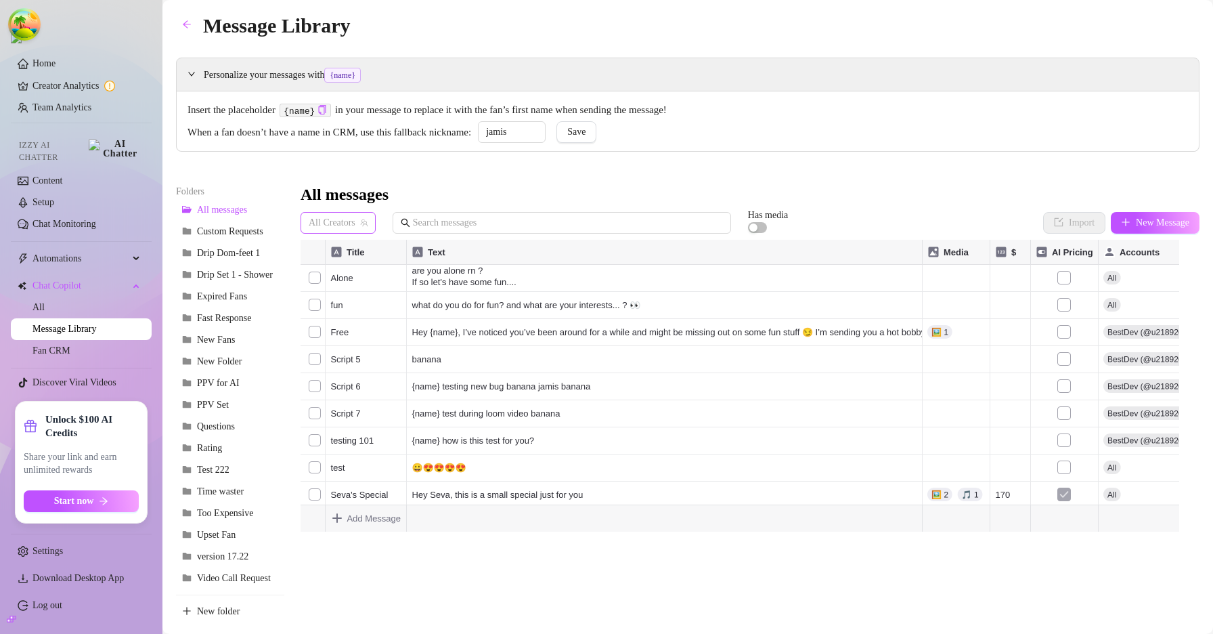
click at [333, 226] on span "All Creators" at bounding box center [338, 223] width 59 height 20
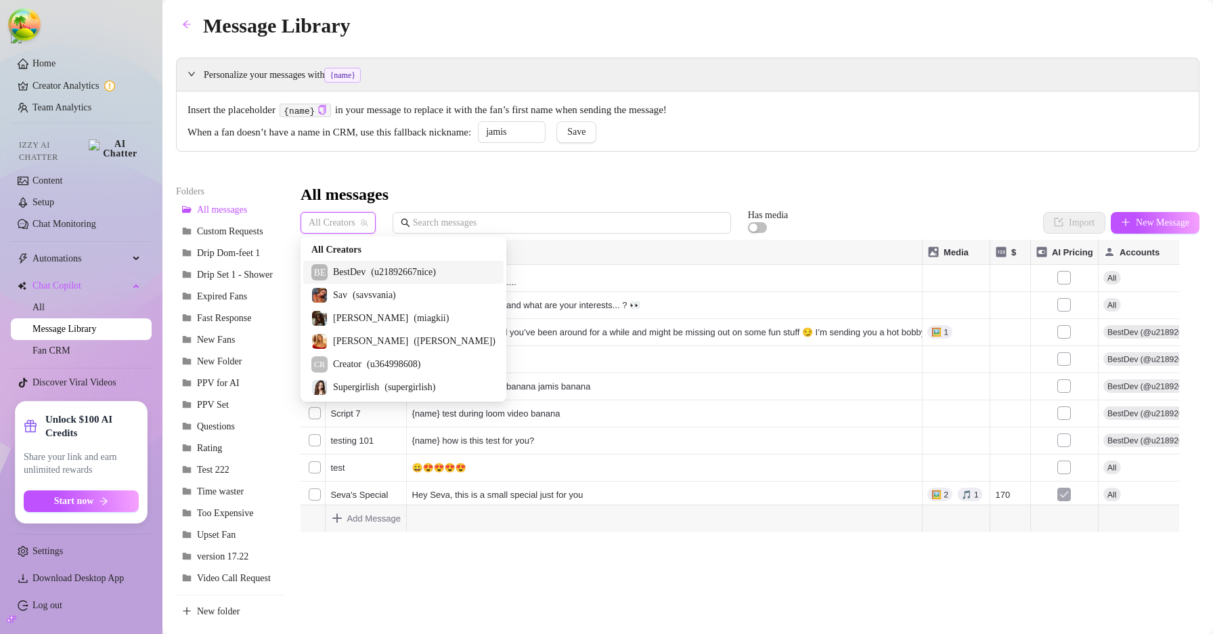
click at [348, 273] on span "BestDev" at bounding box center [349, 272] width 32 height 15
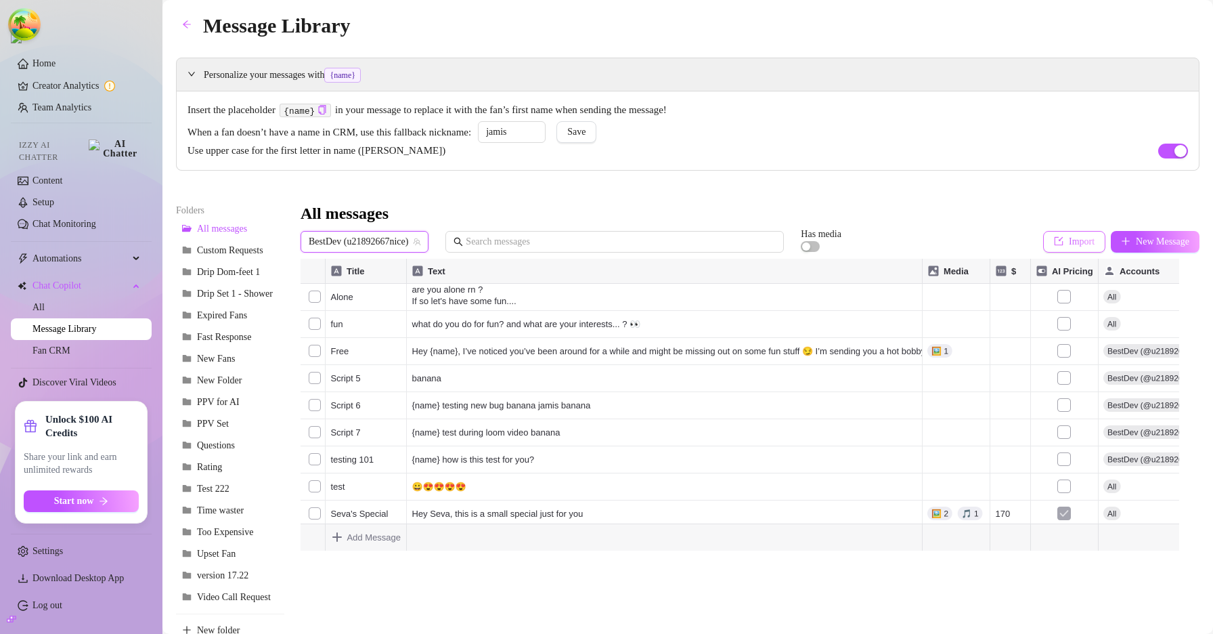
click at [1078, 242] on button "Import" at bounding box center [1074, 242] width 62 height 22
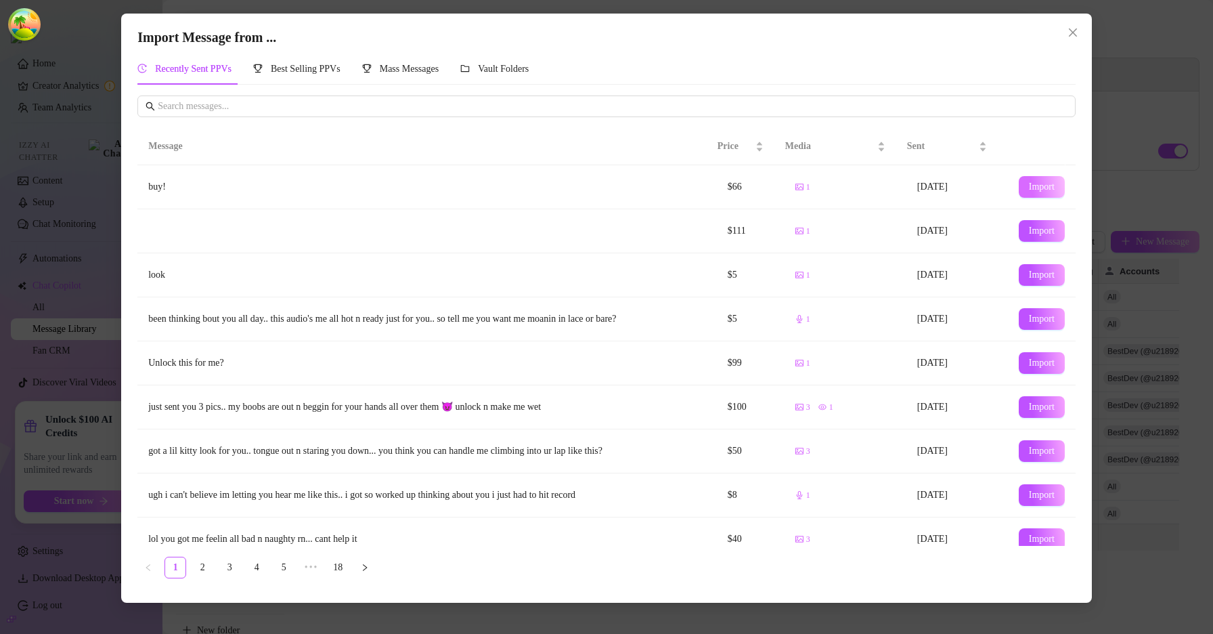
click at [1029, 185] on span "Import" at bounding box center [1042, 186] width 26 height 11
type textarea "buy!"
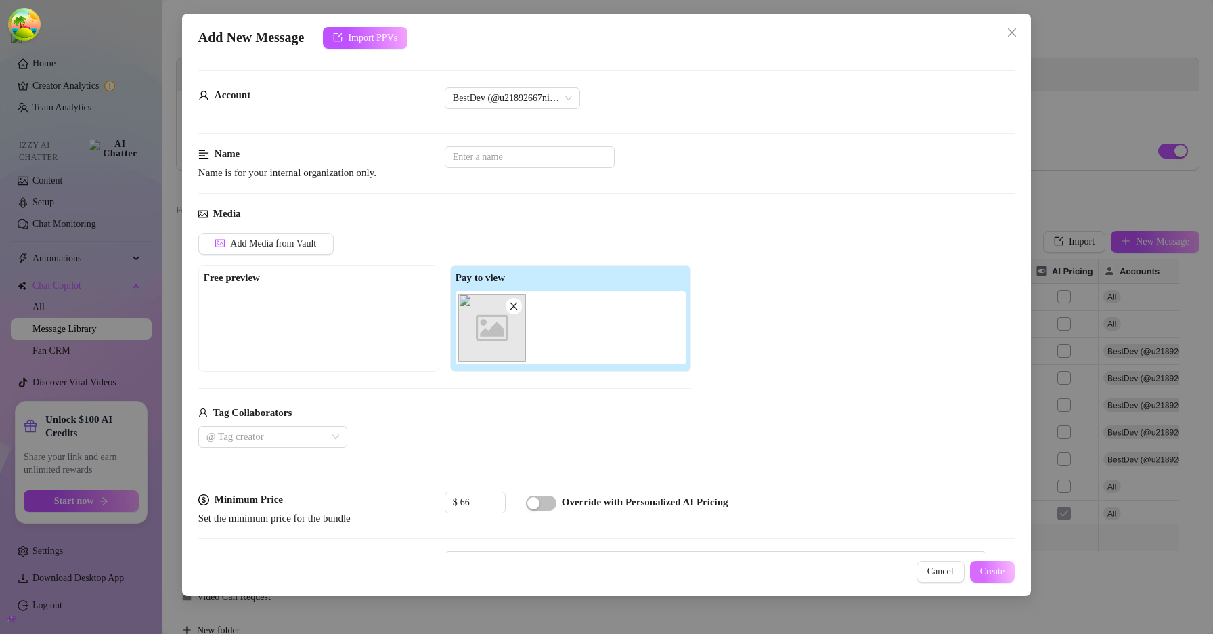
click at [998, 578] on button "Create" at bounding box center [992, 571] width 45 height 22
click at [980, 569] on span "Create" at bounding box center [992, 571] width 25 height 11
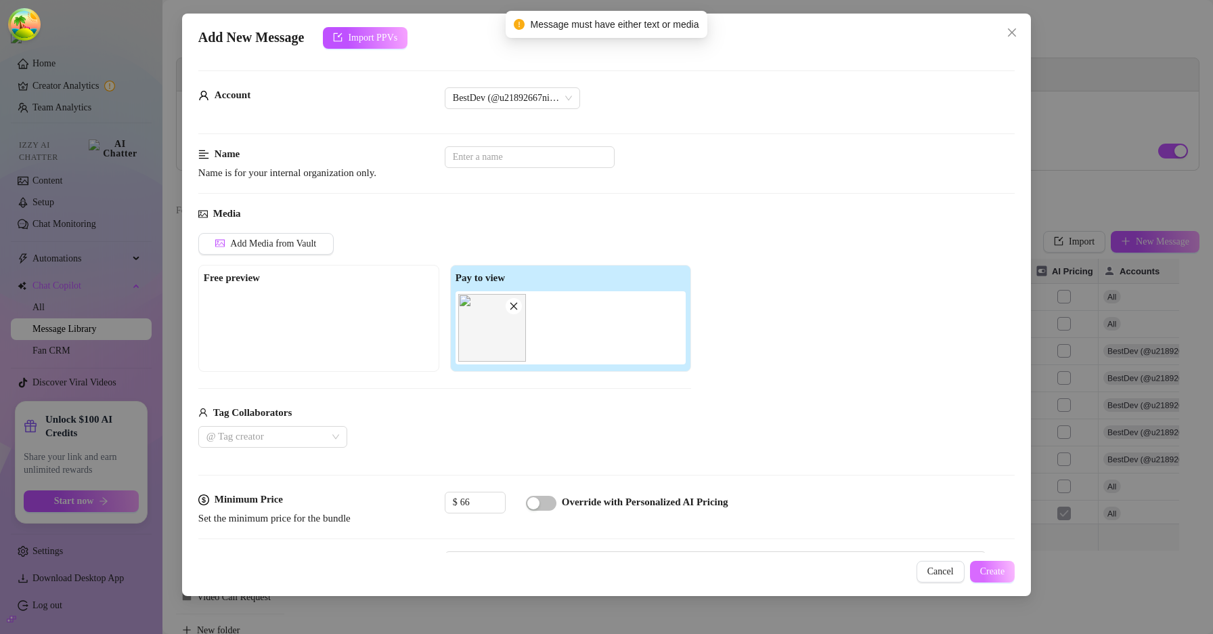
click at [980, 567] on span "Create" at bounding box center [992, 571] width 25 height 11
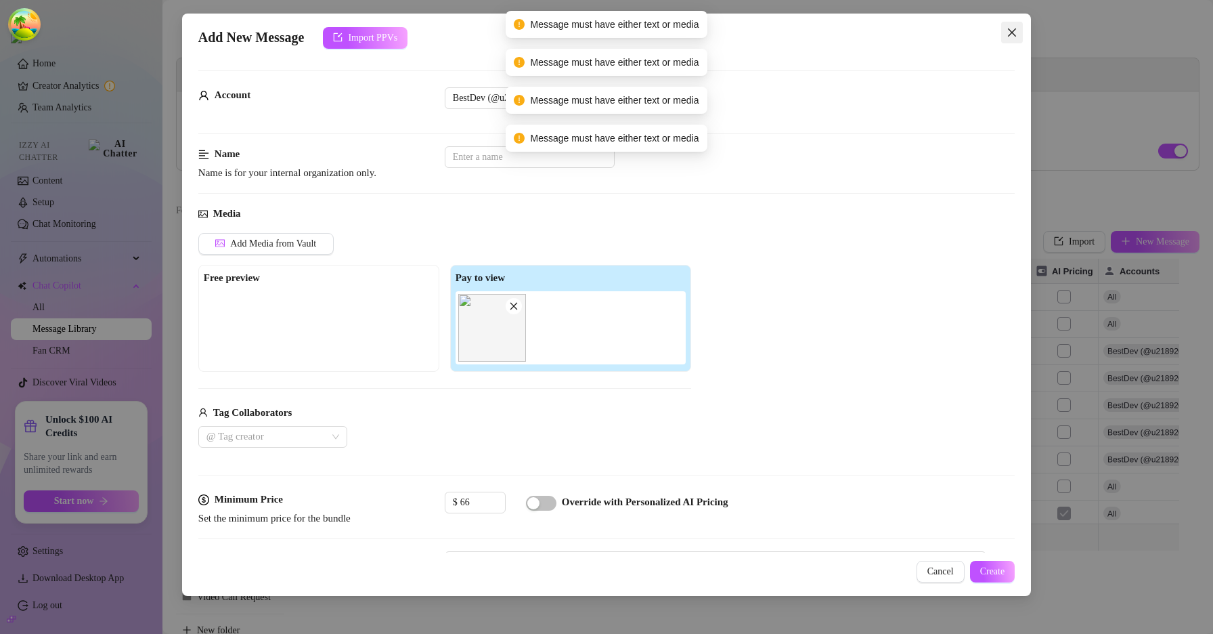
click at [1017, 26] on button "Close" at bounding box center [1012, 33] width 22 height 22
